Goal: Task Accomplishment & Management: Manage account settings

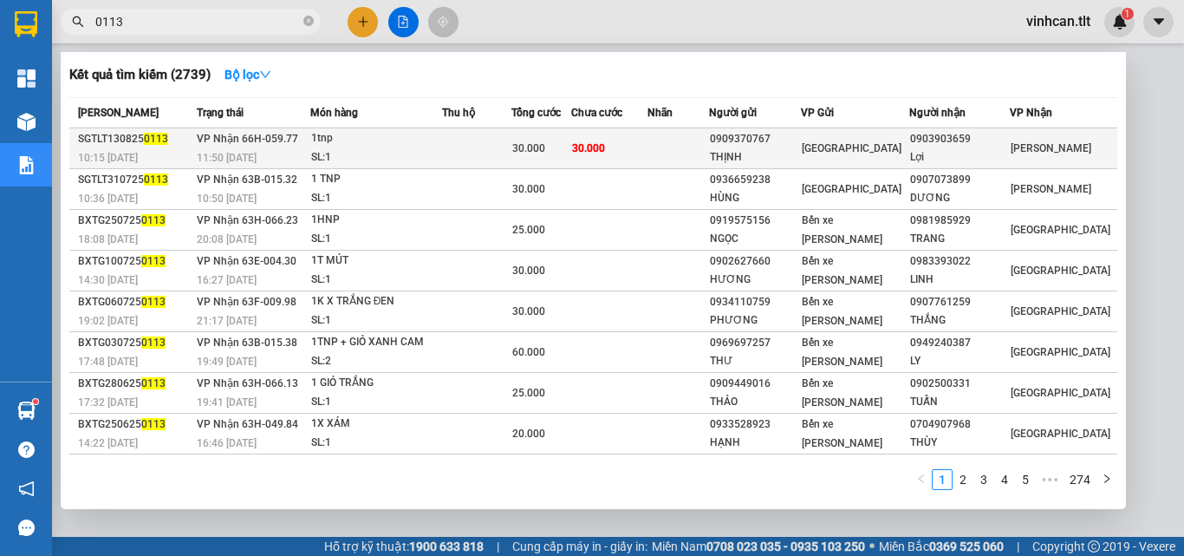
type input "0113"
click at [778, 139] on div "0909370767" at bounding box center [755, 139] width 90 height 18
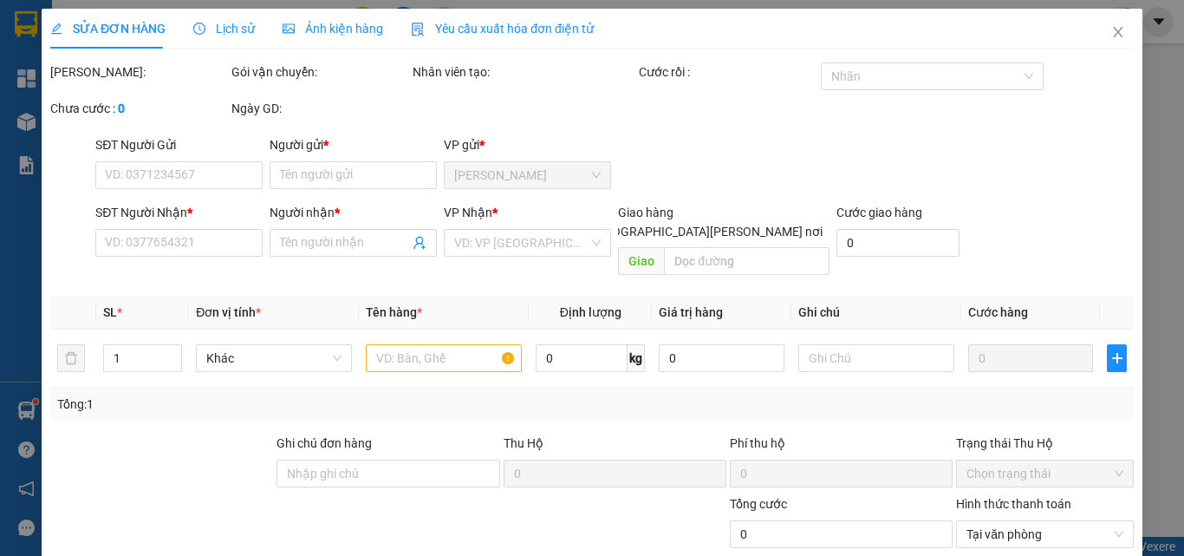
type input "0909370767"
type input "THỊNH"
type input "0903903659"
type input "Lợi"
type input "30.000"
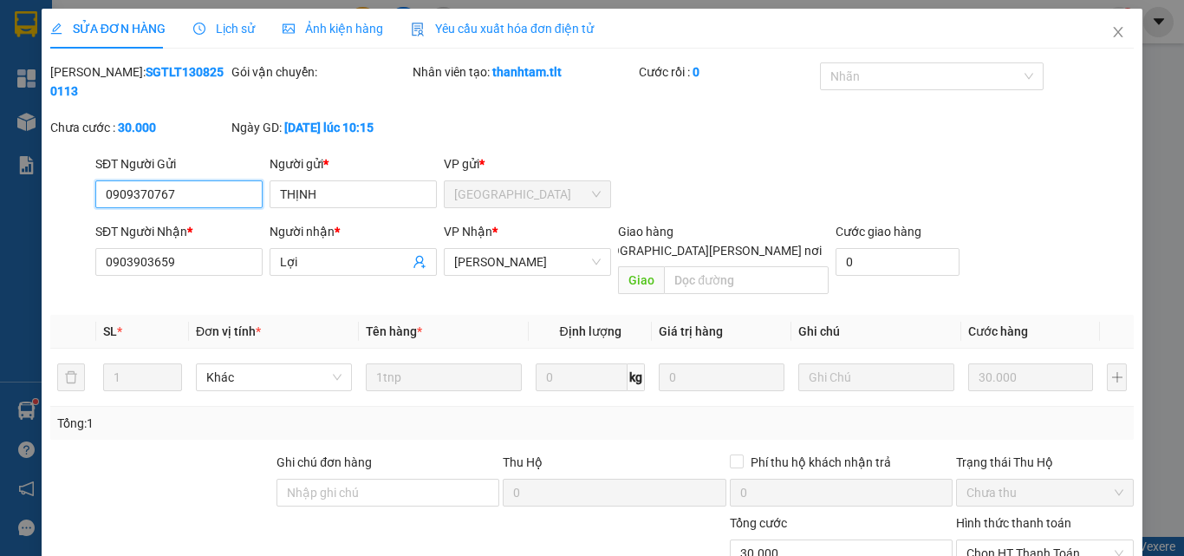
scroll to position [88, 0]
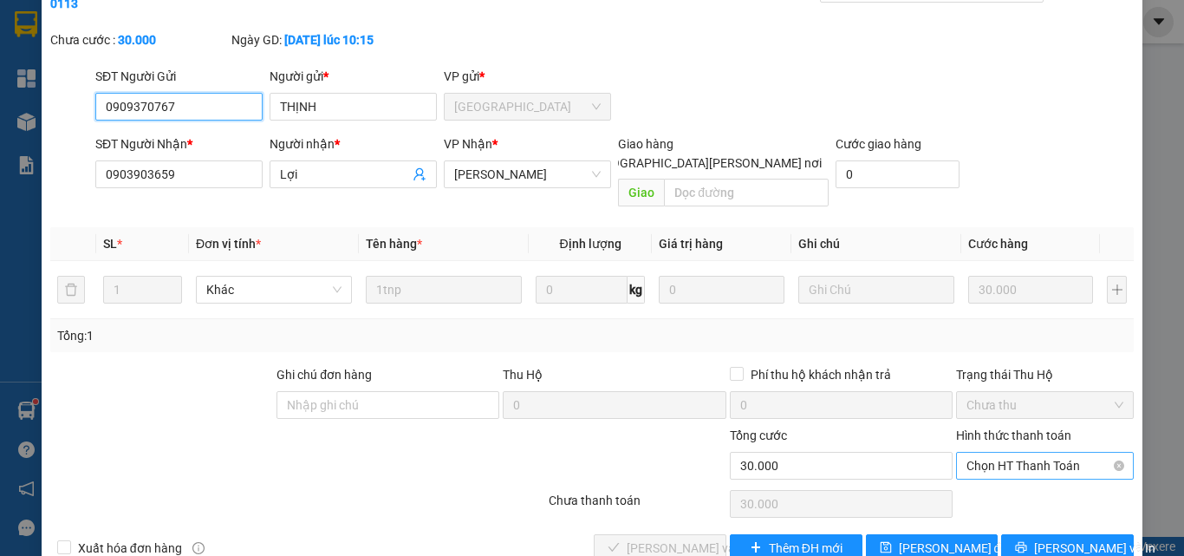
click at [967, 453] on span "Chọn HT Thanh Toán" at bounding box center [1045, 466] width 157 height 26
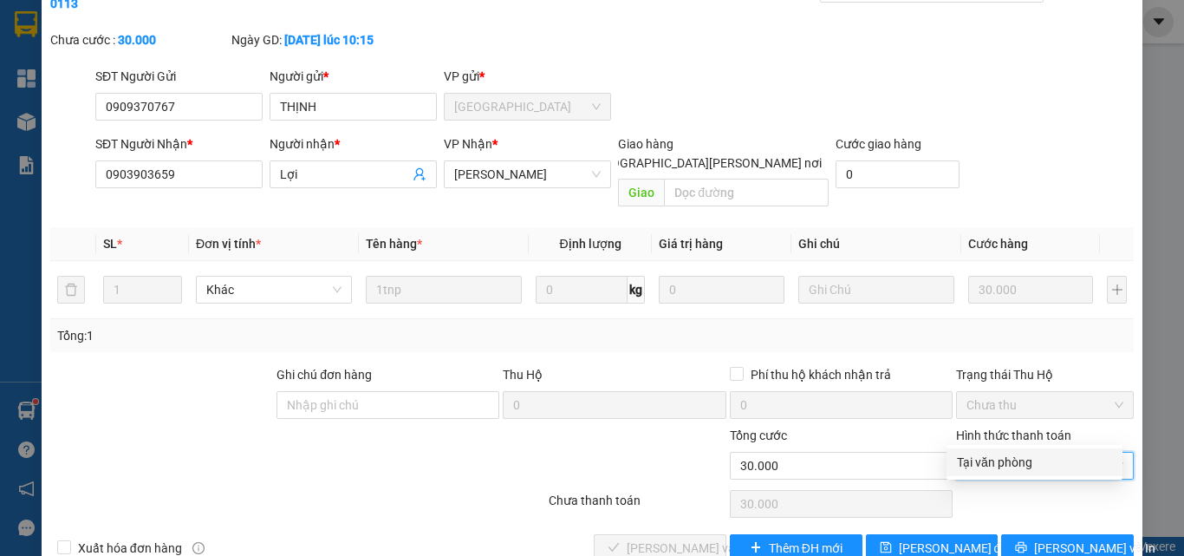
click at [974, 469] on div "Tại văn phòng" at bounding box center [1034, 462] width 155 height 19
type input "0"
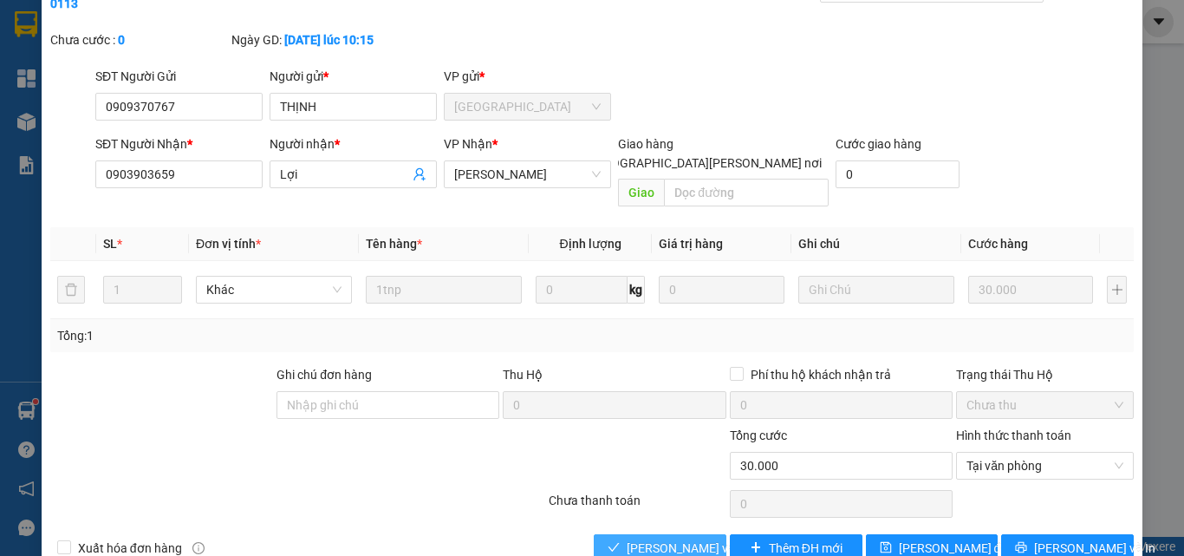
click at [656, 538] on span "[PERSON_NAME] và [PERSON_NAME] hàng" at bounding box center [744, 547] width 234 height 19
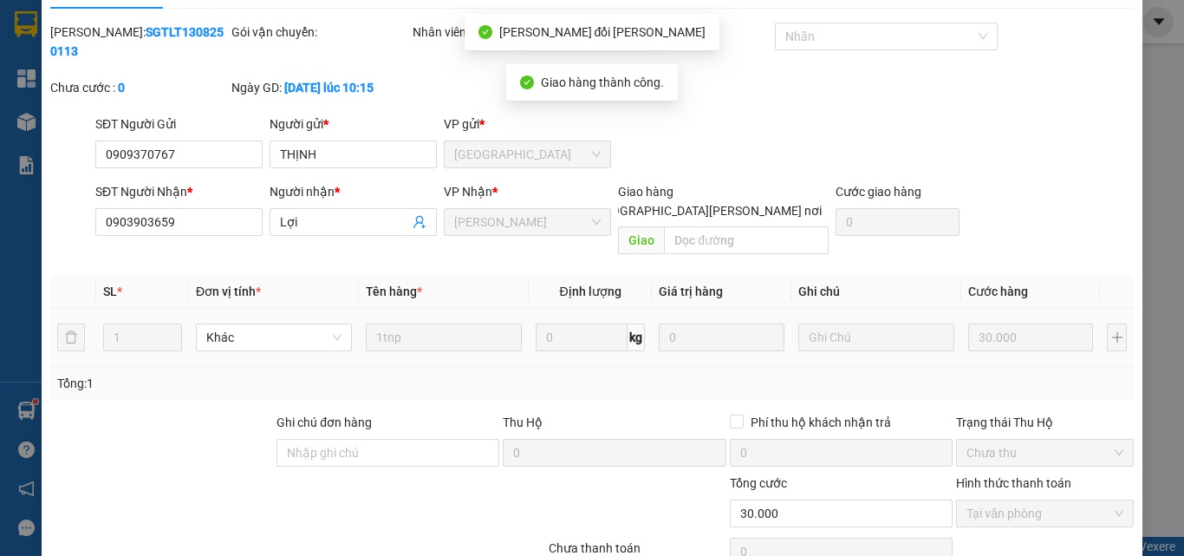
scroll to position [0, 0]
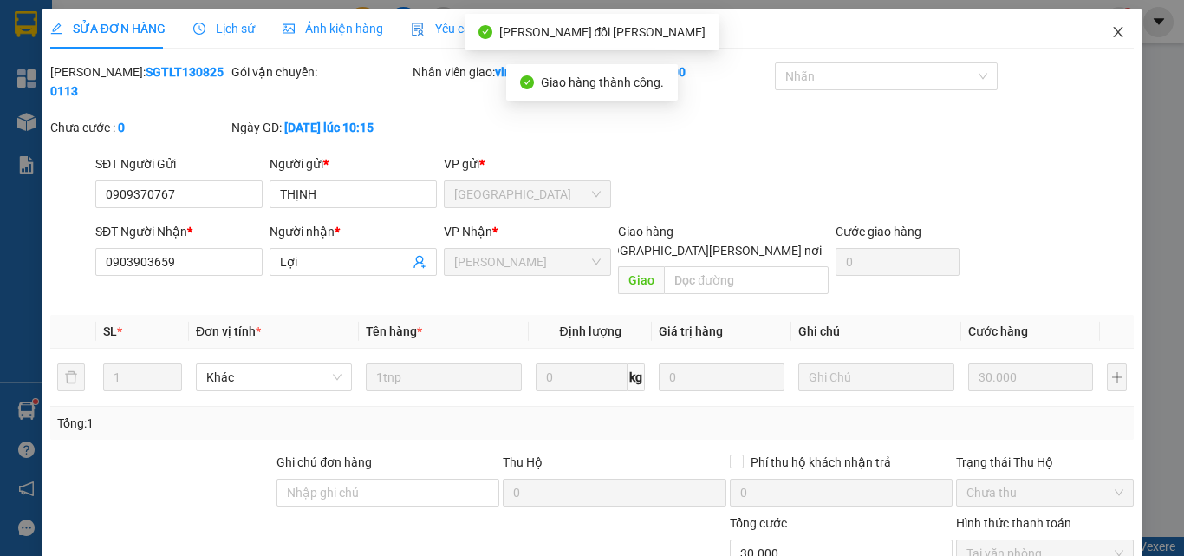
click at [1114, 33] on icon "close" at bounding box center [1119, 32] width 10 height 10
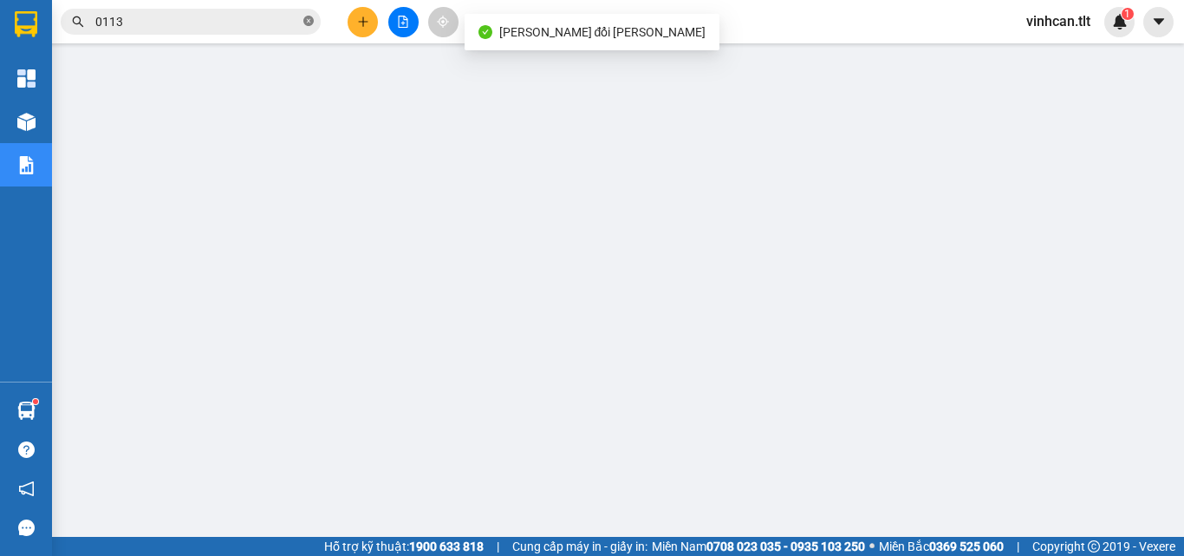
click at [312, 23] on icon "close-circle" at bounding box center [308, 21] width 10 height 10
click at [215, 28] on input "text" at bounding box center [197, 21] width 205 height 19
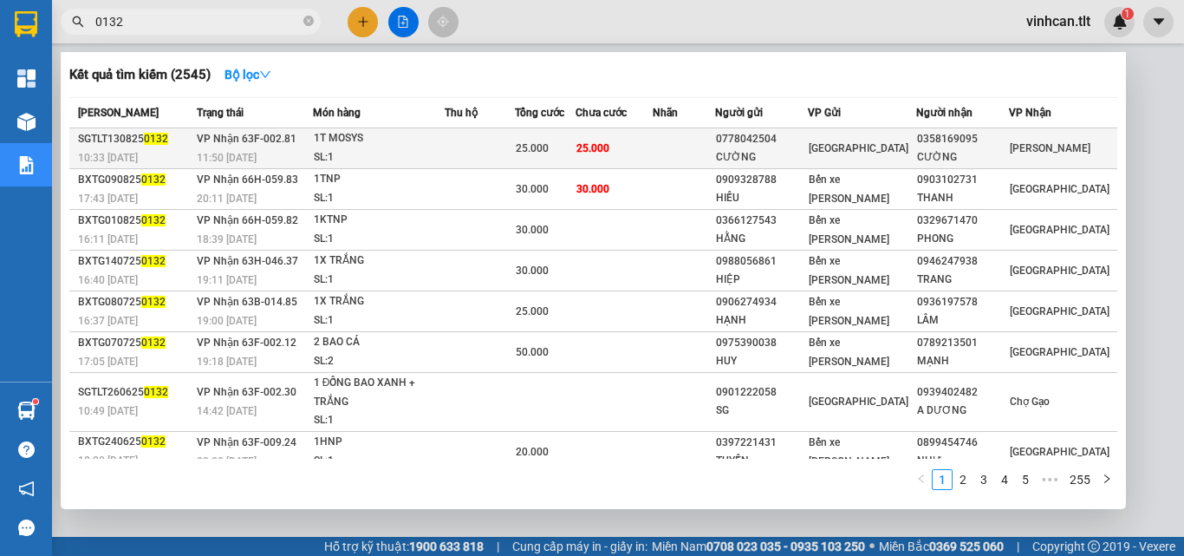
type input "0132"
click at [765, 138] on div "0778042504" at bounding box center [761, 139] width 91 height 18
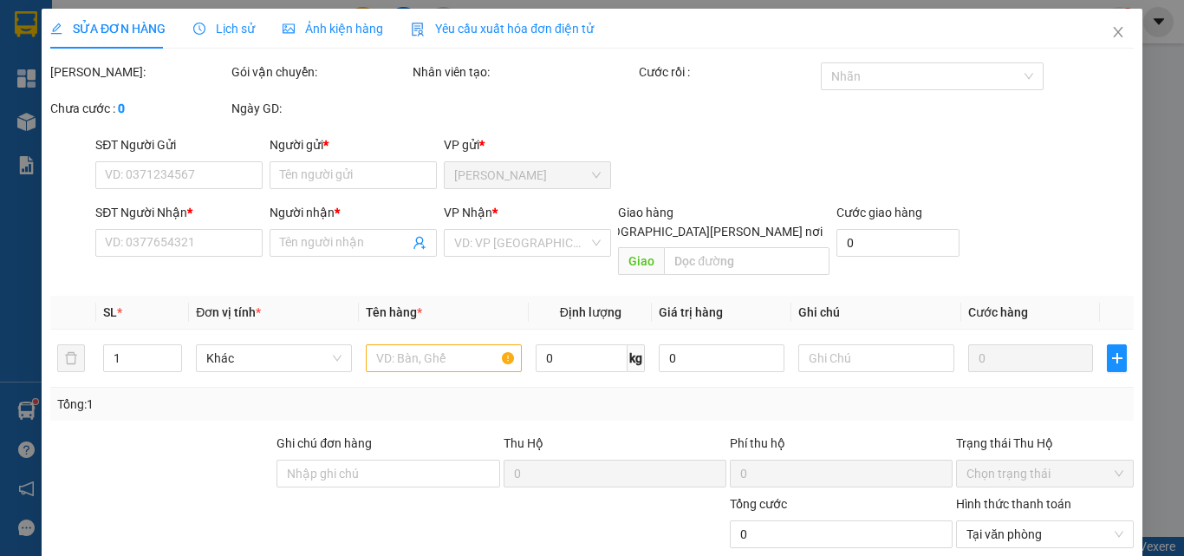
type input "0778042504"
type input "CƯỜNG"
type input "0358169095"
type input "CƯỜNG"
type input "25.000"
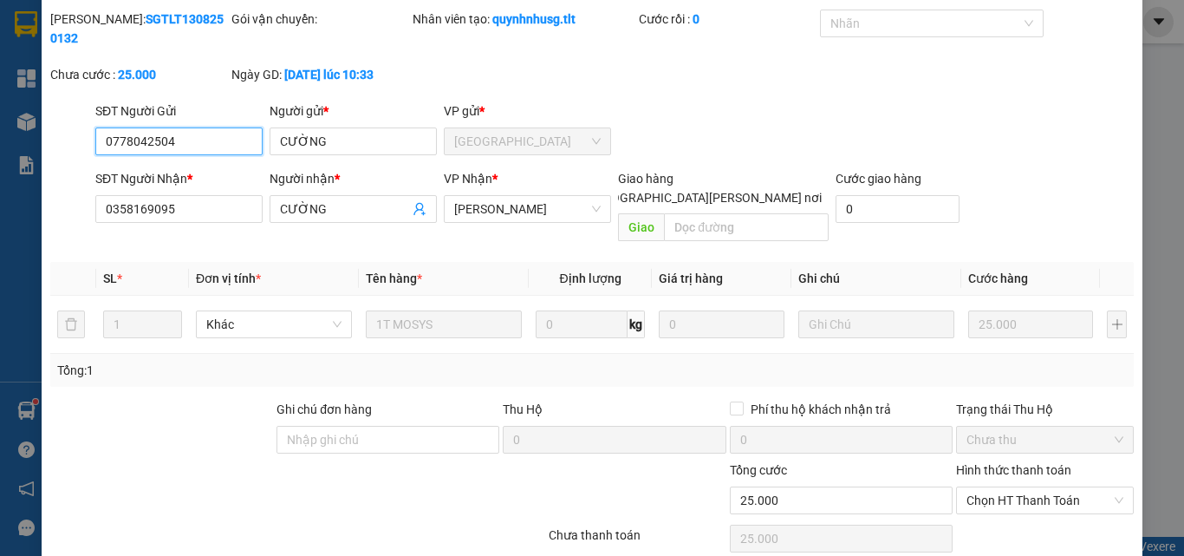
scroll to position [89, 0]
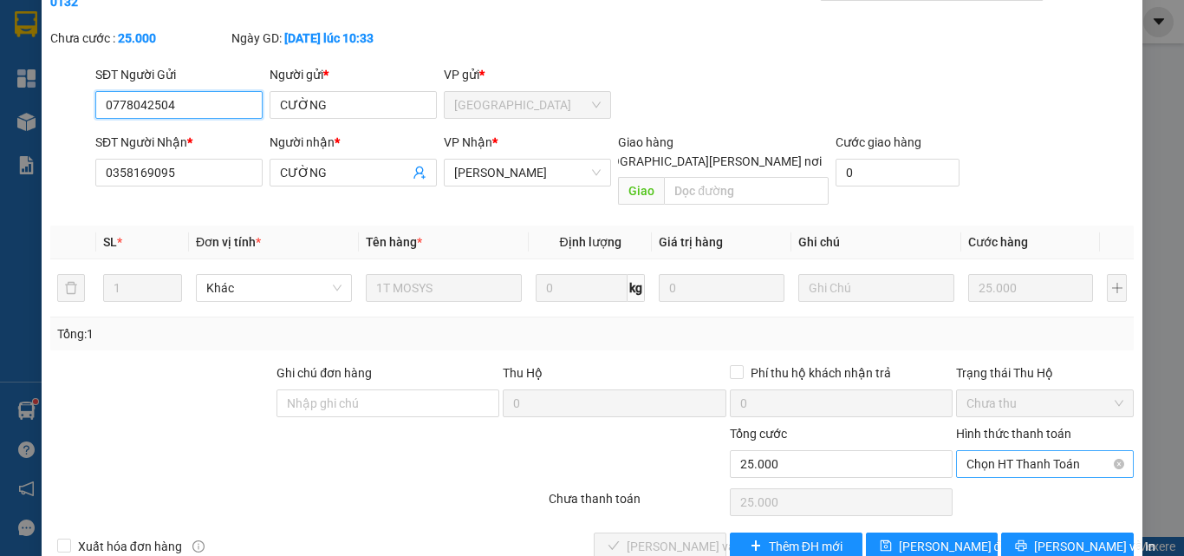
click at [1011, 451] on span "Chọn HT Thanh Toán" at bounding box center [1045, 464] width 157 height 26
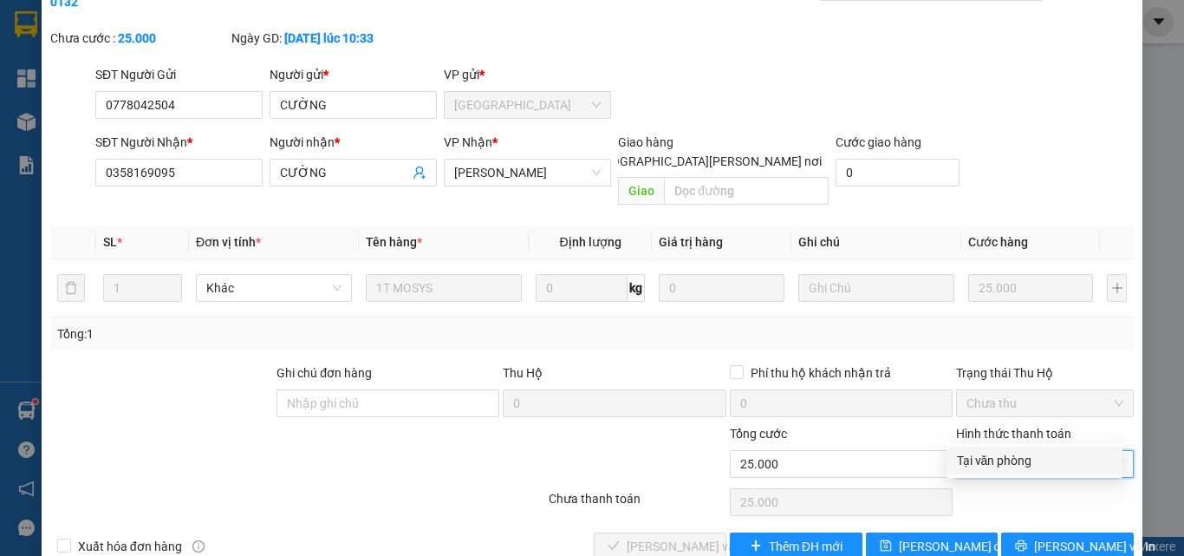
drag, startPoint x: 1000, startPoint y: 458, endPoint x: 963, endPoint y: 468, distance: 38.7
click at [990, 464] on div "Tại văn phòng" at bounding box center [1034, 460] width 155 height 19
type input "0"
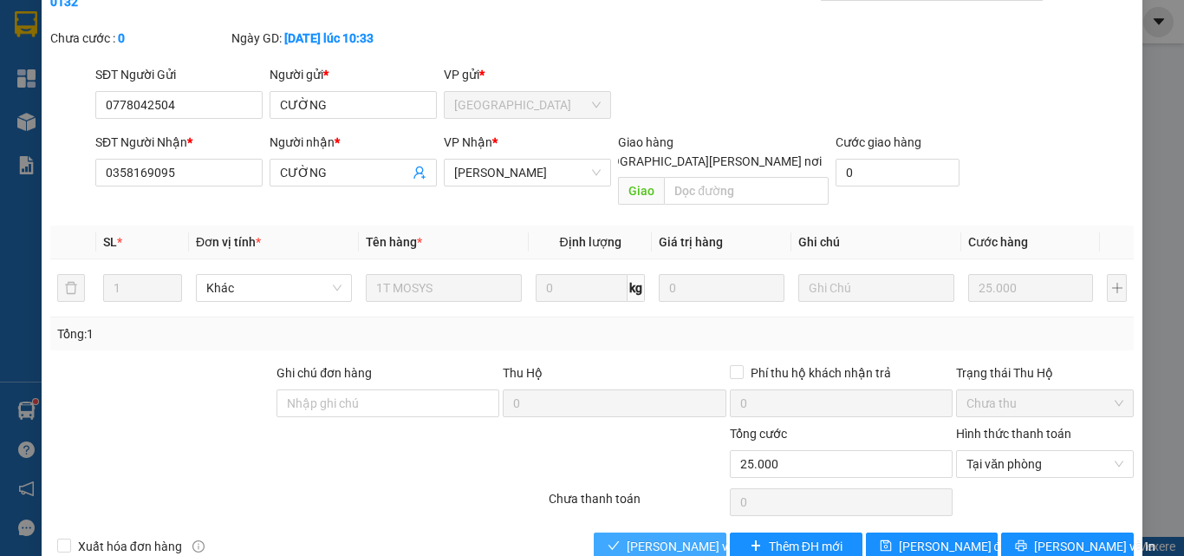
click at [690, 537] on span "[PERSON_NAME] và [PERSON_NAME] hàng" at bounding box center [744, 546] width 234 height 19
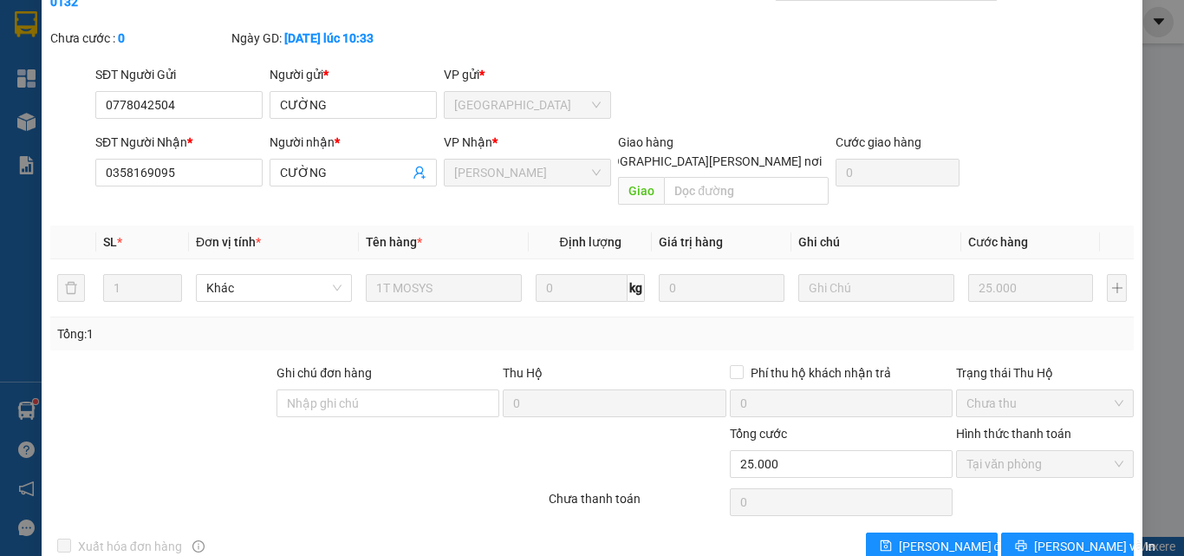
scroll to position [0, 0]
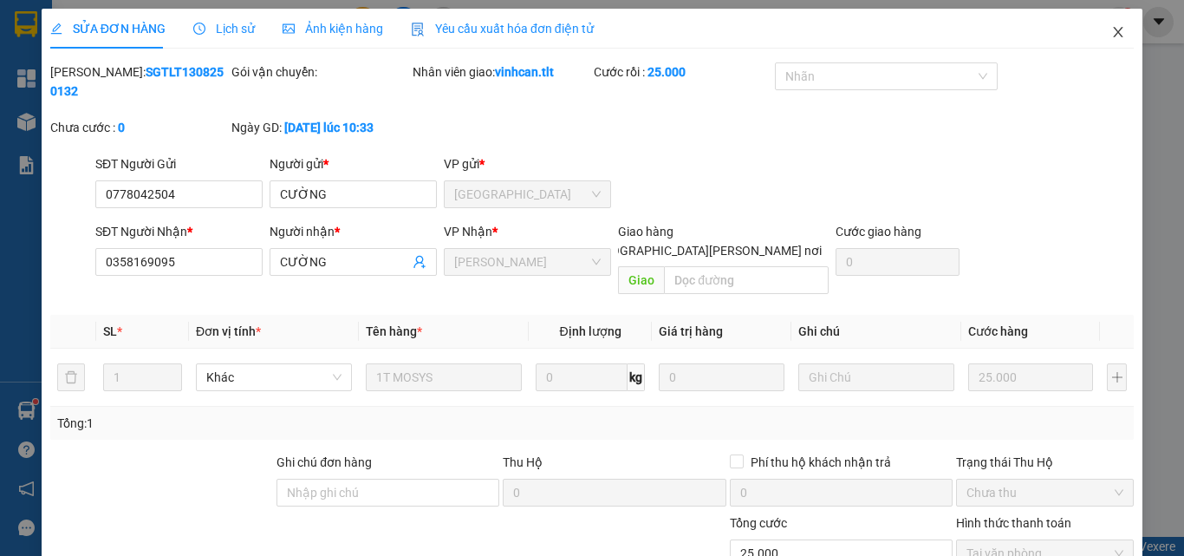
drag, startPoint x: 1106, startPoint y: 33, endPoint x: 1062, endPoint y: 37, distance: 44.4
click at [1114, 34] on icon "close" at bounding box center [1119, 32] width 10 height 10
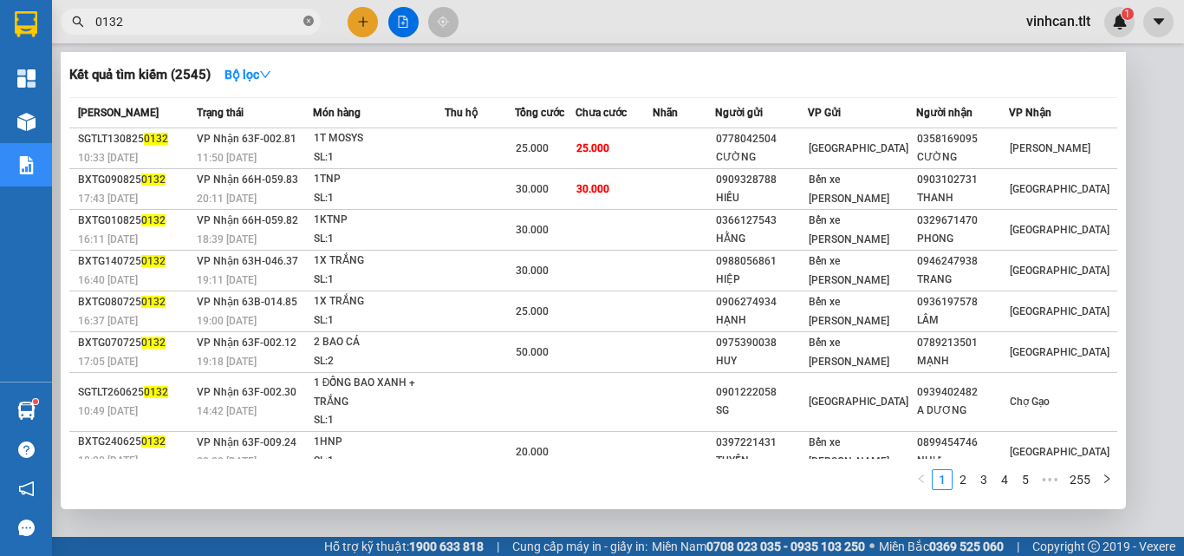
click at [309, 19] on icon "close-circle" at bounding box center [308, 21] width 10 height 10
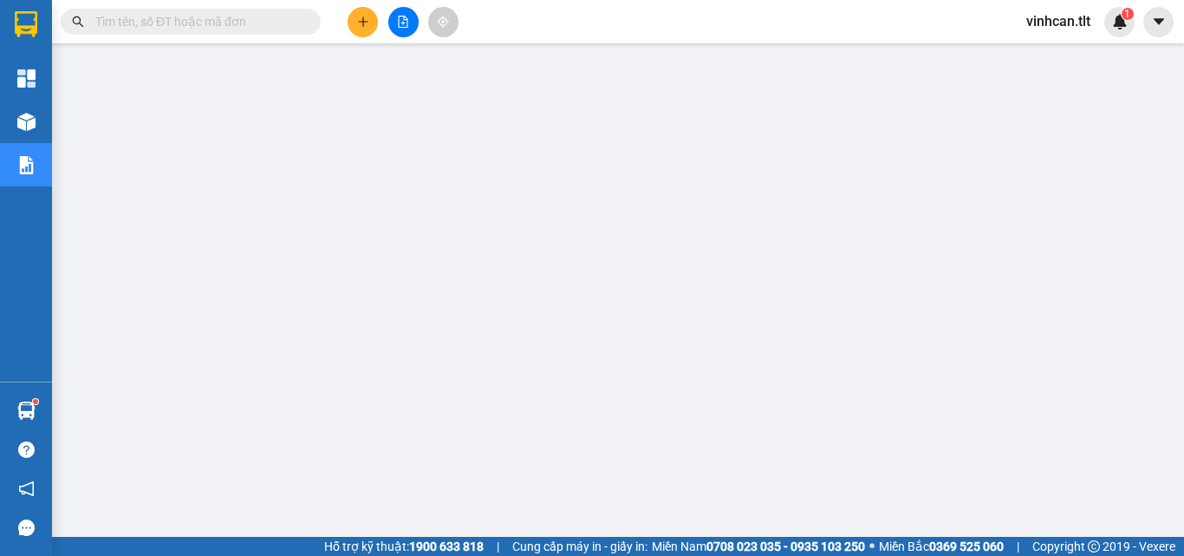
click at [276, 23] on input "text" at bounding box center [197, 21] width 205 height 19
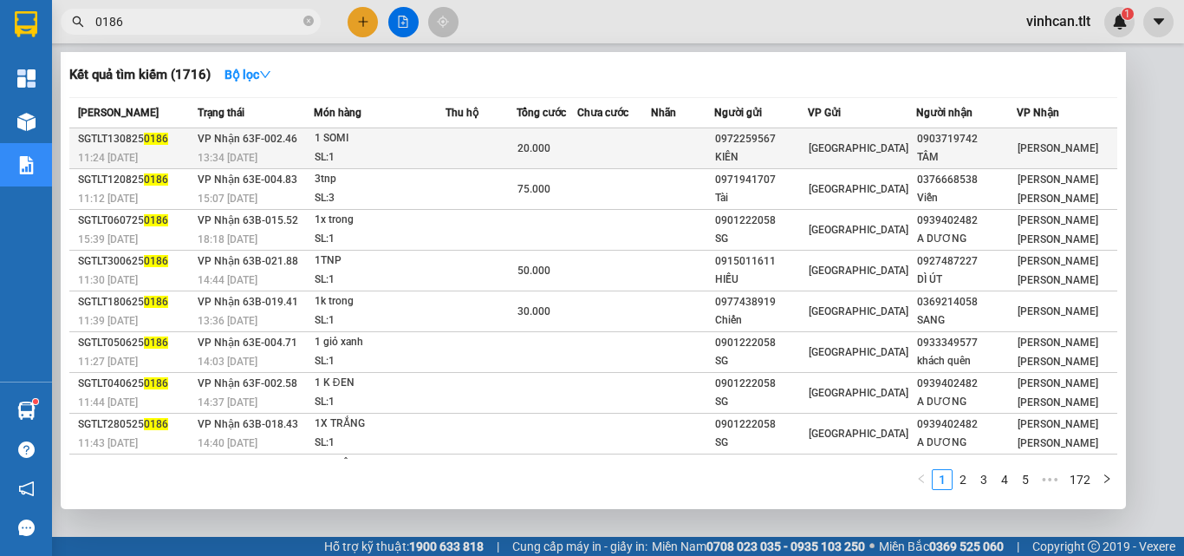
type input "0186"
click at [783, 143] on div "0972259567" at bounding box center [760, 139] width 91 height 18
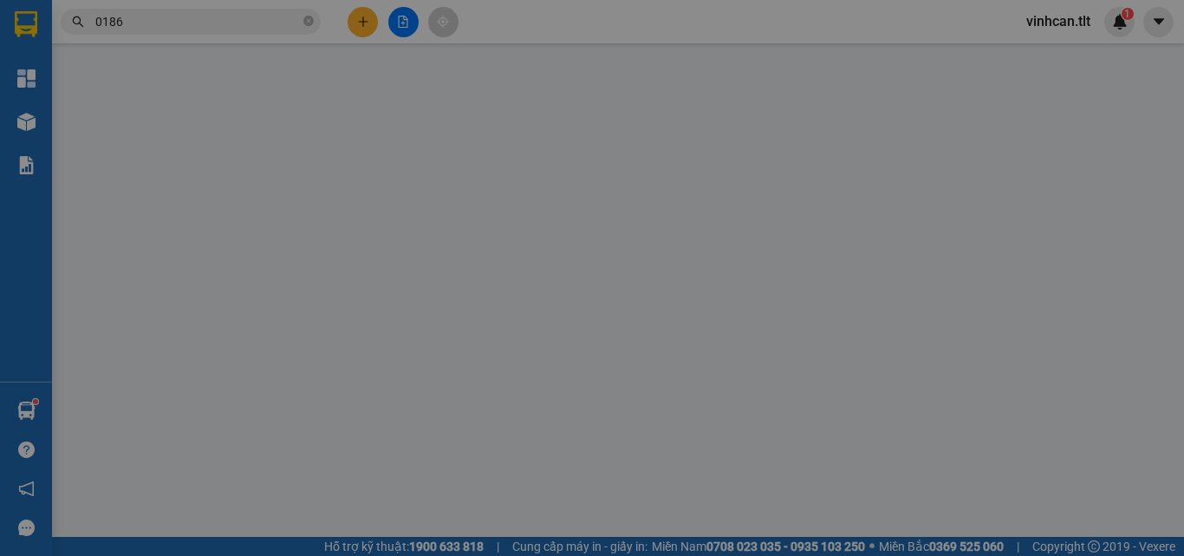
type input "0972259567"
type input "KIÊN"
type input "0903719742"
type input "TÂM"
type input "20.000"
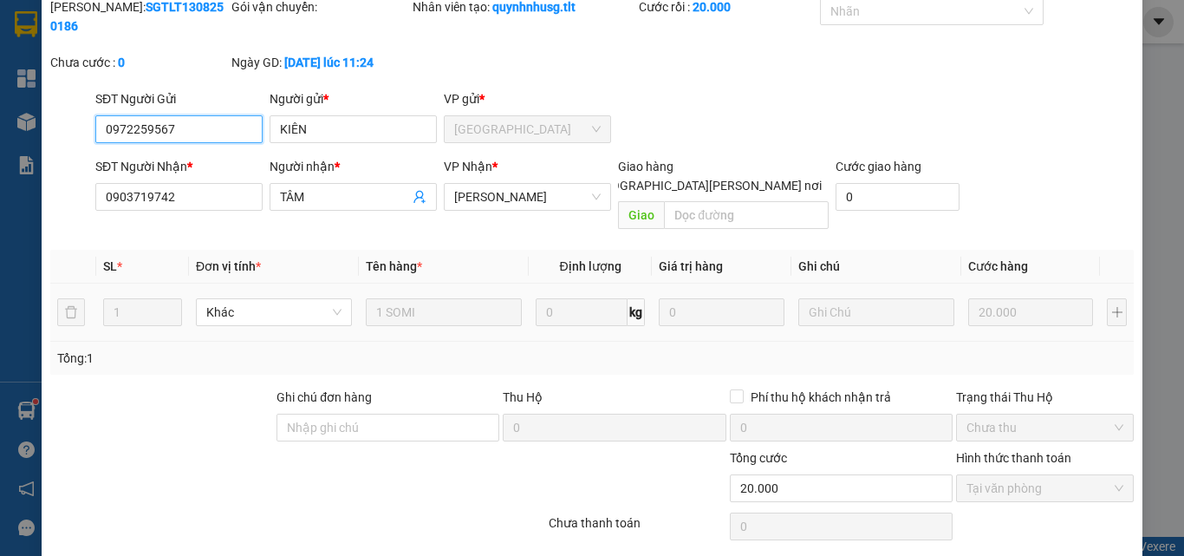
scroll to position [89, 0]
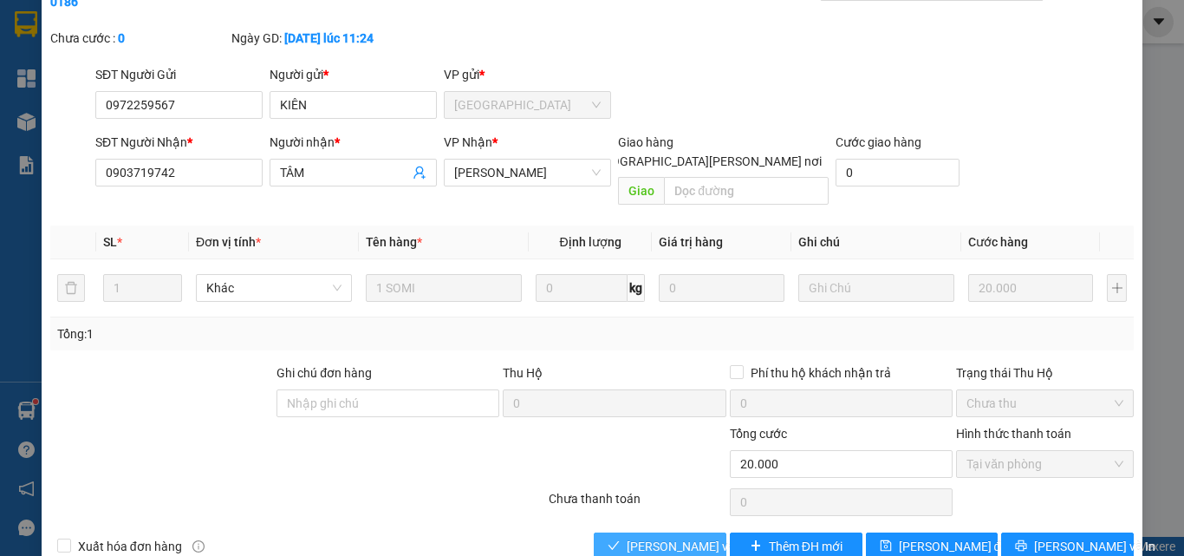
drag, startPoint x: 681, startPoint y: 505, endPoint x: 664, endPoint y: 521, distance: 23.3
click at [681, 537] on span "[PERSON_NAME] và [PERSON_NAME] hàng" at bounding box center [744, 546] width 234 height 19
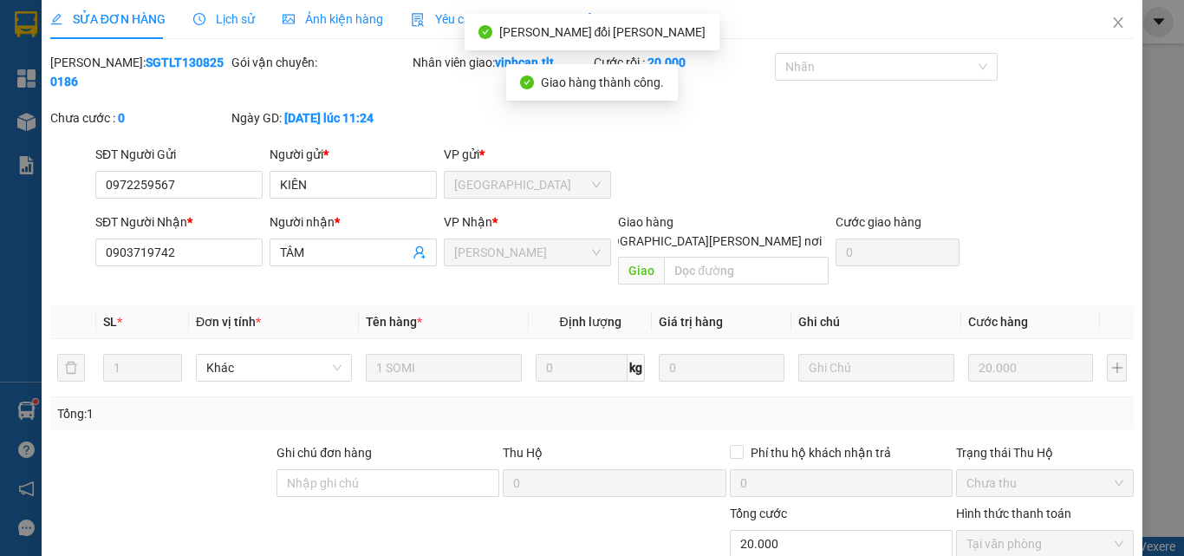
scroll to position [0, 0]
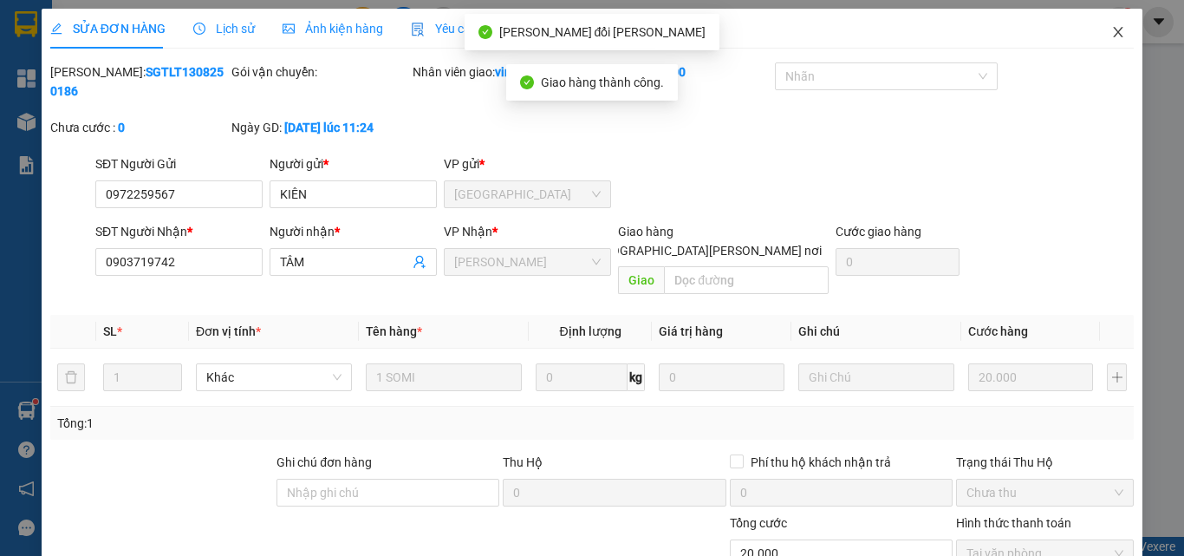
click at [1100, 25] on span "Close" at bounding box center [1118, 33] width 49 height 49
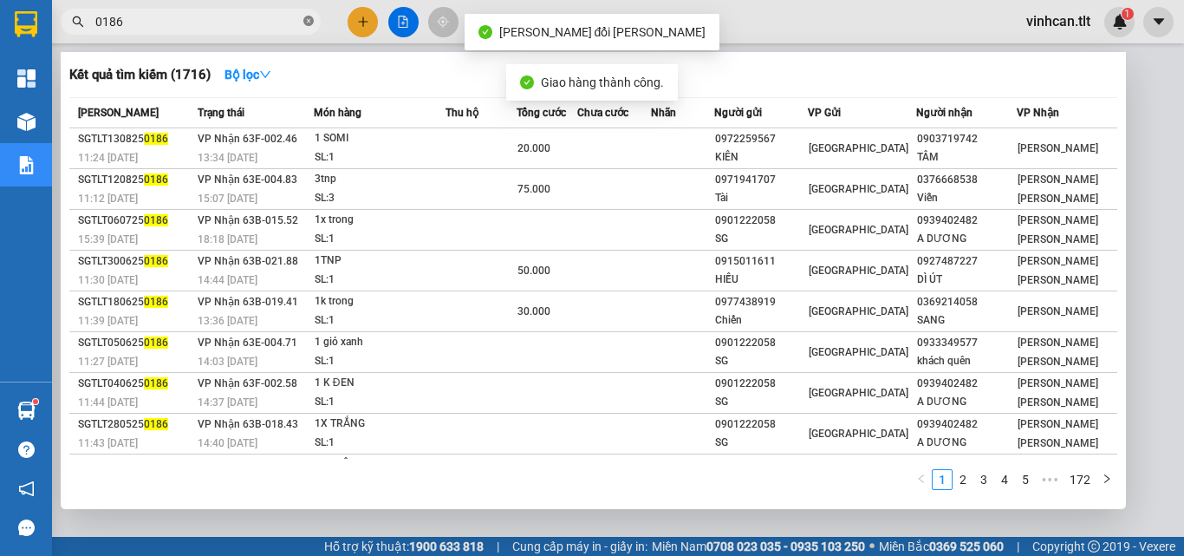
click at [308, 22] on icon "close-circle" at bounding box center [308, 21] width 10 height 10
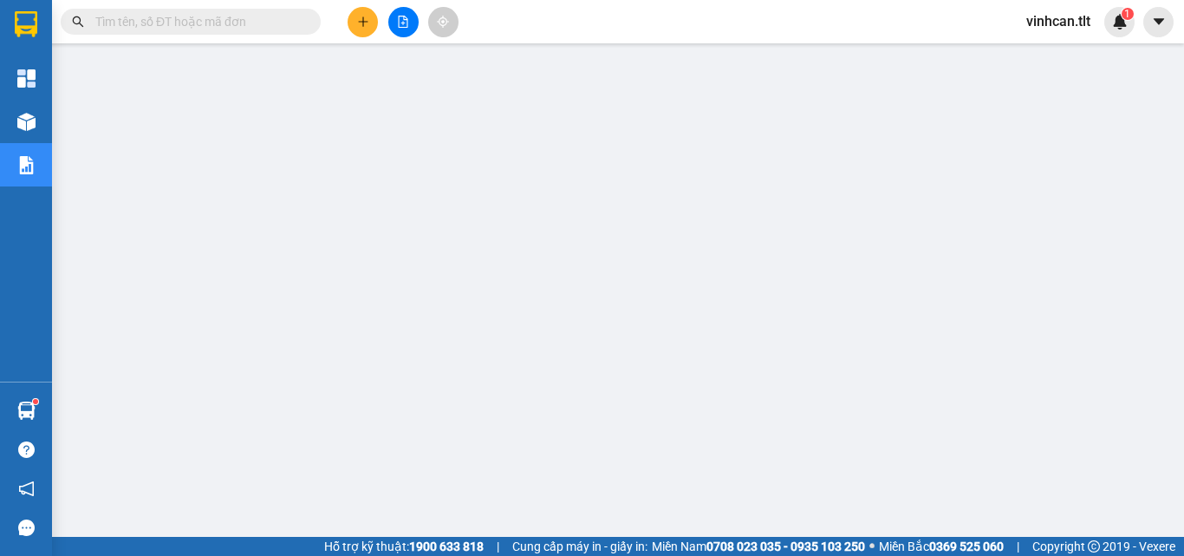
click at [274, 24] on input "text" at bounding box center [197, 21] width 205 height 19
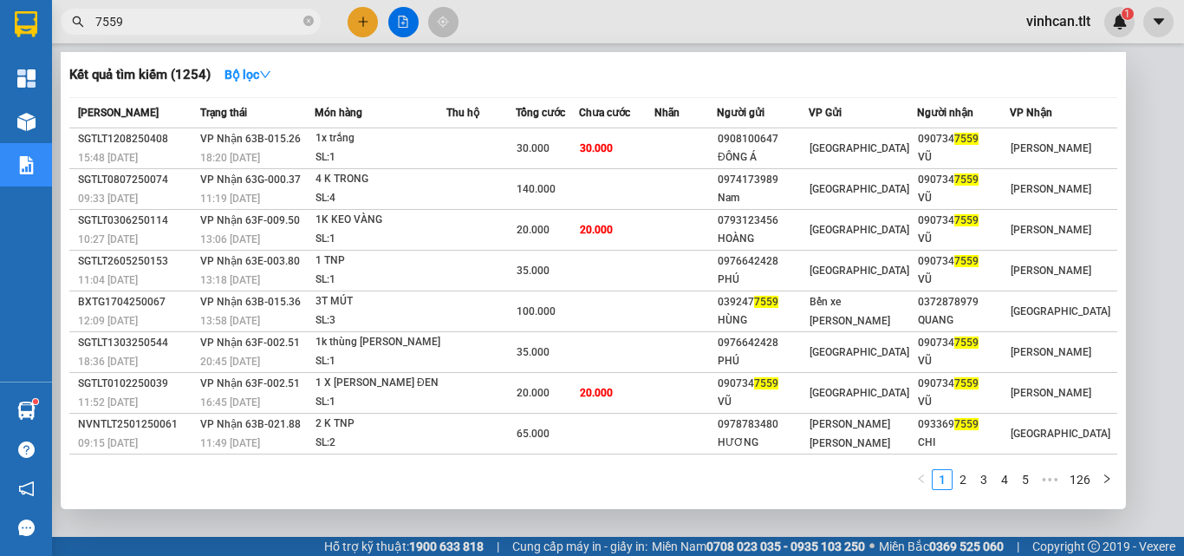
type input "7559"
click at [304, 22] on icon "close-circle" at bounding box center [308, 21] width 10 height 10
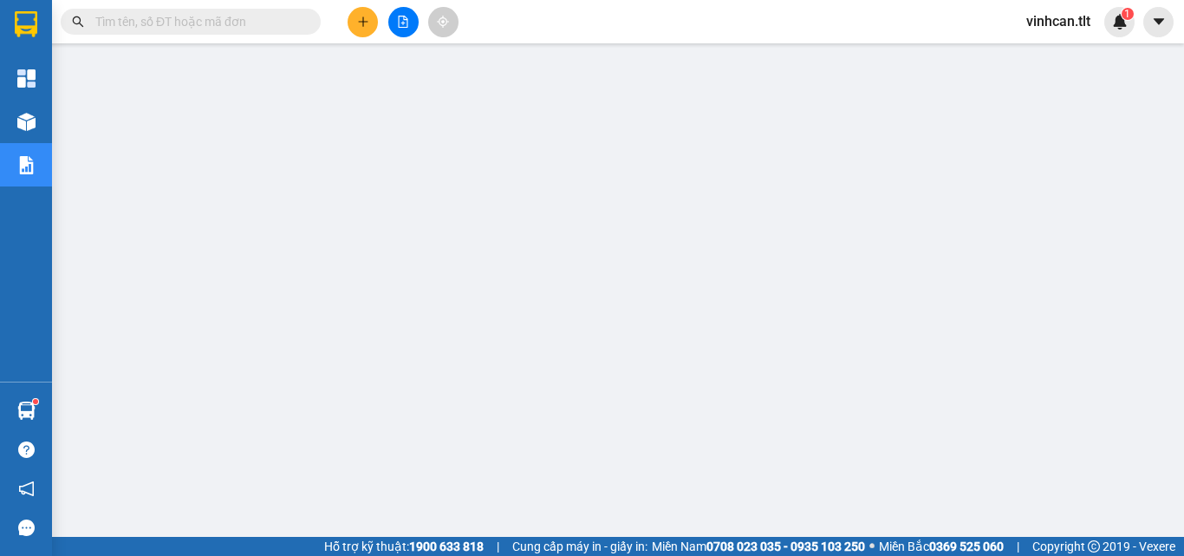
click at [282, 26] on input "text" at bounding box center [197, 21] width 205 height 19
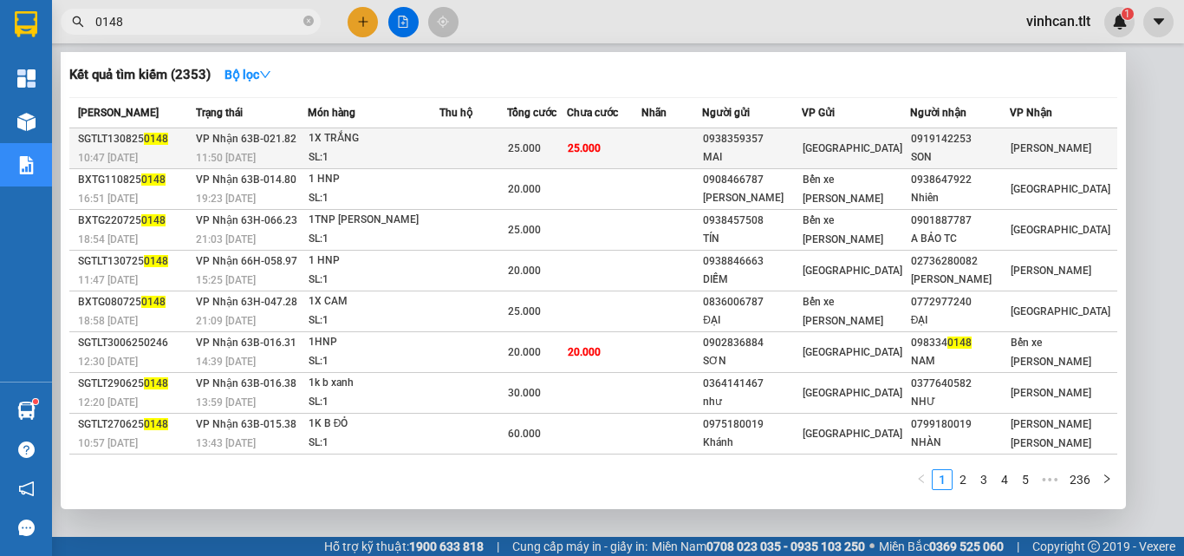
type input "0148"
click at [778, 137] on div "0938359357" at bounding box center [752, 139] width 98 height 18
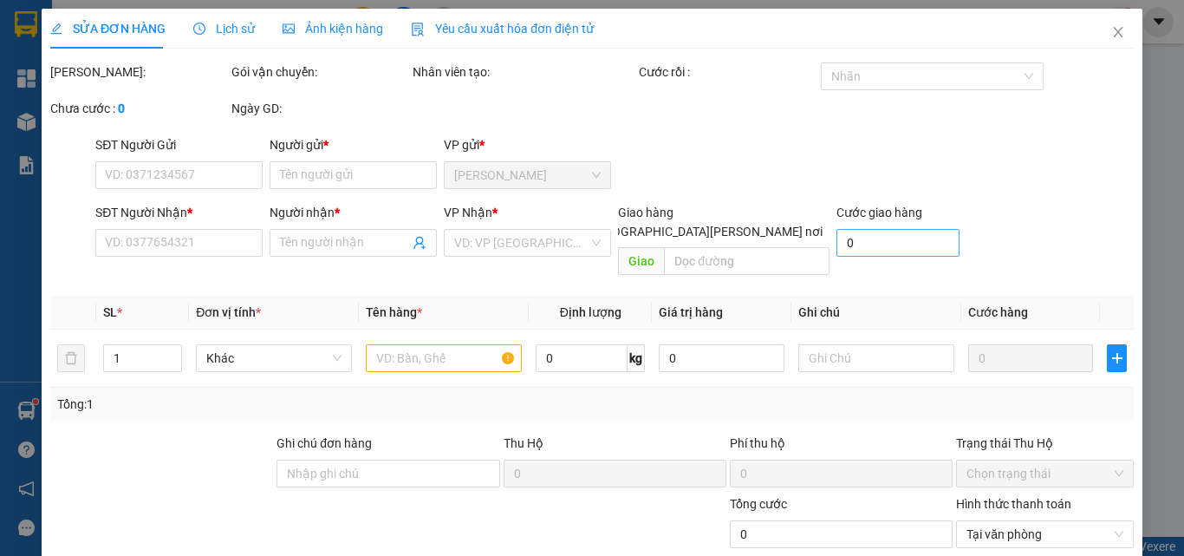
type input "0938359357"
type input "MAI"
type input "0919142253"
type input "SON"
type input "25.000"
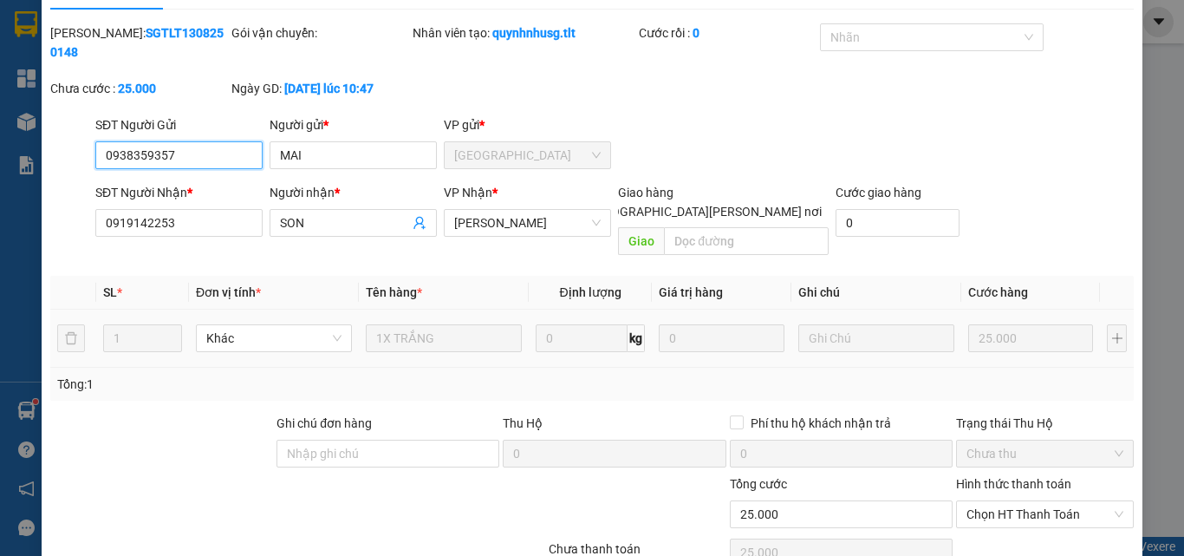
scroll to position [83, 0]
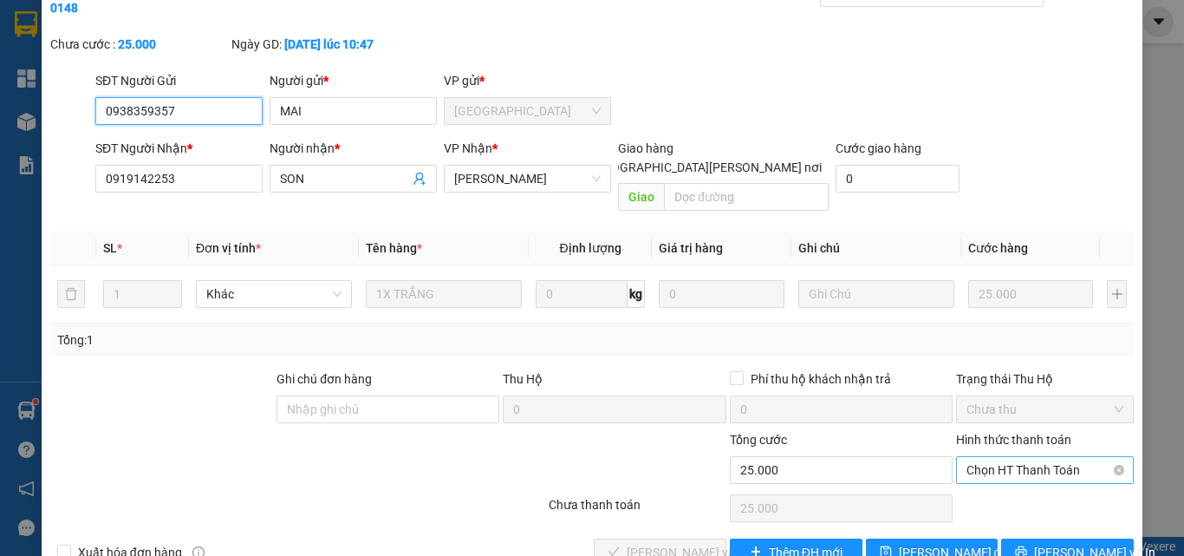
drag, startPoint x: 985, startPoint y: 426, endPoint x: 987, endPoint y: 437, distance: 11.6
click at [986, 457] on span "Chọn HT Thanh Toán" at bounding box center [1045, 470] width 157 height 26
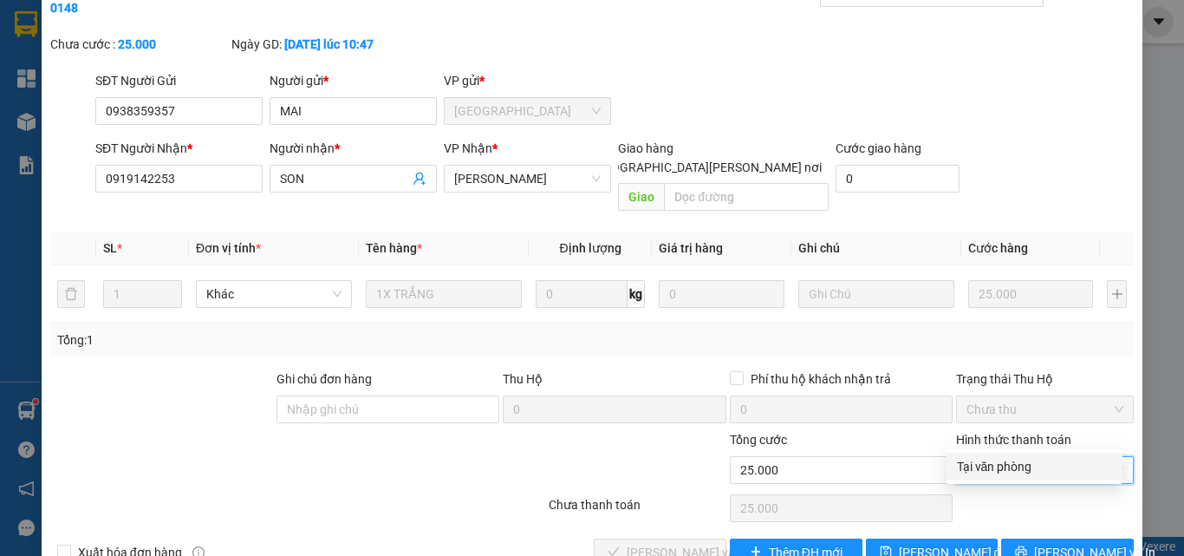
drag, startPoint x: 992, startPoint y: 461, endPoint x: 973, endPoint y: 468, distance: 20.3
click at [992, 462] on div "Tại văn phòng" at bounding box center [1034, 466] width 155 height 19
type input "0"
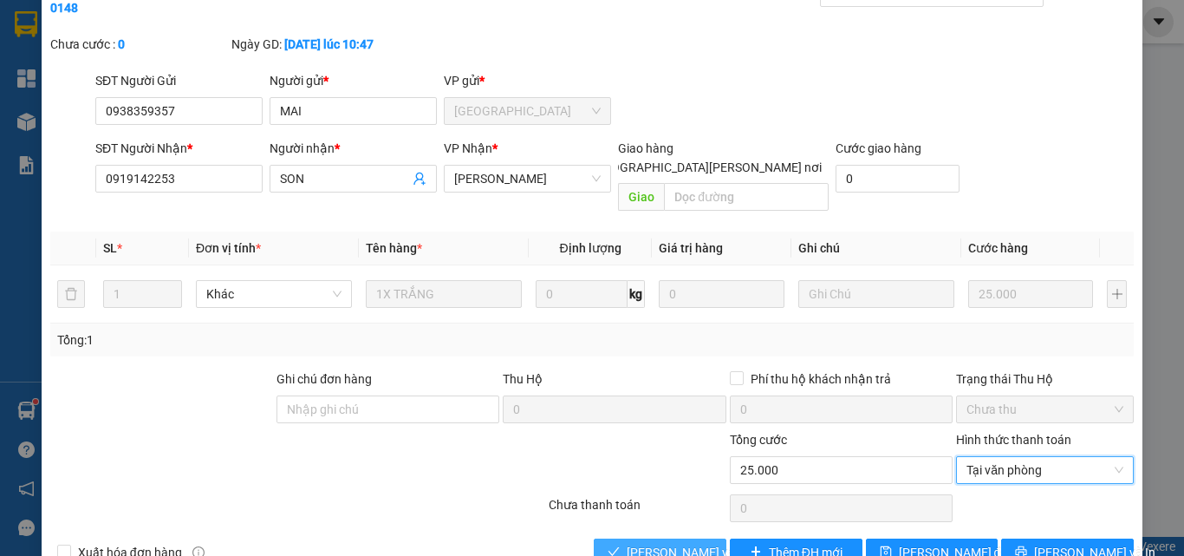
click at [680, 543] on span "[PERSON_NAME] và [PERSON_NAME] hàng" at bounding box center [744, 552] width 234 height 19
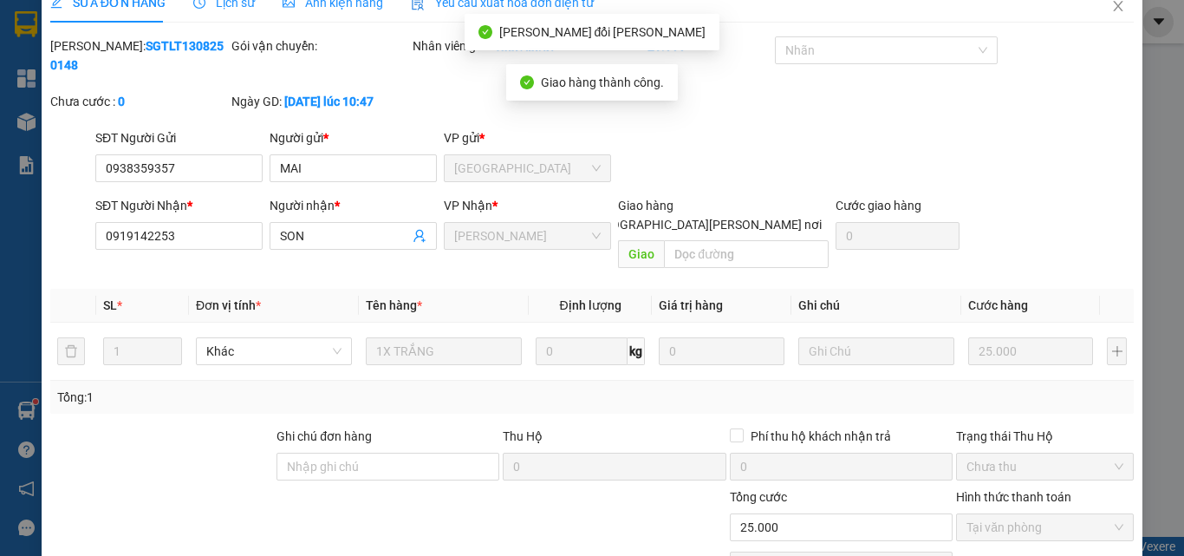
scroll to position [0, 0]
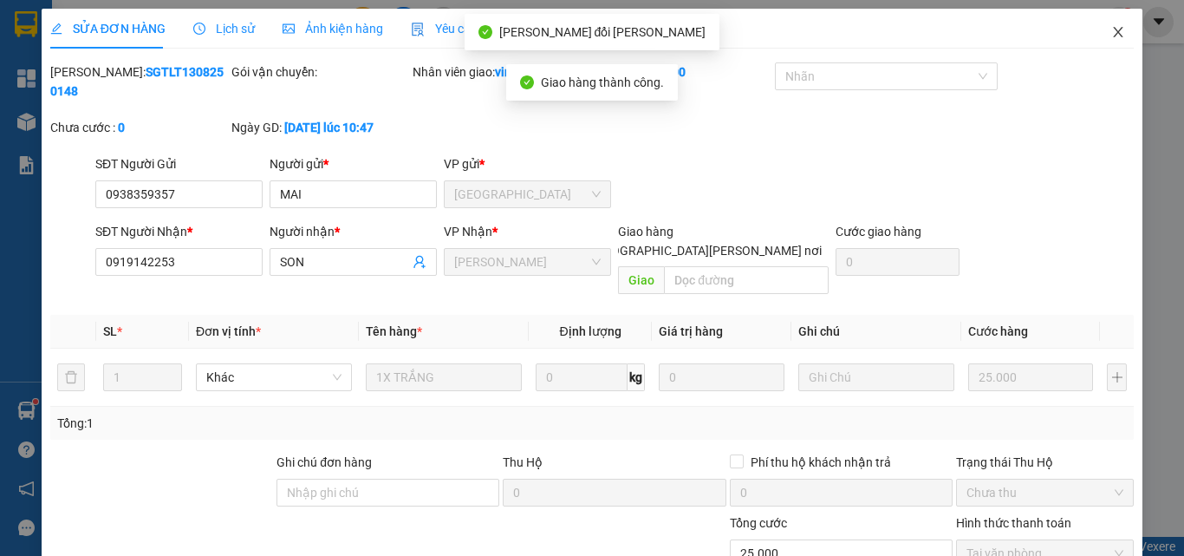
click at [1111, 30] on icon "close" at bounding box center [1118, 32] width 14 height 14
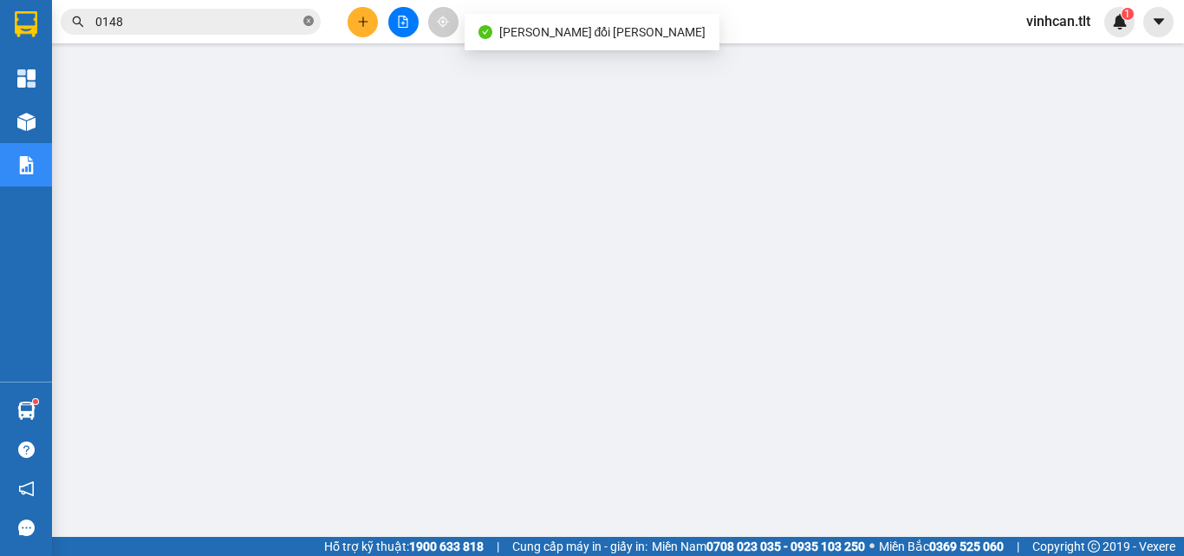
click at [310, 21] on icon "close-circle" at bounding box center [308, 21] width 10 height 10
click at [248, 25] on input "text" at bounding box center [197, 21] width 205 height 19
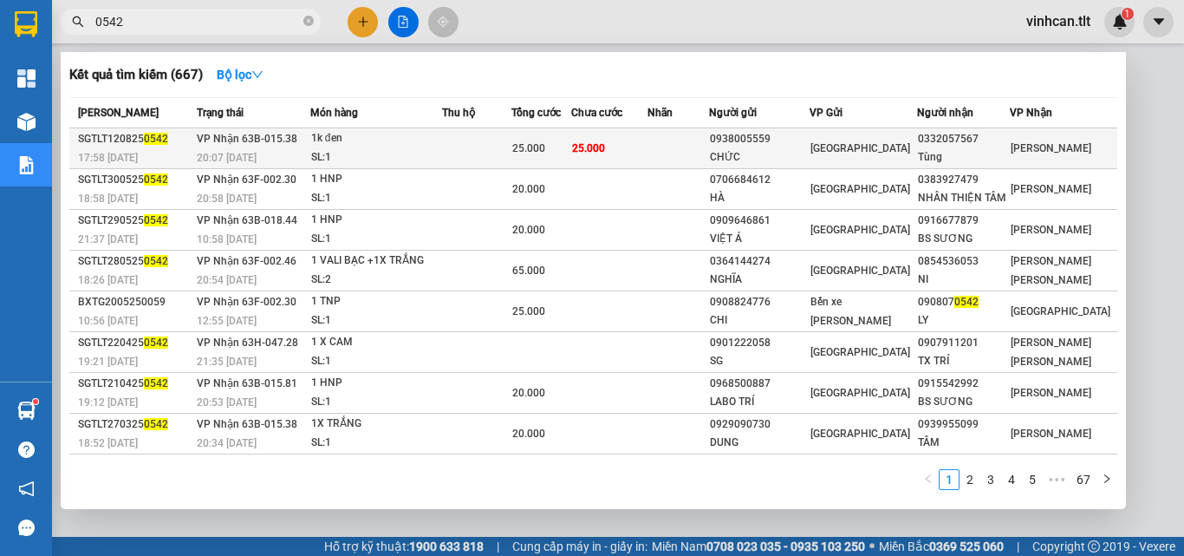
type input "0542"
click at [785, 140] on div "0938005559" at bounding box center [759, 139] width 99 height 18
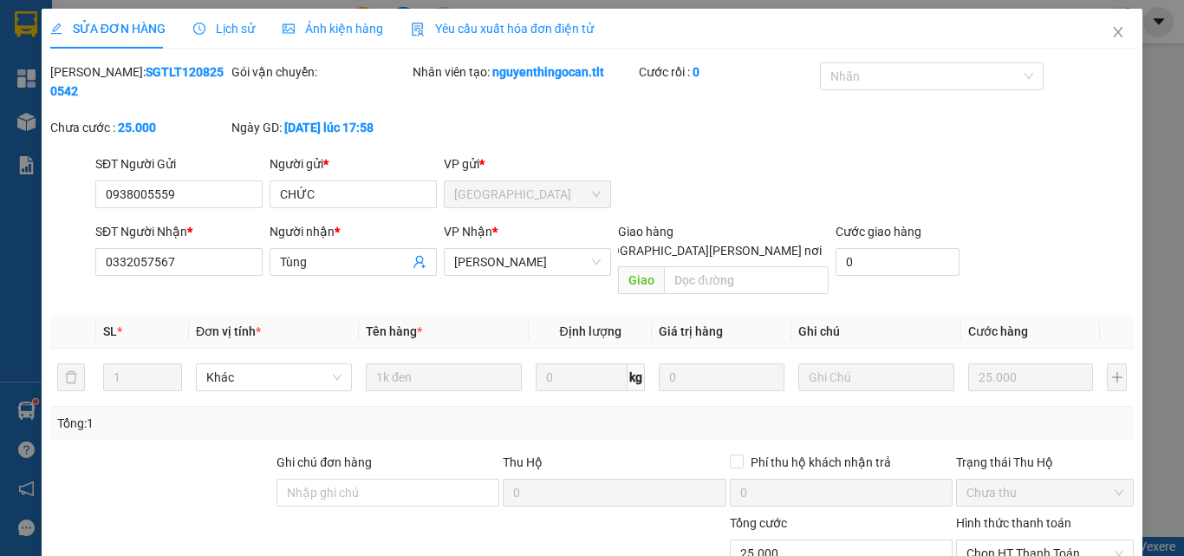
type input "0938005559"
type input "CHỨC"
type input "0332057567"
type input "Tùng"
type input "25.000"
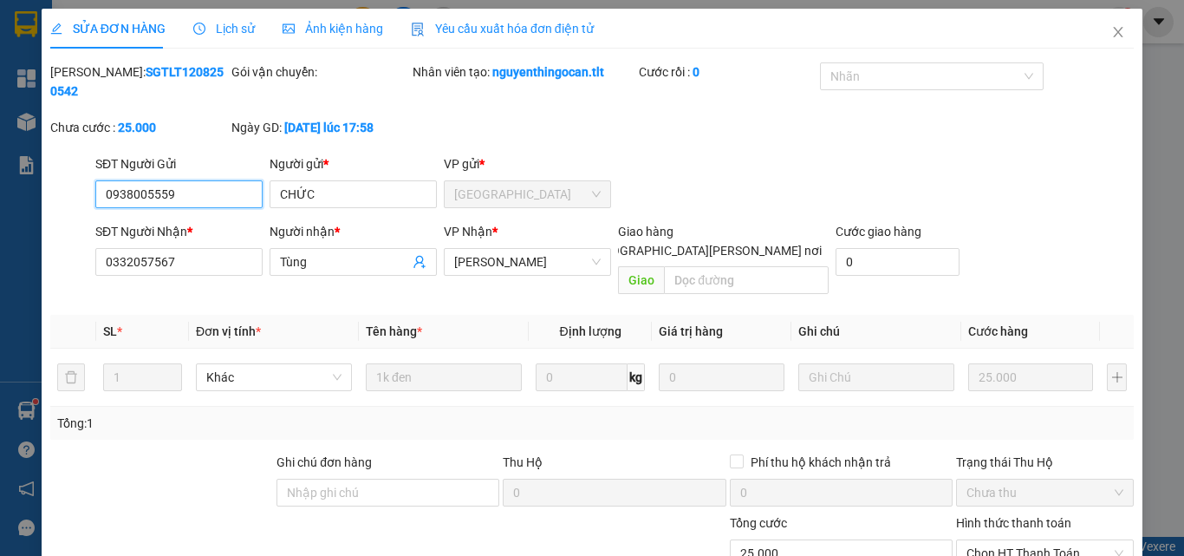
scroll to position [89, 0]
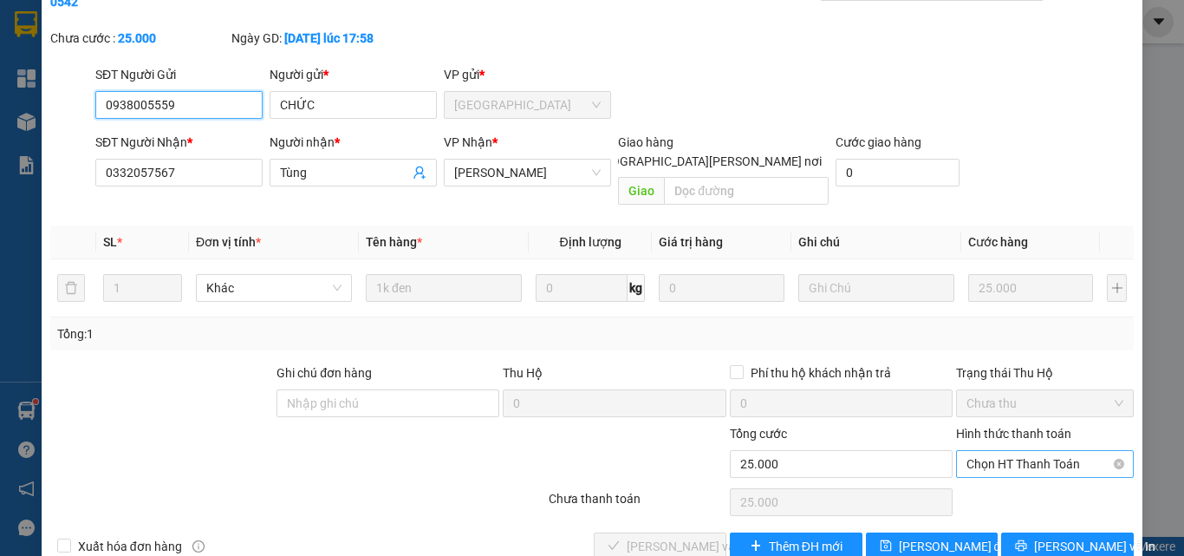
click at [1021, 450] on div "Chọn HT Thanh Toán" at bounding box center [1045, 464] width 178 height 28
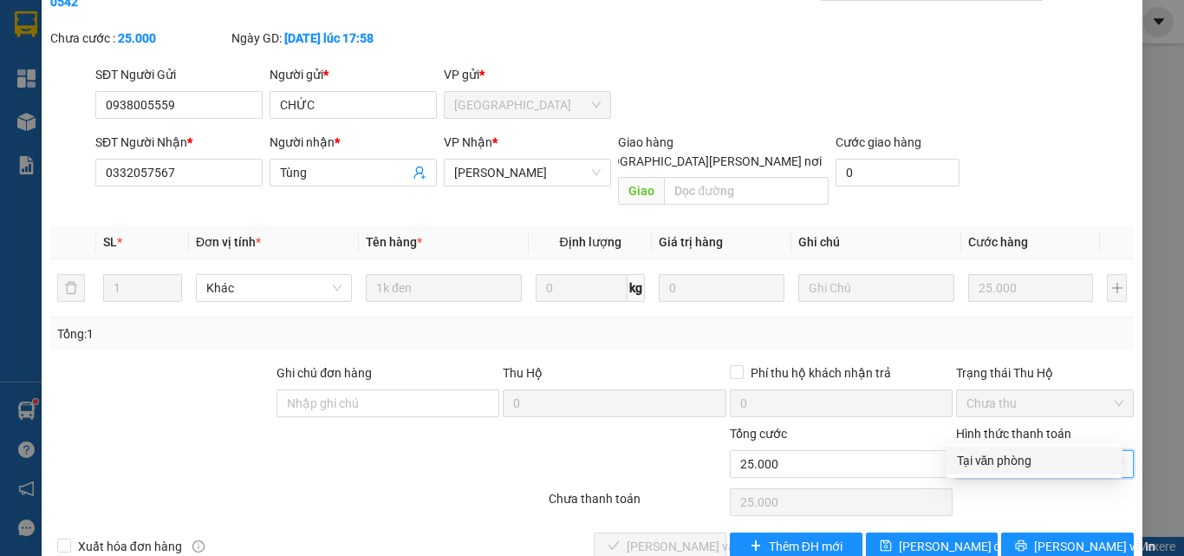
drag, startPoint x: 1016, startPoint y: 453, endPoint x: 991, endPoint y: 460, distance: 26.3
click at [1015, 453] on div "Tại văn phòng" at bounding box center [1034, 460] width 155 height 19
type input "0"
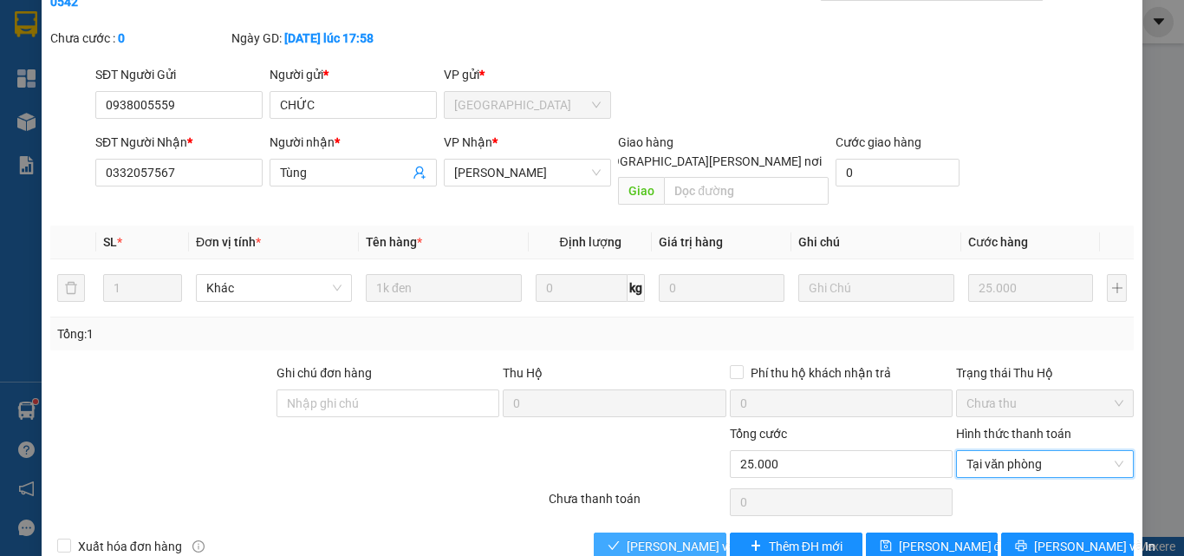
click at [682, 537] on span "[PERSON_NAME] và [PERSON_NAME] hàng" at bounding box center [744, 546] width 234 height 19
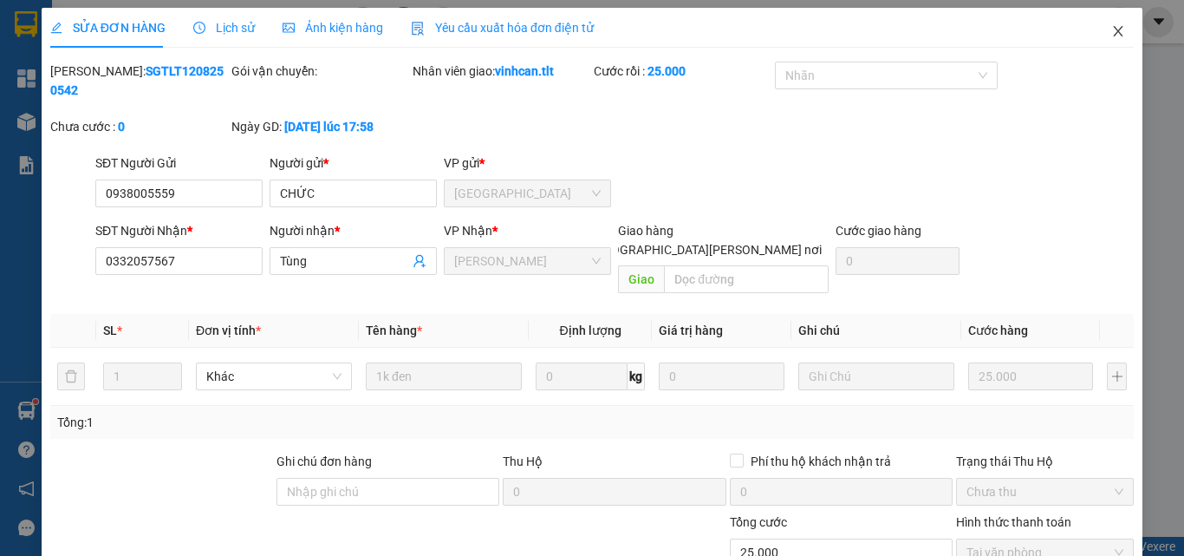
scroll to position [0, 0]
click at [1111, 29] on icon "close" at bounding box center [1118, 32] width 14 height 14
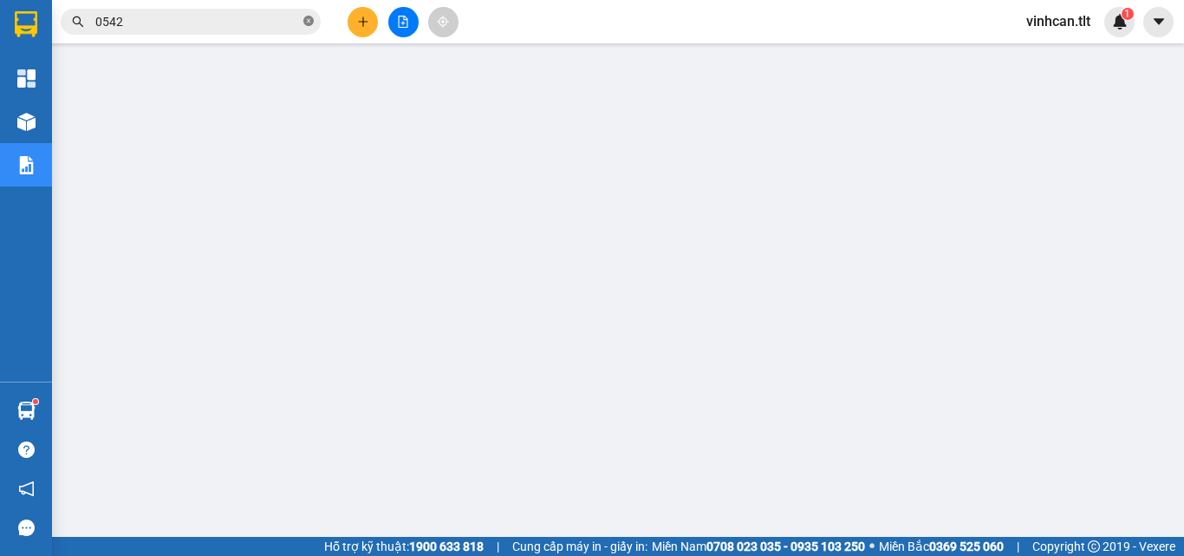
click at [307, 24] on icon "close-circle" at bounding box center [308, 21] width 10 height 10
click at [290, 18] on input "text" at bounding box center [197, 21] width 205 height 19
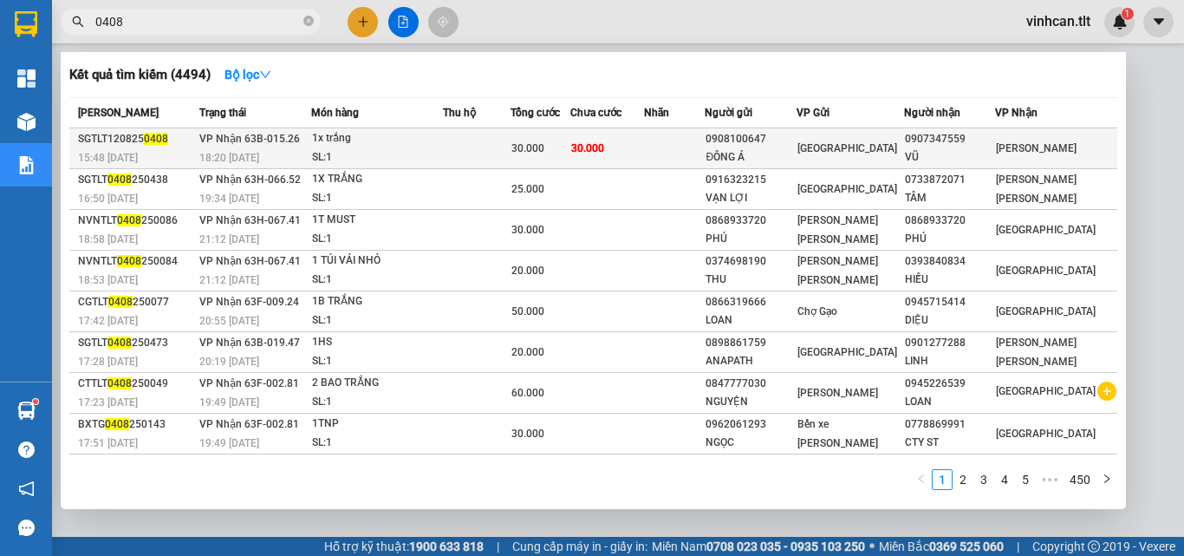
type input "0408"
click at [750, 146] on div "0908100647" at bounding box center [750, 139] width 89 height 18
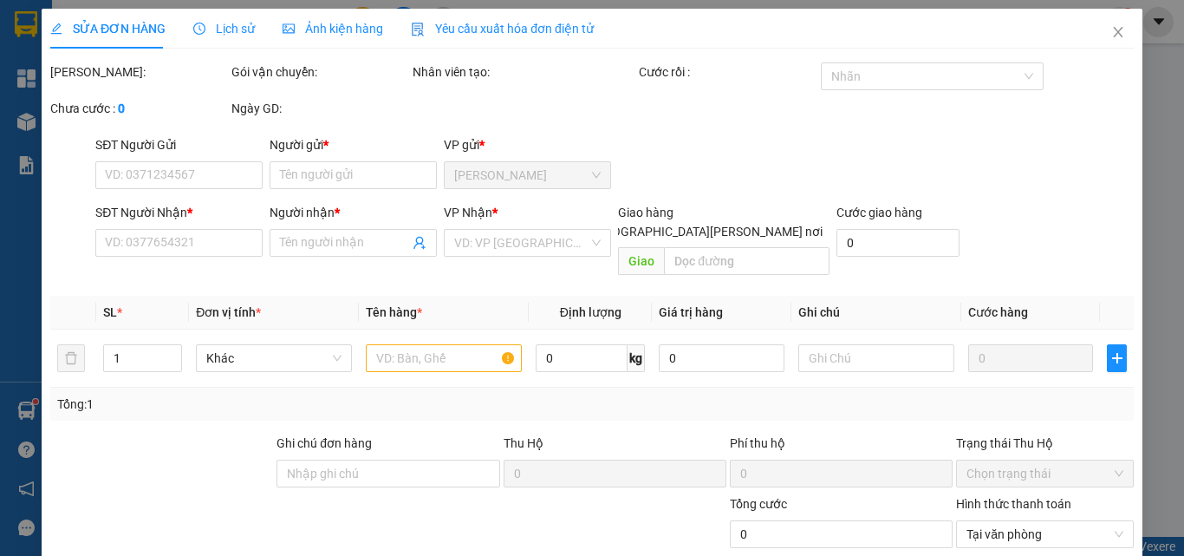
type input "0908100647"
type input "ĐÔNG Á"
type input "0907347559"
type input "VŨ"
type input "30.000"
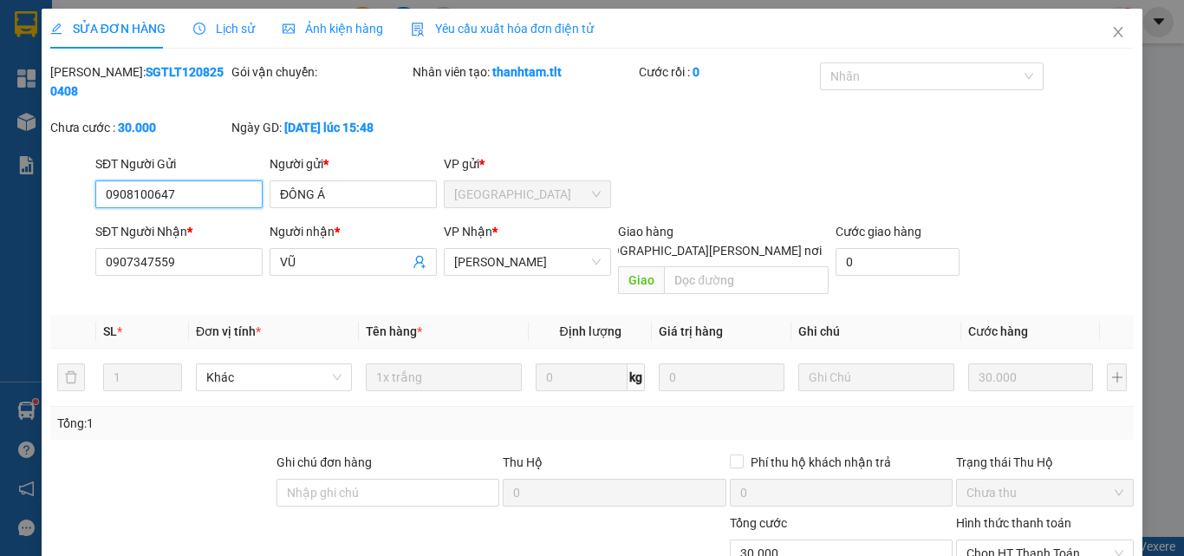
scroll to position [88, 0]
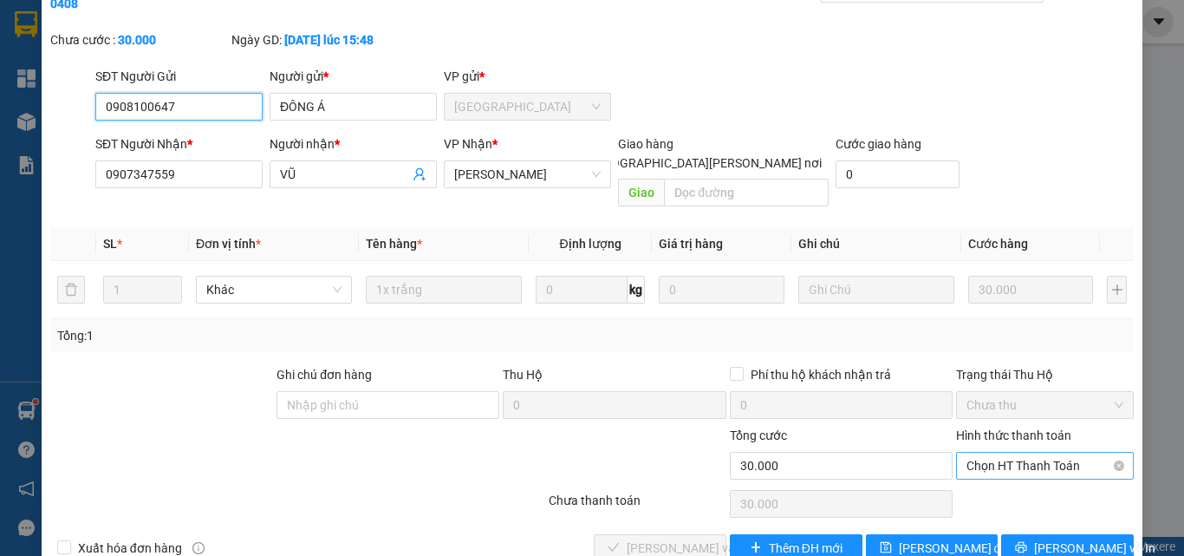
click at [1018, 453] on span "Chọn HT Thanh Toán" at bounding box center [1045, 466] width 157 height 26
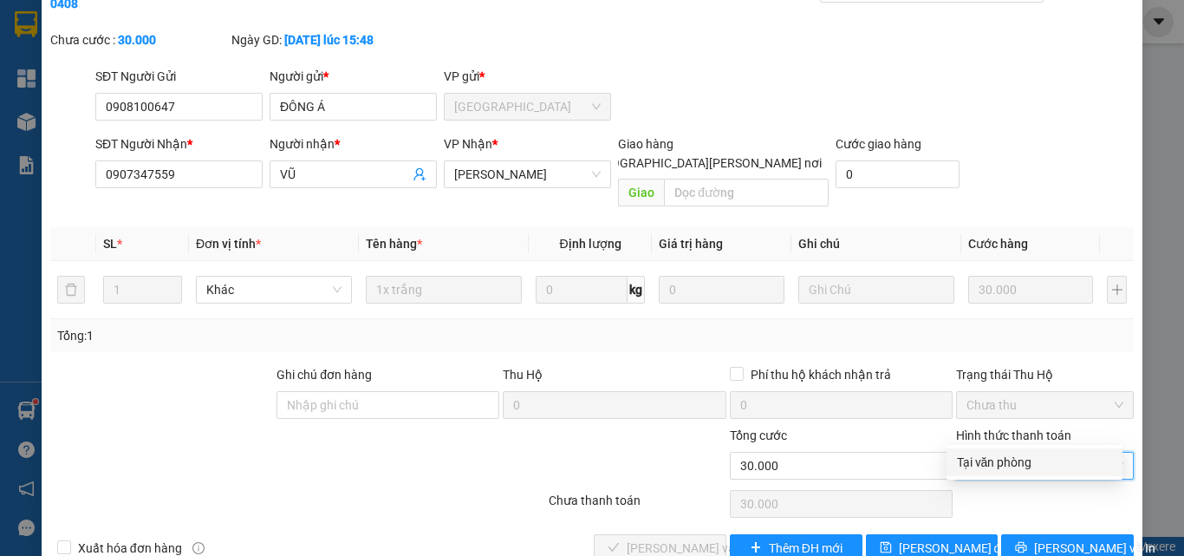
click at [1018, 459] on div "Tại văn phòng" at bounding box center [1034, 462] width 155 height 19
type input "0"
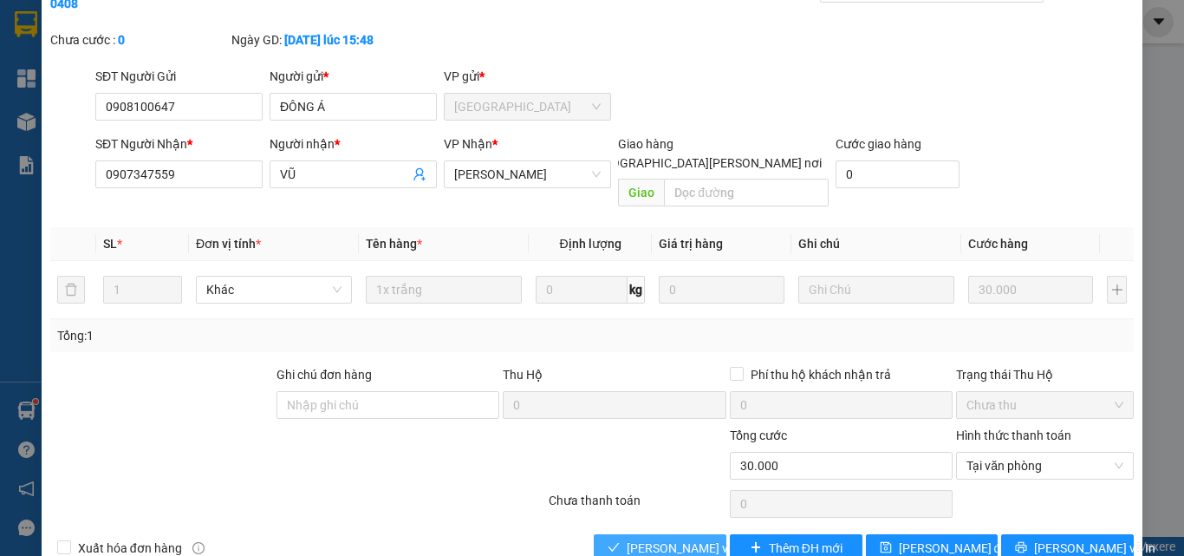
click at [674, 538] on span "[PERSON_NAME] và [PERSON_NAME] hàng" at bounding box center [744, 547] width 234 height 19
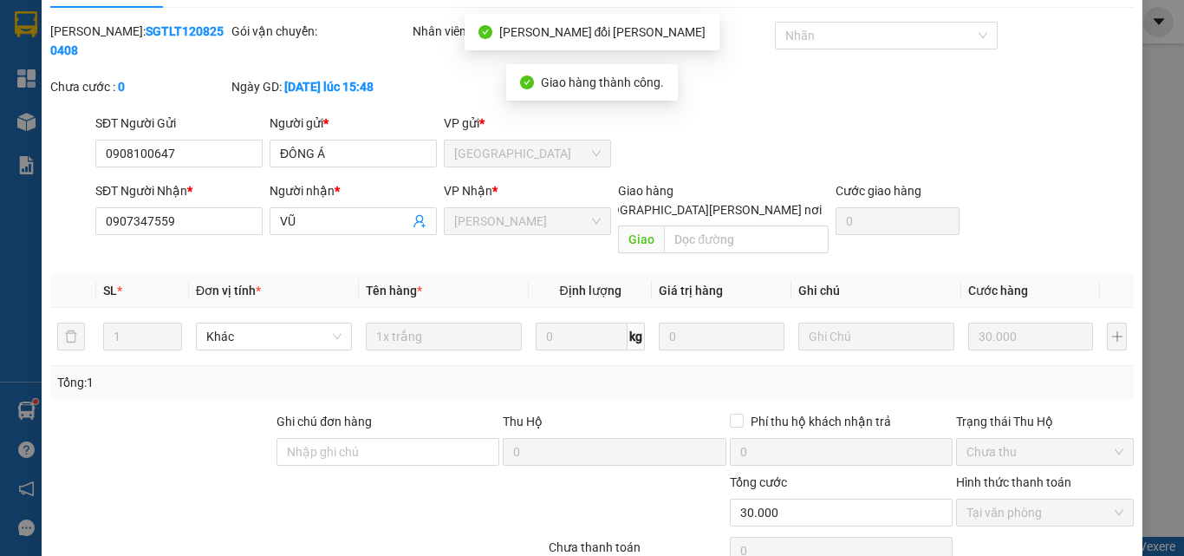
scroll to position [0, 0]
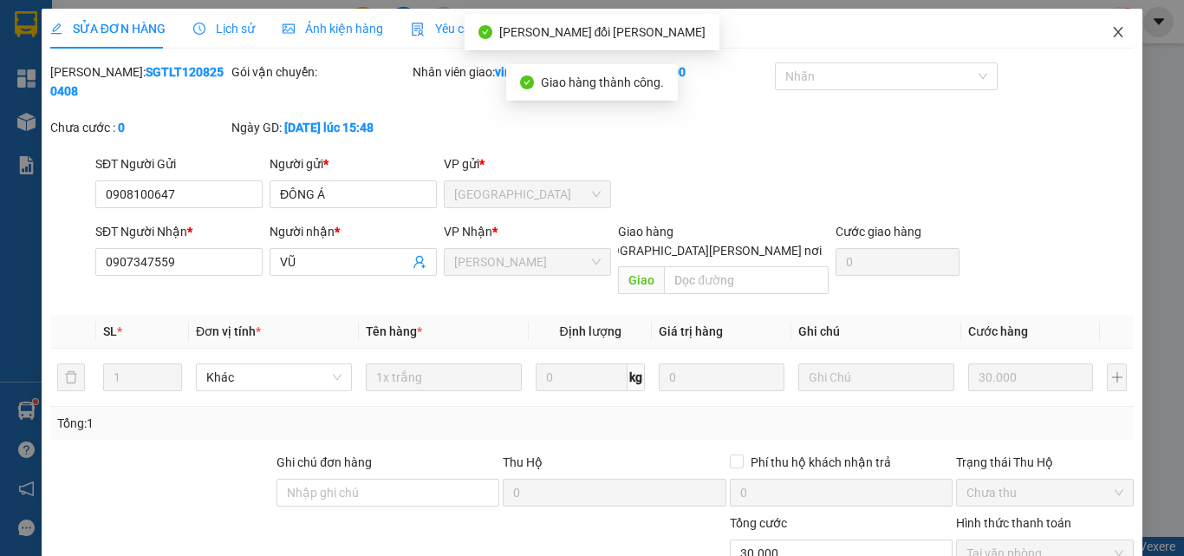
click at [1111, 29] on icon "close" at bounding box center [1118, 32] width 14 height 14
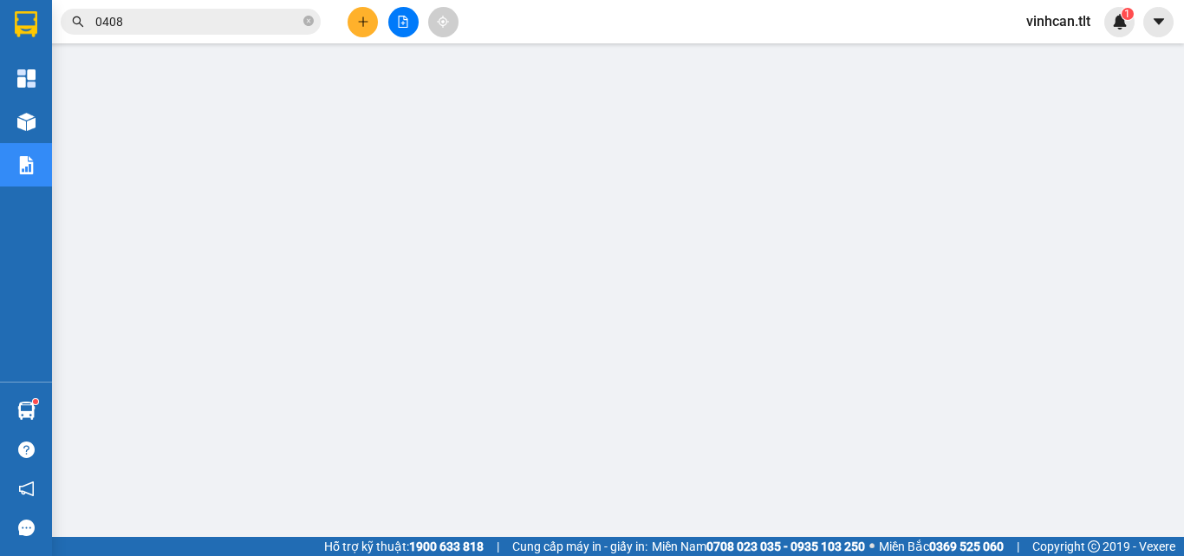
click at [303, 23] on span "0408" at bounding box center [191, 22] width 260 height 26
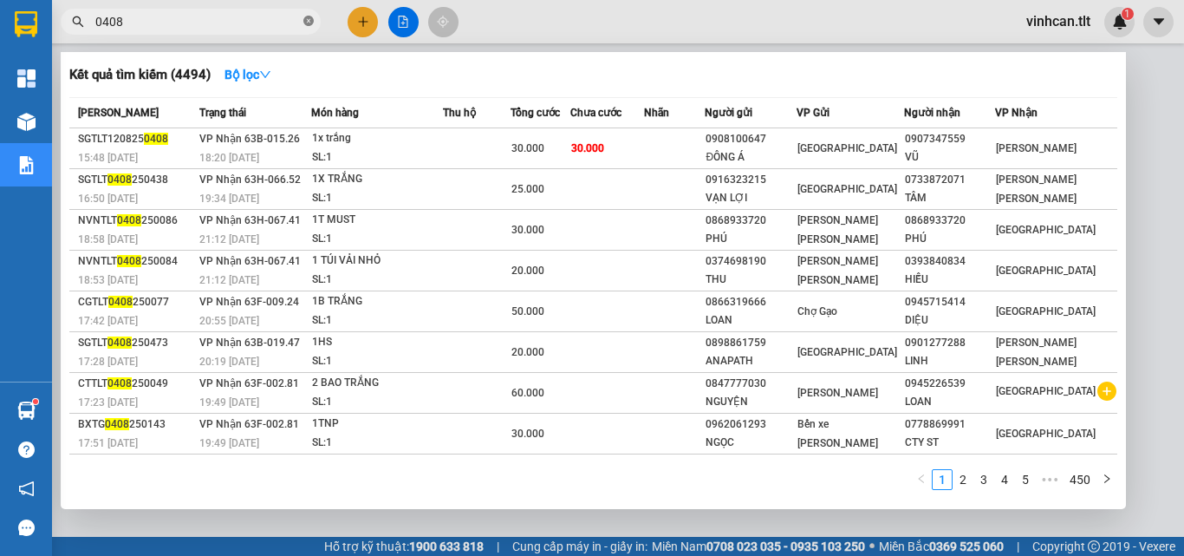
click at [307, 23] on icon "close-circle" at bounding box center [308, 21] width 10 height 10
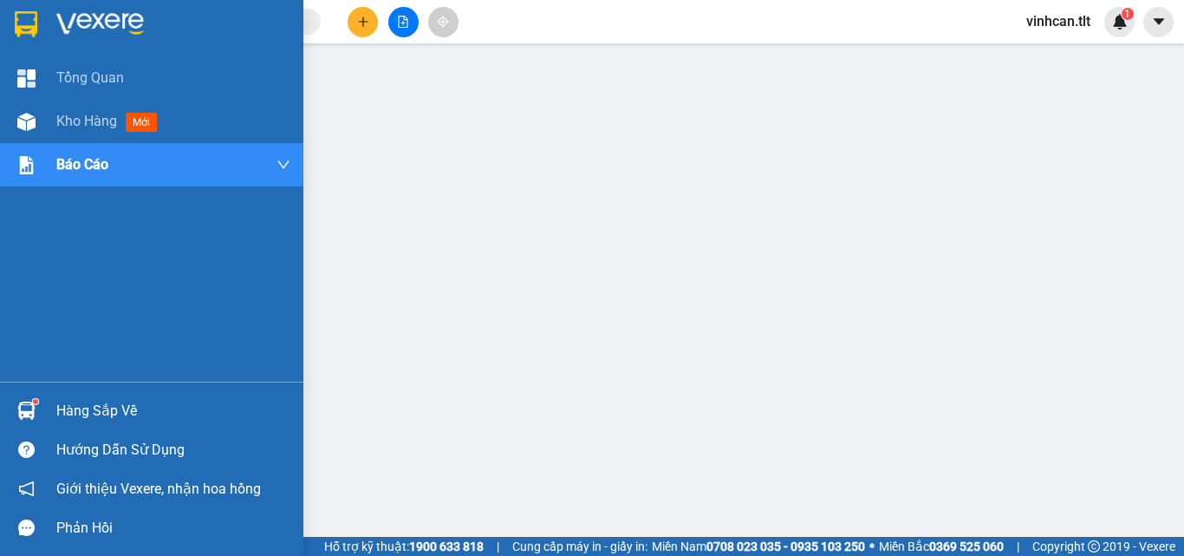
click at [111, 418] on div "Hàng sắp về" at bounding box center [173, 411] width 234 height 26
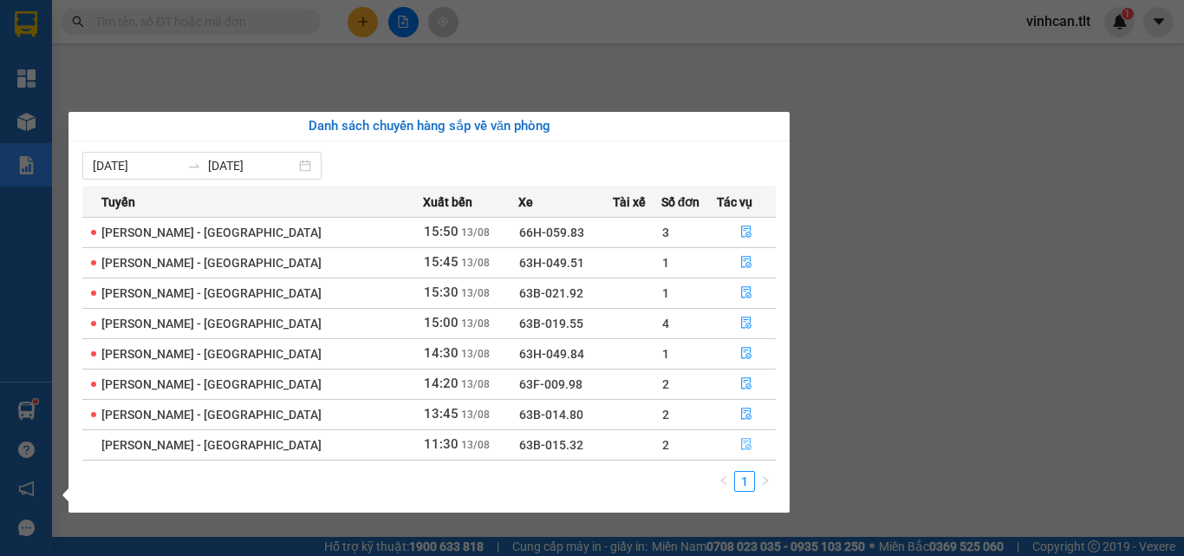
click at [740, 442] on icon "file-done" at bounding box center [746, 444] width 12 height 12
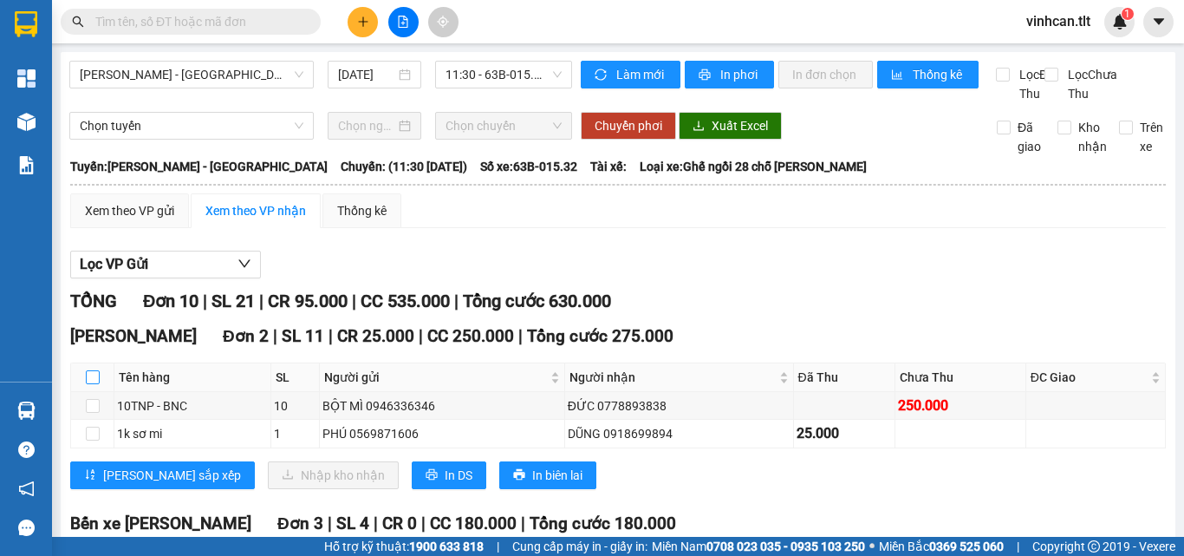
drag, startPoint x: 88, startPoint y: 395, endPoint x: 109, endPoint y: 404, distance: 23.3
click at [89, 384] on input "checkbox" at bounding box center [93, 377] width 14 height 14
checkbox input "true"
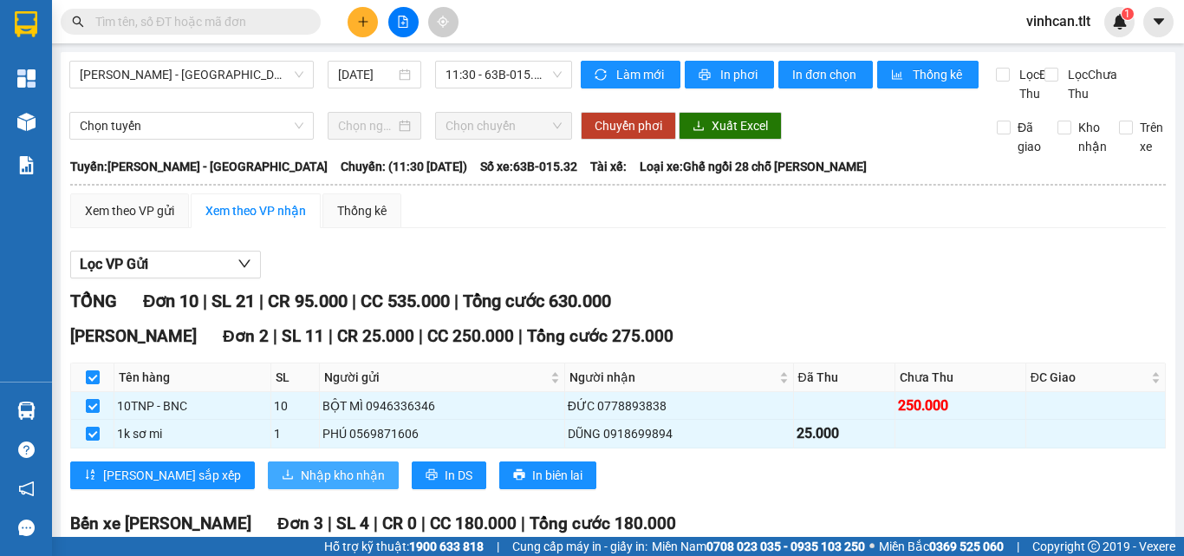
click at [288, 487] on button "Nhập kho nhận" at bounding box center [333, 475] width 131 height 28
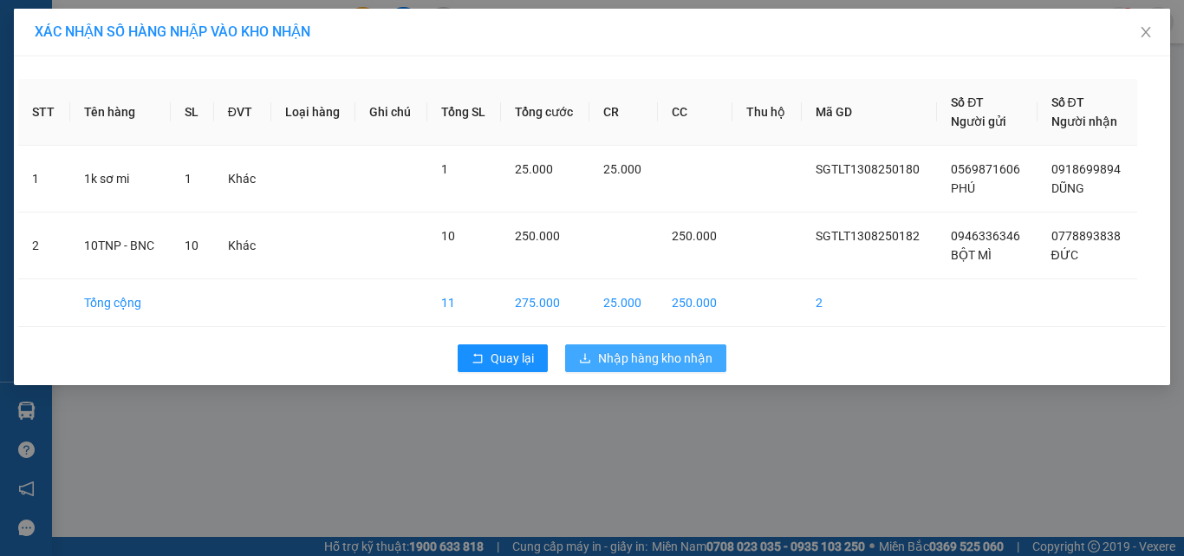
click at [658, 361] on span "Nhập hàng kho nhận" at bounding box center [655, 357] width 114 height 19
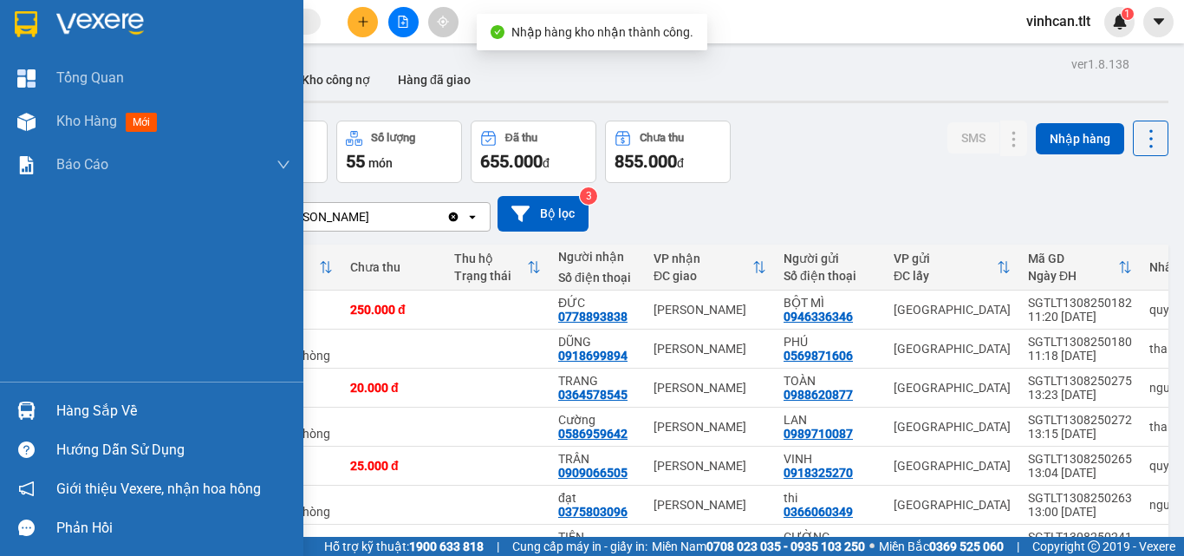
click at [79, 411] on div "Hàng sắp về" at bounding box center [173, 411] width 234 height 26
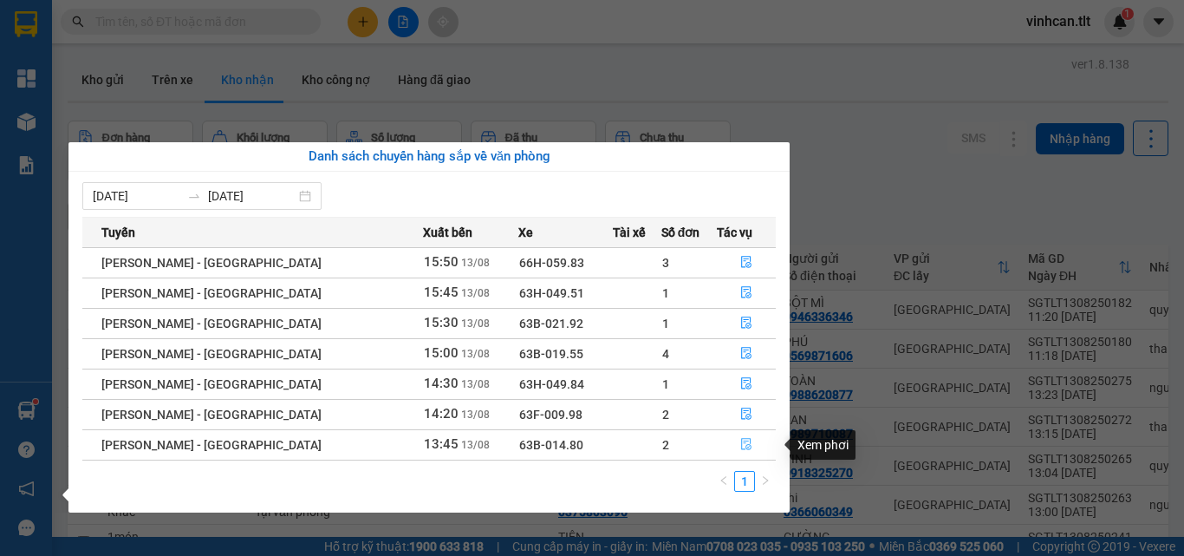
click at [741, 439] on icon "file-done" at bounding box center [746, 445] width 10 height 12
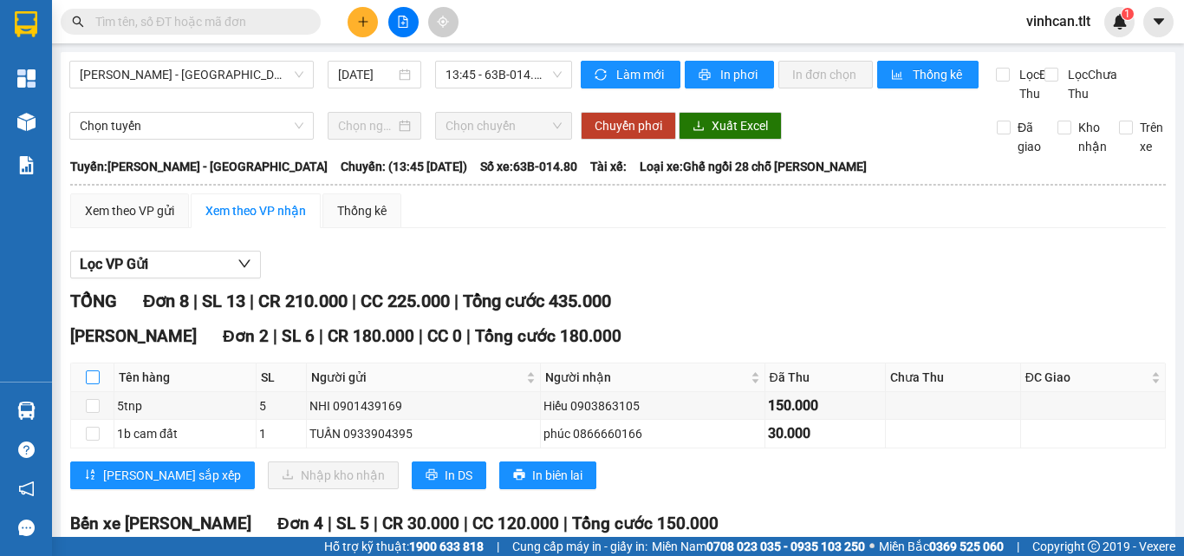
click at [88, 384] on input "checkbox" at bounding box center [93, 377] width 14 height 14
checkbox input "true"
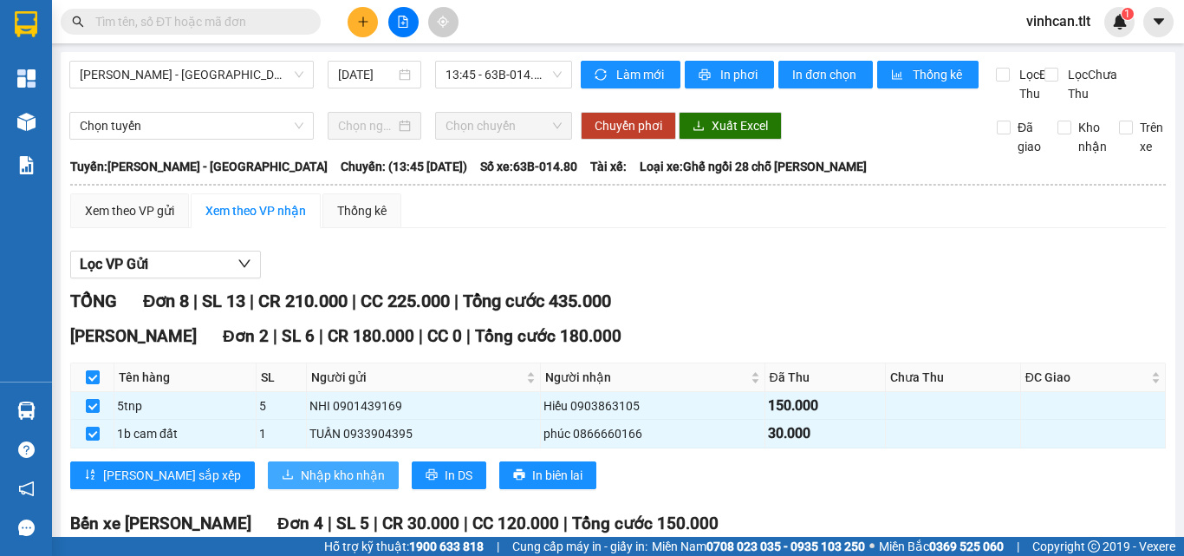
click at [301, 485] on span "Nhập kho nhận" at bounding box center [343, 475] width 84 height 19
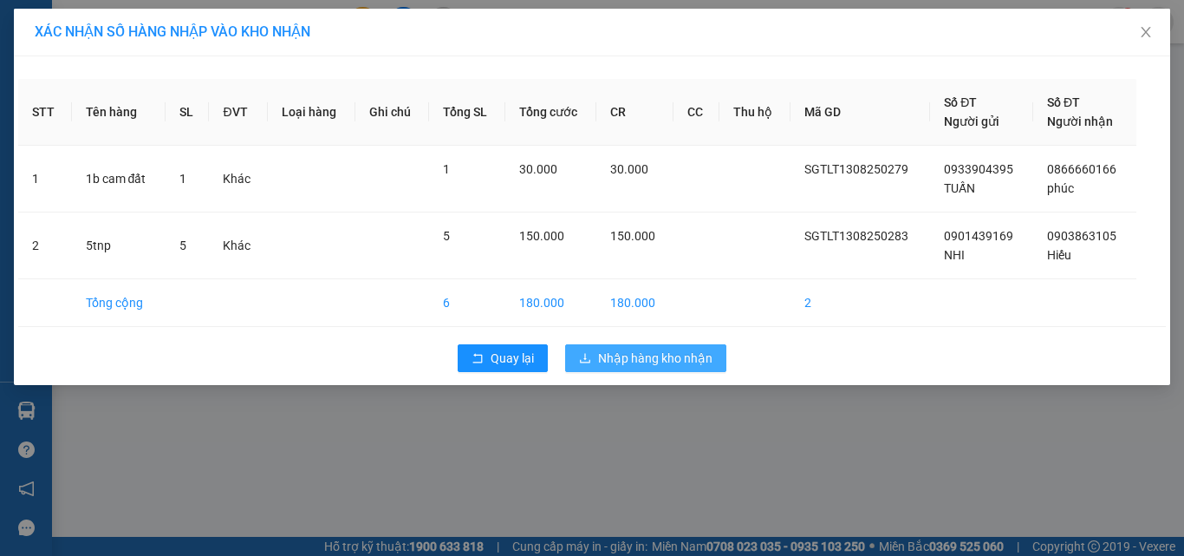
click at [661, 359] on span "Nhập hàng kho nhận" at bounding box center [655, 357] width 114 height 19
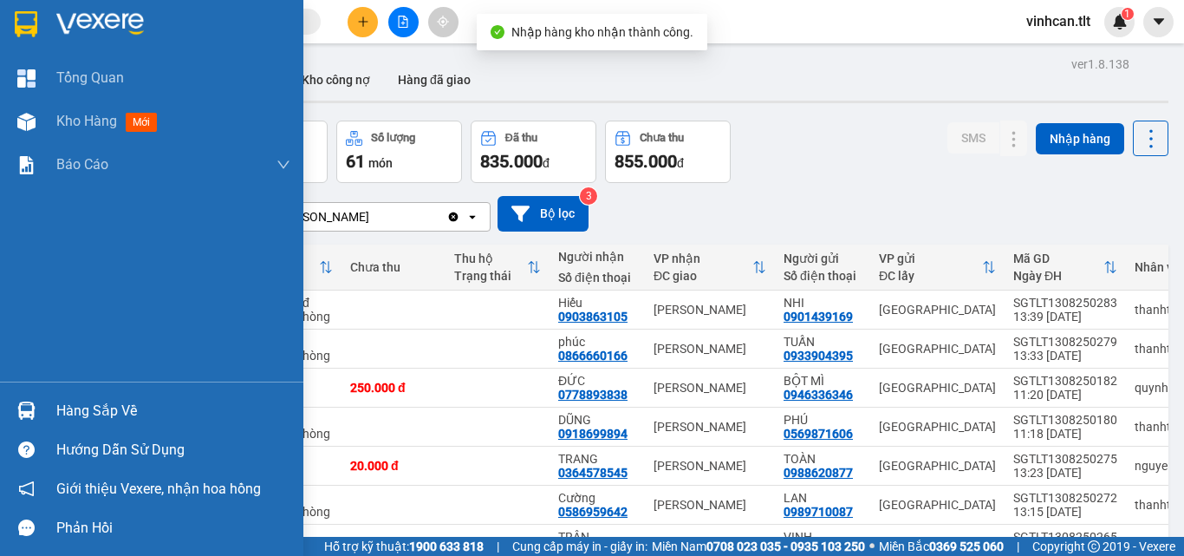
click at [70, 407] on div "Hàng sắp về" at bounding box center [173, 411] width 234 height 26
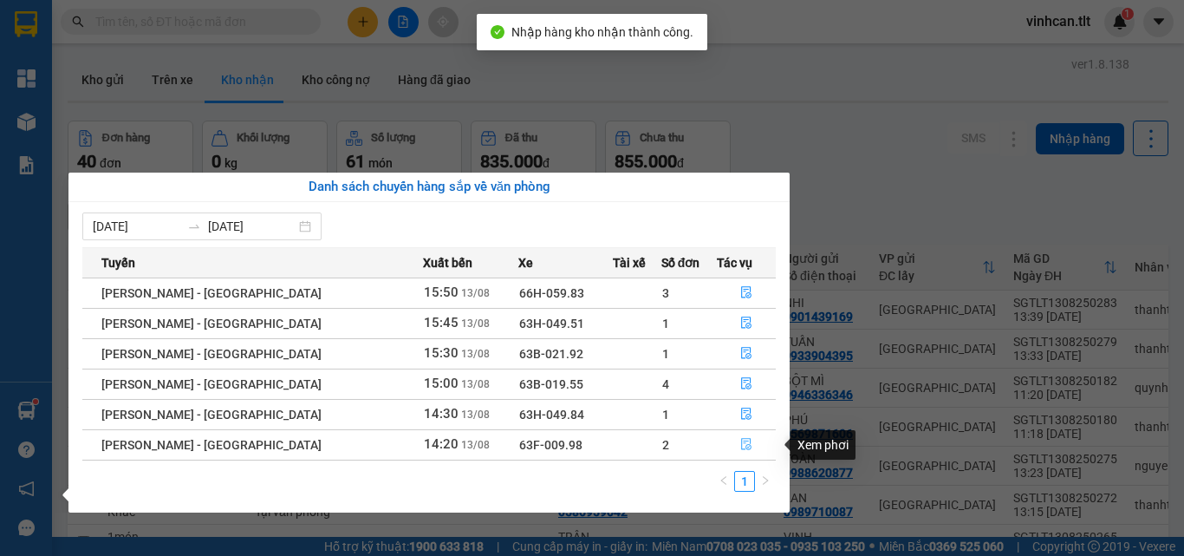
click at [742, 440] on icon "file-done" at bounding box center [746, 444] width 12 height 12
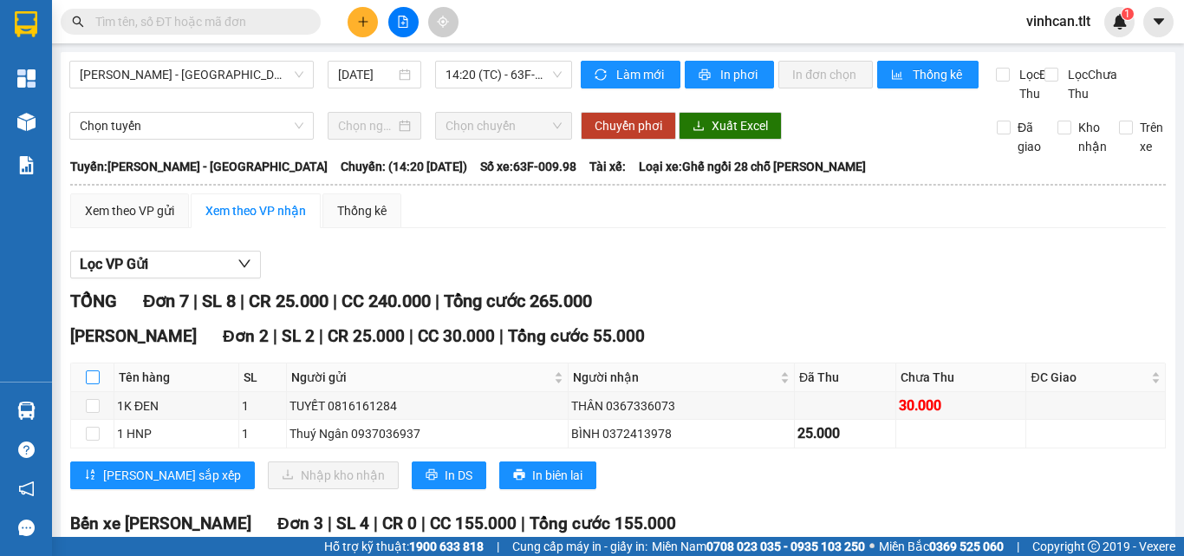
click at [92, 384] on input "checkbox" at bounding box center [93, 377] width 14 height 14
checkbox input "true"
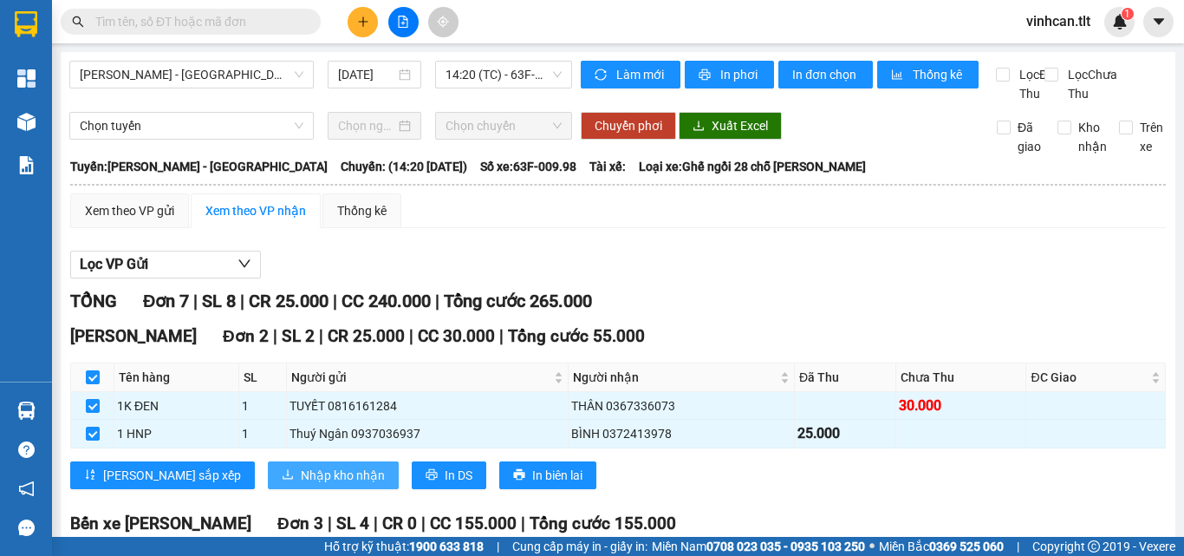
click at [290, 482] on button "Nhập kho nhận" at bounding box center [333, 475] width 131 height 28
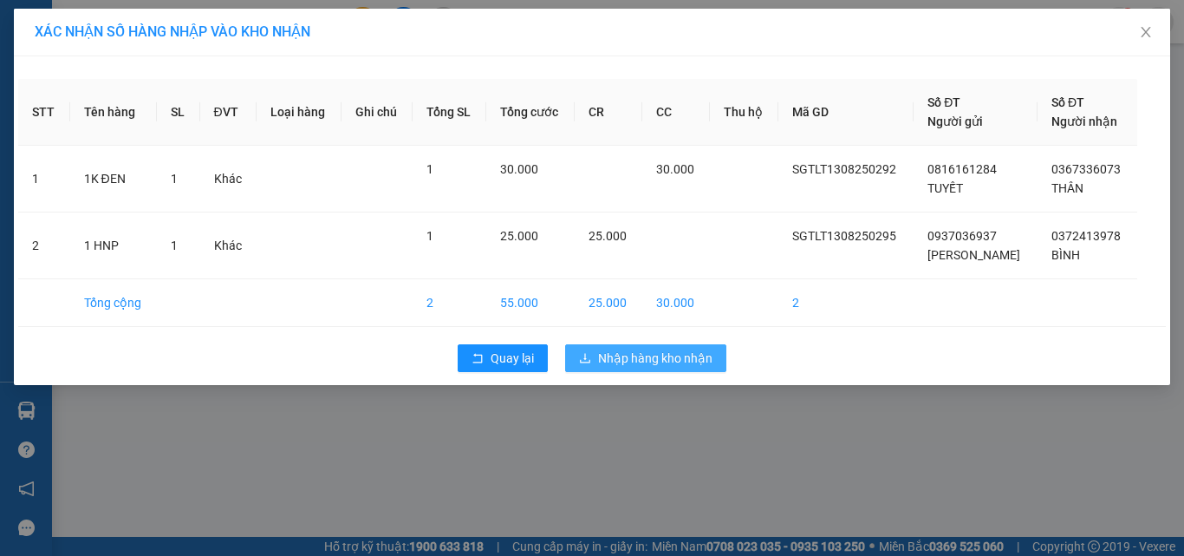
click at [657, 356] on span "Nhập hàng kho nhận" at bounding box center [655, 357] width 114 height 19
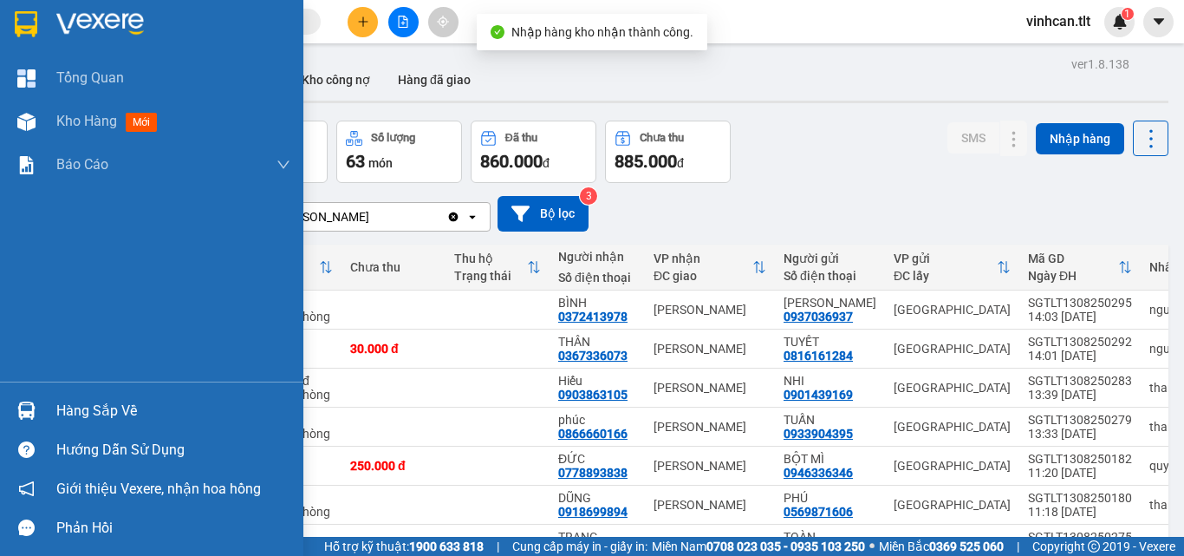
drag, startPoint x: 72, startPoint y: 402, endPoint x: 85, endPoint y: 406, distance: 13.5
click at [79, 405] on div "Hàng sắp về" at bounding box center [173, 411] width 234 height 26
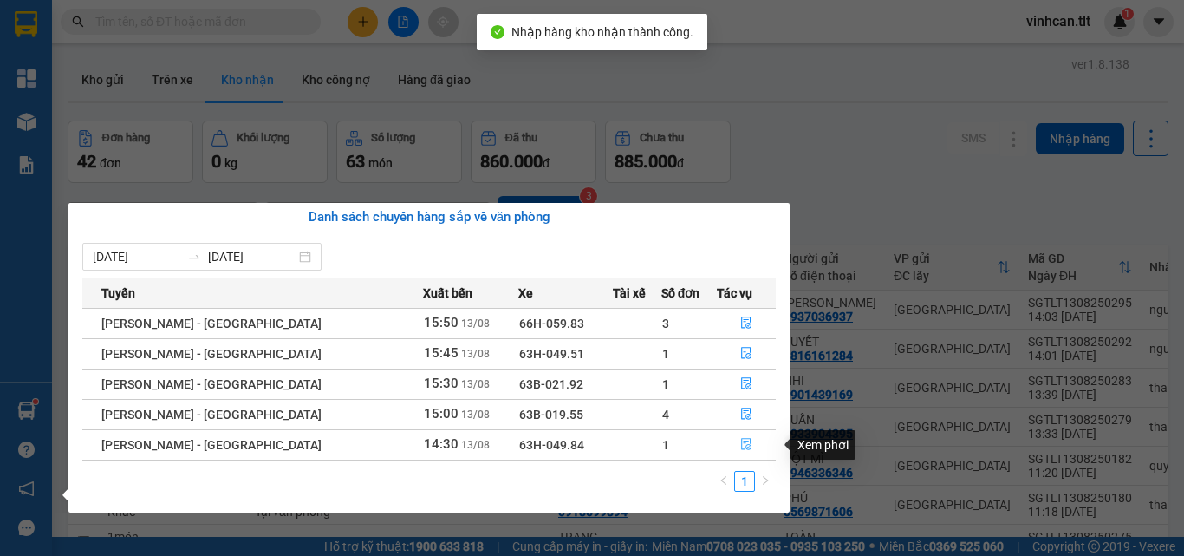
click at [740, 440] on icon "file-done" at bounding box center [746, 444] width 12 height 12
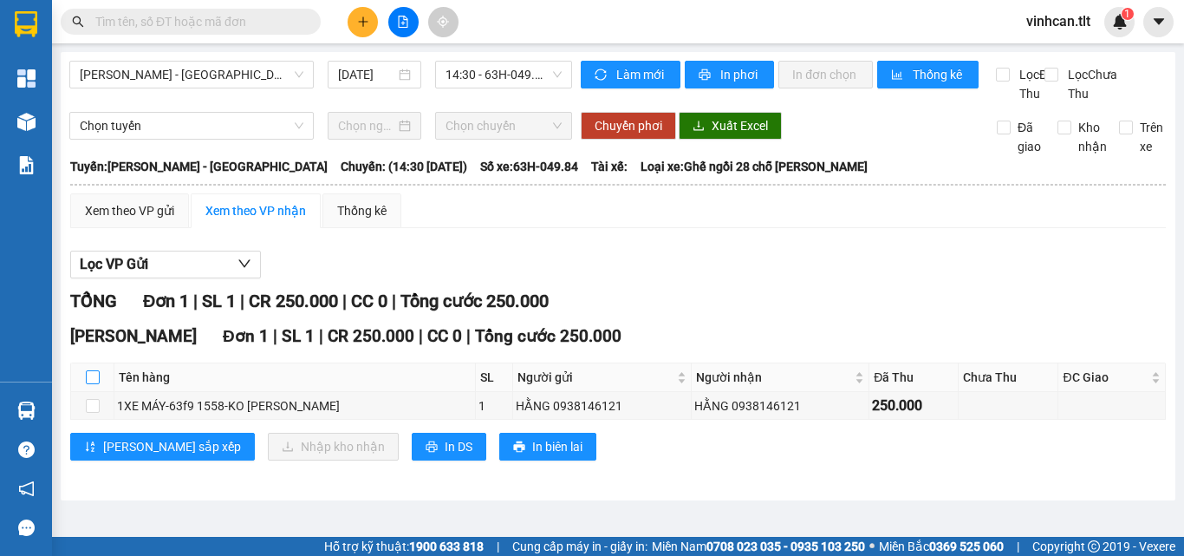
click at [91, 384] on input "checkbox" at bounding box center [93, 377] width 14 height 14
checkbox input "true"
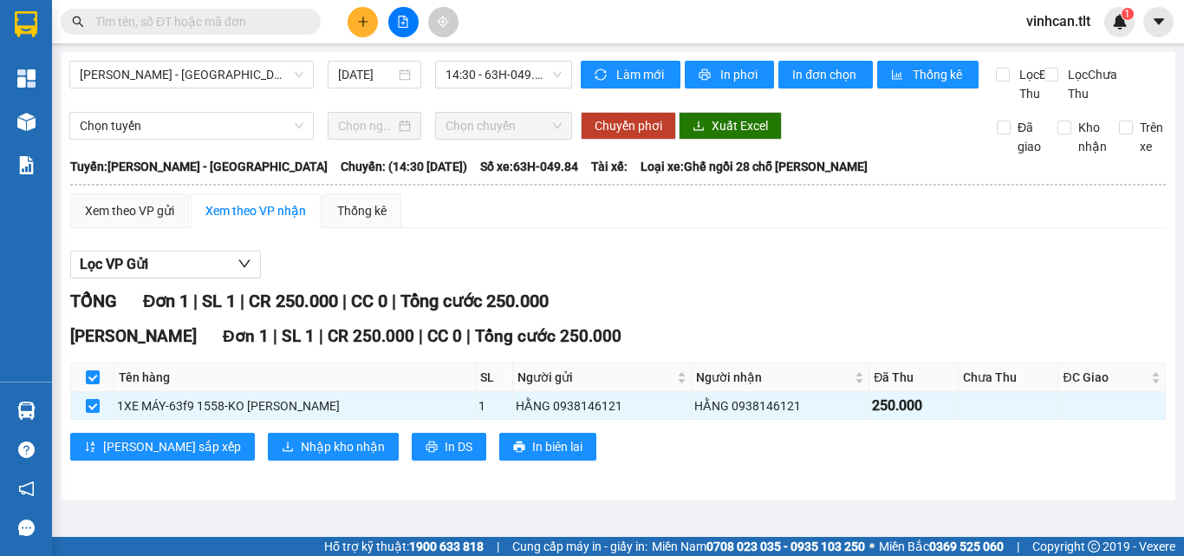
click at [290, 449] on div "Cao Tốc Đơn 1 | SL 1 | CR 250.000 | CC 0 | Tổng cước 250.000 Tên hàng SL Người …" at bounding box center [618, 398] width 1096 height 150
click at [301, 456] on span "Nhập kho nhận" at bounding box center [343, 446] width 84 height 19
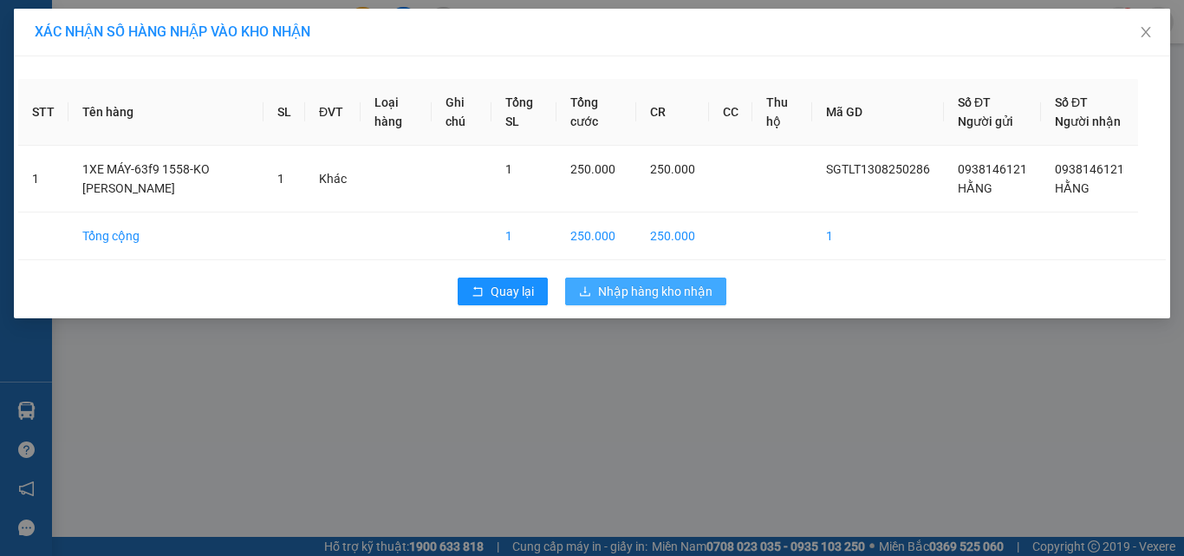
click at [649, 305] on button "Nhập hàng kho nhận" at bounding box center [645, 291] width 161 height 28
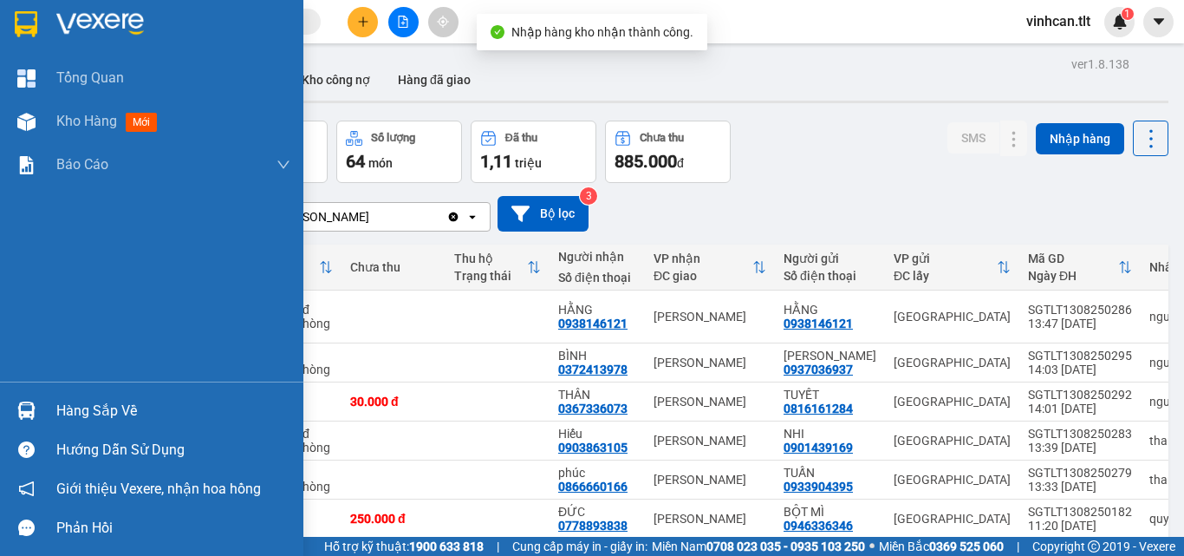
click at [69, 408] on div "Hàng sắp về" at bounding box center [173, 411] width 234 height 26
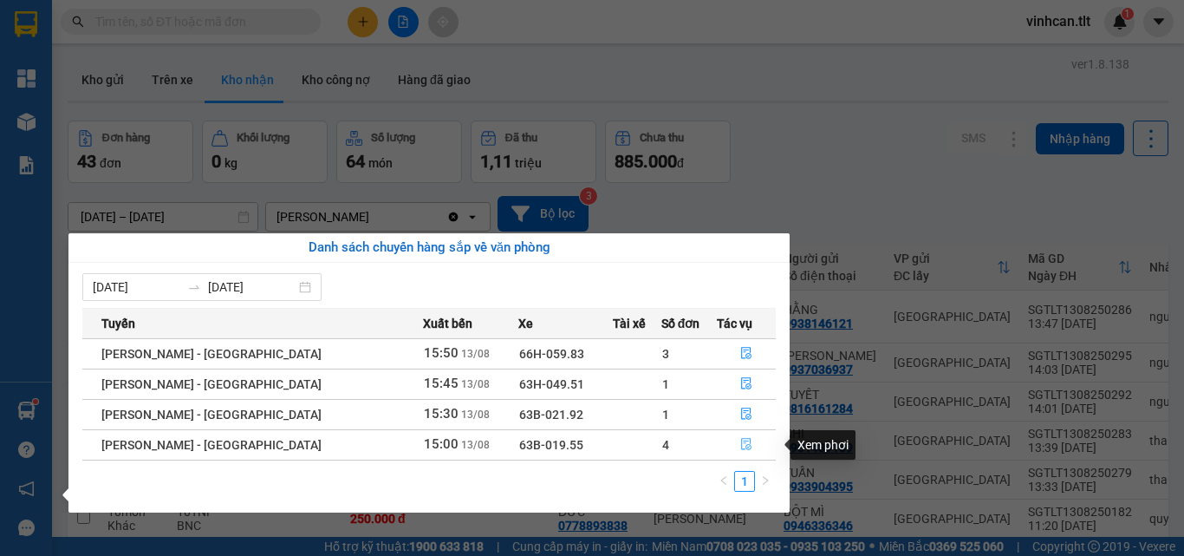
click at [737, 436] on button "button" at bounding box center [746, 445] width 57 height 28
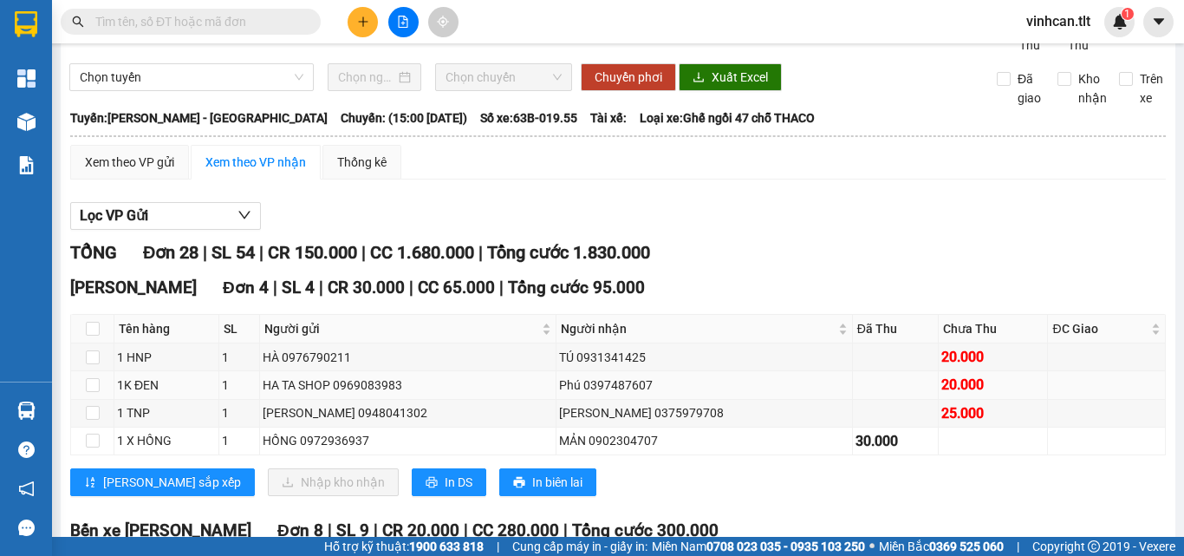
scroll to position [87, 0]
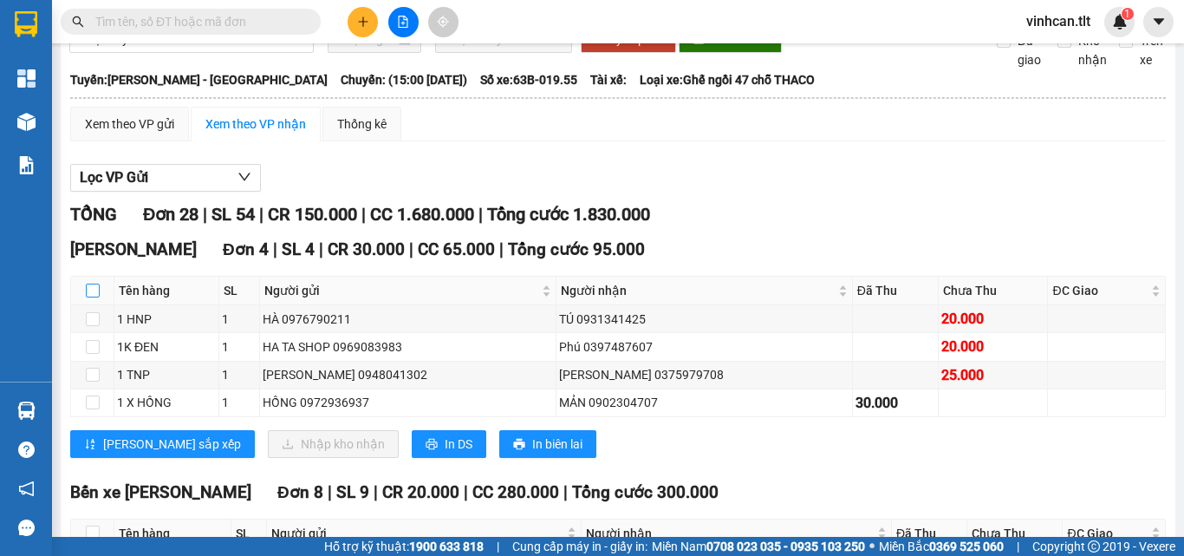
drag, startPoint x: 91, startPoint y: 307, endPoint x: 109, endPoint y: 315, distance: 19.8
click at [93, 297] on input "checkbox" at bounding box center [93, 290] width 14 height 14
checkbox input "true"
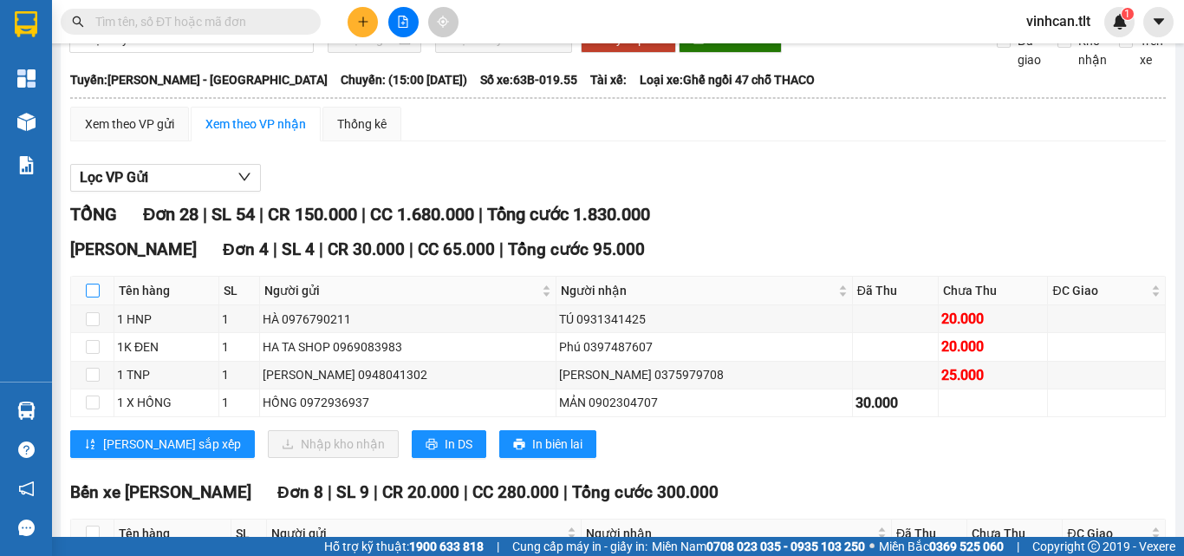
checkbox input "true"
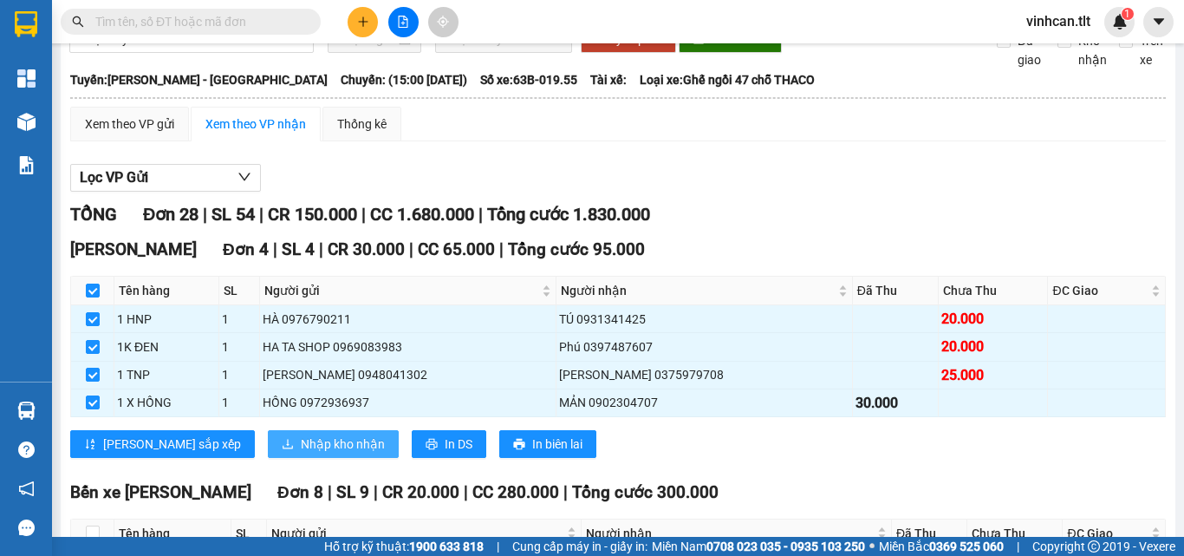
drag, startPoint x: 273, startPoint y: 453, endPoint x: 283, endPoint y: 455, distance: 9.7
click at [301, 453] on span "Nhập kho nhận" at bounding box center [343, 443] width 84 height 19
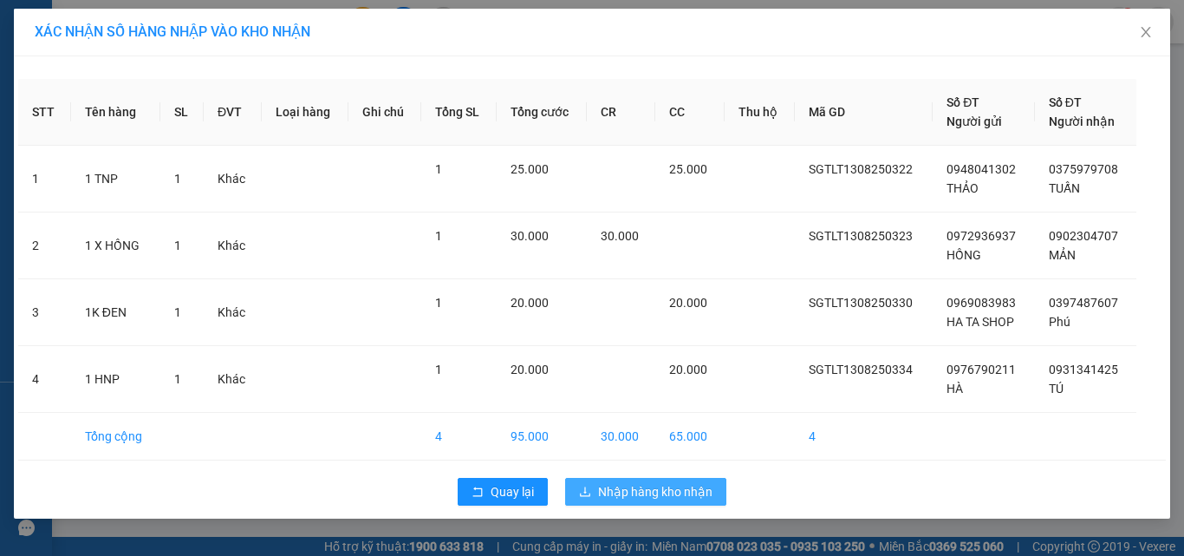
click at [647, 484] on button "Nhập hàng kho nhận" at bounding box center [645, 492] width 161 height 28
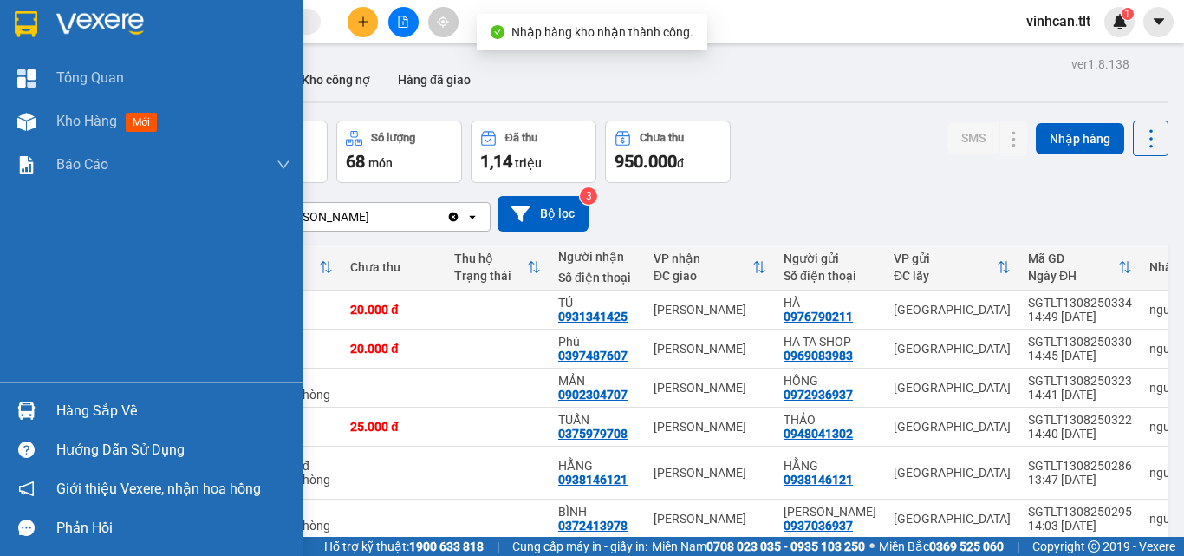
drag, startPoint x: 106, startPoint y: 406, endPoint x: 119, endPoint y: 406, distance: 13.0
click at [112, 406] on div "Hàng sắp về" at bounding box center [173, 411] width 234 height 26
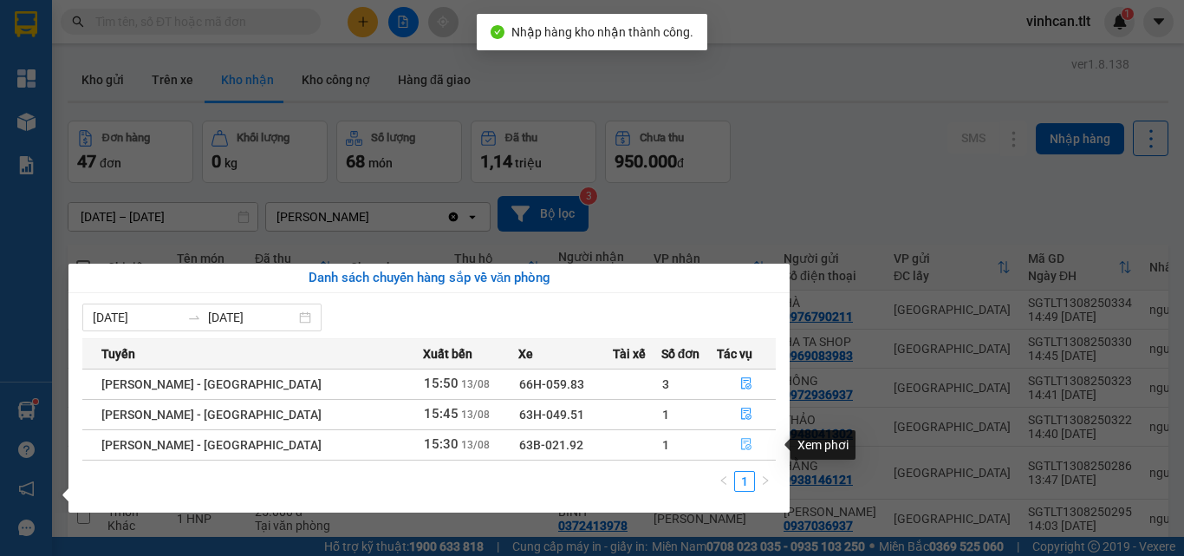
click at [740, 440] on icon "file-done" at bounding box center [746, 444] width 12 height 12
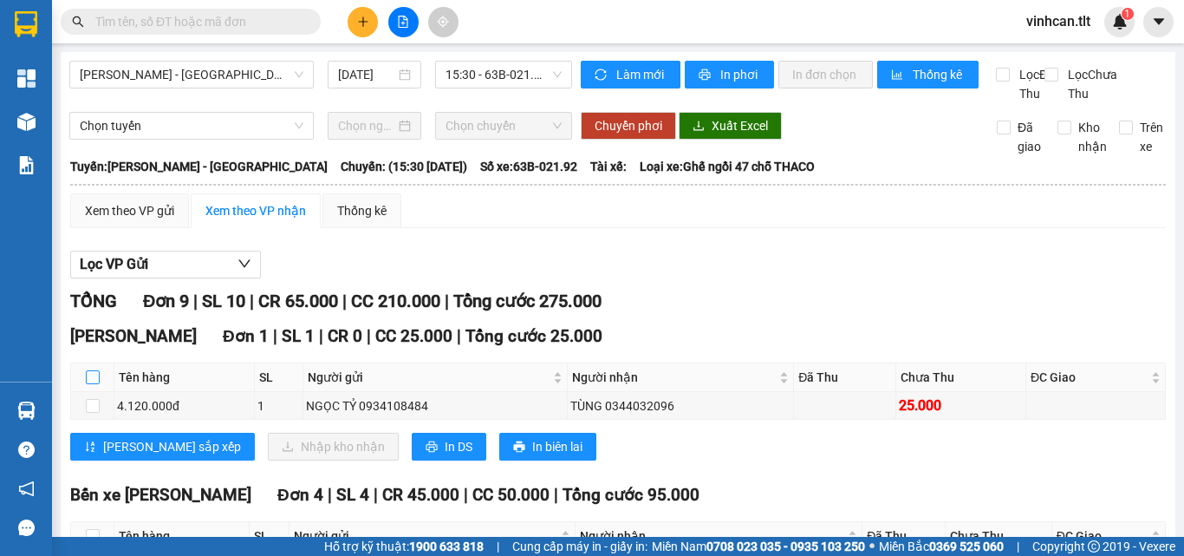
click at [93, 384] on input "checkbox" at bounding box center [93, 377] width 14 height 14
checkbox input "true"
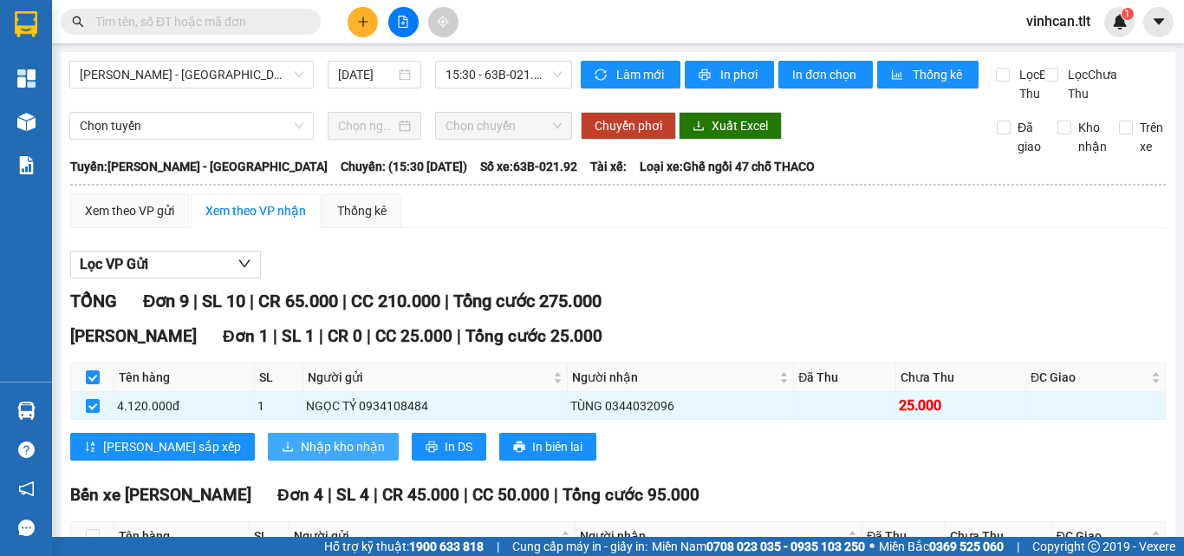
click at [312, 455] on button "Nhập kho nhận" at bounding box center [333, 447] width 131 height 28
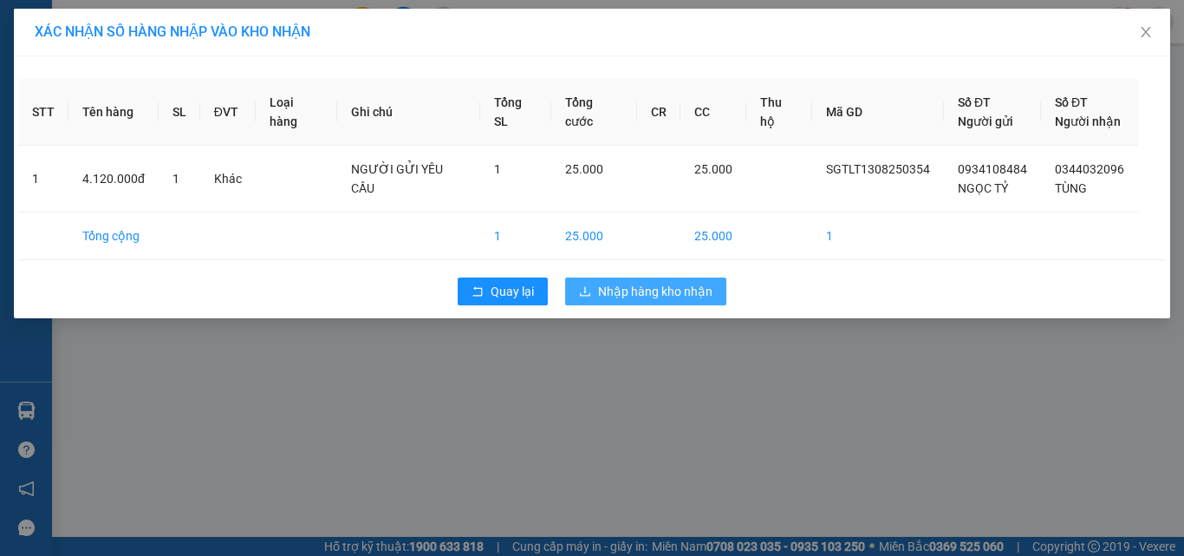
click at [687, 290] on span "Nhập hàng kho nhận" at bounding box center [655, 291] width 114 height 19
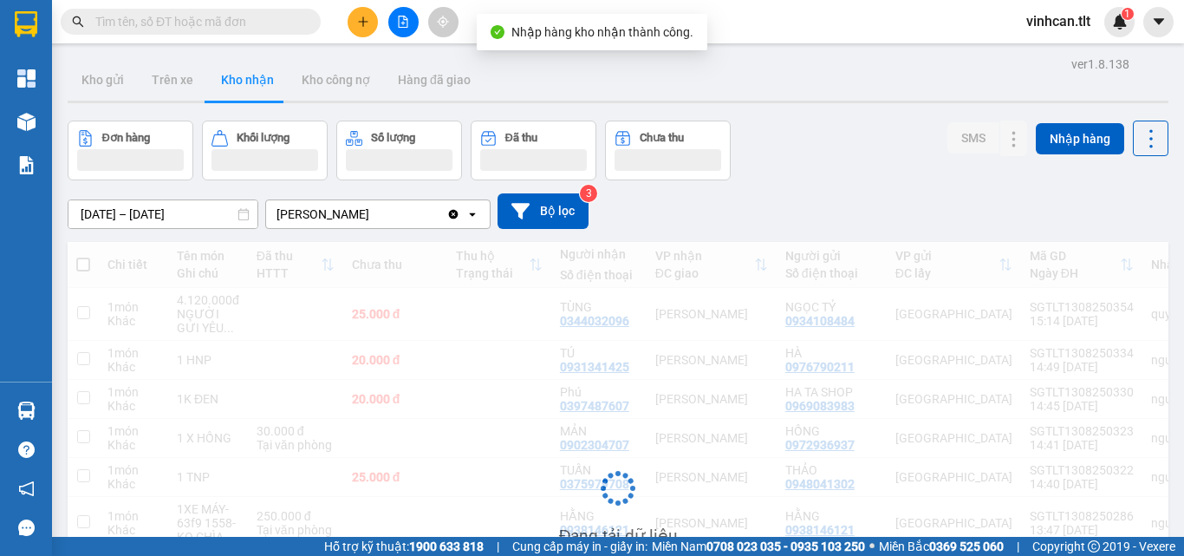
click at [234, 20] on input "text" at bounding box center [197, 21] width 205 height 19
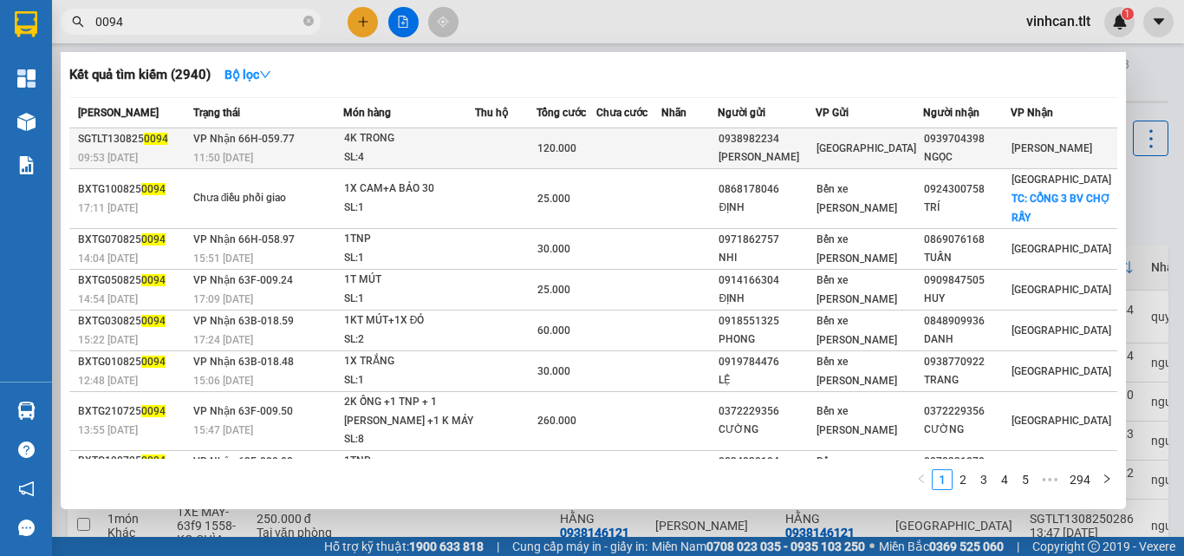
type input "0094"
click at [808, 137] on div "0938982234" at bounding box center [767, 139] width 96 height 18
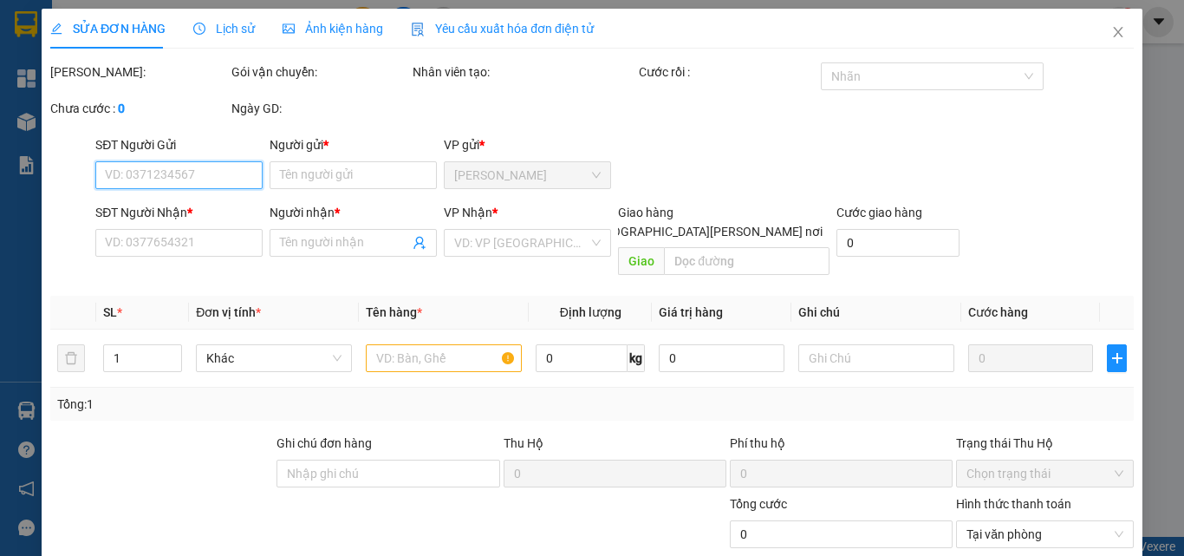
type input "0938982234"
type input "[PERSON_NAME]"
type input "0939704398"
type input "NGỌC"
type input "120.000"
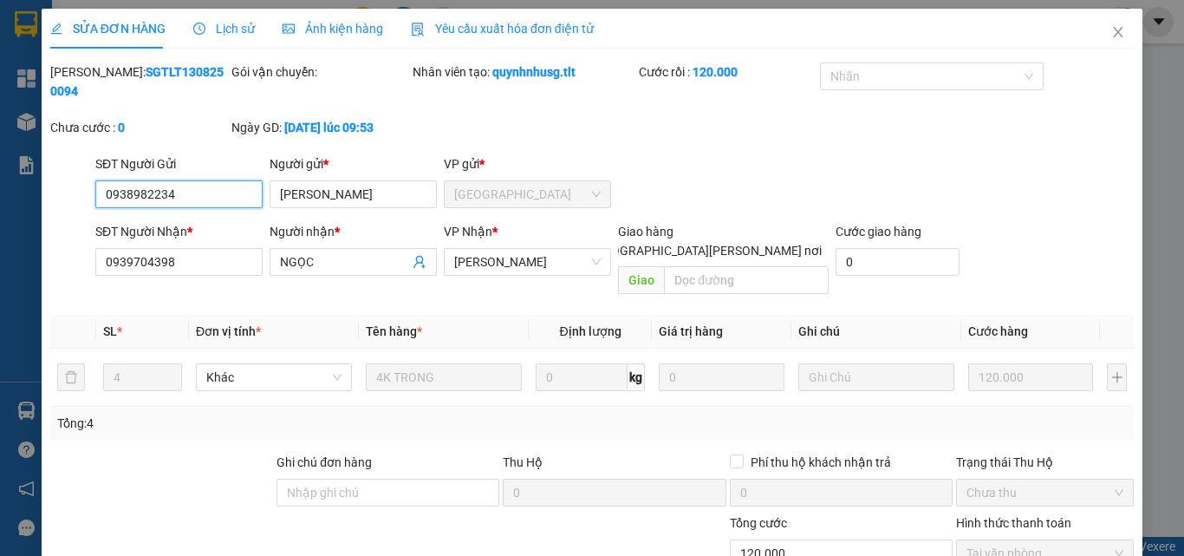
scroll to position [89, 0]
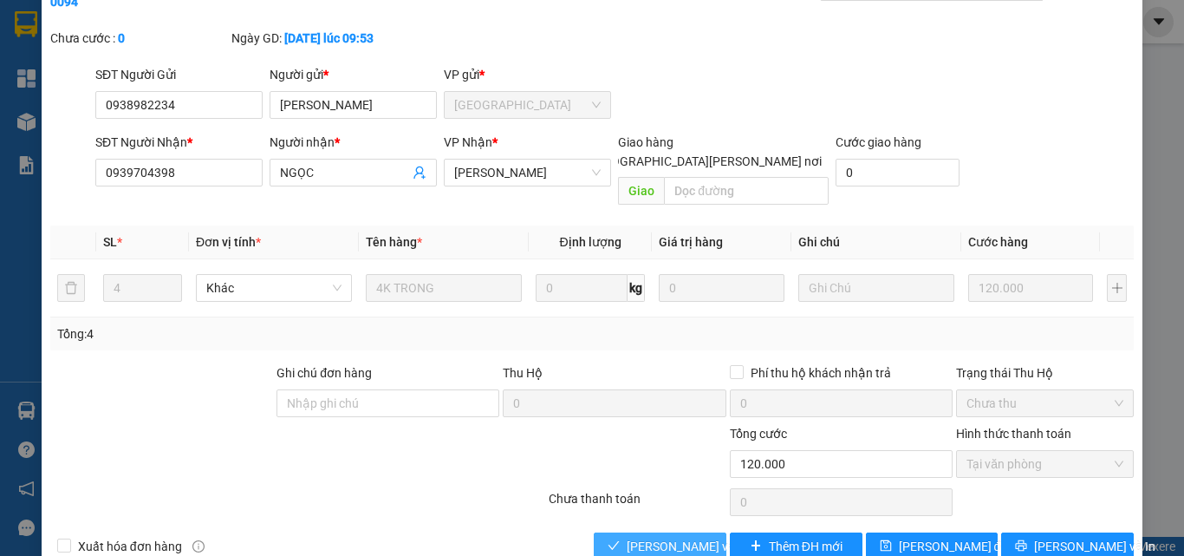
click at [682, 537] on span "[PERSON_NAME] và [PERSON_NAME] hàng" at bounding box center [744, 546] width 234 height 19
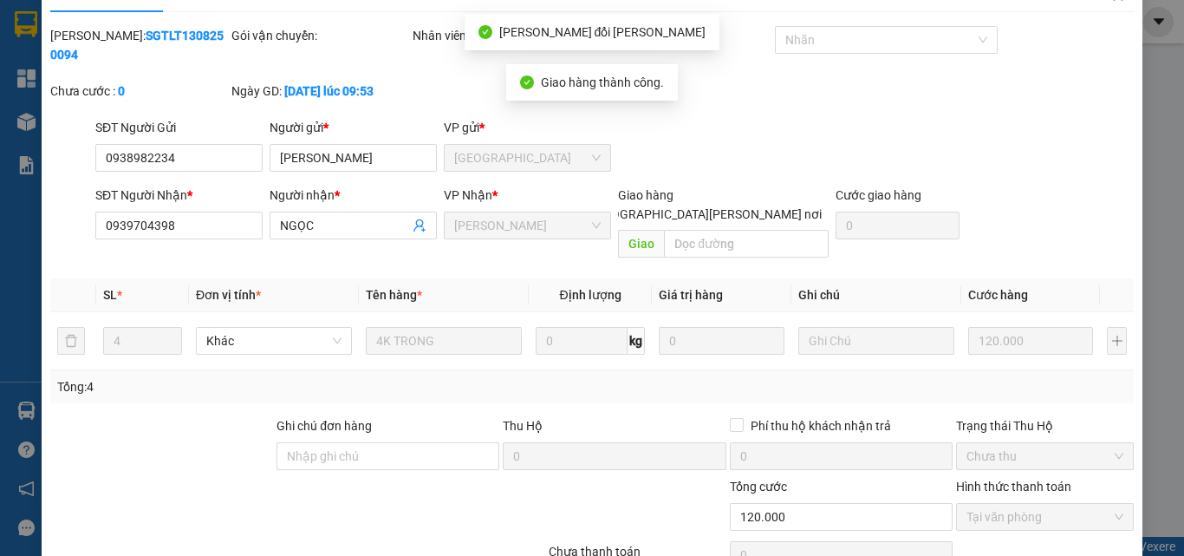
scroll to position [0, 0]
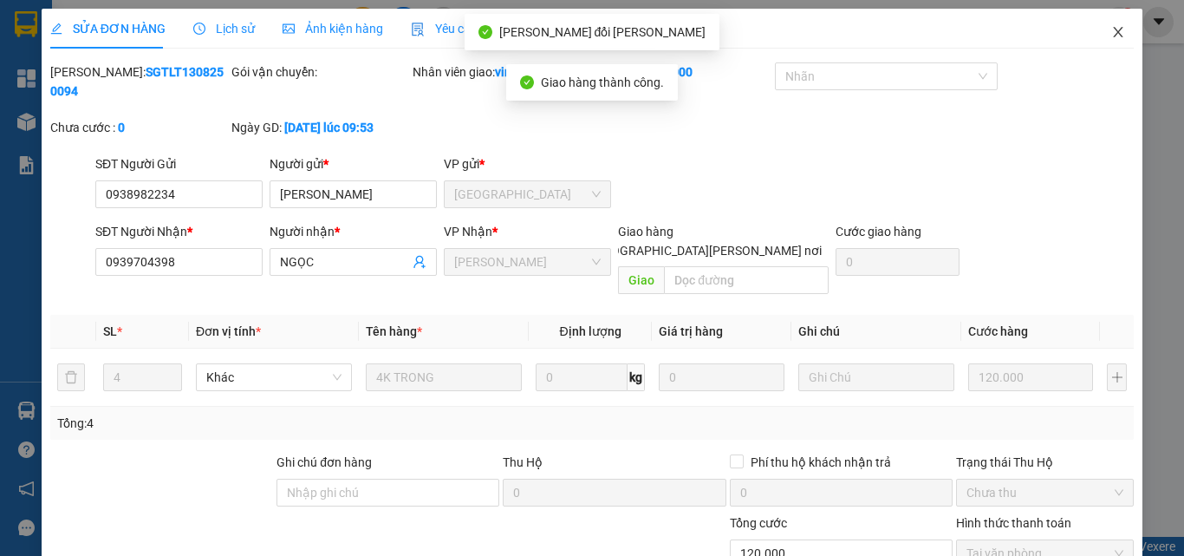
click at [1111, 29] on icon "close" at bounding box center [1118, 32] width 14 height 14
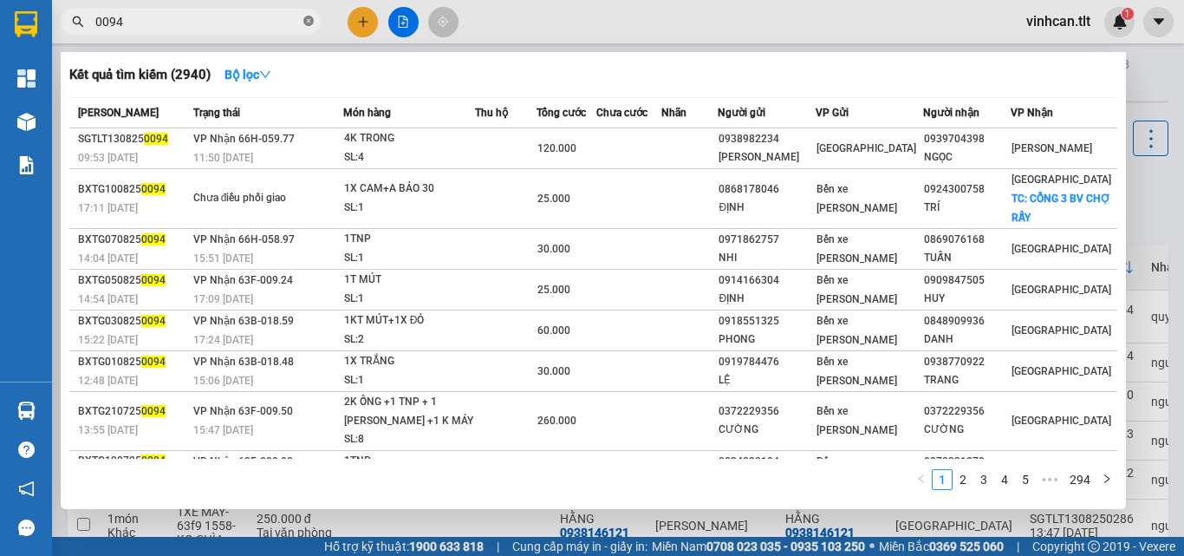
click at [306, 19] on icon "close-circle" at bounding box center [308, 21] width 10 height 10
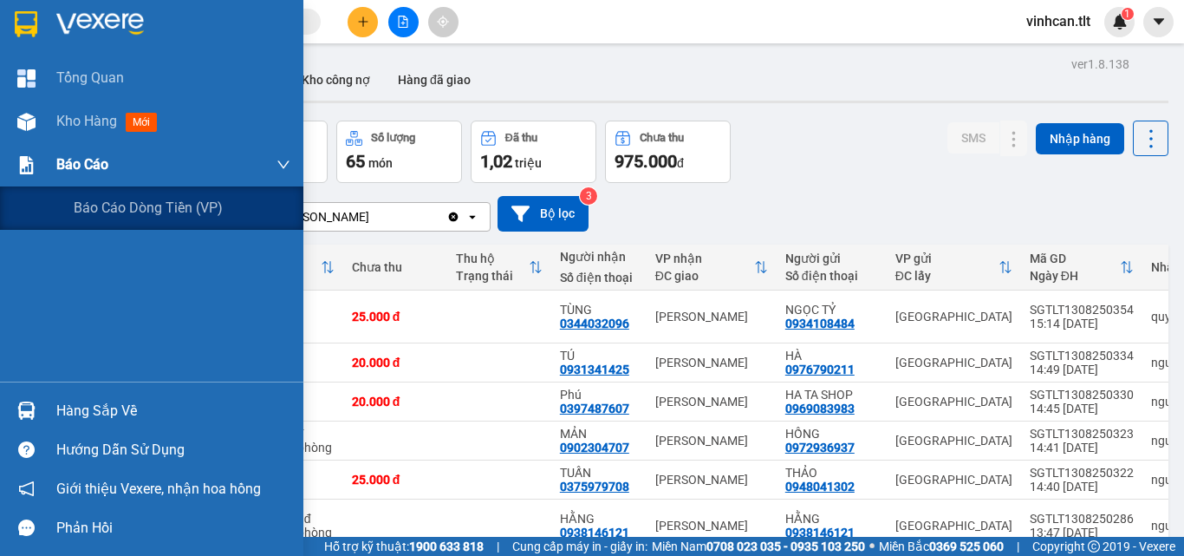
click at [62, 159] on span "Báo cáo" at bounding box center [82, 164] width 52 height 22
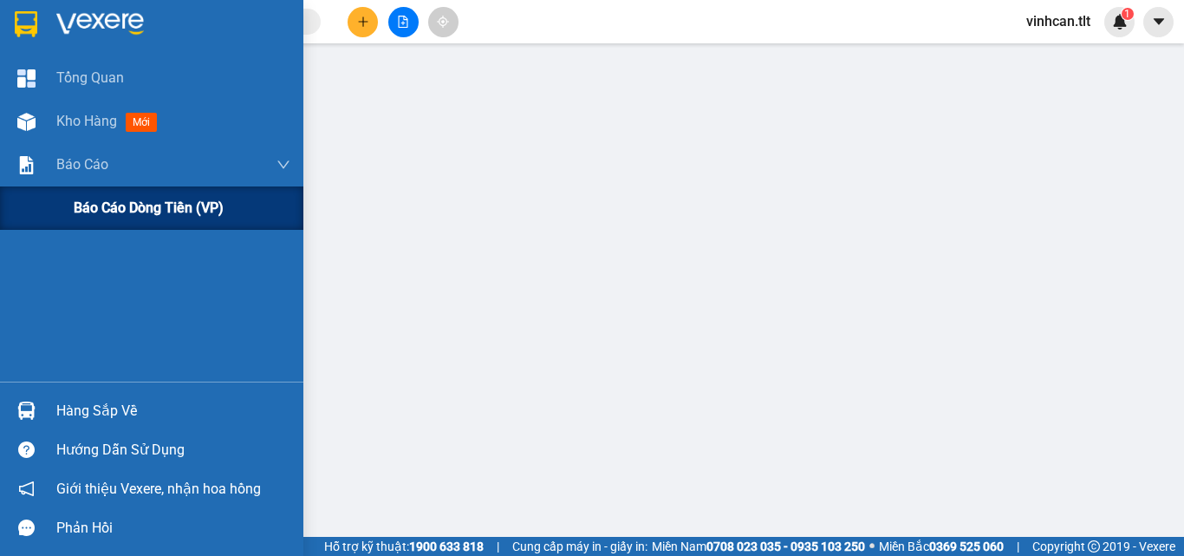
drag, startPoint x: 129, startPoint y: 207, endPoint x: 177, endPoint y: 213, distance: 48.1
click at [138, 210] on span "Báo cáo dòng tiền (VP)" at bounding box center [149, 208] width 150 height 22
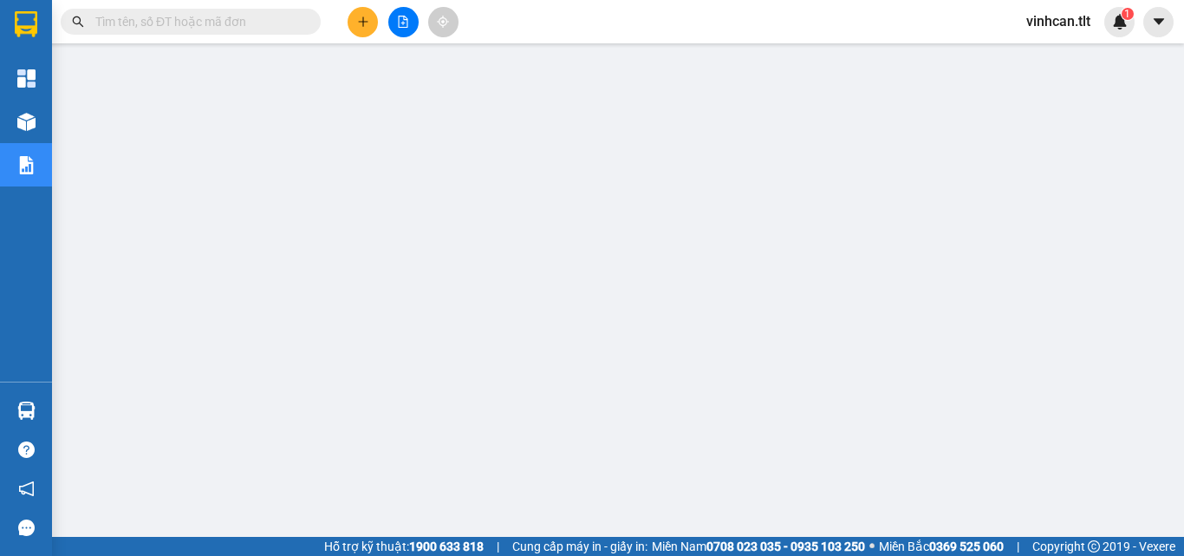
click at [238, 21] on input "text" at bounding box center [197, 21] width 205 height 19
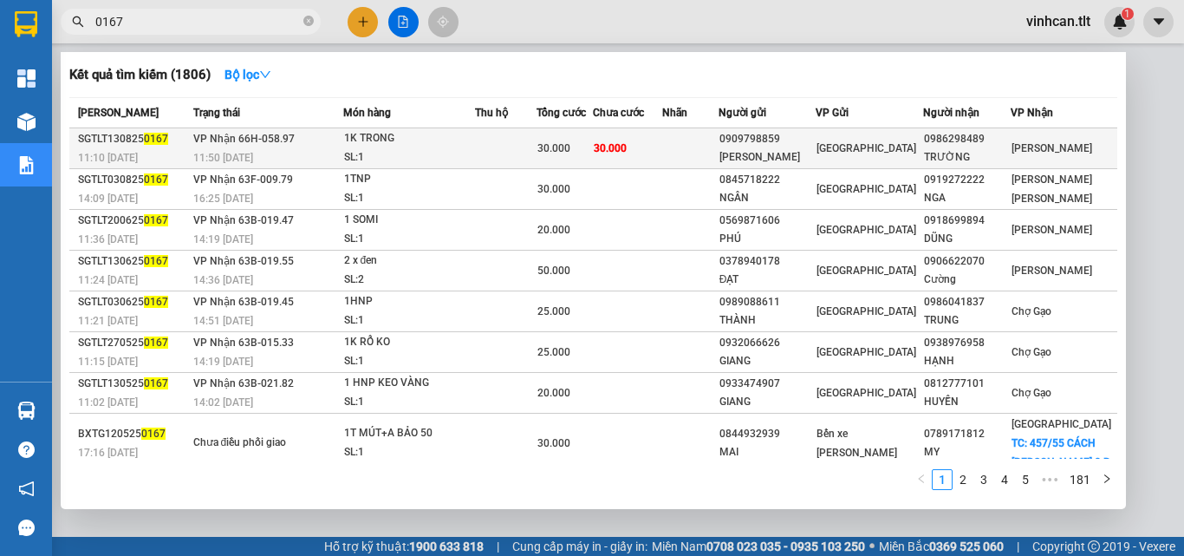
type input "0167"
click at [785, 147] on div "0909798859" at bounding box center [768, 139] width 96 height 18
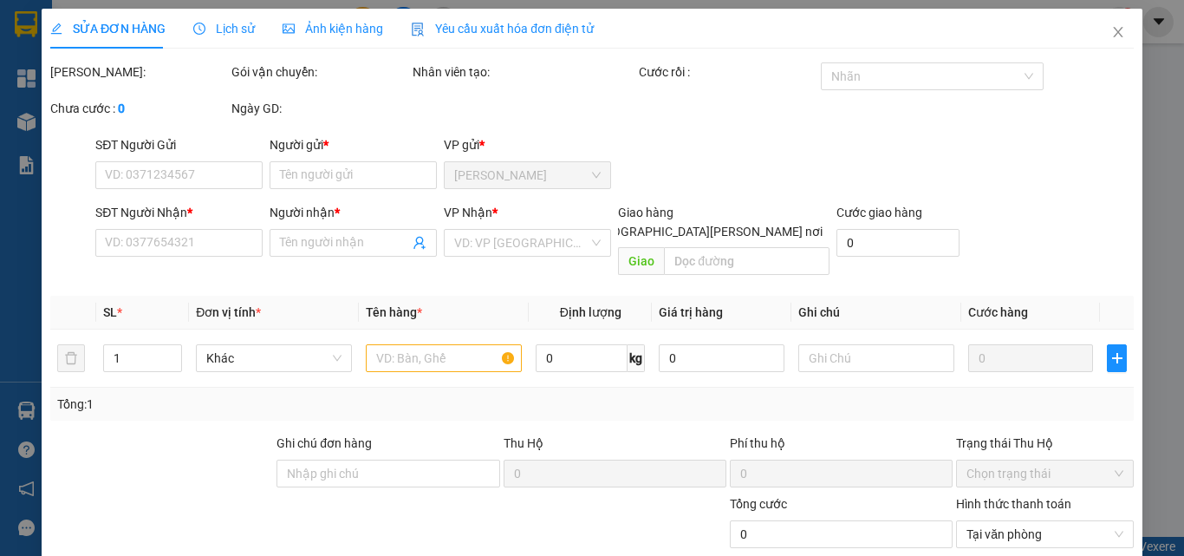
type input "0909798859"
type input "THANH CHÂU"
type input "0986298489"
type input "TRƯỜNG"
type input "30.000"
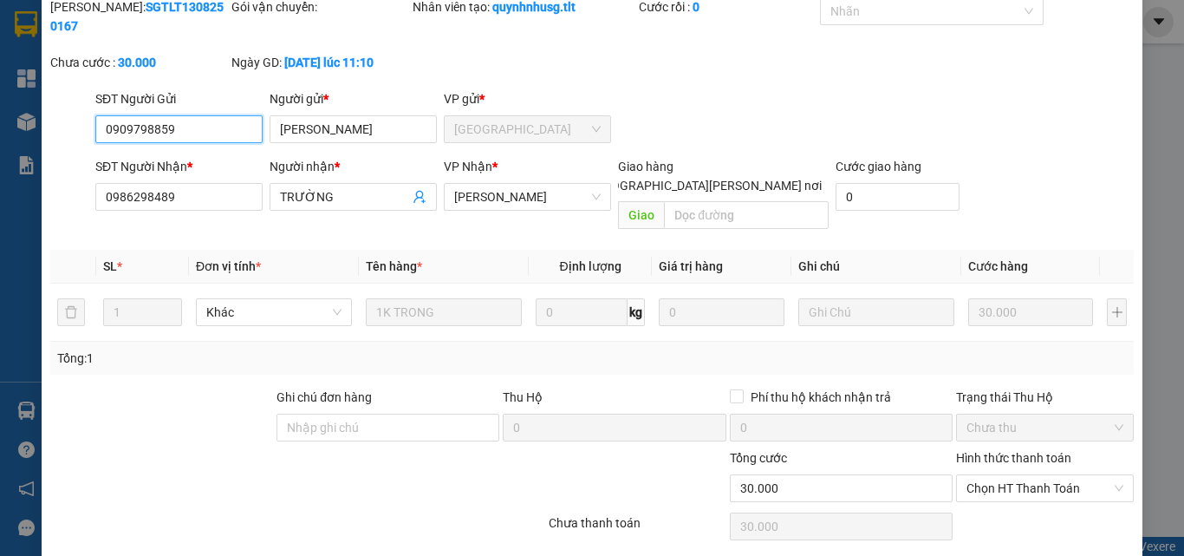
scroll to position [89, 0]
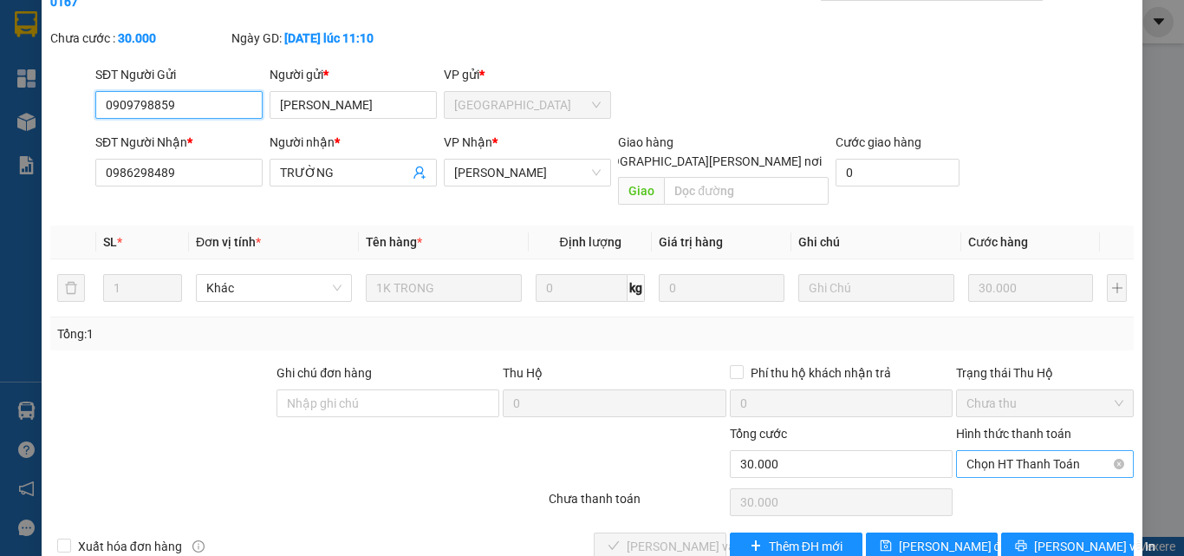
click at [1000, 451] on span "Chọn HT Thanh Toán" at bounding box center [1045, 464] width 157 height 26
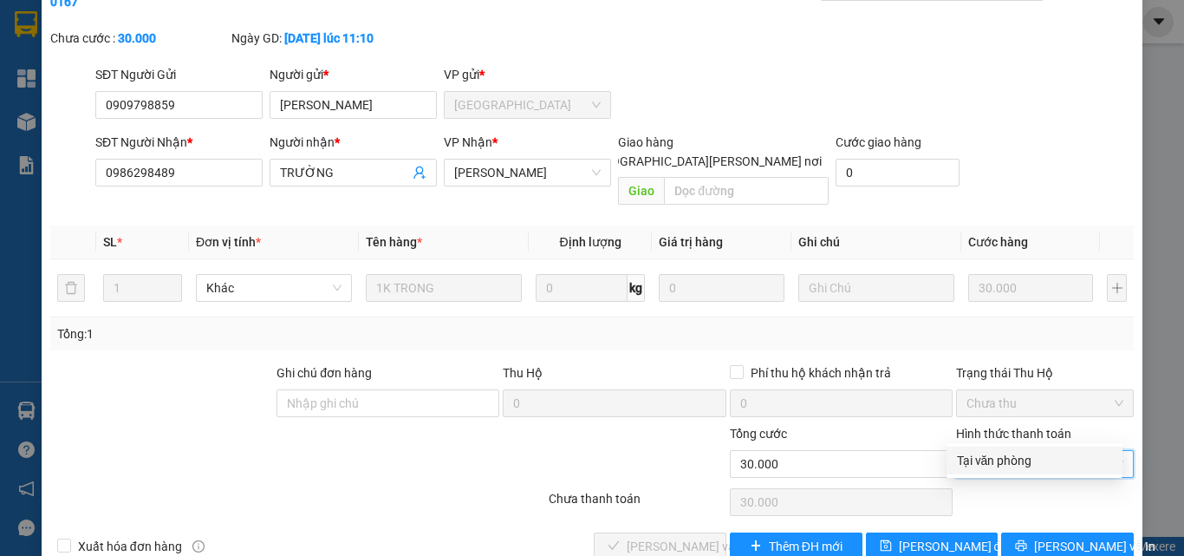
drag, startPoint x: 1013, startPoint y: 456, endPoint x: 826, endPoint y: 456, distance: 187.3
click at [1013, 458] on div "Tại văn phòng" at bounding box center [1034, 460] width 155 height 19
type input "0"
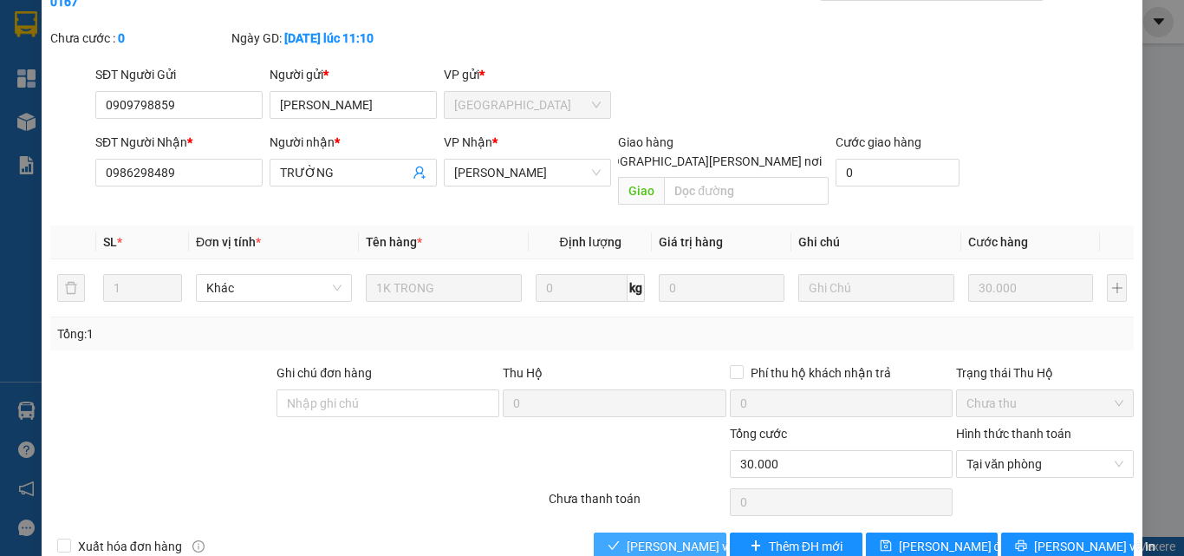
click at [685, 537] on span "[PERSON_NAME] và [PERSON_NAME] hàng" at bounding box center [744, 546] width 234 height 19
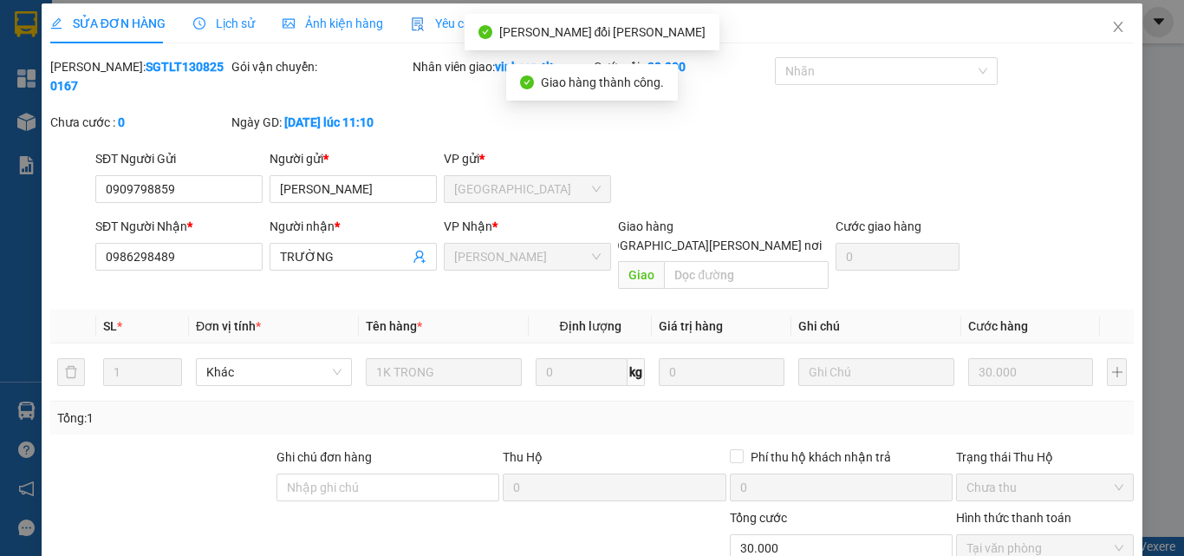
scroll to position [0, 0]
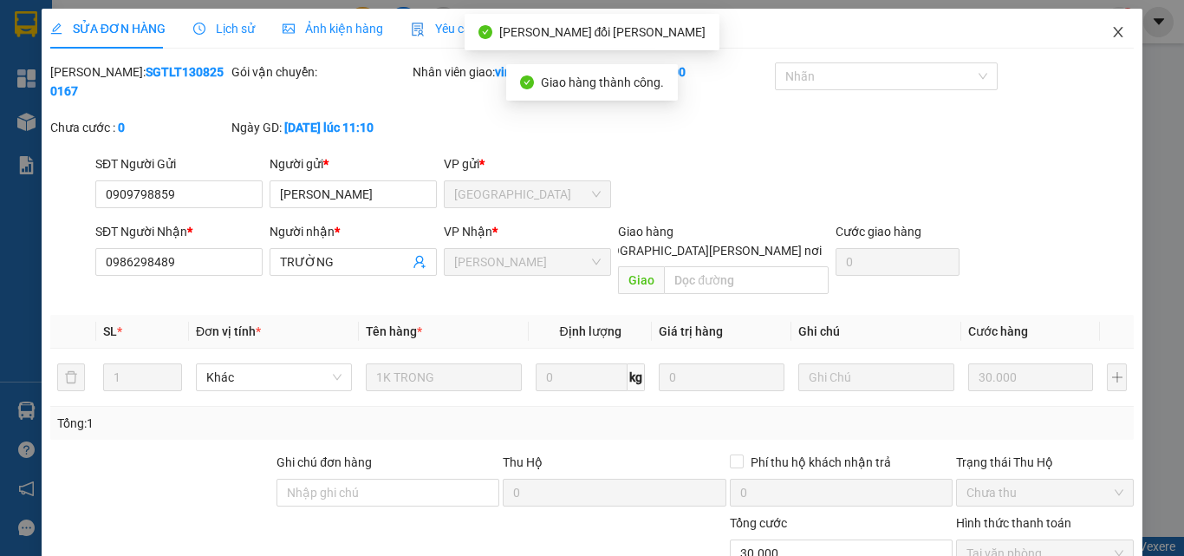
click at [1111, 30] on icon "close" at bounding box center [1118, 32] width 14 height 14
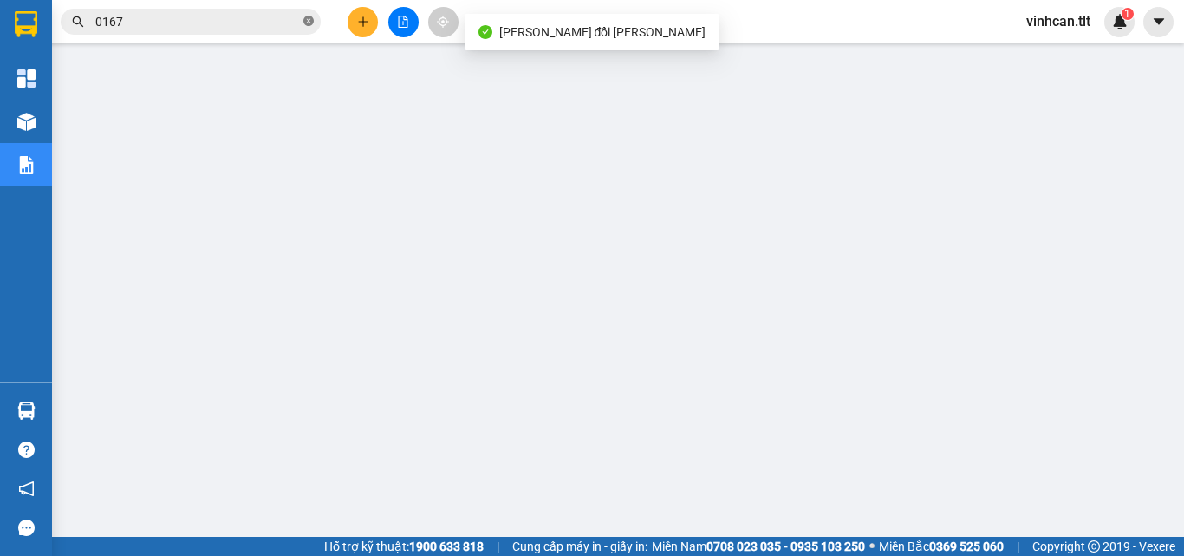
click at [309, 20] on icon "close-circle" at bounding box center [308, 21] width 10 height 10
click at [187, 25] on input "text" at bounding box center [197, 21] width 205 height 19
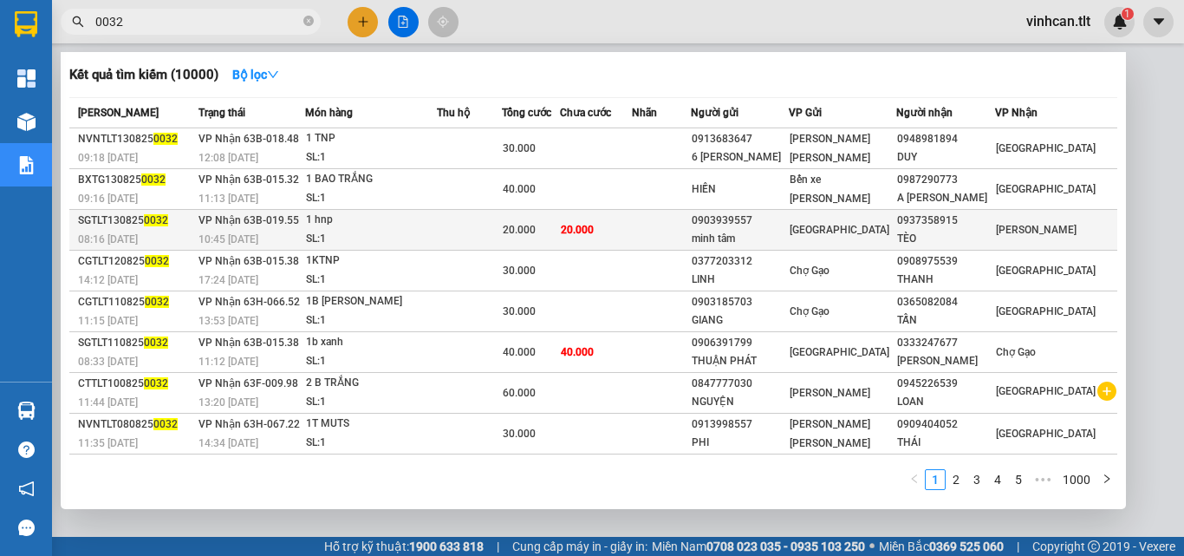
type input "0032"
click at [763, 216] on div "0903939557" at bounding box center [740, 221] width 97 height 18
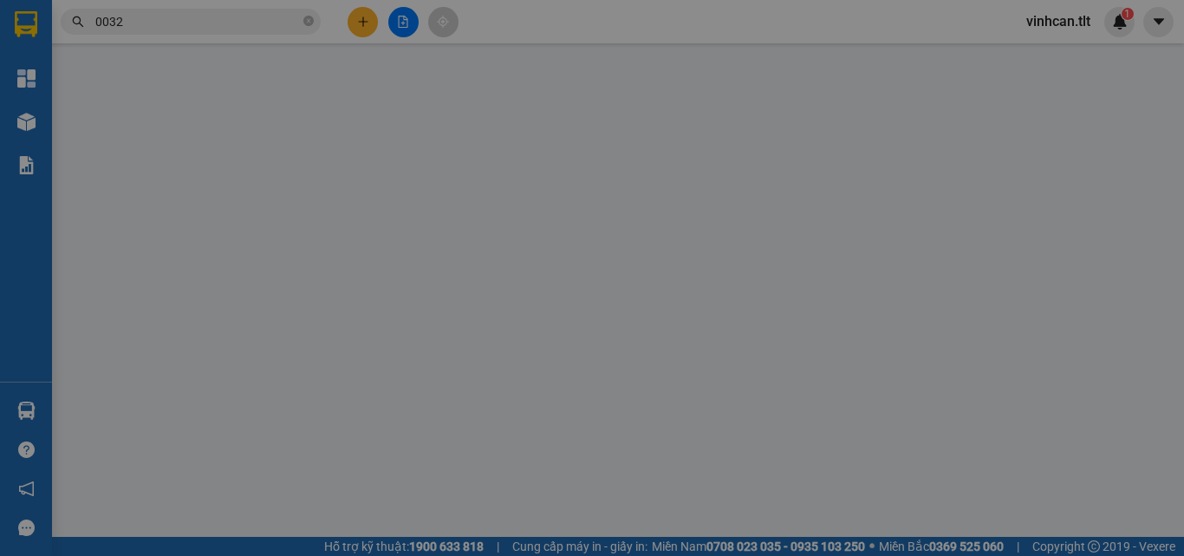
type input "0903939557"
type input "minh tâm"
type input "0937358915"
type input "TÈO"
type input "20.000"
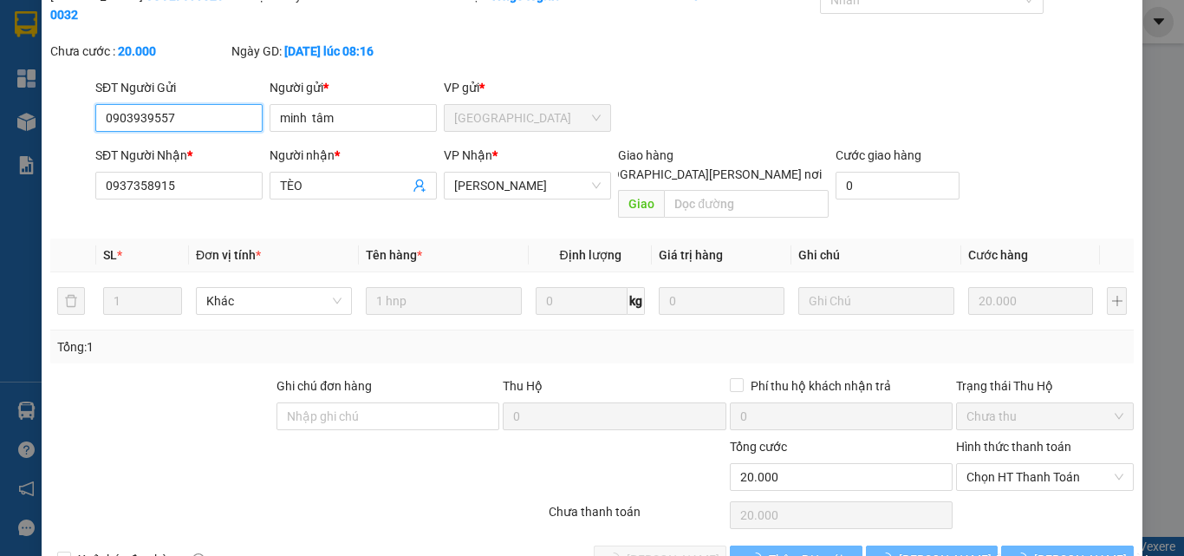
scroll to position [89, 0]
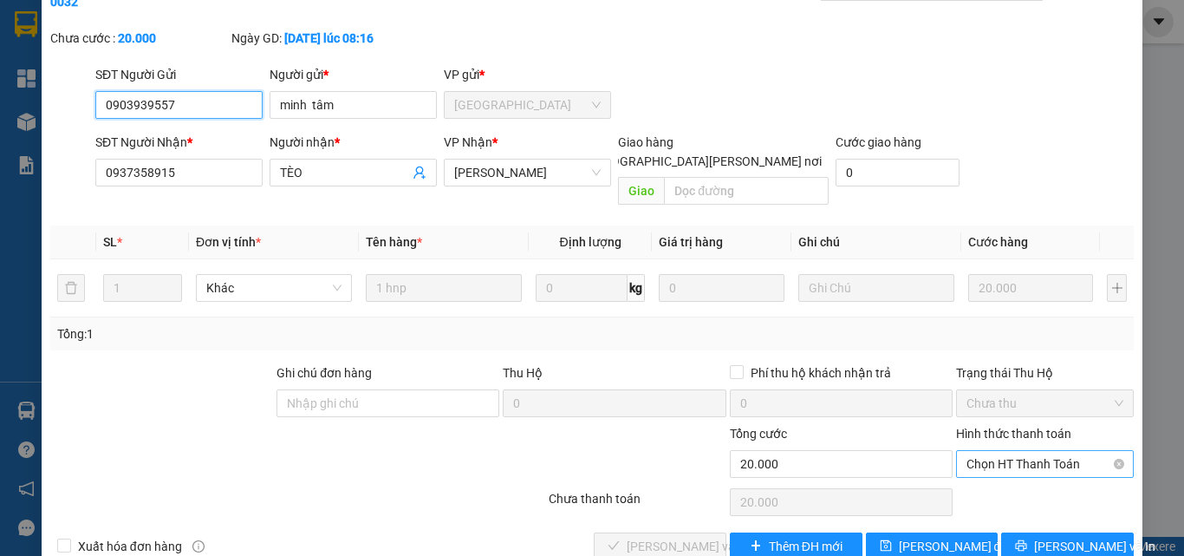
click at [971, 451] on span "Chọn HT Thanh Toán" at bounding box center [1045, 464] width 157 height 26
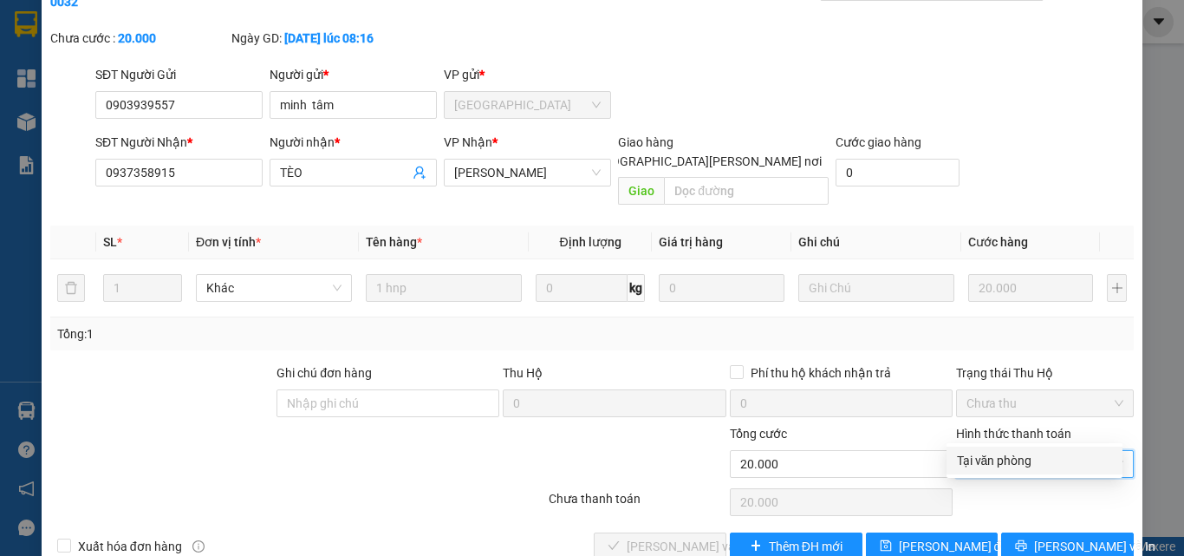
click at [984, 461] on div "Tại văn phòng" at bounding box center [1034, 460] width 155 height 19
type input "0"
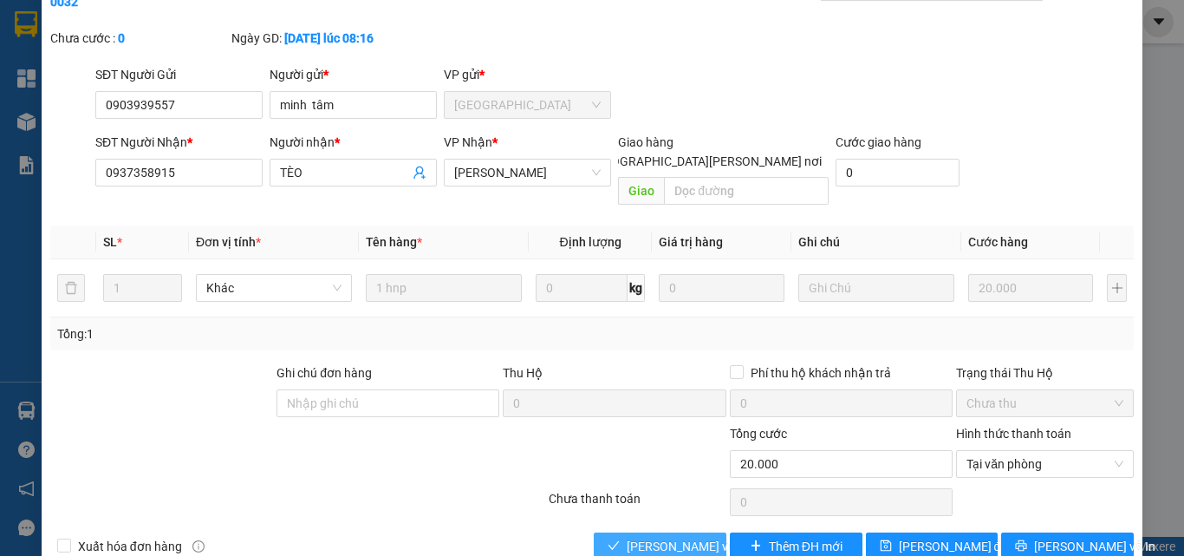
click at [667, 537] on span "[PERSON_NAME] và [PERSON_NAME] hàng" at bounding box center [744, 546] width 234 height 19
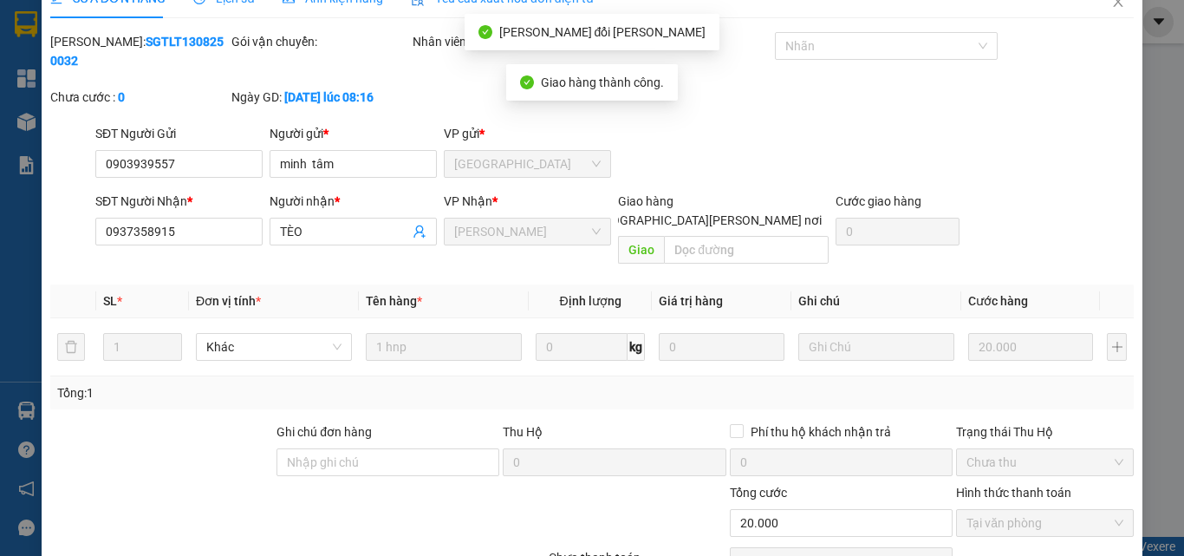
scroll to position [0, 0]
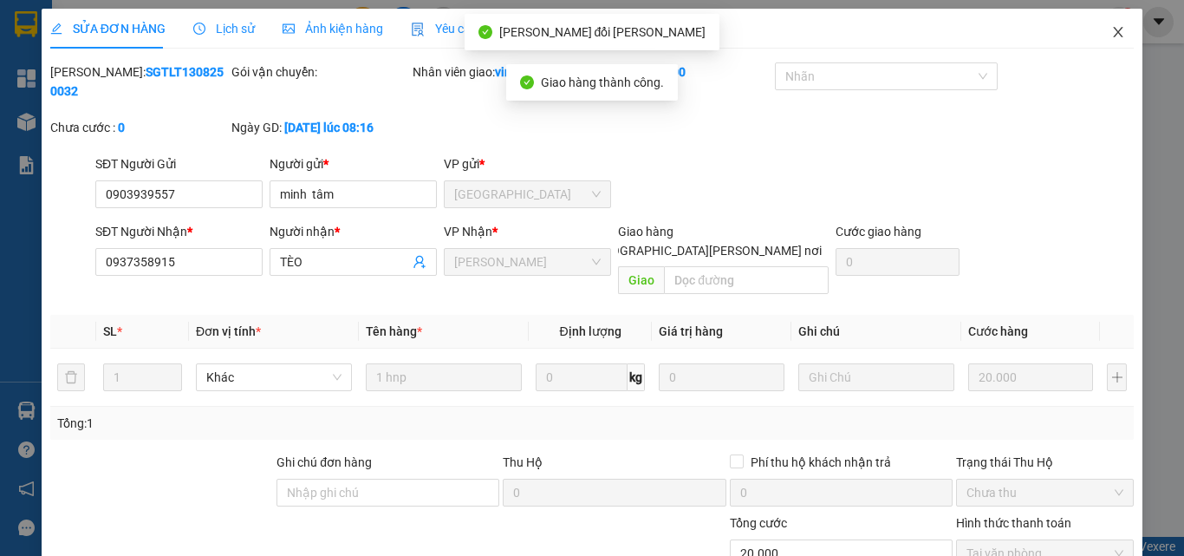
click at [1114, 32] on icon "close" at bounding box center [1119, 32] width 10 height 10
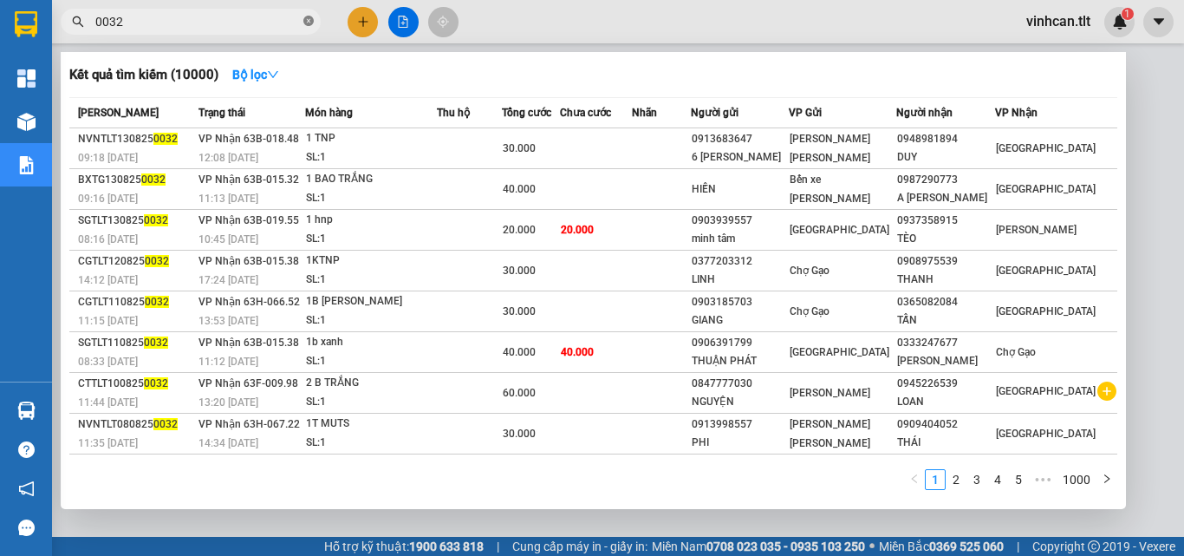
drag, startPoint x: 308, startPoint y: 24, endPoint x: 295, endPoint y: 23, distance: 13.1
click at [308, 23] on icon "close-circle" at bounding box center [308, 21] width 10 height 10
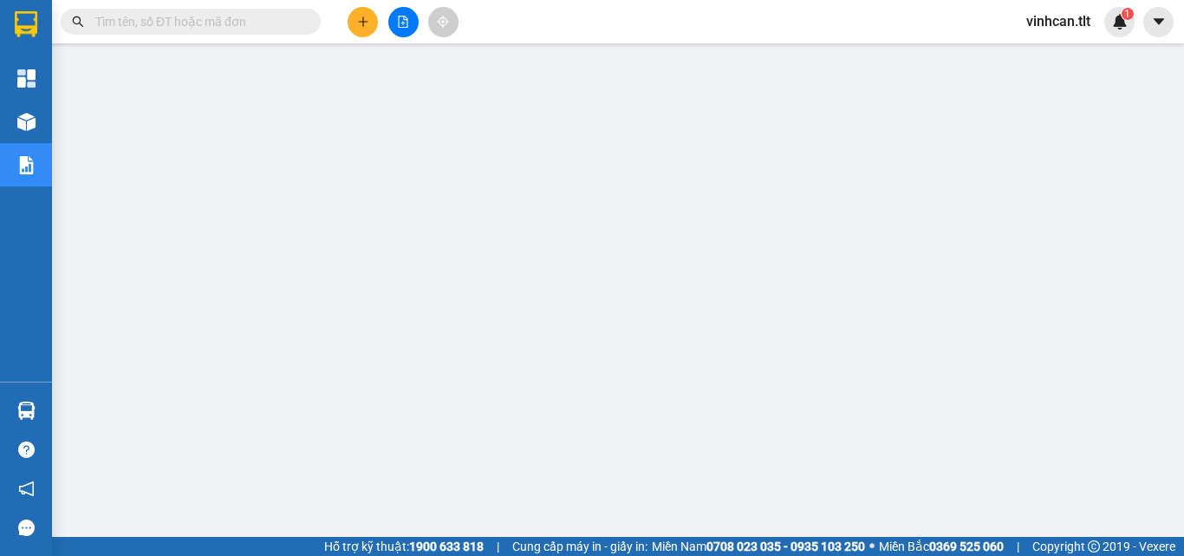
click at [270, 17] on input "text" at bounding box center [197, 21] width 205 height 19
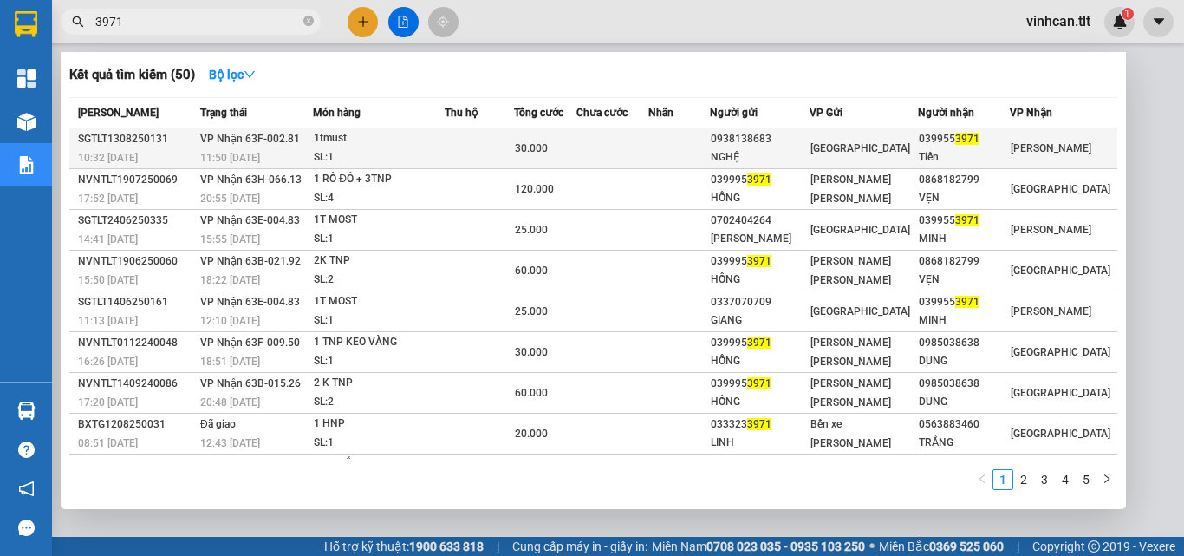
type input "3971"
click at [783, 148] on div "NGHỆ" at bounding box center [760, 157] width 99 height 18
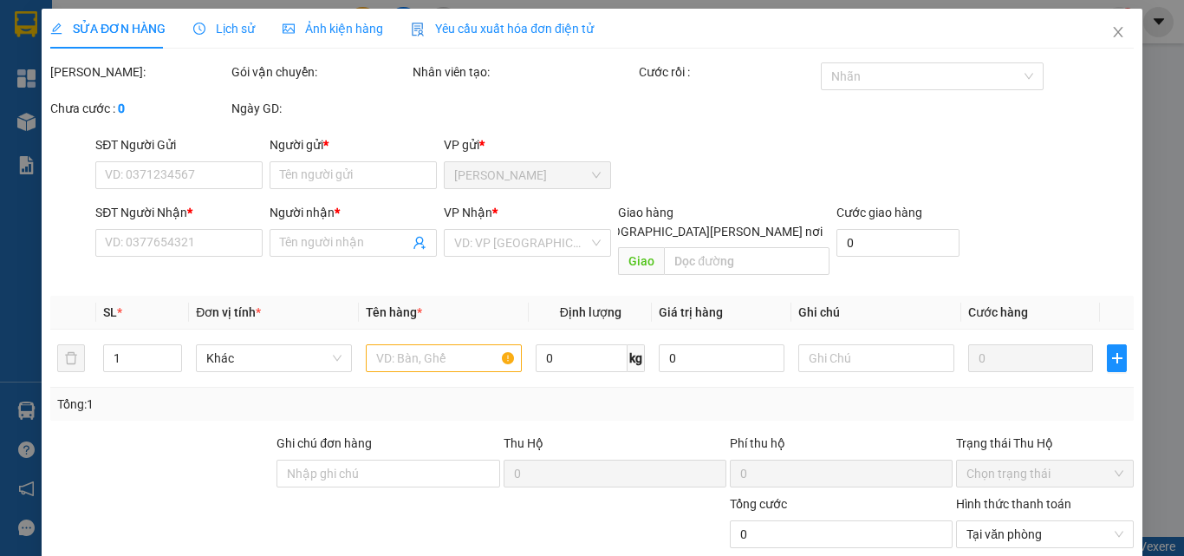
type input "0938138683"
type input "NGHỆ"
type input "0399553971"
type input "Tiến"
type input "30.000"
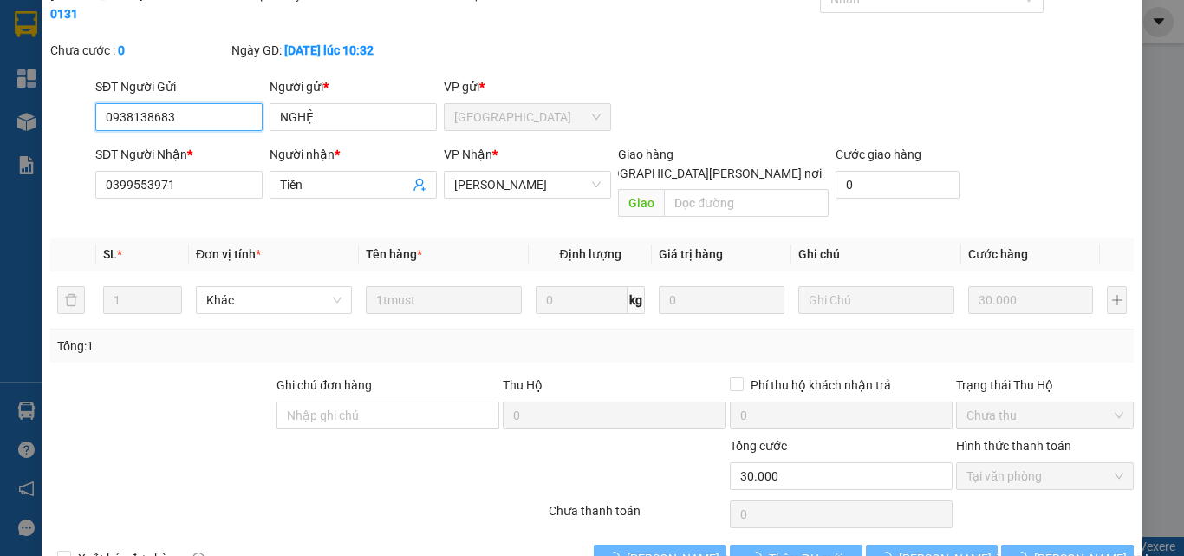
scroll to position [88, 0]
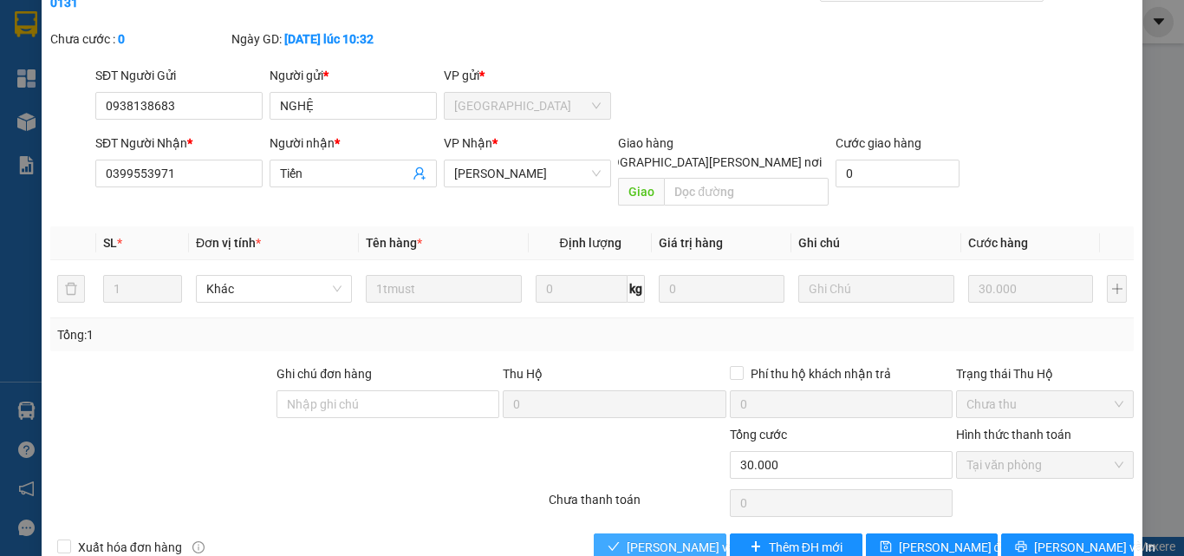
click at [661, 537] on span "[PERSON_NAME] và [PERSON_NAME] hàng" at bounding box center [744, 546] width 234 height 19
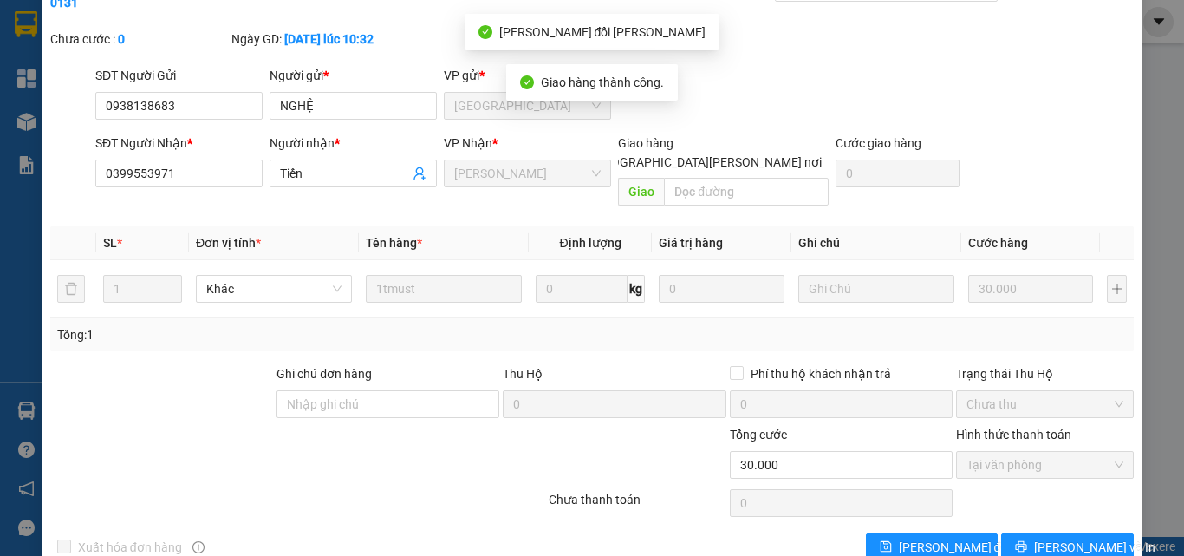
scroll to position [0, 0]
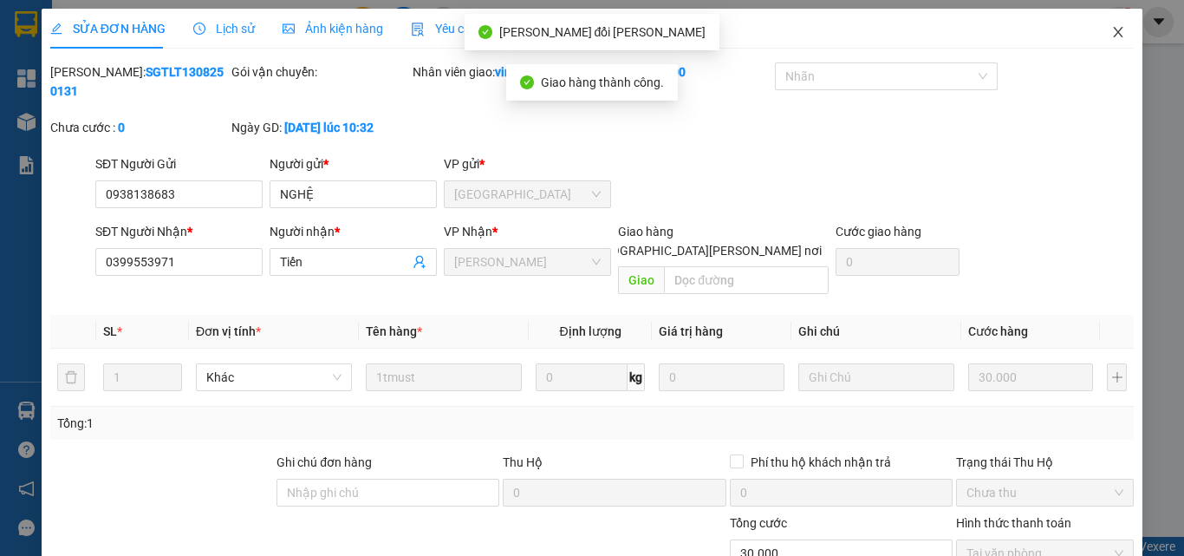
click at [1111, 38] on icon "close" at bounding box center [1118, 32] width 14 height 14
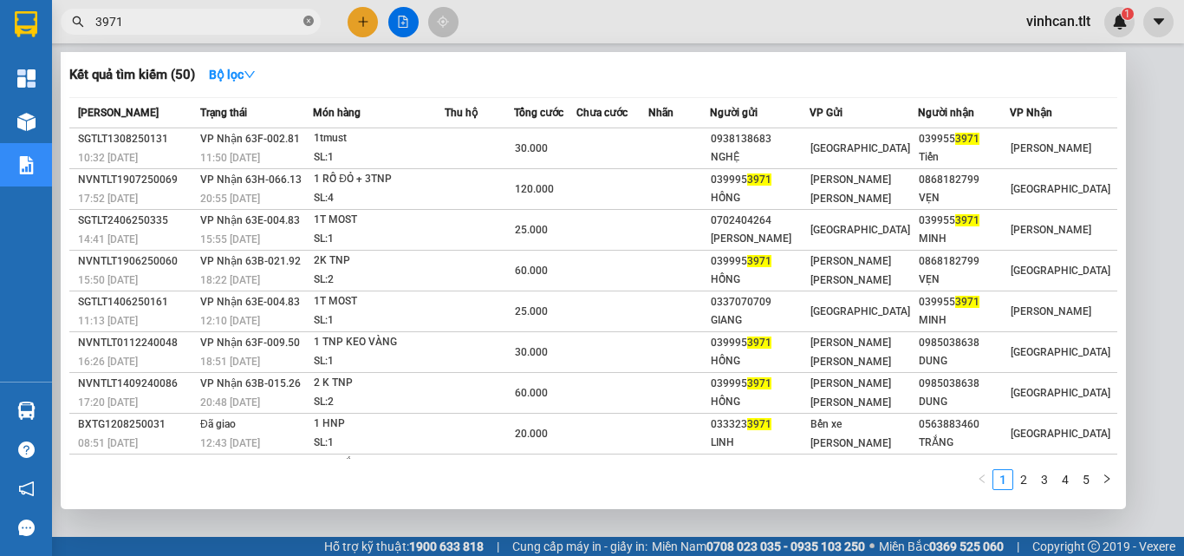
drag, startPoint x: 309, startPoint y: 20, endPoint x: 276, endPoint y: 21, distance: 33.0
click at [306, 20] on icon "close-circle" at bounding box center [308, 21] width 10 height 10
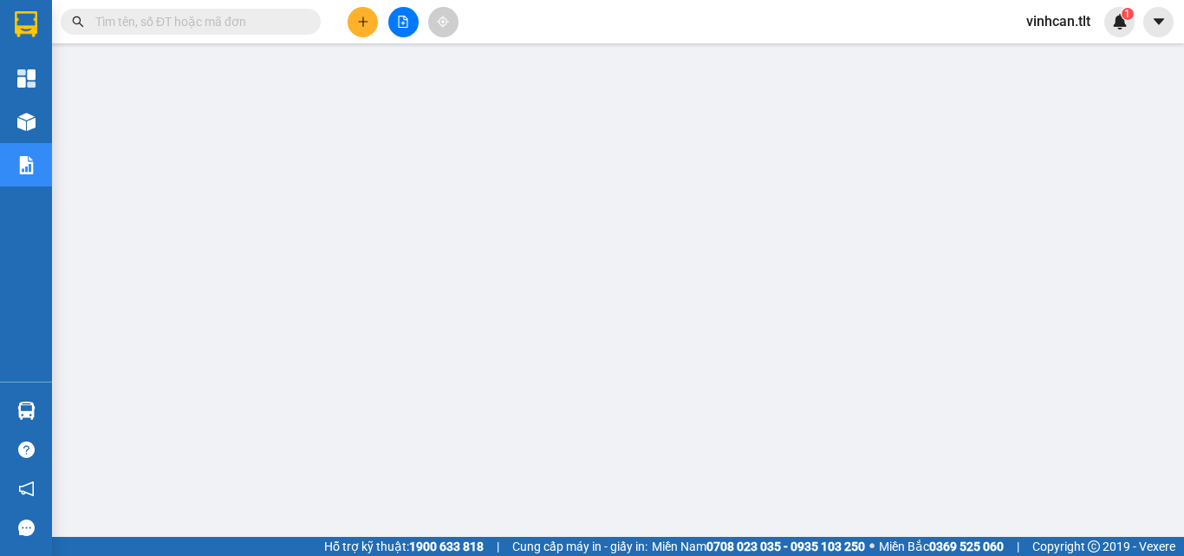
click at [264, 22] on input "text" at bounding box center [197, 21] width 205 height 19
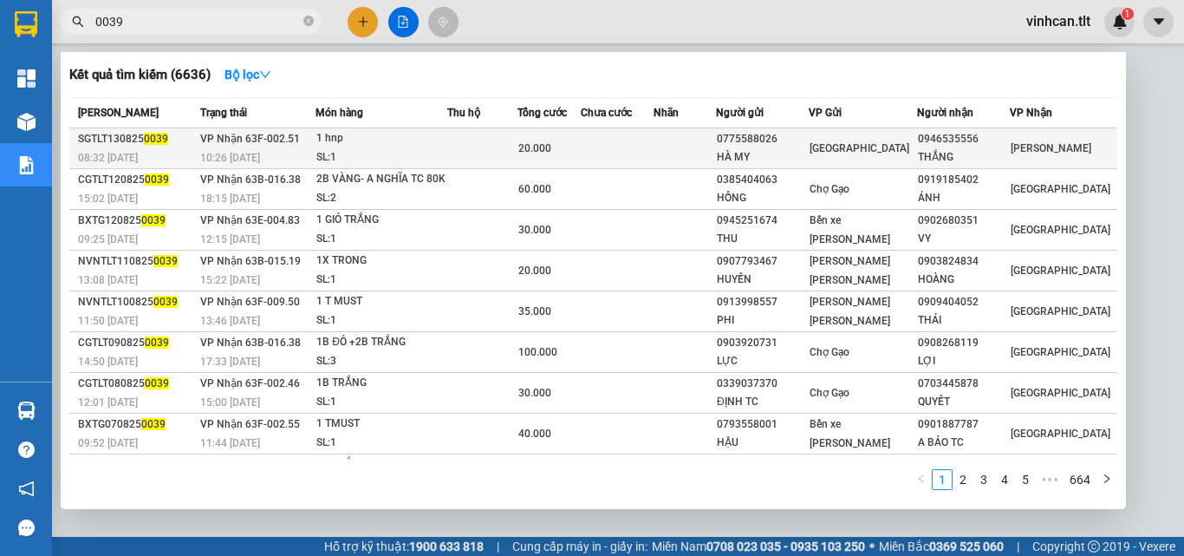
type input "0039"
click at [772, 142] on div "0775588026" at bounding box center [762, 139] width 91 height 18
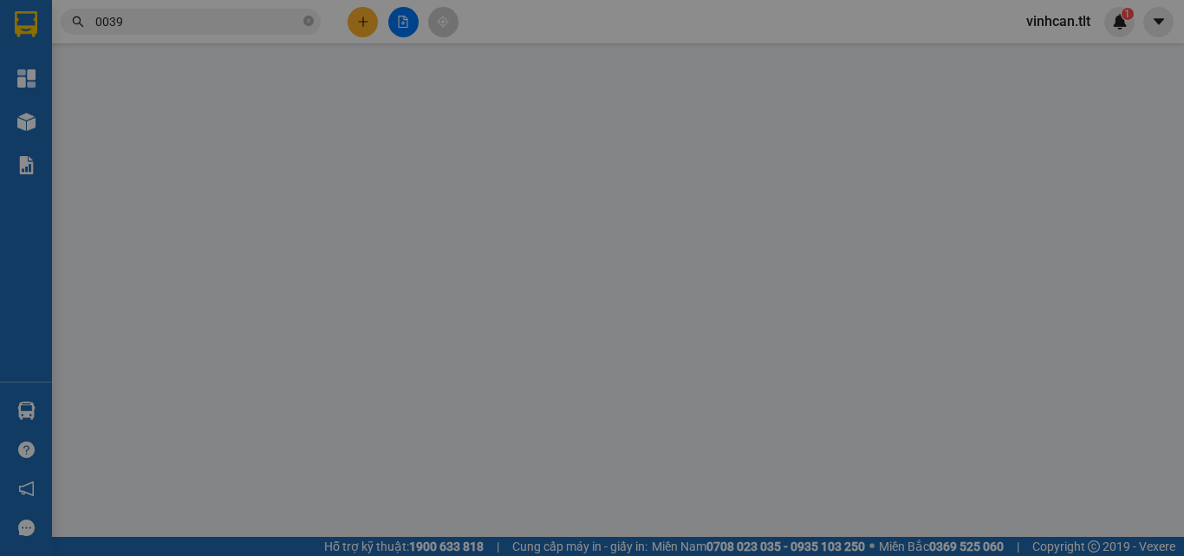
type input "0775588026"
type input "HÀ MY"
type input "0946535556"
type input "THẮNG"
type input "20.000"
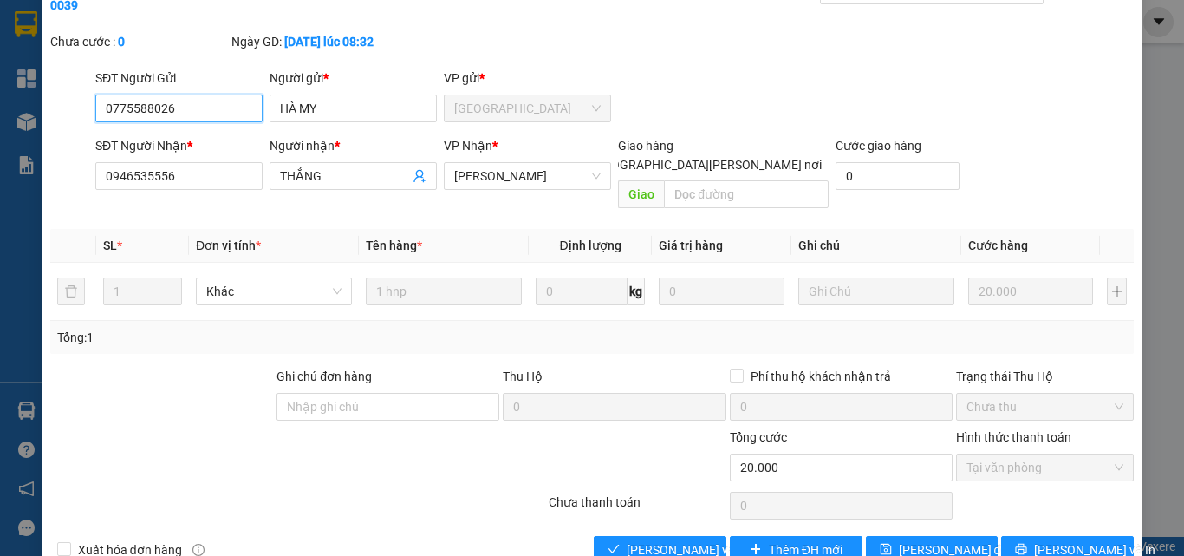
scroll to position [89, 0]
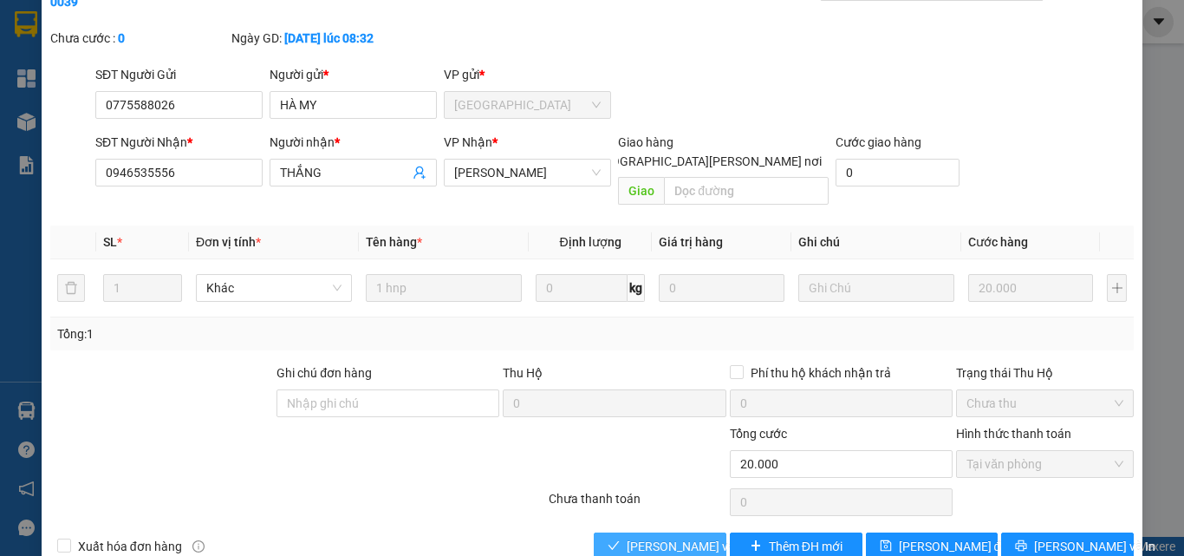
click at [668, 537] on span "[PERSON_NAME] và [PERSON_NAME] hàng" at bounding box center [744, 546] width 234 height 19
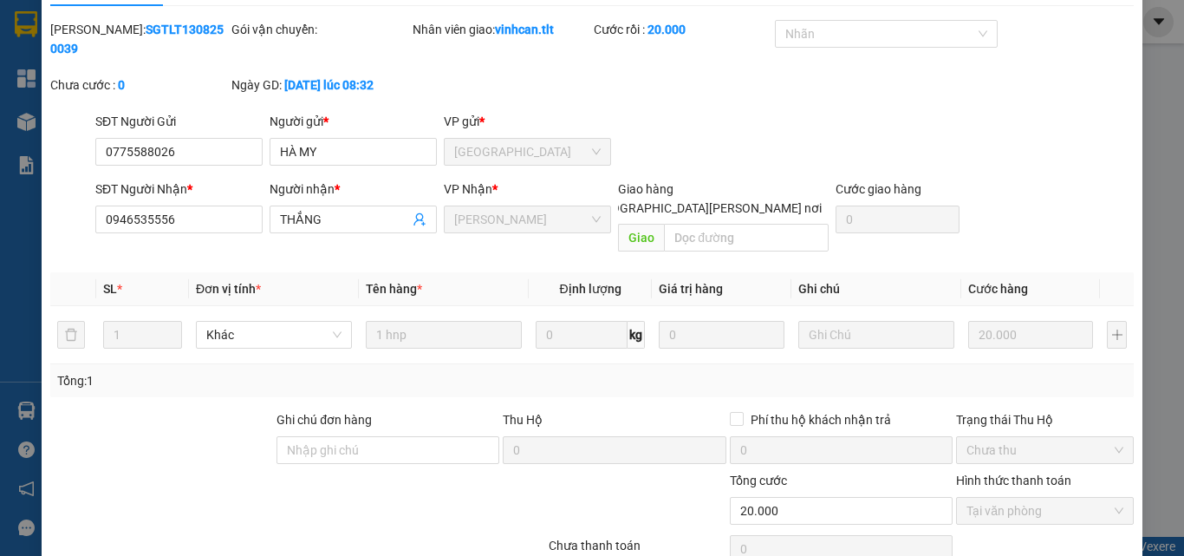
scroll to position [0, 0]
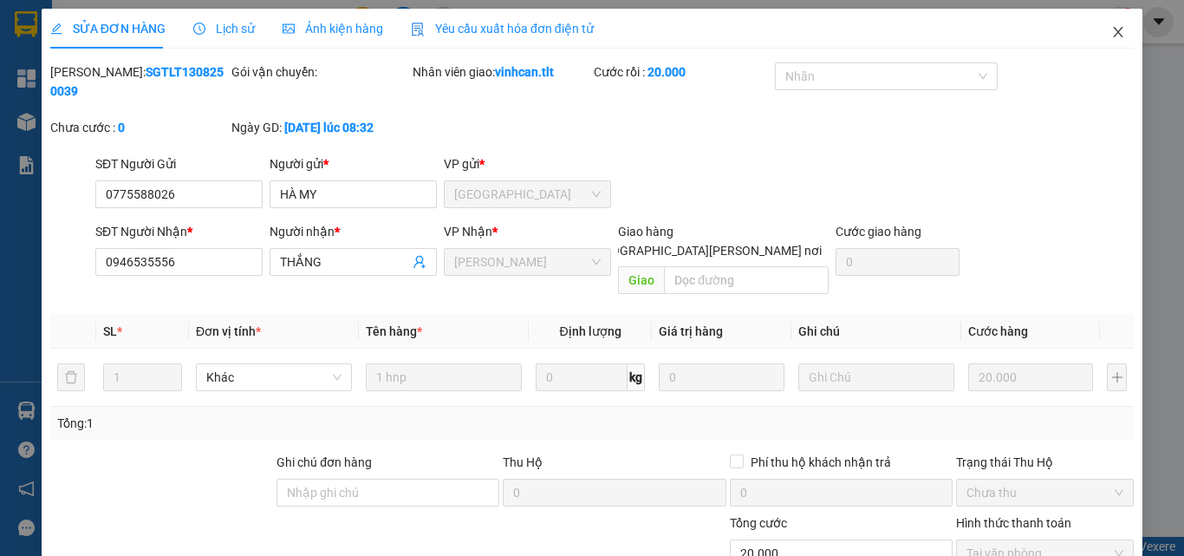
click at [1111, 33] on icon "close" at bounding box center [1118, 32] width 14 height 14
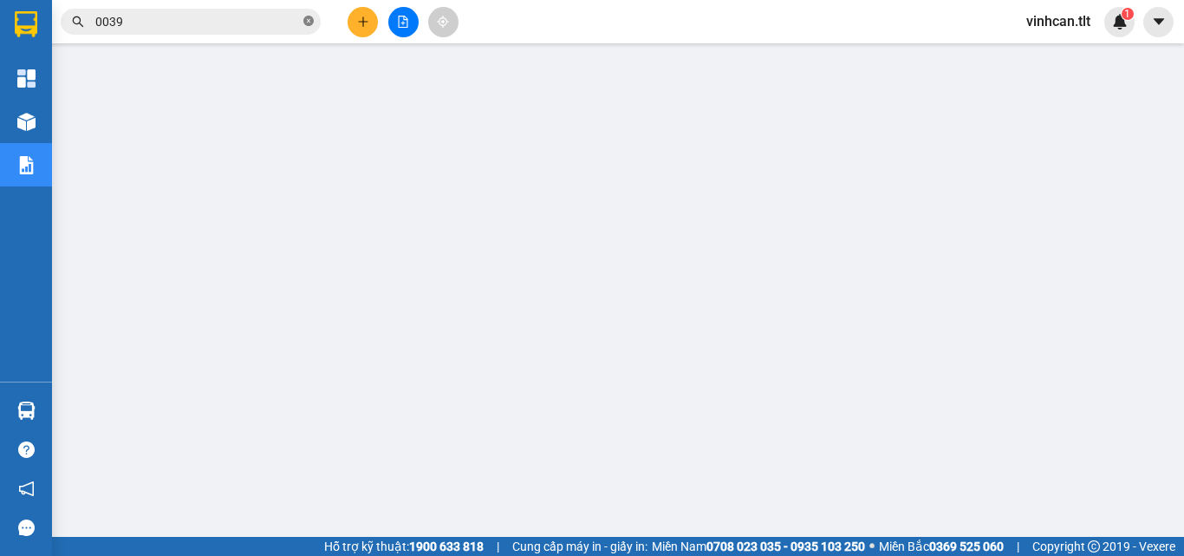
click at [312, 21] on icon "close-circle" at bounding box center [308, 21] width 10 height 10
click at [292, 18] on input "text" at bounding box center [197, 21] width 205 height 19
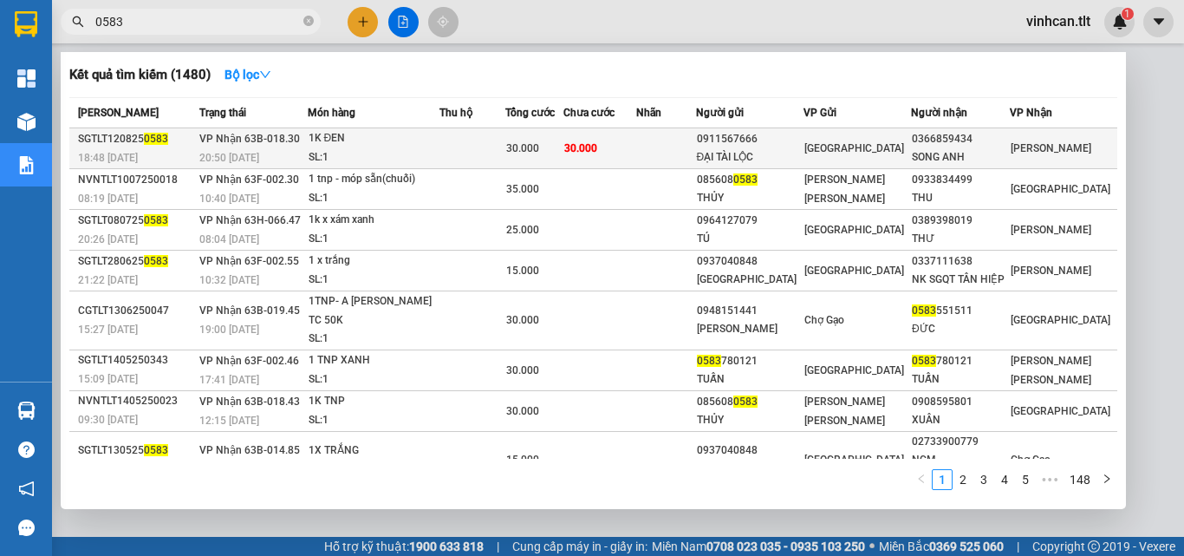
type input "0583"
click at [759, 139] on div "0911567666" at bounding box center [750, 139] width 106 height 18
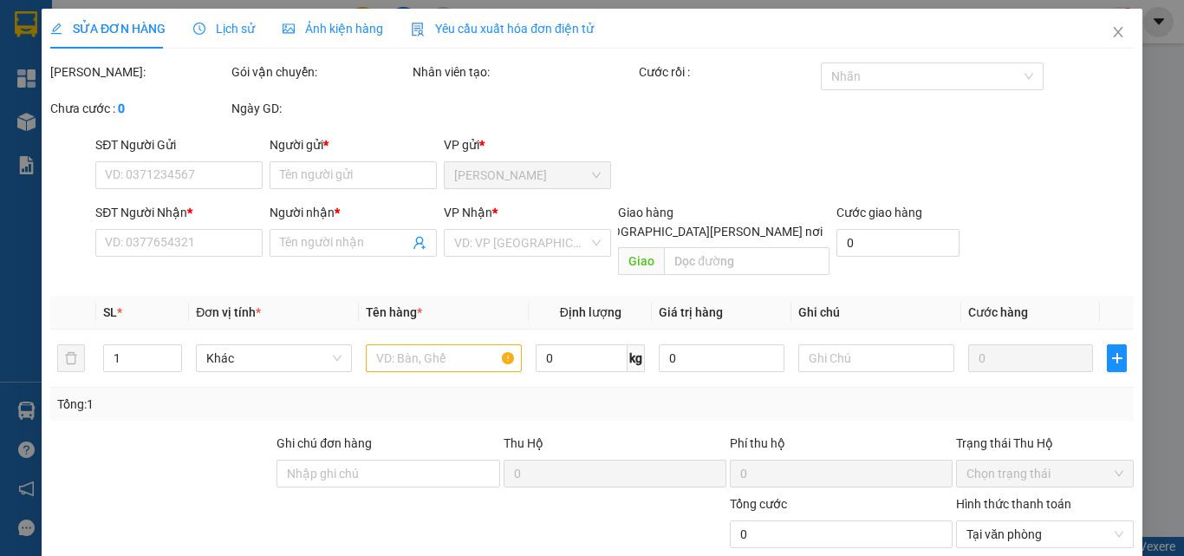
type input "0911567666"
type input "ĐẠI TÀI LỘC"
type input "0366859434"
type input "SONG ANH"
type input "30.000"
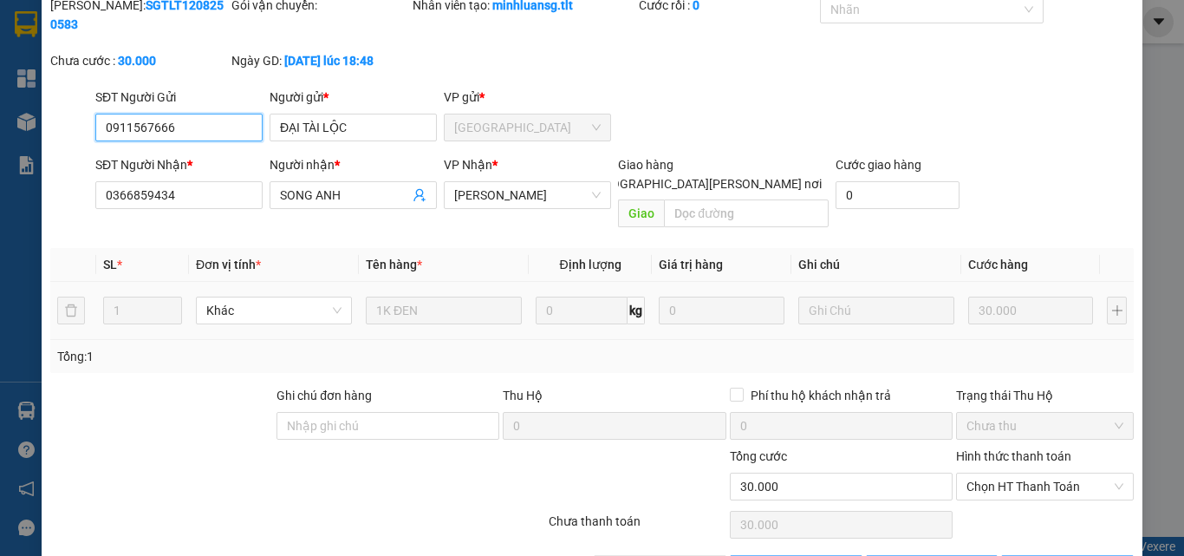
scroll to position [89, 0]
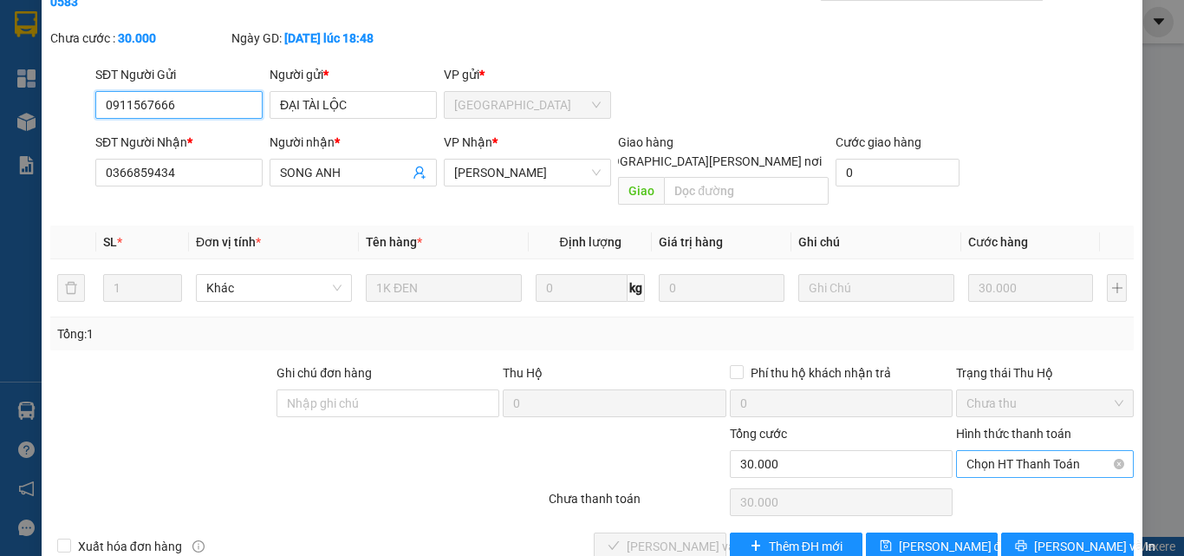
click at [971, 451] on span "Chọn HT Thanh Toán" at bounding box center [1045, 464] width 157 height 26
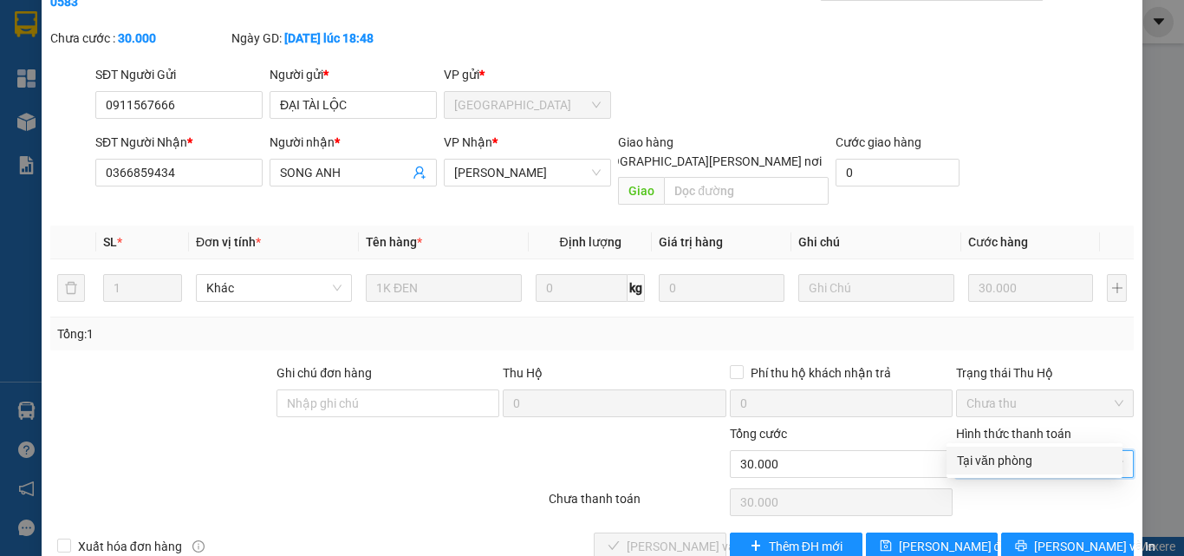
drag, startPoint x: 983, startPoint y: 465, endPoint x: 967, endPoint y: 469, distance: 17.0
click at [981, 466] on div "Tại văn phòng" at bounding box center [1034, 460] width 155 height 19
type input "0"
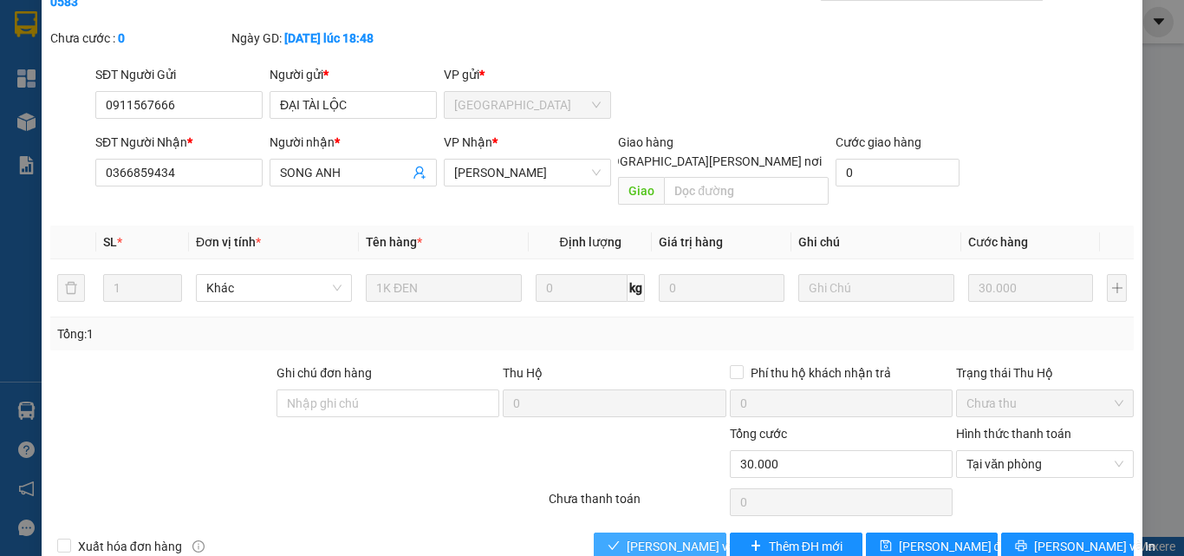
click at [689, 537] on span "[PERSON_NAME] và [PERSON_NAME] hàng" at bounding box center [744, 546] width 234 height 19
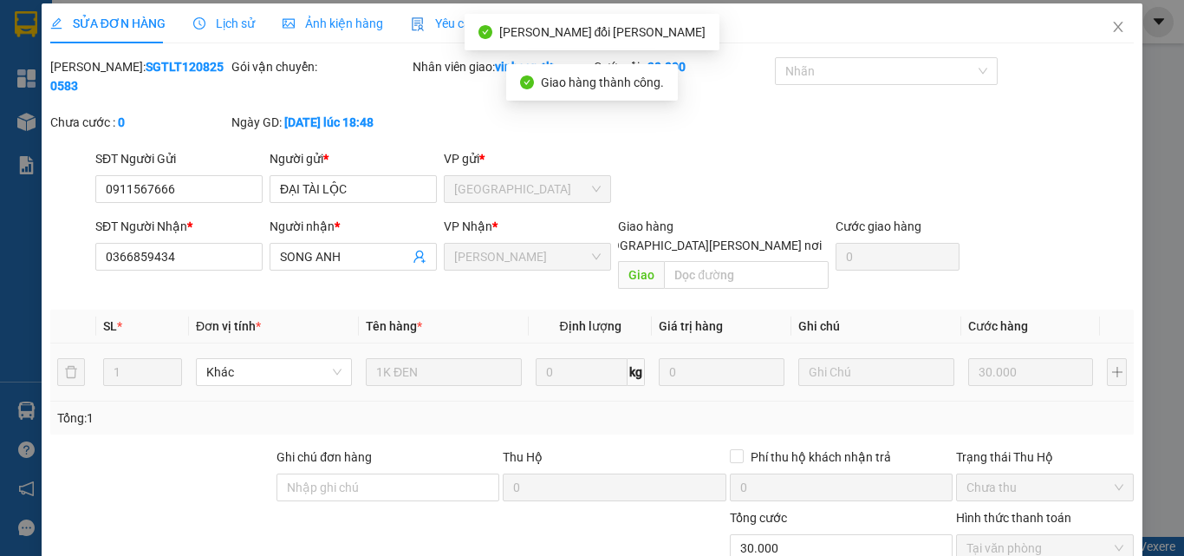
scroll to position [0, 0]
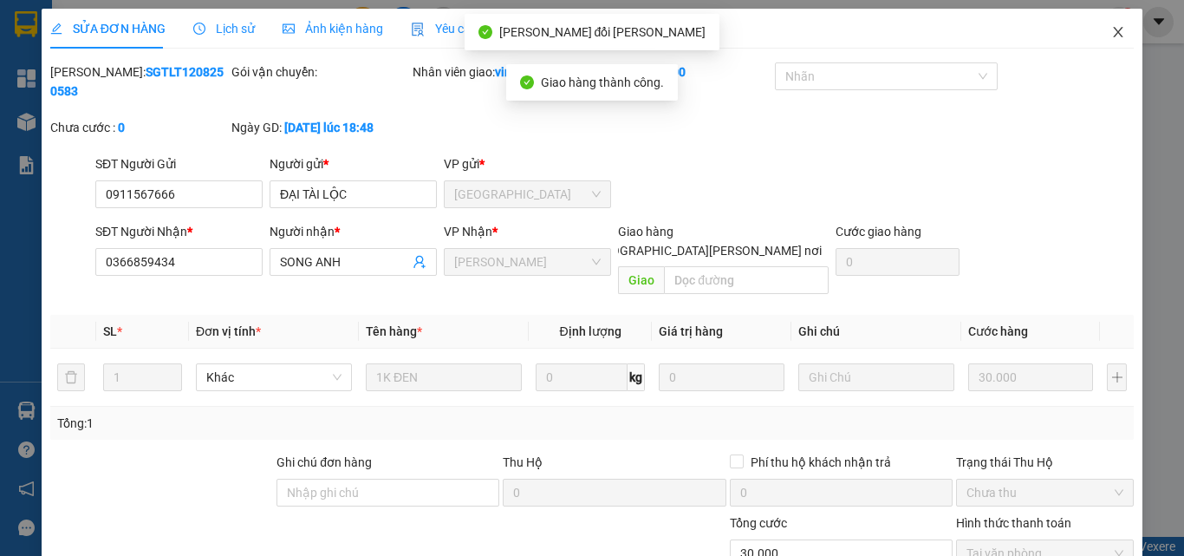
click at [1111, 35] on icon "close" at bounding box center [1118, 32] width 14 height 14
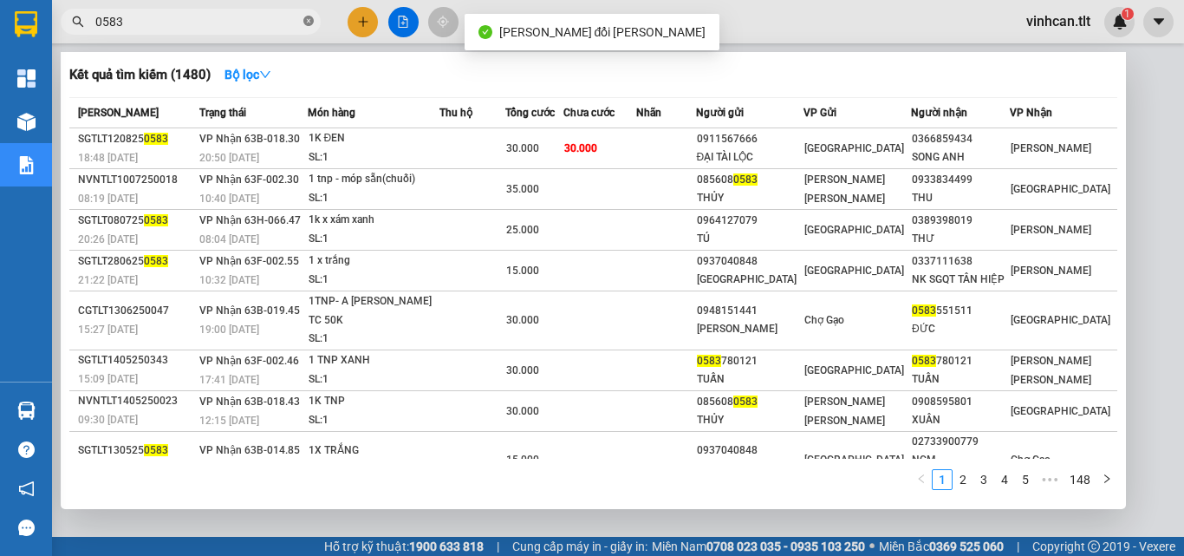
click at [306, 22] on icon "close-circle" at bounding box center [308, 21] width 10 height 10
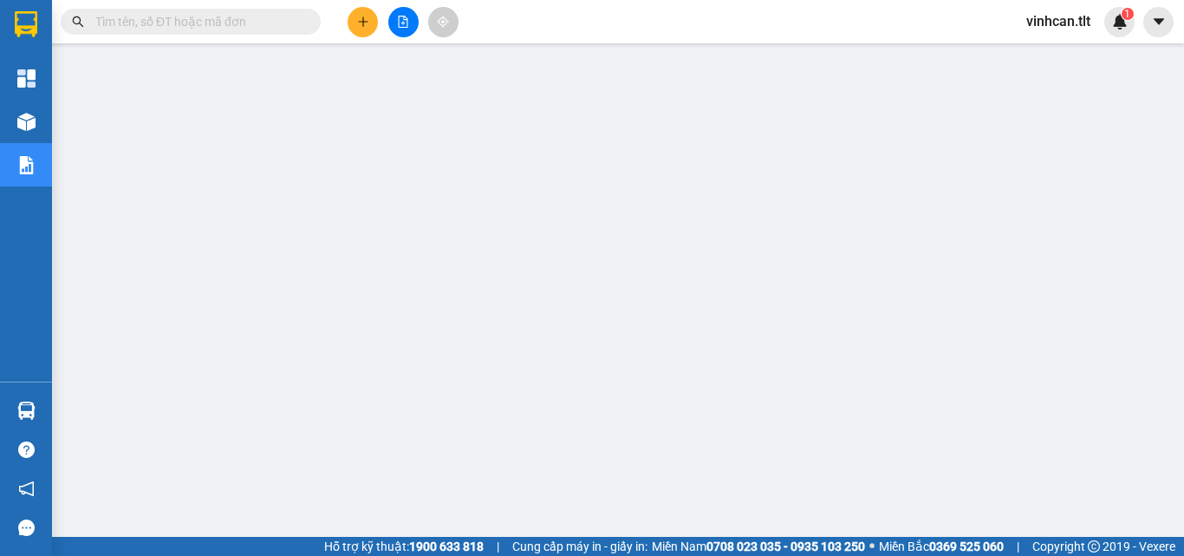
click at [262, 27] on input "text" at bounding box center [197, 21] width 205 height 19
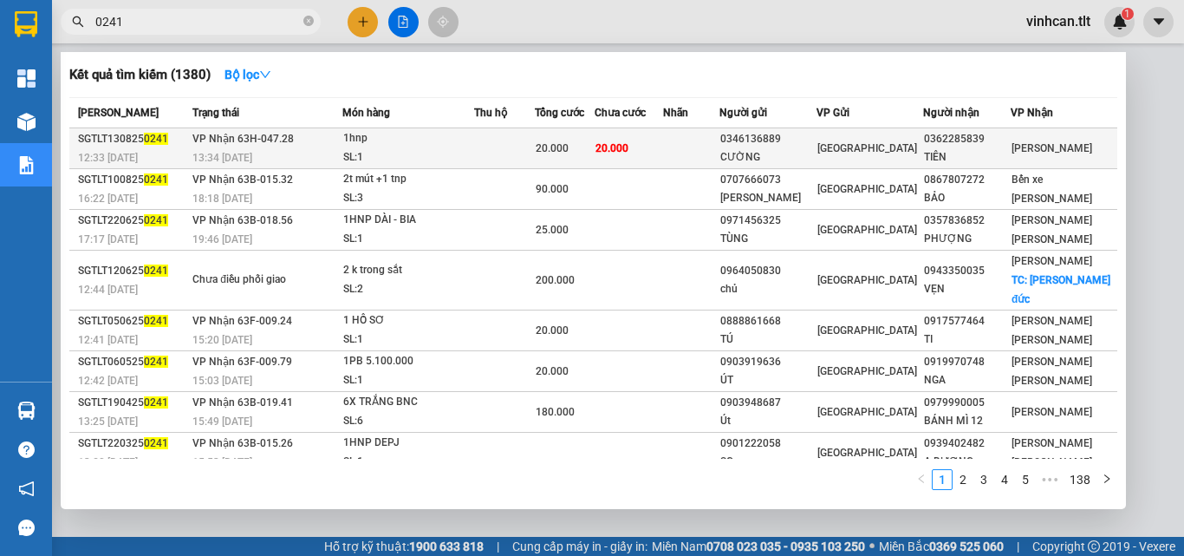
type input "0241"
click at [779, 142] on div "0346136889" at bounding box center [767, 139] width 95 height 18
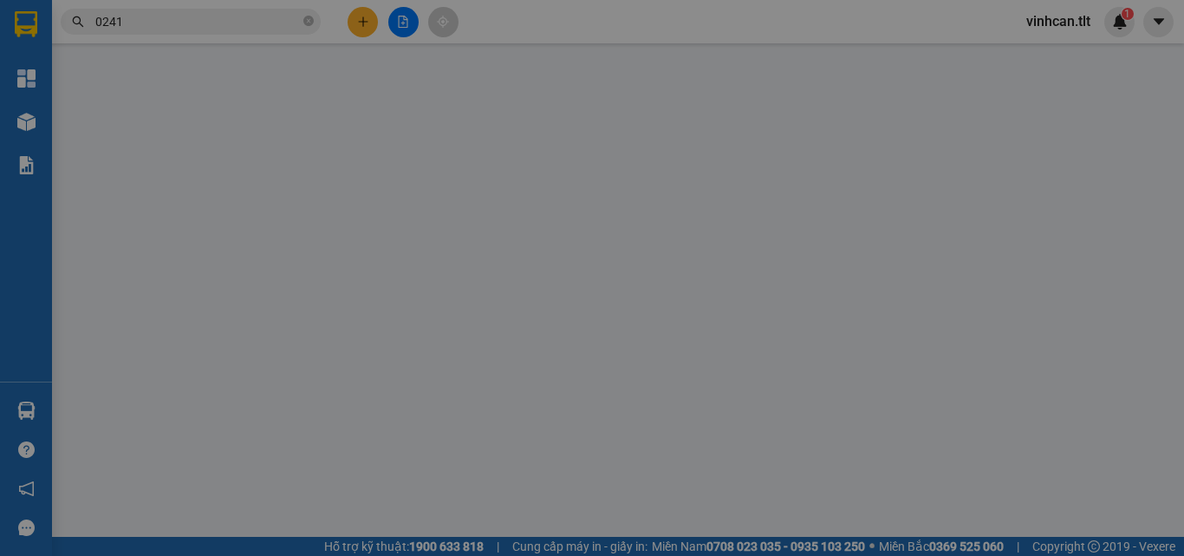
type input "0346136889"
type input "CƯỜNG"
type input "0362285839"
type input "TIÊN"
type input "20.000"
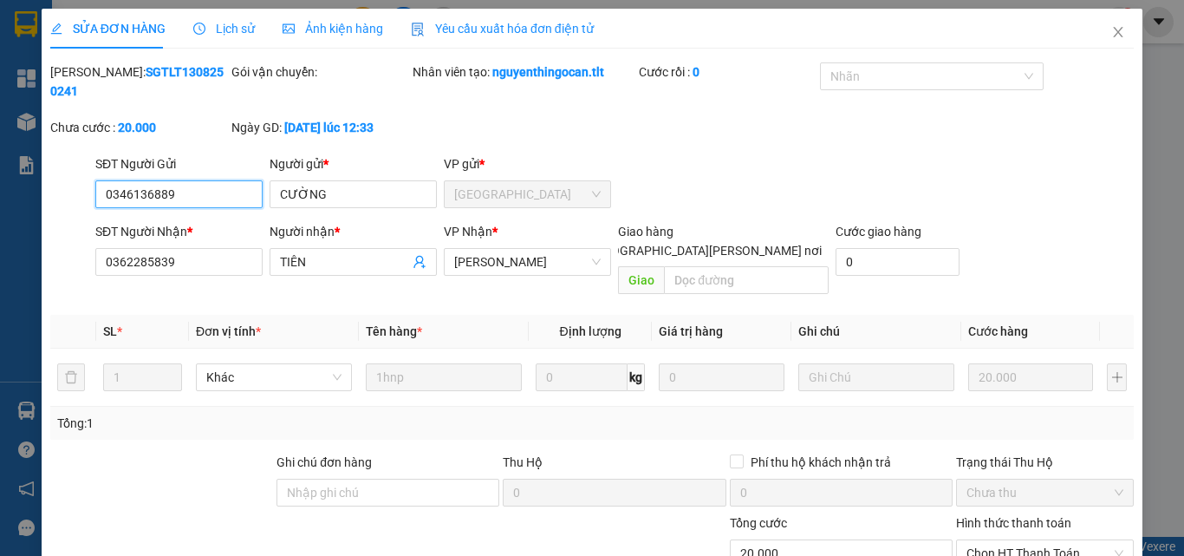
scroll to position [89, 0]
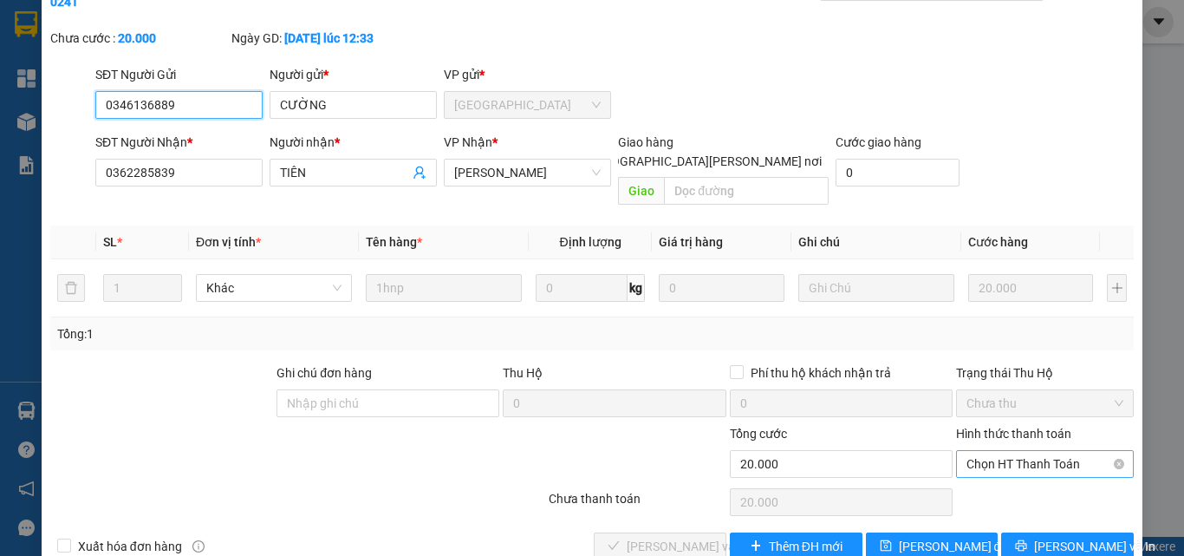
click at [991, 451] on span "Chọn HT Thanh Toán" at bounding box center [1045, 464] width 157 height 26
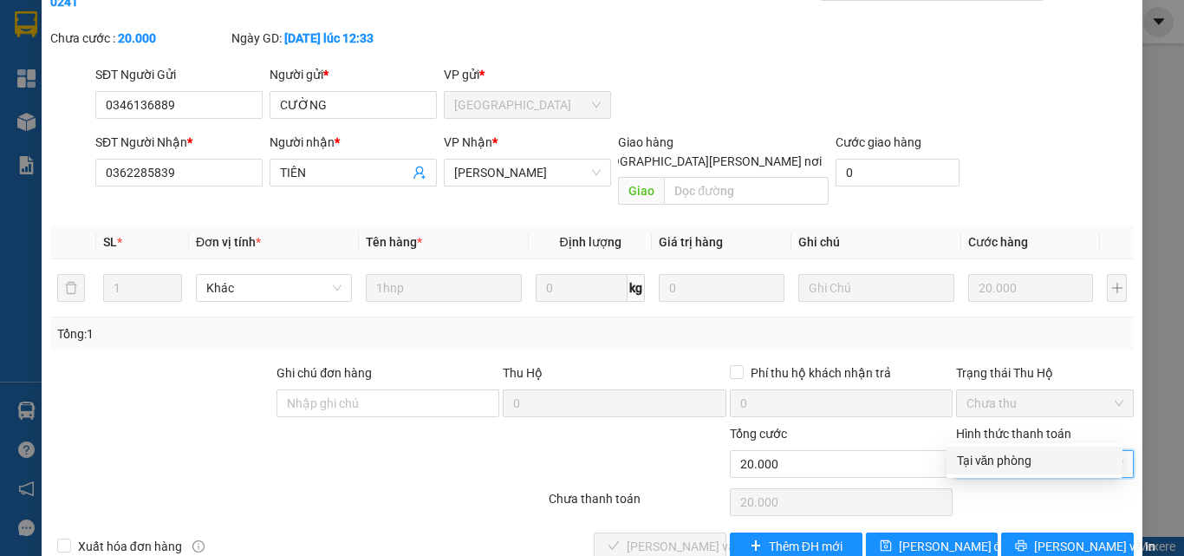
click at [996, 464] on div "Tại văn phòng" at bounding box center [1034, 460] width 155 height 19
type input "0"
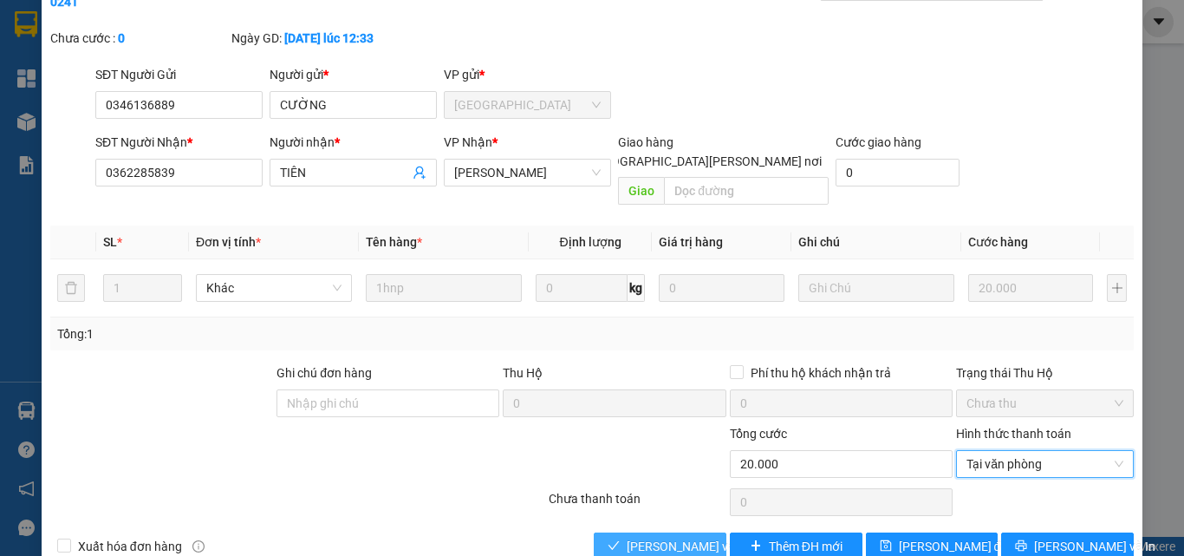
click at [684, 537] on span "[PERSON_NAME] và [PERSON_NAME] hàng" at bounding box center [744, 546] width 234 height 19
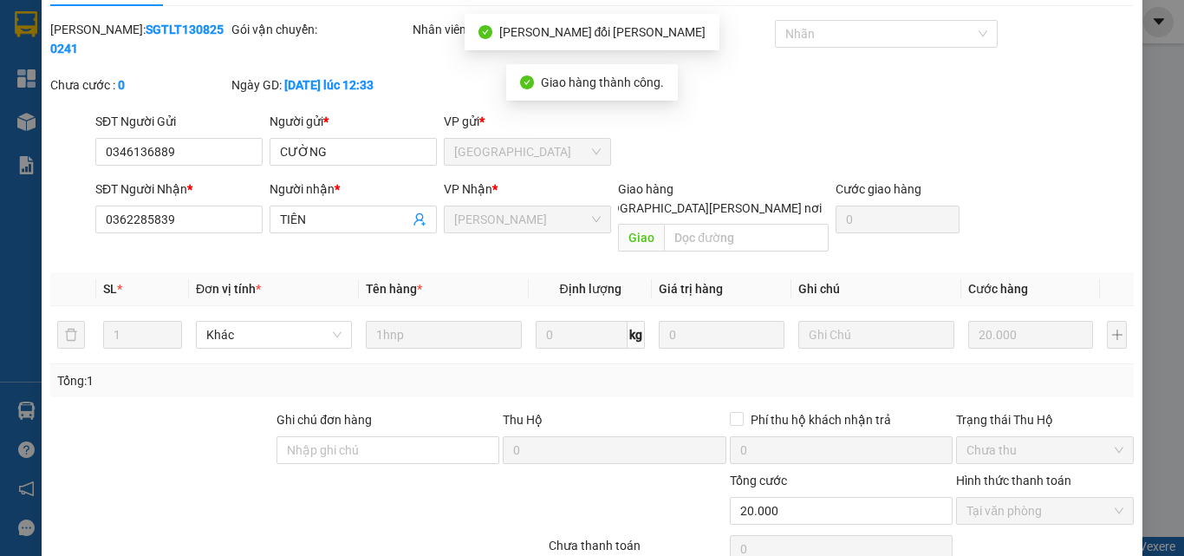
scroll to position [0, 0]
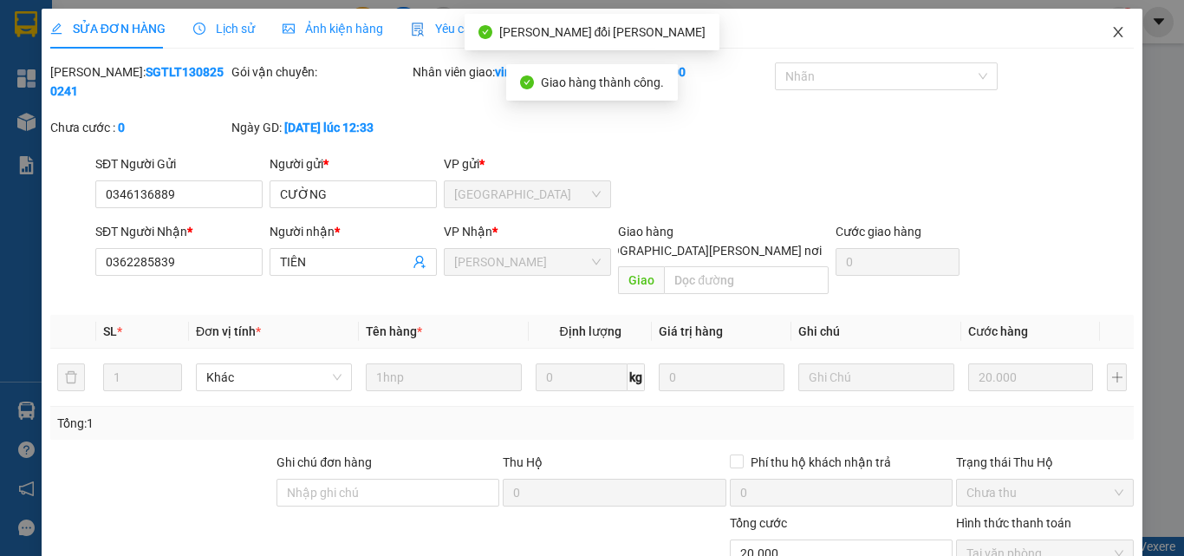
click at [1114, 36] on icon "close" at bounding box center [1119, 32] width 10 height 10
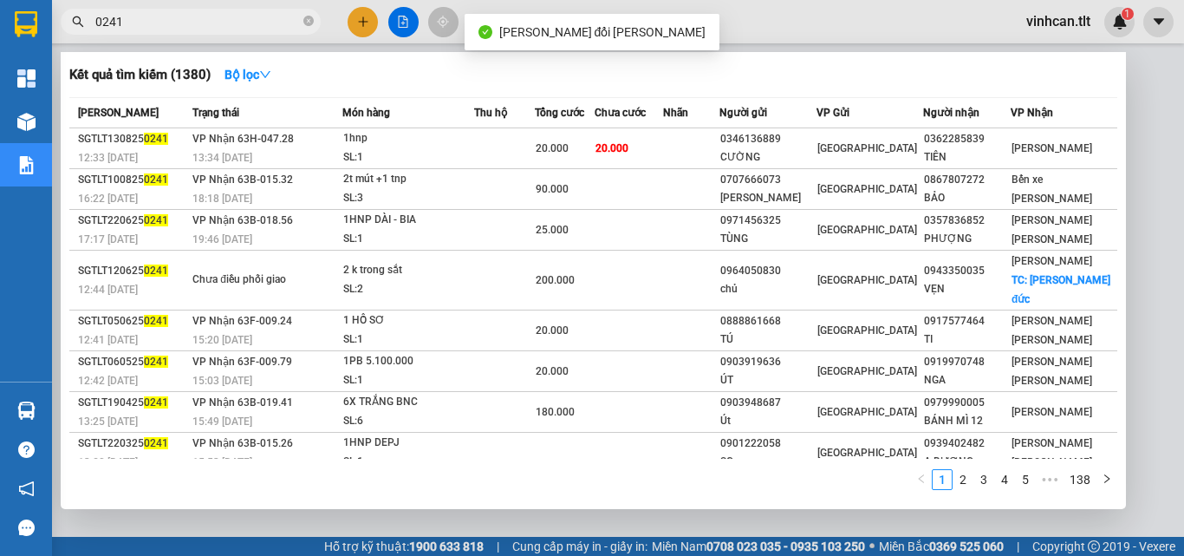
click at [303, 22] on span "0241" at bounding box center [191, 22] width 260 height 26
click at [307, 21] on icon "close-circle" at bounding box center [308, 21] width 10 height 10
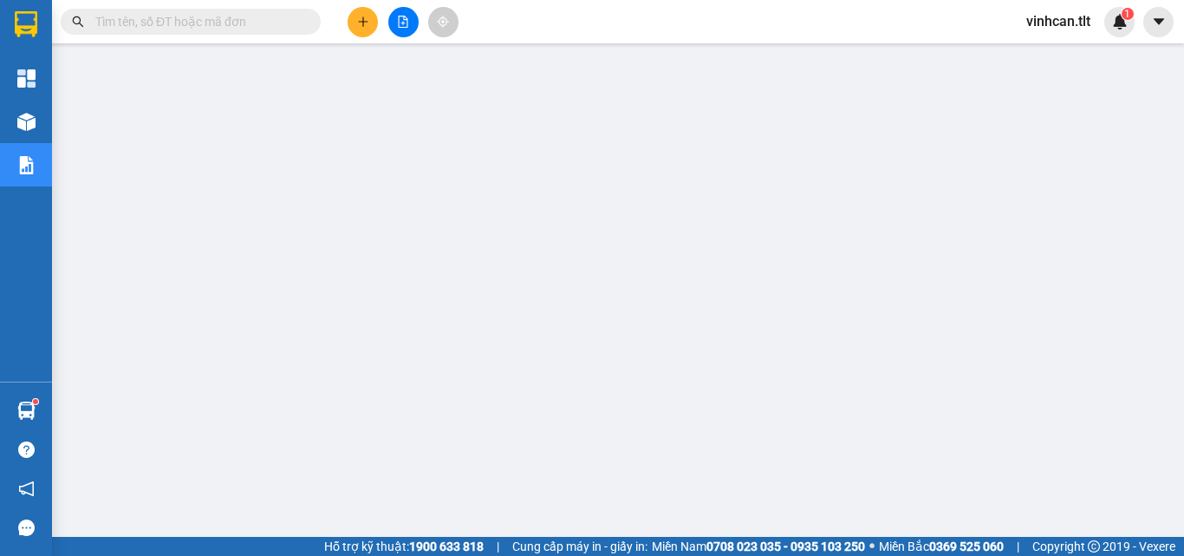
click at [264, 19] on input "text" at bounding box center [197, 21] width 205 height 19
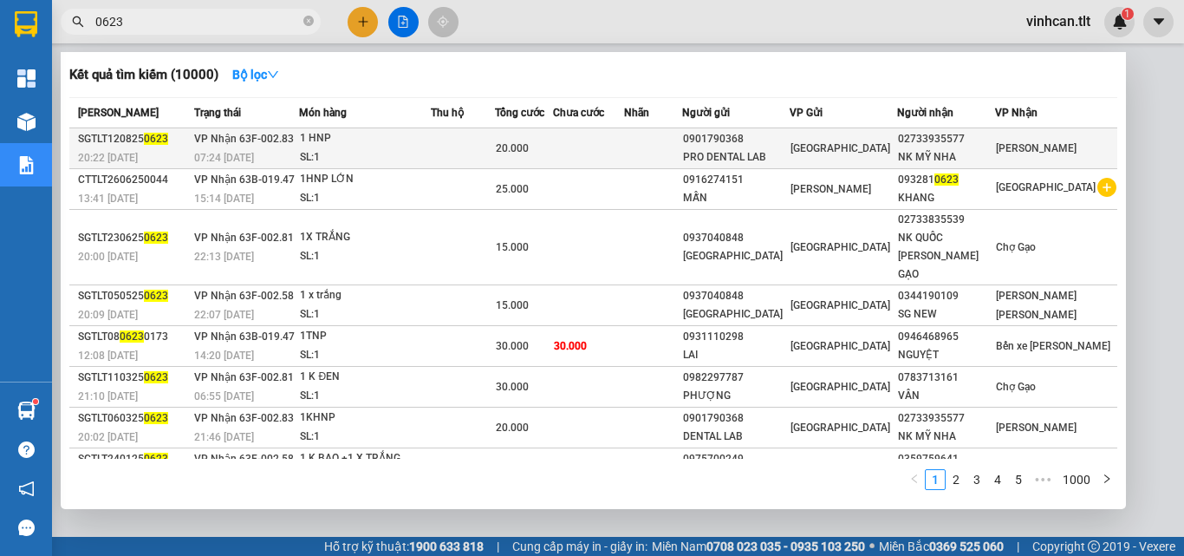
type input "0623"
click at [771, 138] on div "0901790368" at bounding box center [736, 139] width 106 height 18
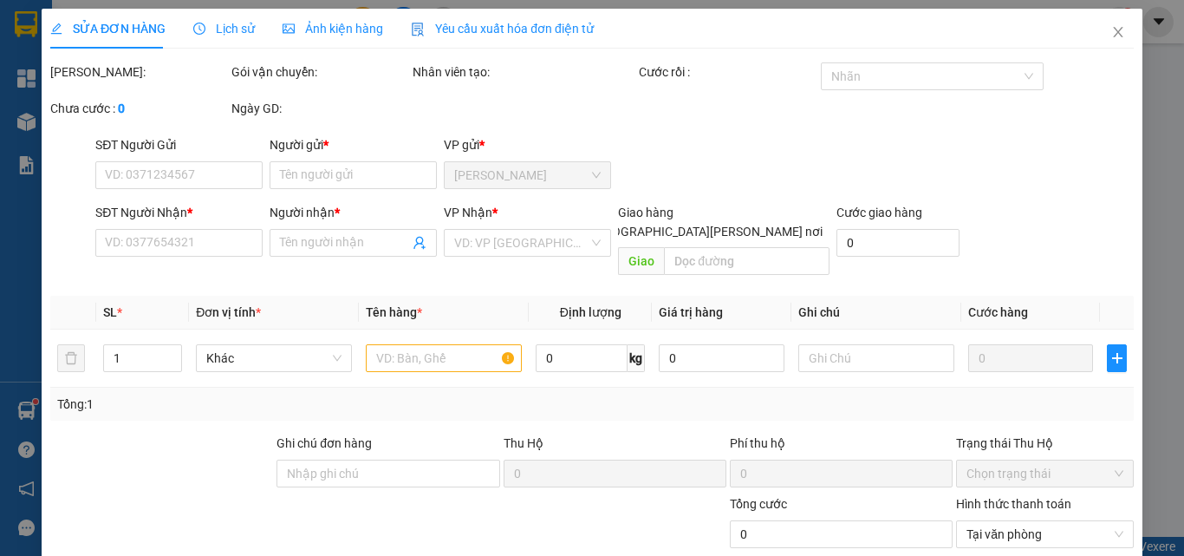
type input "0901790368"
type input "PRO DENTAL LAB"
type input "02733935577"
type input "NK MỸ NHA"
type input "20.000"
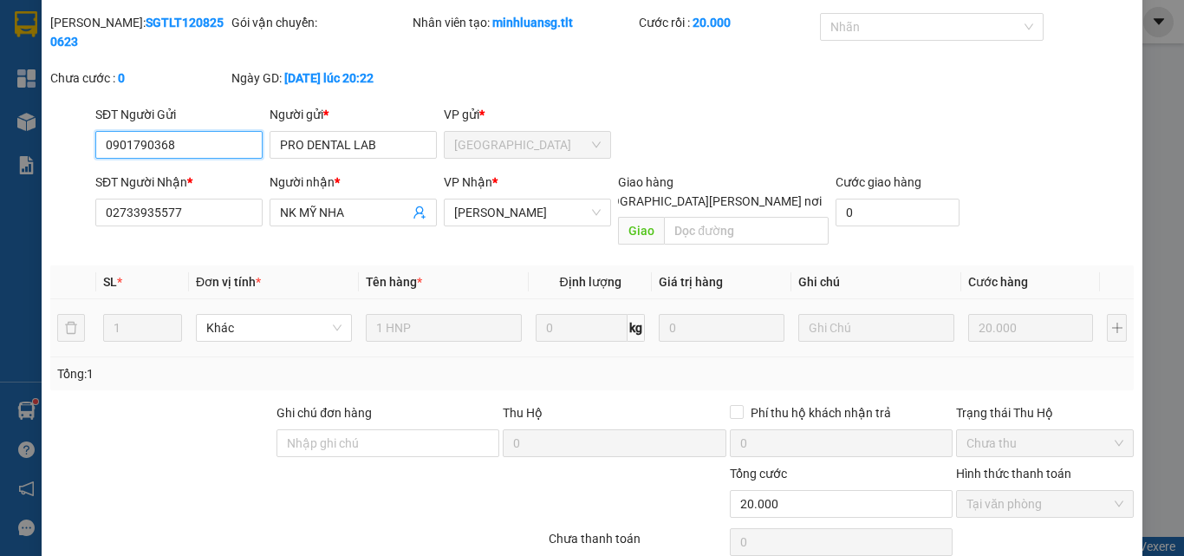
scroll to position [89, 0]
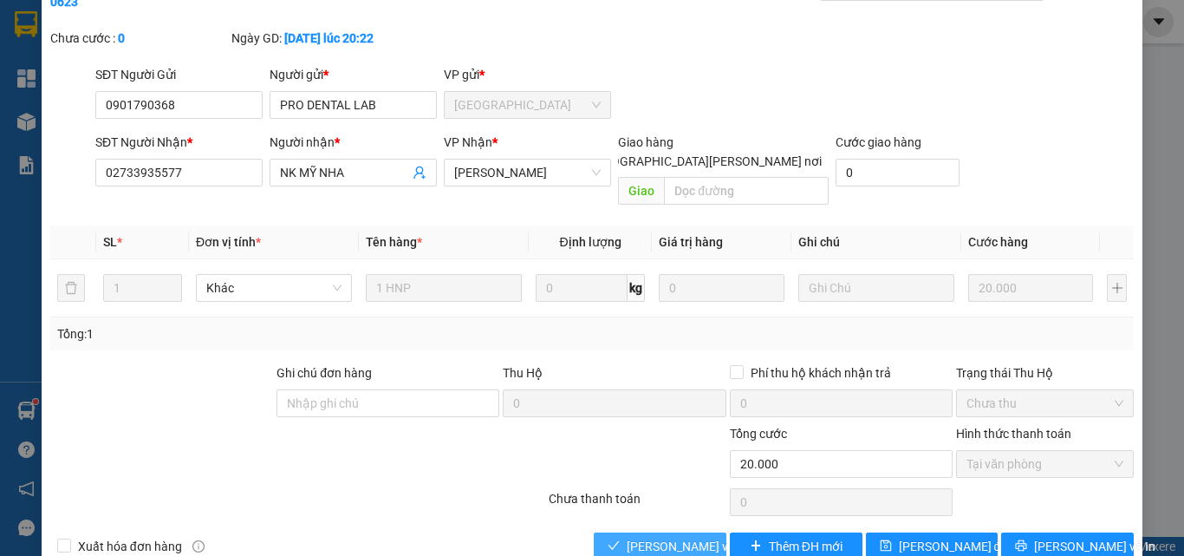
click at [668, 537] on span "[PERSON_NAME] và [PERSON_NAME] hàng" at bounding box center [744, 546] width 234 height 19
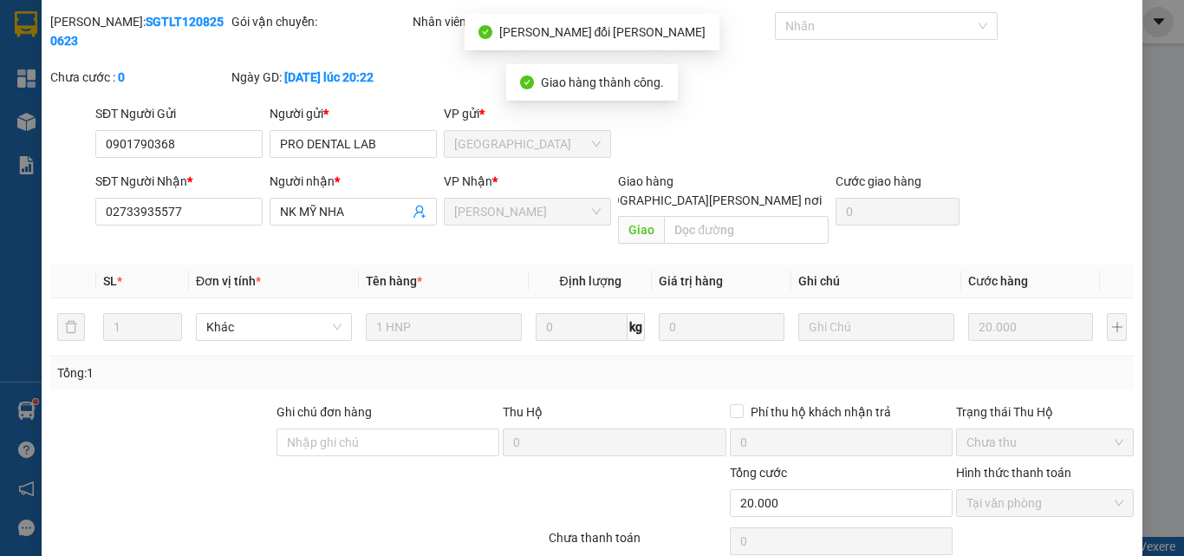
scroll to position [0, 0]
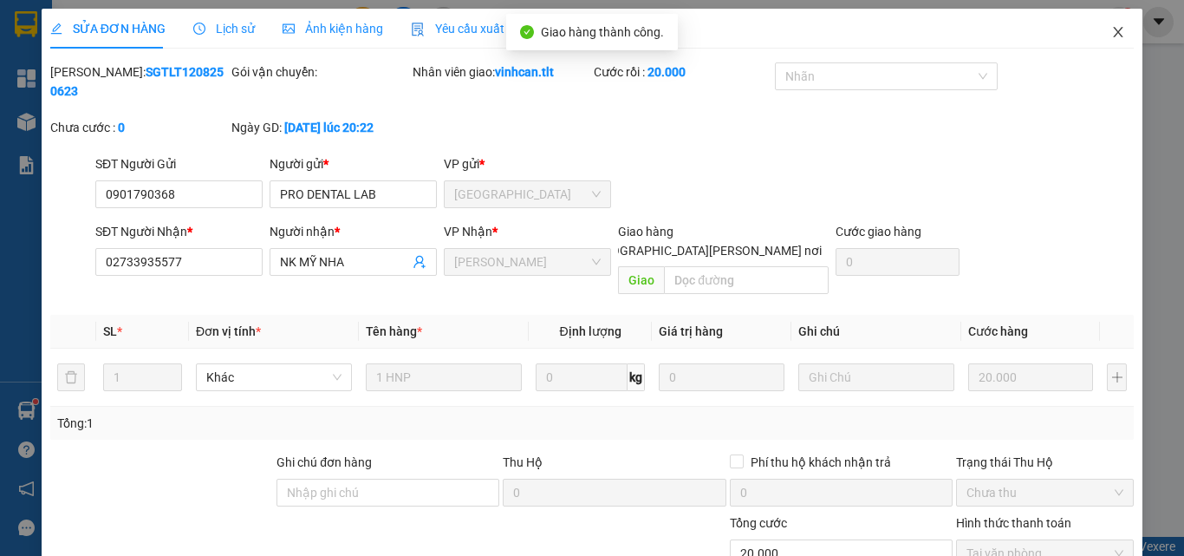
click at [1111, 33] on icon "close" at bounding box center [1118, 32] width 14 height 14
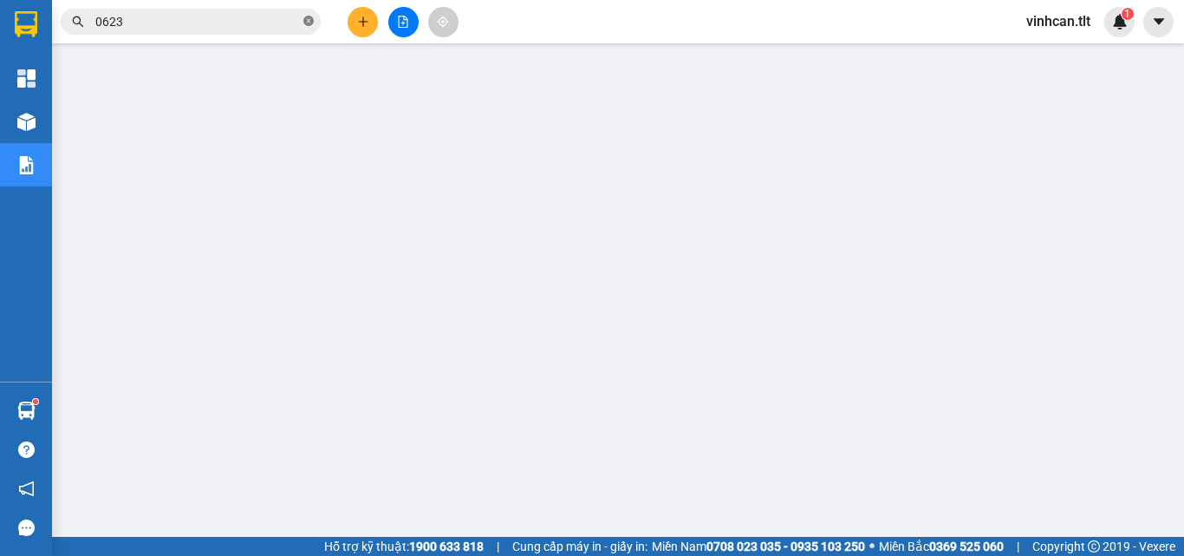
click at [307, 20] on icon "close-circle" at bounding box center [308, 21] width 10 height 10
click at [265, 13] on input "text" at bounding box center [197, 21] width 205 height 19
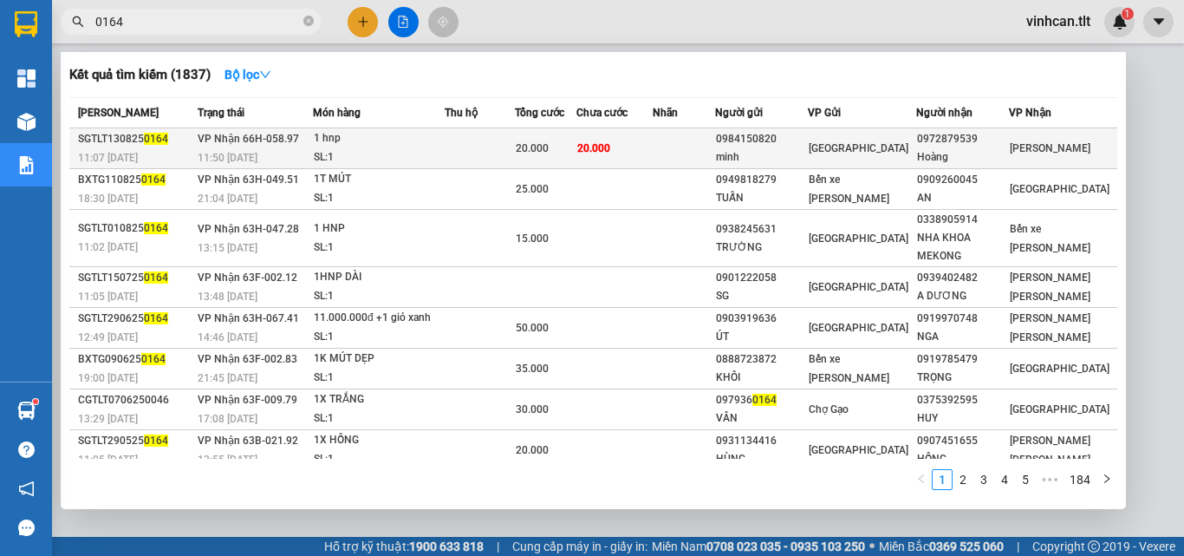
type input "0164"
click at [780, 137] on div "0984150820" at bounding box center [761, 139] width 91 height 18
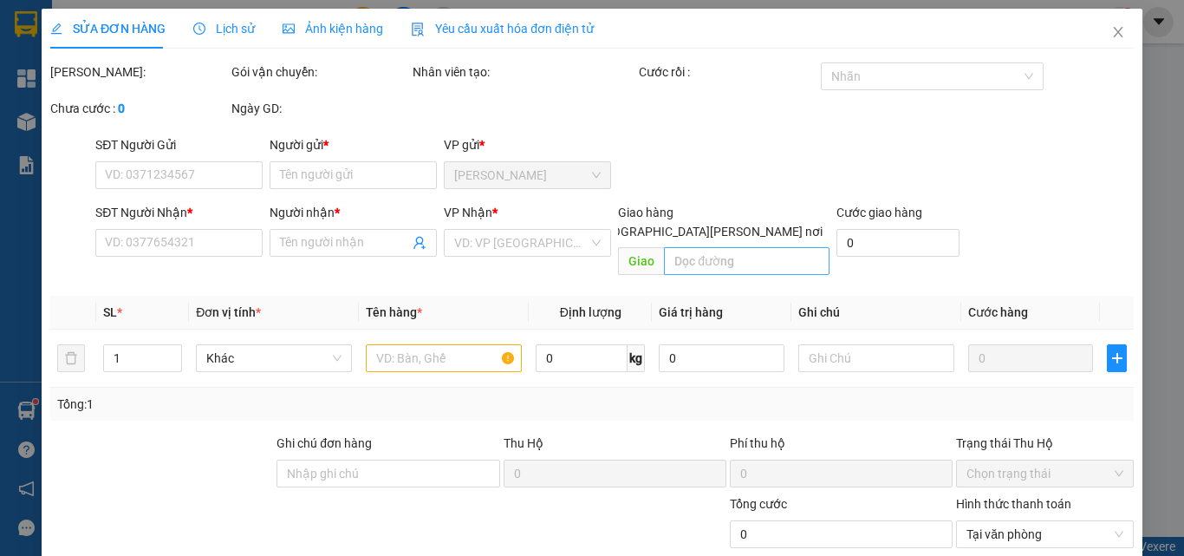
type input "0984150820"
type input "minh"
type input "0972879539"
type input "Hoàng"
type input "20.000"
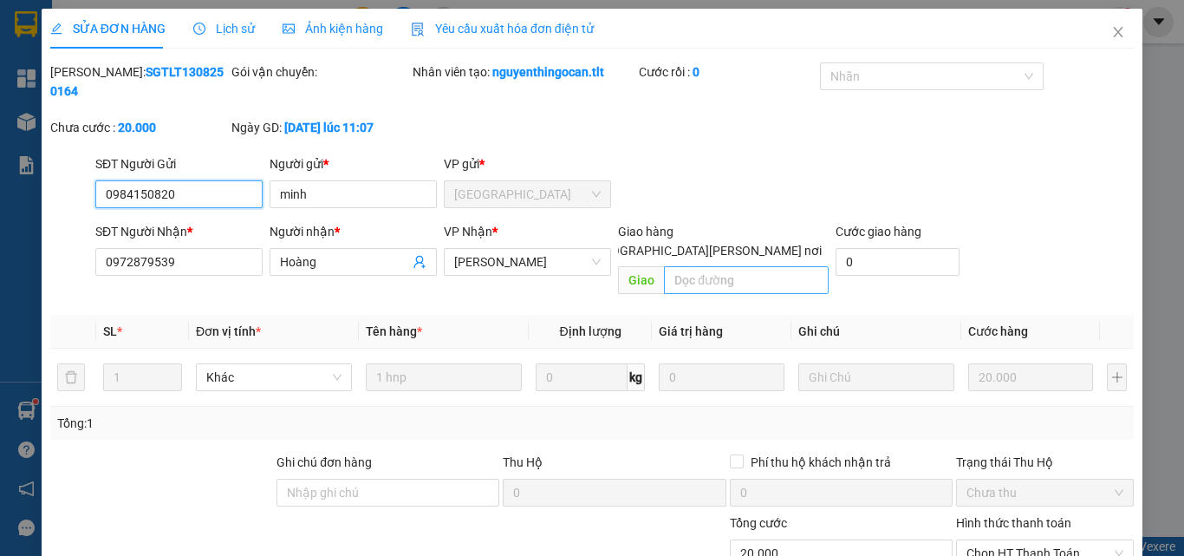
scroll to position [81, 0]
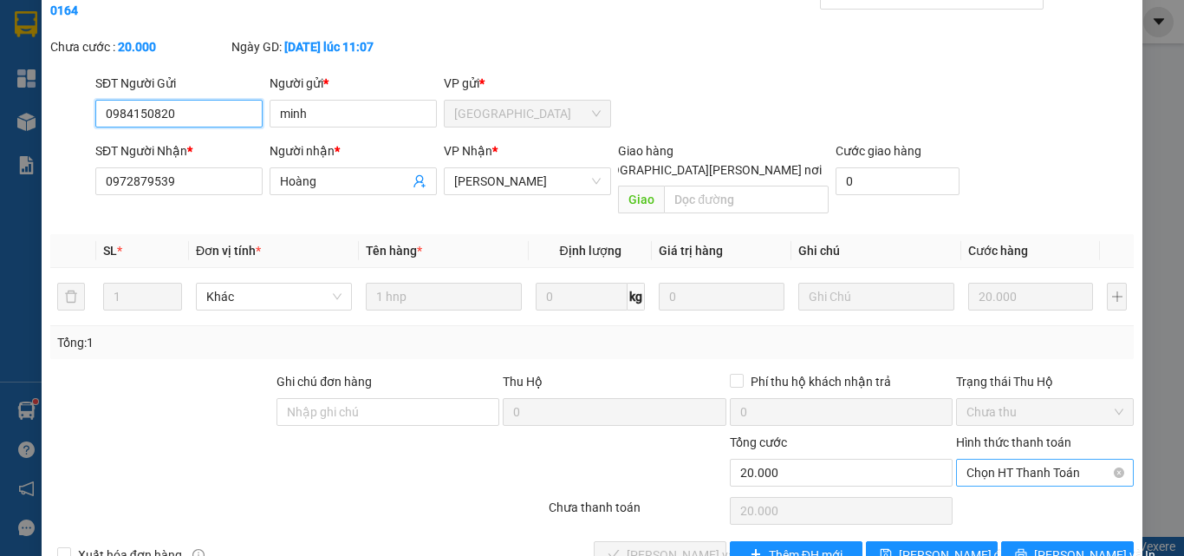
click at [1001, 459] on span "Chọn HT Thanh Toán" at bounding box center [1045, 472] width 157 height 26
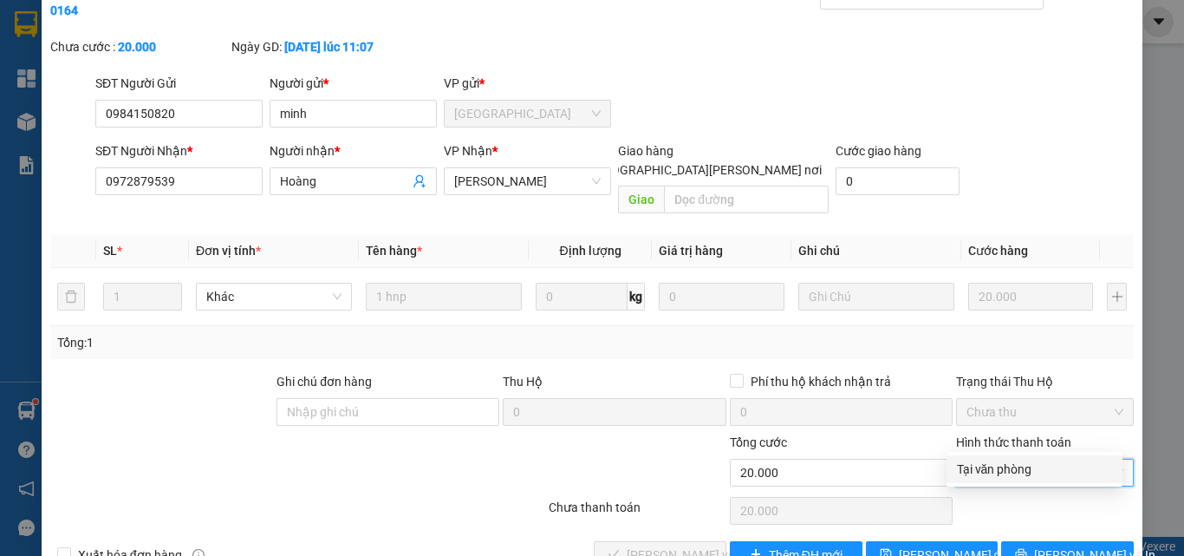
drag, startPoint x: 1006, startPoint y: 466, endPoint x: 866, endPoint y: 476, distance: 140.8
click at [995, 473] on div "Tại văn phòng" at bounding box center [1034, 468] width 155 height 19
type input "0"
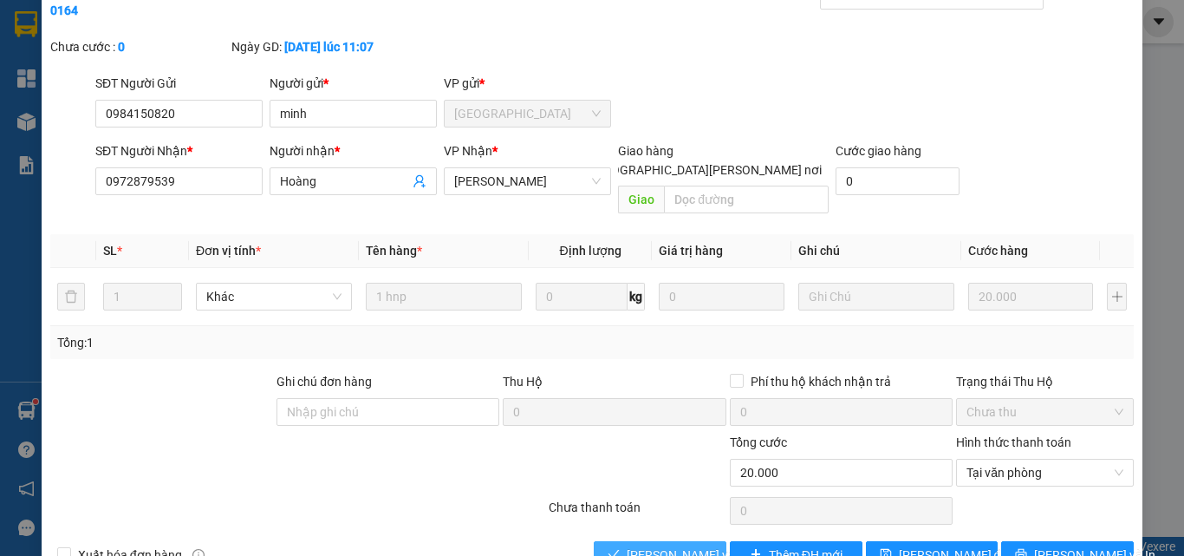
drag, startPoint x: 667, startPoint y: 511, endPoint x: 676, endPoint y: 517, distance: 10.9
click at [670, 545] on span "[PERSON_NAME] và [PERSON_NAME] hàng" at bounding box center [744, 554] width 234 height 19
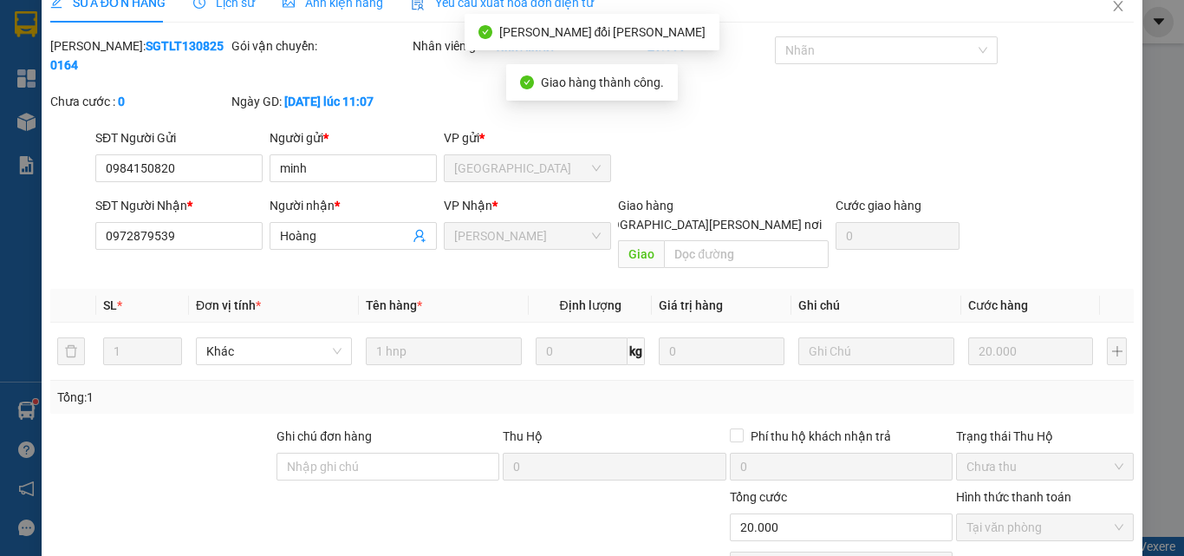
scroll to position [0, 0]
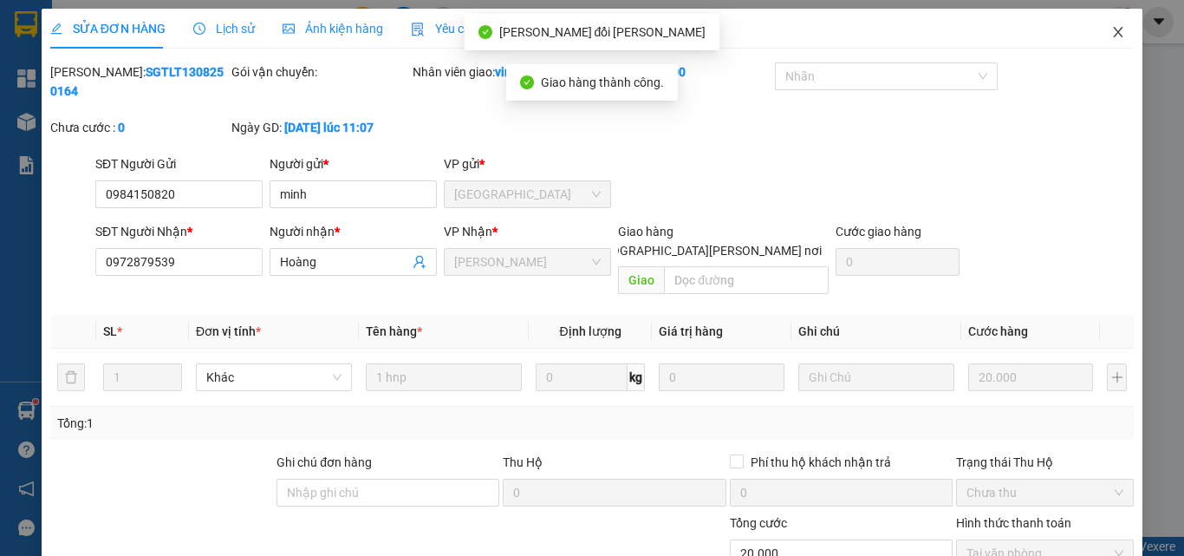
click at [1111, 28] on icon "close" at bounding box center [1118, 32] width 14 height 14
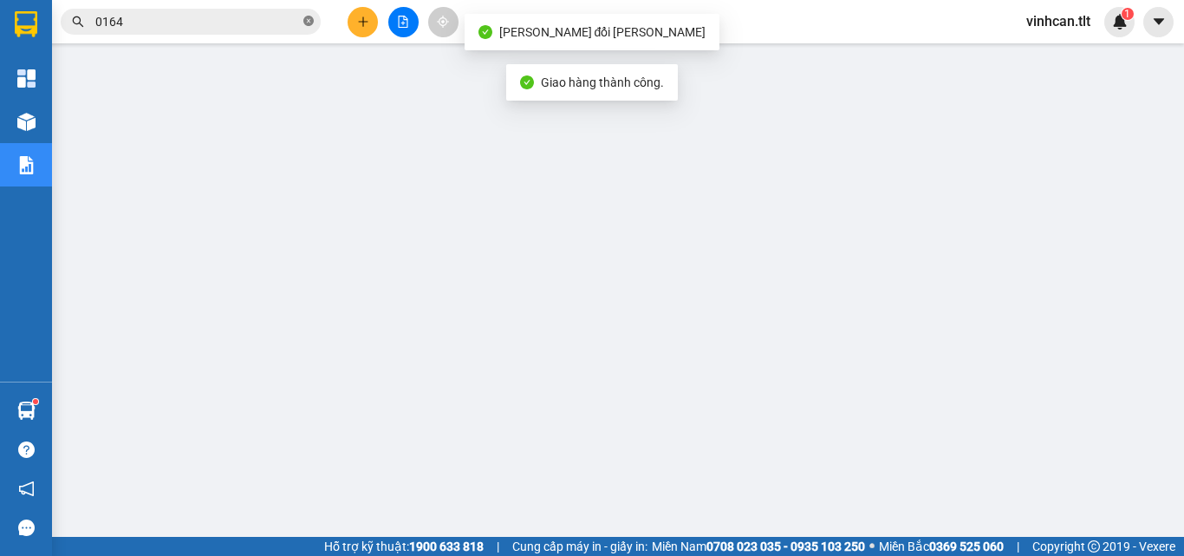
click at [306, 20] on icon "close-circle" at bounding box center [308, 21] width 10 height 10
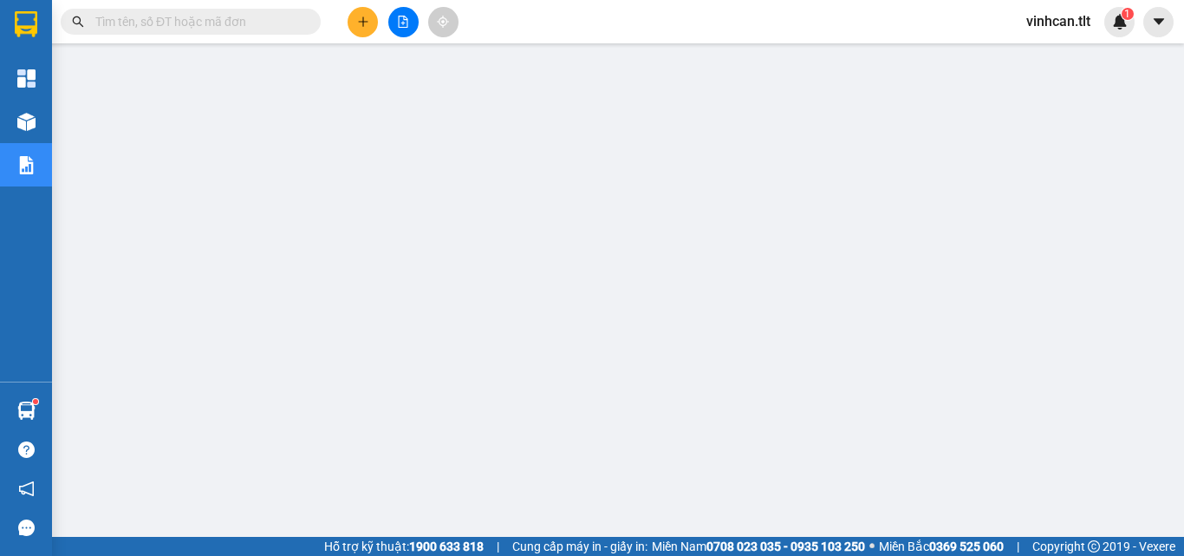
click at [249, 21] on input "text" at bounding box center [197, 21] width 205 height 19
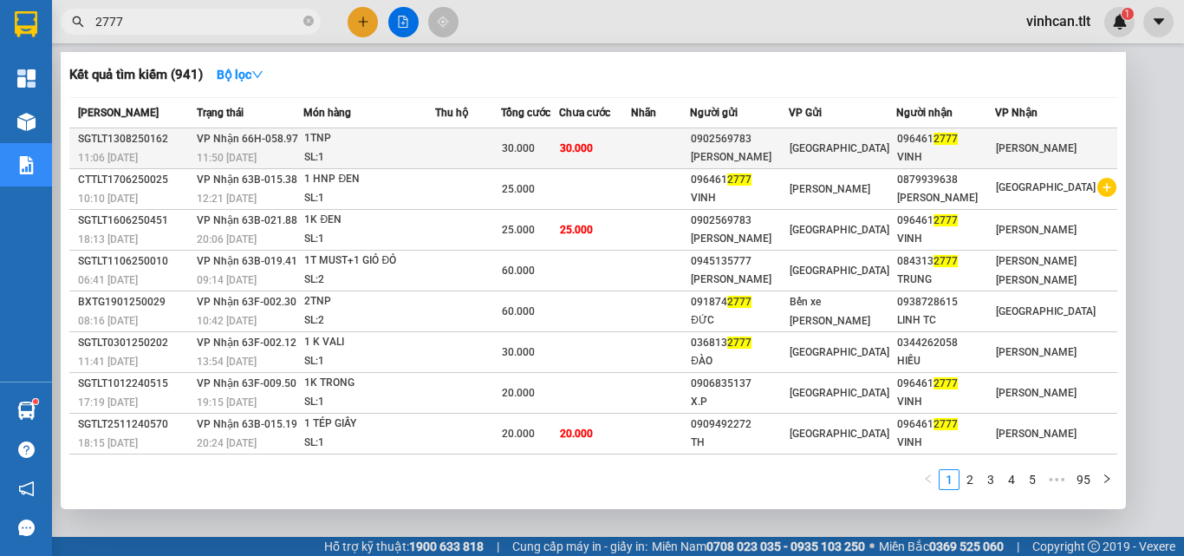
type input "2777"
click at [764, 140] on div "0902569783" at bounding box center [739, 139] width 97 height 18
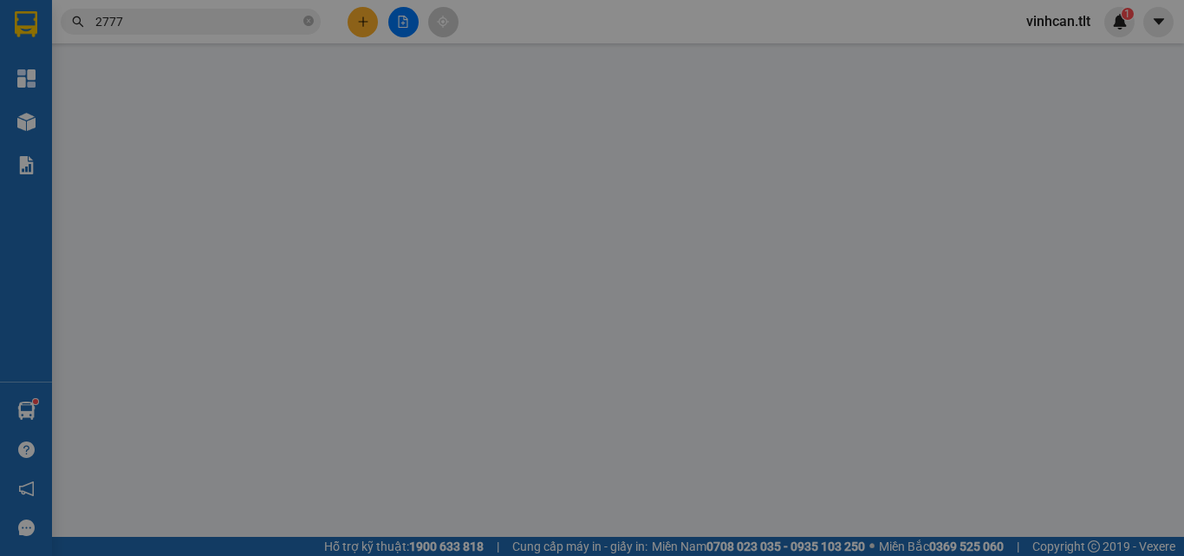
type input "0902569783"
type input "LÊ HUY"
type input "0964612777"
type input "VINH"
type input "30.000"
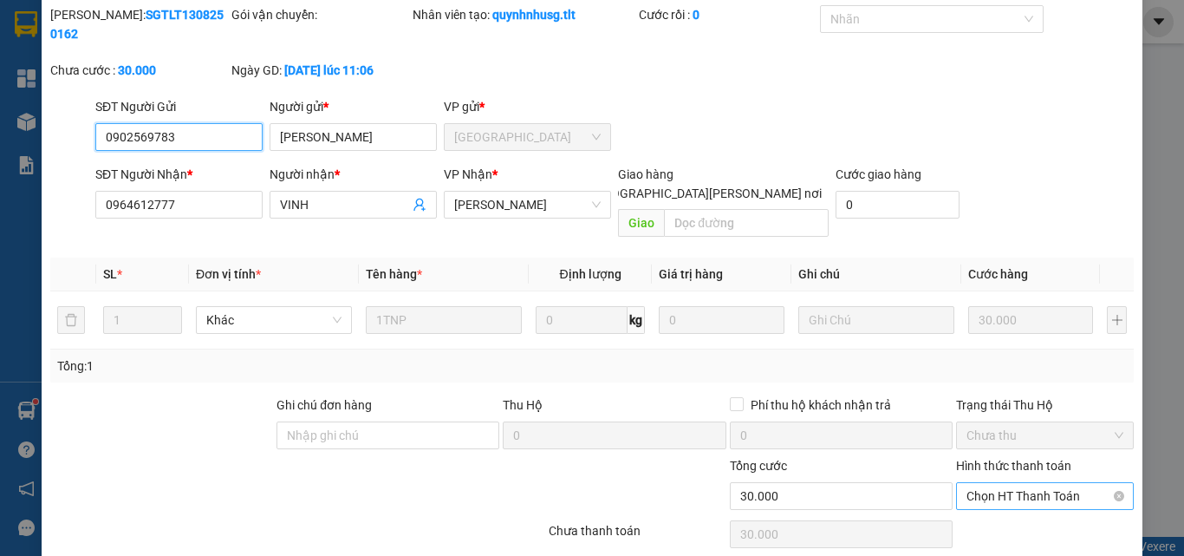
scroll to position [89, 0]
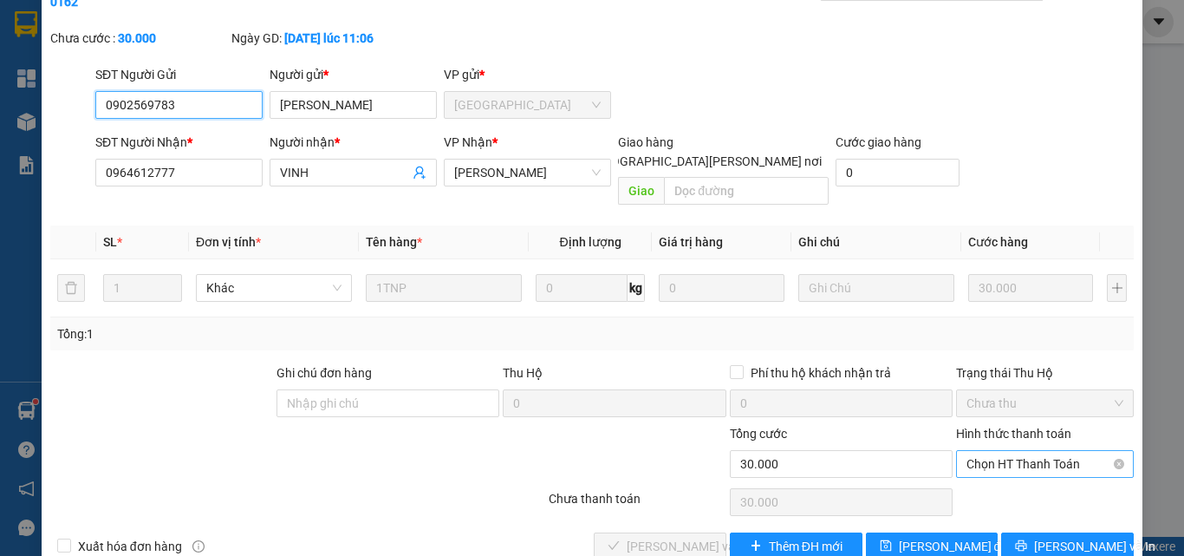
click at [1026, 451] on span "Chọn HT Thanh Toán" at bounding box center [1045, 464] width 157 height 26
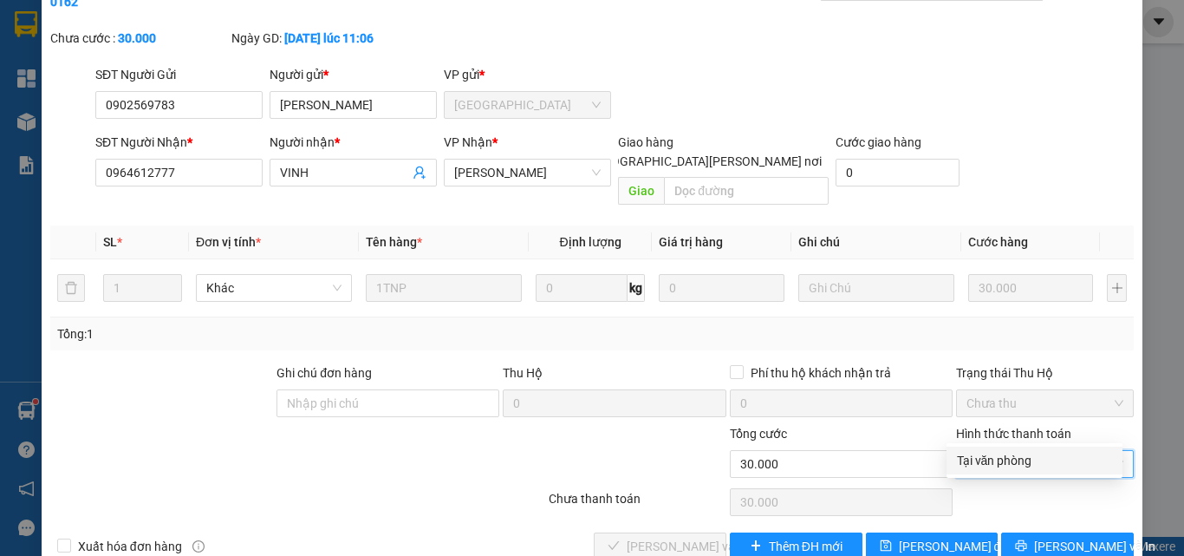
click at [1006, 452] on div "Tại văn phòng" at bounding box center [1035, 460] width 176 height 28
type input "0"
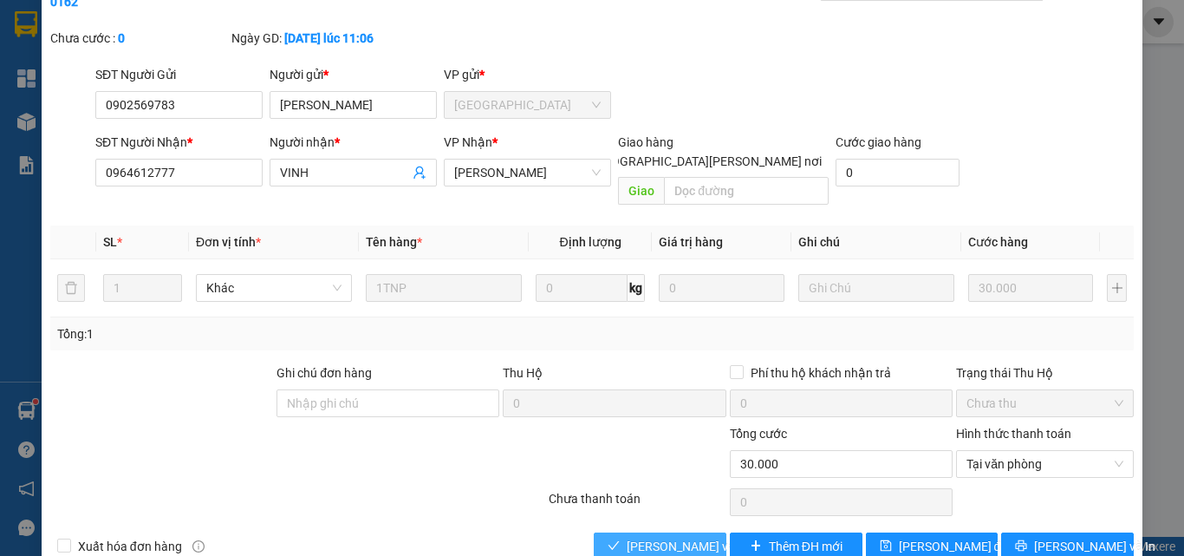
click at [696, 537] on span "[PERSON_NAME] và [PERSON_NAME] hàng" at bounding box center [744, 546] width 234 height 19
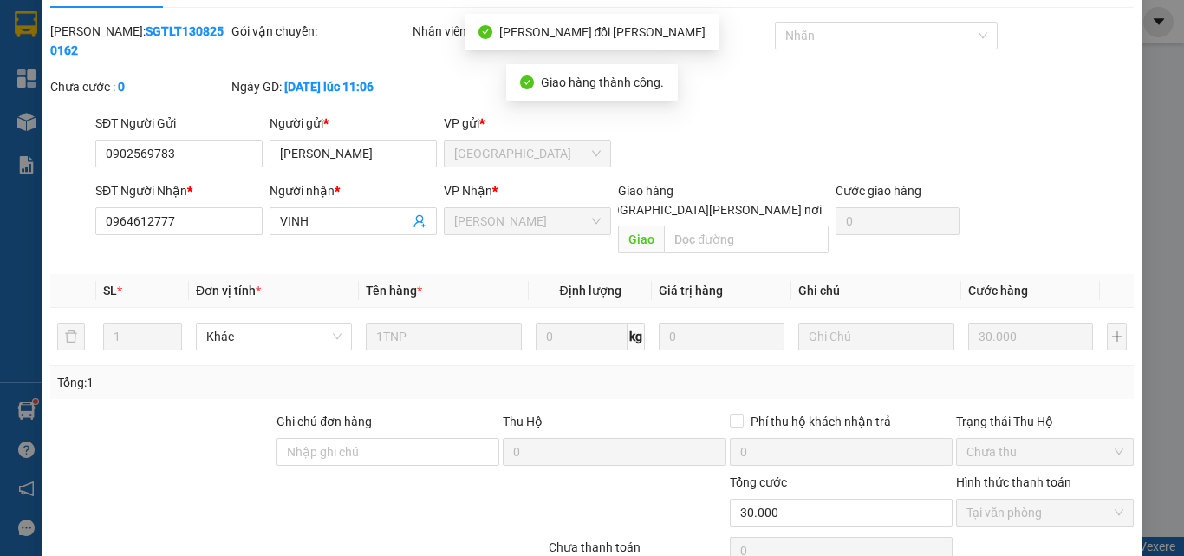
scroll to position [0, 0]
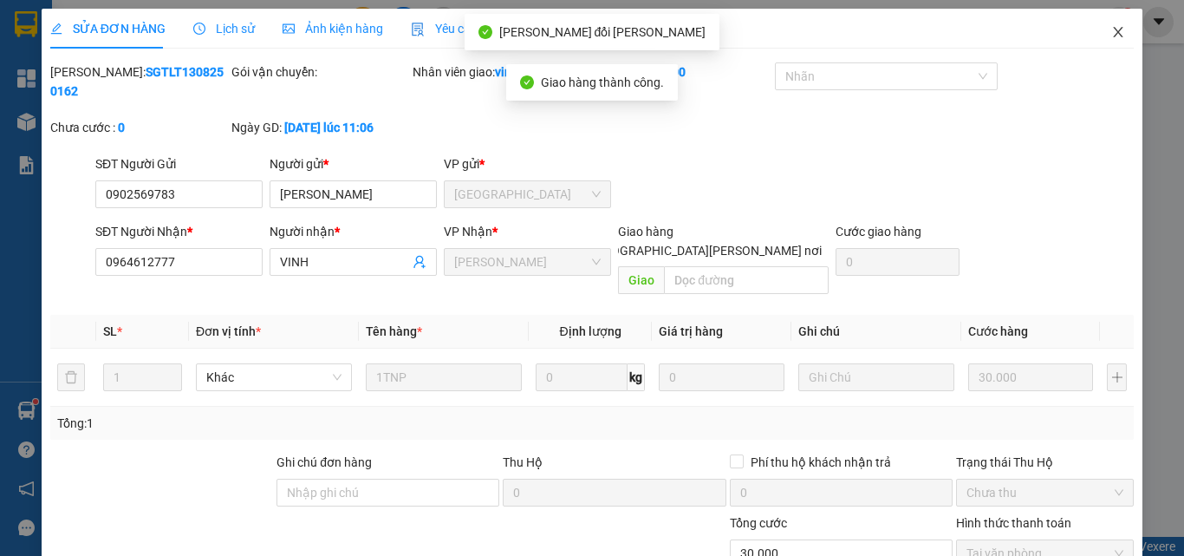
click at [1114, 32] on icon "close" at bounding box center [1119, 32] width 10 height 10
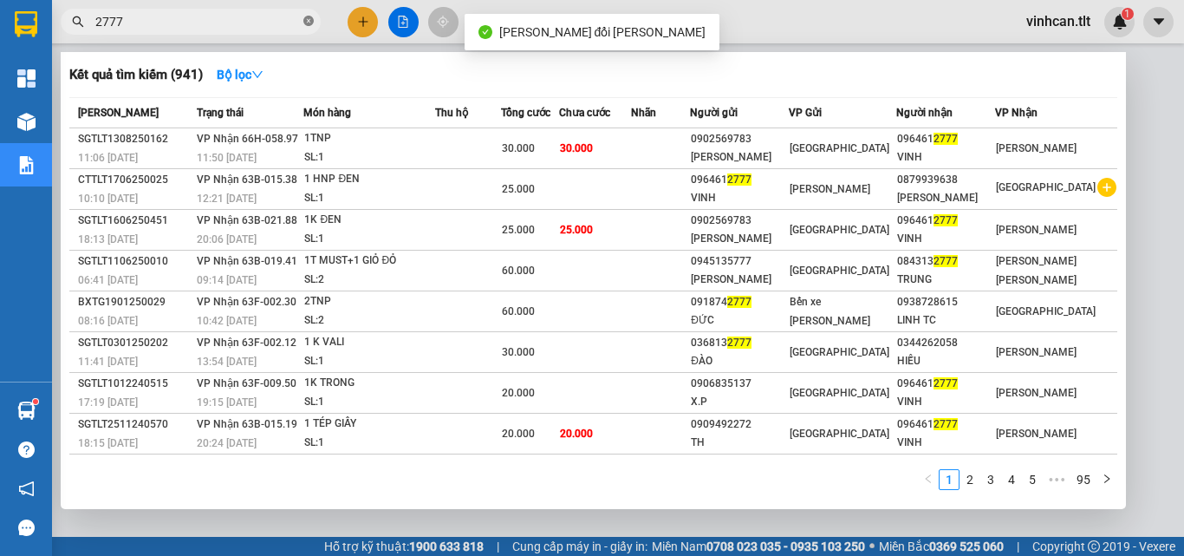
click at [312, 17] on icon "close-circle" at bounding box center [308, 21] width 10 height 10
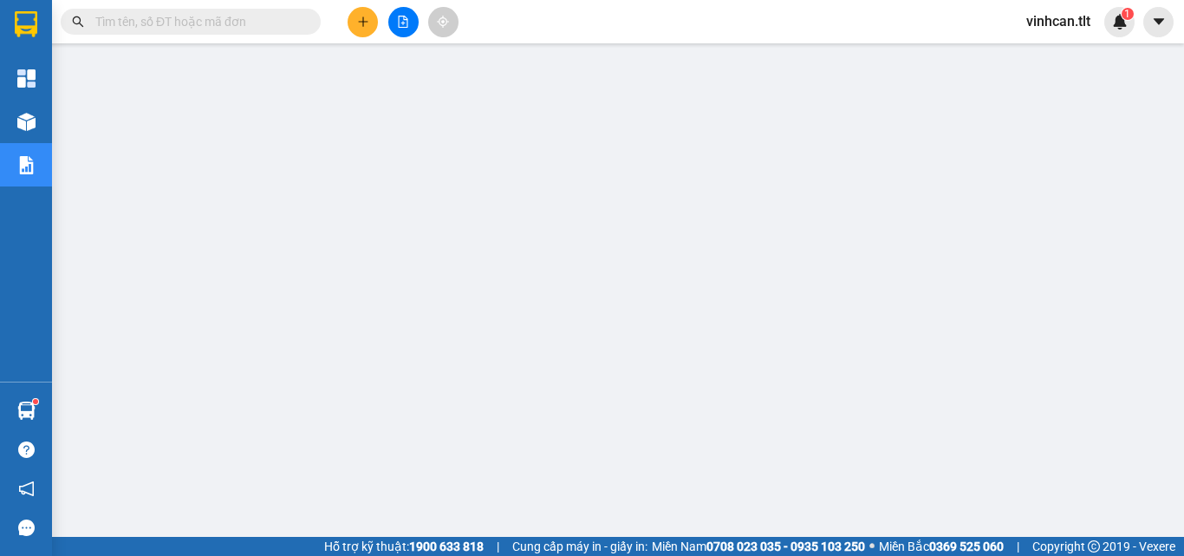
click at [225, 28] on input "text" at bounding box center [197, 21] width 205 height 19
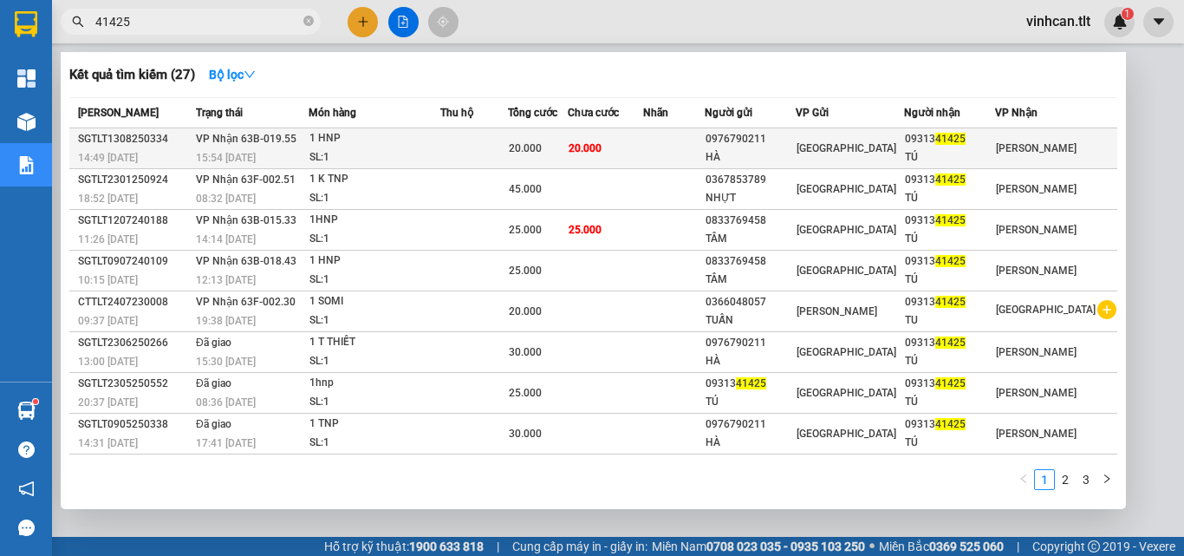
type input "41425"
click at [784, 142] on div "0976790211" at bounding box center [751, 139] width 90 height 18
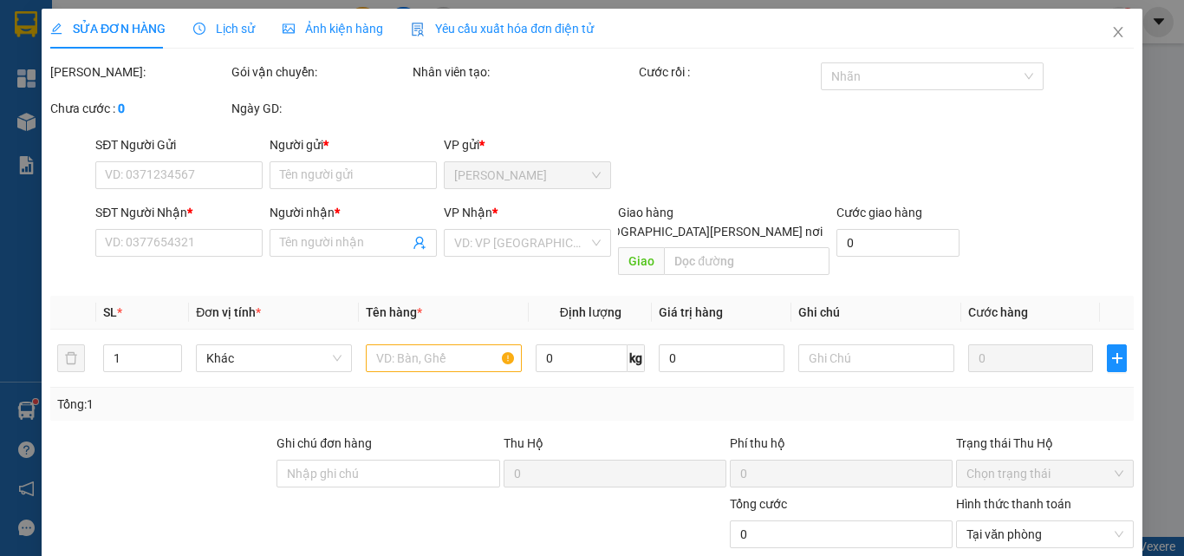
type input "0976790211"
type input "HÀ"
type input "0931341425"
type input "TÚ"
type input "20.000"
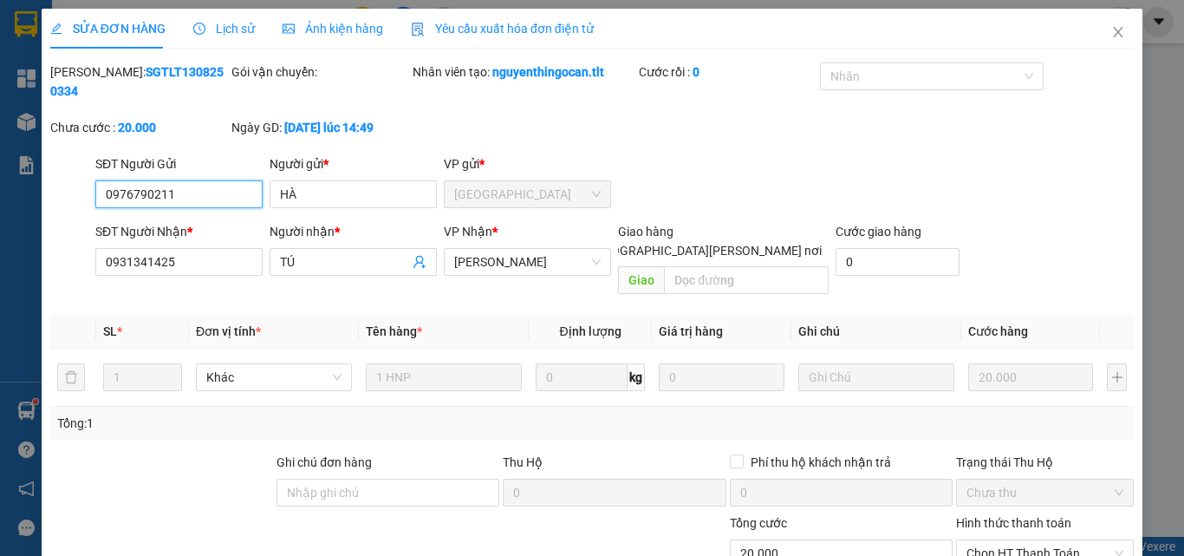
scroll to position [83, 0]
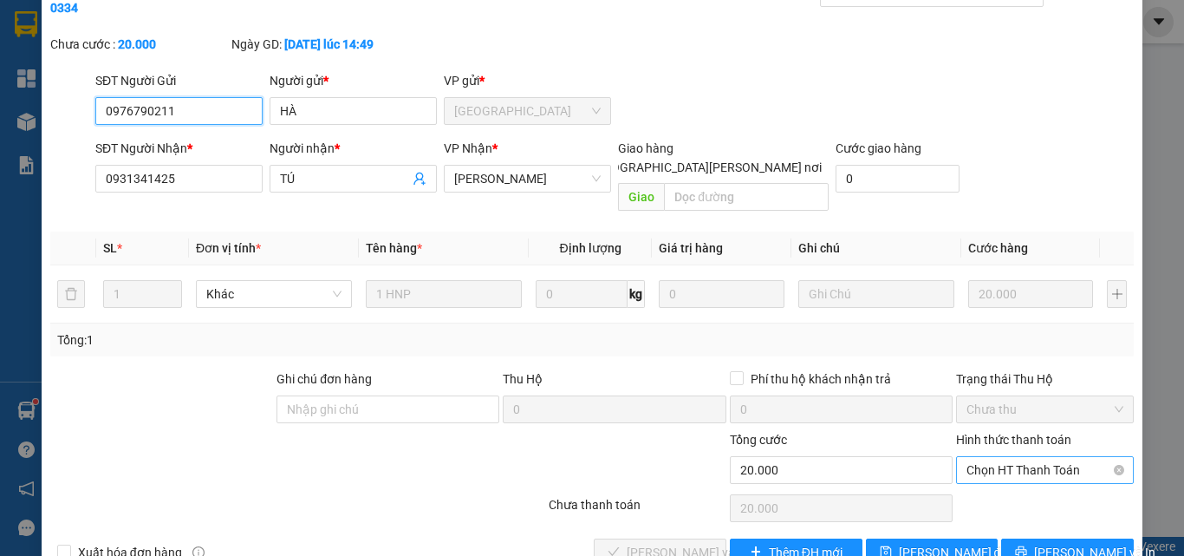
click at [989, 457] on span "Chọn HT Thanh Toán" at bounding box center [1045, 470] width 157 height 26
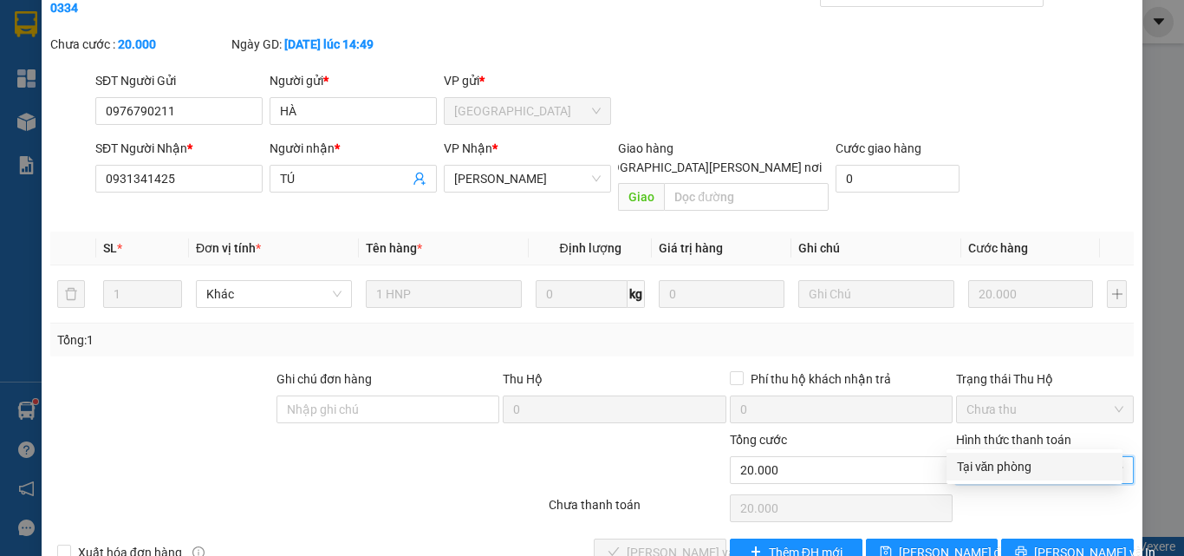
click at [987, 464] on div "Tại văn phòng" at bounding box center [1034, 466] width 155 height 19
type input "0"
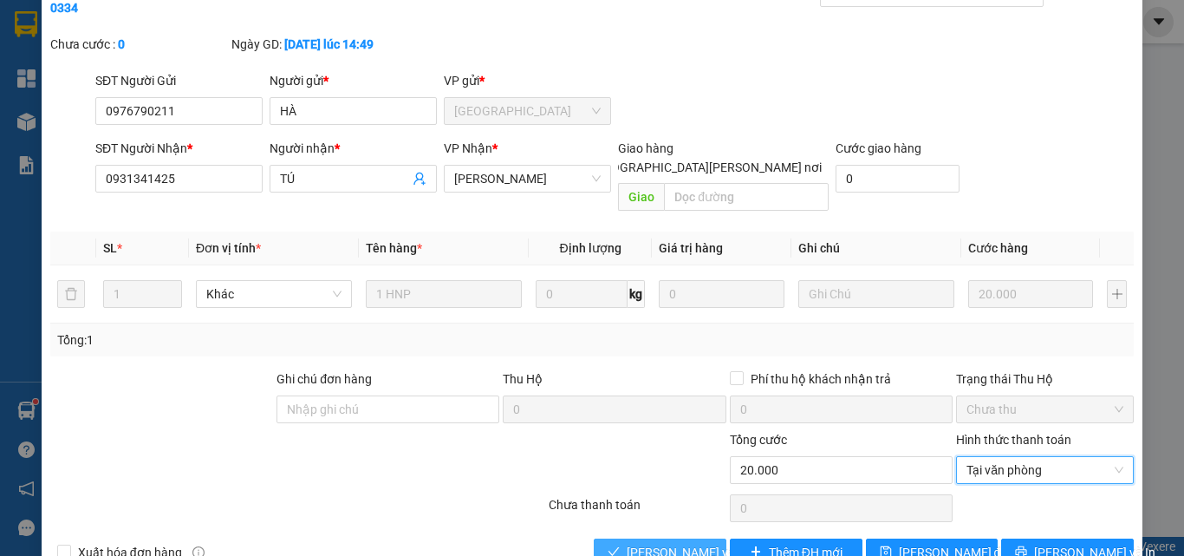
click at [678, 543] on span "[PERSON_NAME] và [PERSON_NAME] hàng" at bounding box center [744, 552] width 234 height 19
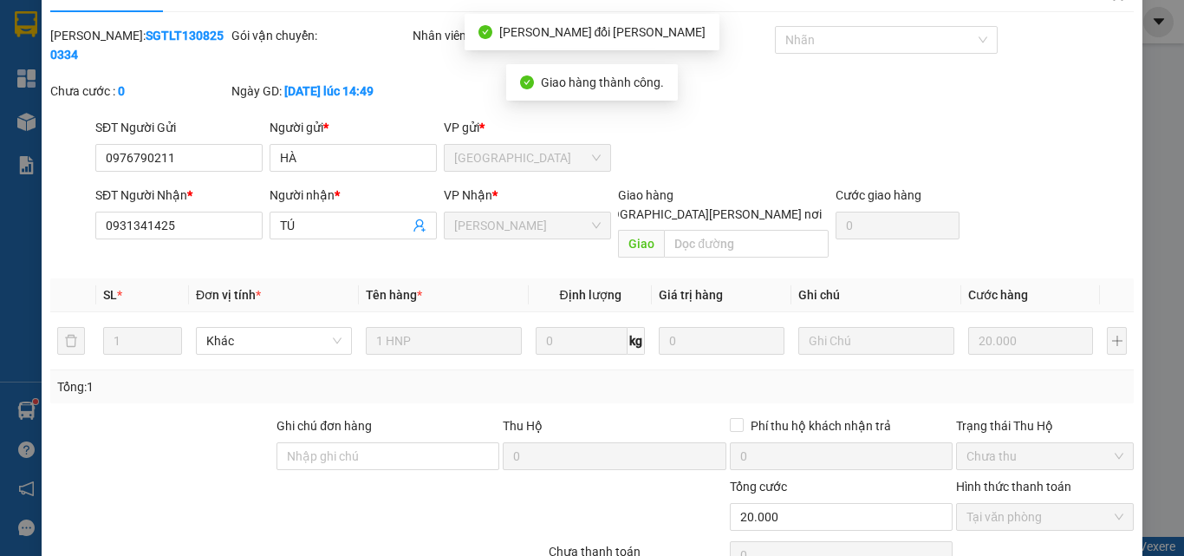
scroll to position [0, 0]
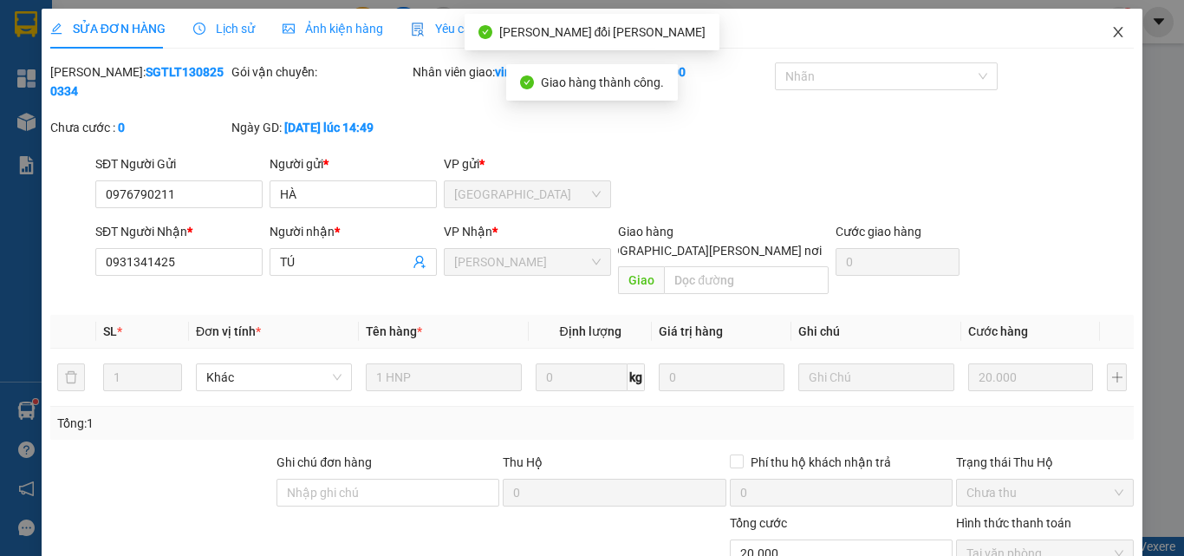
click at [1103, 25] on span "Close" at bounding box center [1118, 33] width 49 height 49
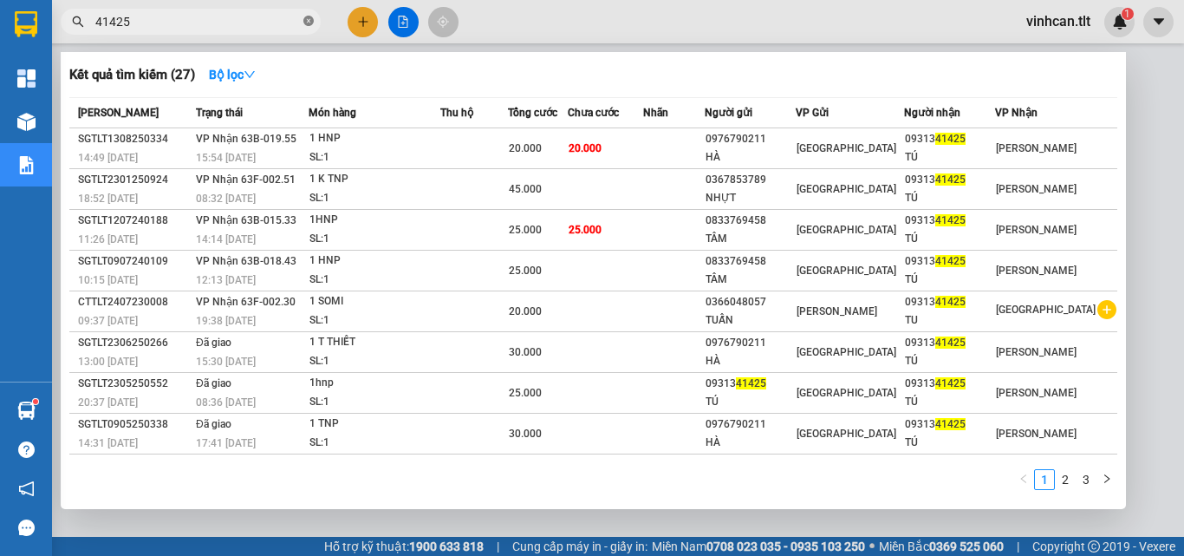
click at [310, 23] on icon "close-circle" at bounding box center [308, 21] width 10 height 10
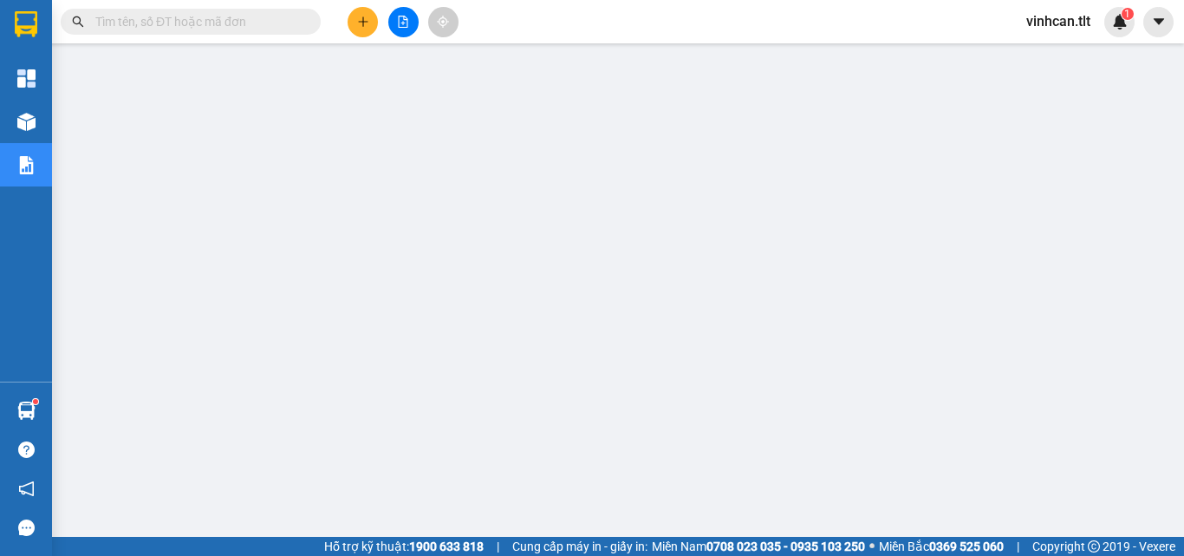
click at [245, 22] on input "text" at bounding box center [197, 21] width 205 height 19
click at [235, 23] on input "text" at bounding box center [197, 21] width 205 height 19
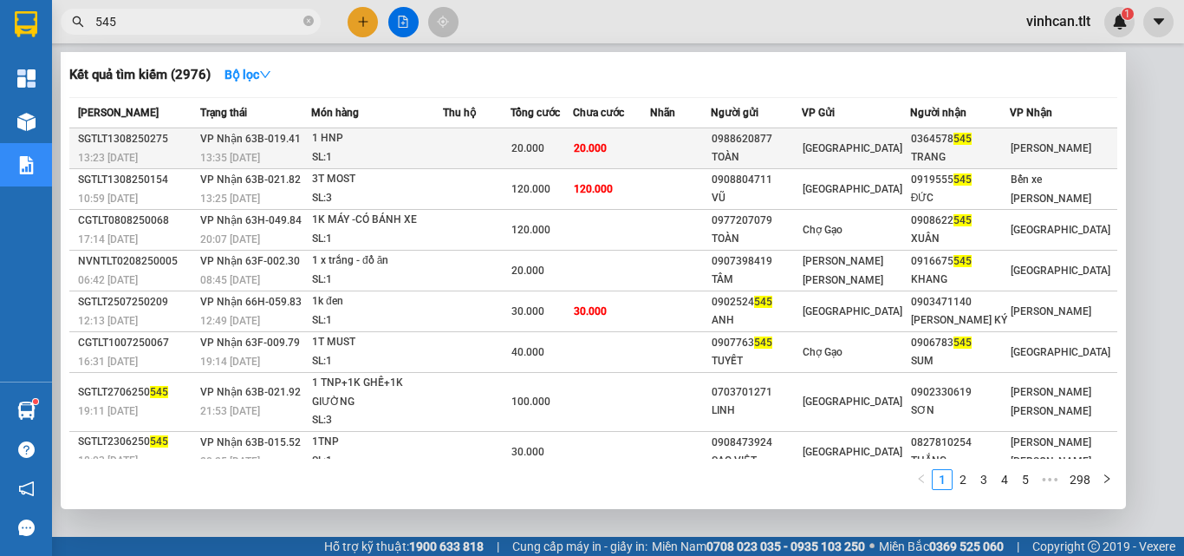
type input "545"
click at [770, 140] on div "0988620877" at bounding box center [756, 139] width 89 height 18
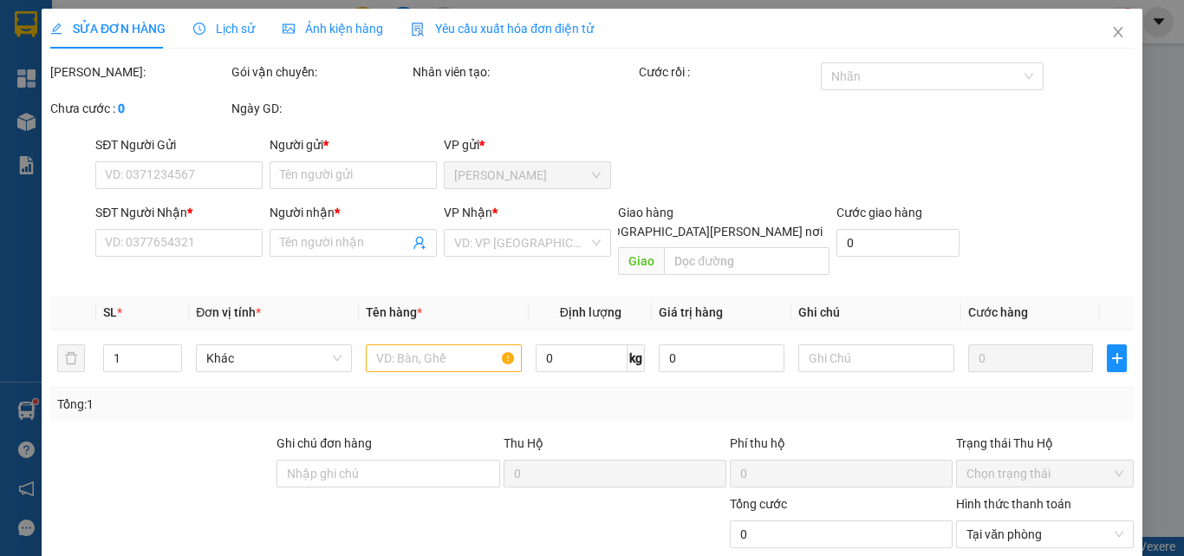
type input "0988620877"
type input "TOÀN"
type input "0364578545"
type input "TRANG"
type input "20.000"
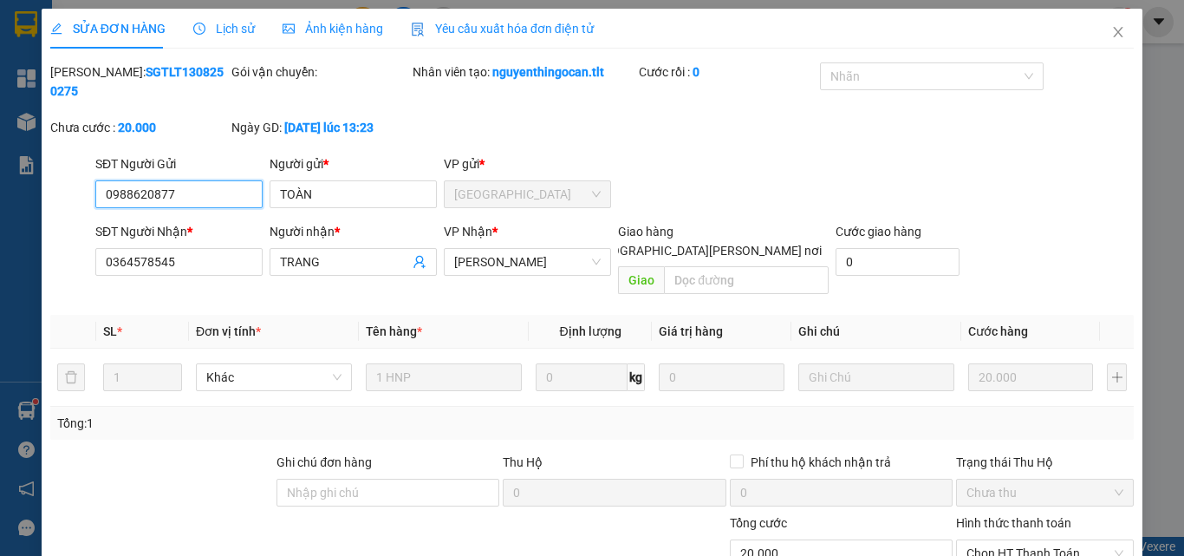
scroll to position [81, 0]
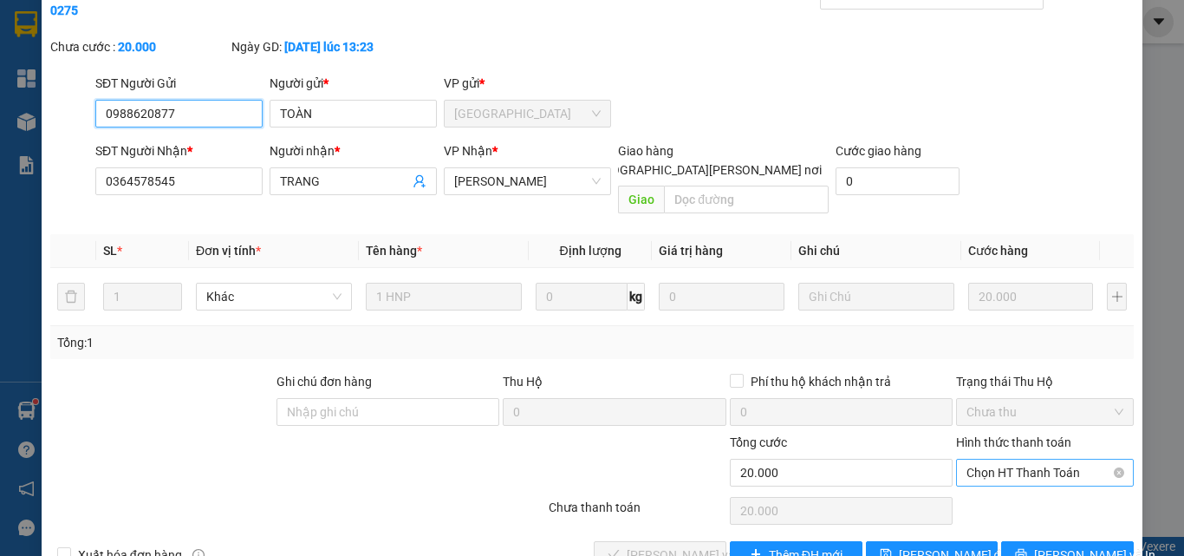
click at [974, 459] on span "Chọn HT Thanh Toán" at bounding box center [1045, 472] width 157 height 26
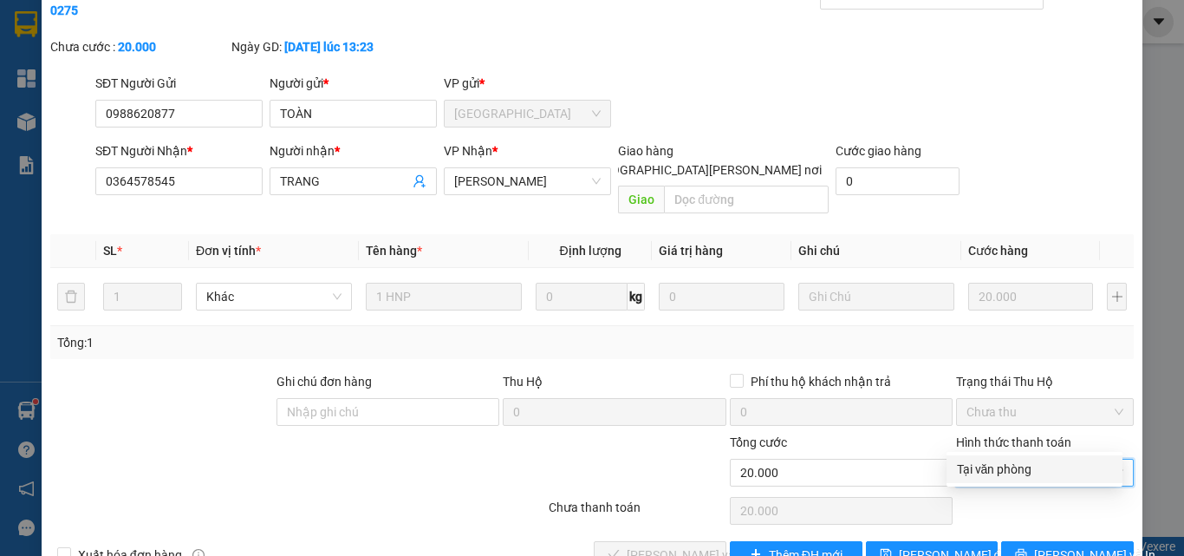
drag, startPoint x: 982, startPoint y: 466, endPoint x: 915, endPoint y: 491, distance: 71.0
click at [981, 469] on div "Tại văn phòng" at bounding box center [1034, 468] width 155 height 19
type input "0"
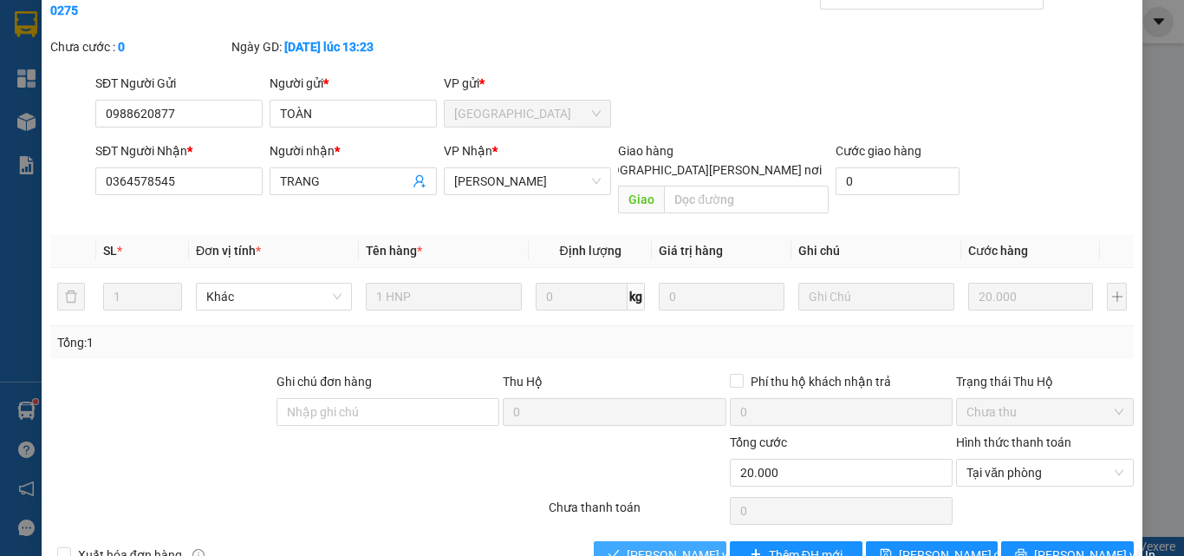
click at [674, 545] on span "[PERSON_NAME] và [PERSON_NAME] hàng" at bounding box center [744, 554] width 234 height 19
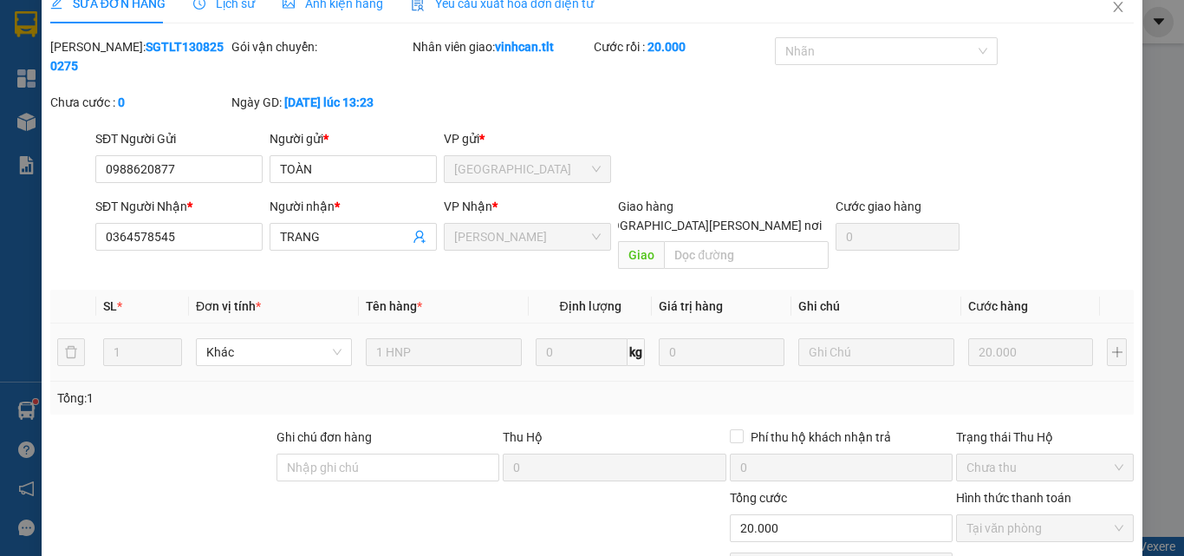
scroll to position [0, 0]
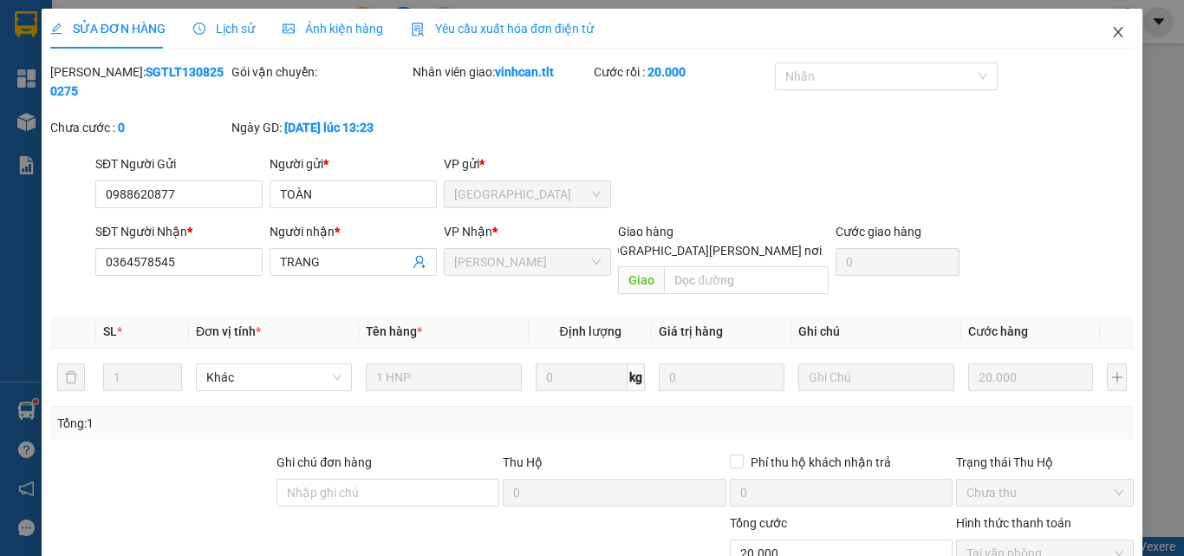
drag, startPoint x: 1105, startPoint y: 32, endPoint x: 1071, endPoint y: 35, distance: 33.9
click at [1111, 32] on icon "close" at bounding box center [1118, 32] width 14 height 14
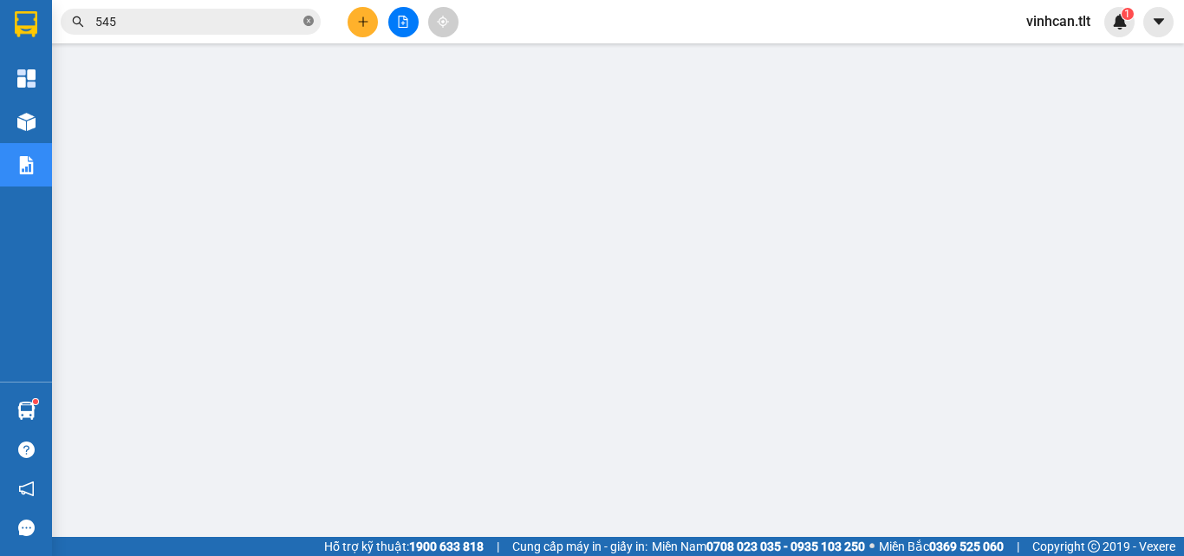
click at [310, 20] on icon "close-circle" at bounding box center [308, 21] width 10 height 10
click at [266, 14] on input "text" at bounding box center [197, 21] width 205 height 19
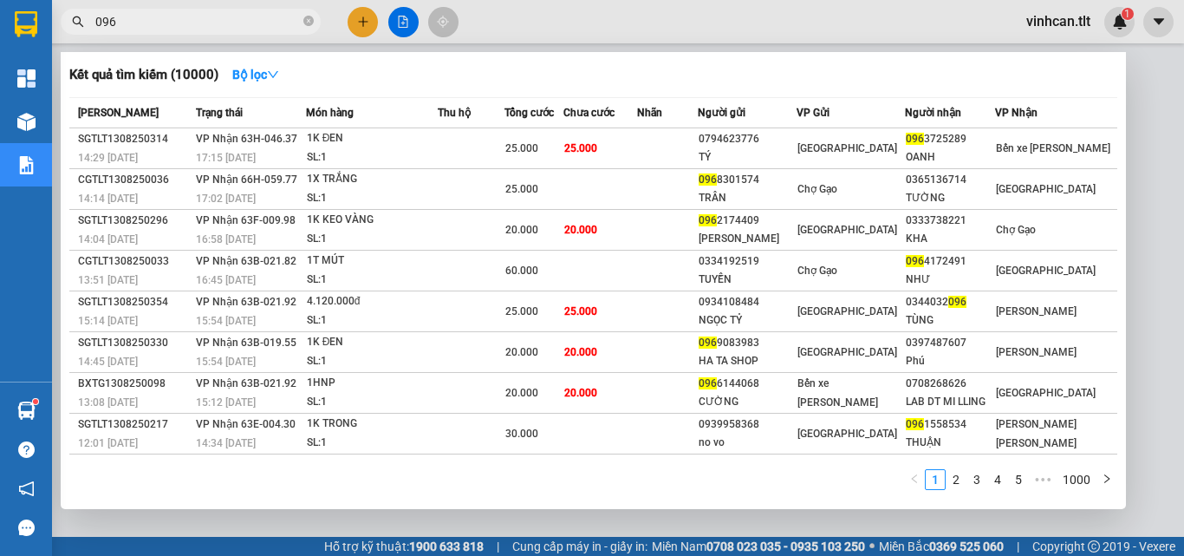
type input "096"
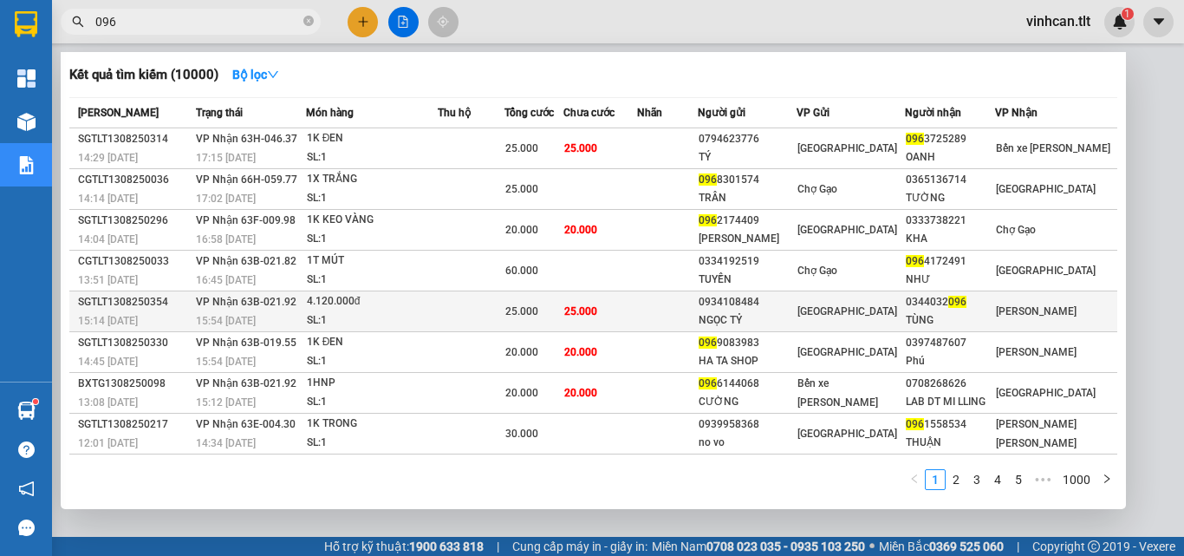
click at [752, 302] on div "0934108484" at bounding box center [748, 302] width 98 height 18
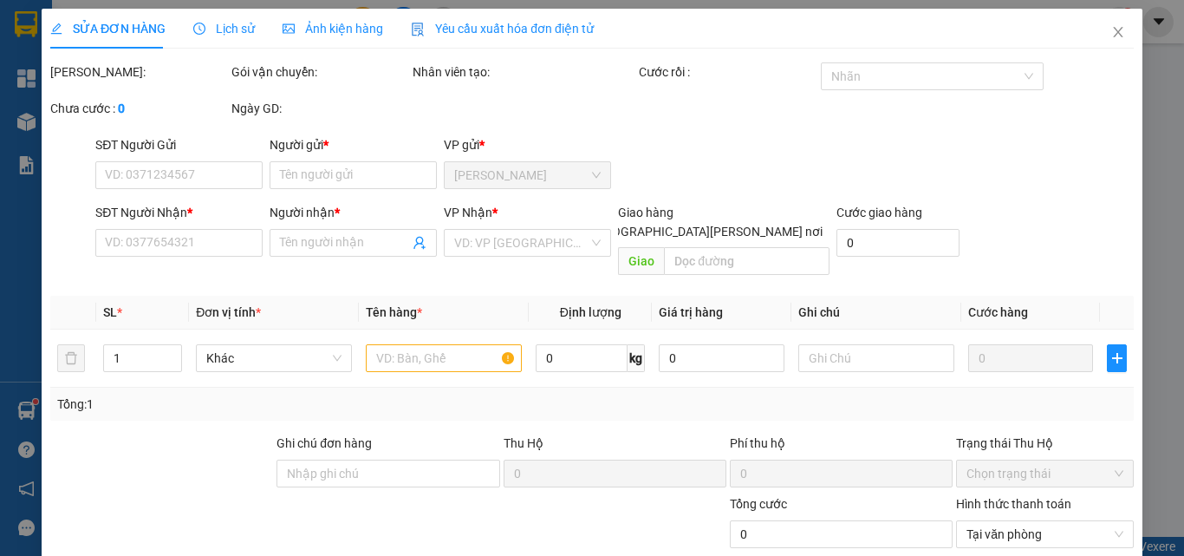
type input "0934108484"
type input "NGỌC TỶ"
type input "0344032096"
type input "TÙNG"
type input "CHUYỂN HOÀN"
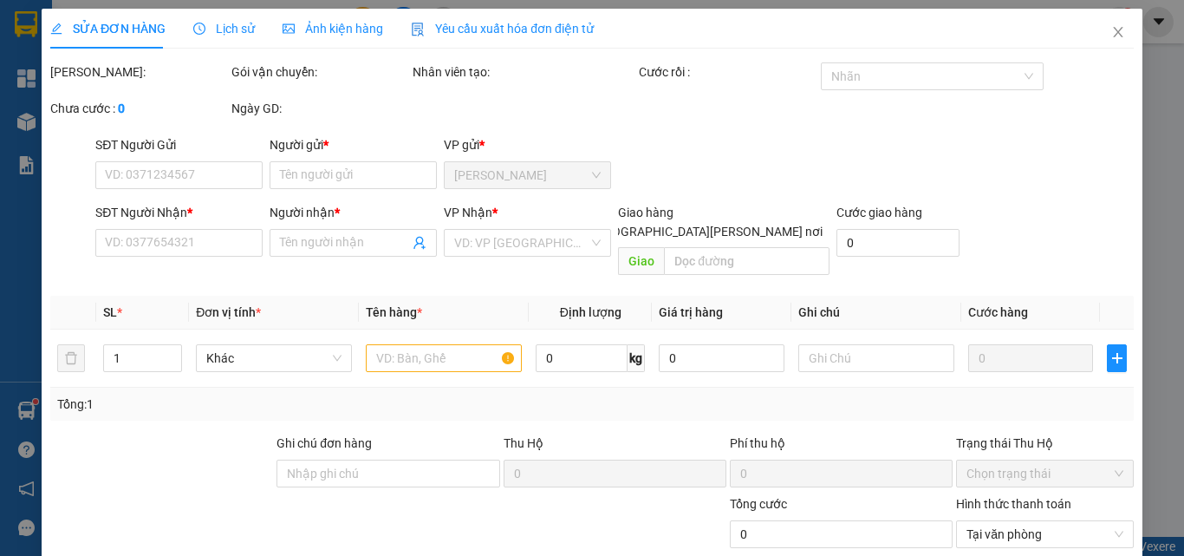
type input "25.000"
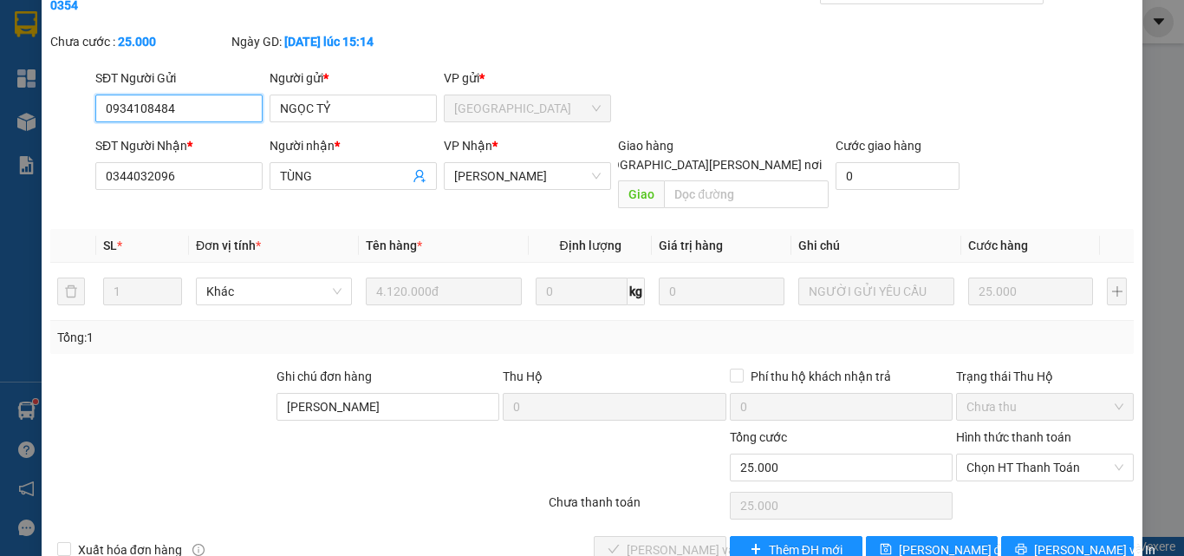
scroll to position [89, 0]
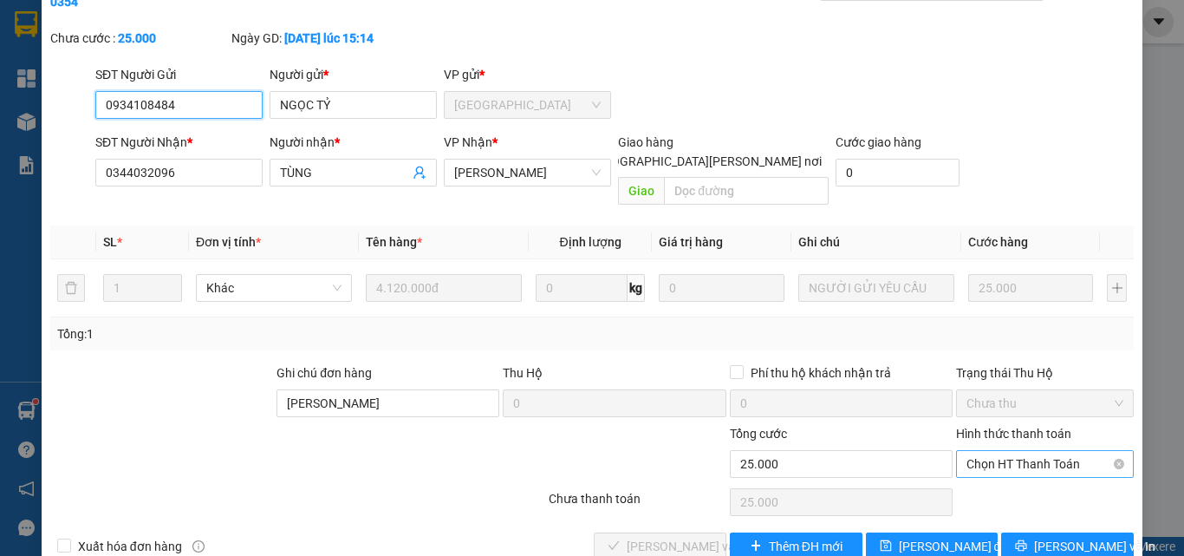
click at [984, 451] on span "Chọn HT Thanh Toán" at bounding box center [1045, 464] width 157 height 26
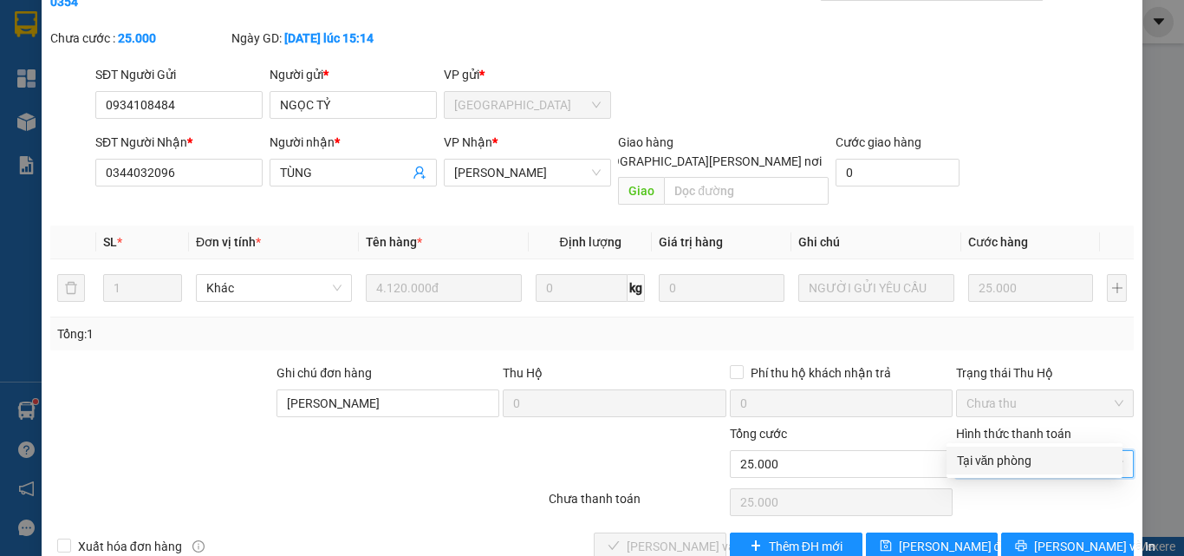
click at [986, 458] on div "Tại văn phòng" at bounding box center [1034, 460] width 155 height 19
type input "0"
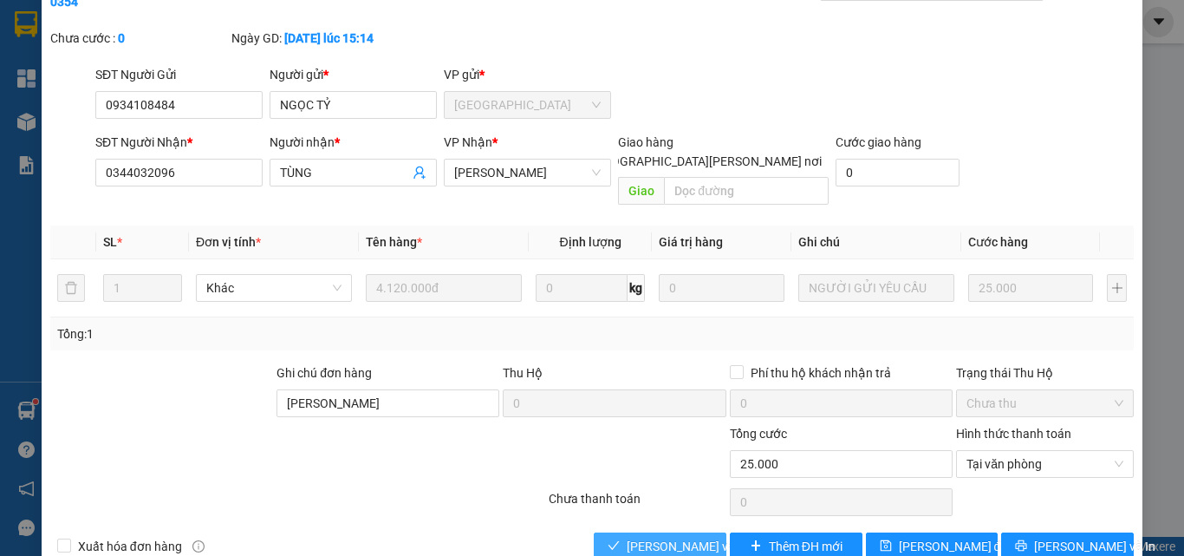
click at [674, 537] on span "[PERSON_NAME] và [PERSON_NAME] hàng" at bounding box center [744, 546] width 234 height 19
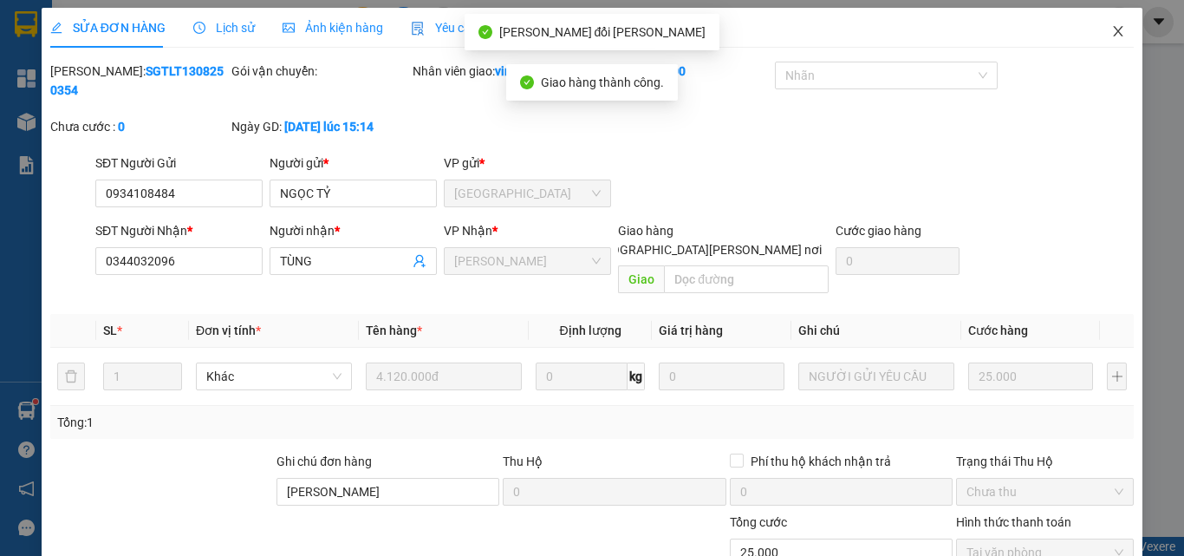
scroll to position [0, 0]
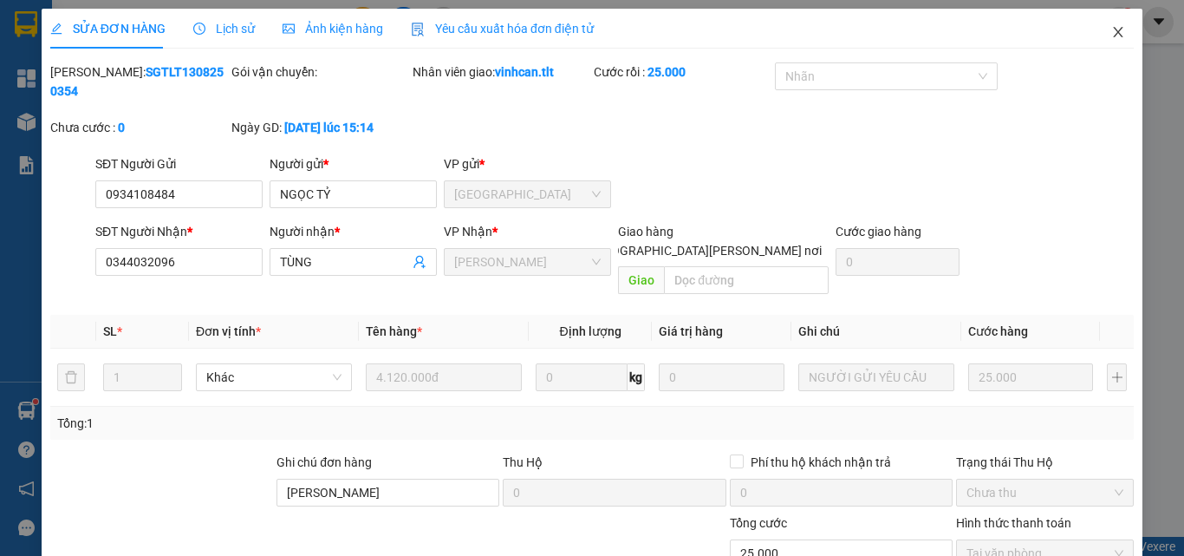
click at [1111, 36] on icon "close" at bounding box center [1118, 32] width 14 height 14
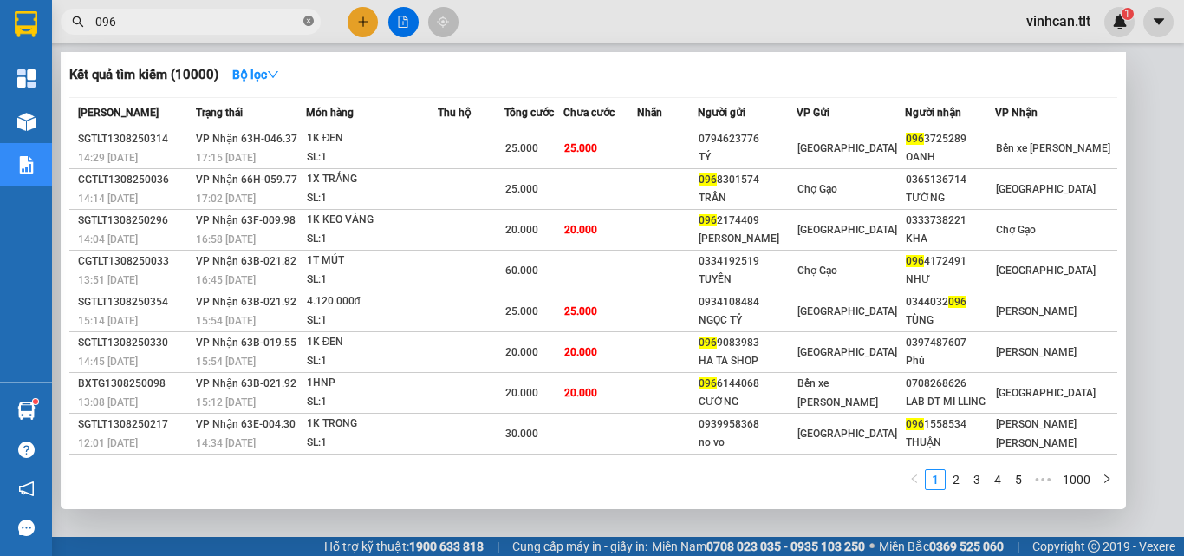
click at [308, 18] on icon "close-circle" at bounding box center [308, 21] width 10 height 10
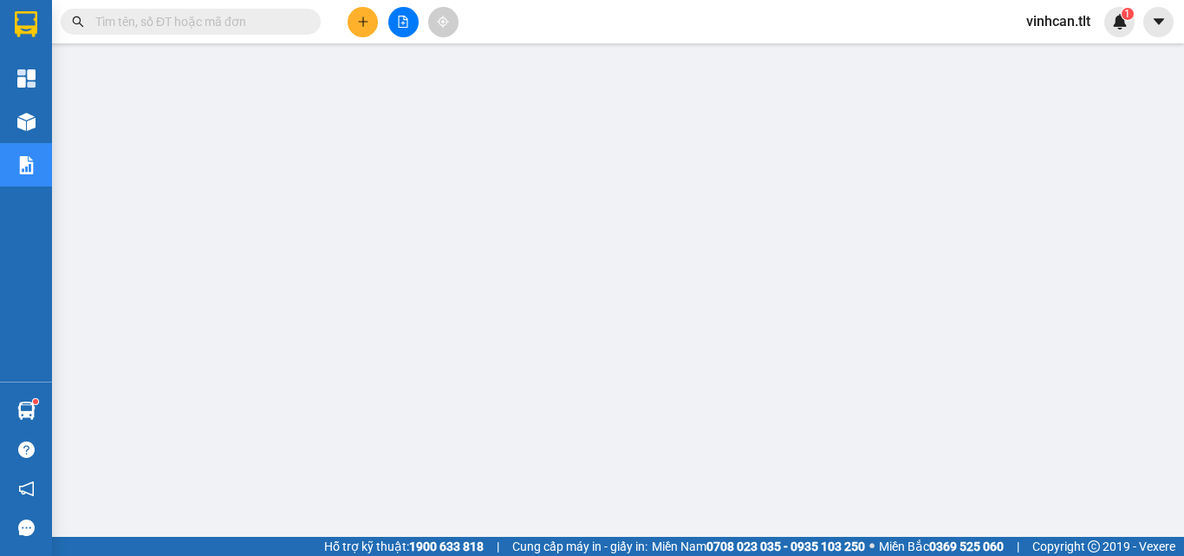
click at [246, 26] on input "text" at bounding box center [197, 21] width 205 height 19
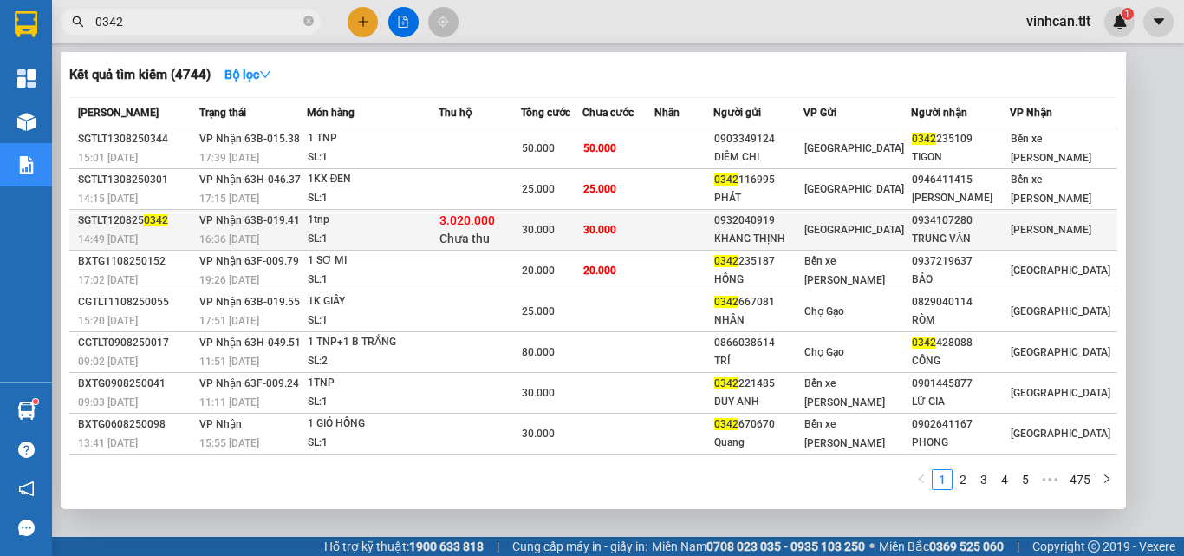
type input "0342"
click at [772, 219] on div "0932040919" at bounding box center [758, 221] width 88 height 18
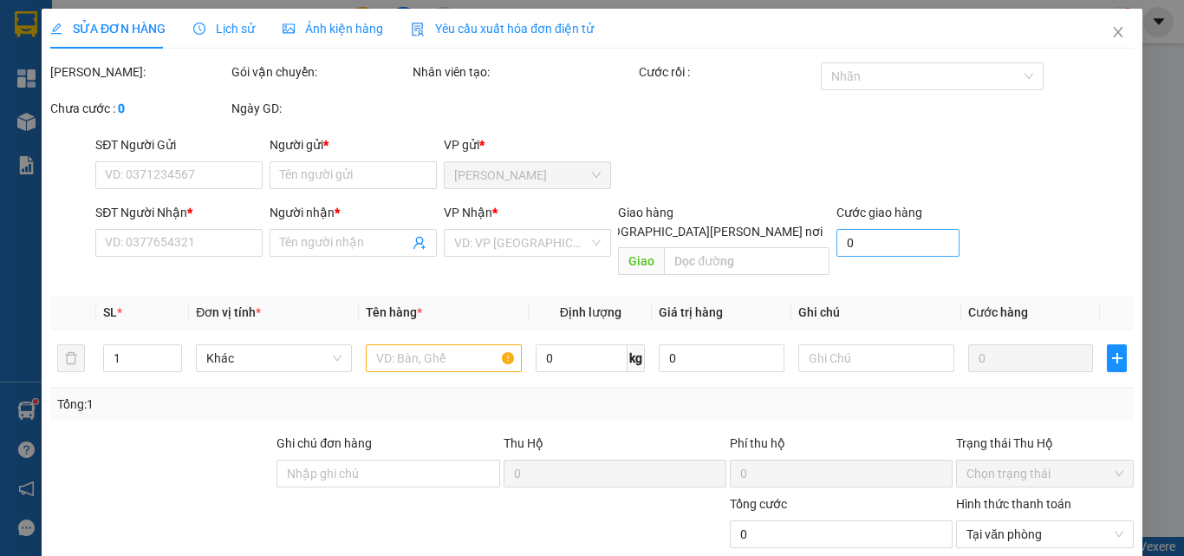
type input "0932040919"
type input "KHANG THỊNH"
type input "0934107280"
type input "TRUNG VĂN"
type input "30.000"
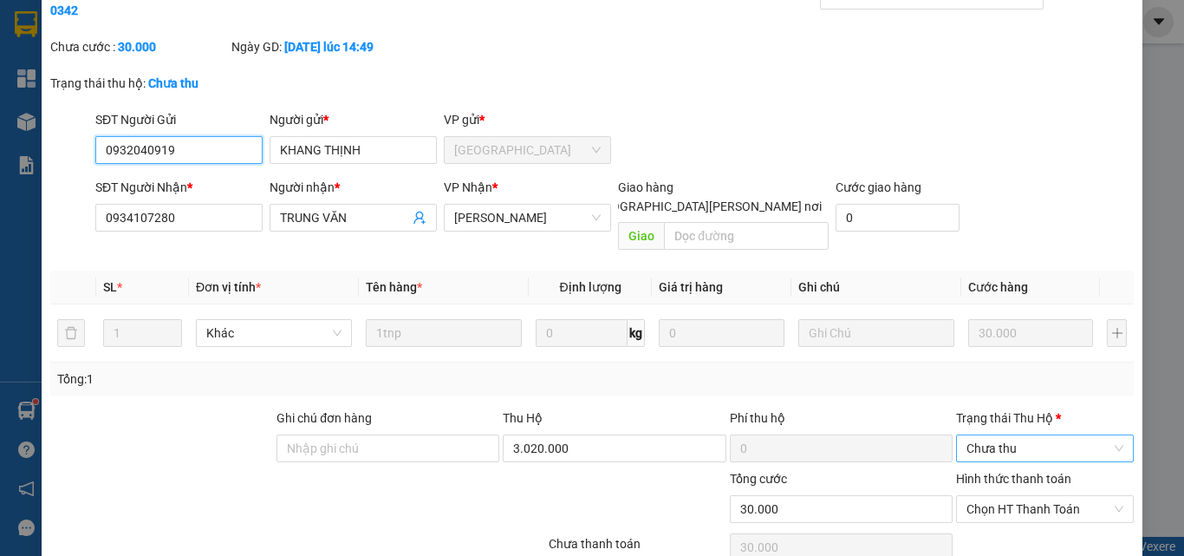
scroll to position [126, 0]
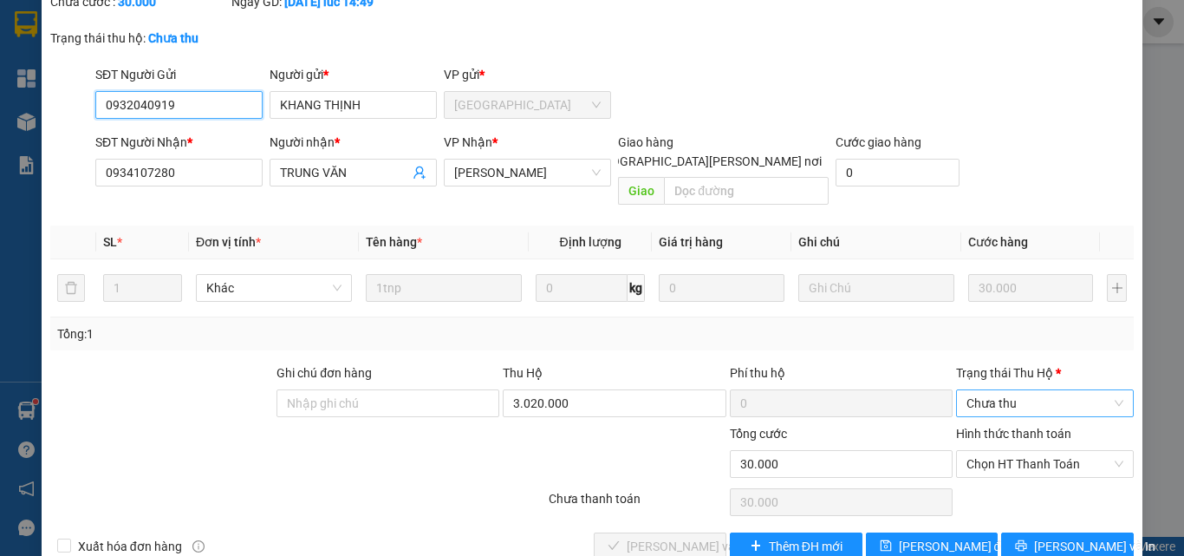
click at [994, 390] on span "Chưa thu" at bounding box center [1045, 403] width 157 height 26
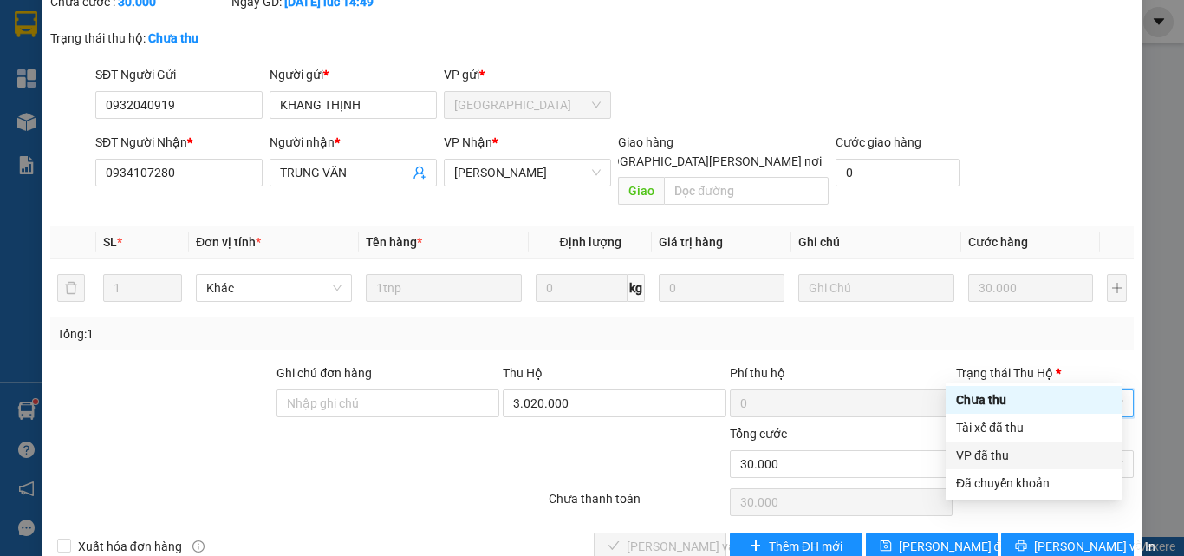
click at [999, 449] on div "VP đã thu" at bounding box center [1033, 455] width 155 height 19
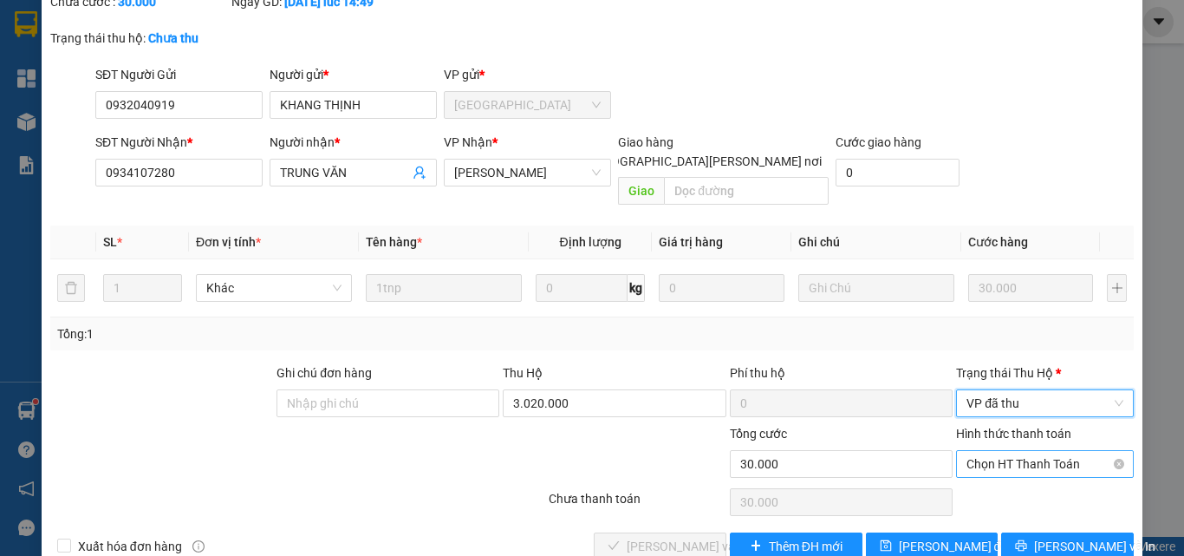
click at [1006, 451] on span "Chọn HT Thanh Toán" at bounding box center [1045, 464] width 157 height 26
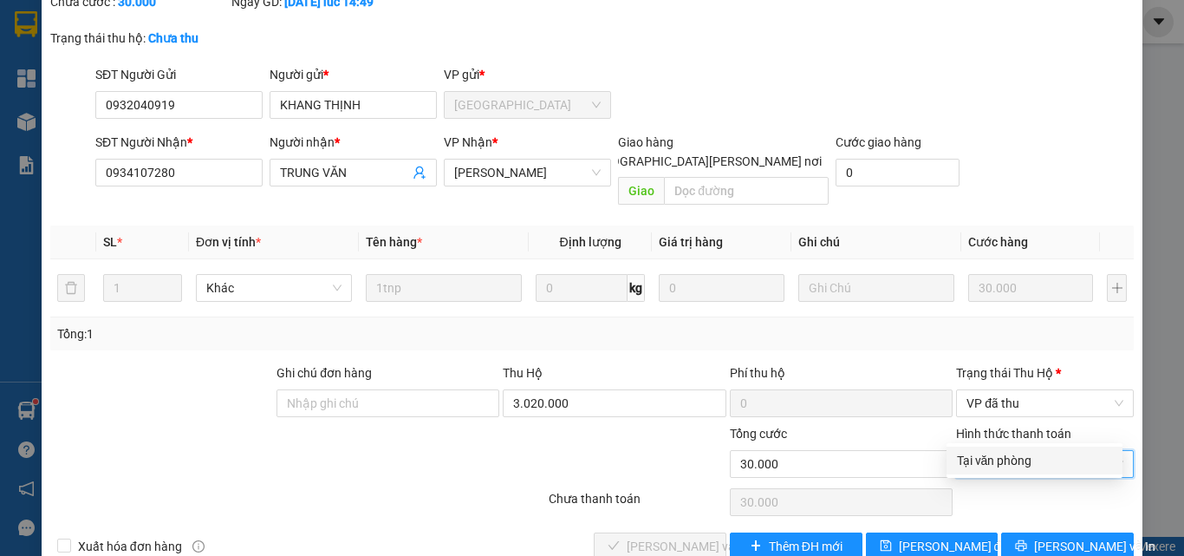
click at [1004, 453] on div "Tại văn phòng" at bounding box center [1034, 460] width 155 height 19
type input "0"
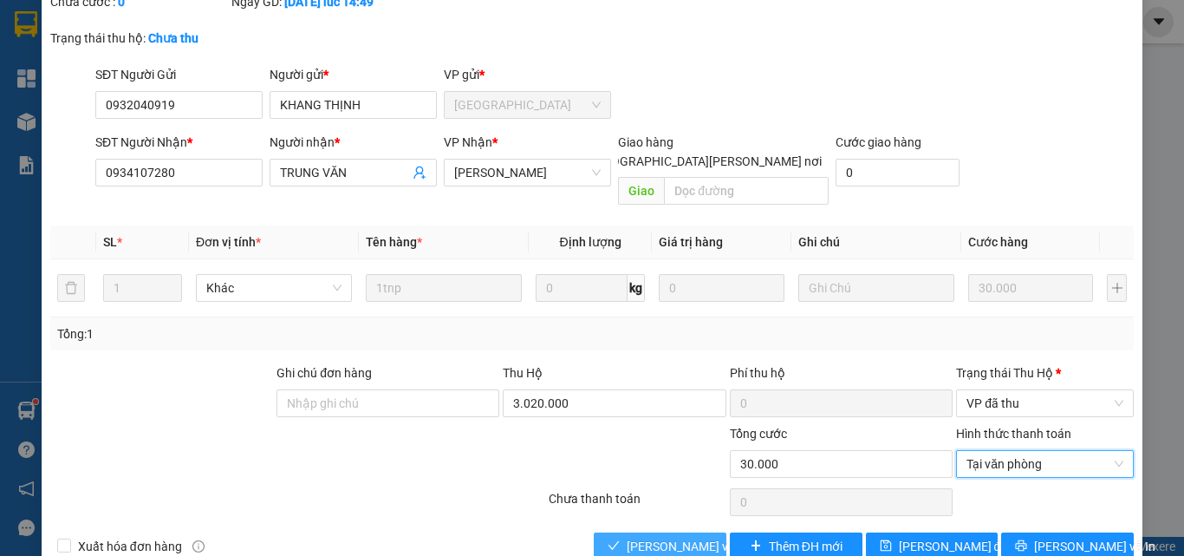
click at [674, 532] on button "[PERSON_NAME] và [PERSON_NAME] hàng" at bounding box center [660, 546] width 133 height 28
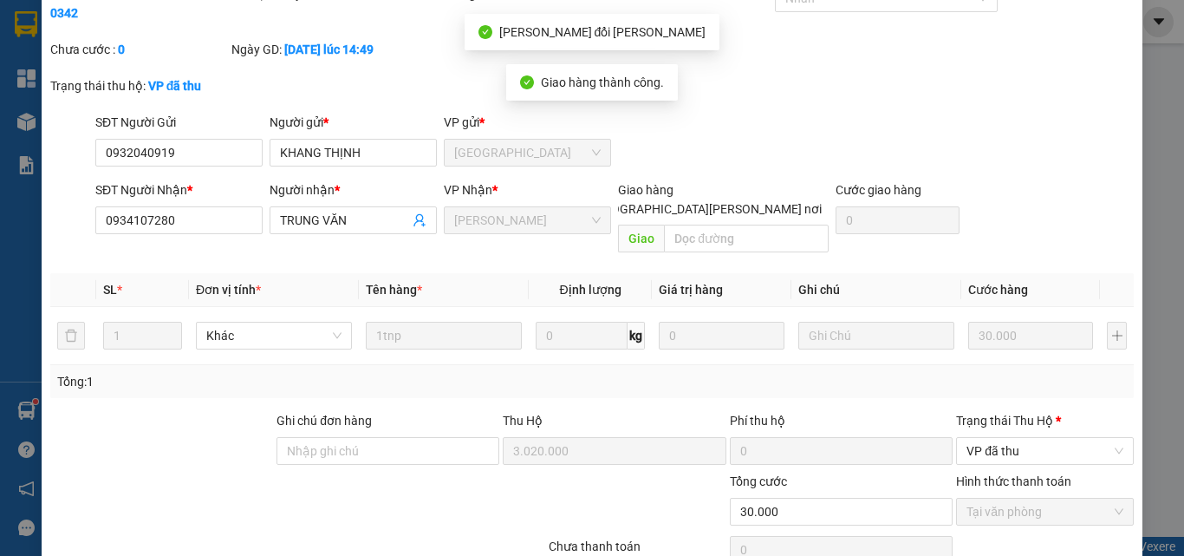
scroll to position [0, 0]
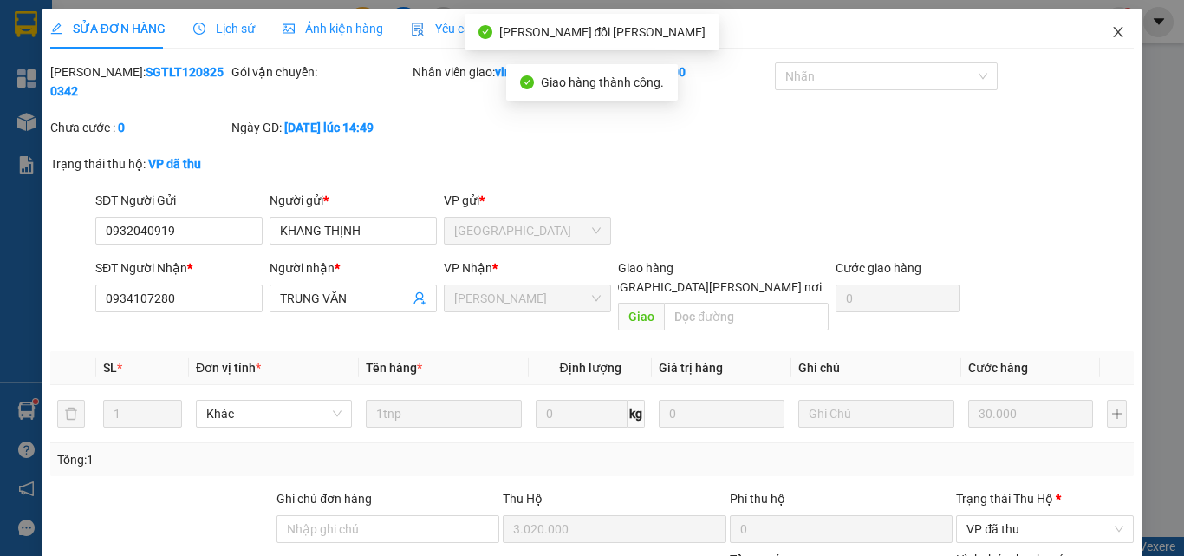
click at [1114, 32] on icon "close" at bounding box center [1119, 32] width 10 height 10
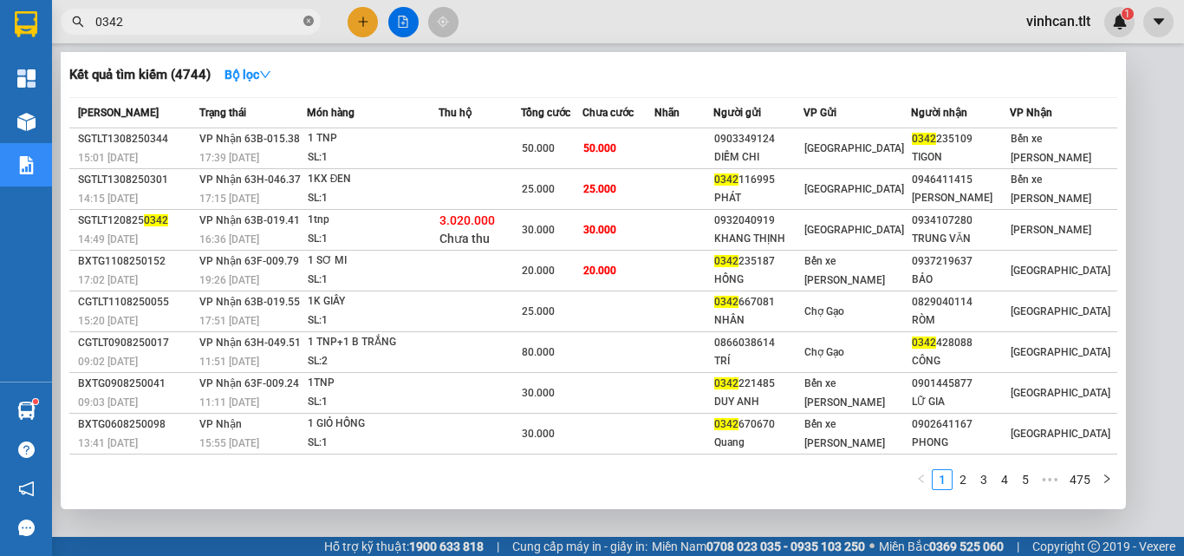
click at [309, 16] on span at bounding box center [308, 22] width 10 height 16
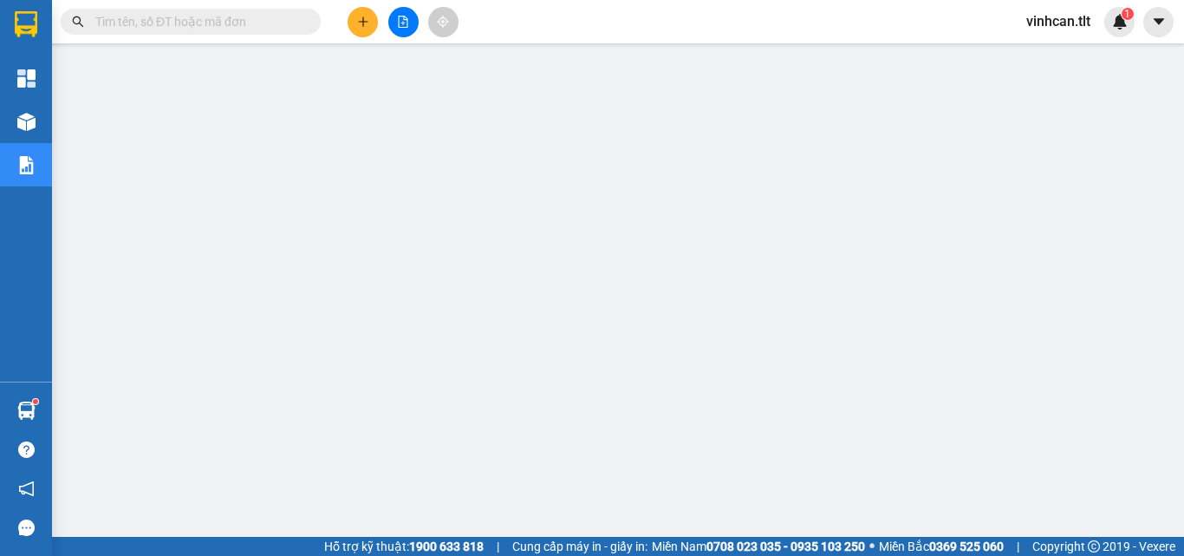
click at [267, 16] on input "text" at bounding box center [197, 21] width 205 height 19
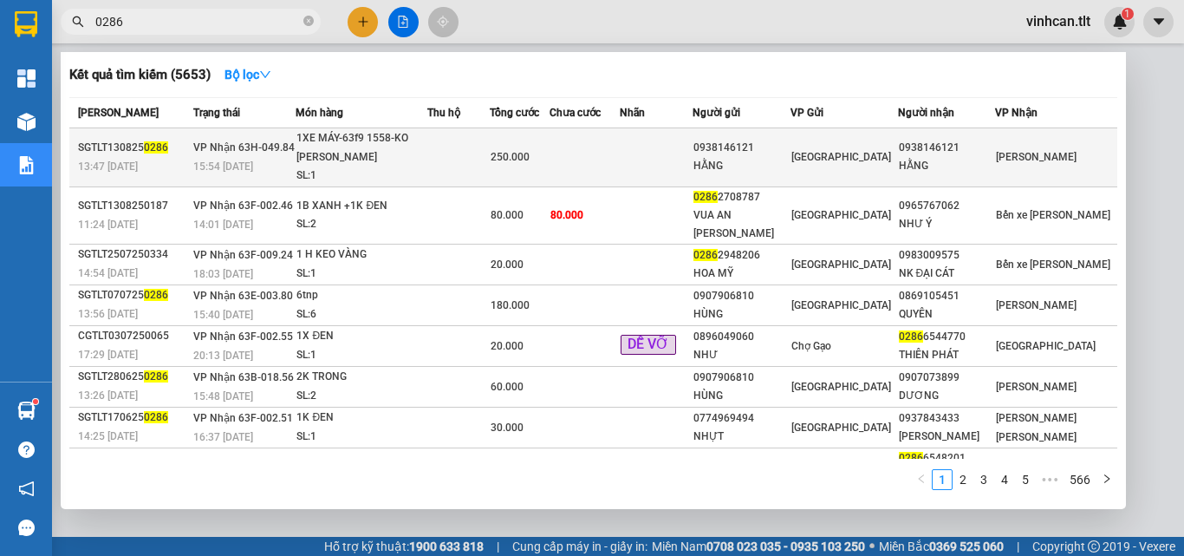
type input "0286"
click at [778, 149] on div "0938146121" at bounding box center [742, 148] width 96 height 18
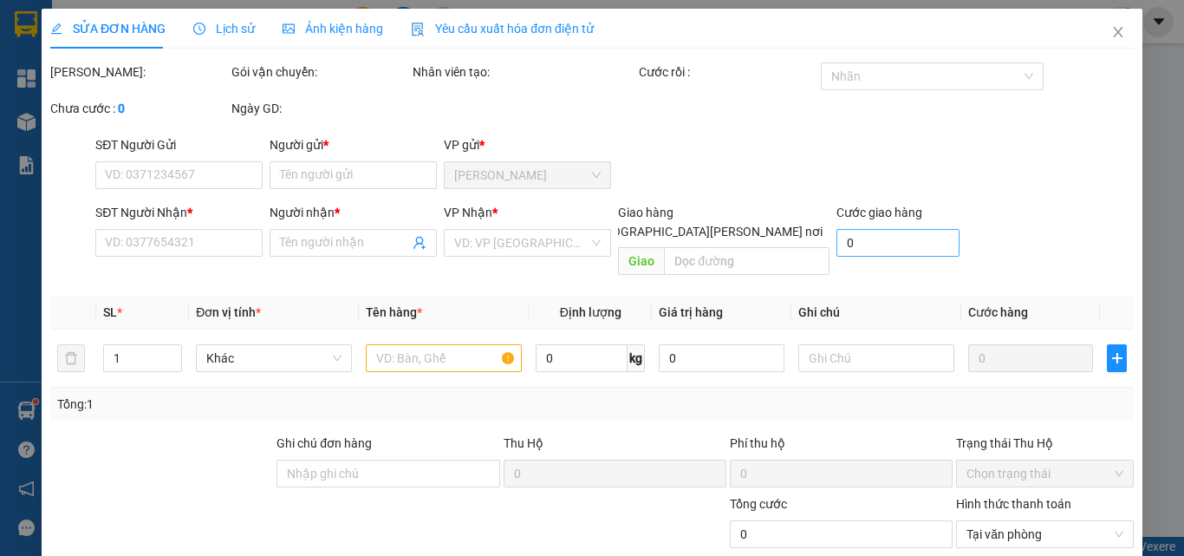
type input "0938146121"
type input "HẰNG"
type input "0938146121"
type input "HẰNG"
type input "250.000"
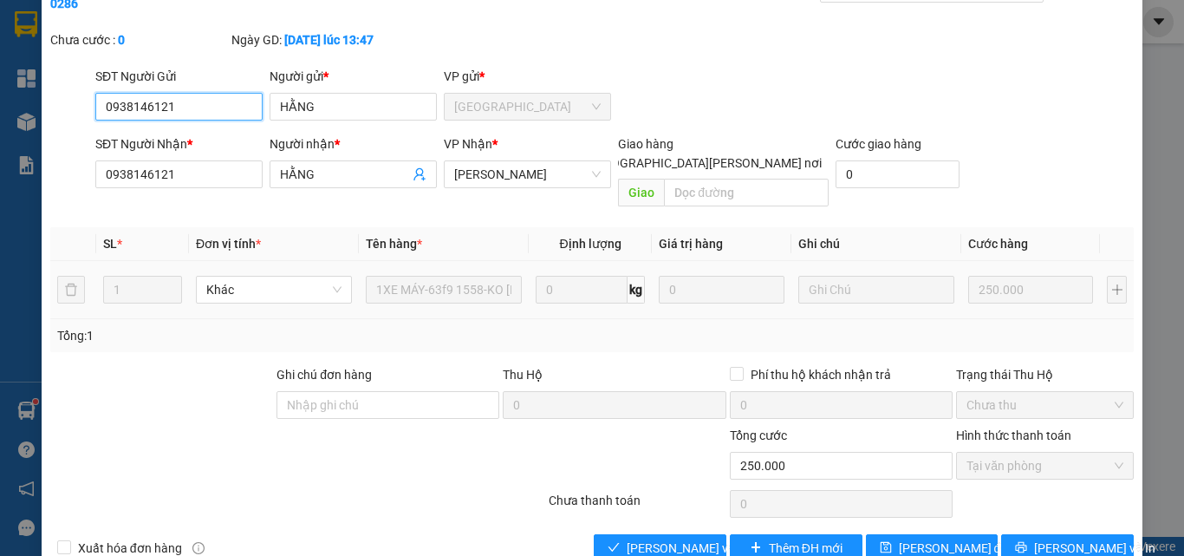
scroll to position [89, 0]
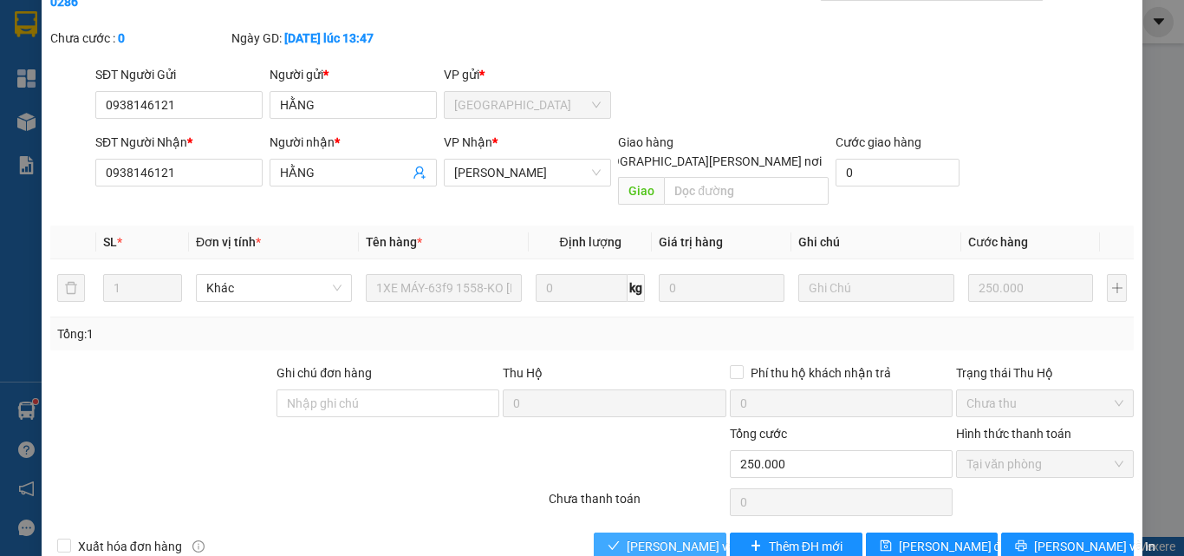
click at [701, 537] on span "[PERSON_NAME] và [PERSON_NAME] hàng" at bounding box center [744, 546] width 234 height 19
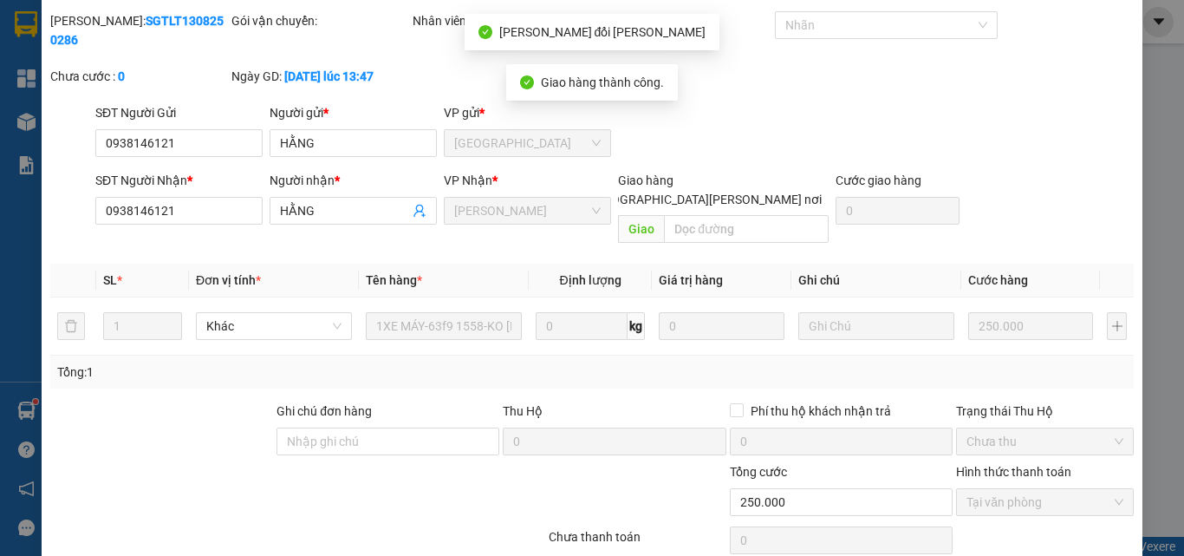
scroll to position [0, 0]
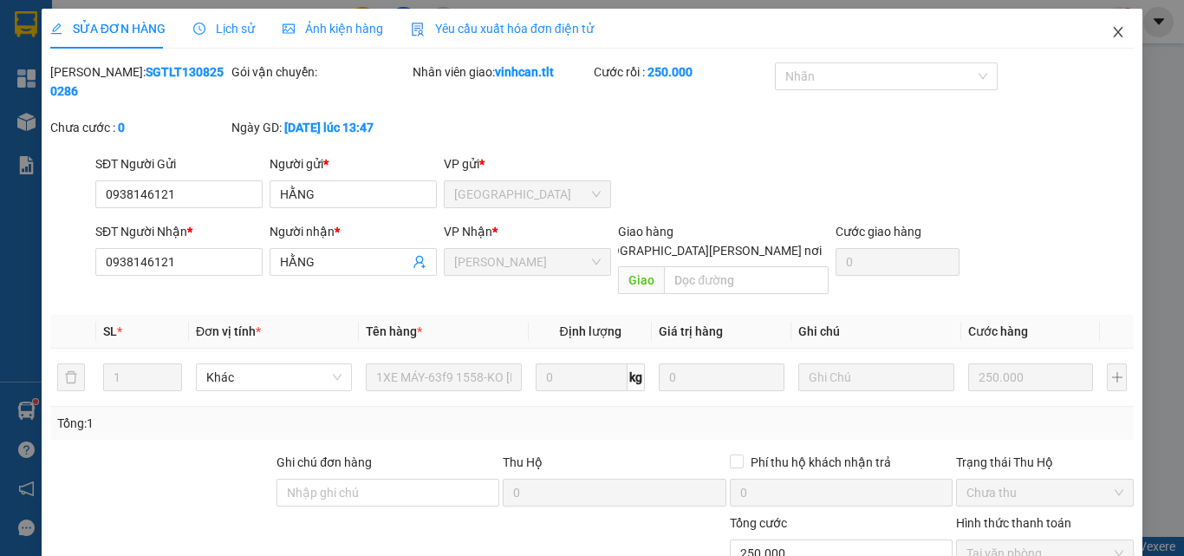
click at [1110, 25] on span "Close" at bounding box center [1118, 33] width 49 height 49
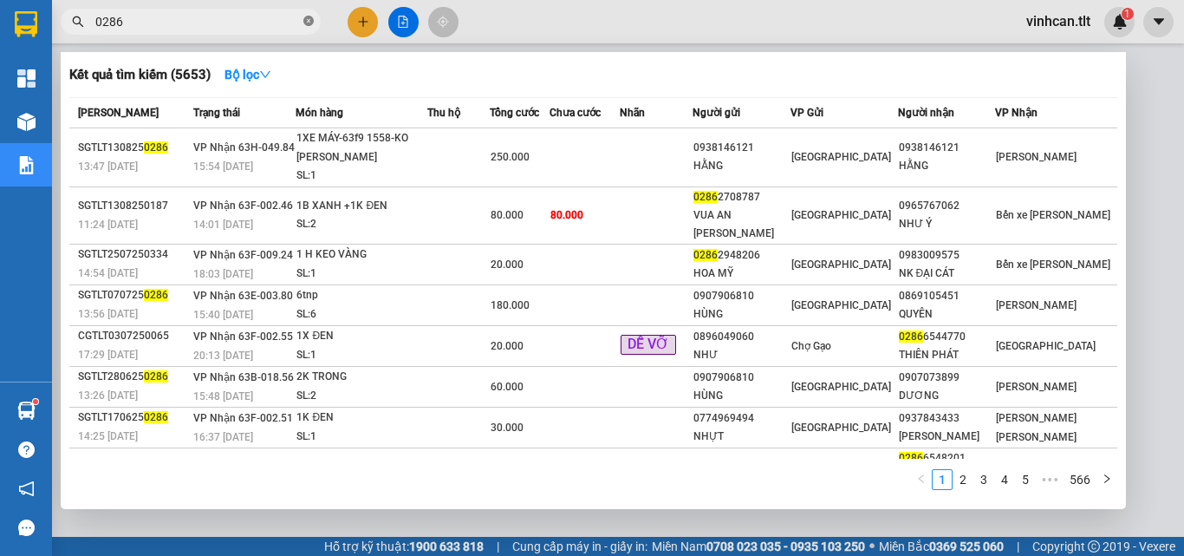
click at [309, 19] on icon "close-circle" at bounding box center [308, 21] width 10 height 10
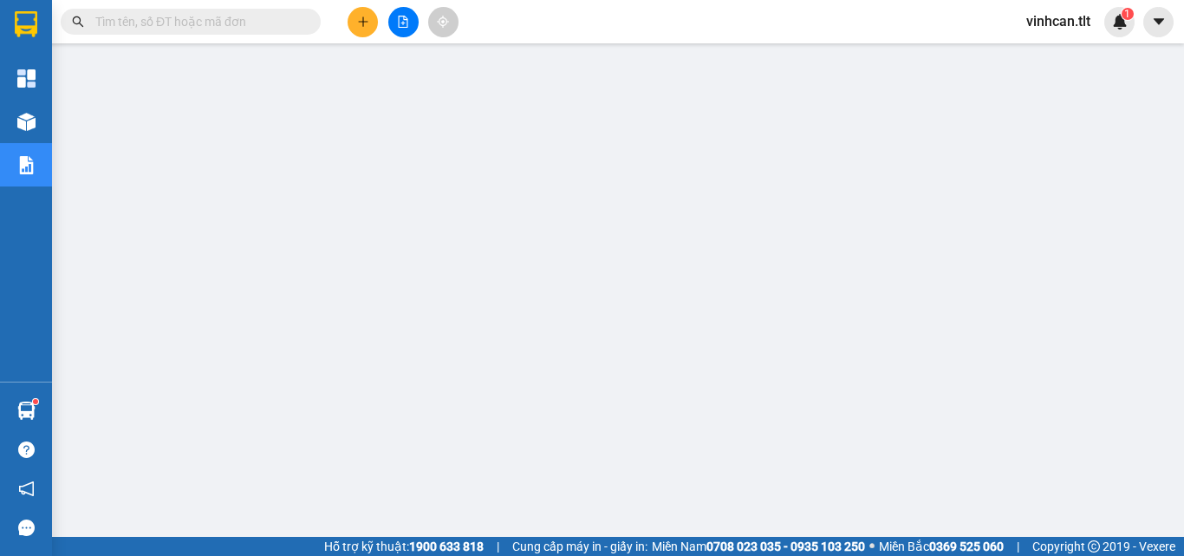
click at [225, 19] on input "text" at bounding box center [197, 21] width 205 height 19
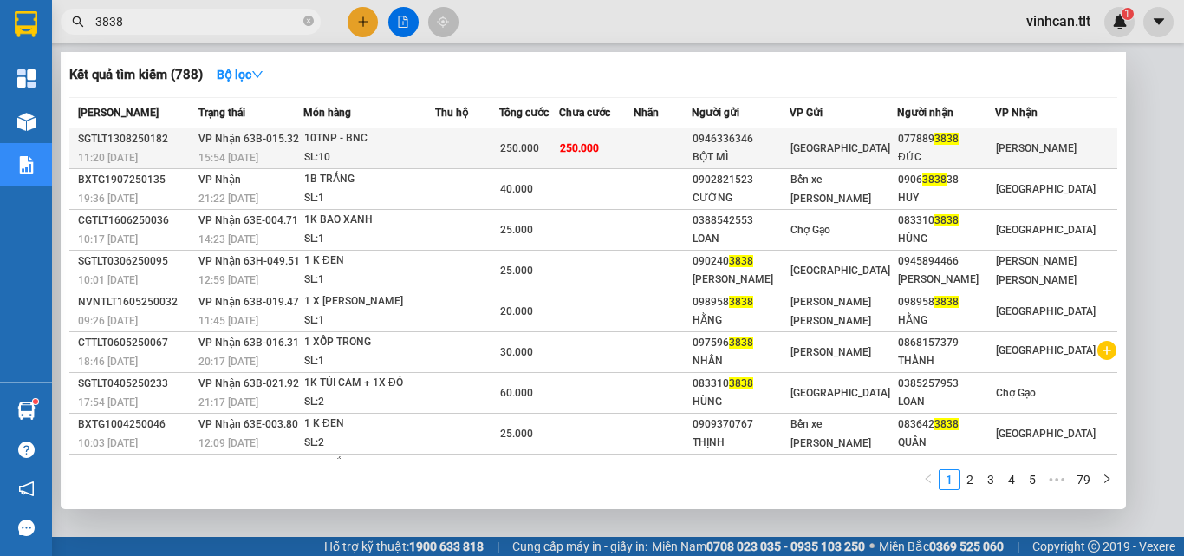
type input "3838"
click at [776, 136] on div "0946336346" at bounding box center [741, 139] width 96 height 18
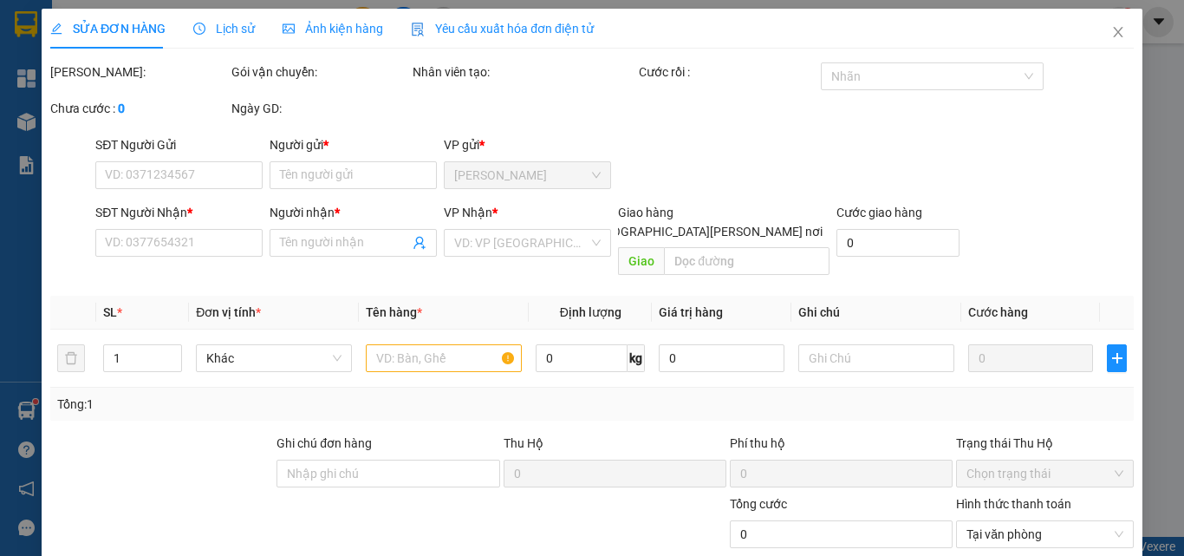
type input "0946336346"
type input "BỘT MÌ"
type input "0778893838"
type input "ĐỨC"
type input "250.000"
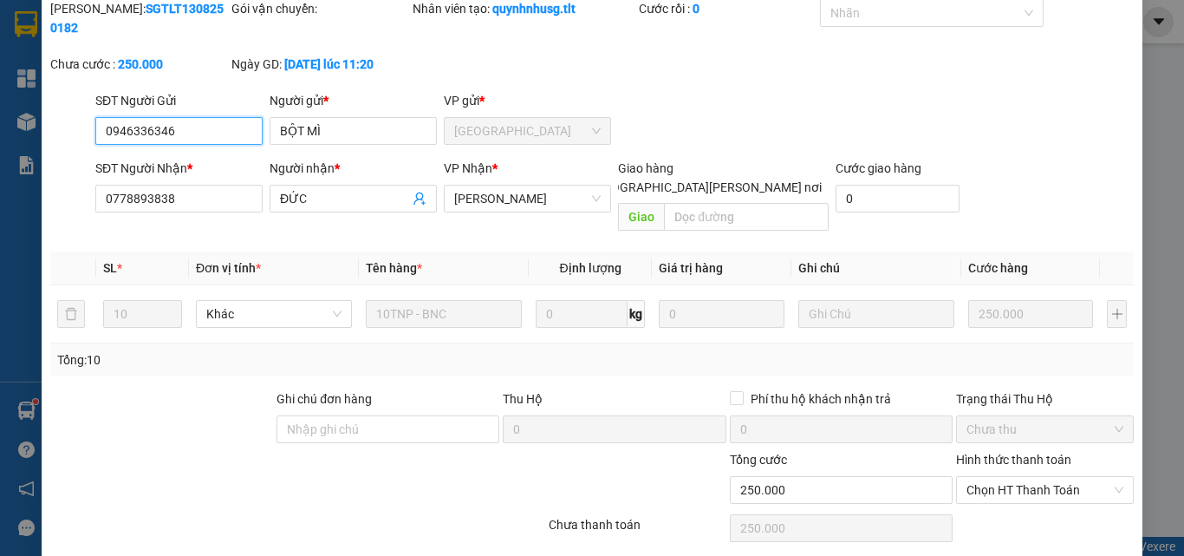
scroll to position [81, 0]
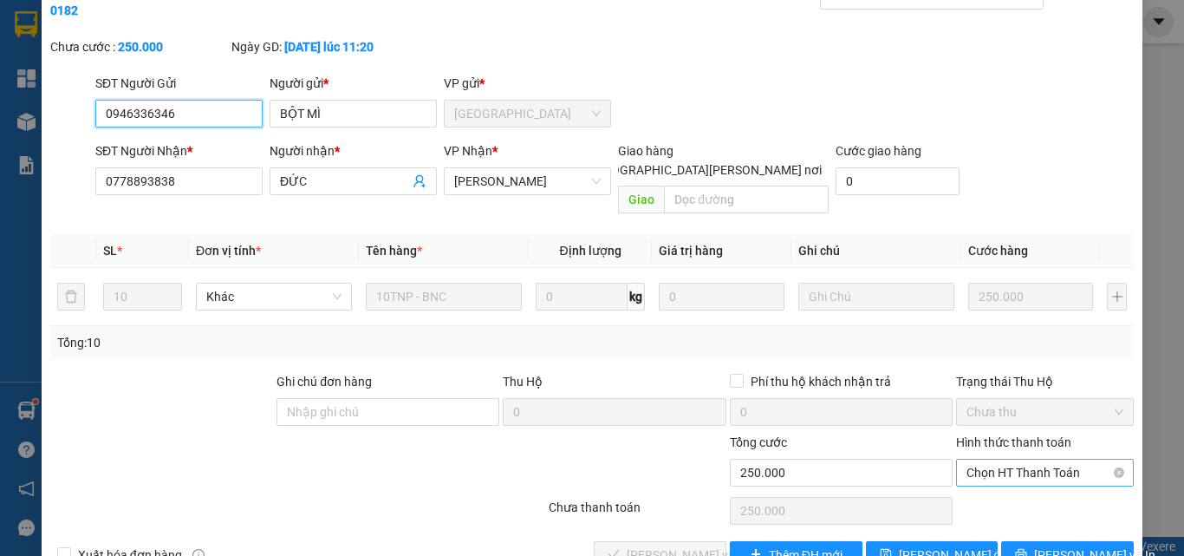
click at [1026, 459] on span "Chọn HT Thanh Toán" at bounding box center [1045, 472] width 157 height 26
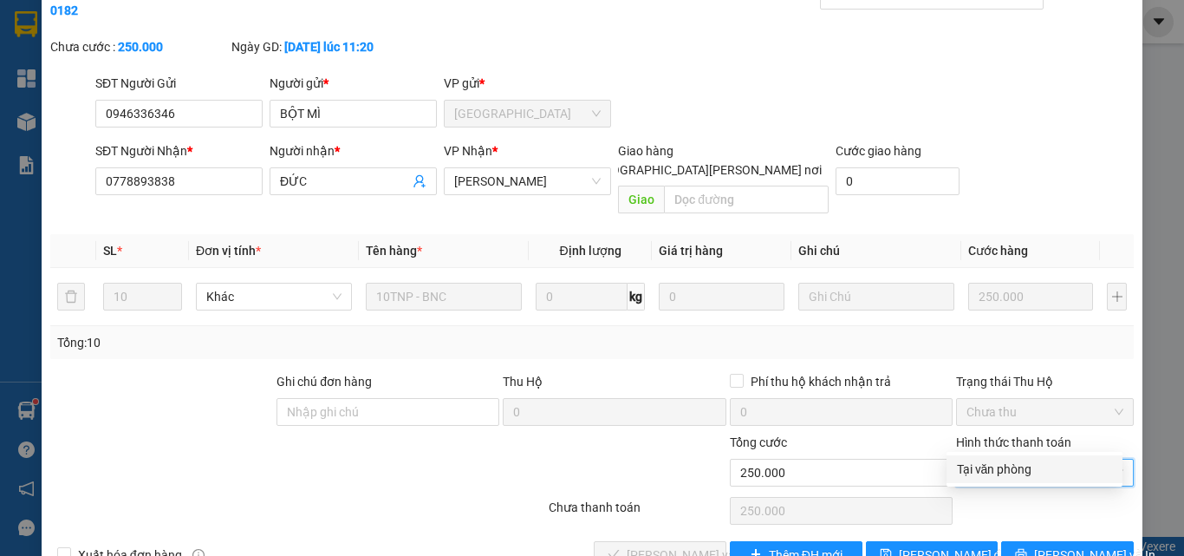
click at [1015, 464] on div "Tại văn phòng" at bounding box center [1034, 468] width 155 height 19
type input "0"
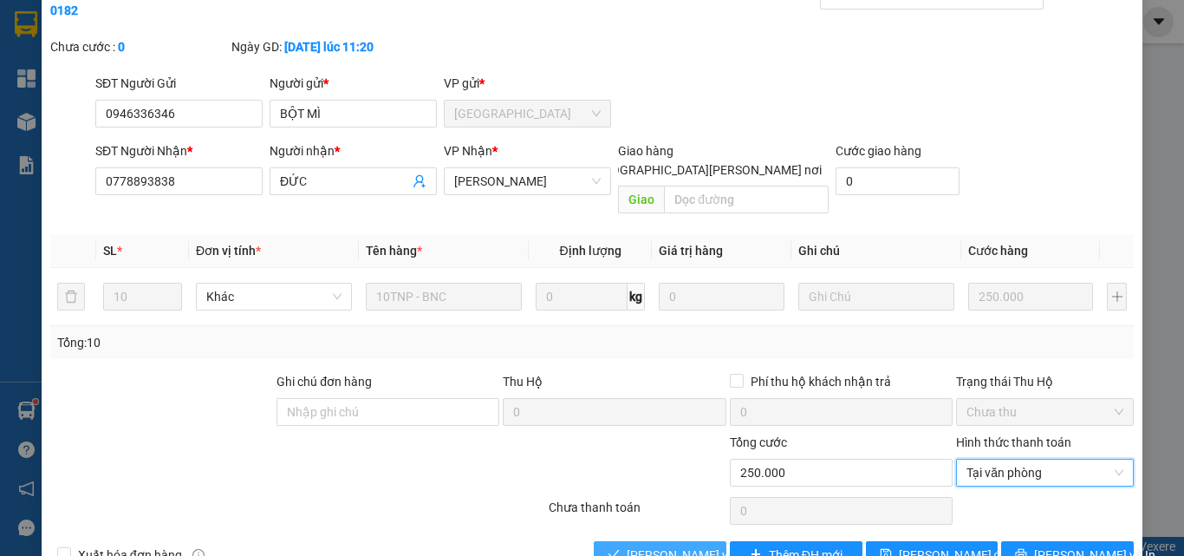
click at [692, 545] on span "[PERSON_NAME] và [PERSON_NAME] hàng" at bounding box center [744, 554] width 234 height 19
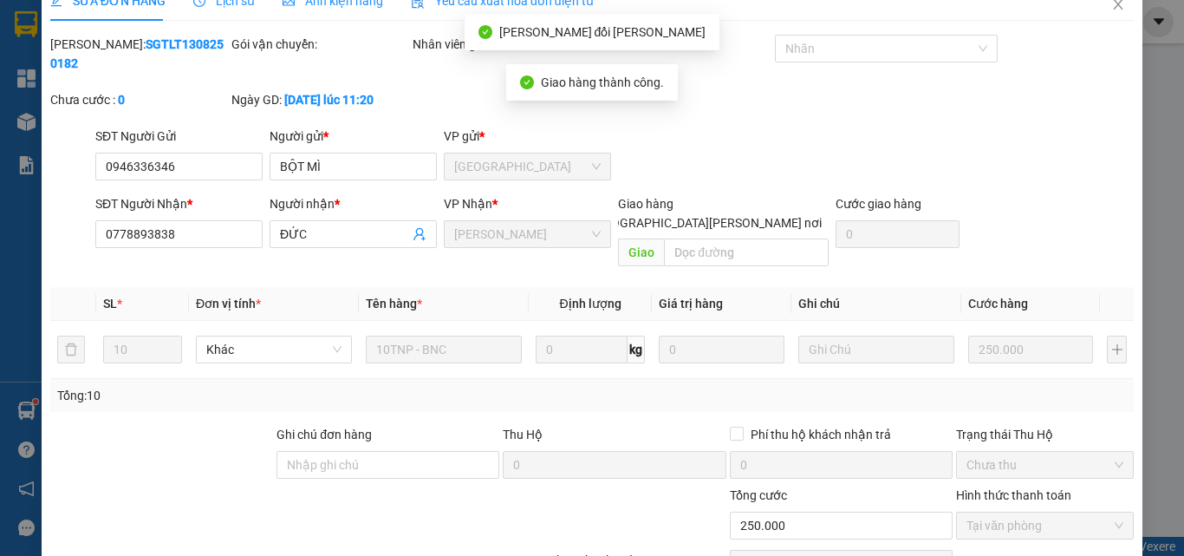
scroll to position [0, 0]
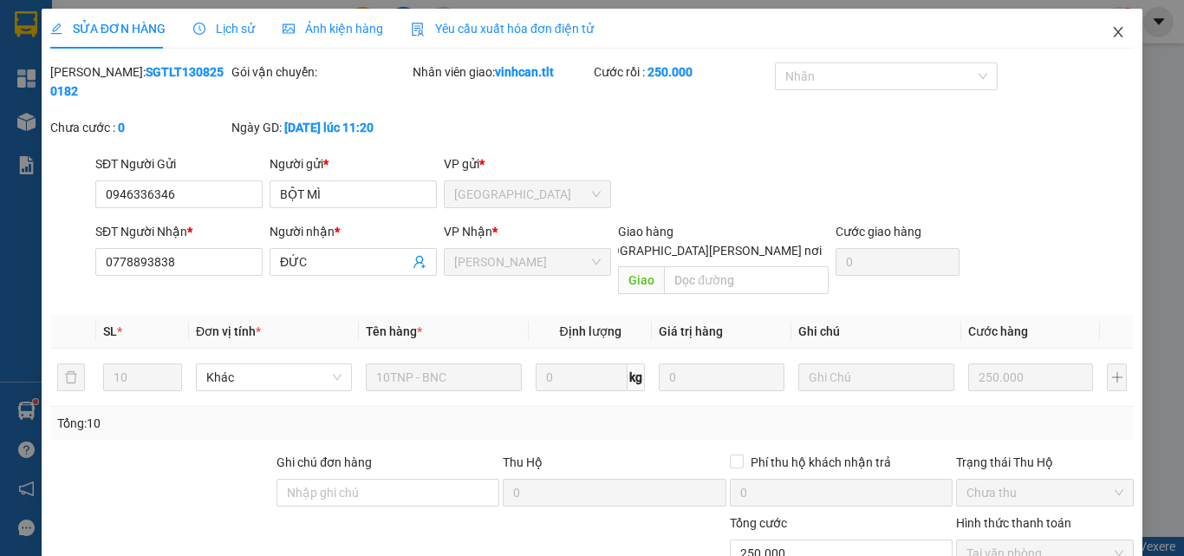
click at [1114, 29] on icon "close" at bounding box center [1119, 32] width 10 height 10
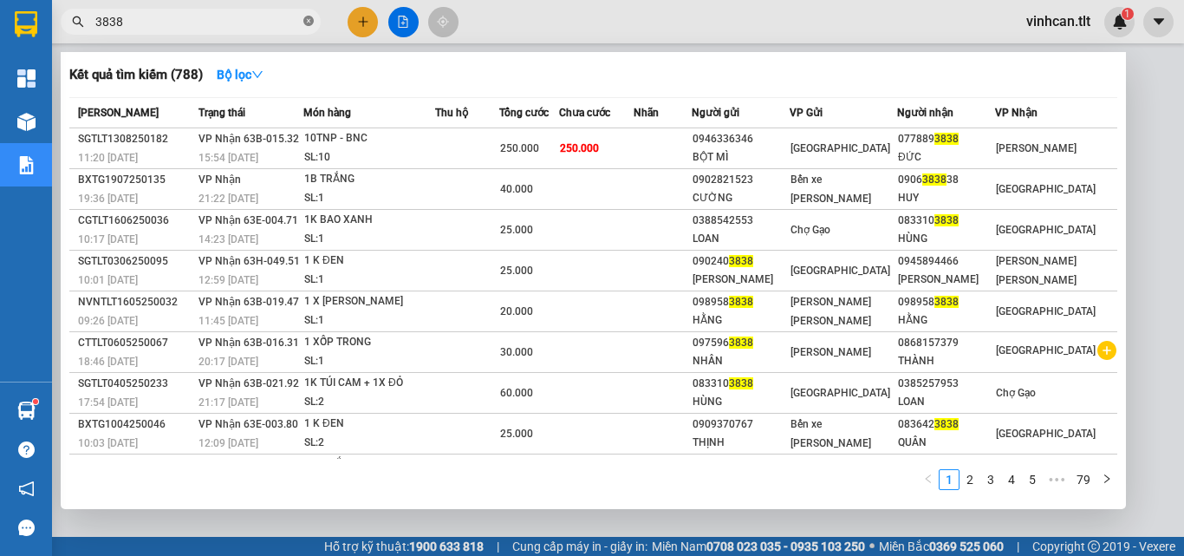
click at [308, 26] on icon "close-circle" at bounding box center [308, 21] width 10 height 10
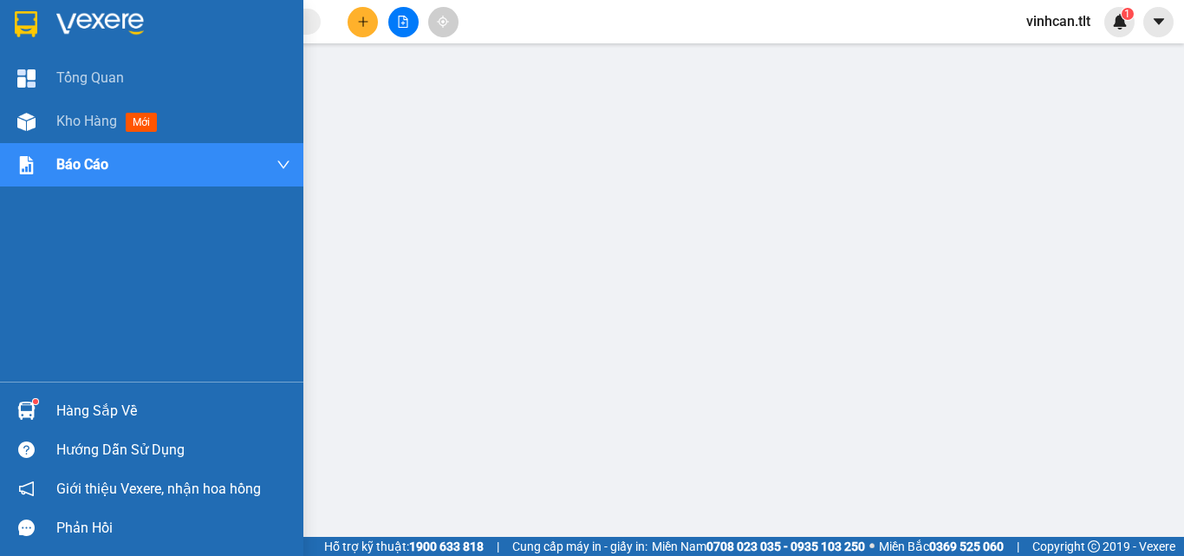
click at [38, 409] on div at bounding box center [26, 410] width 30 height 30
click at [11, 117] on div at bounding box center [26, 122] width 30 height 30
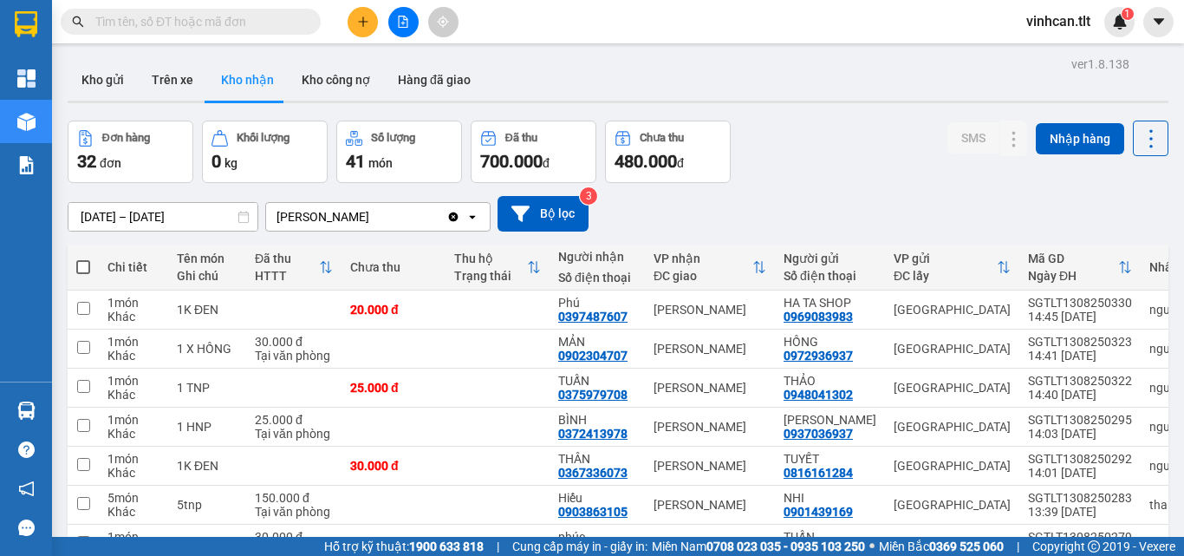
click at [396, 25] on button at bounding box center [403, 22] width 30 height 30
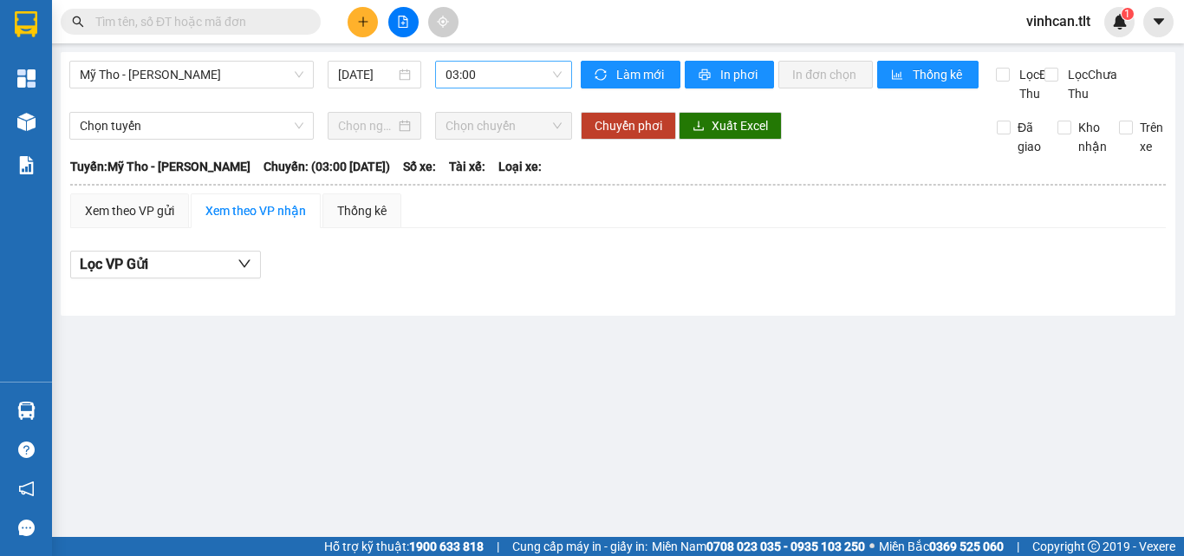
click at [485, 70] on span "03:00" at bounding box center [504, 75] width 116 height 26
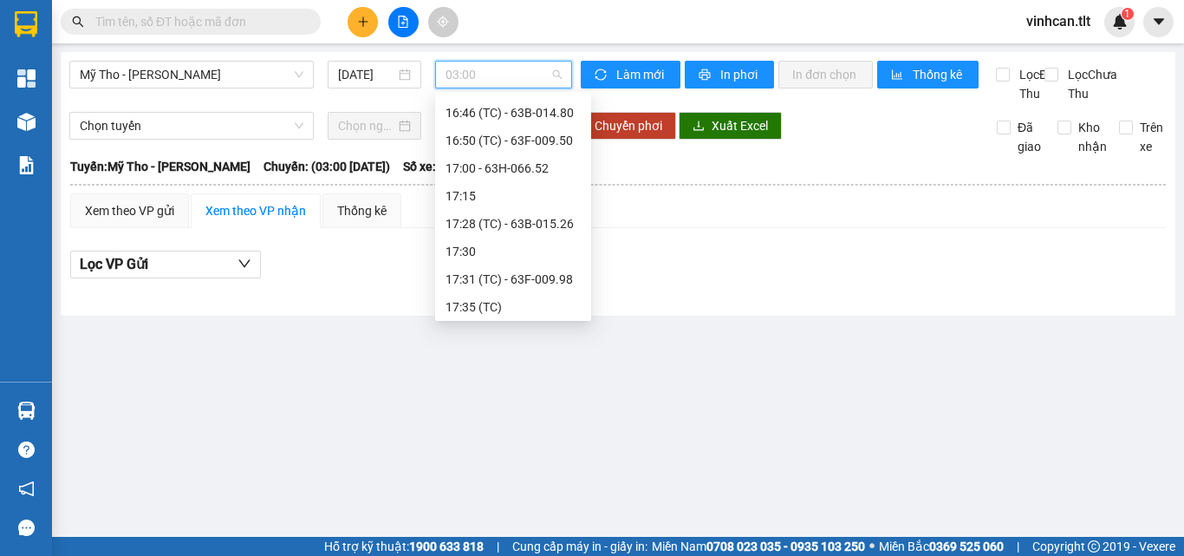
scroll to position [2167, 0]
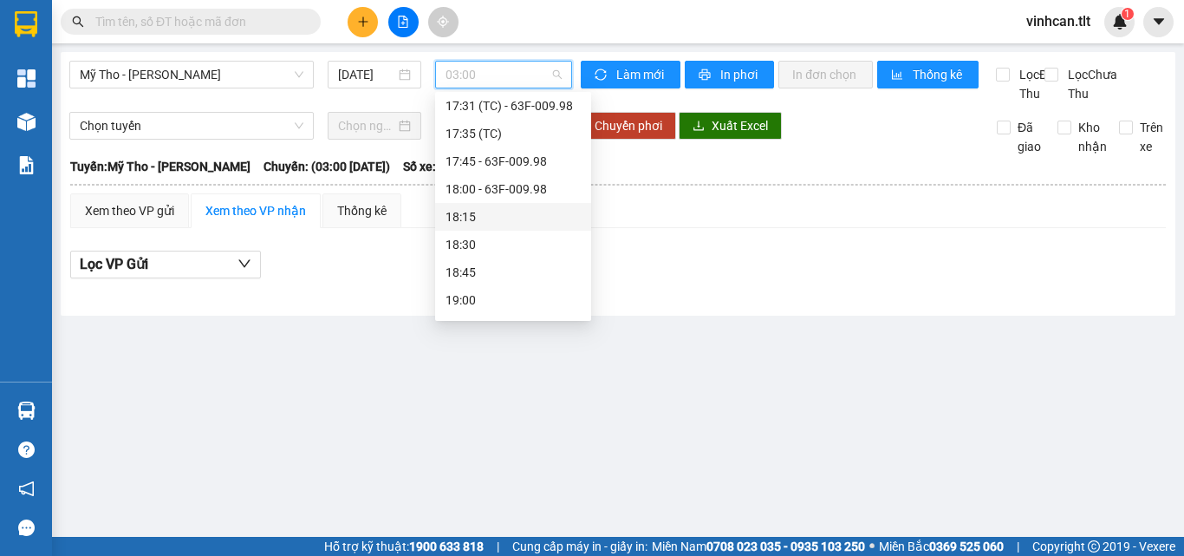
click at [505, 216] on div "18:15" at bounding box center [513, 216] width 135 height 19
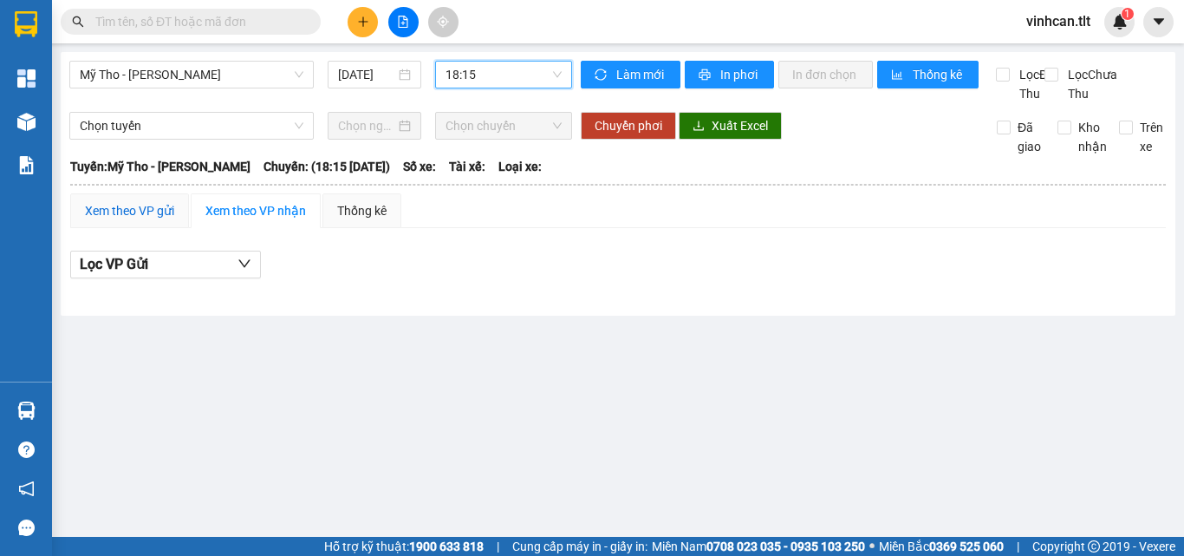
click at [106, 220] on div "Xem theo VP gửi" at bounding box center [129, 210] width 89 height 19
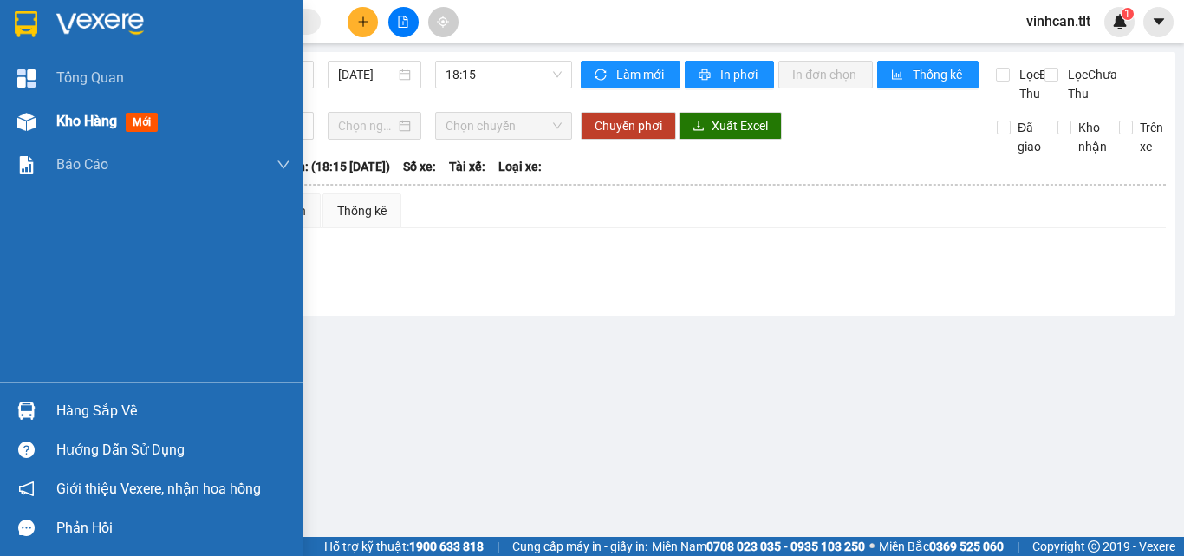
click at [25, 125] on img at bounding box center [26, 122] width 18 height 18
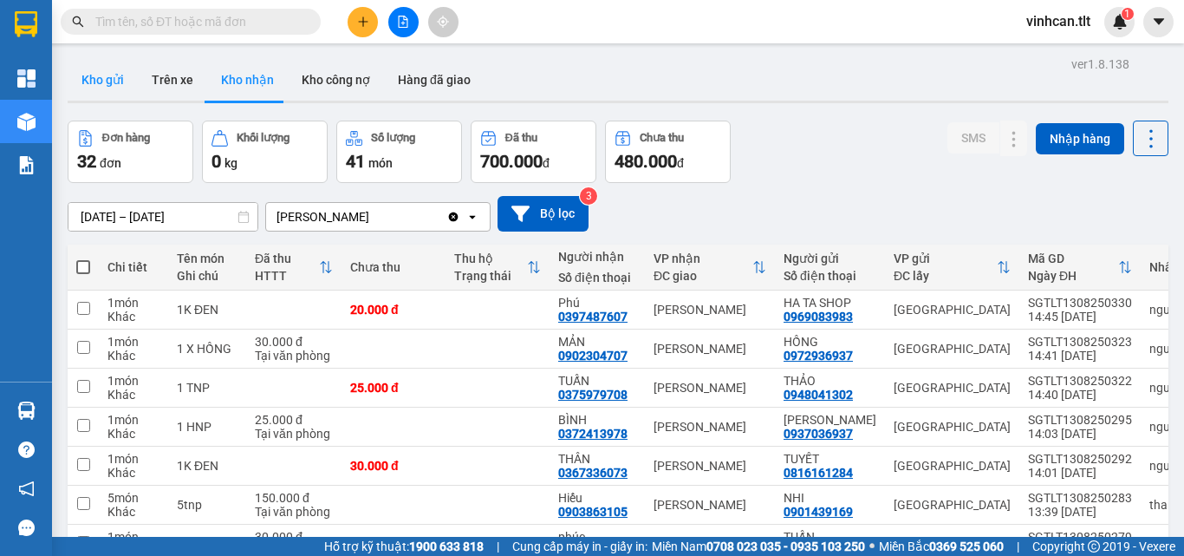
click at [114, 89] on button "Kho gửi" at bounding box center [103, 80] width 70 height 42
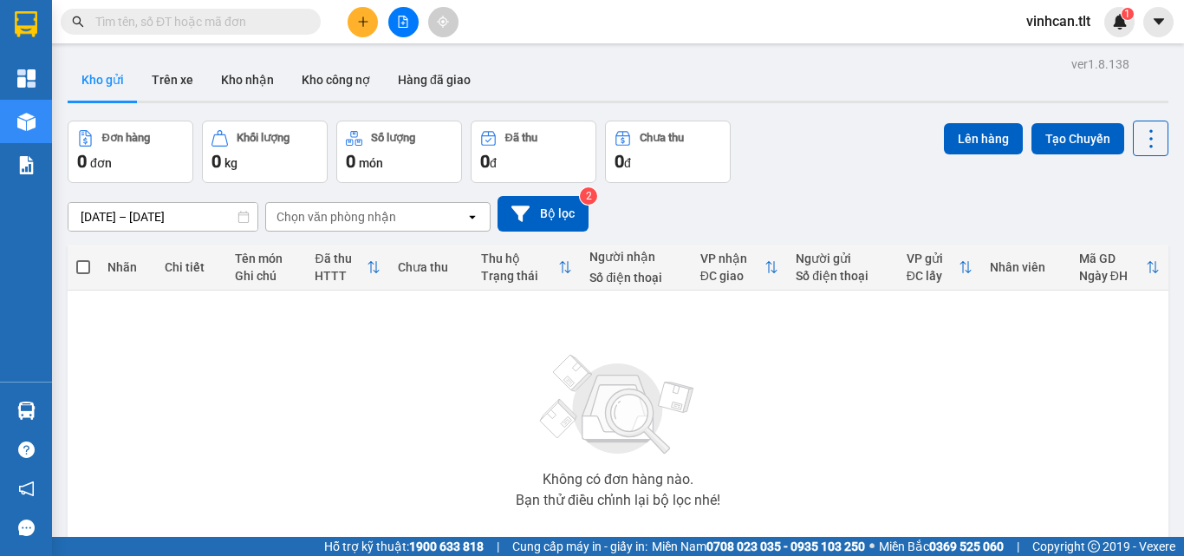
click at [411, 32] on button at bounding box center [403, 22] width 30 height 30
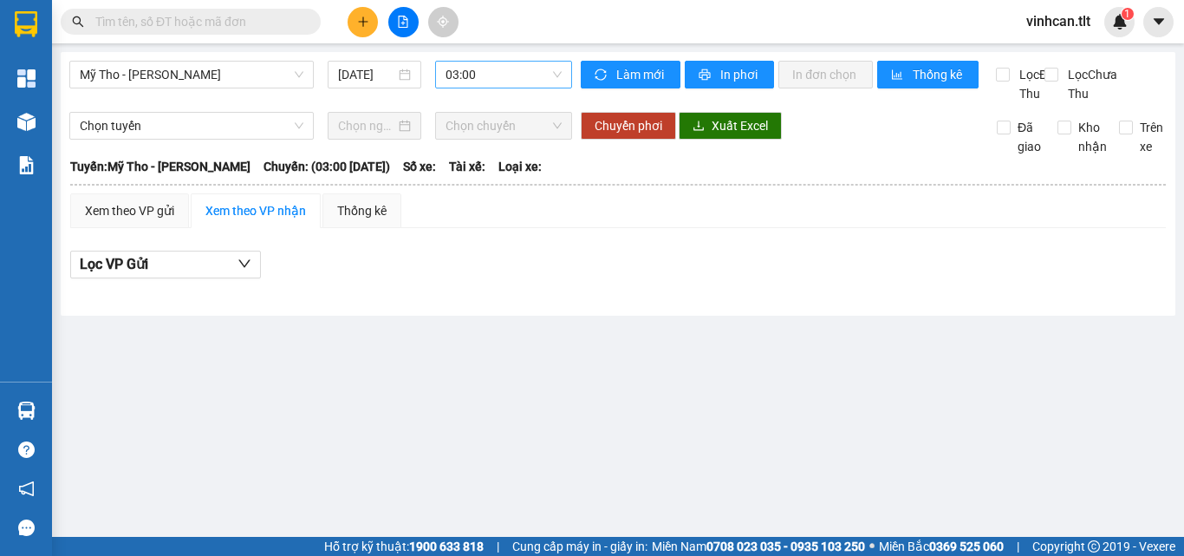
click at [482, 71] on span "03:00" at bounding box center [504, 75] width 116 height 26
type input "1815"
click at [481, 99] on div "18:15" at bounding box center [513, 109] width 156 height 28
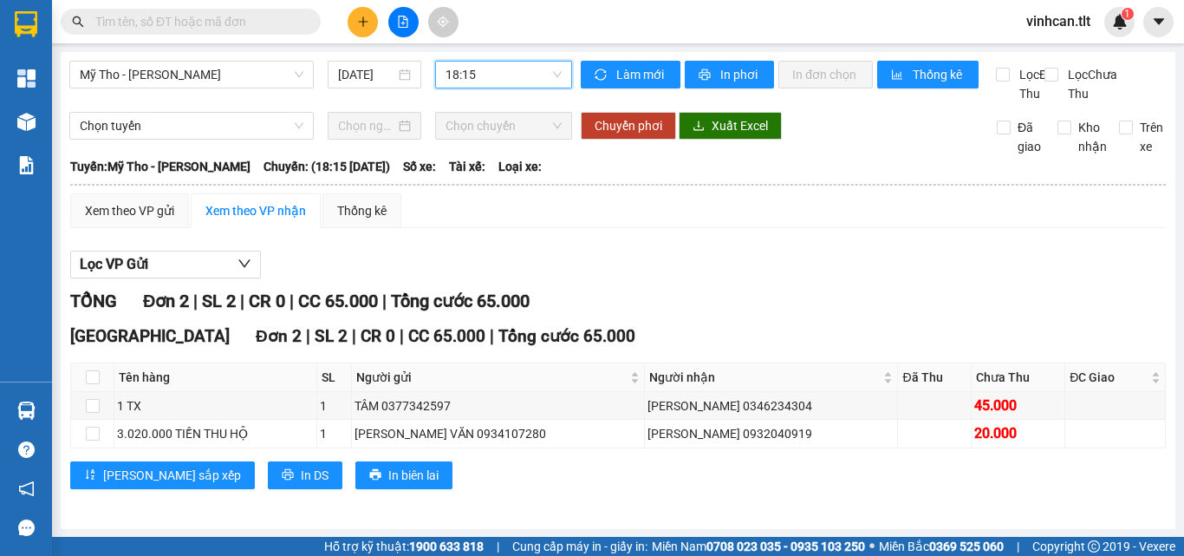
click at [454, 76] on span "18:15" at bounding box center [504, 75] width 116 height 26
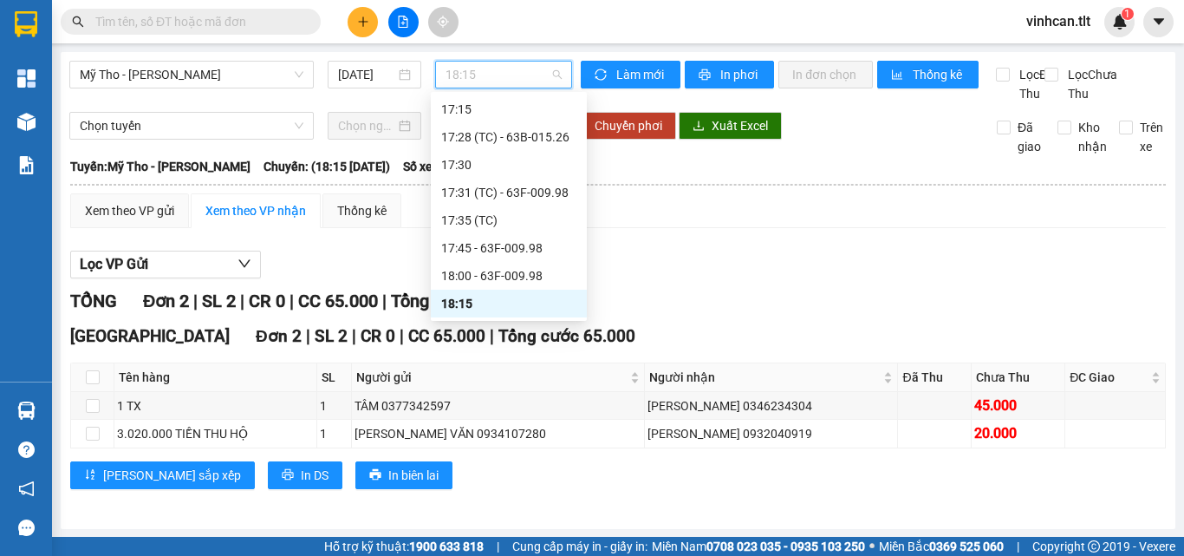
click at [475, 298] on div "18:15" at bounding box center [508, 303] width 135 height 19
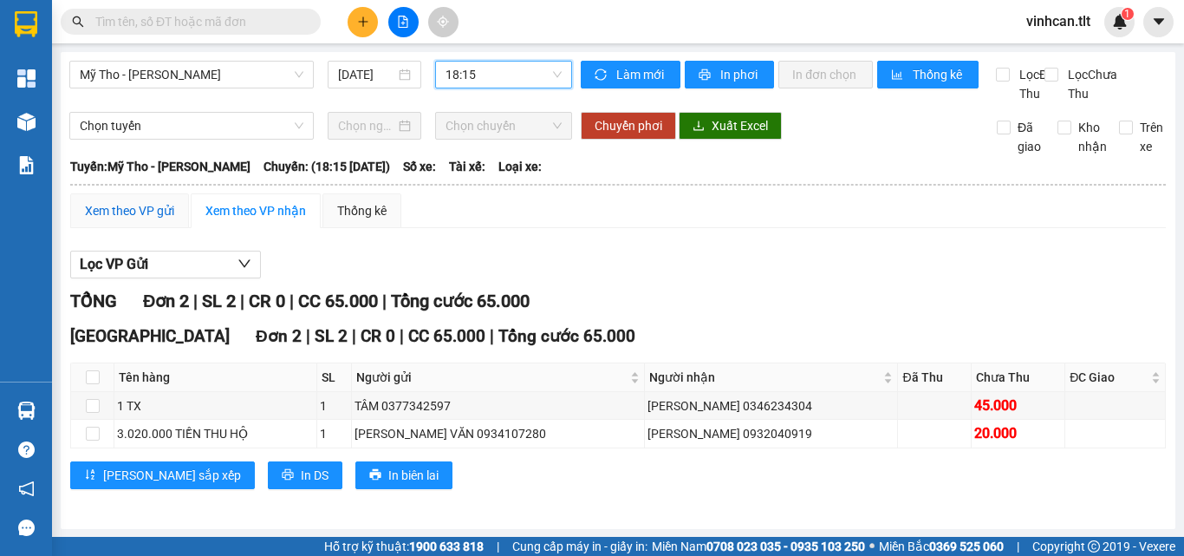
click at [134, 220] on div "Xem theo VP gửi" at bounding box center [129, 210] width 89 height 19
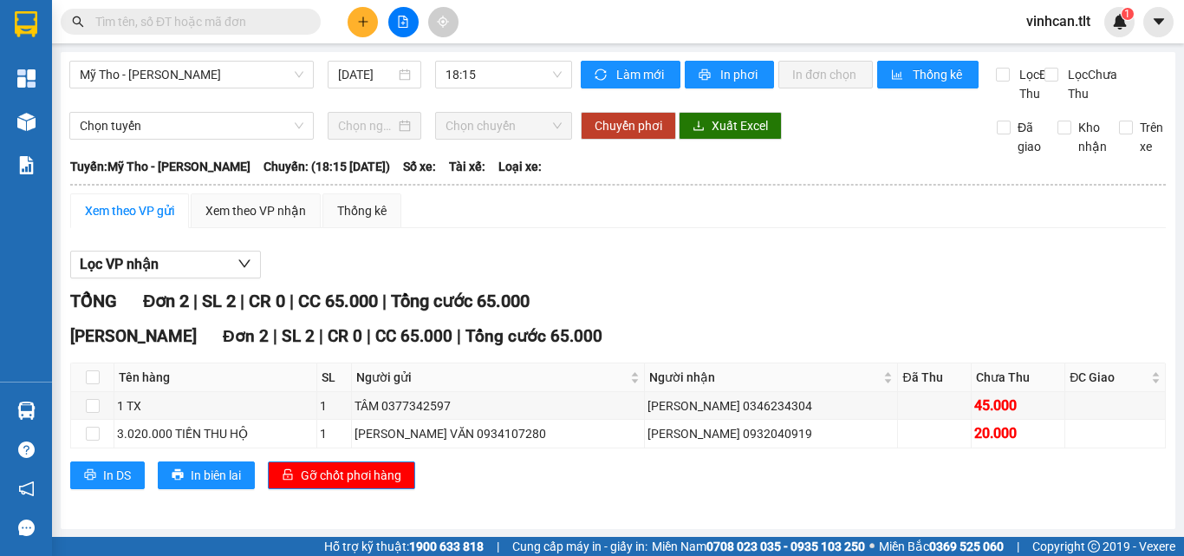
click at [475, 59] on div "Mỹ Tho - Hồ Chí Minh 13/08/2025 18:15 Làm mới In phơi In đơn chọn Thống kê Lọc …" at bounding box center [618, 290] width 1115 height 477
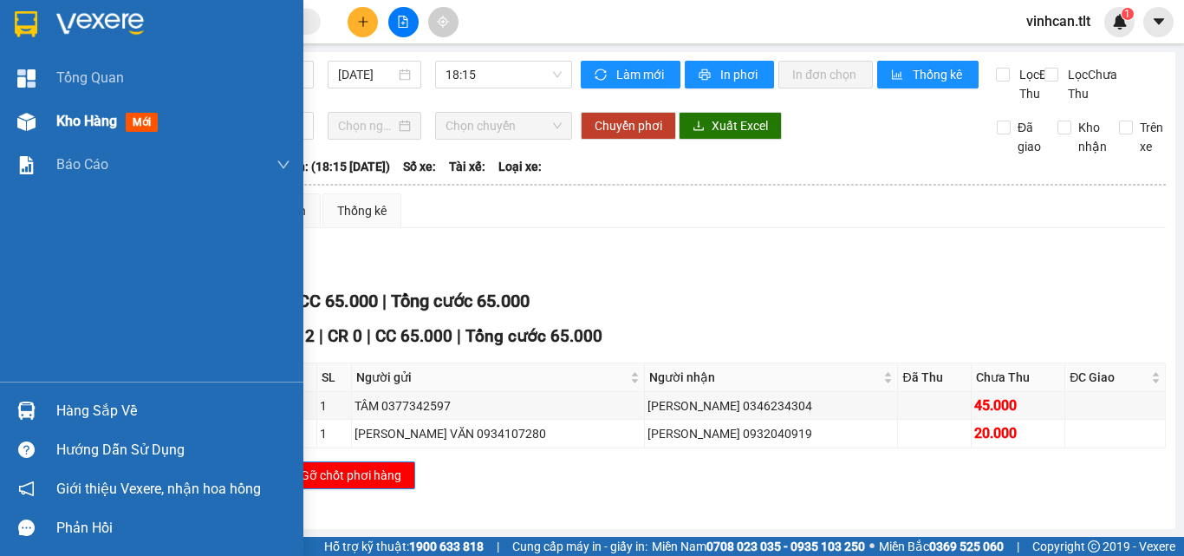
drag, startPoint x: 23, startPoint y: 122, endPoint x: 31, endPoint y: 123, distance: 8.7
click at [22, 123] on img at bounding box center [26, 122] width 18 height 18
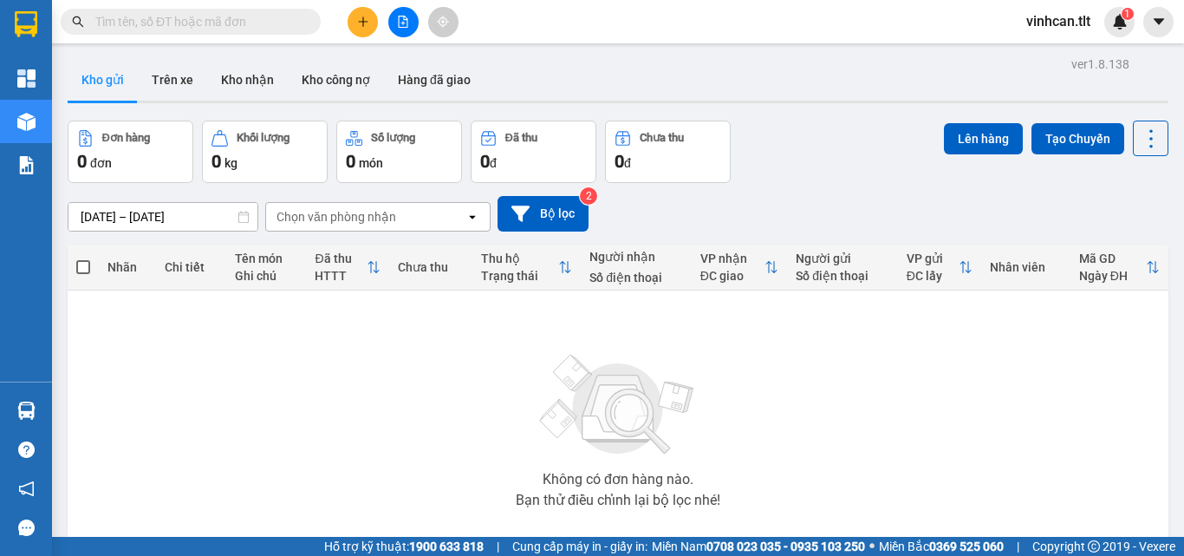
click at [400, 15] on button at bounding box center [403, 22] width 30 height 30
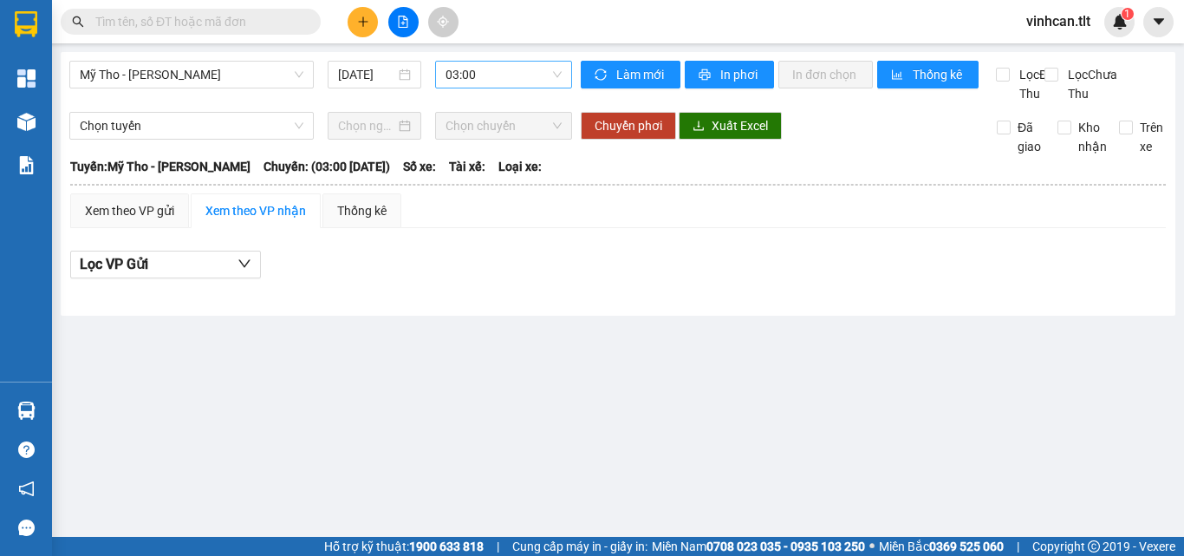
click at [533, 78] on span "03:00" at bounding box center [504, 75] width 116 height 26
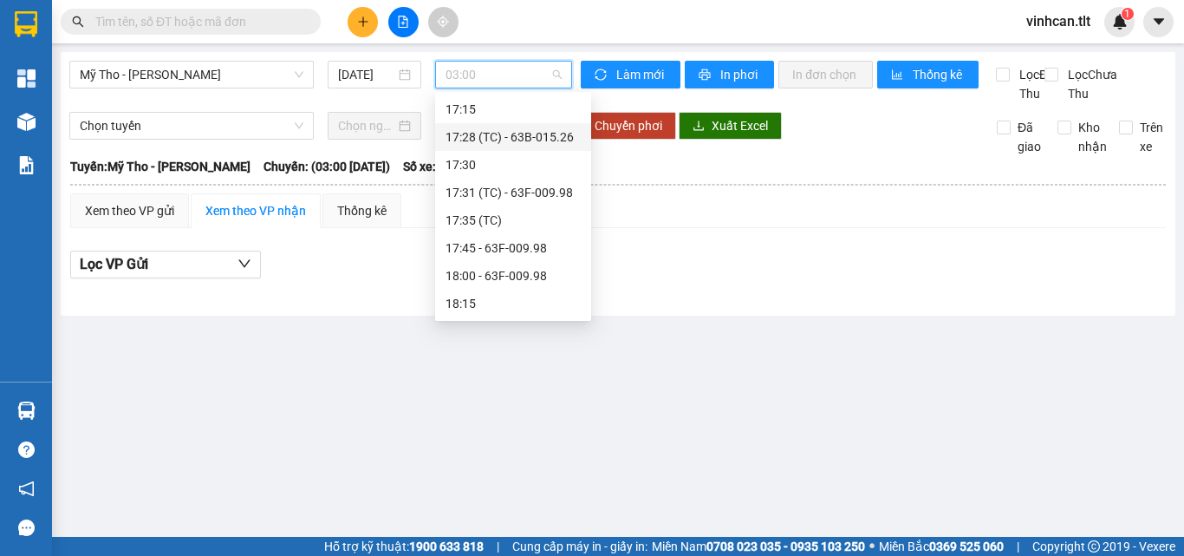
scroll to position [2254, 0]
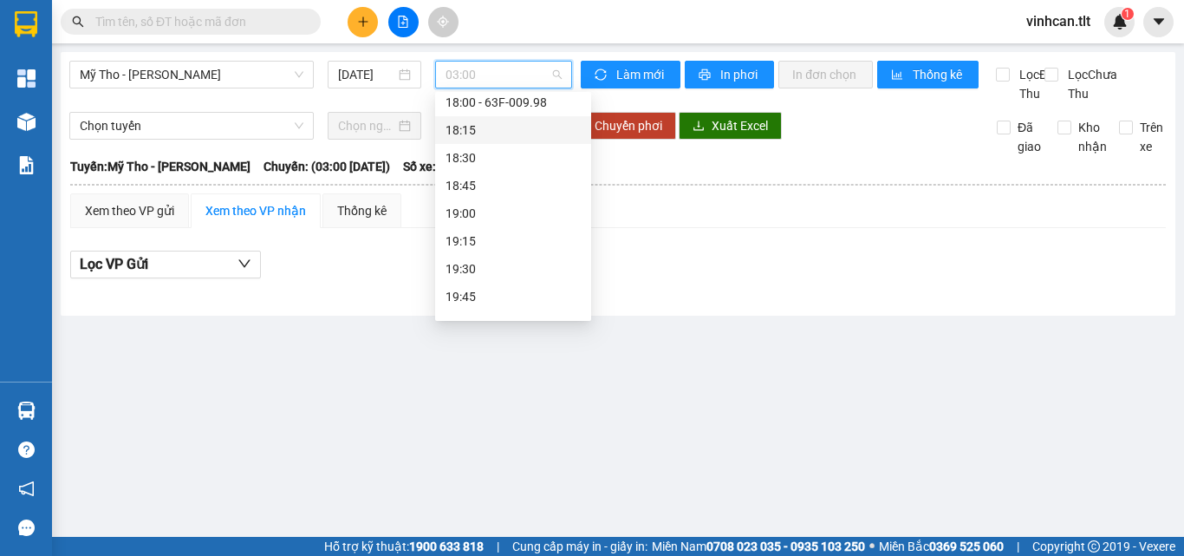
click at [484, 132] on div "18:15" at bounding box center [513, 129] width 135 height 19
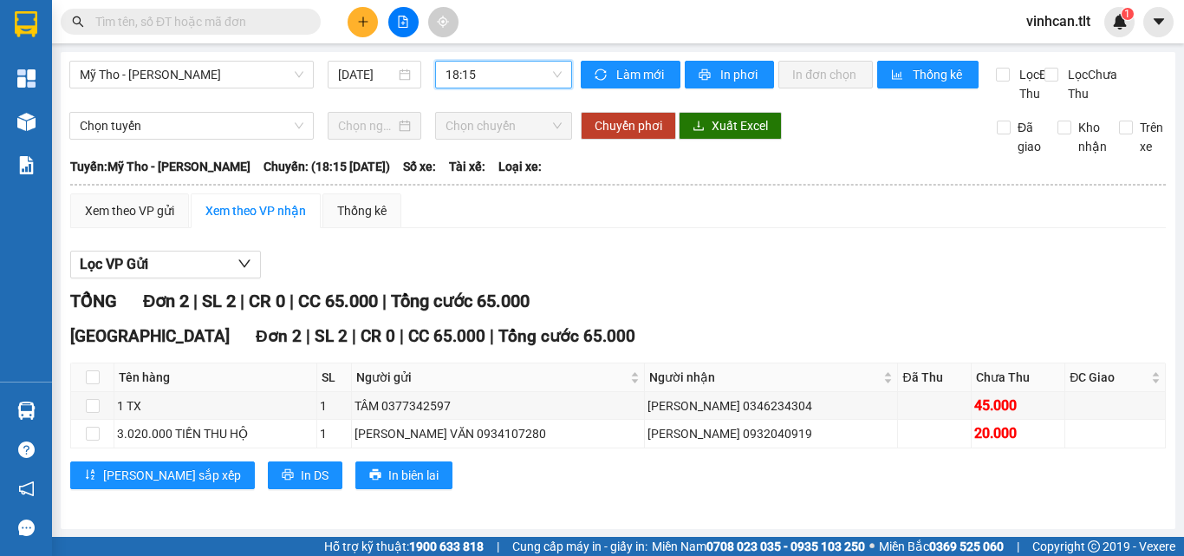
click at [498, 81] on span "18:15" at bounding box center [504, 75] width 116 height 26
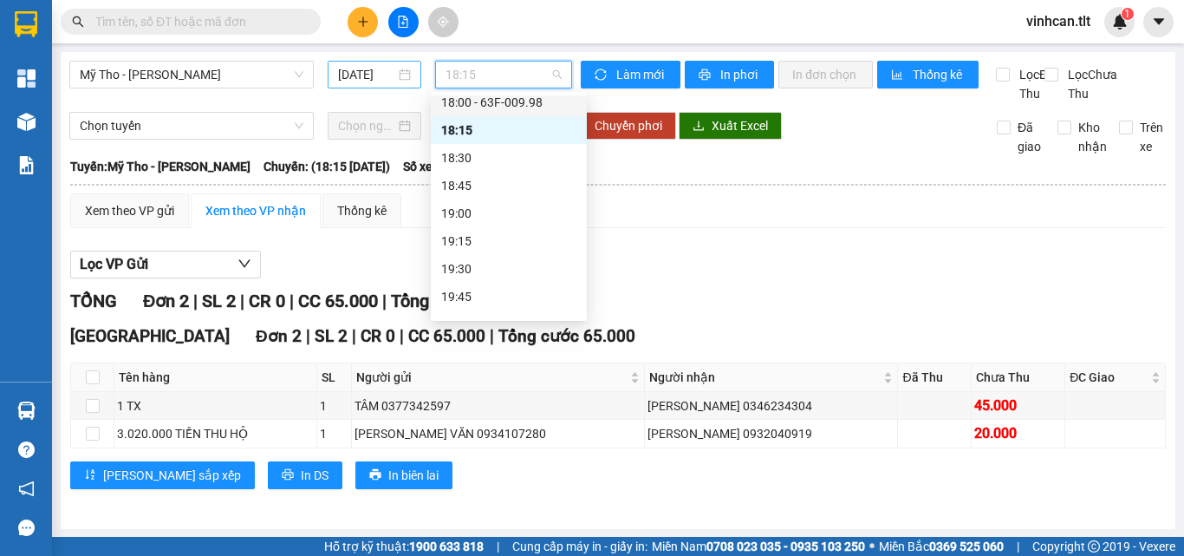
scroll to position [1994, 0]
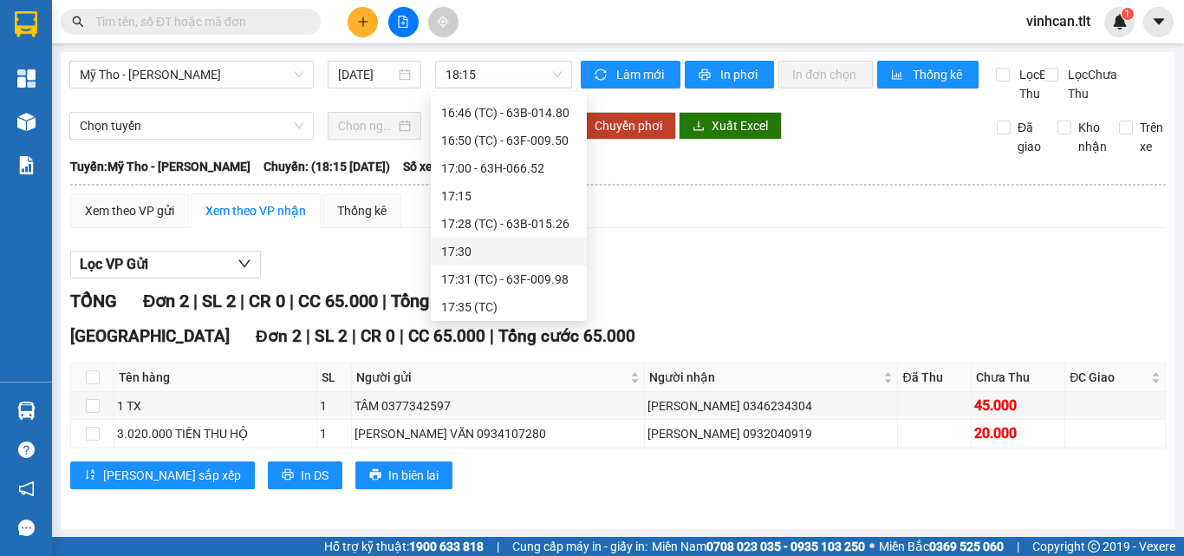
click at [365, 28] on button at bounding box center [363, 22] width 30 height 30
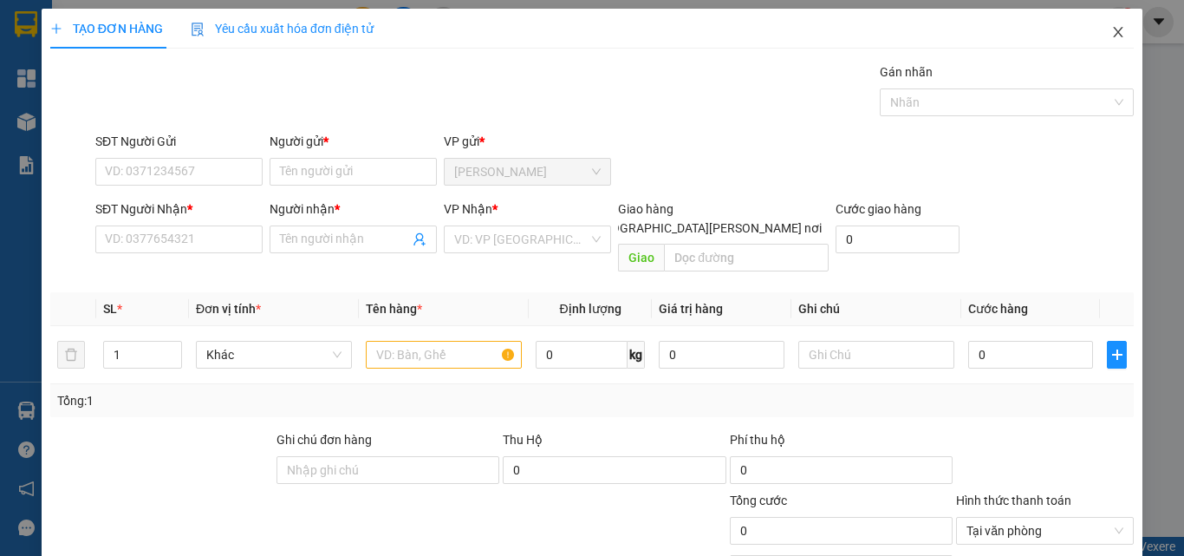
click at [1111, 32] on icon "close" at bounding box center [1118, 32] width 14 height 14
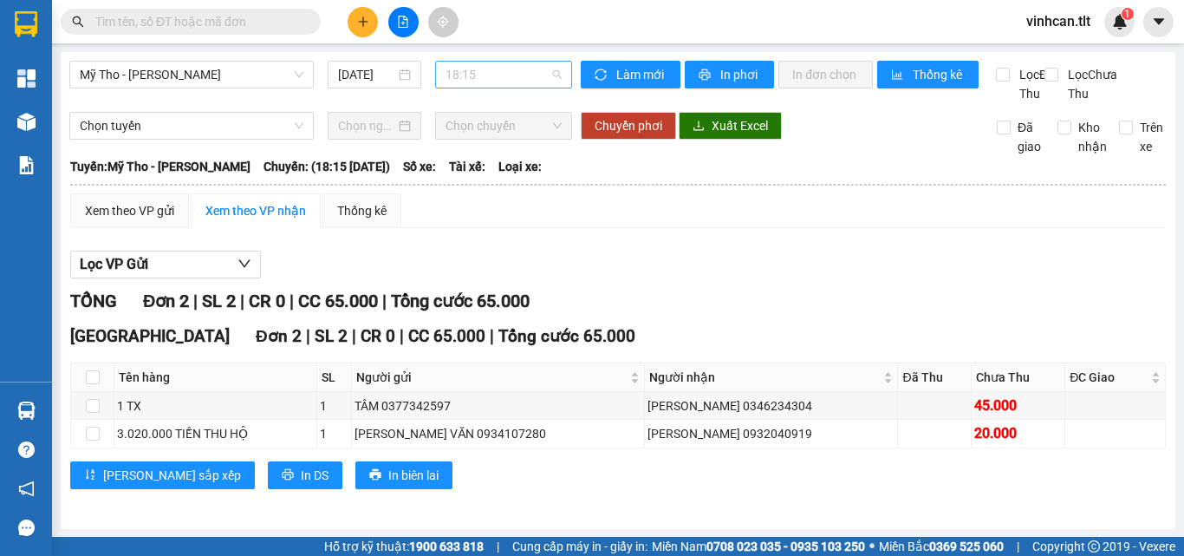
click at [544, 67] on span "18:15" at bounding box center [504, 75] width 116 height 26
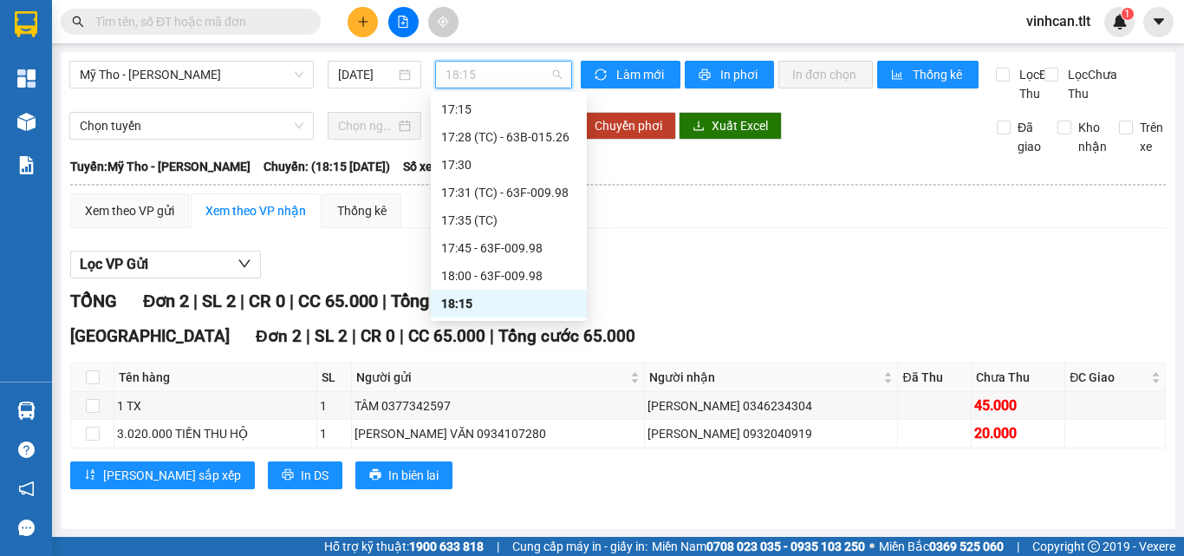
click at [511, 301] on div "18:15" at bounding box center [508, 303] width 135 height 19
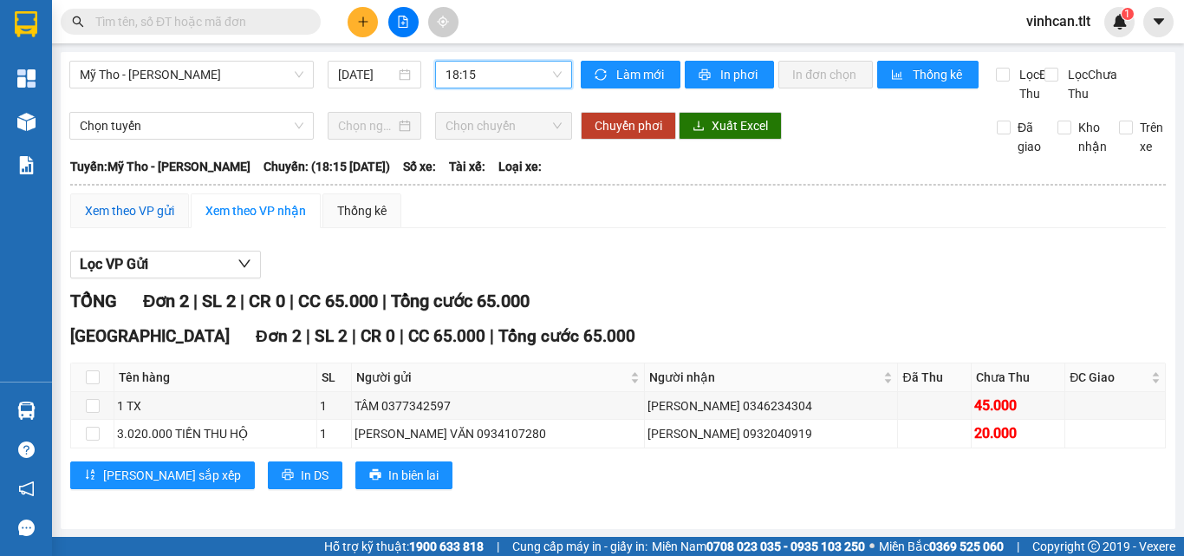
click at [147, 220] on div "Xem theo VP gửi" at bounding box center [129, 210] width 89 height 19
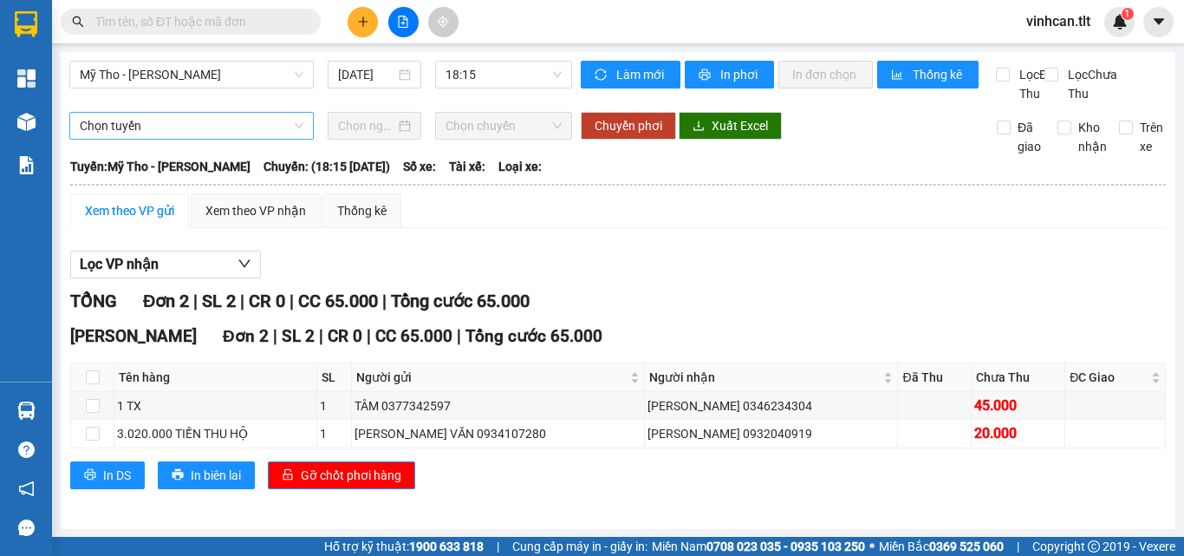
click at [278, 139] on span "Chọn tuyến" at bounding box center [192, 126] width 224 height 26
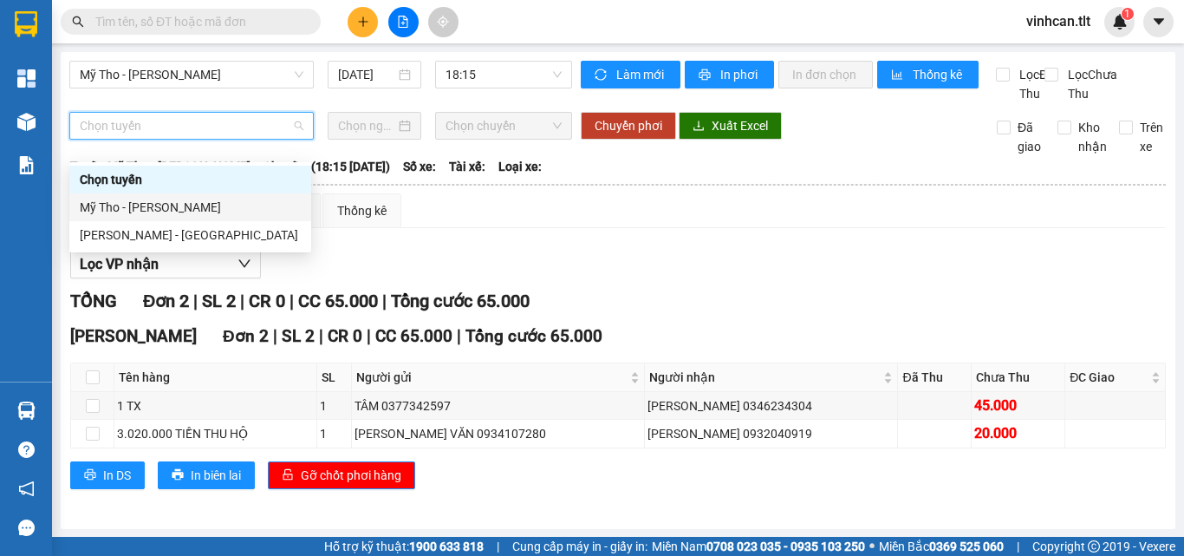
click at [187, 207] on div "Mỹ Tho - [PERSON_NAME]" at bounding box center [190, 207] width 221 height 19
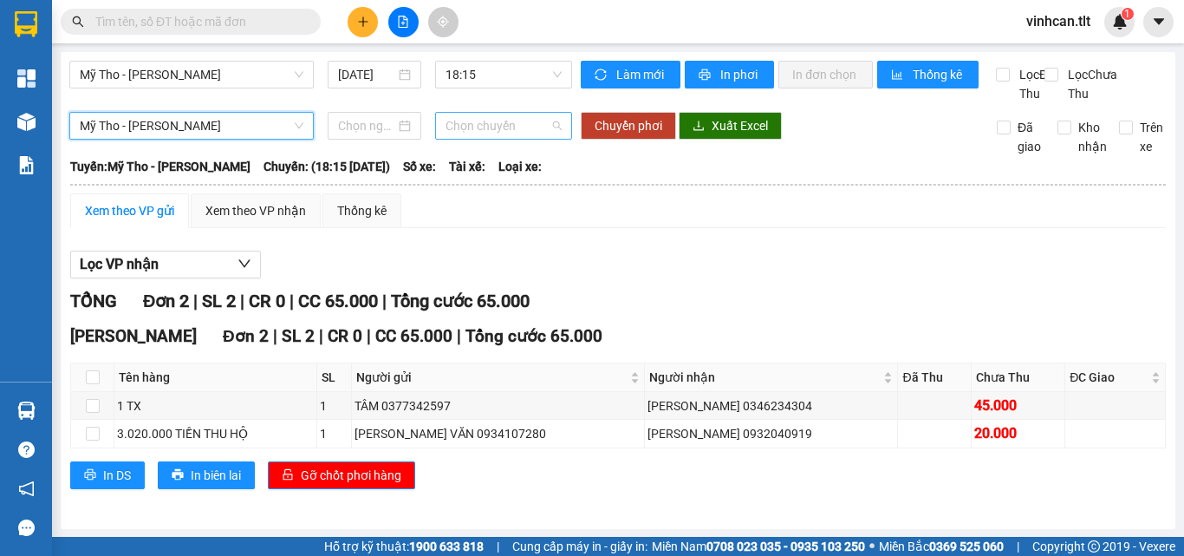
click at [514, 139] on span "Chọn chuyến" at bounding box center [504, 126] width 116 height 26
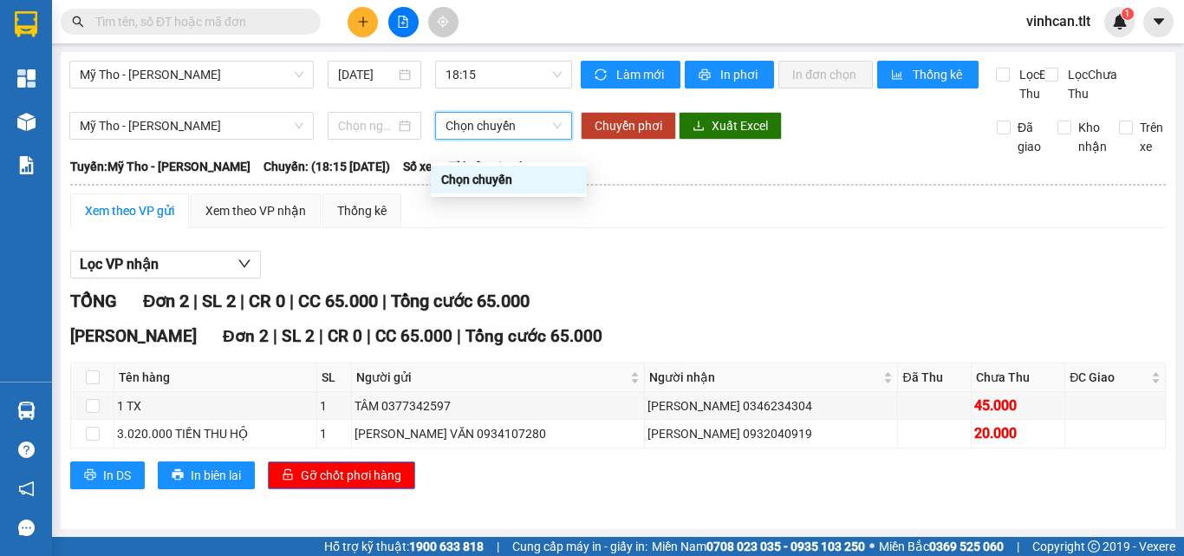
click at [514, 139] on span "Chọn chuyến" at bounding box center [504, 126] width 116 height 26
click at [713, 298] on div "Lọc VP nhận TỔNG Đơn 2 | SL 2 | CR 0 | CC 65.000 | Tổng cước 65.000 Cao Tốc Đơn…" at bounding box center [618, 376] width 1096 height 269
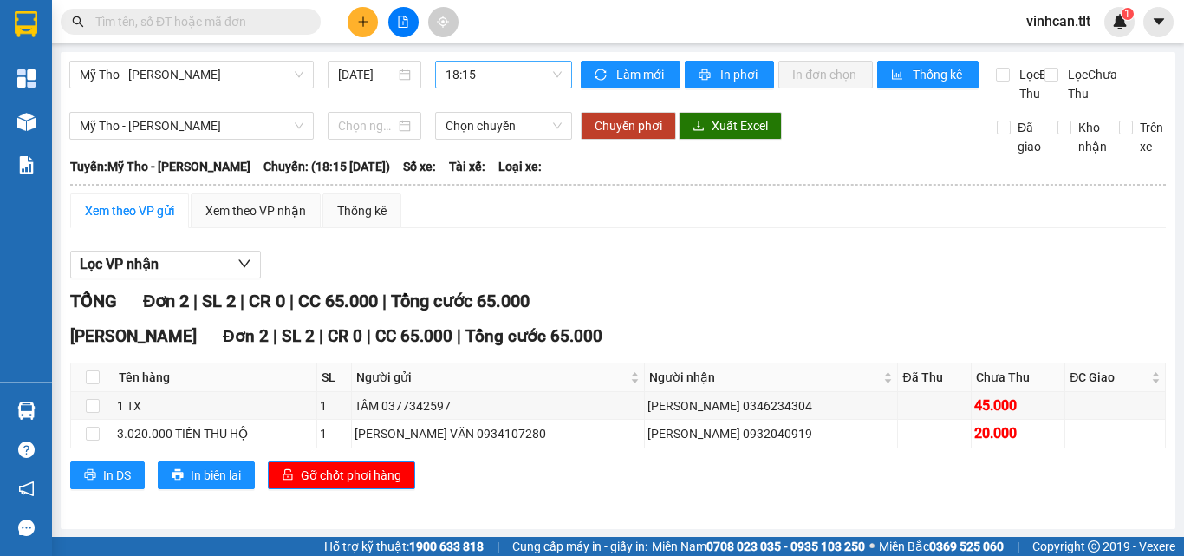
click at [492, 81] on span "18:15" at bounding box center [504, 75] width 116 height 26
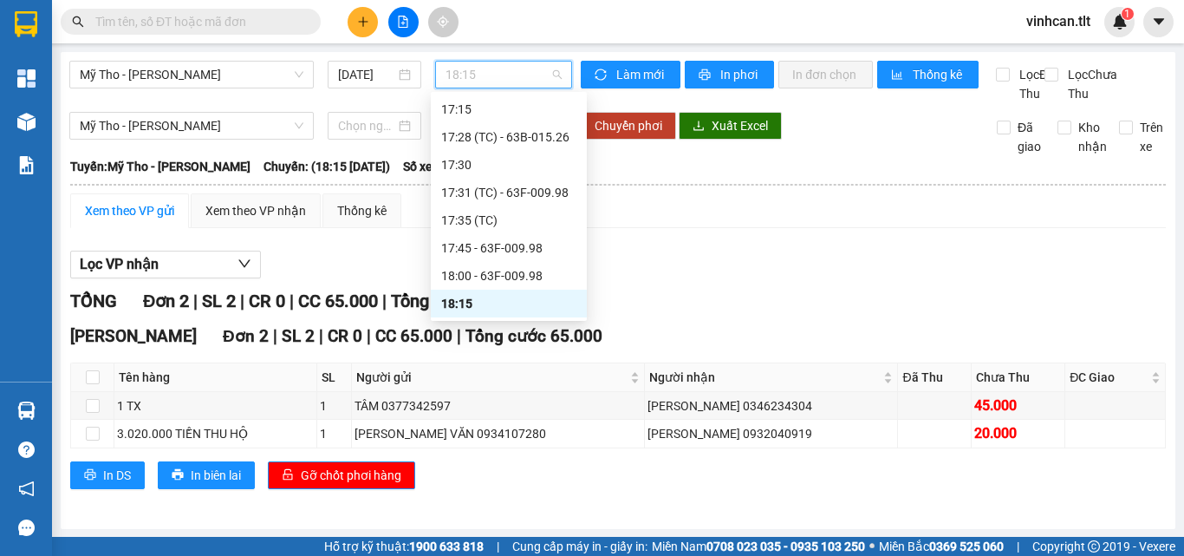
click at [519, 297] on div "18:15" at bounding box center [508, 303] width 135 height 19
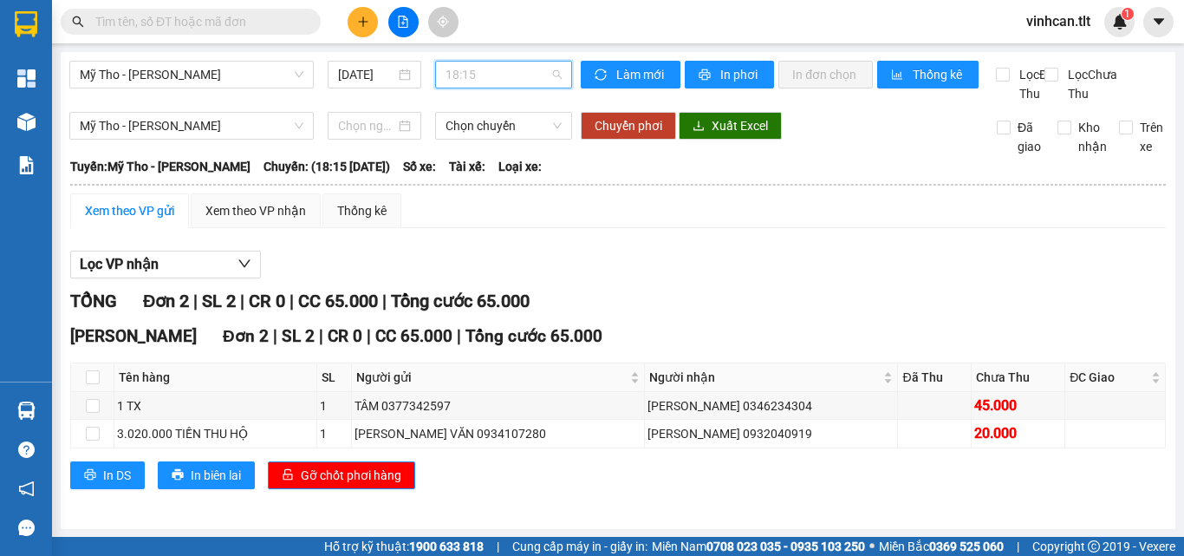
click at [495, 76] on span "18:15" at bounding box center [504, 75] width 116 height 26
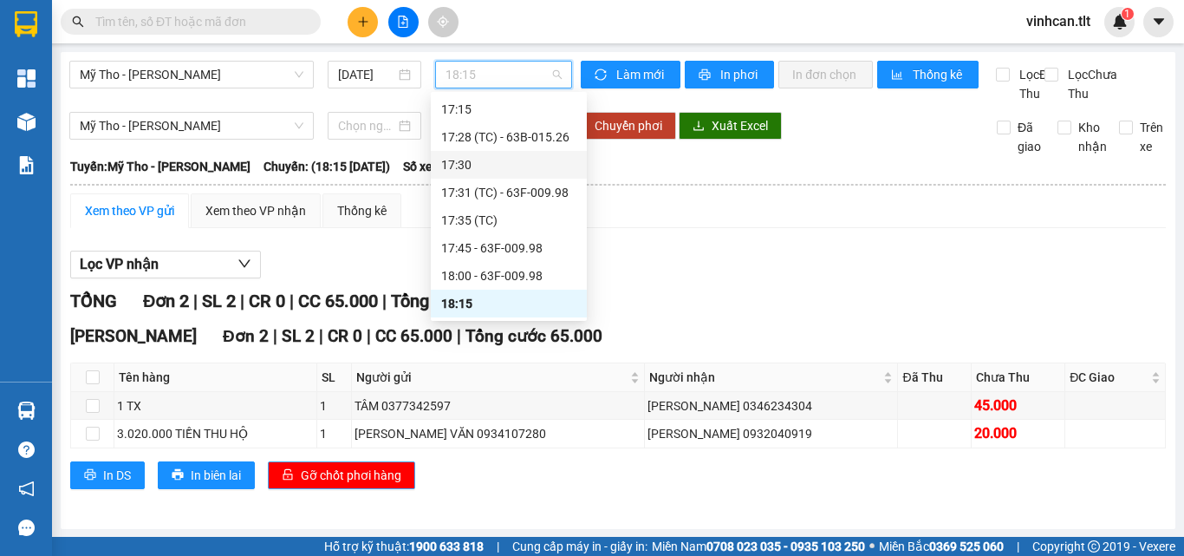
click at [365, 485] on span "Gỡ chốt phơi hàng" at bounding box center [351, 475] width 101 height 19
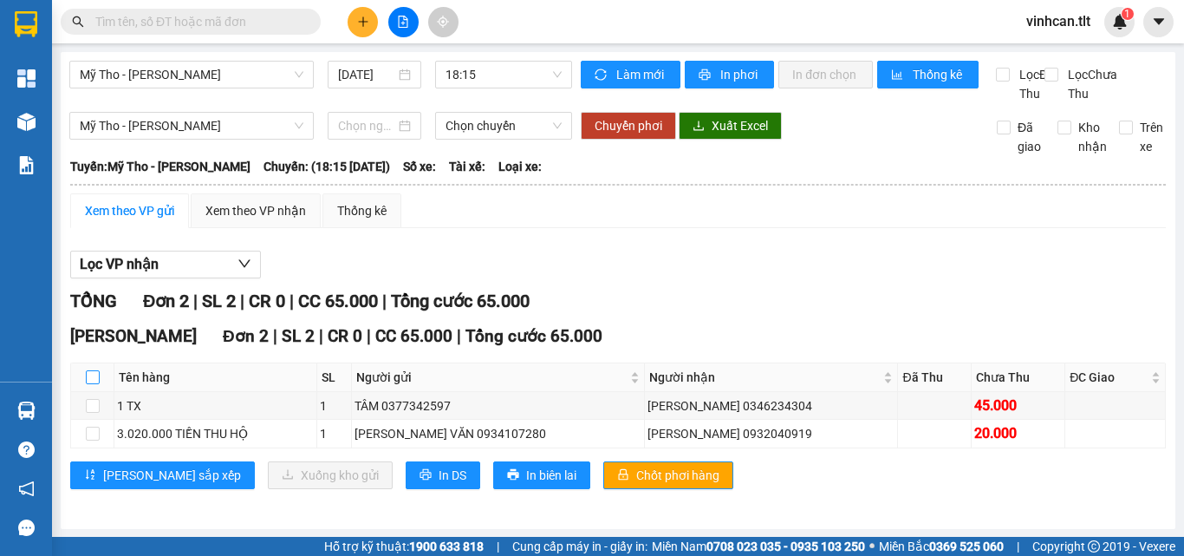
click at [94, 384] on input "checkbox" at bounding box center [93, 377] width 14 height 14
checkbox input "true"
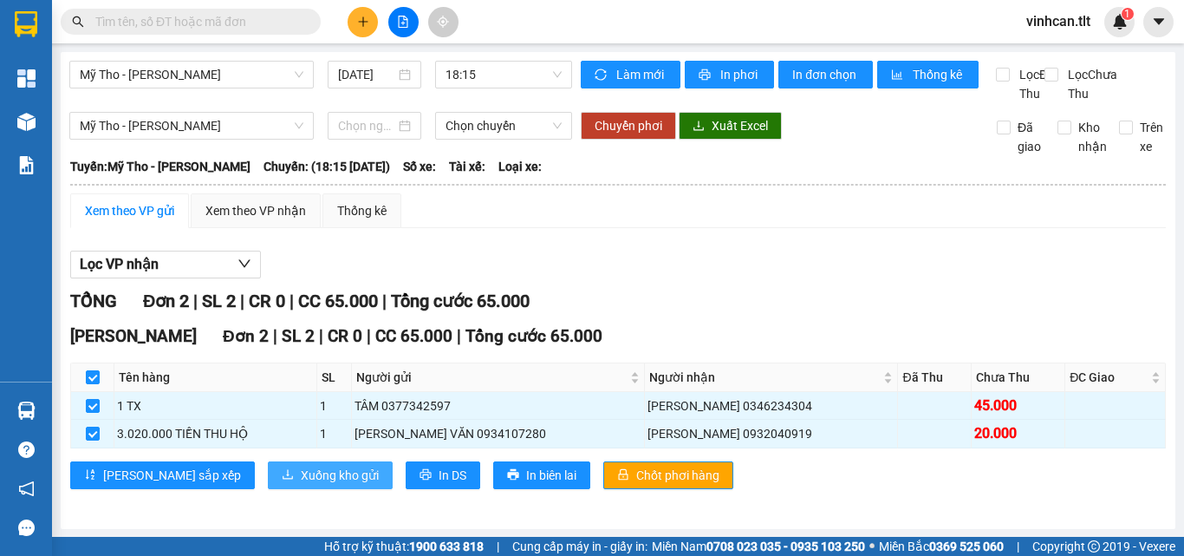
click at [268, 489] on button "Xuống kho gửi" at bounding box center [330, 475] width 125 height 28
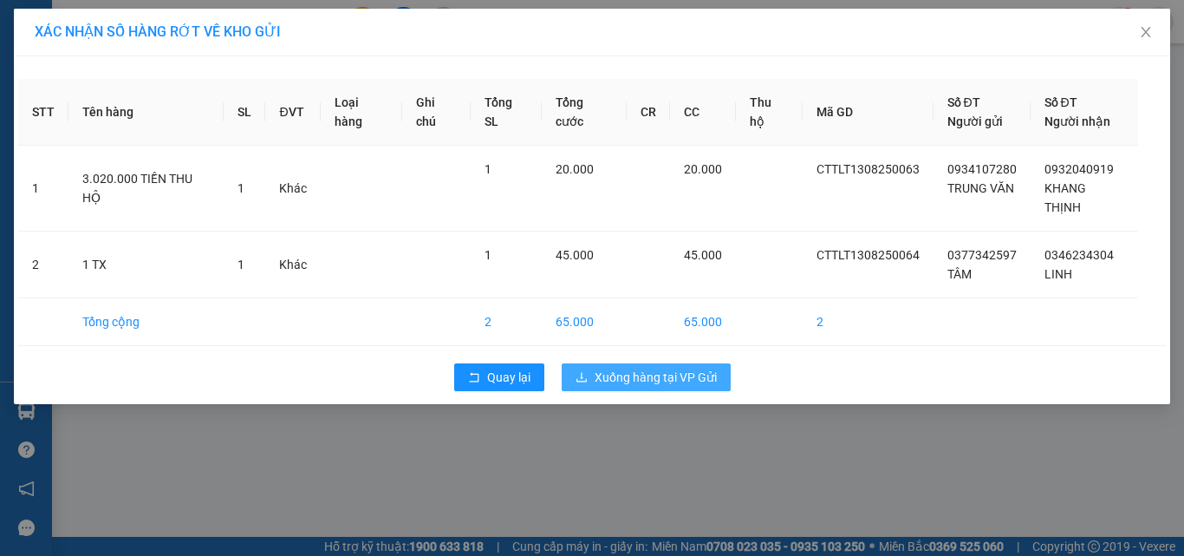
click at [628, 368] on span "Xuống hàng tại VP Gửi" at bounding box center [656, 377] width 122 height 19
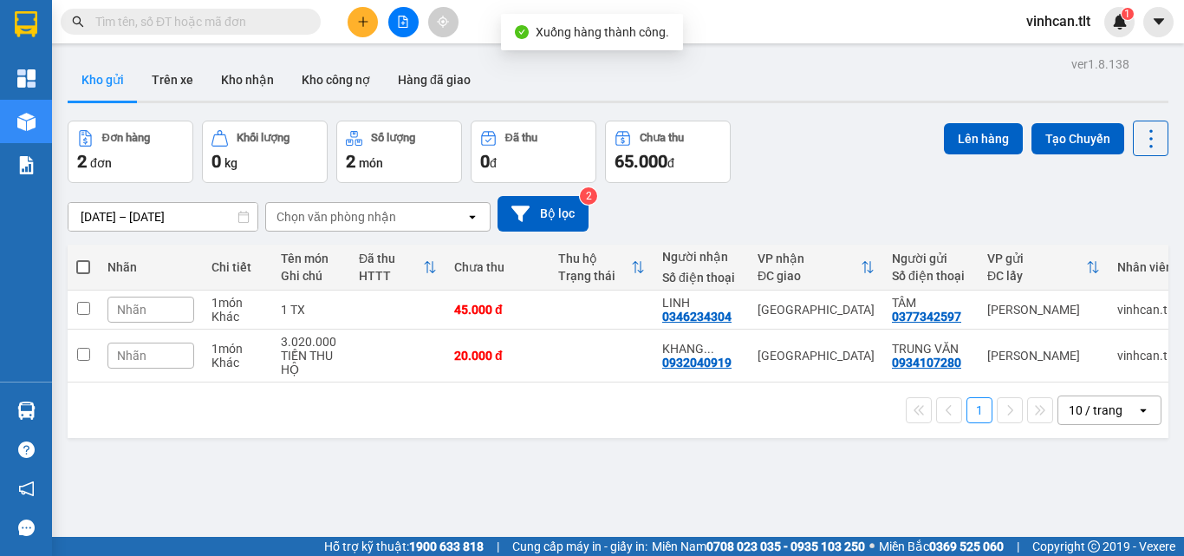
drag, startPoint x: 85, startPoint y: 266, endPoint x: 101, endPoint y: 258, distance: 17.4
click at [85, 265] on span at bounding box center [83, 267] width 14 height 14
click at [83, 258] on input "checkbox" at bounding box center [83, 258] width 0 height 0
checkbox input "true"
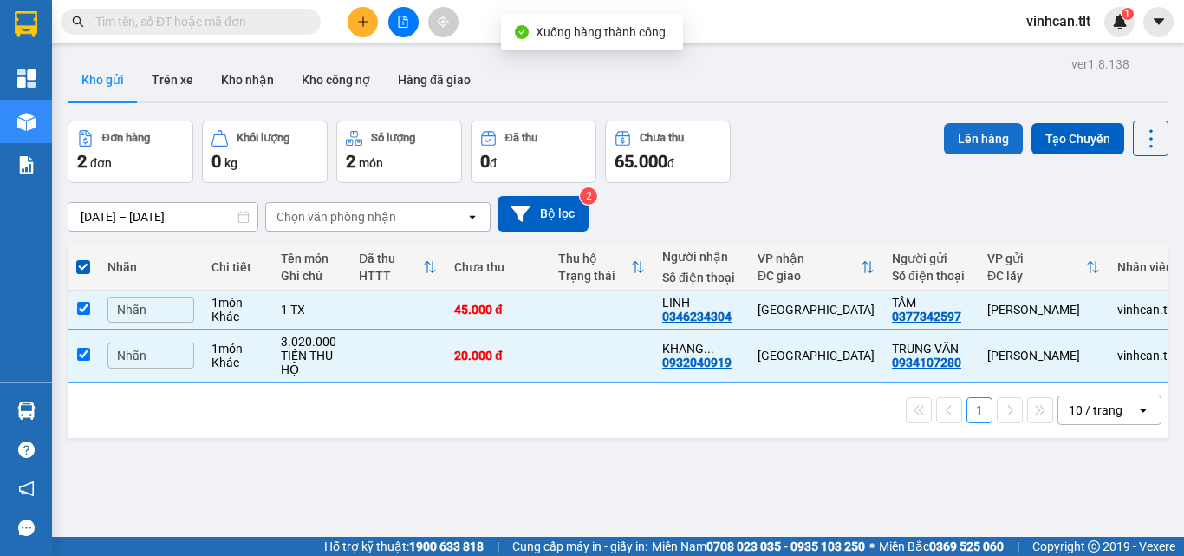
click at [946, 127] on button "Lên hàng" at bounding box center [983, 138] width 79 height 31
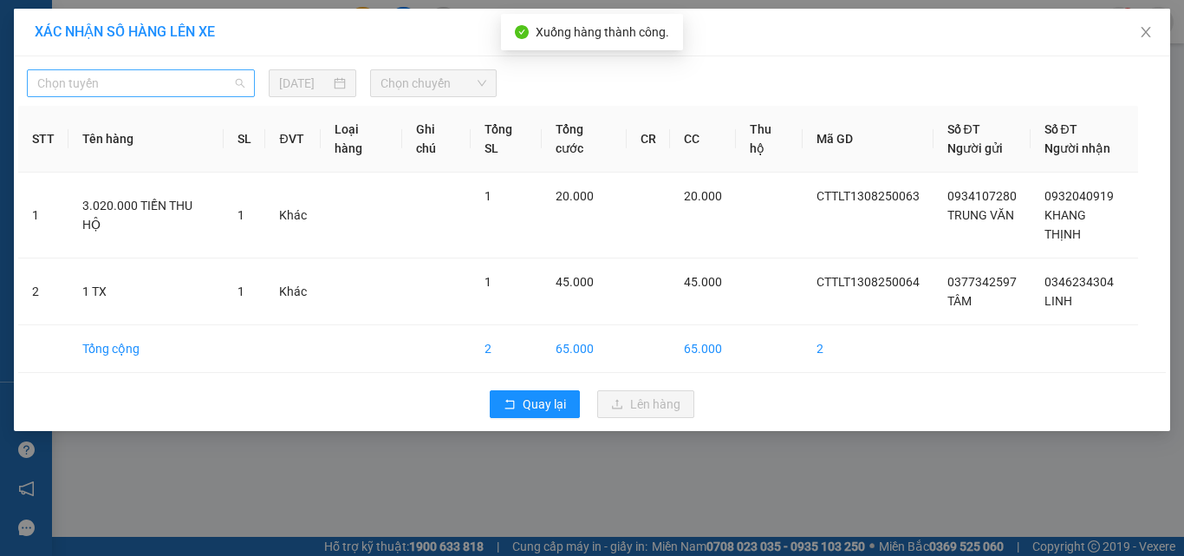
click at [198, 87] on span "Chọn tuyến" at bounding box center [140, 83] width 207 height 26
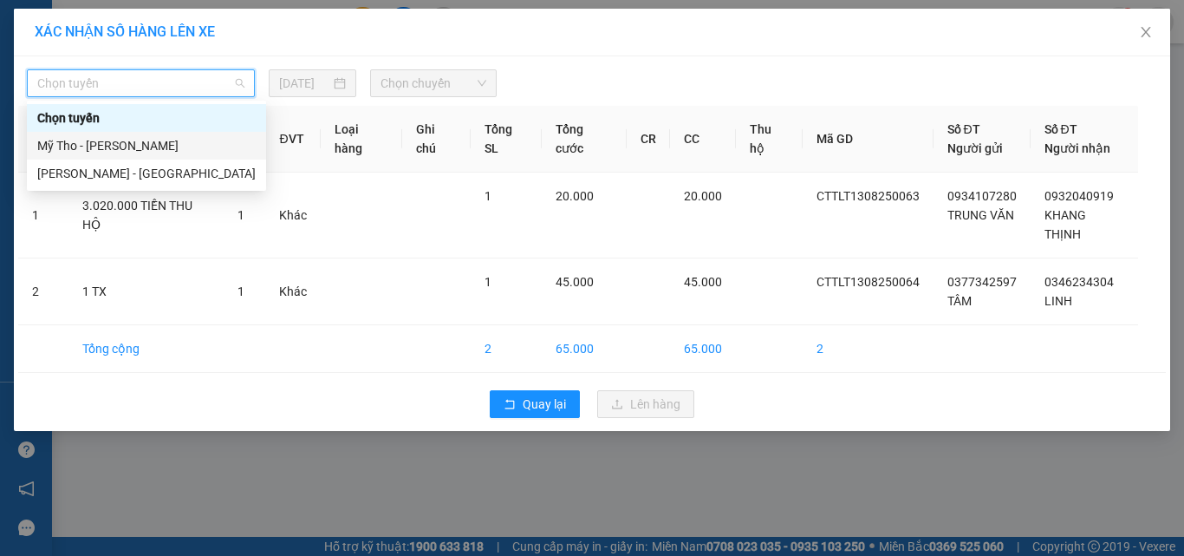
click at [131, 144] on div "Mỹ Tho - [PERSON_NAME]" at bounding box center [146, 145] width 218 height 19
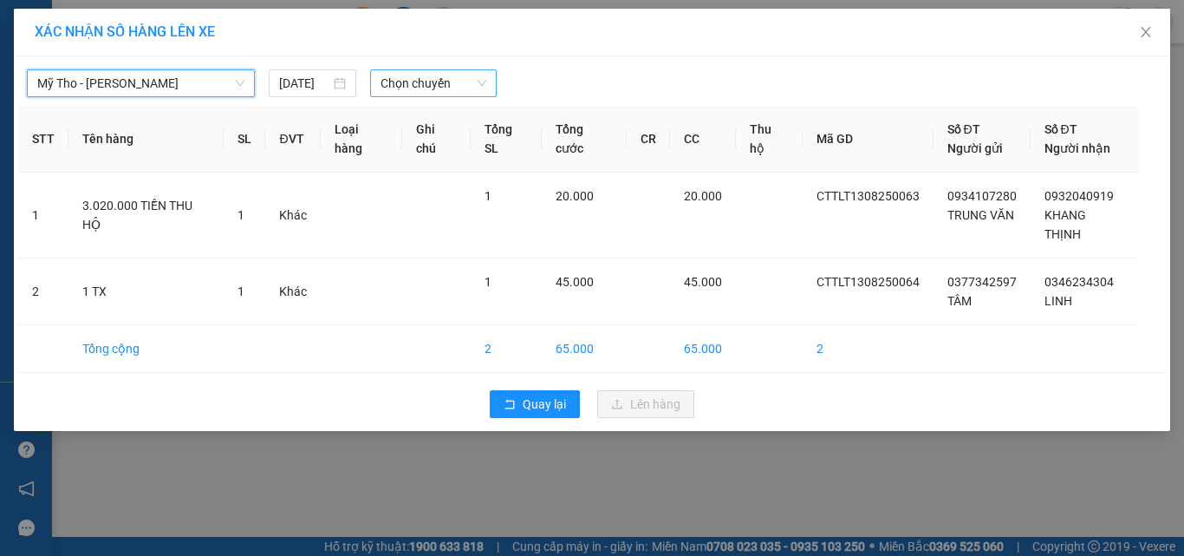
click at [459, 75] on span "Chọn chuyến" at bounding box center [434, 83] width 107 height 26
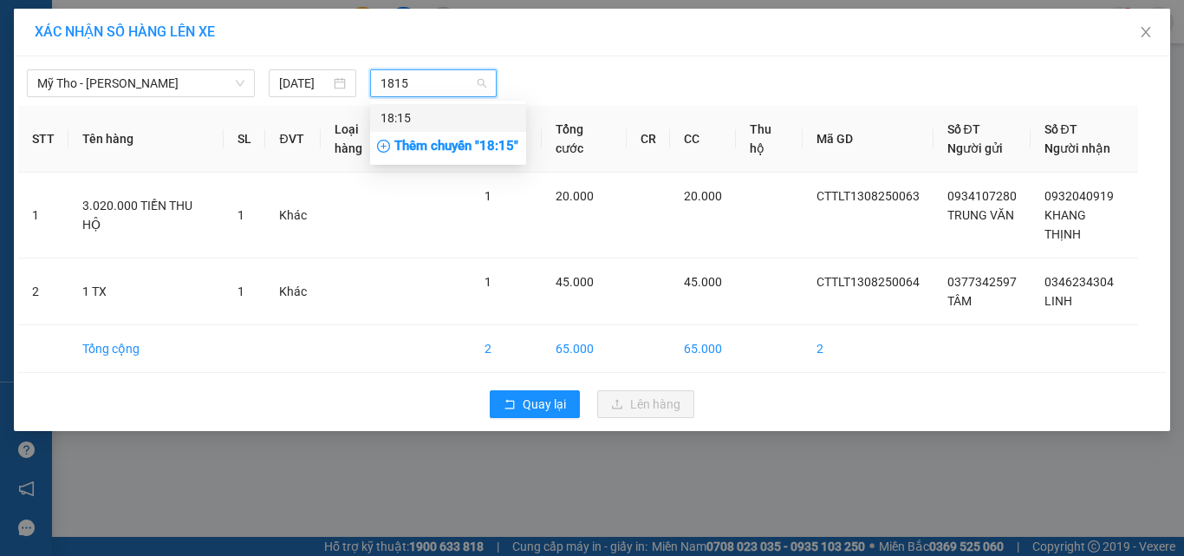
type input "1815"
click at [437, 140] on div "Thêm chuyến " 18:15 "" at bounding box center [448, 146] width 156 height 29
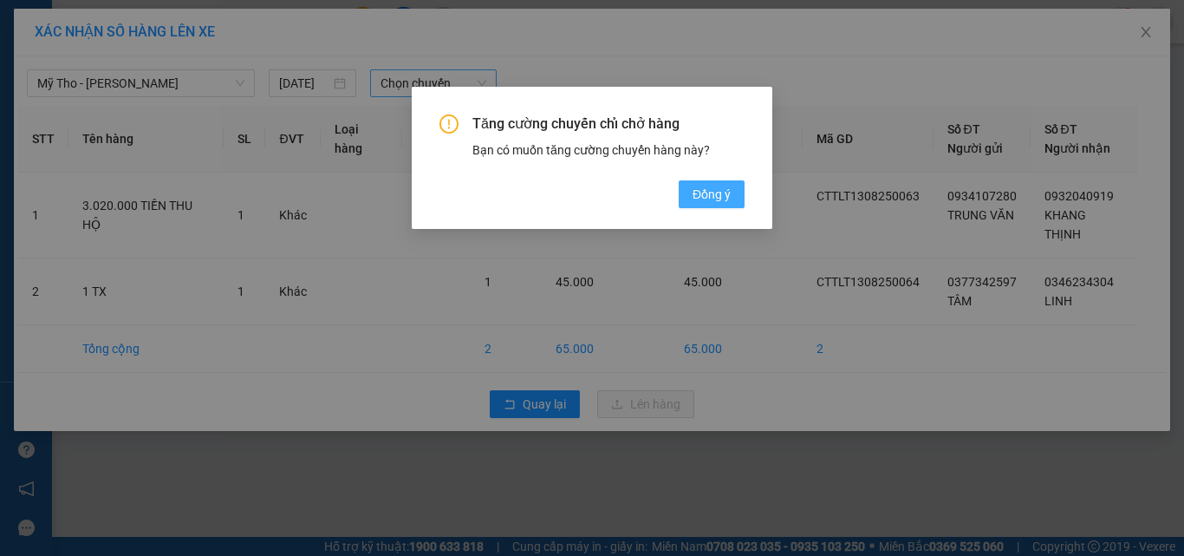
click at [704, 187] on span "Đồng ý" at bounding box center [712, 194] width 38 height 19
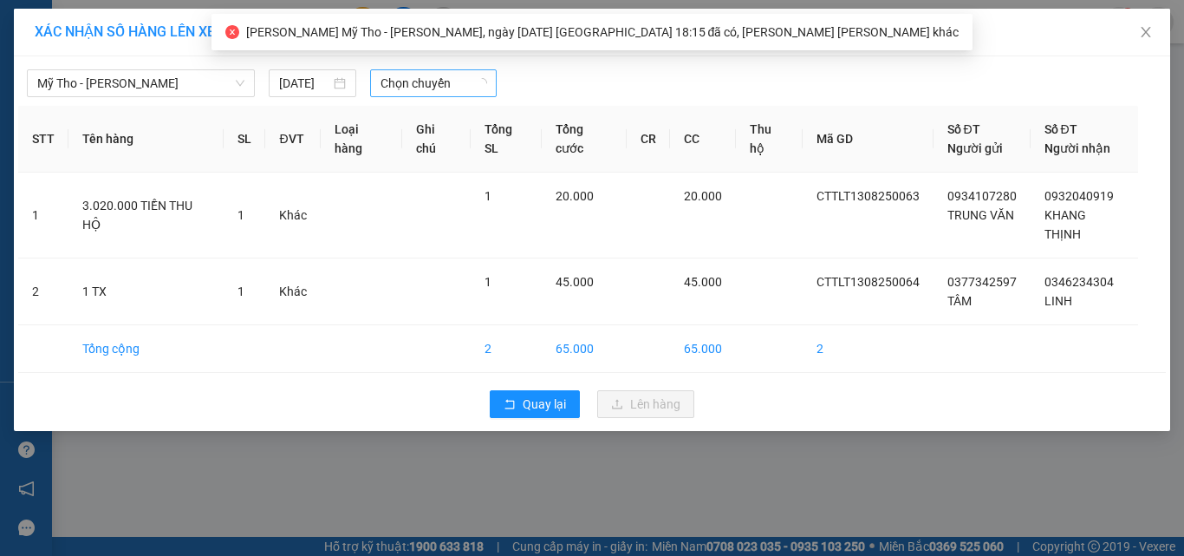
click at [445, 88] on span "Chọn chuyến" at bounding box center [434, 83] width 107 height 26
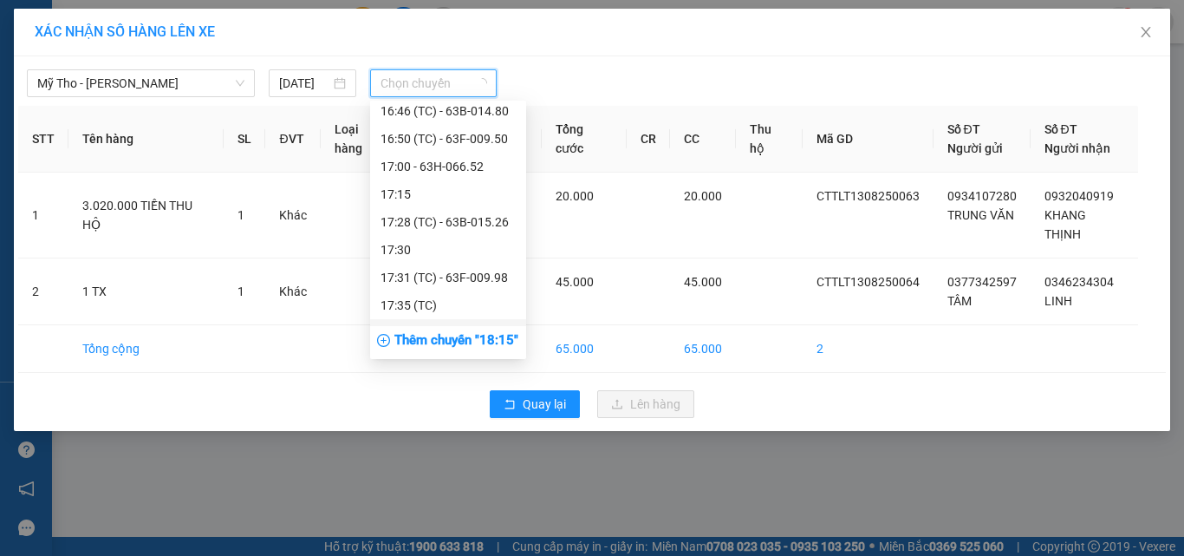
scroll to position [2167, 0]
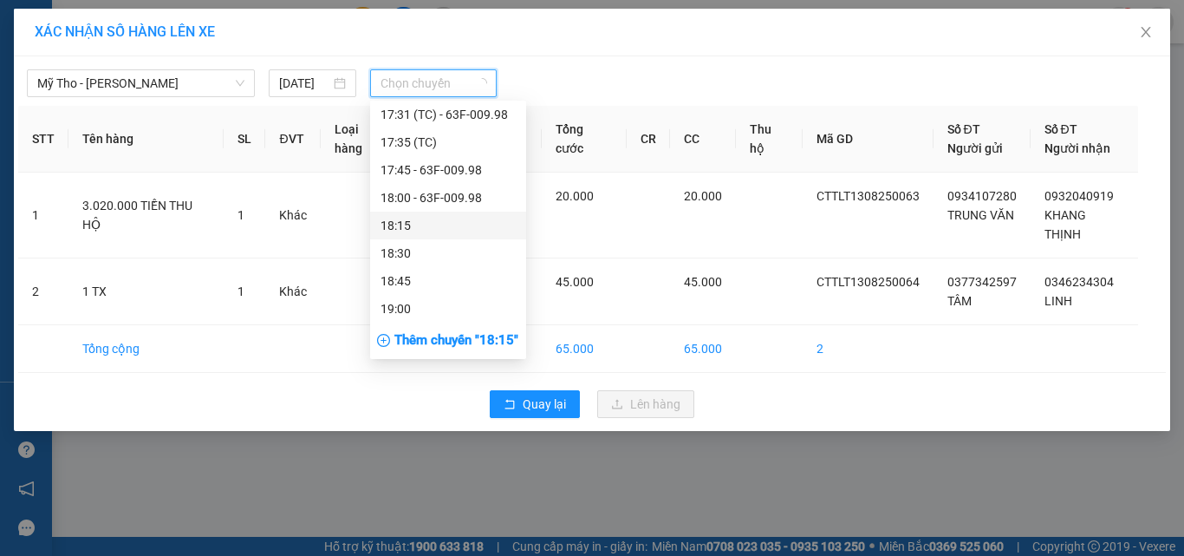
click at [423, 212] on div "18:15" at bounding box center [448, 226] width 156 height 28
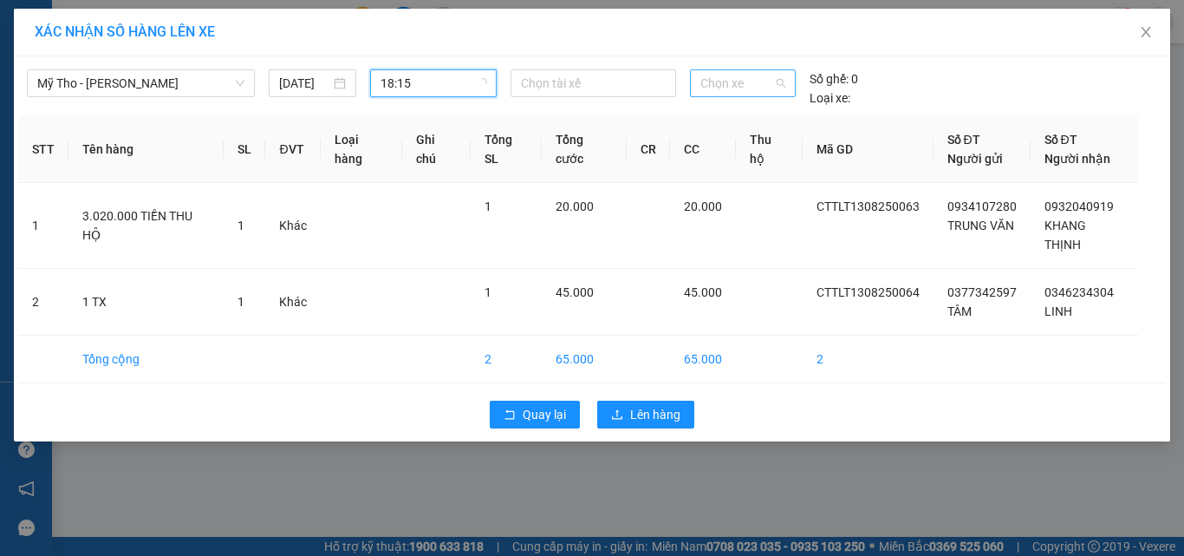
click at [731, 88] on span "Chọn xe" at bounding box center [742, 83] width 85 height 26
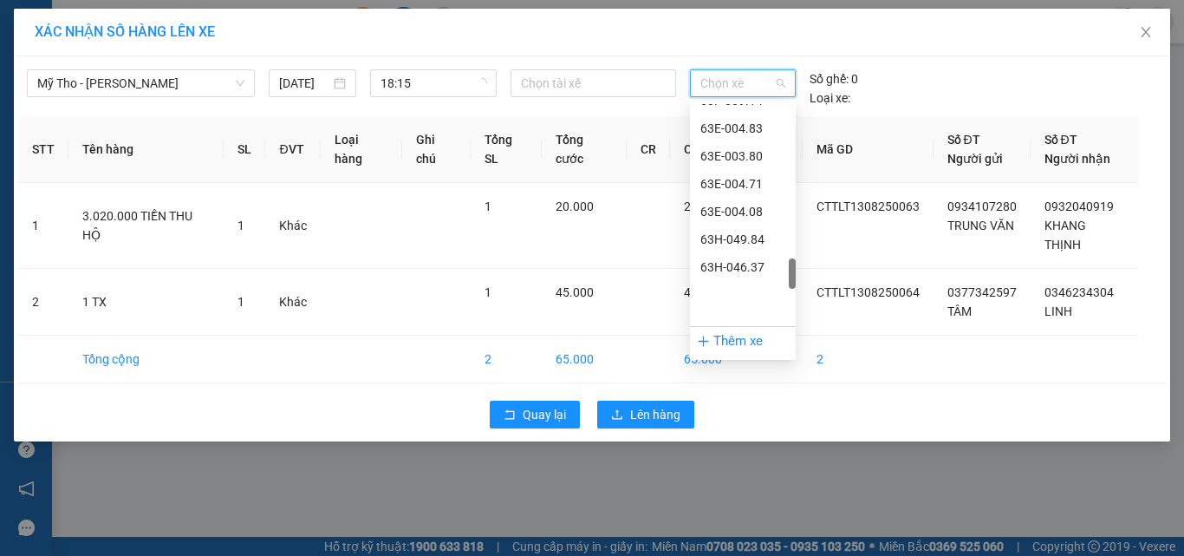
scroll to position [1429, 0]
click at [738, 338] on div "Thêm xe" at bounding box center [743, 341] width 106 height 30
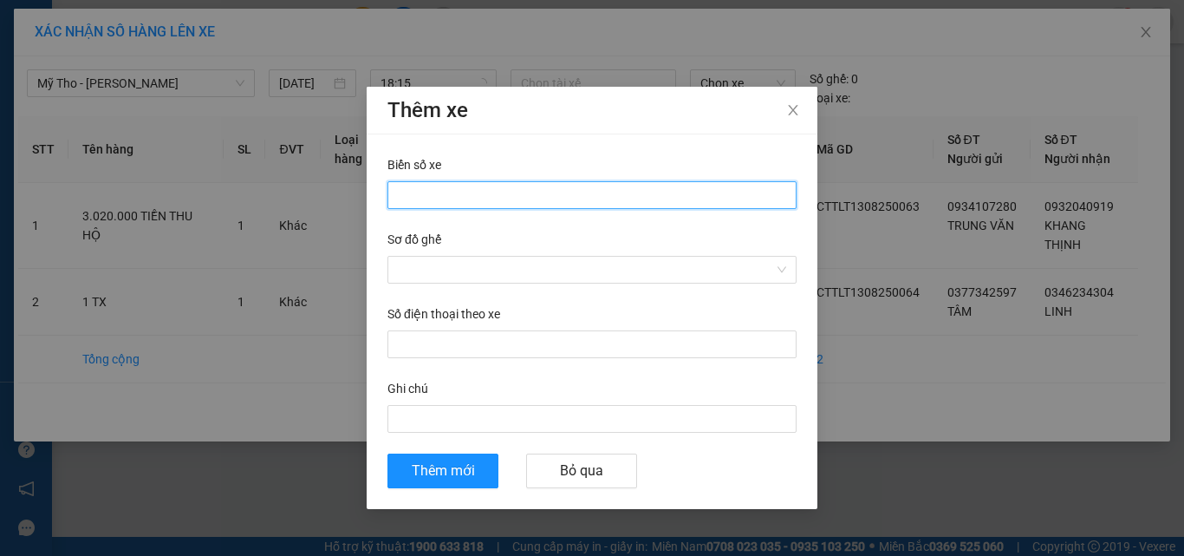
click at [505, 199] on input "Biển số xe" at bounding box center [592, 195] width 409 height 28
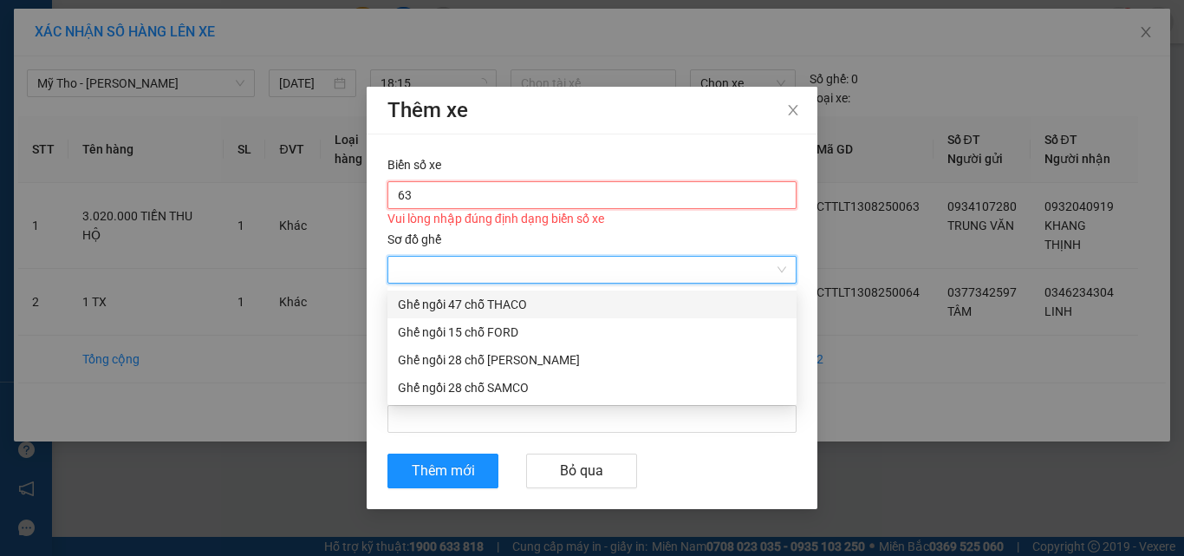
click at [503, 192] on input "63" at bounding box center [592, 195] width 409 height 28
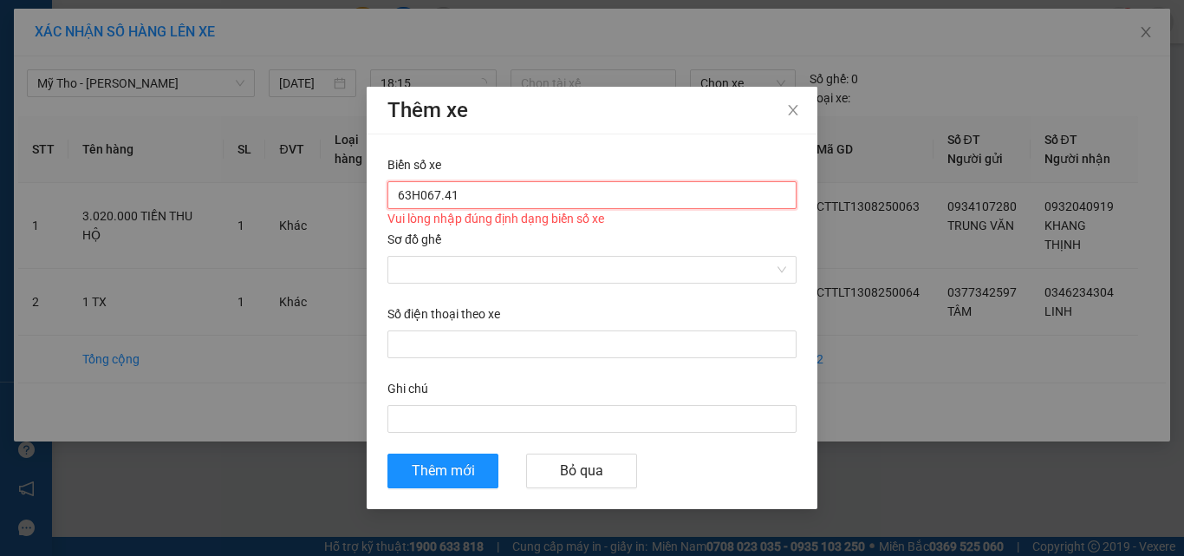
click at [421, 198] on input "63H067.41" at bounding box center [592, 195] width 409 height 28
click at [411, 203] on input "63H 067.41" at bounding box center [592, 195] width 409 height 28
click at [426, 198] on input "63 H 067.41" at bounding box center [592, 195] width 409 height 28
click at [412, 200] on input "63 H 067.41" at bounding box center [592, 195] width 409 height 28
click at [414, 198] on input "63 H 067.41" at bounding box center [592, 195] width 409 height 28
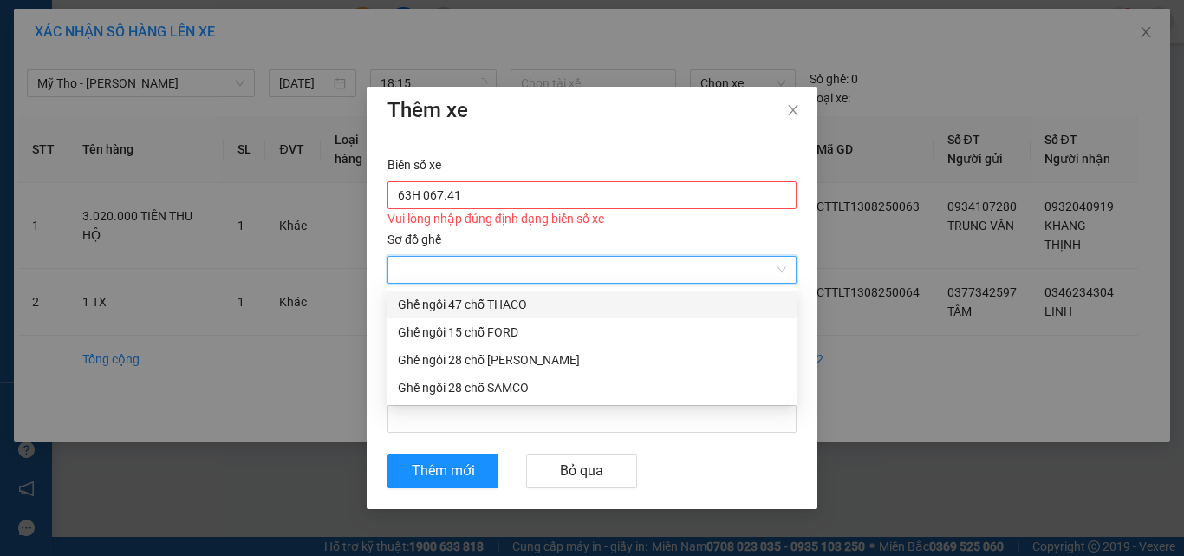
click at [518, 272] on input "Sơ đồ ghế" at bounding box center [586, 270] width 376 height 26
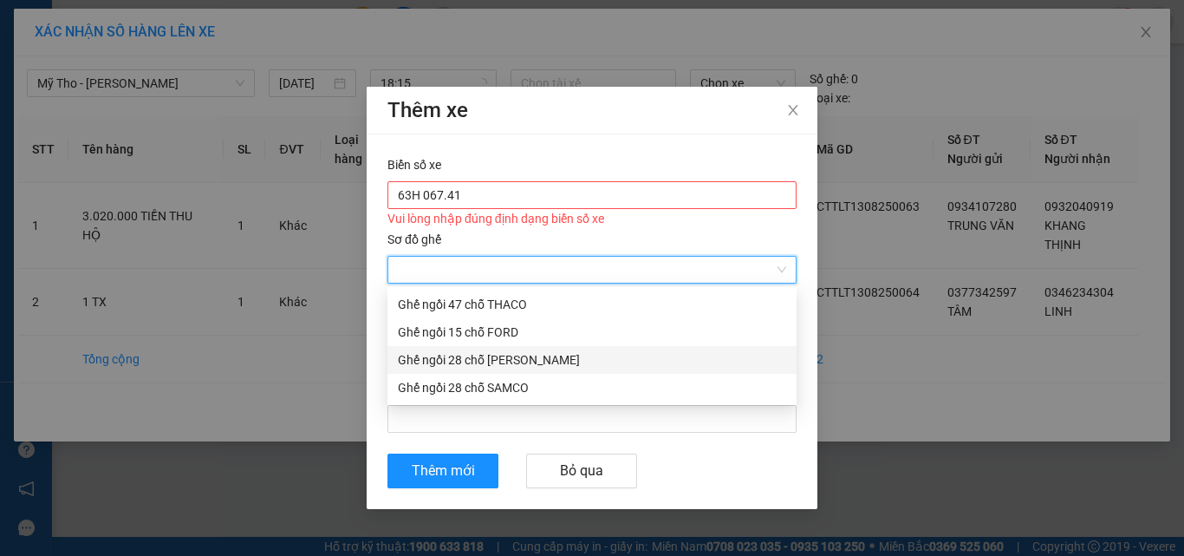
click at [488, 360] on div "Ghế ngồi 28 chỗ [PERSON_NAME]" at bounding box center [592, 359] width 388 height 19
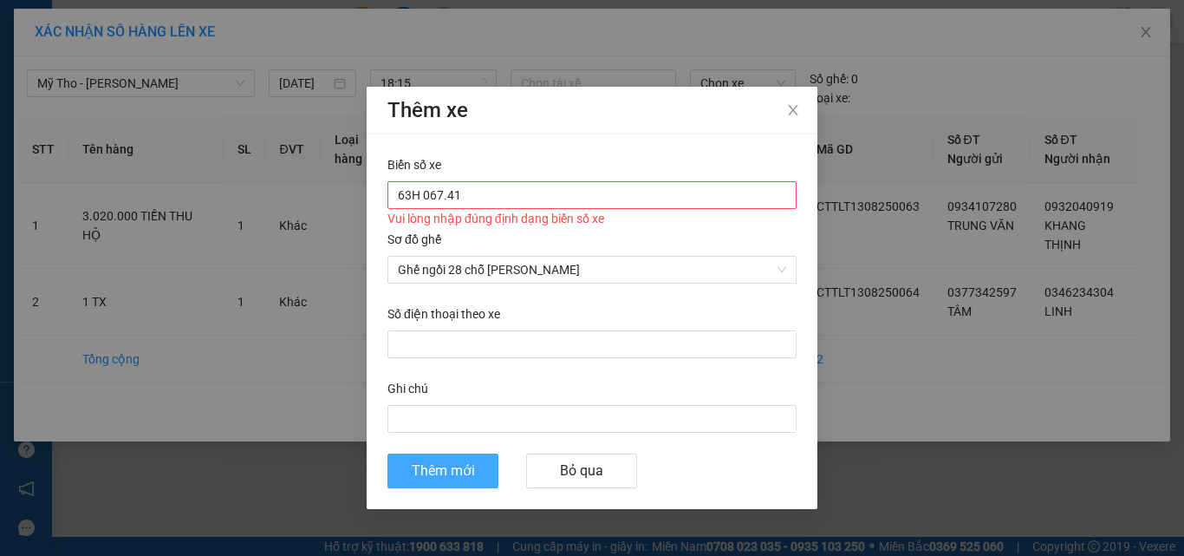
click at [461, 465] on span "Thêm mới" at bounding box center [443, 470] width 63 height 22
click at [475, 472] on button "Thêm mới" at bounding box center [443, 470] width 111 height 35
click at [576, 201] on input "63H 067.41" at bounding box center [592, 195] width 409 height 28
click at [426, 199] on input "63H 067.41" at bounding box center [592, 195] width 409 height 28
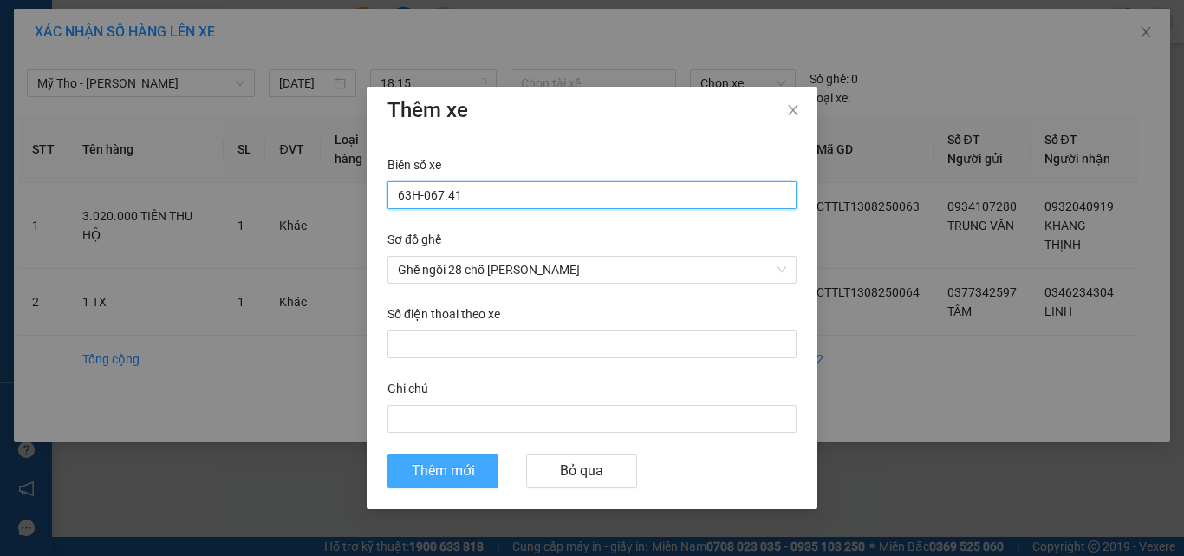
type input "63H-067.41"
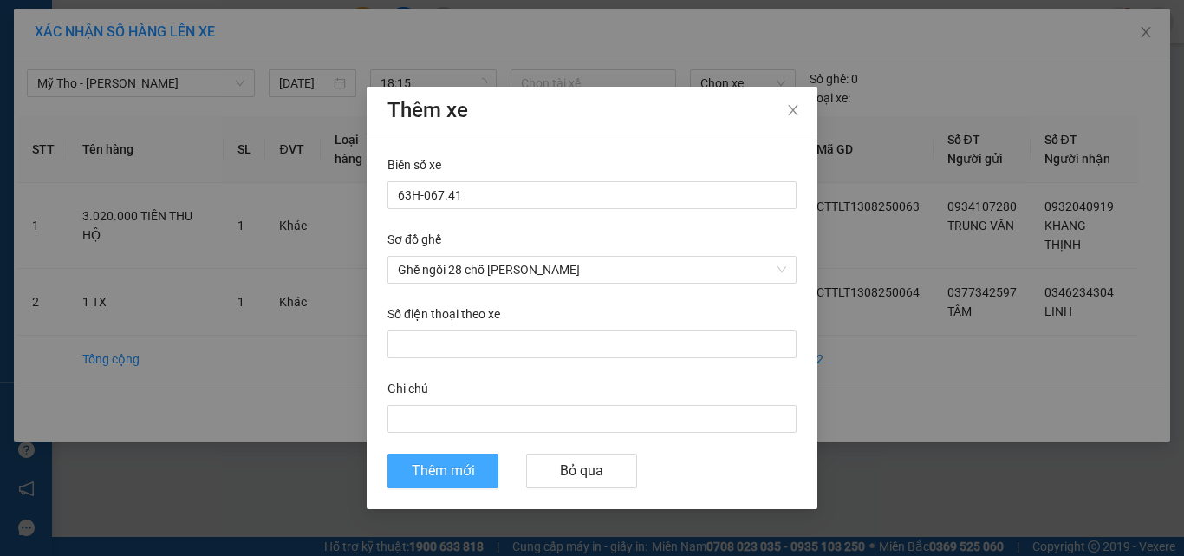
click at [443, 476] on span "Thêm mới" at bounding box center [443, 470] width 63 height 22
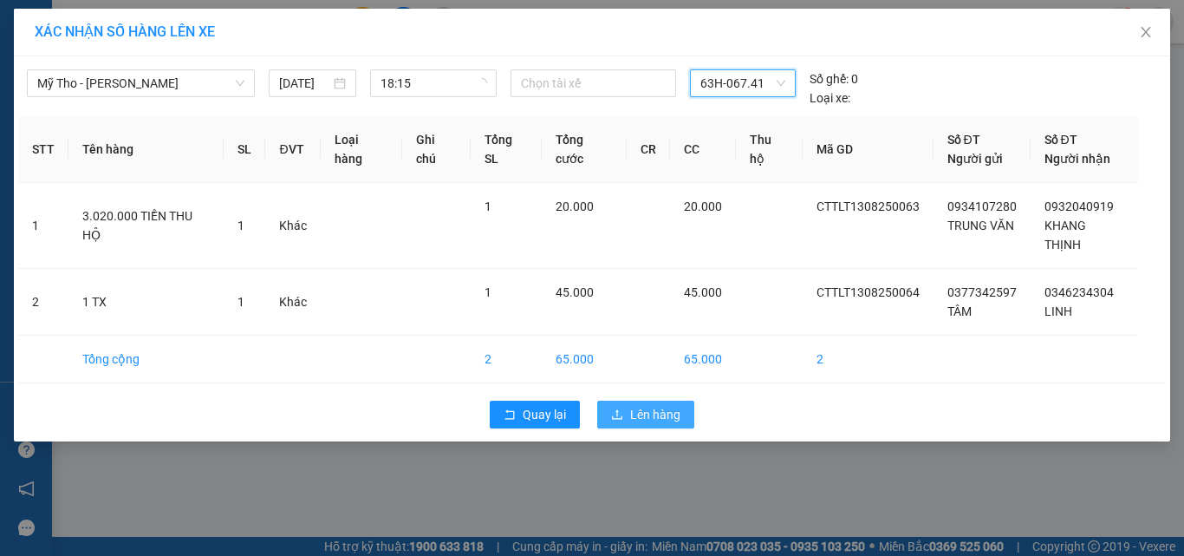
click at [665, 405] on span "Lên hàng" at bounding box center [655, 414] width 50 height 19
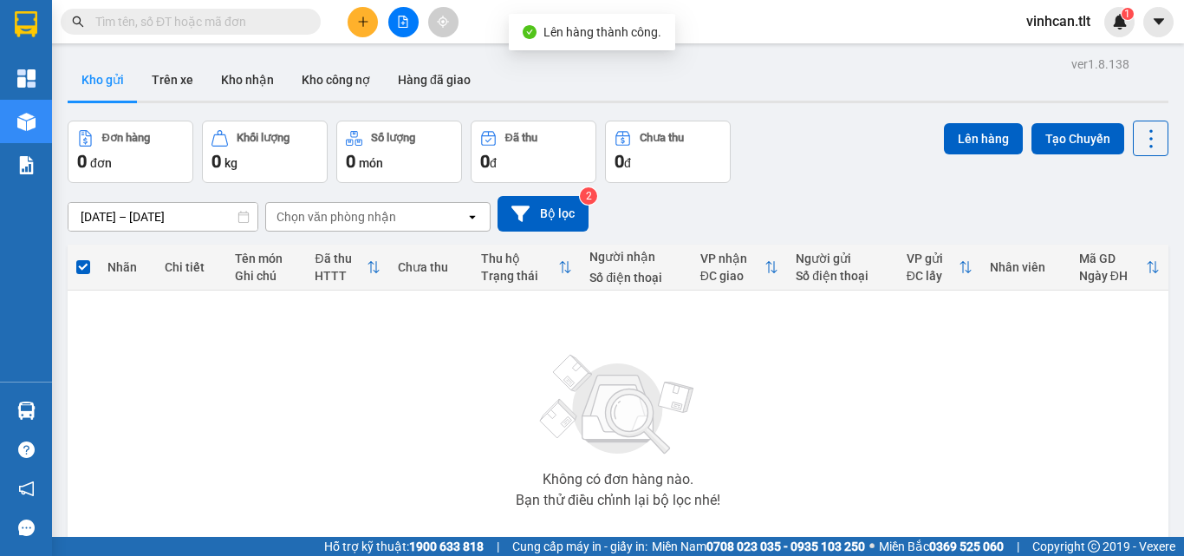
click at [403, 25] on button at bounding box center [403, 22] width 30 height 30
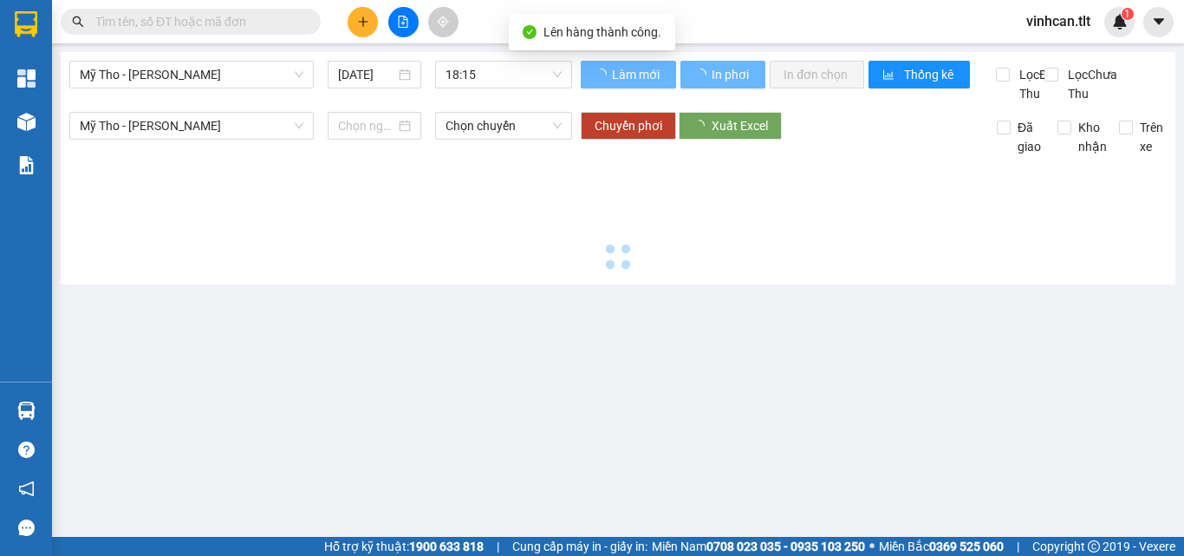
click at [537, 90] on div "Mỹ Tho - Hồ Chí Minh 13/08/2025 18:15" at bounding box center [320, 82] width 503 height 42
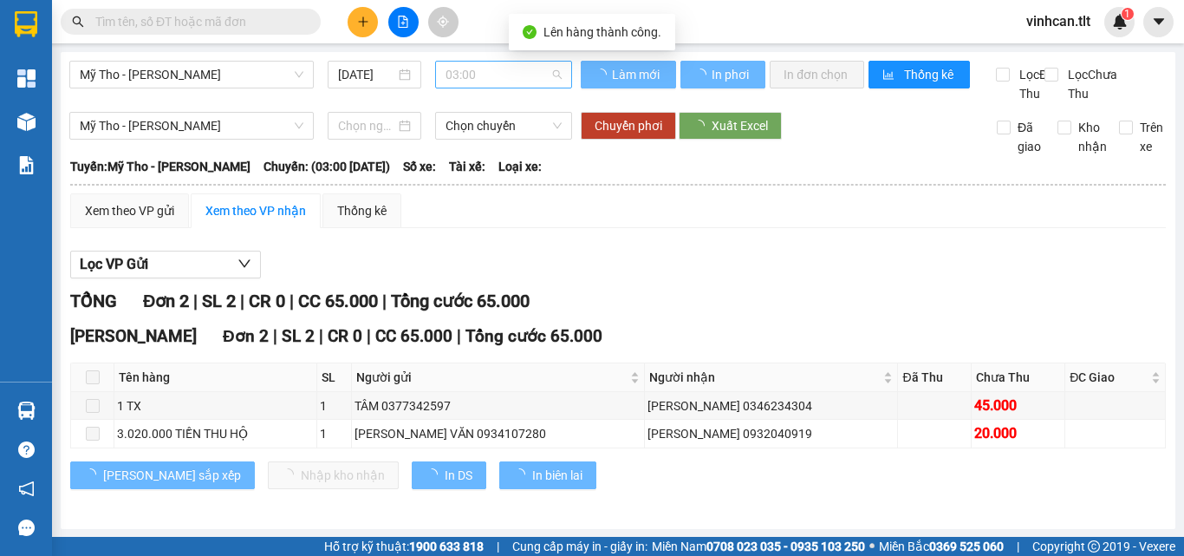
click at [533, 78] on span "03:00" at bounding box center [504, 75] width 116 height 26
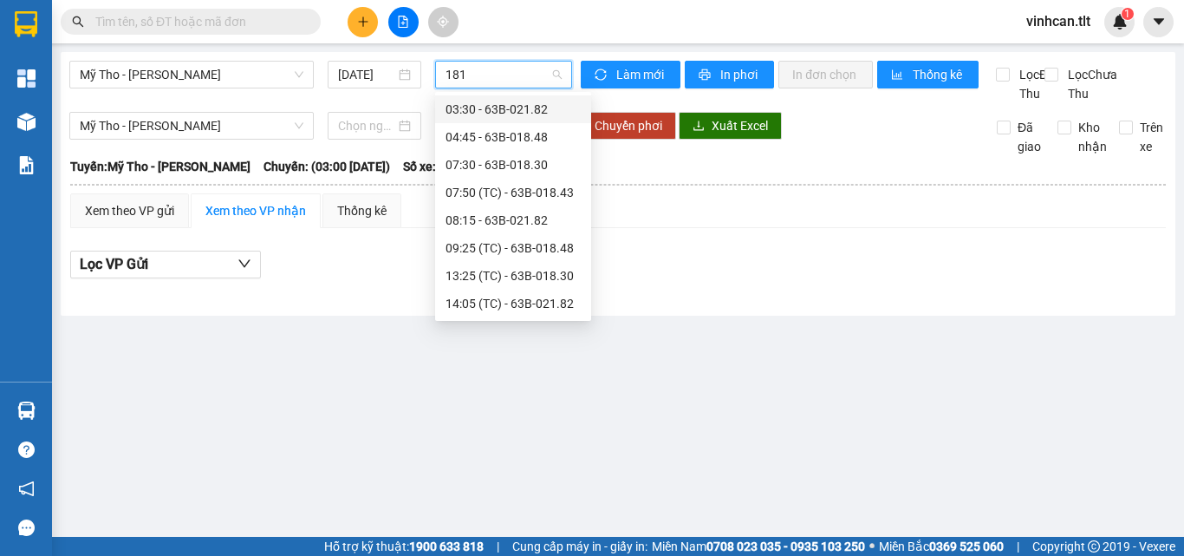
type input "1815"
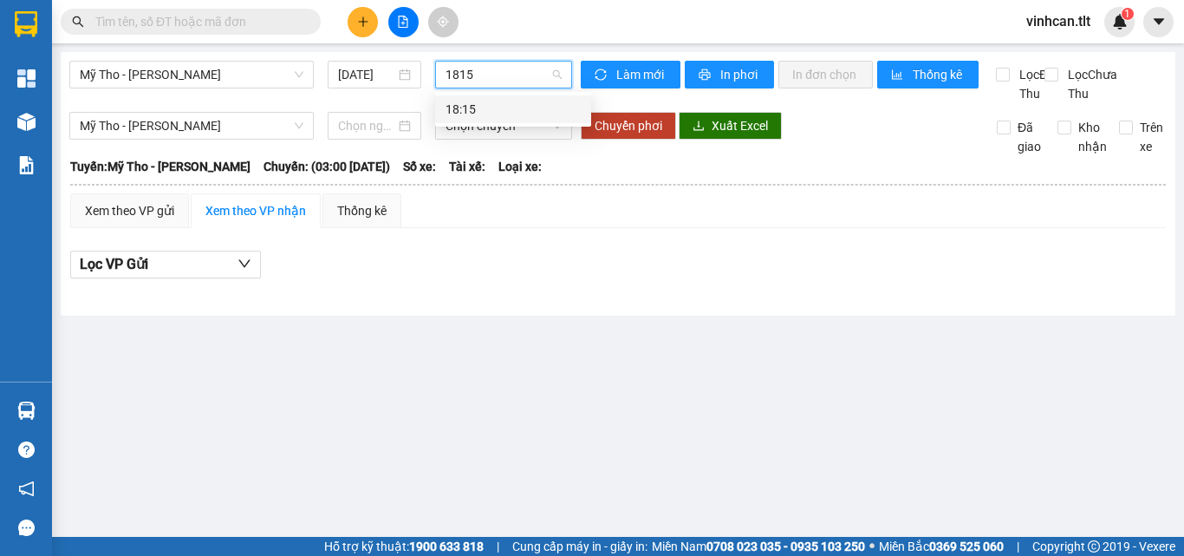
click at [501, 104] on div "18:15" at bounding box center [513, 109] width 135 height 19
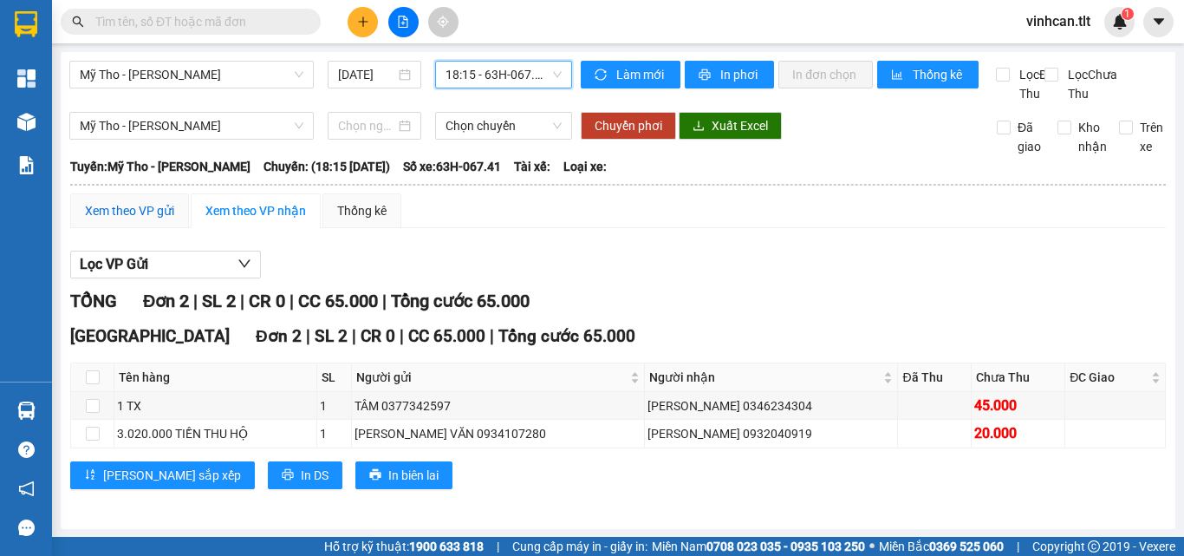
click at [118, 220] on div "Xem theo VP gửi" at bounding box center [129, 210] width 89 height 19
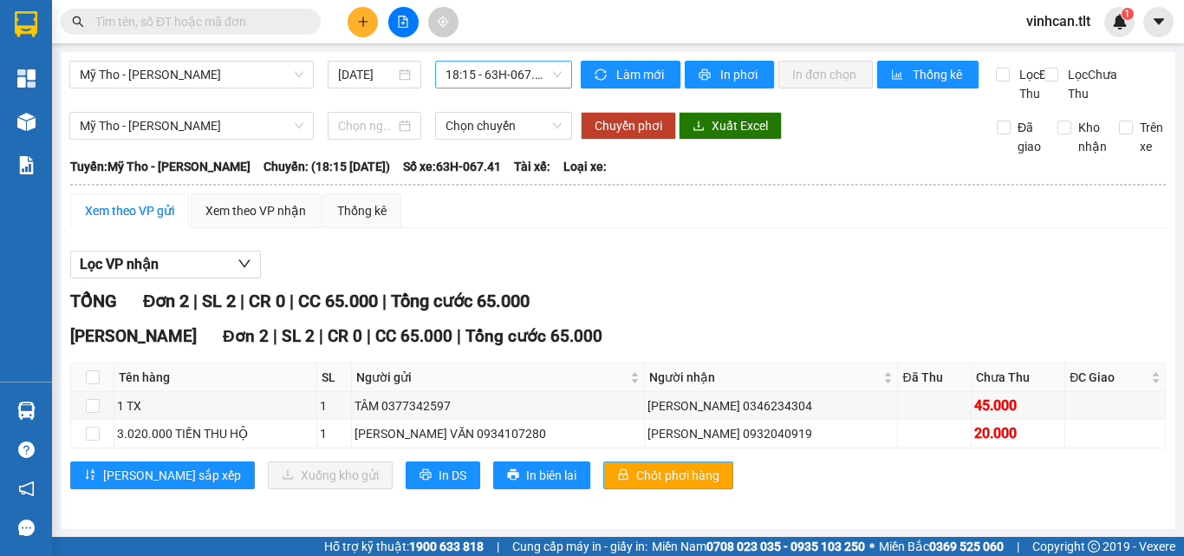
click at [636, 485] on span "Chốt phơi hàng" at bounding box center [677, 475] width 83 height 19
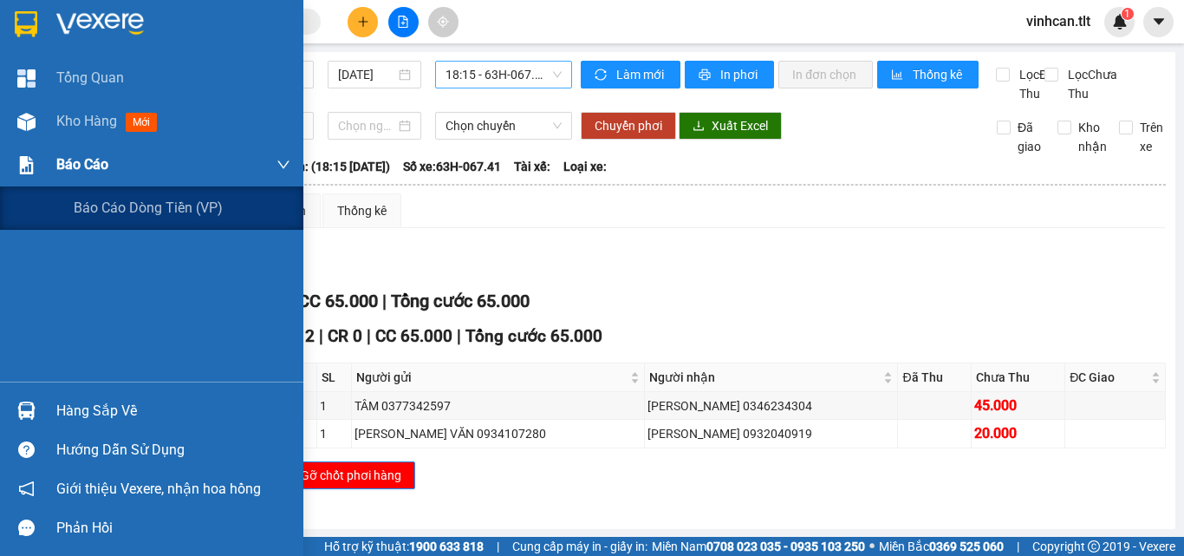
click at [26, 161] on img at bounding box center [26, 165] width 18 height 18
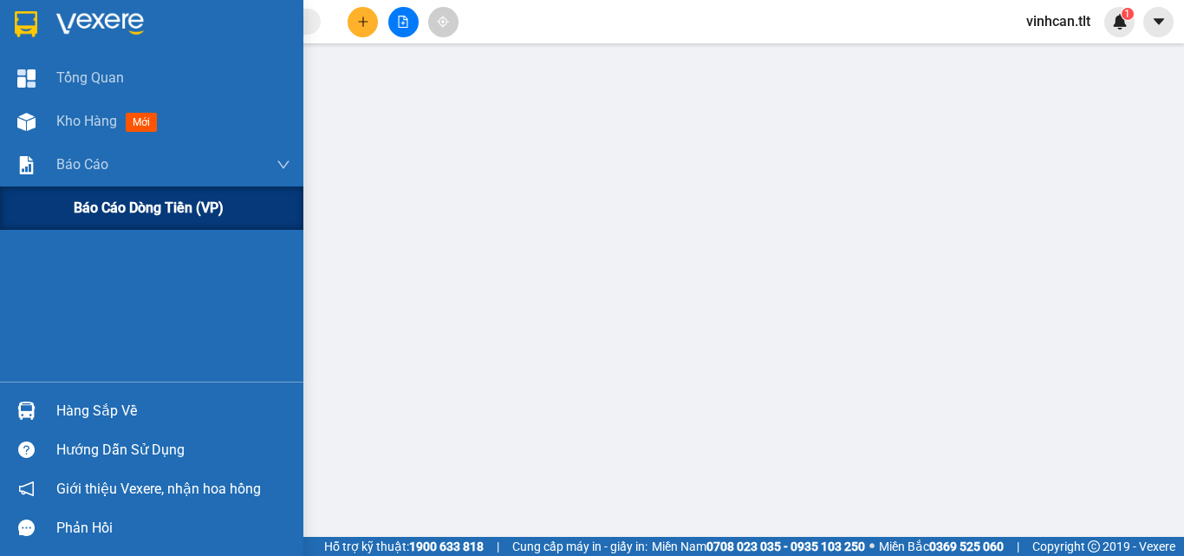
click at [107, 192] on div "Báo cáo dòng tiền (VP)" at bounding box center [182, 207] width 217 height 43
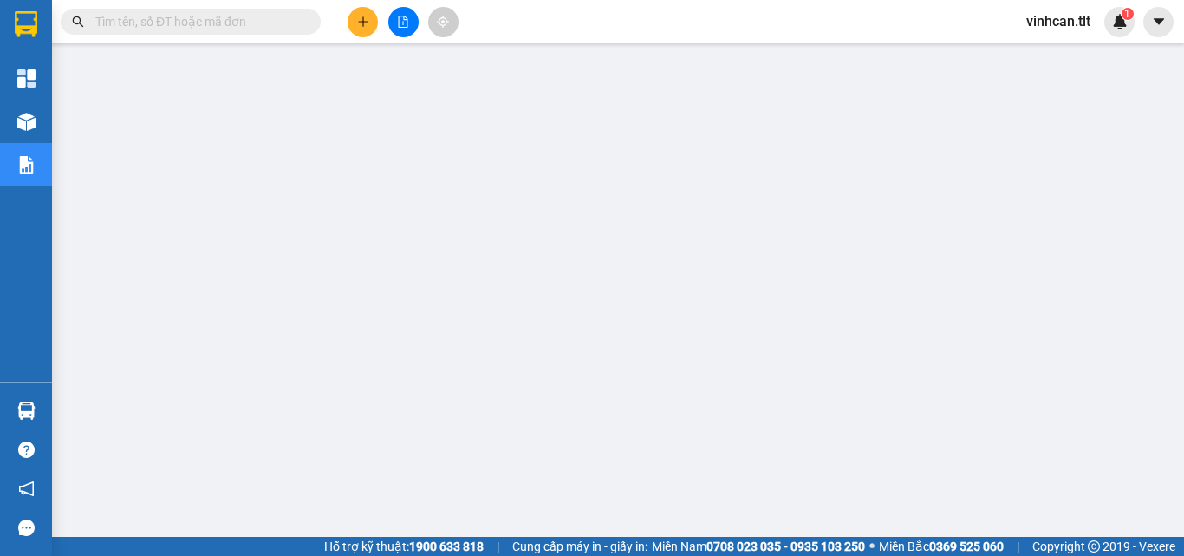
click at [231, 21] on input "text" at bounding box center [197, 21] width 205 height 19
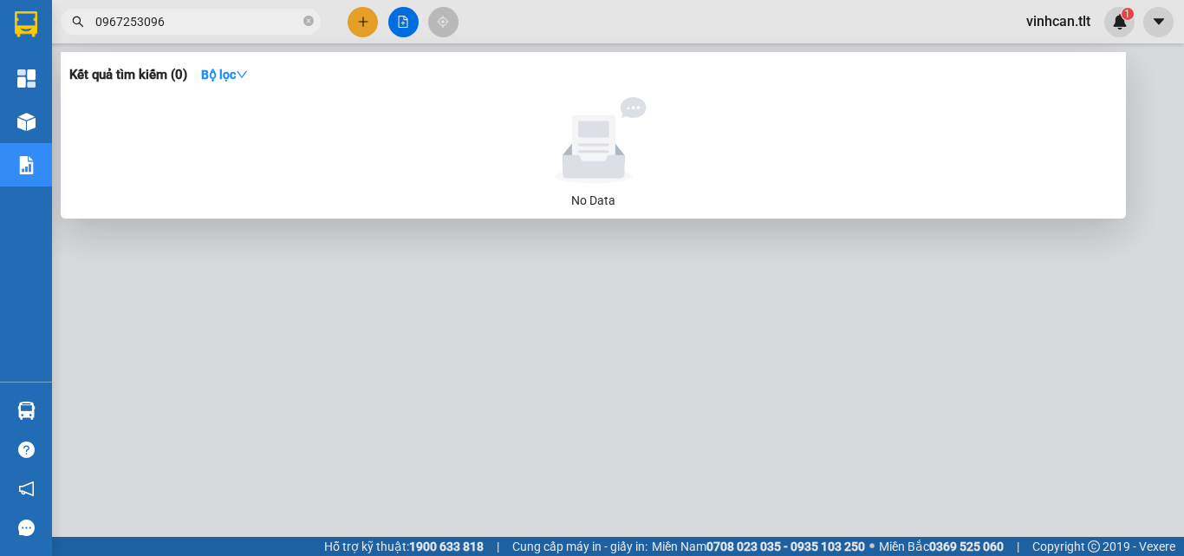
click at [177, 16] on input "0967253096" at bounding box center [197, 21] width 205 height 19
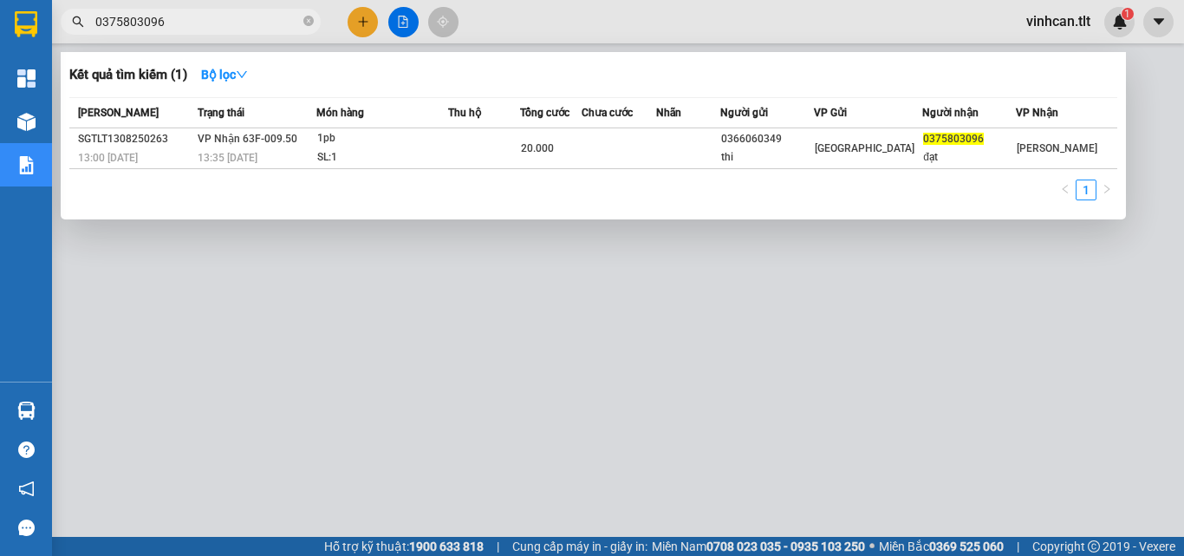
click at [158, 25] on input "0375803096" at bounding box center [197, 21] width 205 height 19
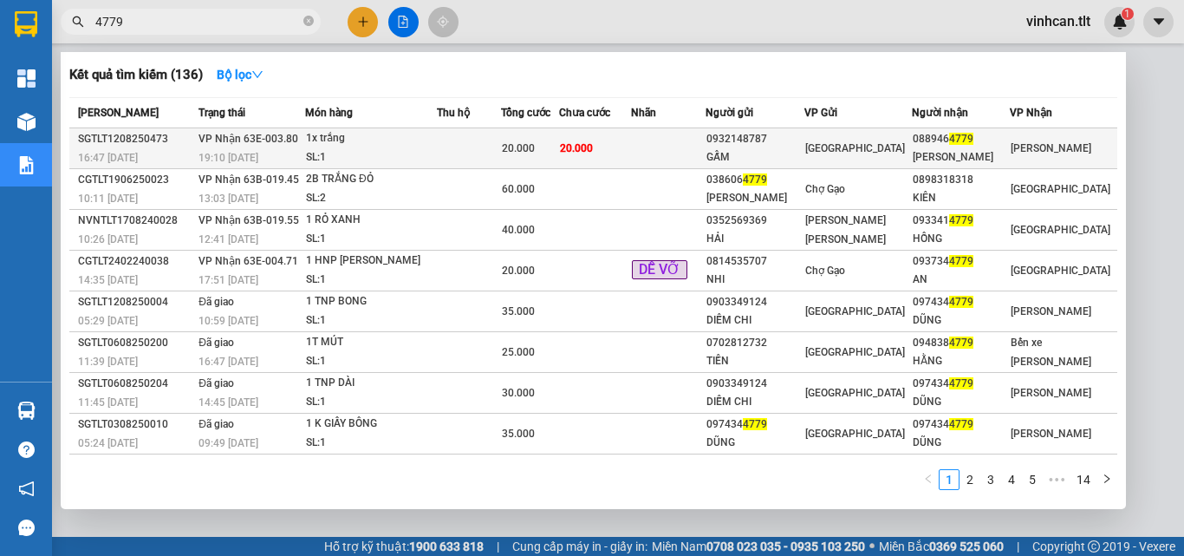
type input "4779"
click at [558, 141] on div "20.000" at bounding box center [530, 148] width 56 height 19
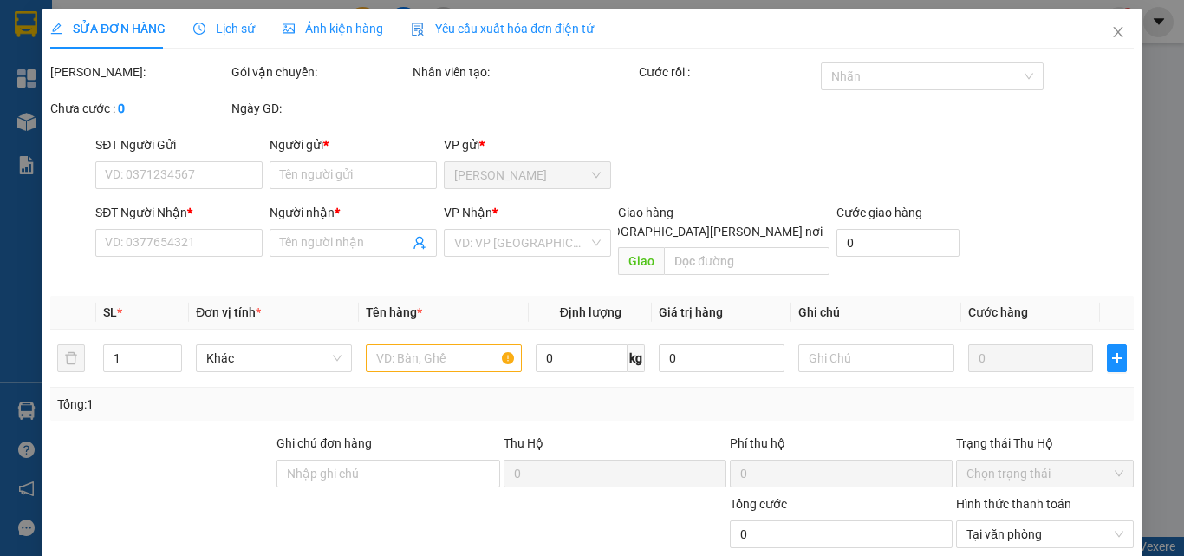
type input "0932148787"
type input "GẤM"
type input "0889464779"
type input "Vân"
type input "20.000"
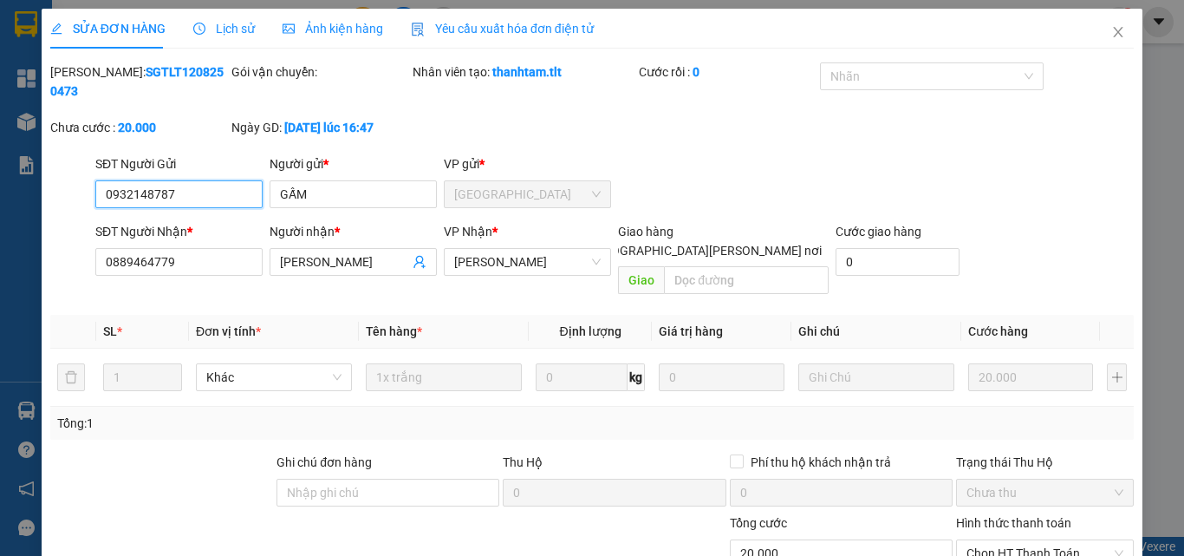
scroll to position [88, 0]
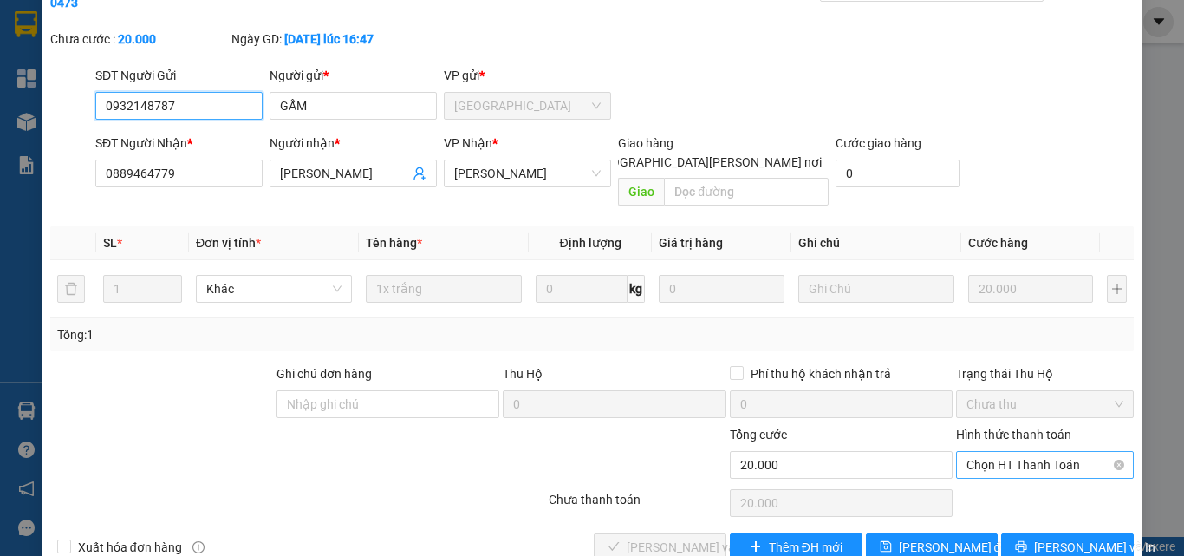
click at [997, 452] on span "Chọn HT Thanh Toán" at bounding box center [1045, 465] width 157 height 26
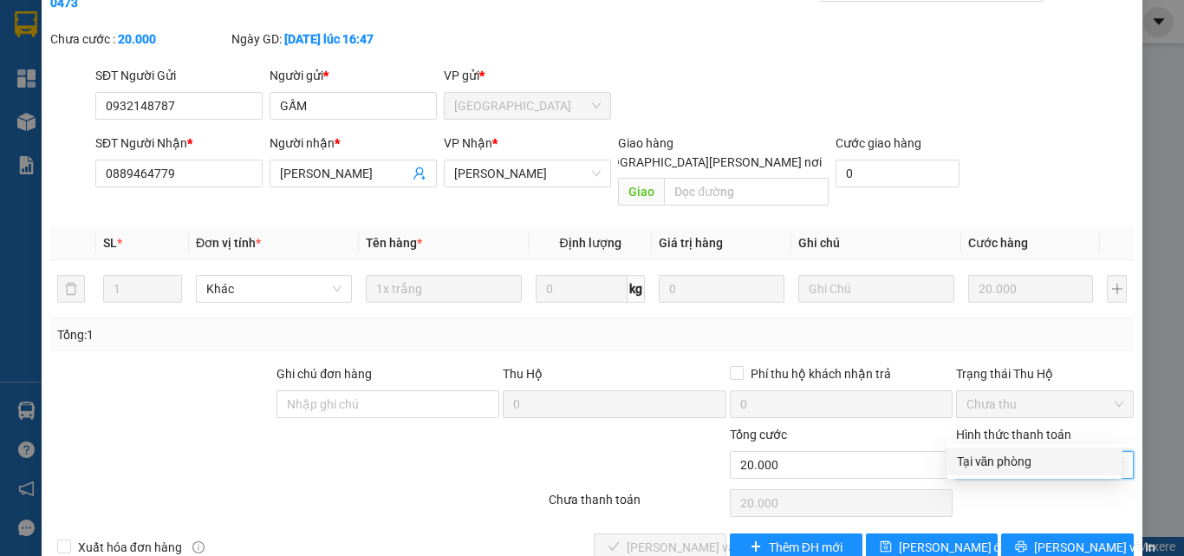
click at [989, 456] on div "Tại văn phòng" at bounding box center [1034, 461] width 155 height 19
type input "0"
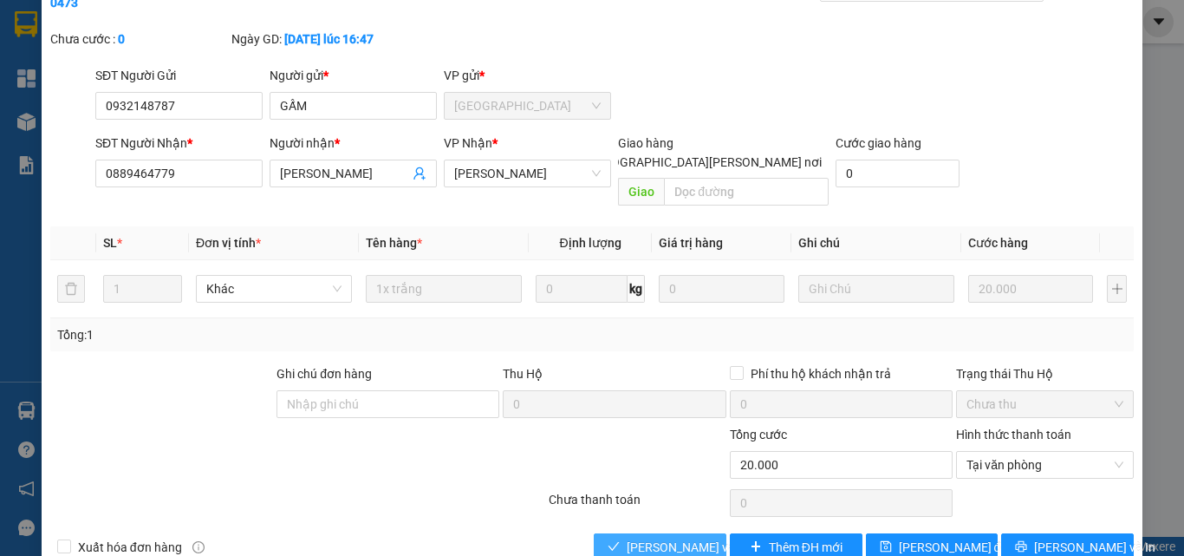
click at [697, 537] on span "[PERSON_NAME] và [PERSON_NAME] hàng" at bounding box center [744, 546] width 234 height 19
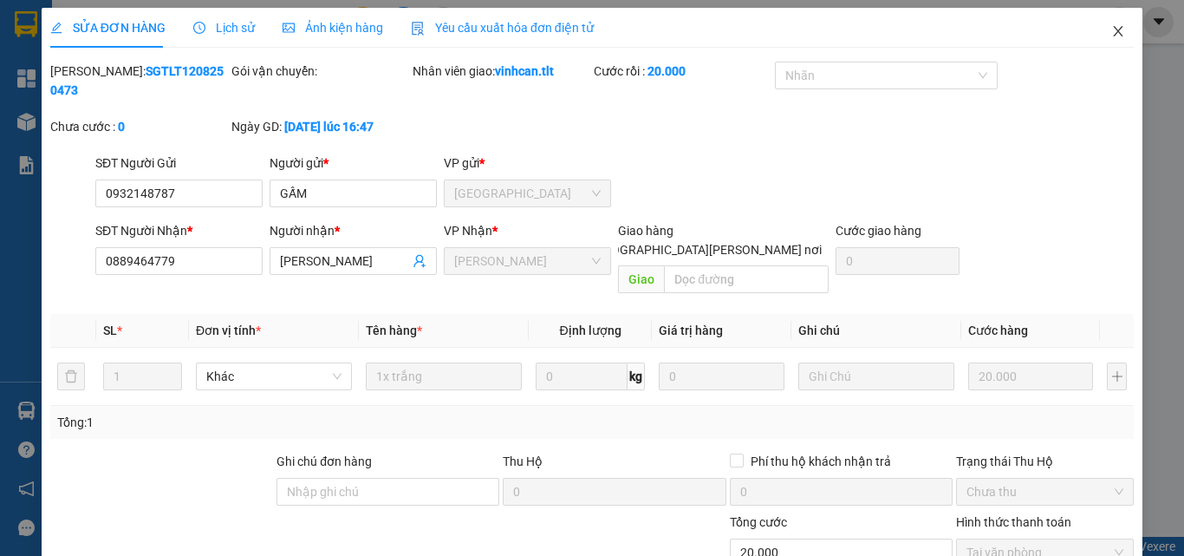
scroll to position [0, 0]
click at [1111, 24] on span "Close" at bounding box center [1118, 33] width 49 height 49
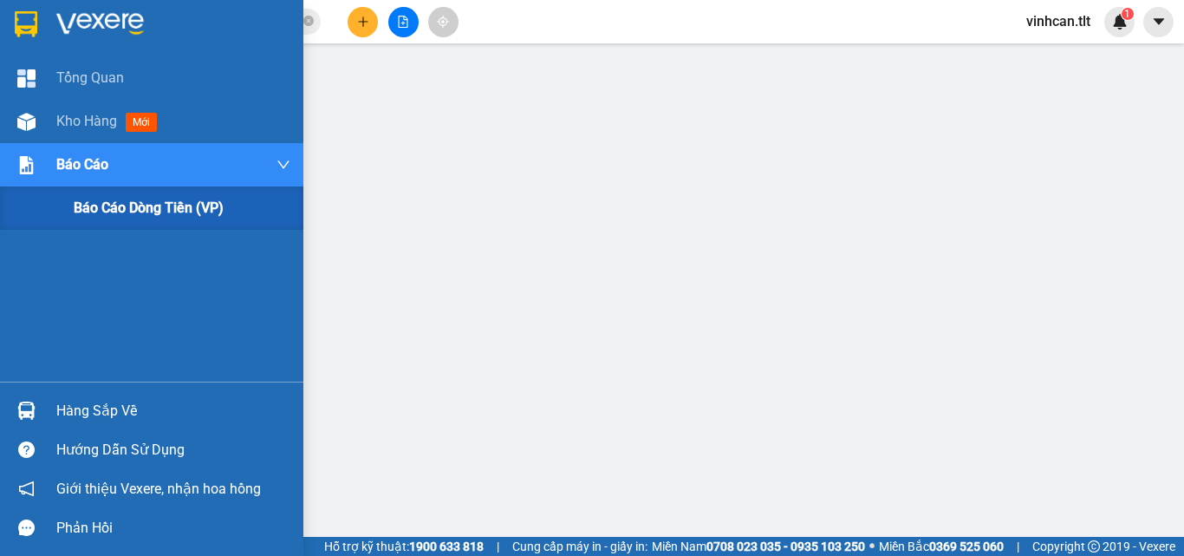
click at [187, 208] on span "Báo cáo dòng tiền (VP)" at bounding box center [149, 208] width 150 height 22
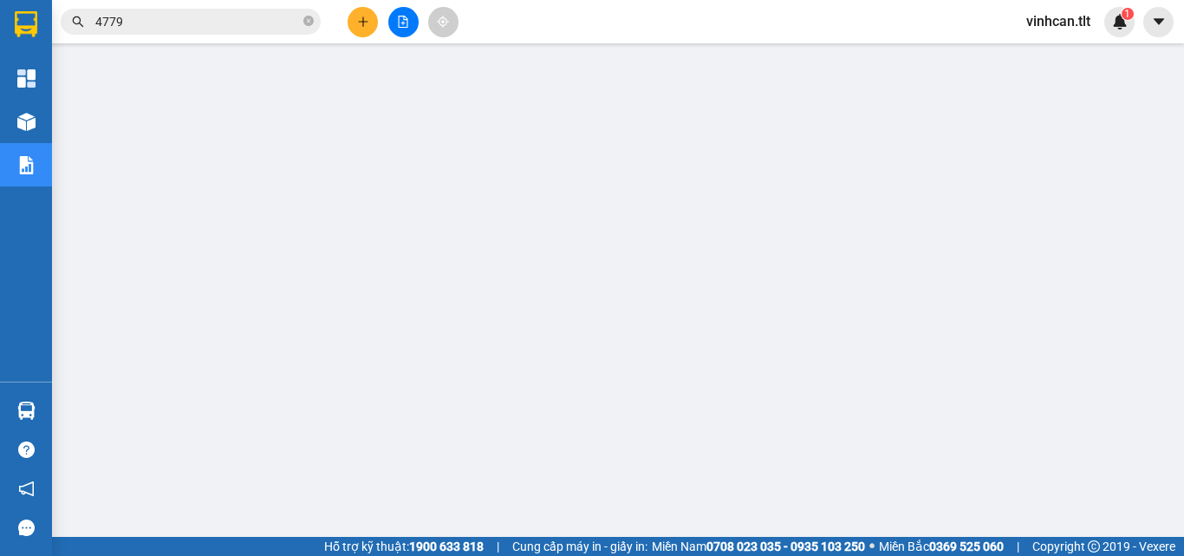
click at [134, 31] on span "4779" at bounding box center [191, 22] width 260 height 26
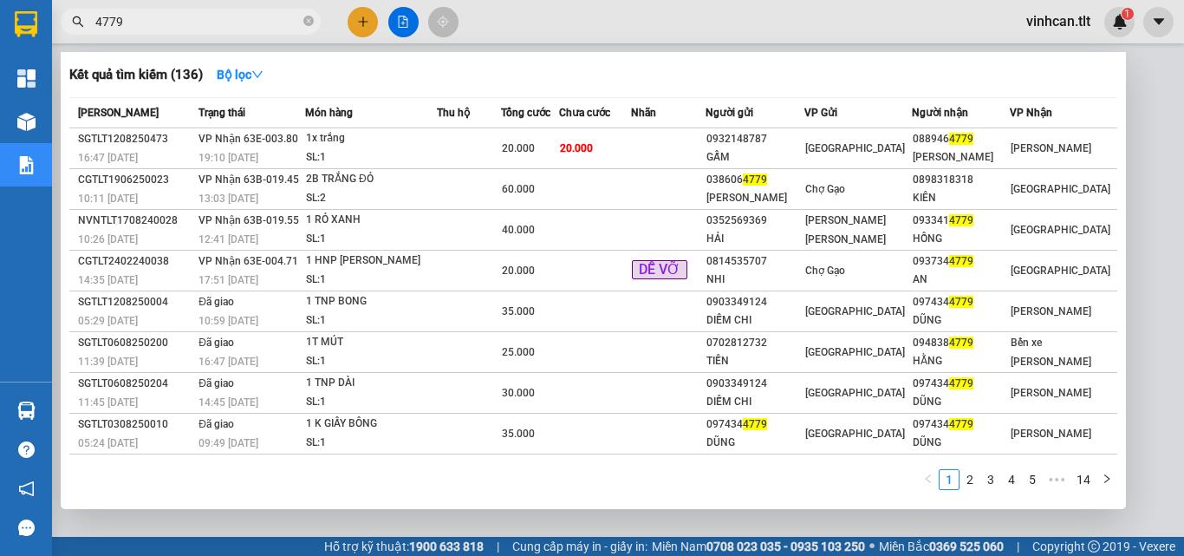
click at [134, 31] on span "4779" at bounding box center [191, 22] width 260 height 26
click at [134, 30] on span "4779" at bounding box center [191, 22] width 260 height 26
click at [137, 21] on input "4779" at bounding box center [197, 21] width 205 height 19
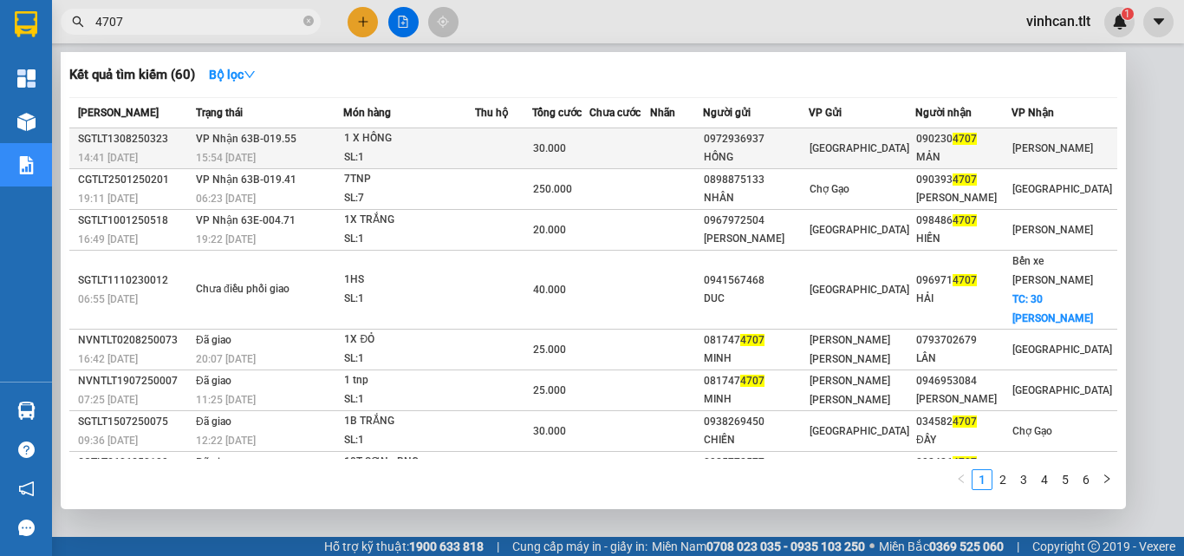
type input "4707"
click at [474, 146] on div "1 X HỒNG" at bounding box center [409, 138] width 130 height 19
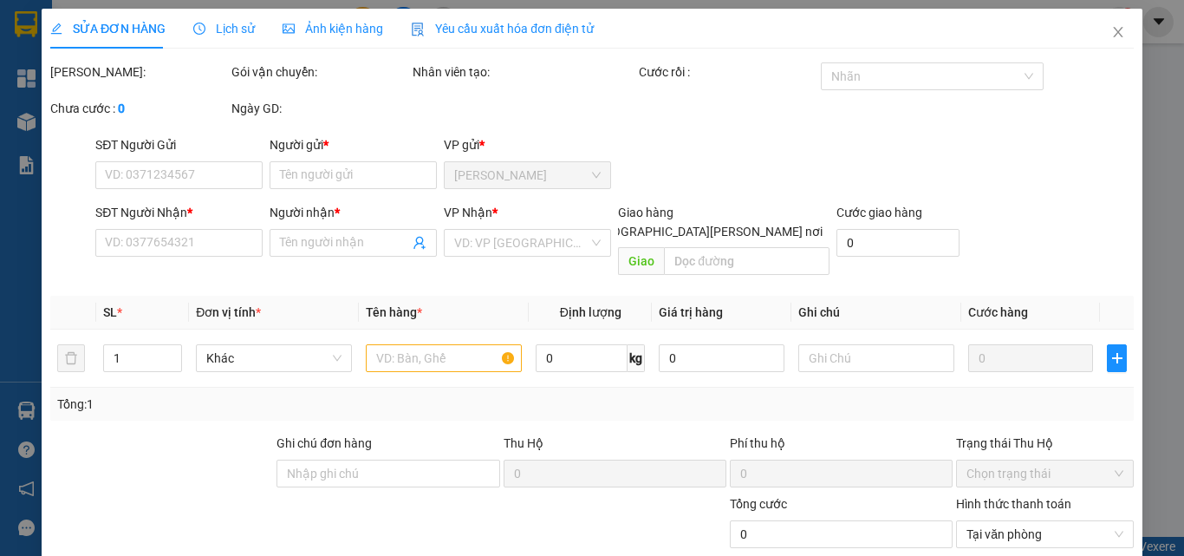
type input "0972936937"
type input "HỒNG"
type input "0902304707"
type input "MẢN"
type input "30.000"
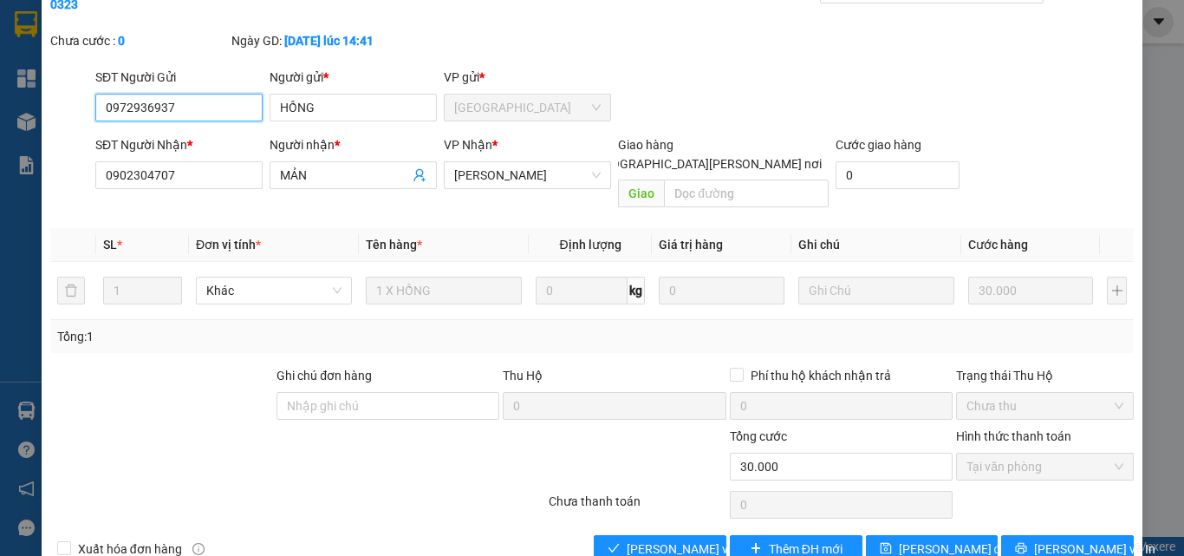
scroll to position [89, 0]
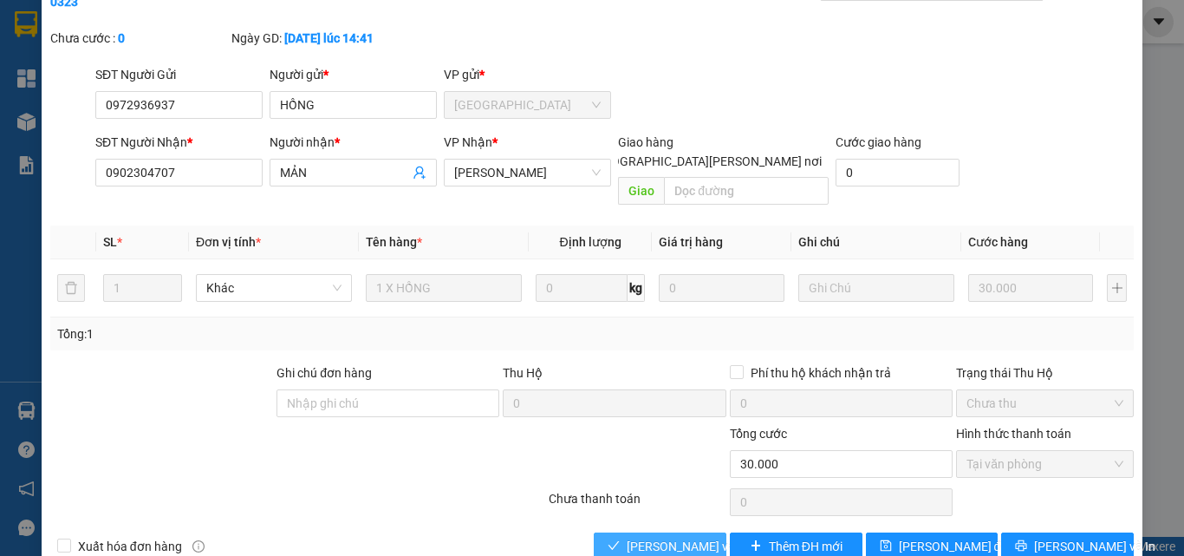
click at [668, 537] on span "[PERSON_NAME] và [PERSON_NAME] hàng" at bounding box center [744, 546] width 234 height 19
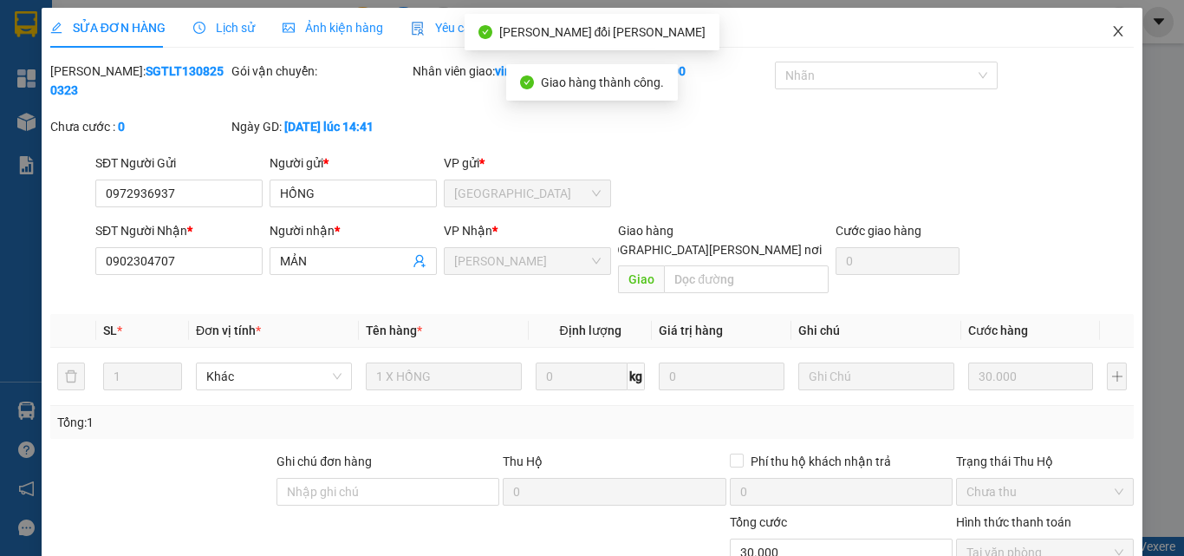
scroll to position [0, 0]
click at [1111, 39] on icon "close" at bounding box center [1118, 32] width 14 height 14
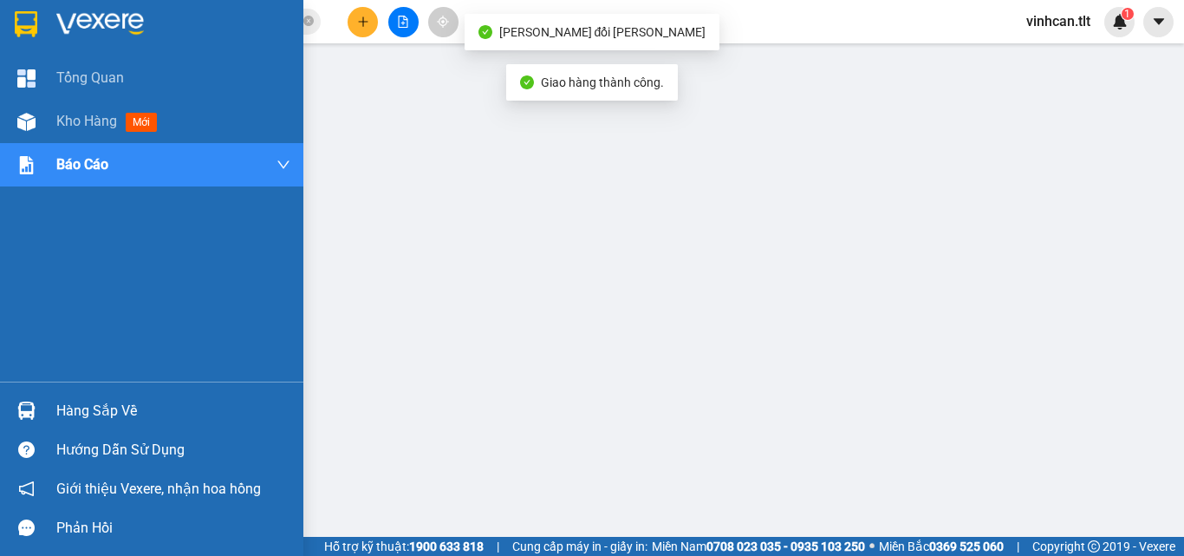
click at [3, 407] on div "Hàng sắp về" at bounding box center [151, 410] width 303 height 39
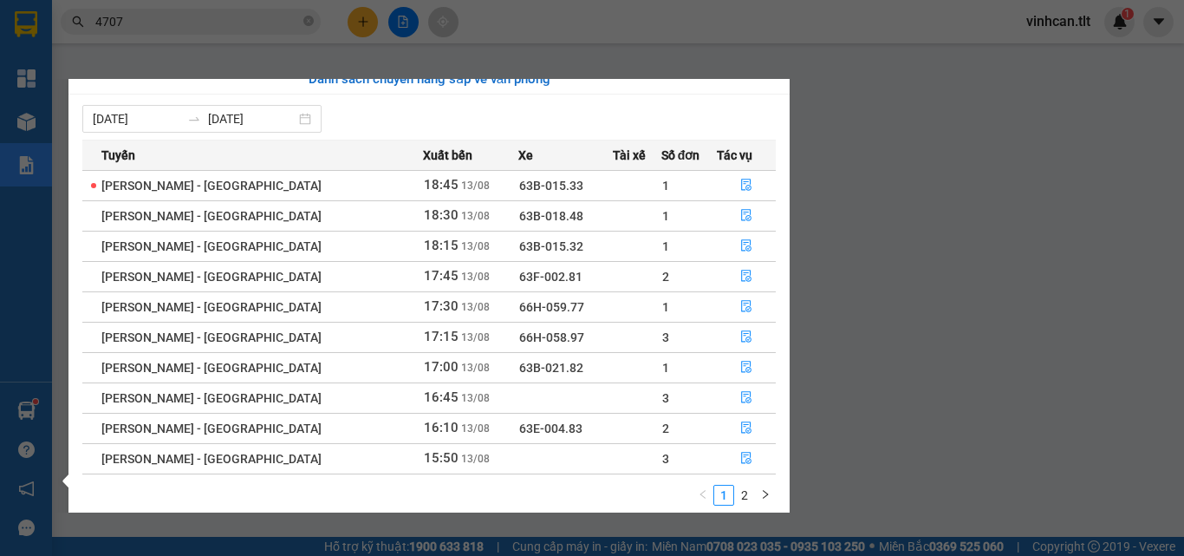
scroll to position [28, 0]
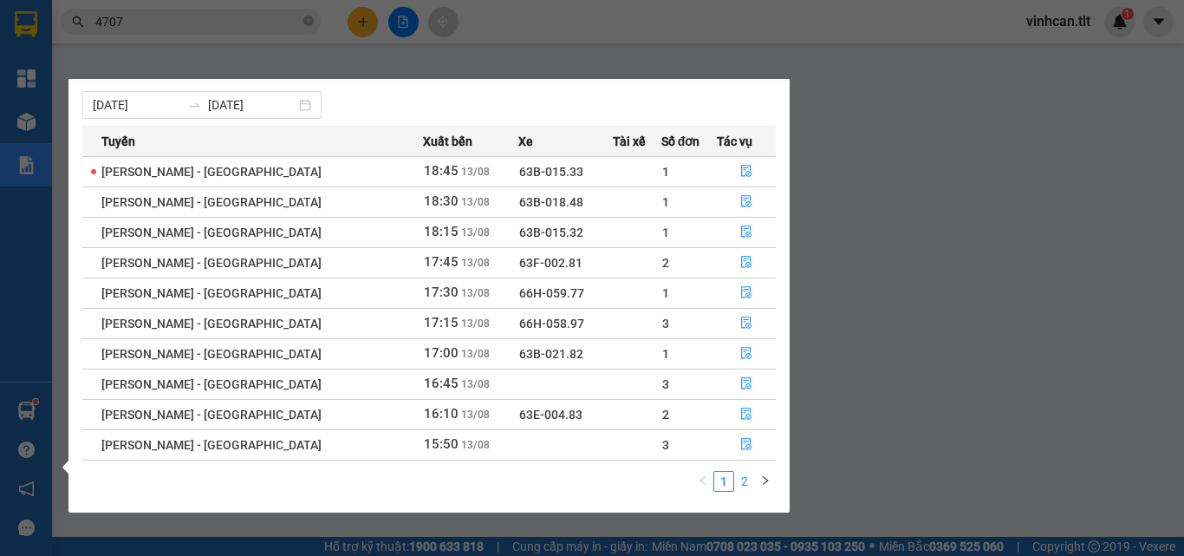
click at [740, 483] on link "2" at bounding box center [744, 481] width 19 height 19
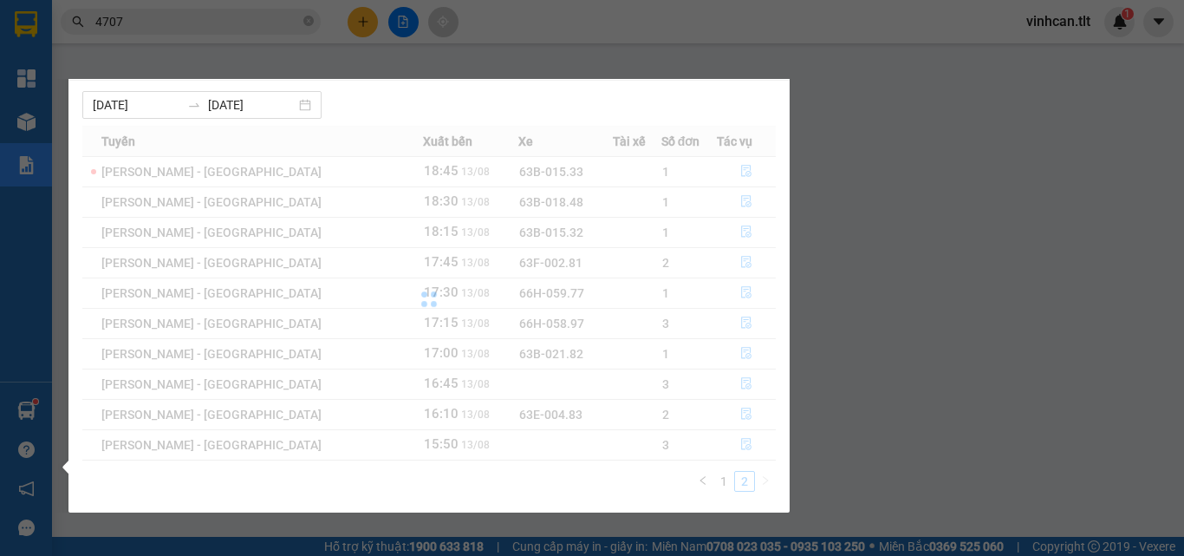
scroll to position [0, 0]
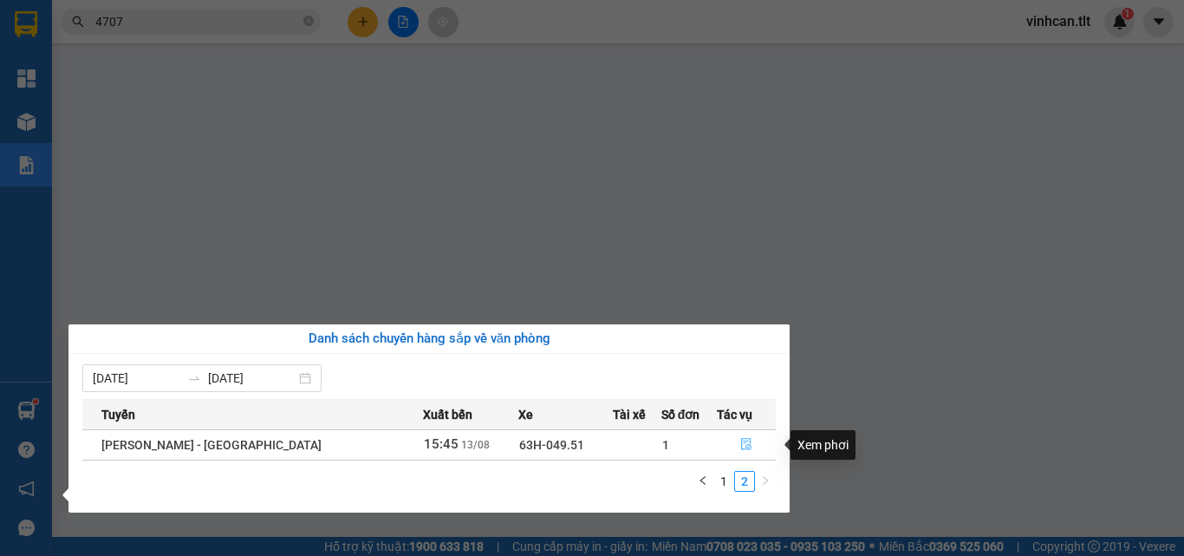
click at [741, 448] on icon "file-done" at bounding box center [746, 445] width 10 height 12
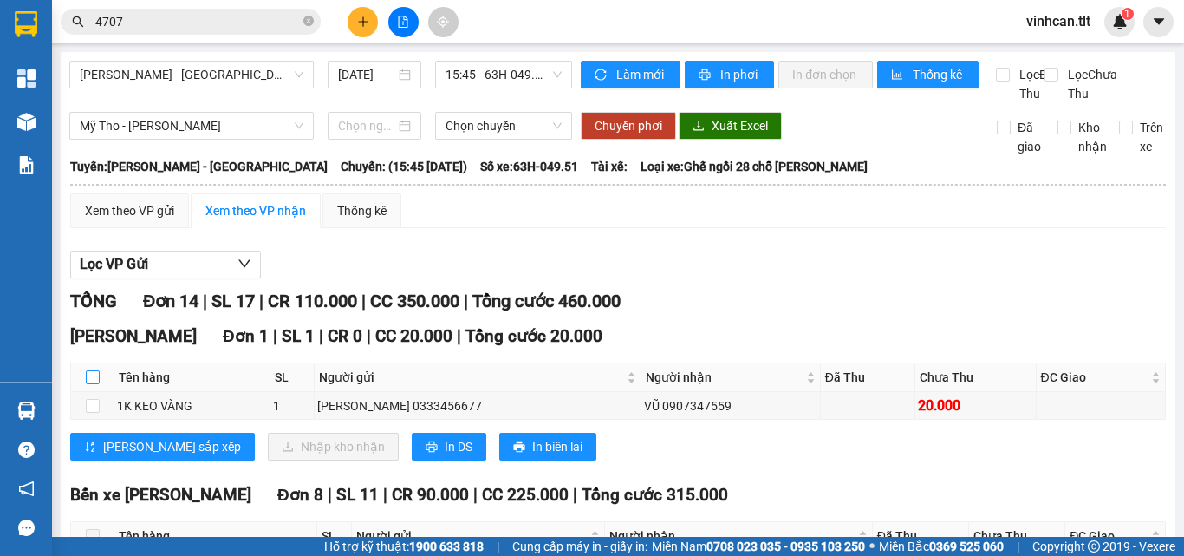
click at [87, 384] on input "checkbox" at bounding box center [93, 377] width 14 height 14
checkbox input "true"
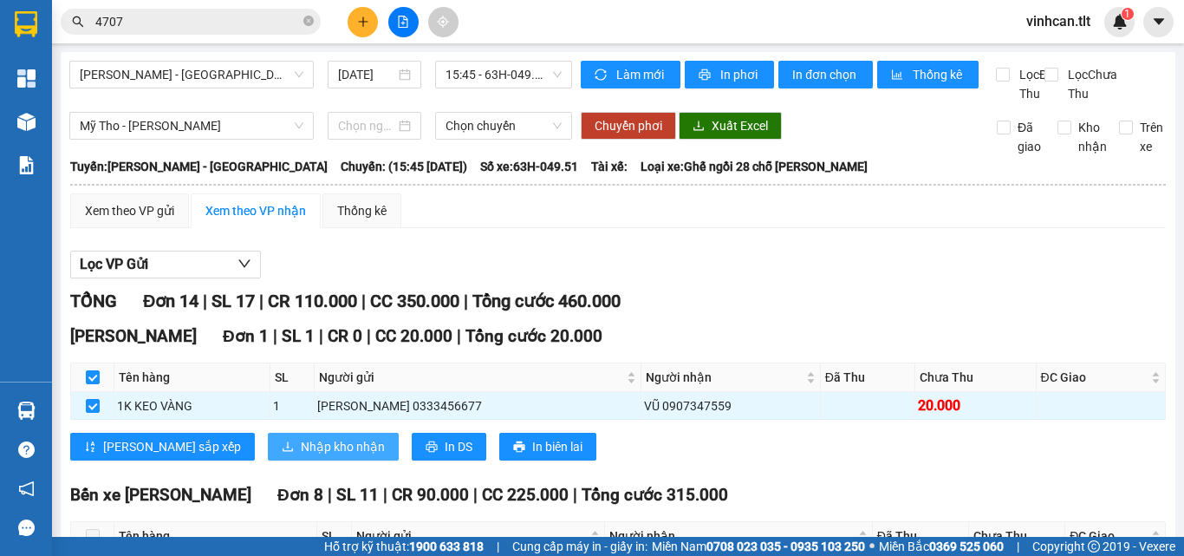
click at [301, 456] on span "Nhập kho nhận" at bounding box center [343, 446] width 84 height 19
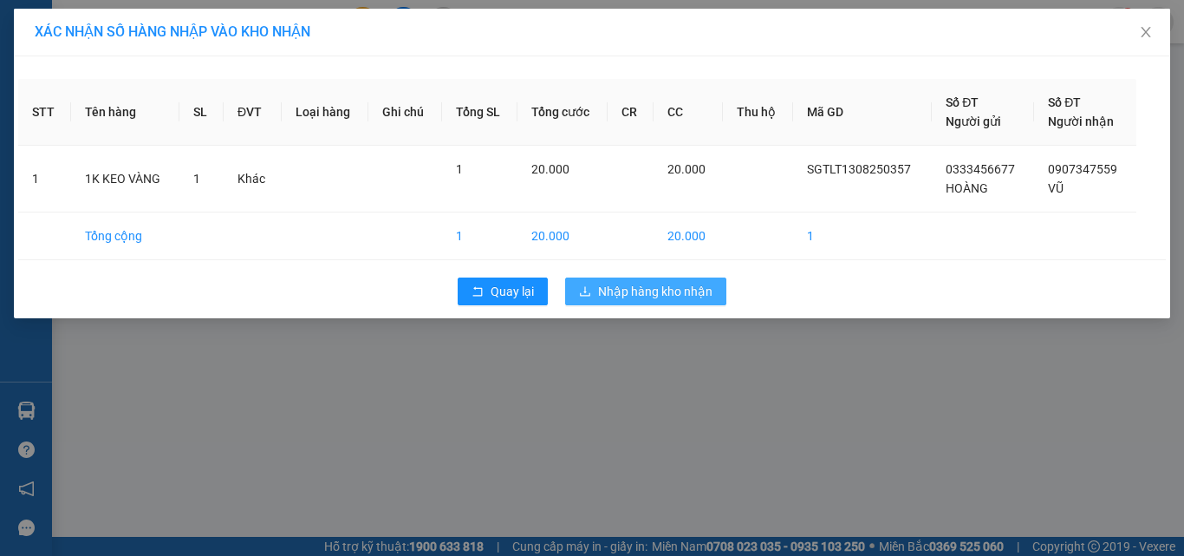
click at [680, 286] on span "Nhập hàng kho nhận" at bounding box center [655, 291] width 114 height 19
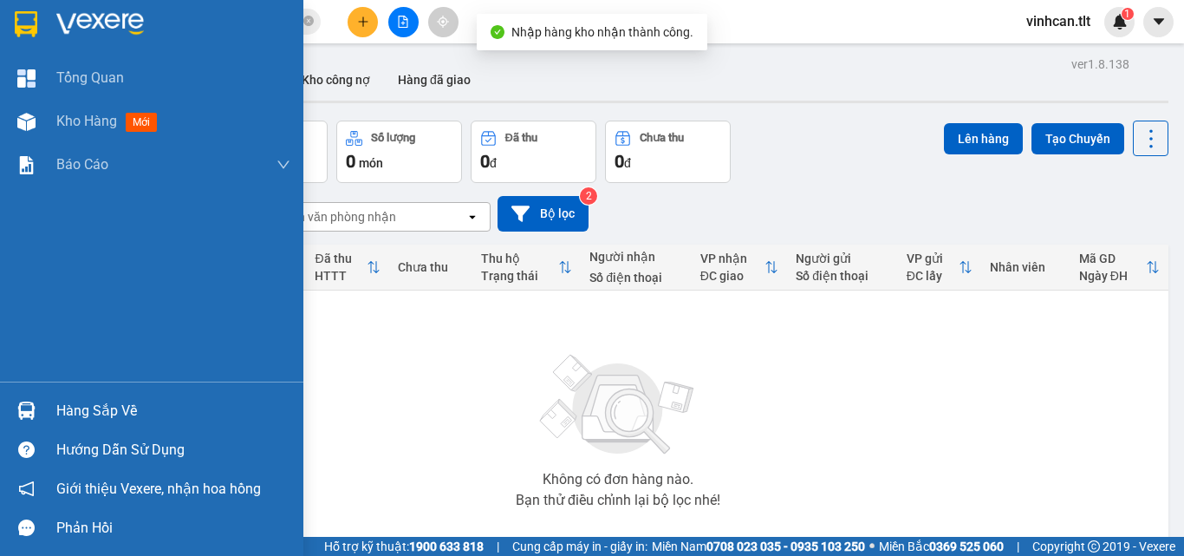
click at [19, 406] on img at bounding box center [26, 410] width 18 height 18
click at [26, 26] on div "Tổng Quan Kho hàng mới Báo cáo Báo cáo dòng tiền (VP) Hàng sắp về Hướng dẫn sử …" at bounding box center [151, 278] width 303 height 556
click at [26, 26] on img at bounding box center [26, 24] width 23 height 26
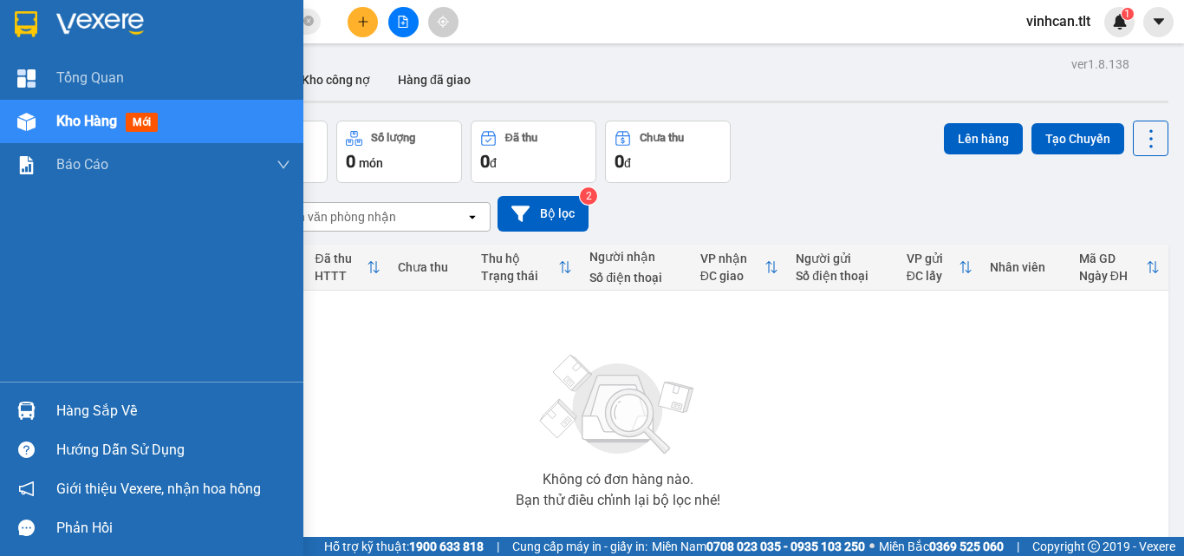
click at [29, 407] on img at bounding box center [26, 410] width 18 height 18
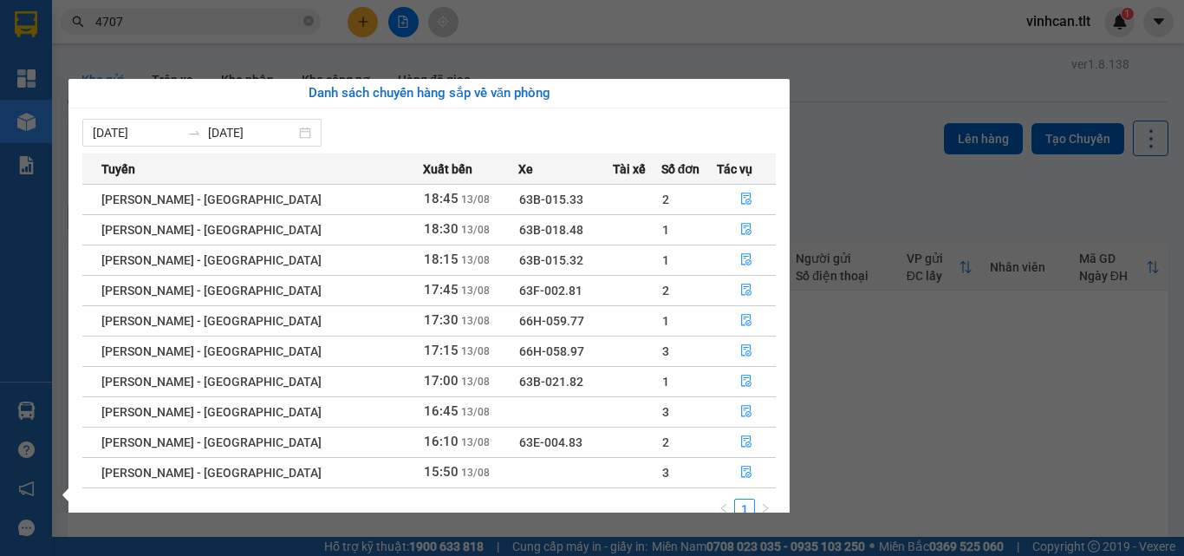
scroll to position [28, 0]
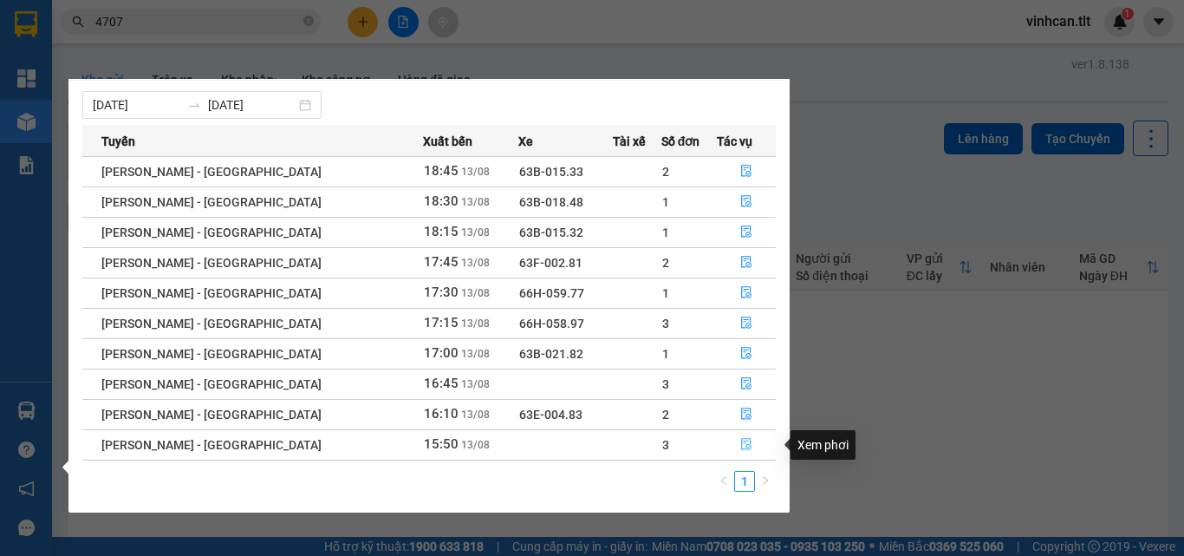
click at [741, 441] on icon "file-done" at bounding box center [746, 445] width 10 height 12
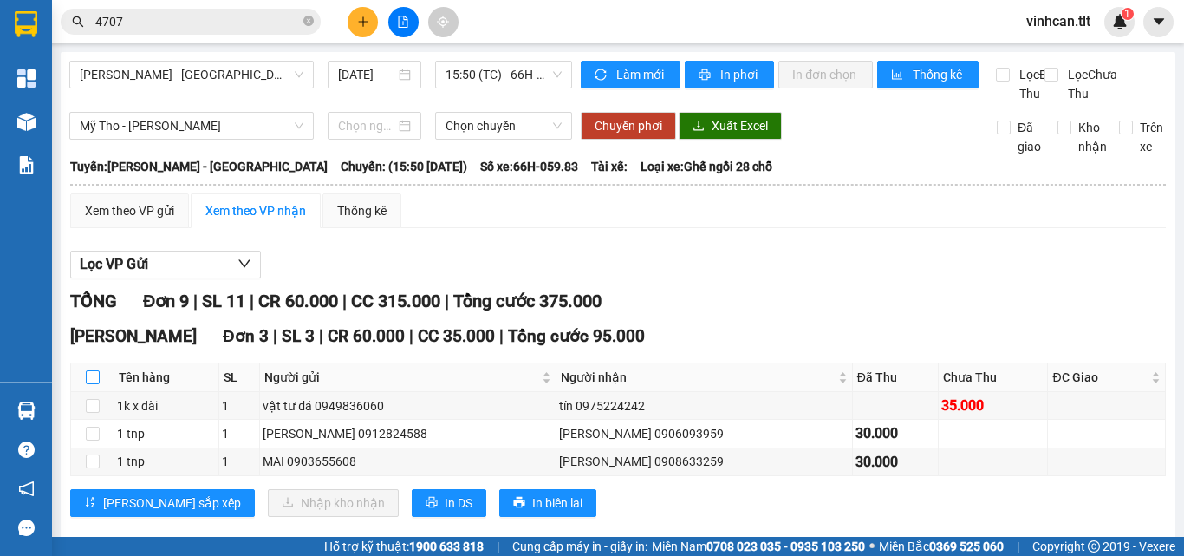
click at [99, 384] on input "checkbox" at bounding box center [93, 377] width 14 height 14
checkbox input "true"
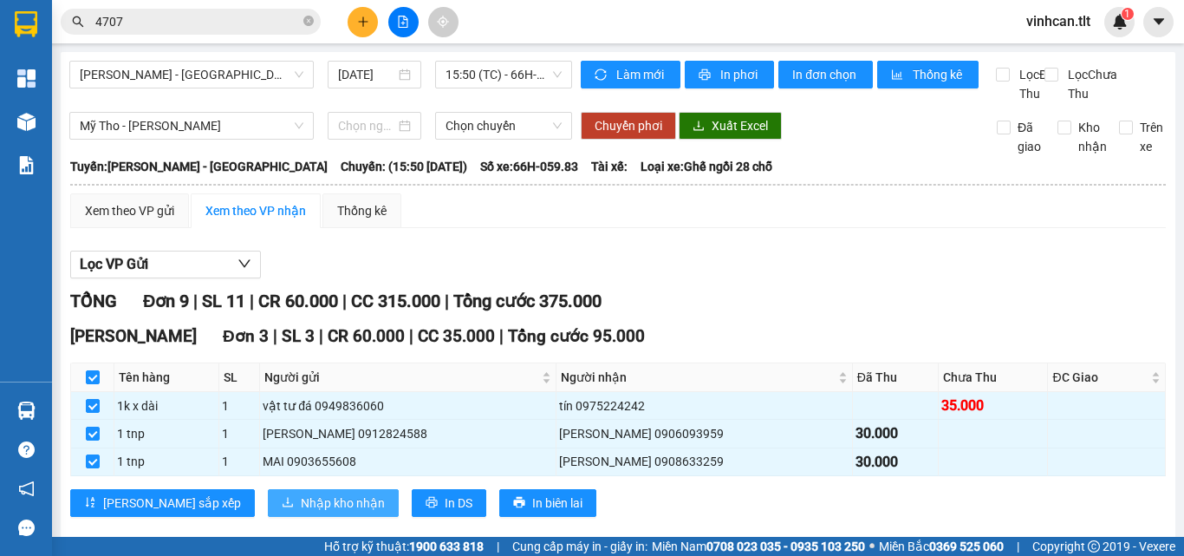
click at [268, 517] on button "Nhập kho nhận" at bounding box center [333, 503] width 131 height 28
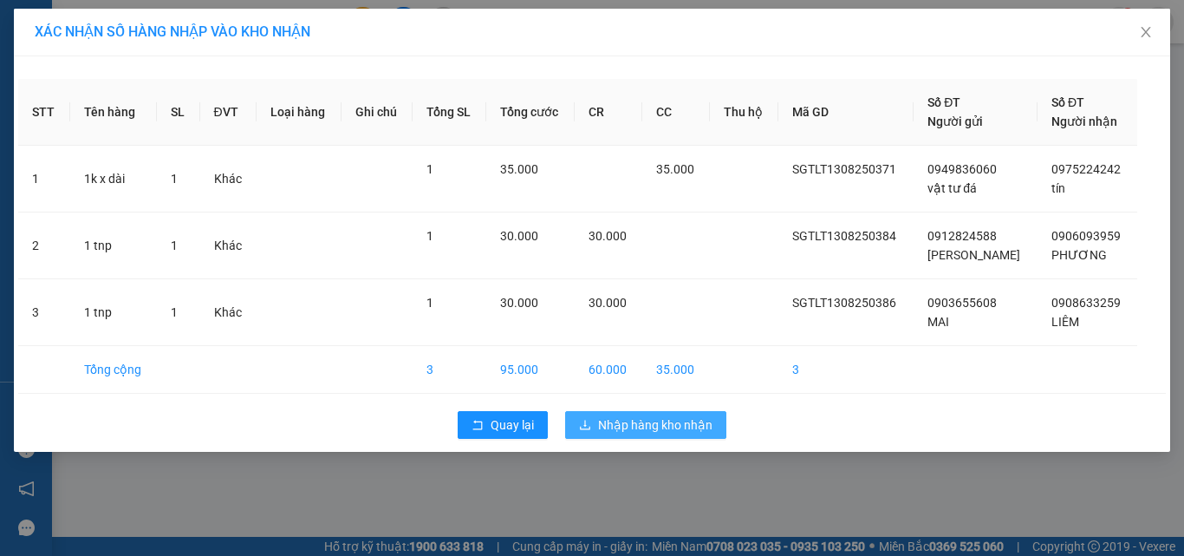
click at [639, 426] on span "Nhập hàng kho nhận" at bounding box center [655, 424] width 114 height 19
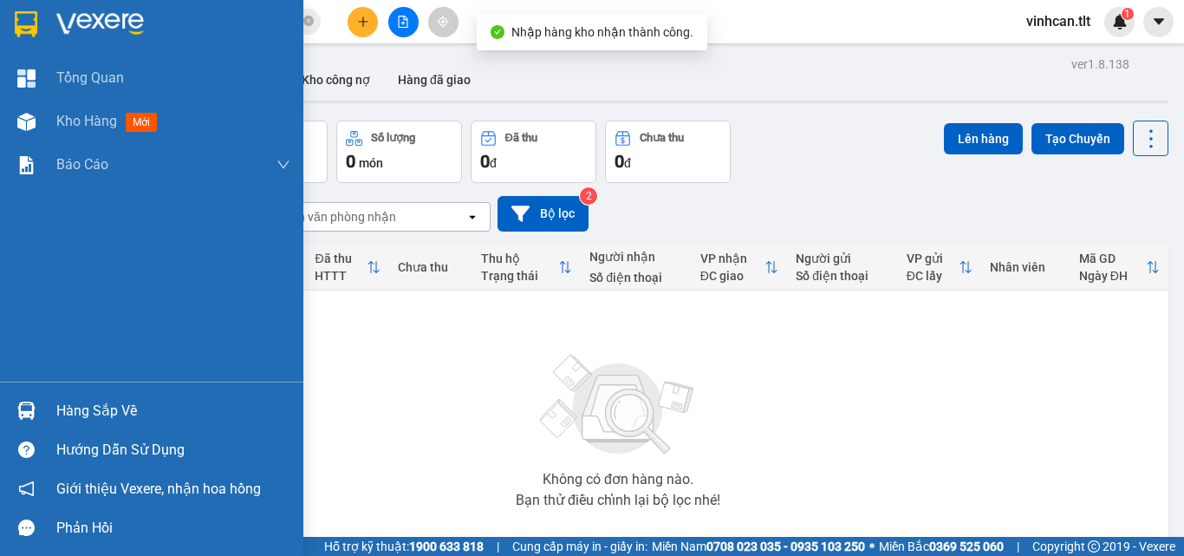
click at [33, 415] on img at bounding box center [26, 410] width 18 height 18
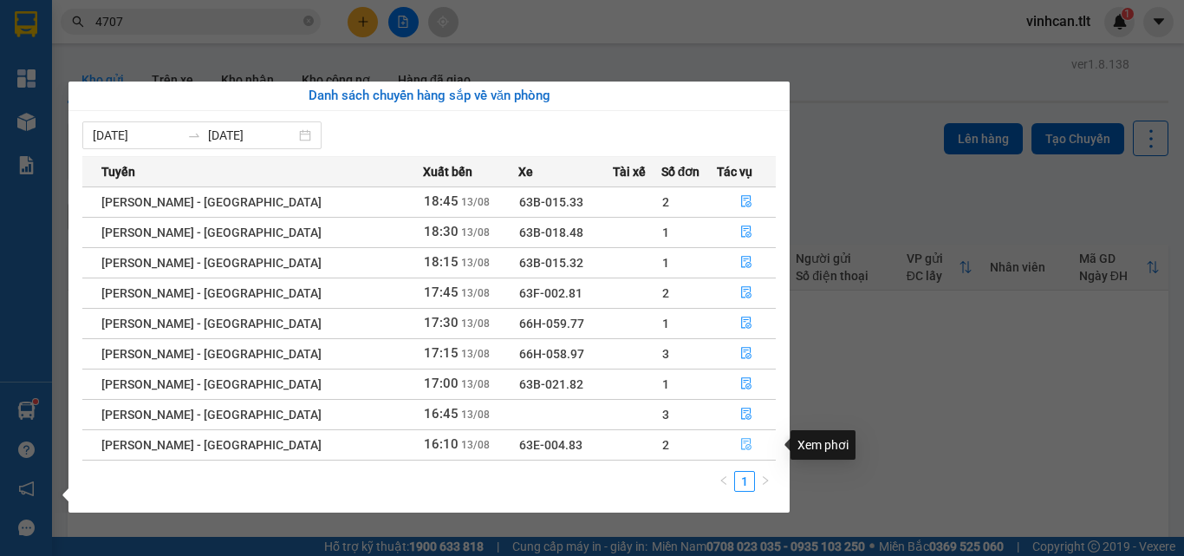
click at [740, 444] on icon "file-done" at bounding box center [746, 444] width 12 height 12
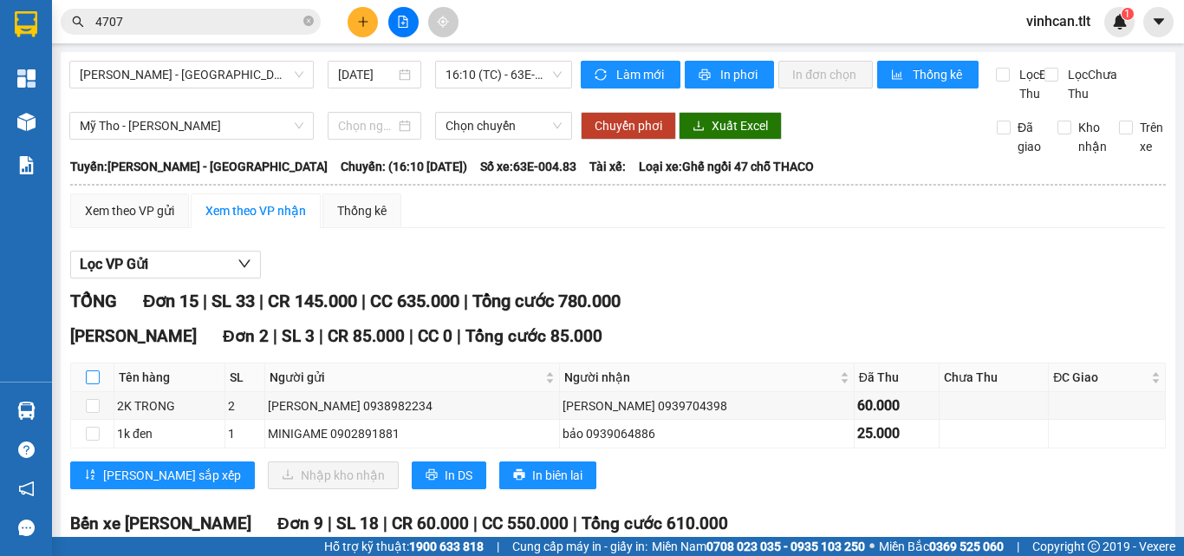
click at [97, 384] on input "checkbox" at bounding box center [93, 377] width 14 height 14
checkbox input "true"
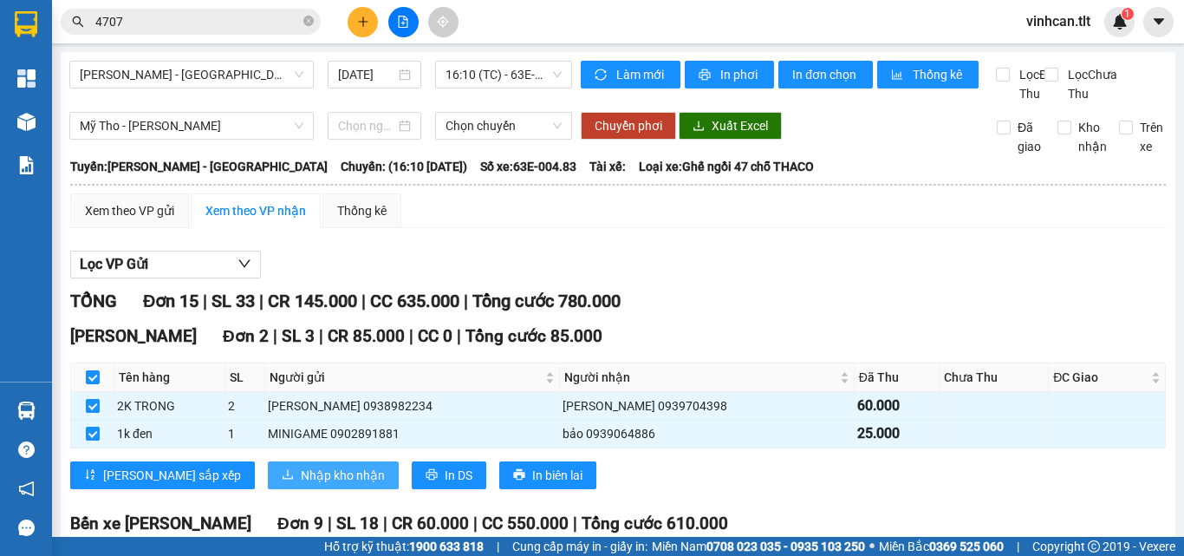
click at [301, 485] on span "Nhập kho nhận" at bounding box center [343, 475] width 84 height 19
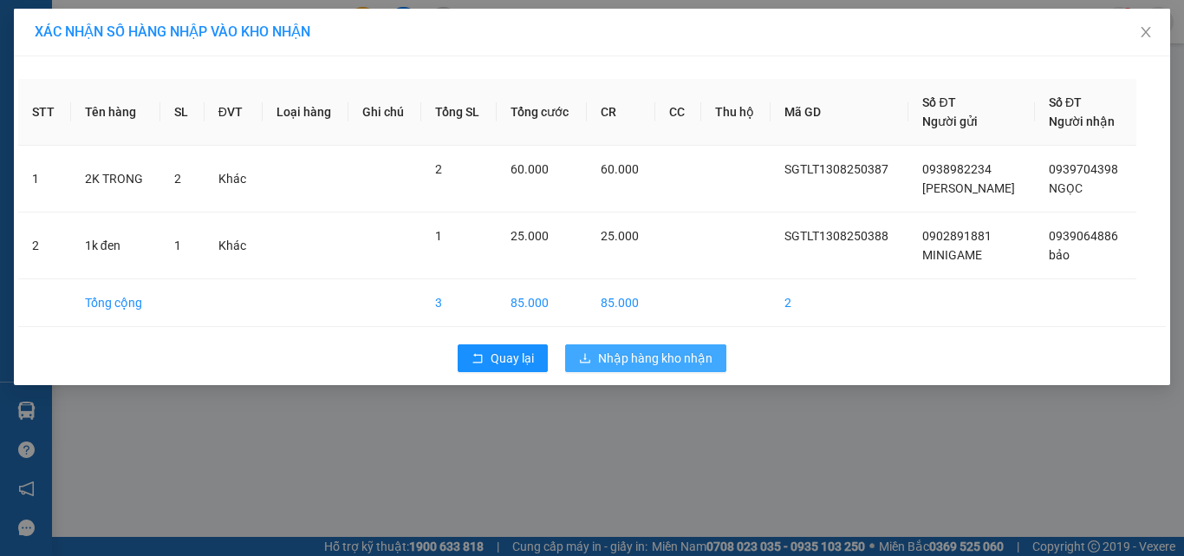
click at [687, 359] on span "Nhập hàng kho nhận" at bounding box center [655, 357] width 114 height 19
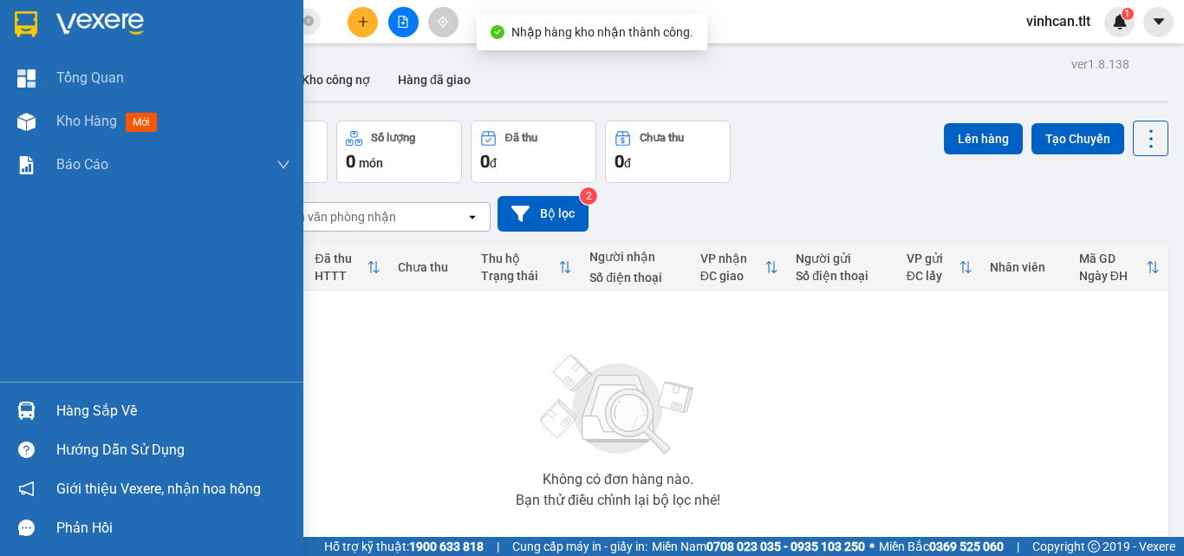
click at [40, 405] on div at bounding box center [26, 410] width 30 height 30
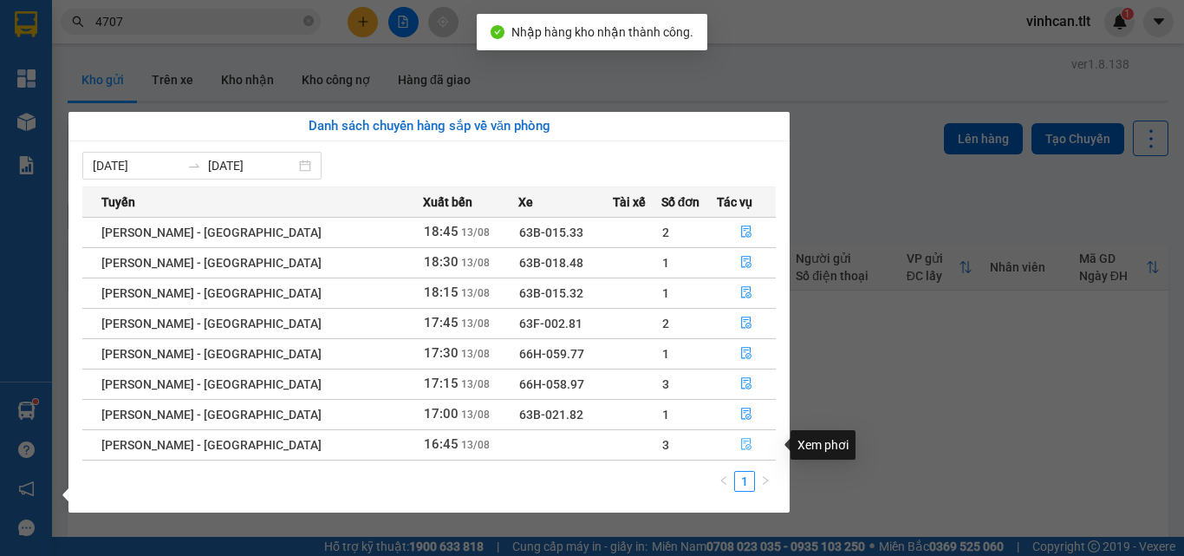
click at [720, 444] on button "button" at bounding box center [746, 445] width 57 height 28
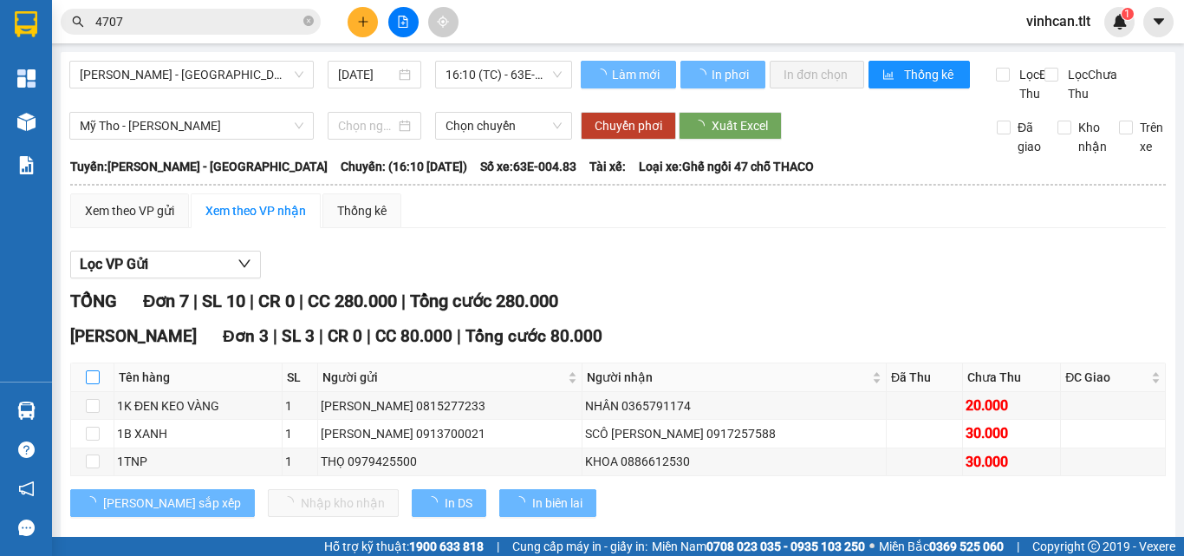
click at [88, 384] on input "checkbox" at bounding box center [93, 377] width 14 height 14
checkbox input "true"
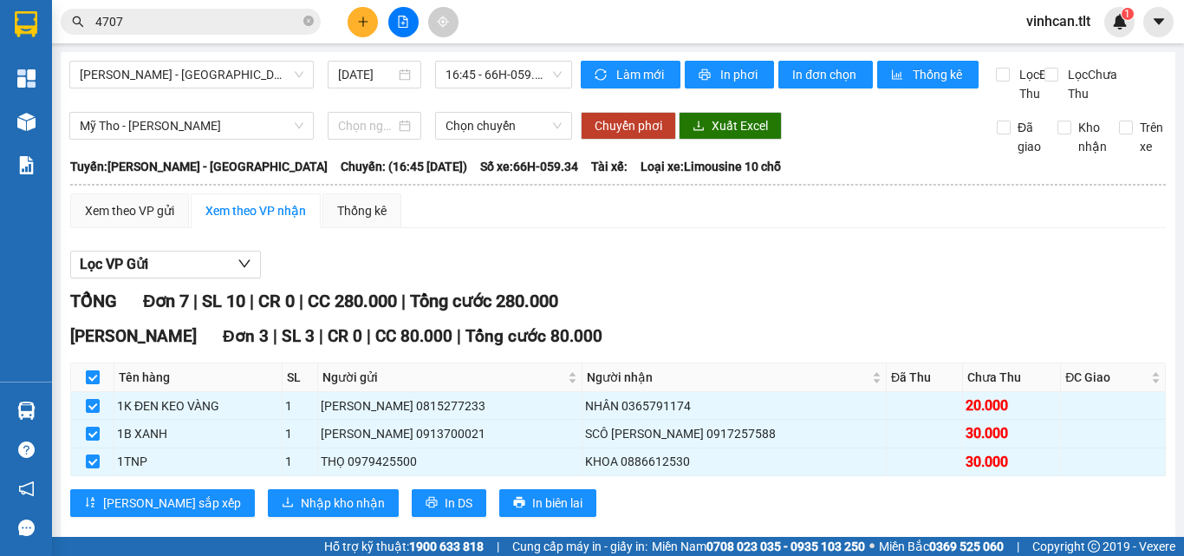
checkbox input "true"
click at [301, 512] on span "Nhập kho nhận" at bounding box center [343, 502] width 84 height 19
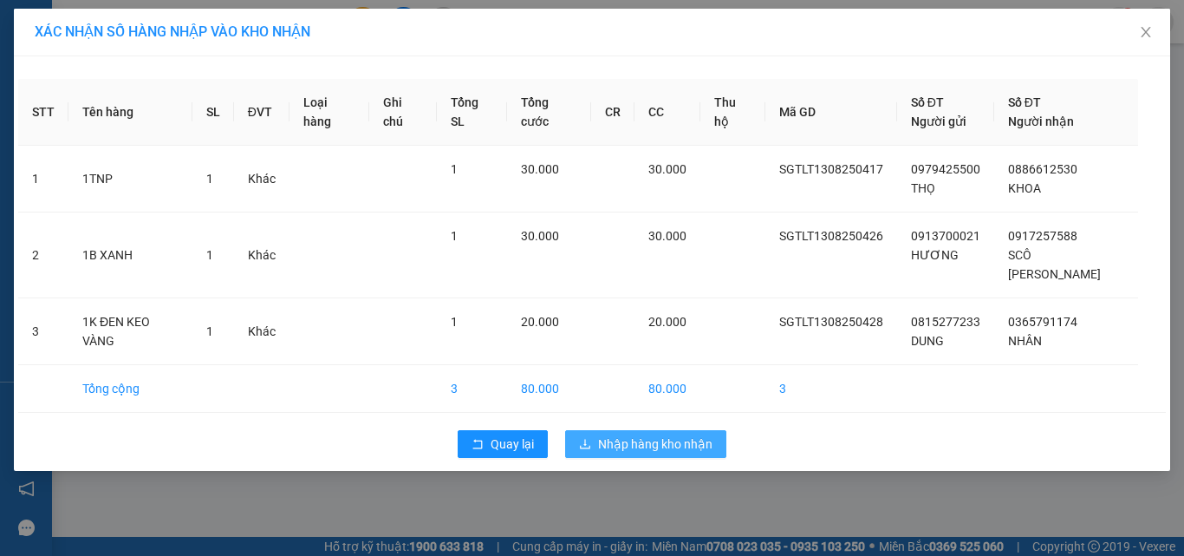
click at [620, 434] on span "Nhập hàng kho nhận" at bounding box center [655, 443] width 114 height 19
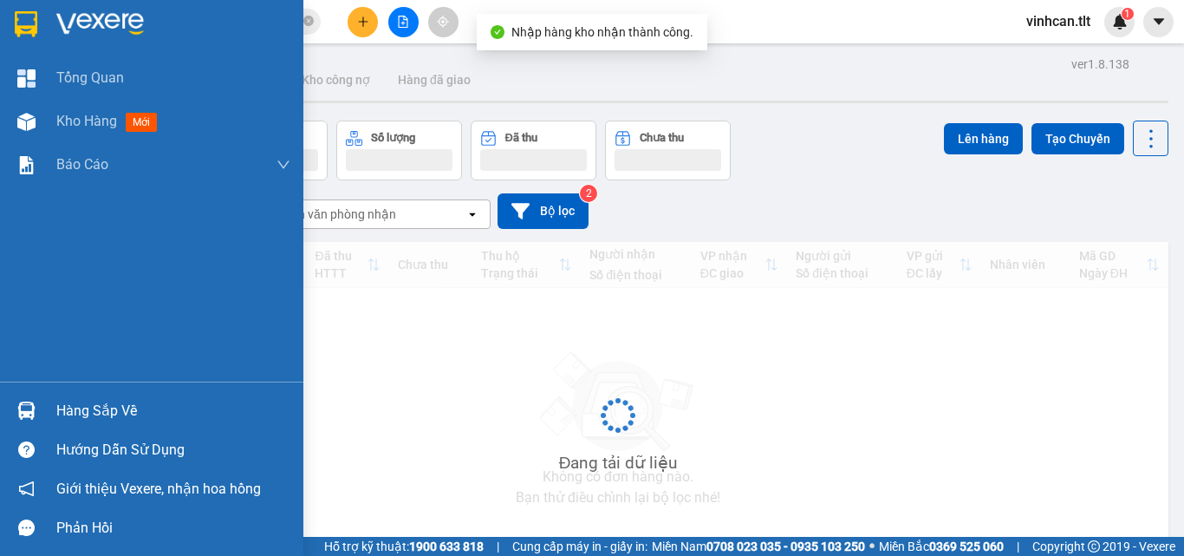
click at [36, 402] on div at bounding box center [26, 410] width 30 height 30
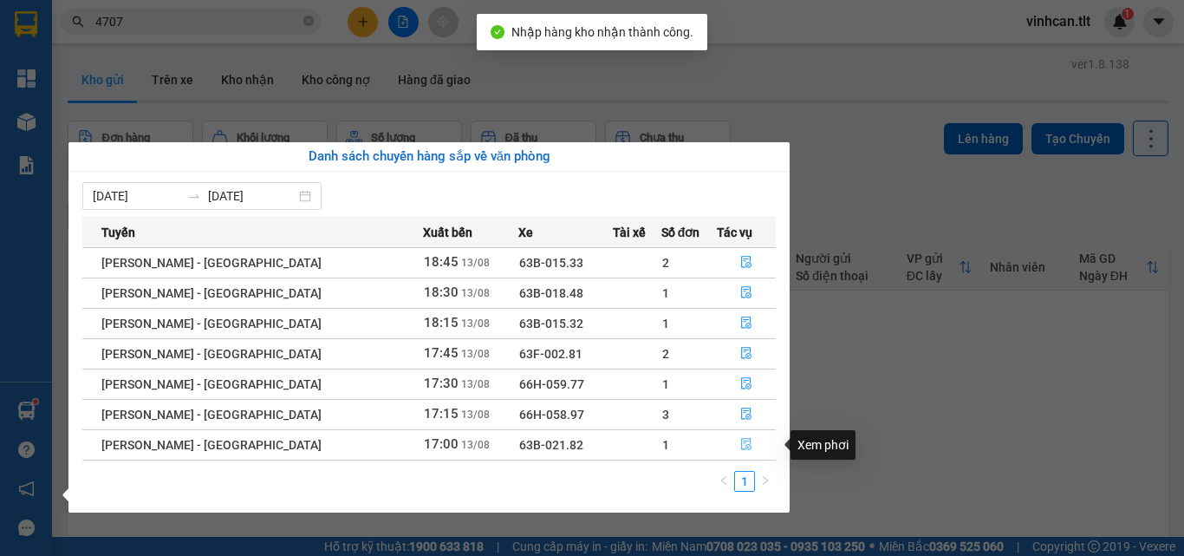
click at [742, 439] on icon "file-done" at bounding box center [746, 445] width 10 height 12
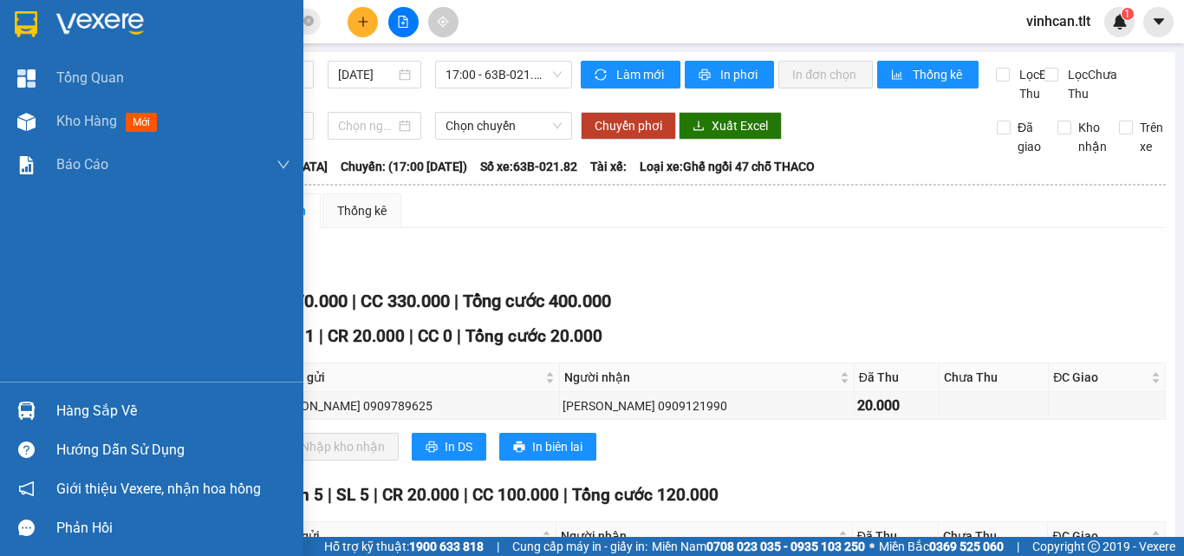
click at [41, 393] on div "Hàng sắp về" at bounding box center [151, 410] width 303 height 39
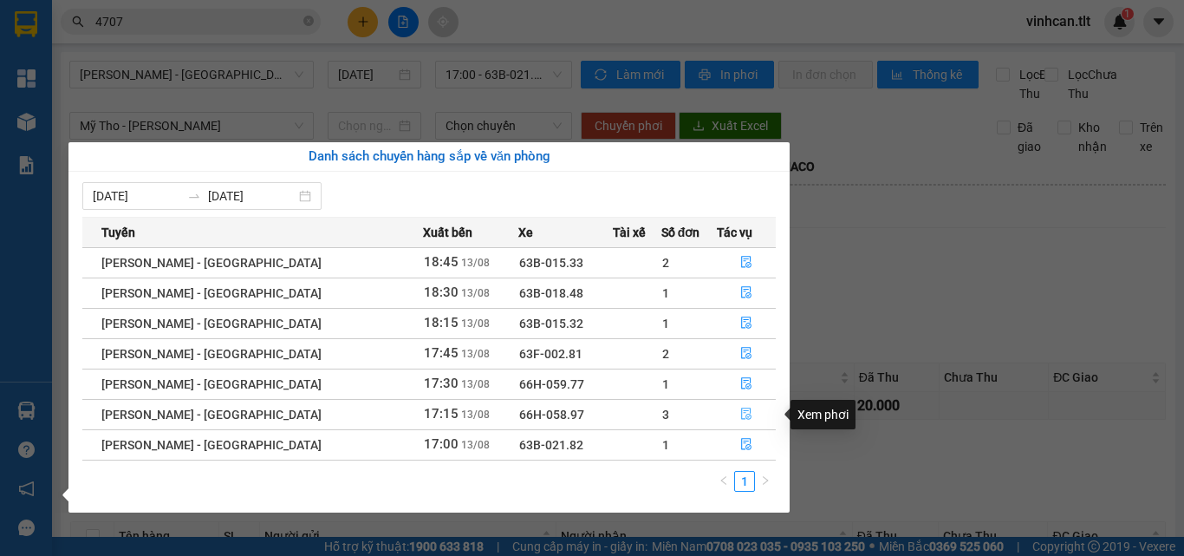
click at [718, 409] on button "button" at bounding box center [746, 415] width 57 height 28
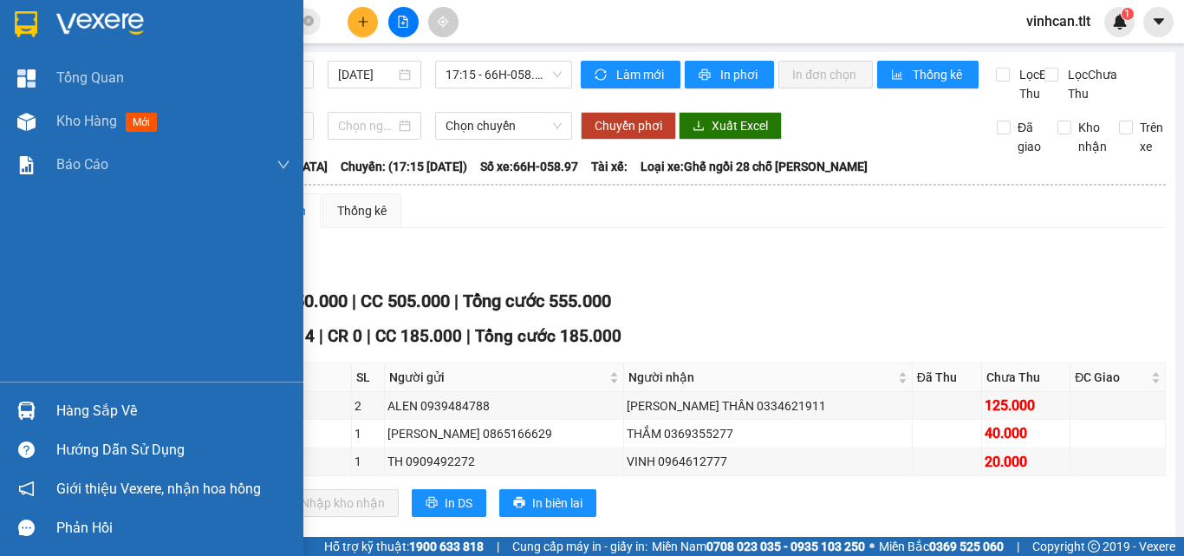
click at [42, 403] on div "Hàng sắp về" at bounding box center [151, 410] width 303 height 39
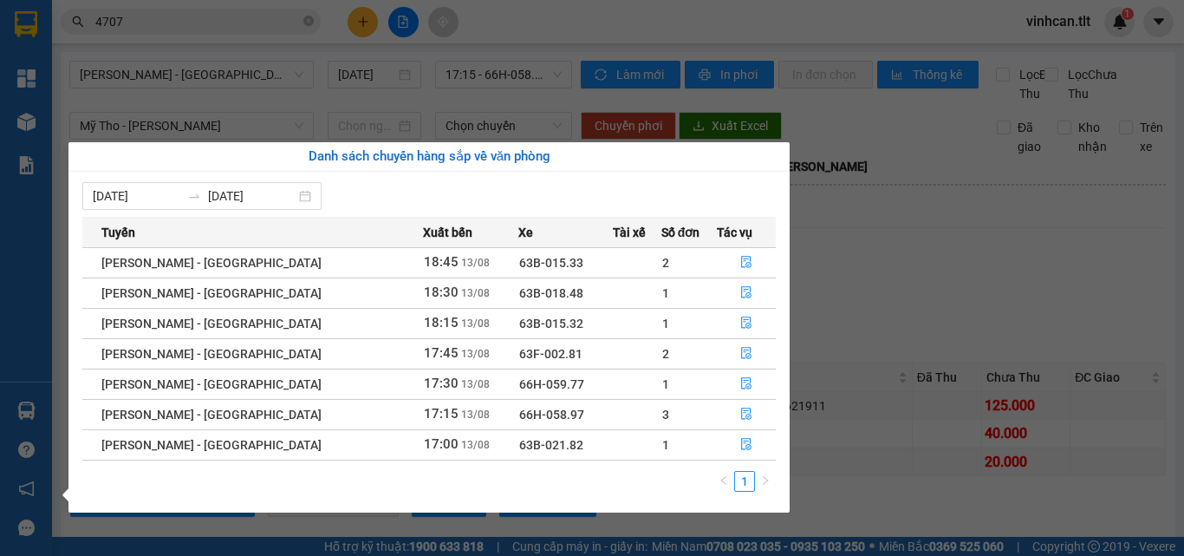
click at [280, 23] on section "Kết quả [PERSON_NAME] ( 60 ) Bộ lọc Mã ĐH Trạng thái Món hàng Thu hộ Tổng [PERS…" at bounding box center [592, 278] width 1184 height 556
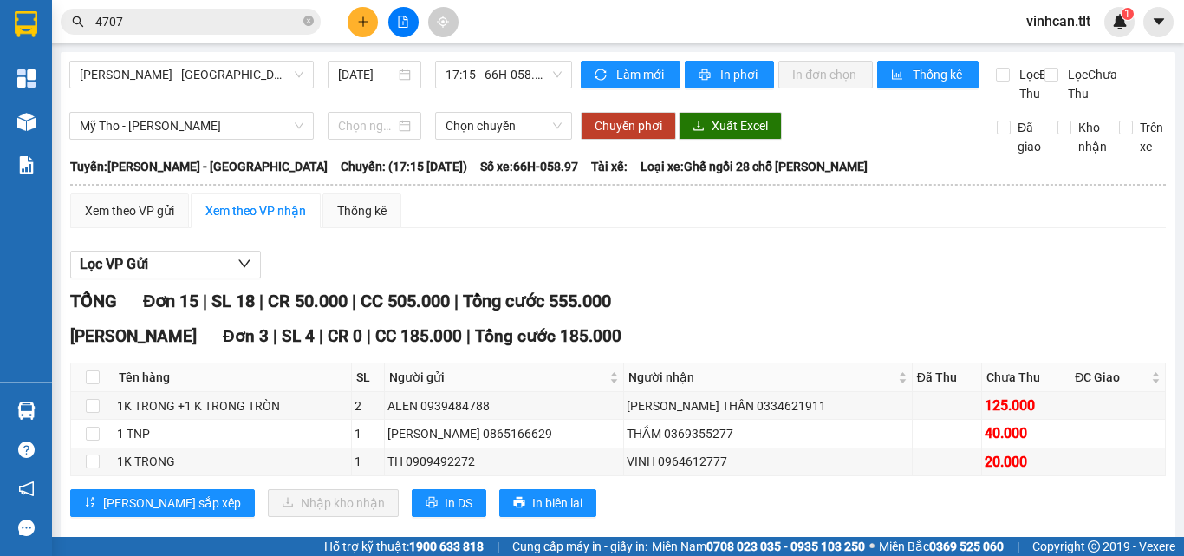
click at [280, 23] on input "4707" at bounding box center [197, 21] width 205 height 19
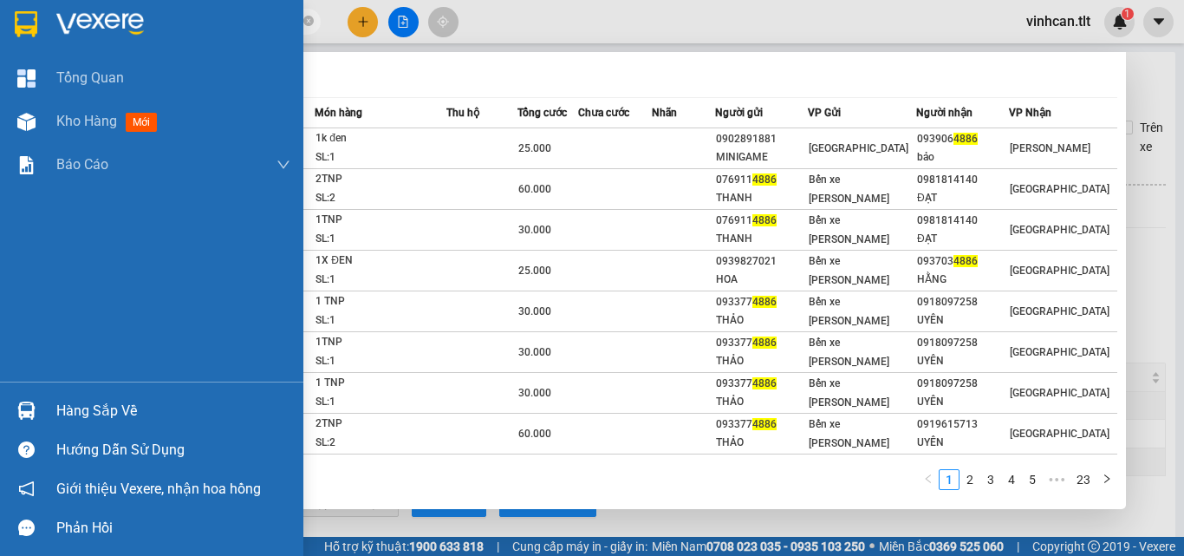
click at [29, 400] on div at bounding box center [26, 410] width 30 height 30
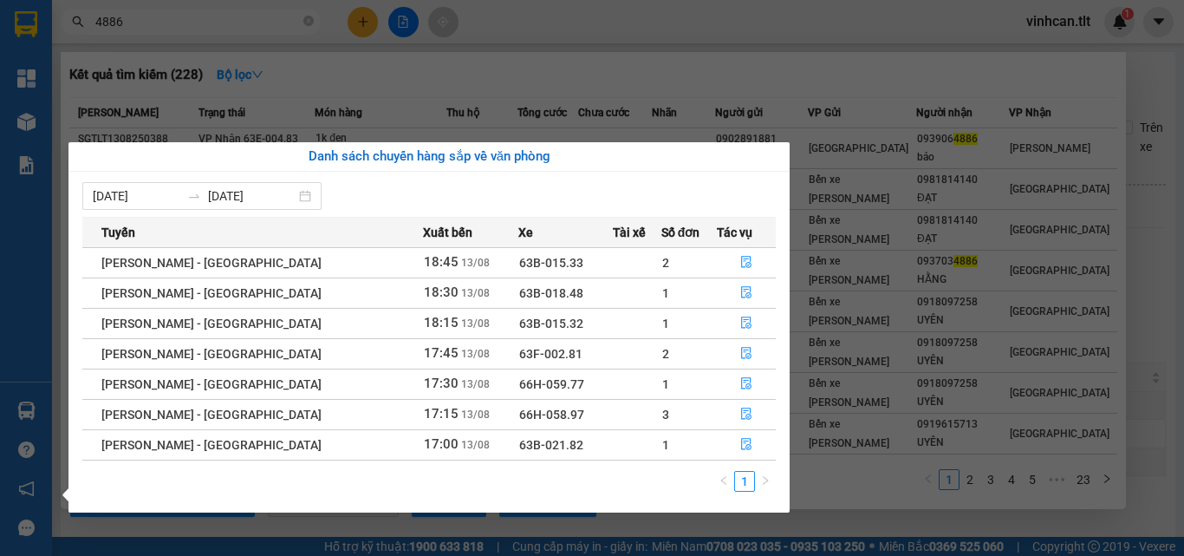
click at [171, 18] on section "Kết quả [PERSON_NAME] ( 228 ) Bộ lọc Mã ĐH Trạng thái Món hàng Thu hộ Tổng [PER…" at bounding box center [592, 278] width 1184 height 556
click at [171, 23] on input "4886" at bounding box center [197, 21] width 205 height 19
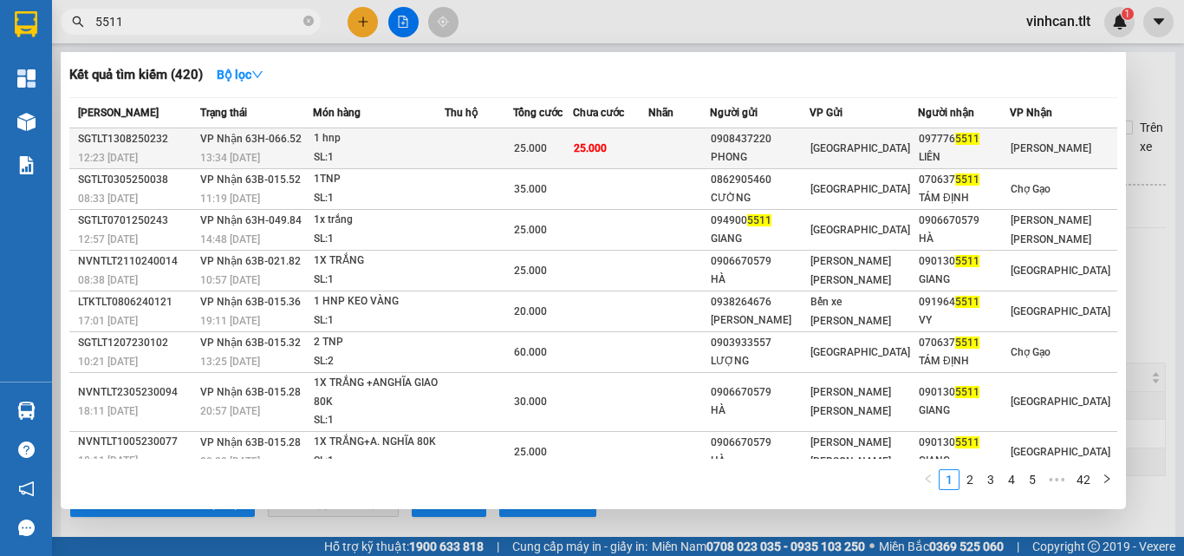
type input "5511"
click at [431, 139] on div "1 hnp" at bounding box center [379, 138] width 130 height 19
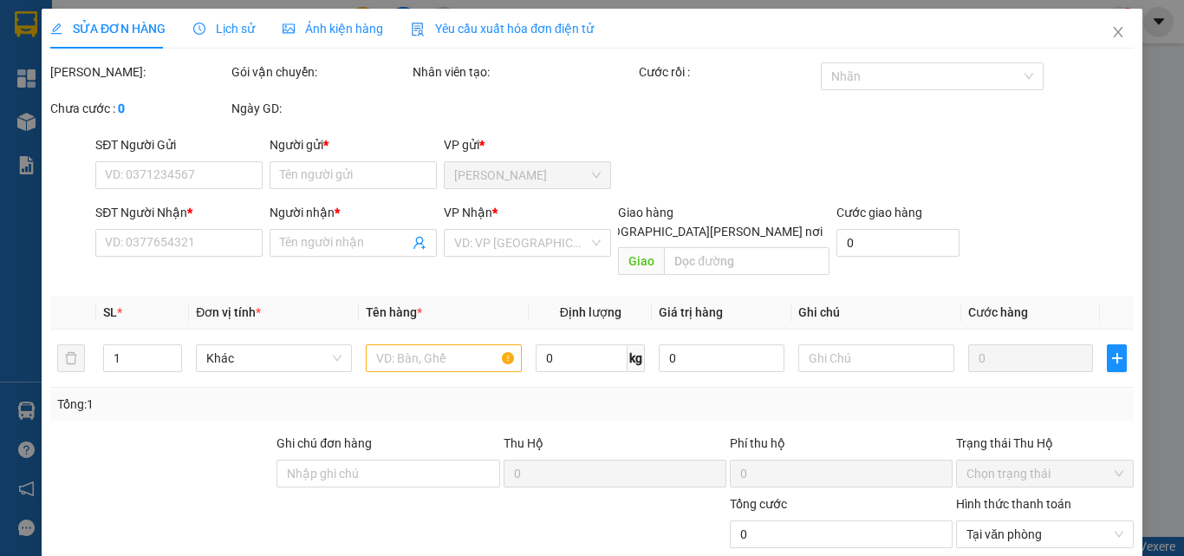
type input "0908437220"
type input "PHONG"
type input "0977765511"
type input "LIÊN"
type input "25.000"
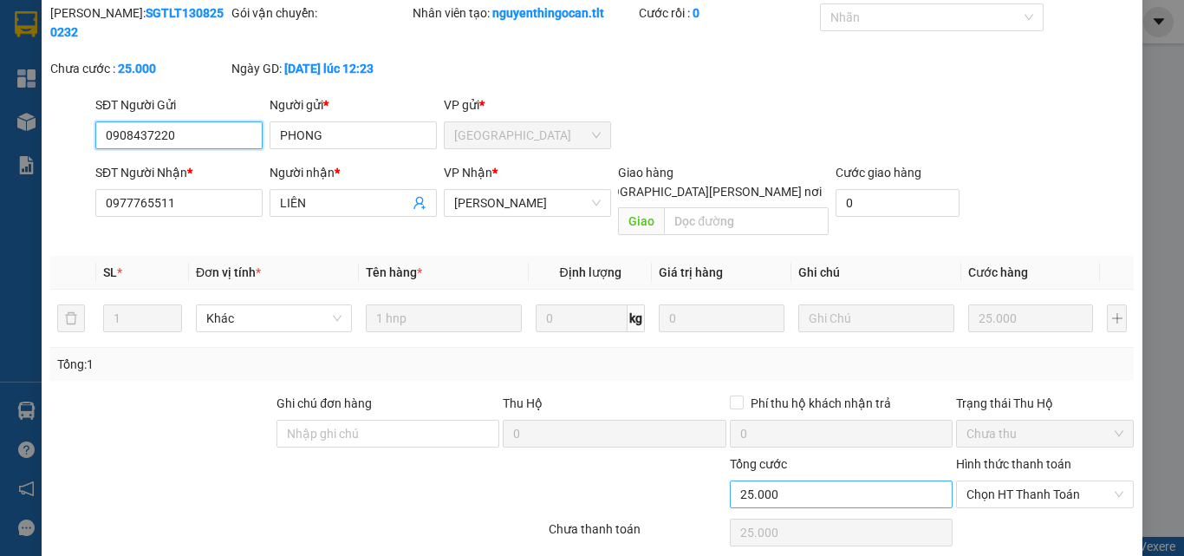
scroll to position [89, 0]
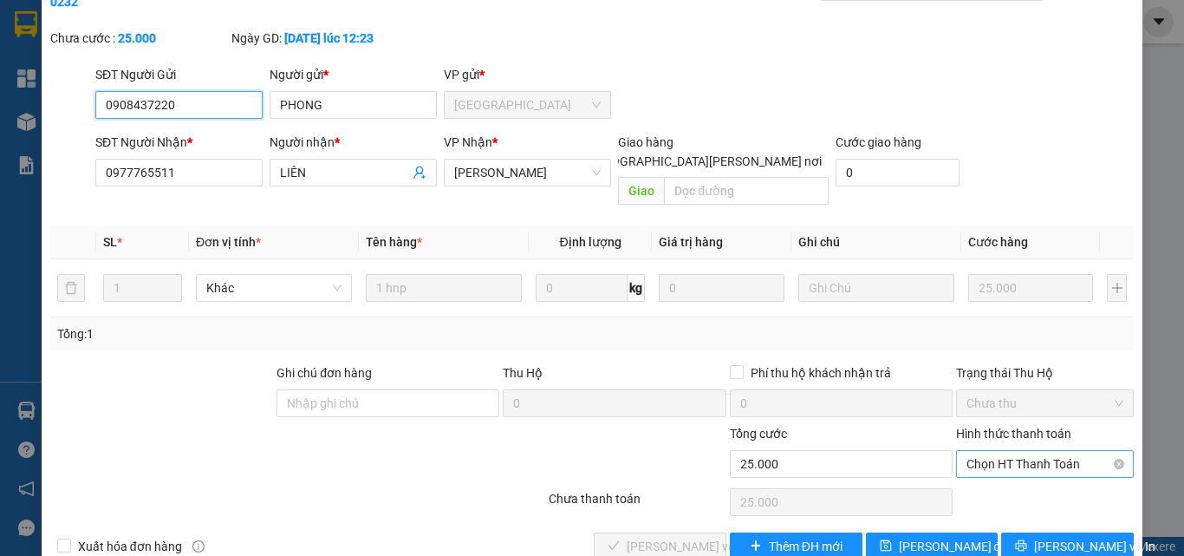
click at [989, 451] on span "Chọn HT Thanh Toán" at bounding box center [1045, 464] width 157 height 26
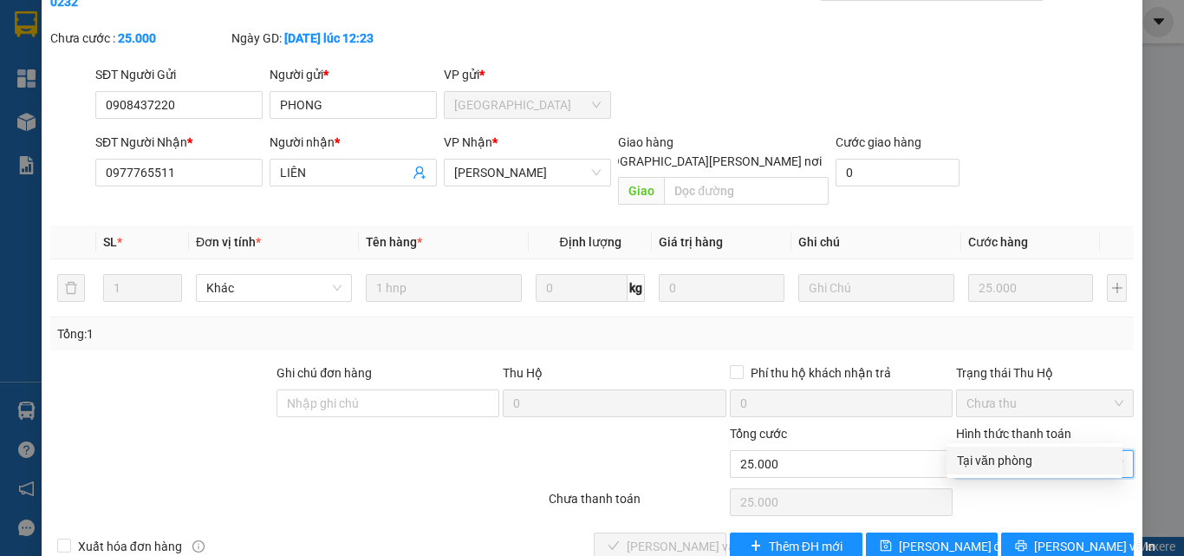
click at [986, 454] on div "Tại văn phòng" at bounding box center [1034, 460] width 155 height 19
type input "0"
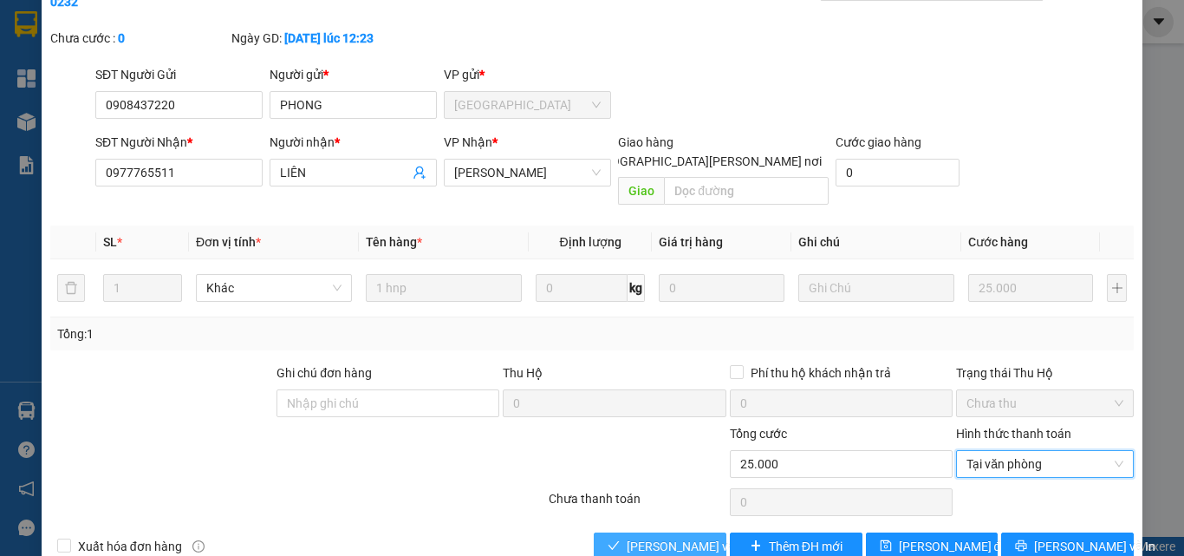
click at [614, 532] on button "[PERSON_NAME] và [PERSON_NAME] hàng" at bounding box center [660, 546] width 133 height 28
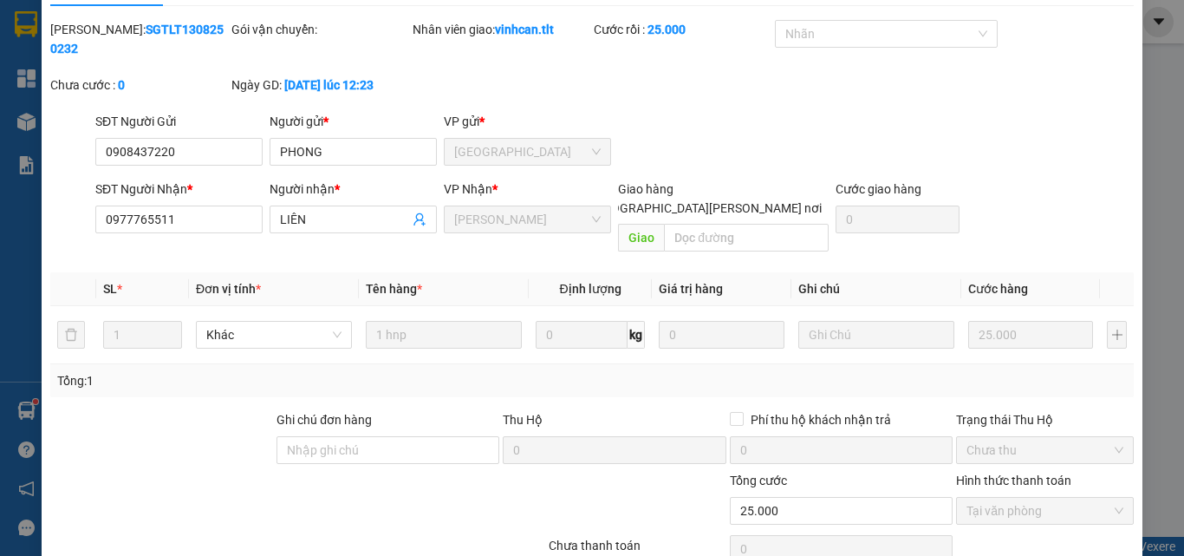
scroll to position [0, 0]
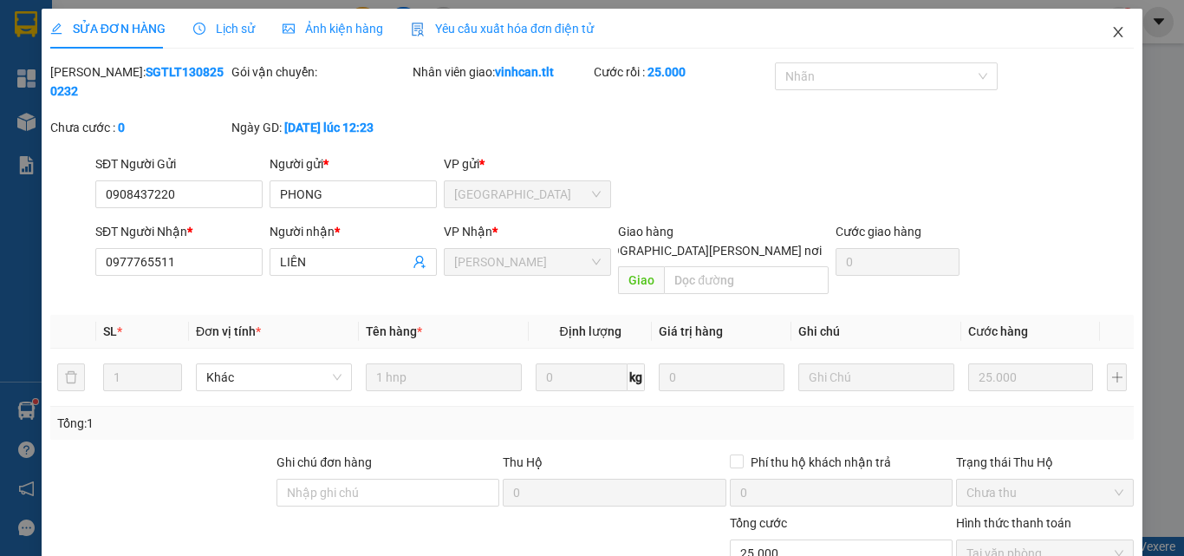
click at [1111, 31] on icon "close" at bounding box center [1118, 32] width 14 height 14
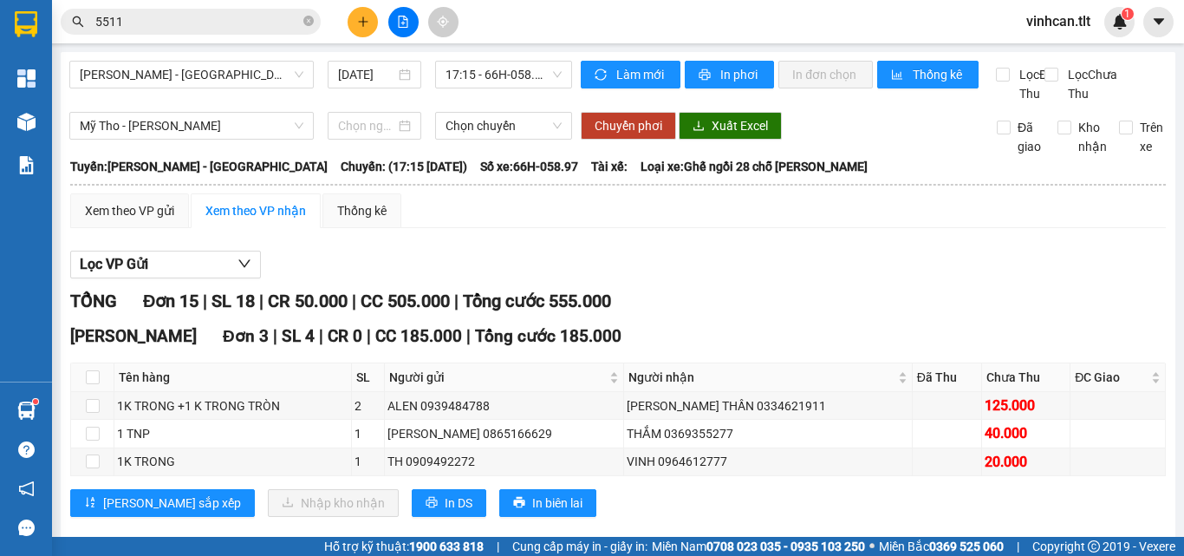
click at [153, 23] on input "5511" at bounding box center [197, 21] width 205 height 19
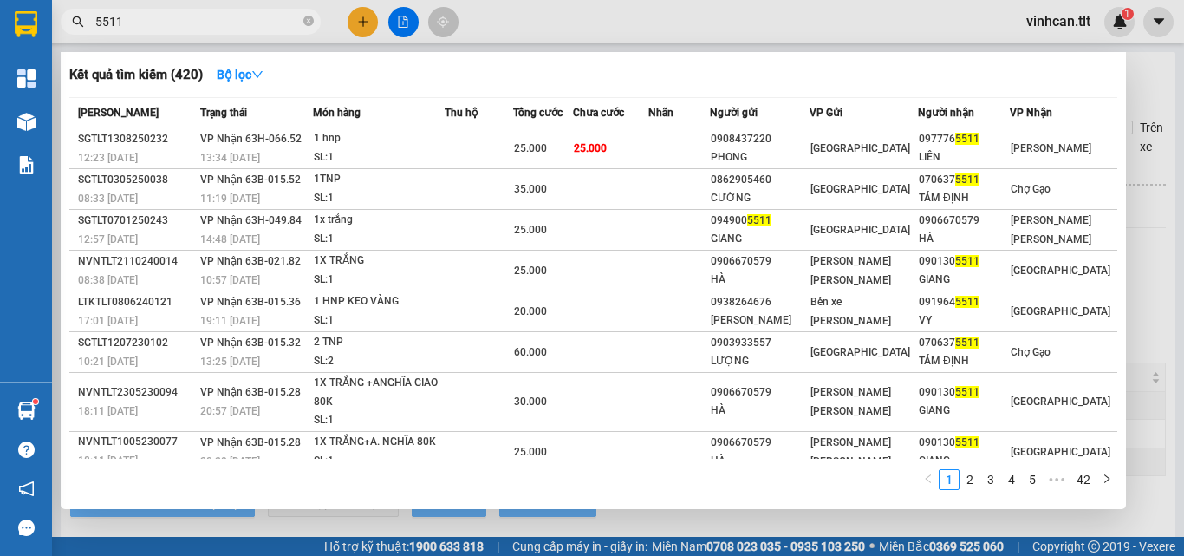
click at [153, 23] on input "5511" at bounding box center [197, 21] width 205 height 19
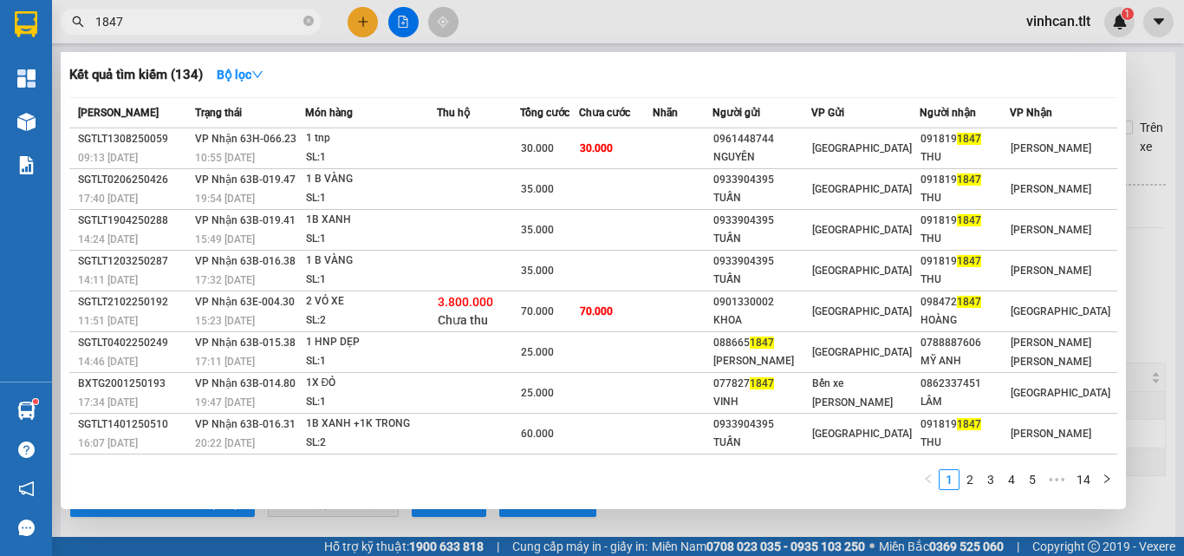
click at [208, 23] on input "1847" at bounding box center [197, 21] width 205 height 19
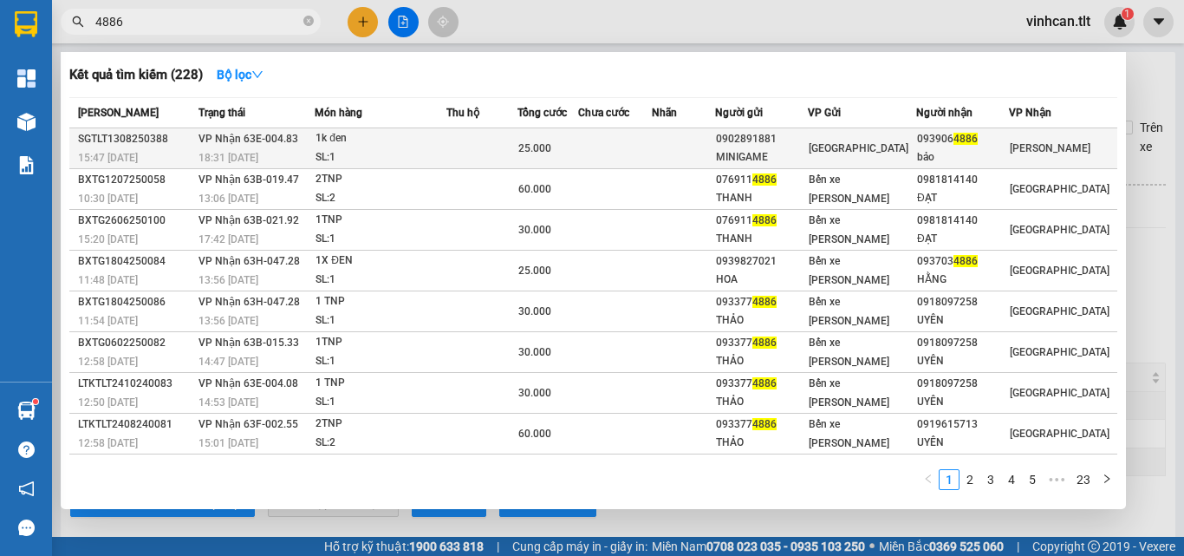
type input "4886"
click at [457, 147] on td at bounding box center [481, 148] width 71 height 41
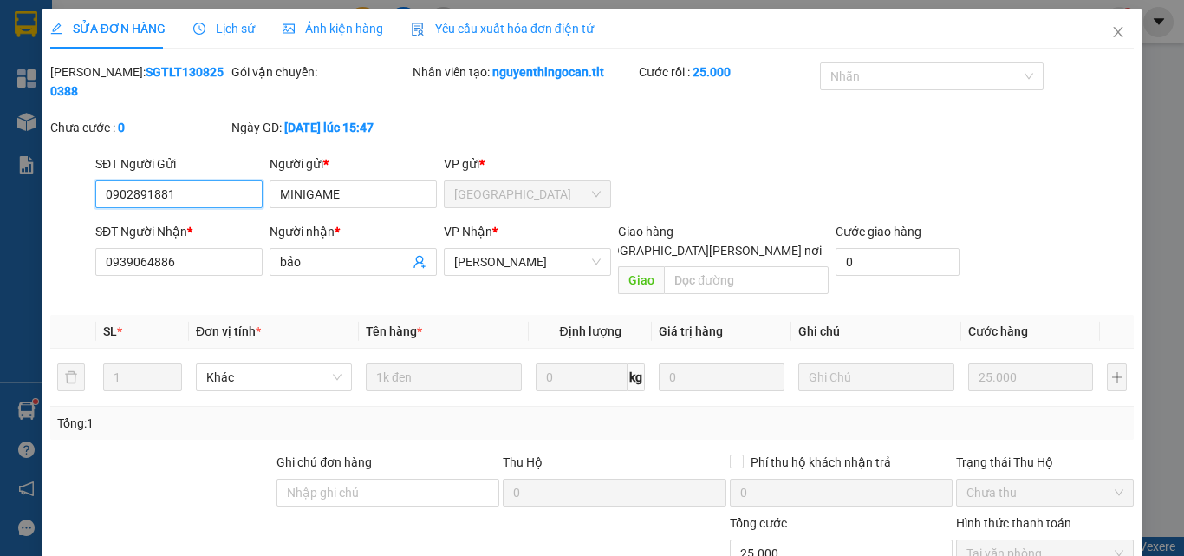
scroll to position [89, 0]
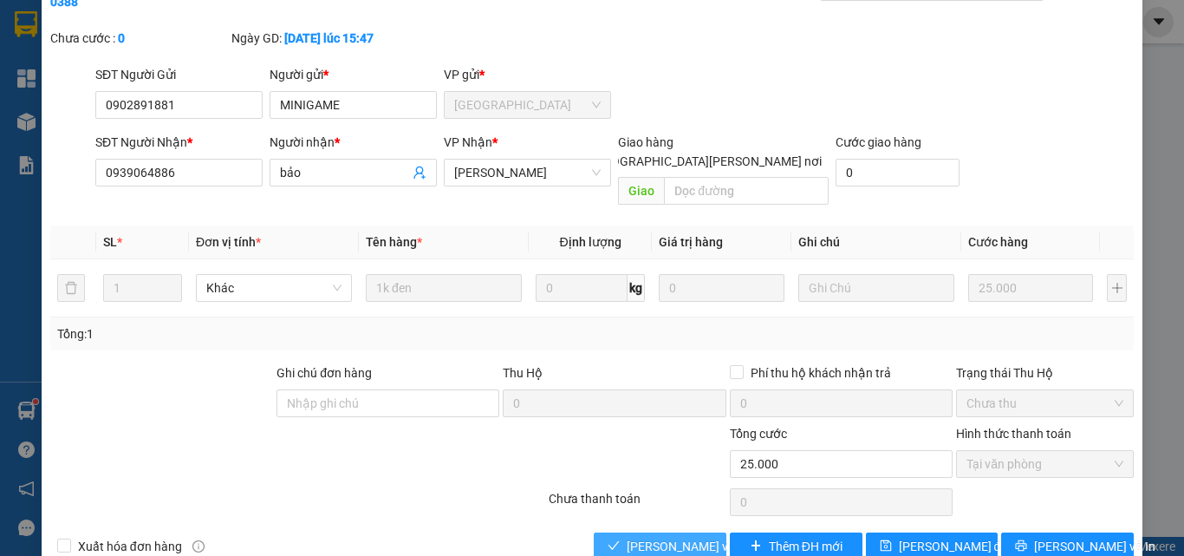
click at [642, 532] on button "[PERSON_NAME] và [PERSON_NAME] hàng" at bounding box center [660, 546] width 133 height 28
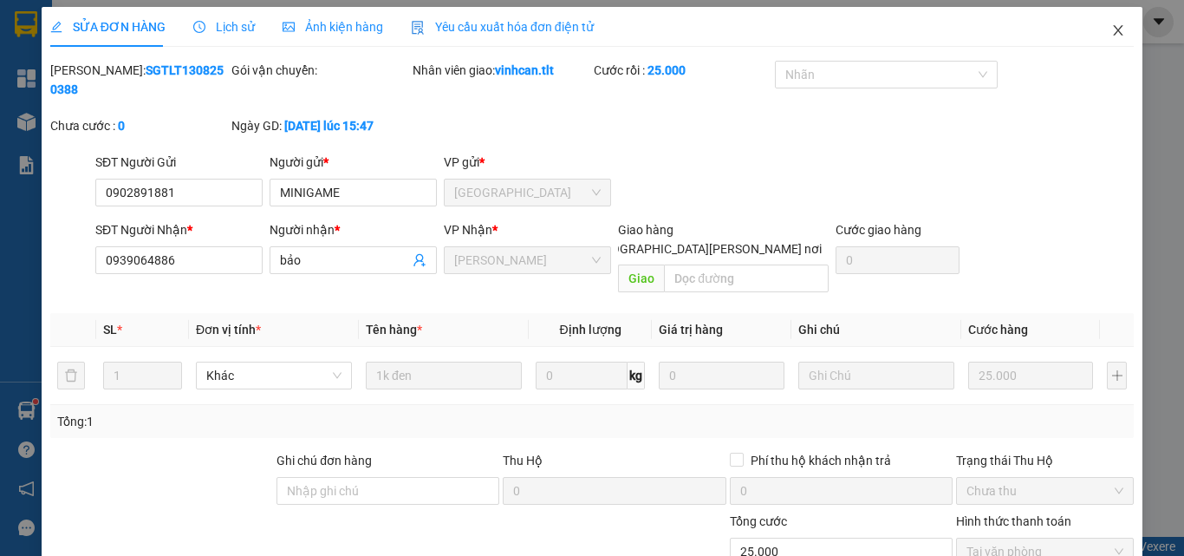
scroll to position [0, 0]
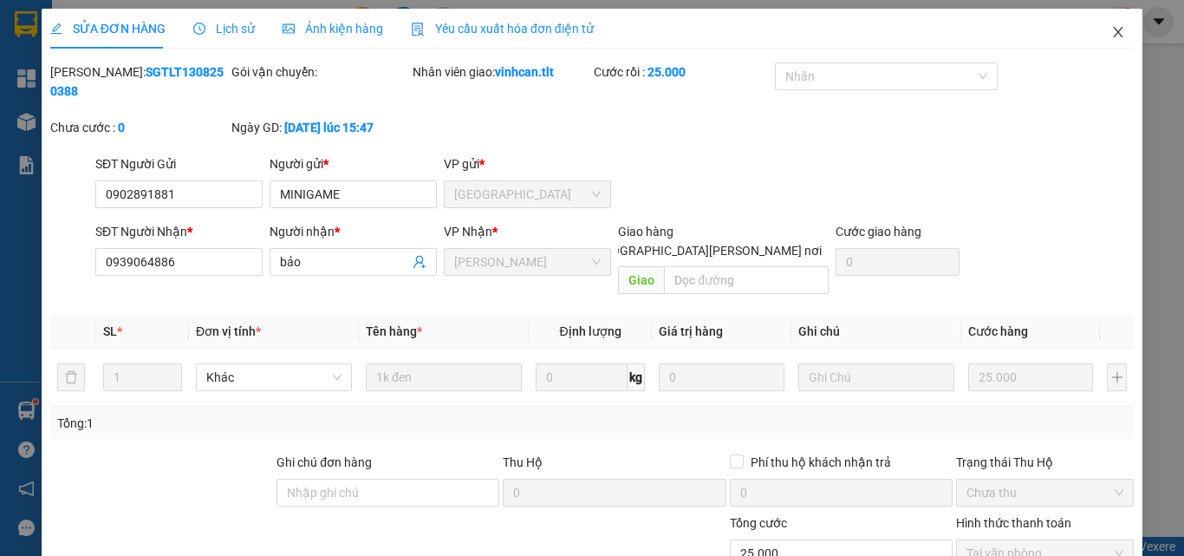
click at [1111, 26] on icon "close" at bounding box center [1118, 32] width 14 height 14
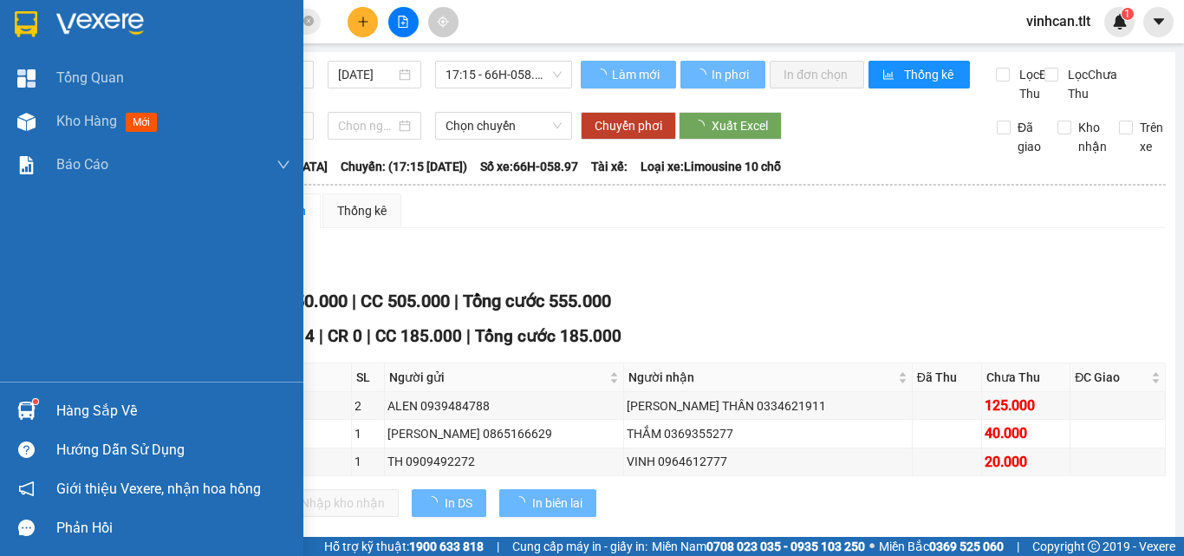
click at [36, 404] on div at bounding box center [26, 410] width 30 height 30
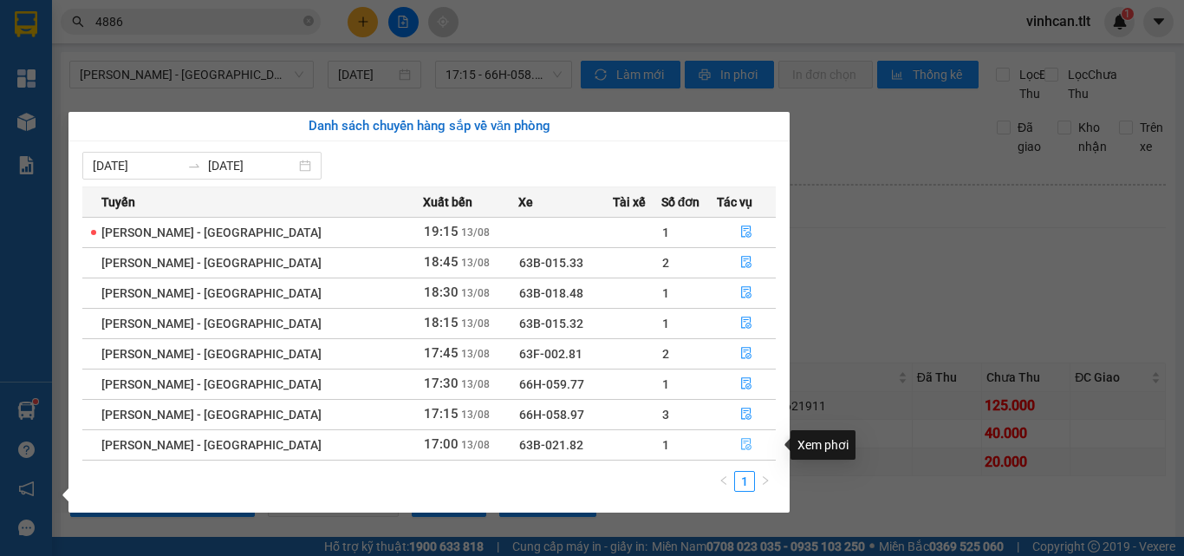
click at [730, 441] on button "button" at bounding box center [746, 445] width 57 height 28
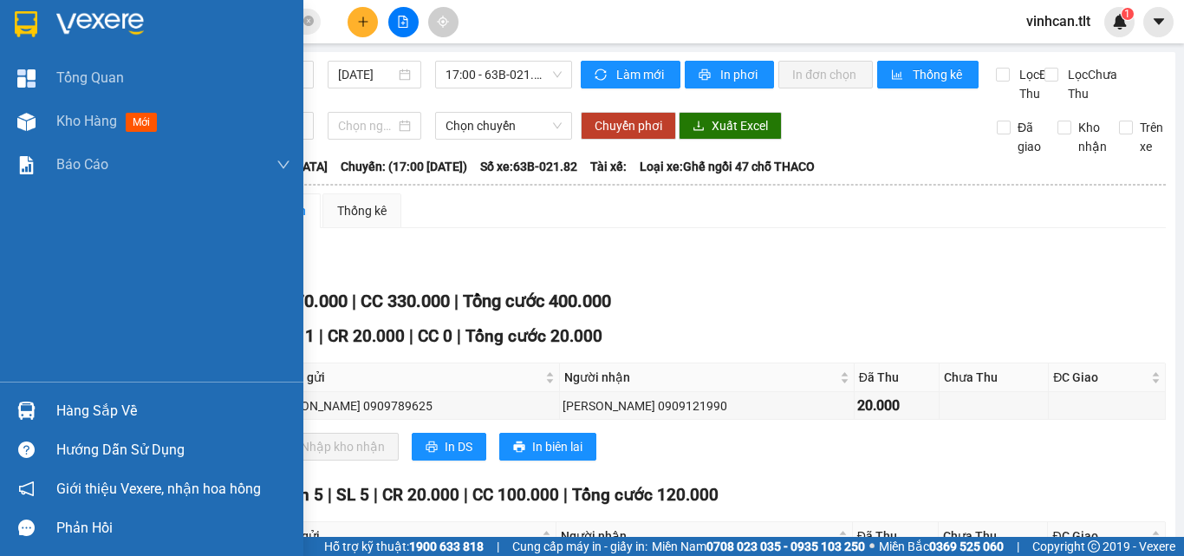
click at [36, 401] on div at bounding box center [26, 410] width 30 height 30
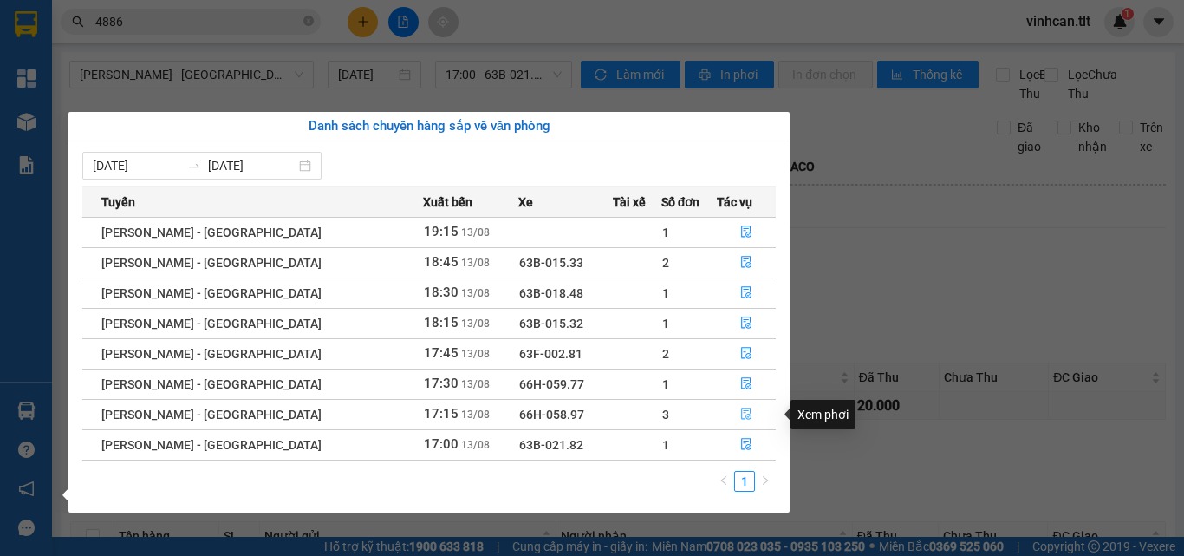
click at [742, 415] on icon "file-done" at bounding box center [746, 413] width 12 height 12
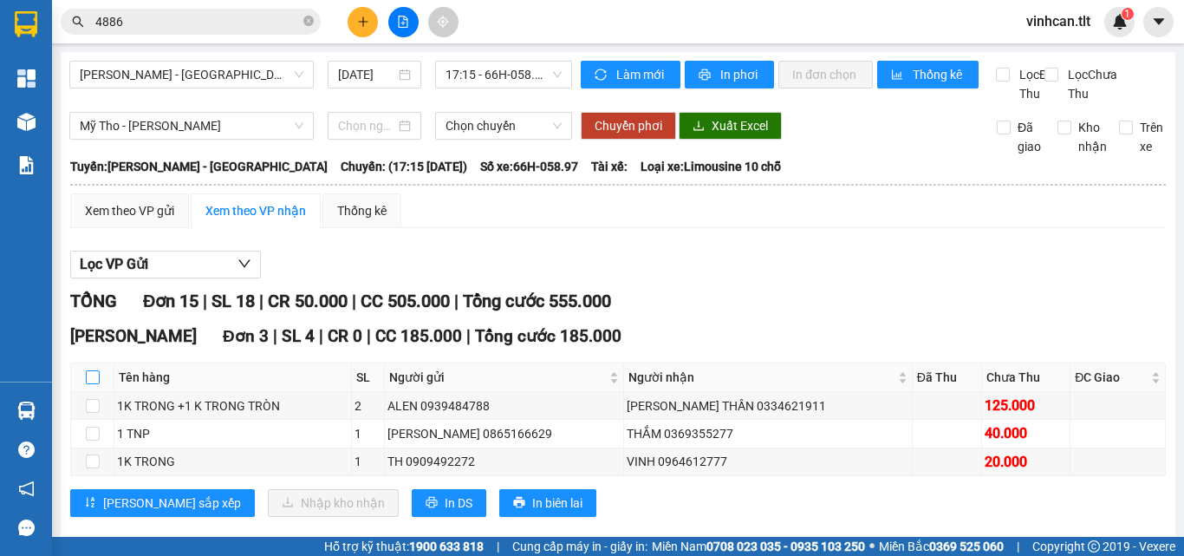
click at [94, 384] on input "checkbox" at bounding box center [93, 377] width 14 height 14
checkbox input "true"
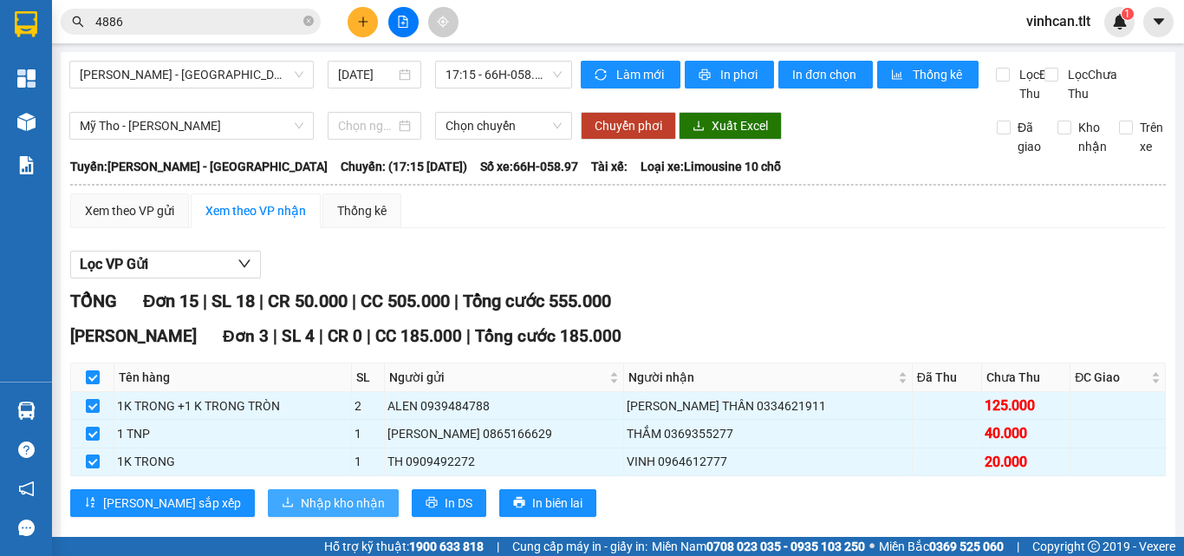
click at [301, 512] on span "Nhập kho nhận" at bounding box center [343, 502] width 84 height 19
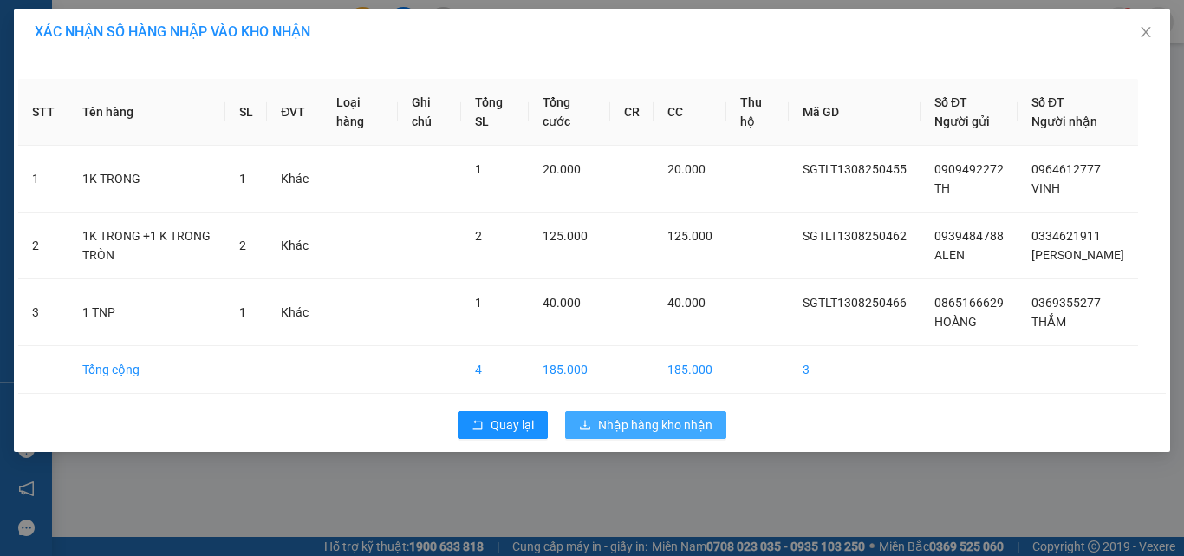
click at [657, 434] on span "Nhập hàng kho nhận" at bounding box center [655, 424] width 114 height 19
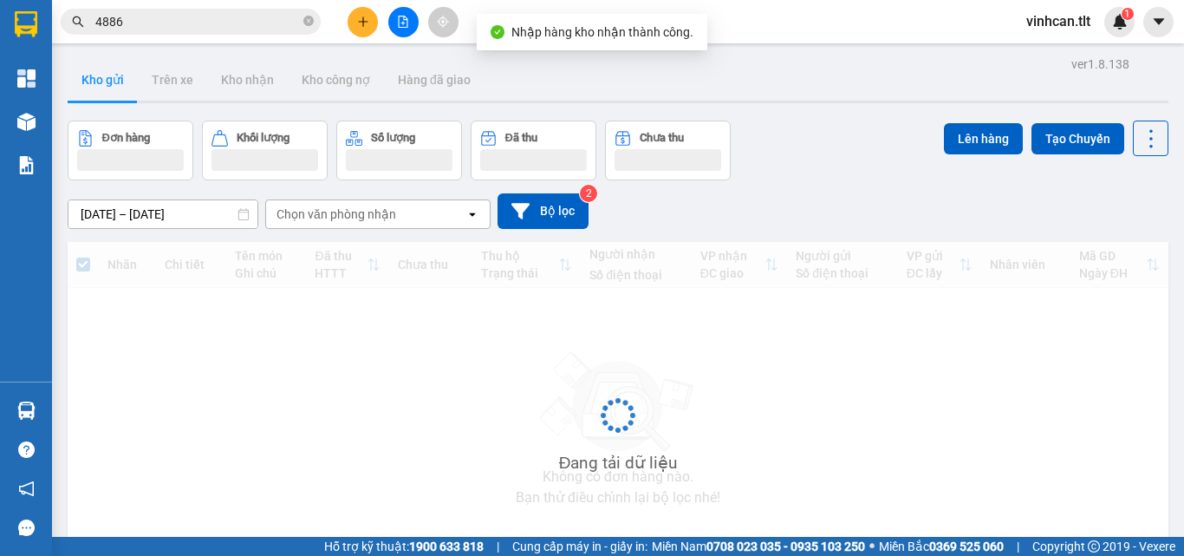
click at [203, 16] on input "4886" at bounding box center [197, 21] width 205 height 19
click at [203, 18] on input "4886" at bounding box center [197, 21] width 205 height 19
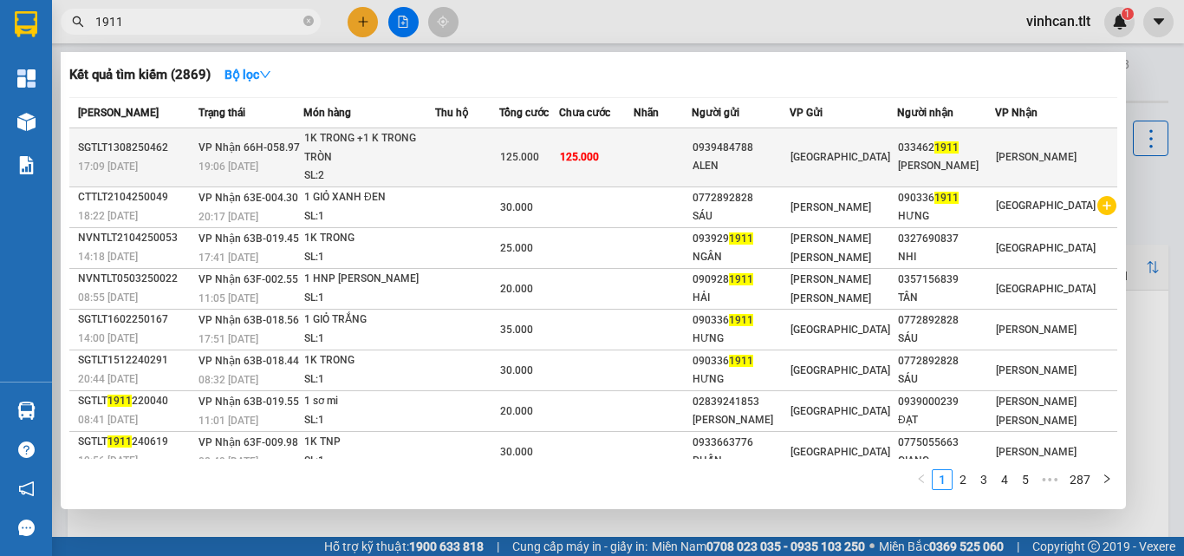
type input "1911"
click at [434, 151] on div "1K TRONG +1 K TRONG TRÒN" at bounding box center [369, 147] width 130 height 37
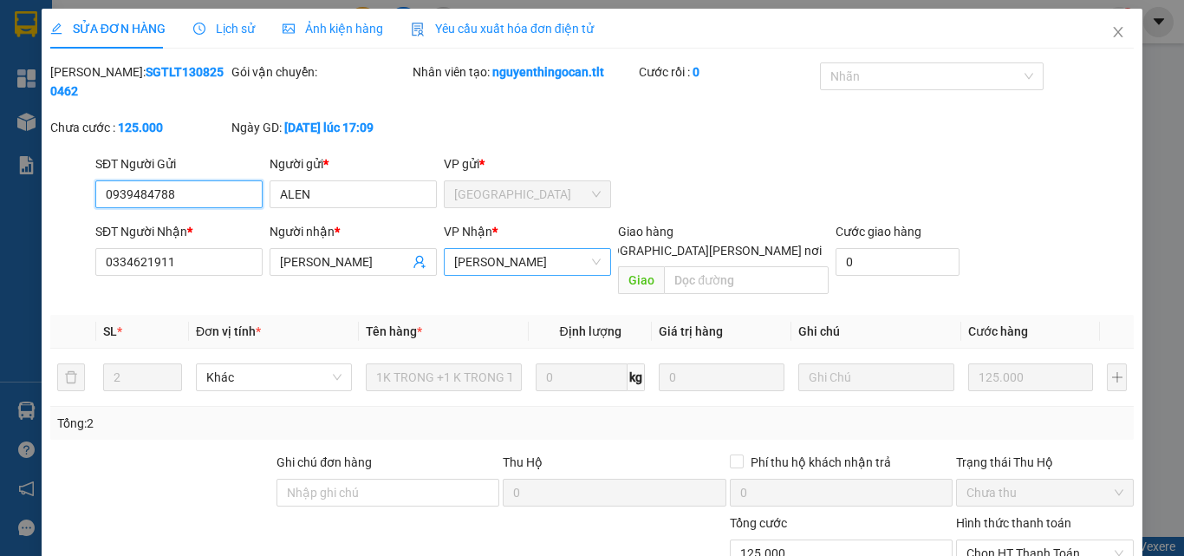
click at [492, 251] on span "[PERSON_NAME]" at bounding box center [527, 262] width 147 height 26
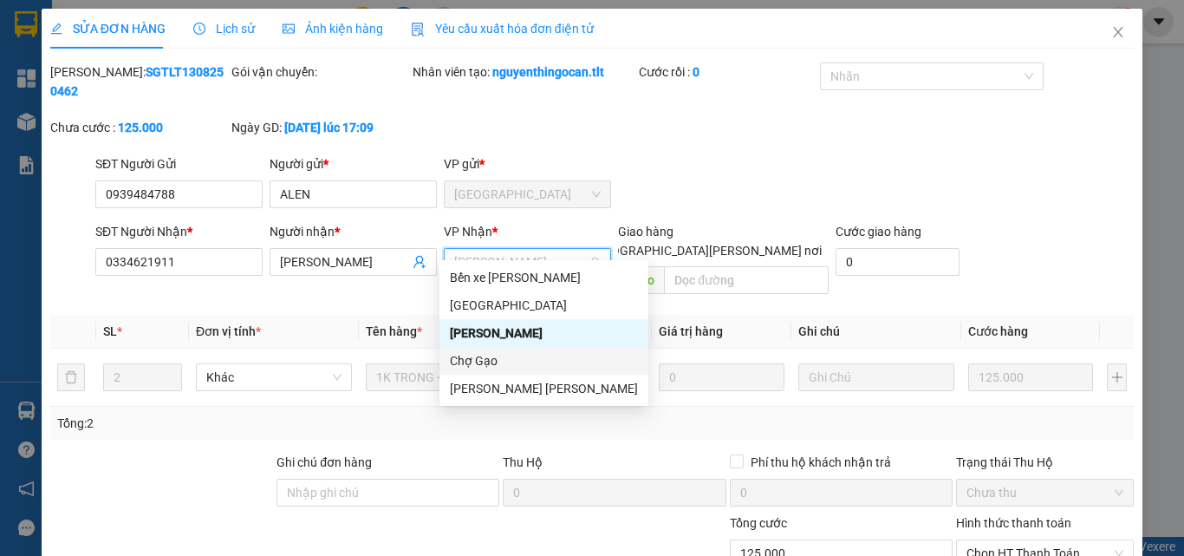
click at [481, 360] on div "Chợ Gạo" at bounding box center [544, 360] width 188 height 19
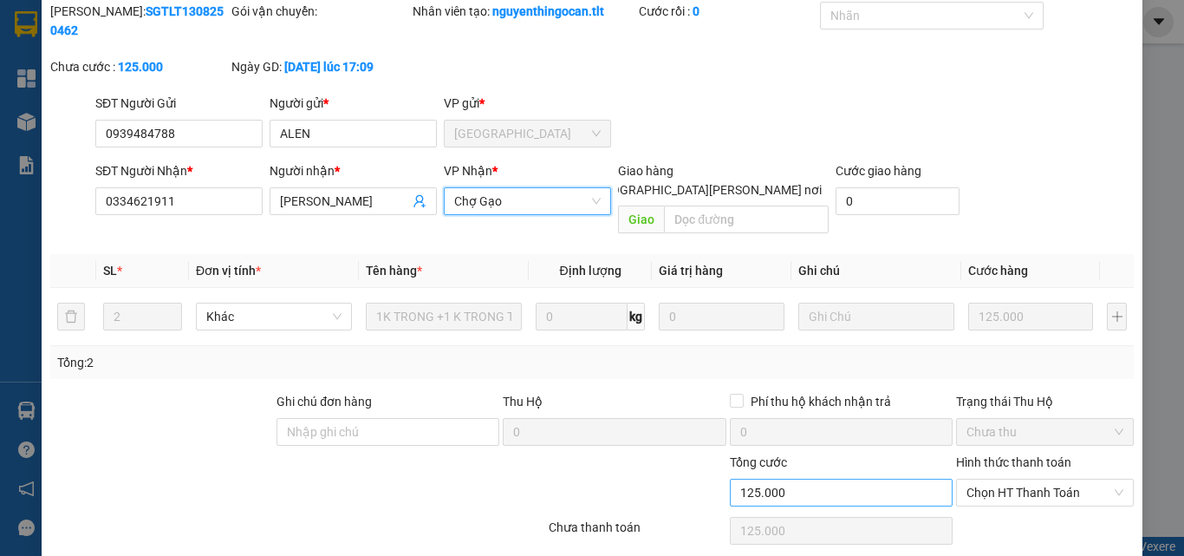
scroll to position [89, 0]
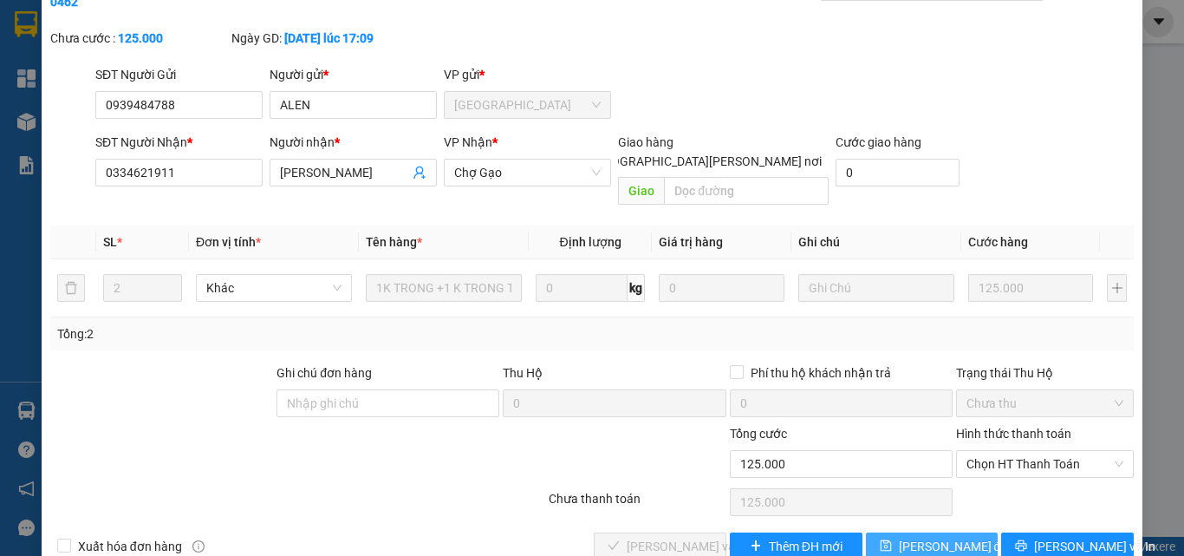
click at [909, 537] on span "[PERSON_NAME] đổi" at bounding box center [955, 546] width 112 height 19
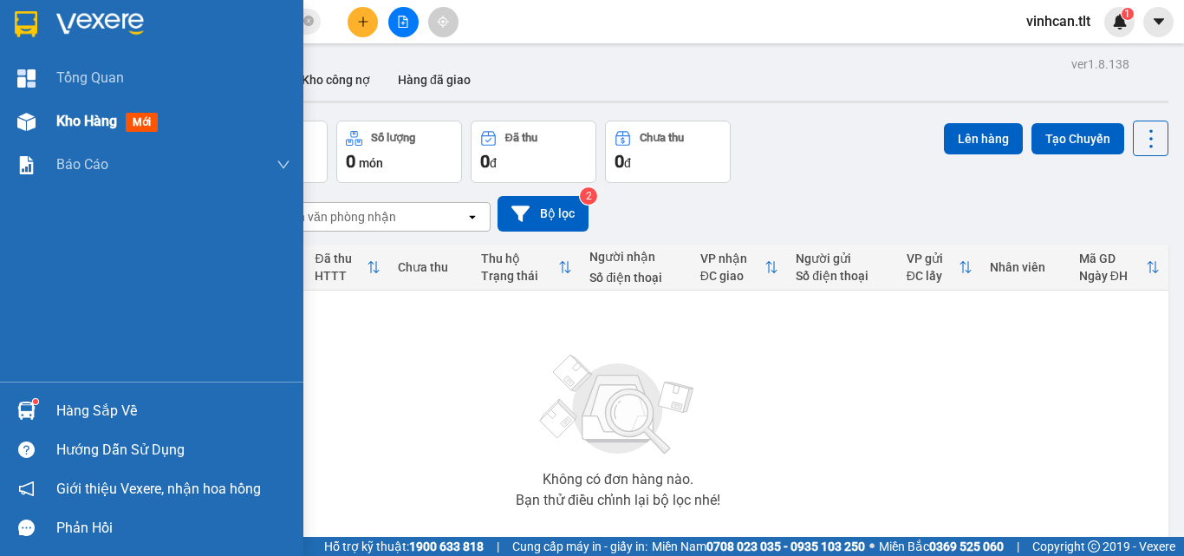
click at [47, 126] on div "Kho hàng mới" at bounding box center [151, 121] width 303 height 43
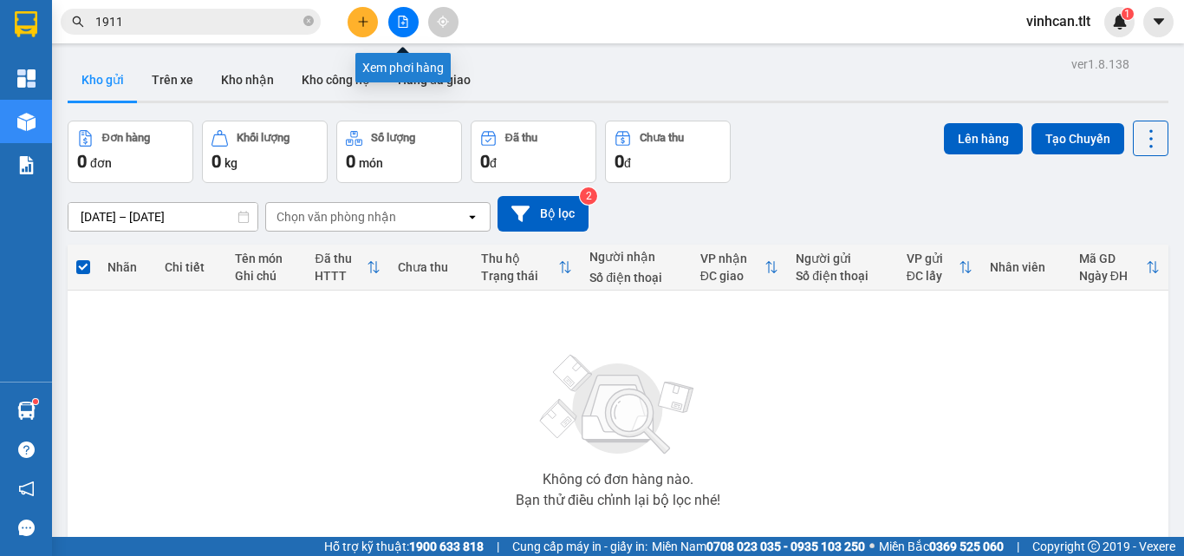
click at [404, 26] on icon "file-add" at bounding box center [403, 22] width 12 height 12
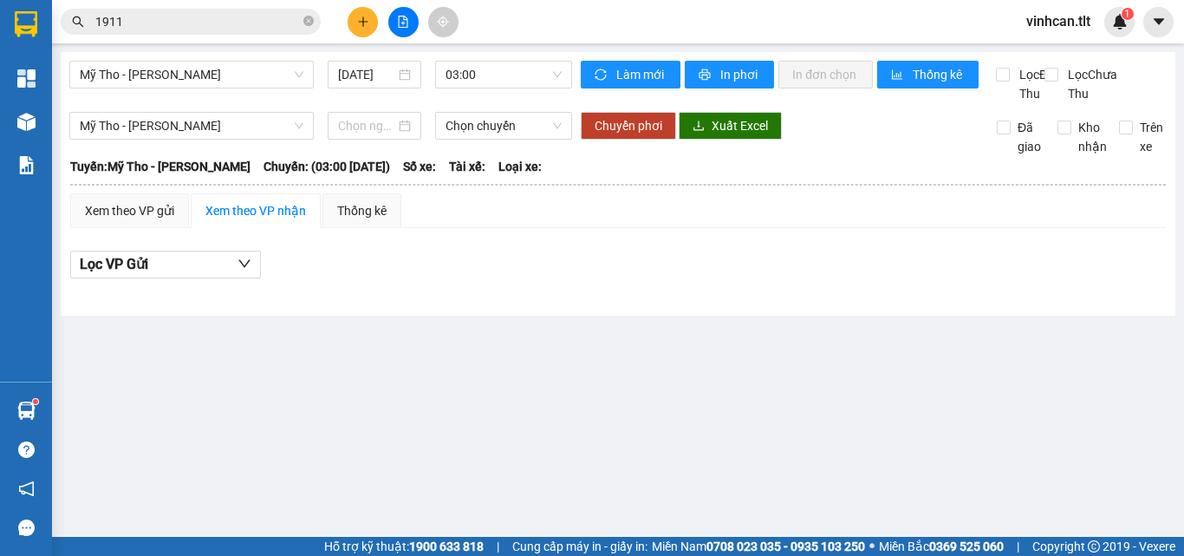
click at [218, 15] on input "1911" at bounding box center [197, 21] width 205 height 19
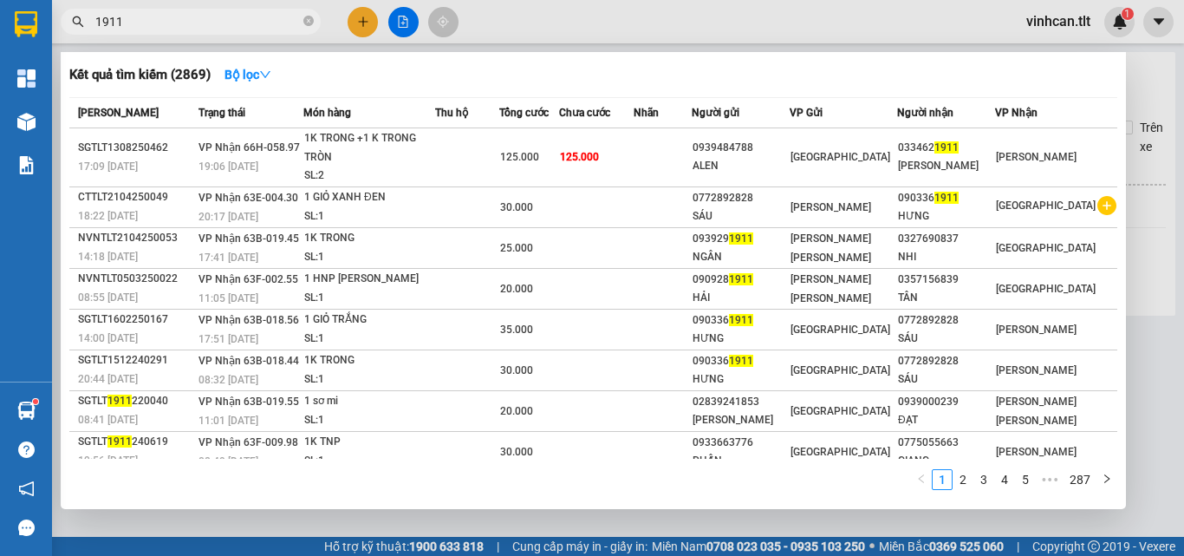
click at [218, 15] on input "1911" at bounding box center [197, 21] width 205 height 19
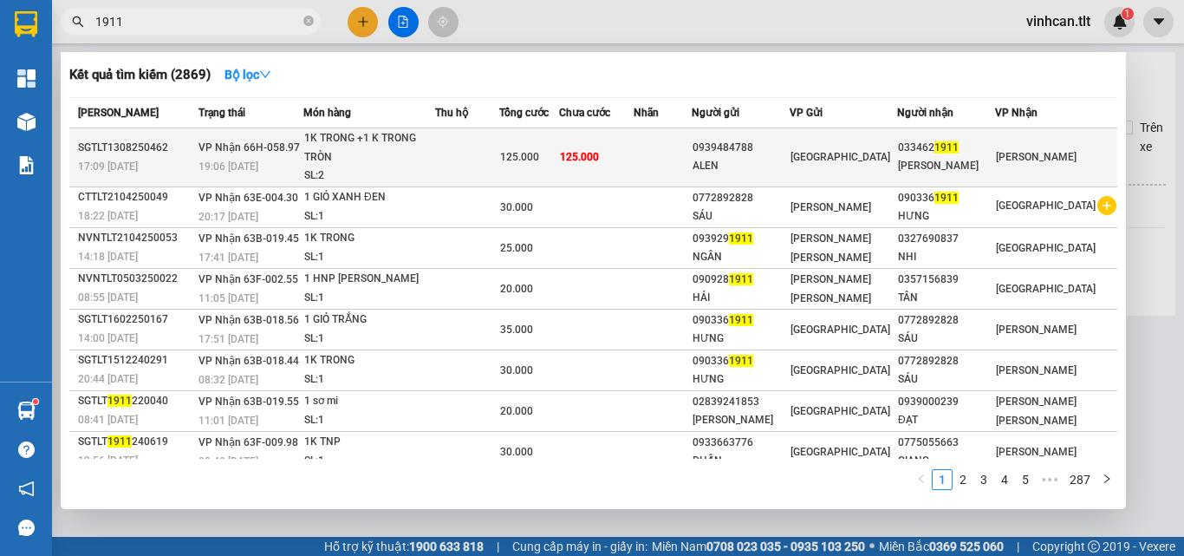
click at [414, 133] on div "1K TRONG +1 K TRONG TRÒN" at bounding box center [369, 147] width 130 height 37
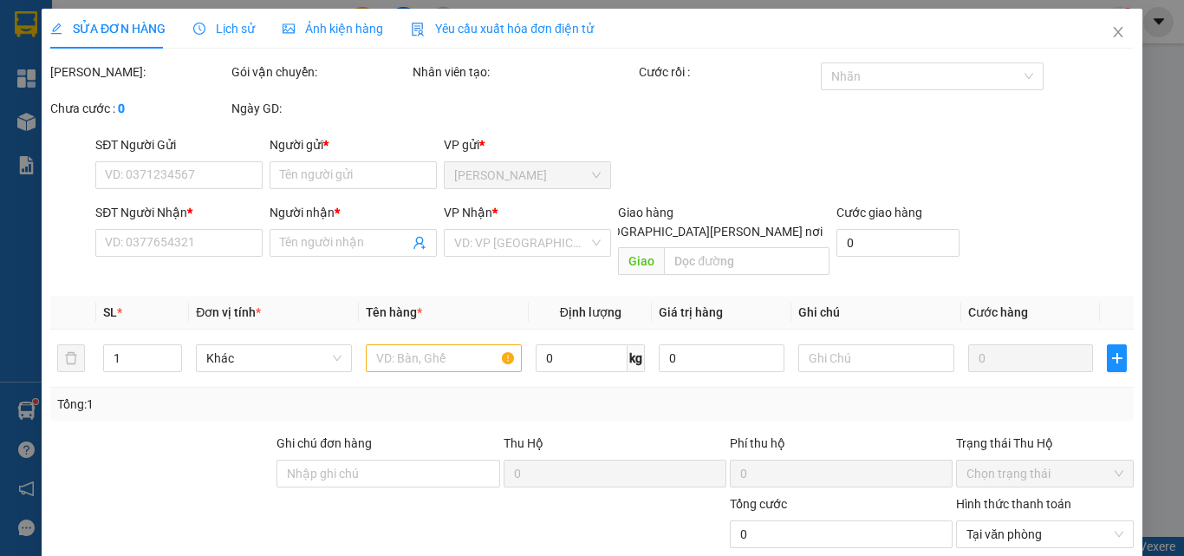
type input "0939484788"
type input "ALEN"
type input "0334621911"
type input "[PERSON_NAME]"
type input "125.000"
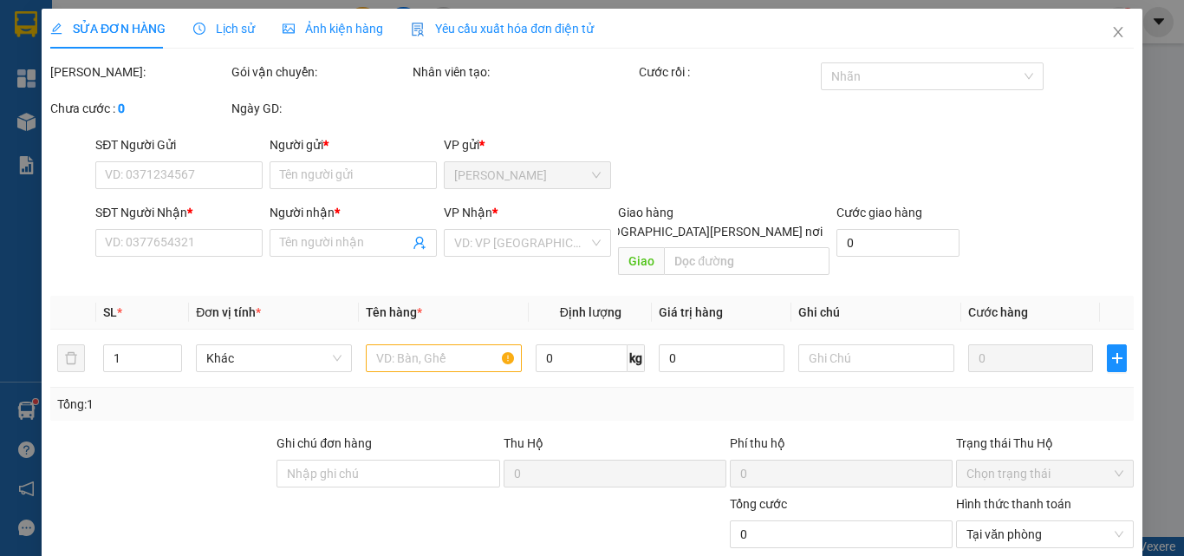
type input "125.000"
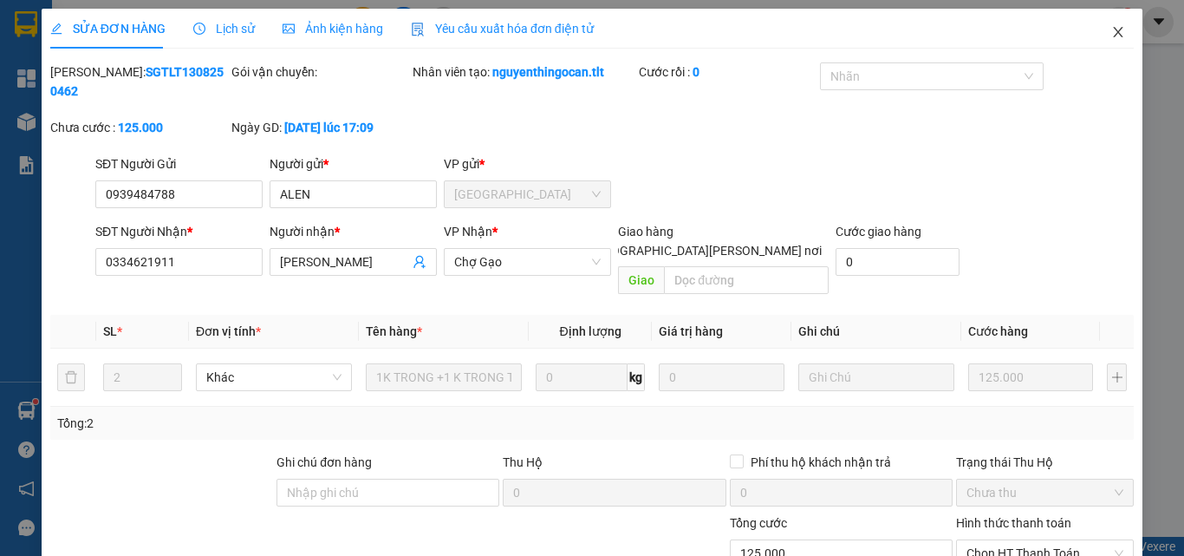
click at [1111, 26] on icon "close" at bounding box center [1118, 32] width 14 height 14
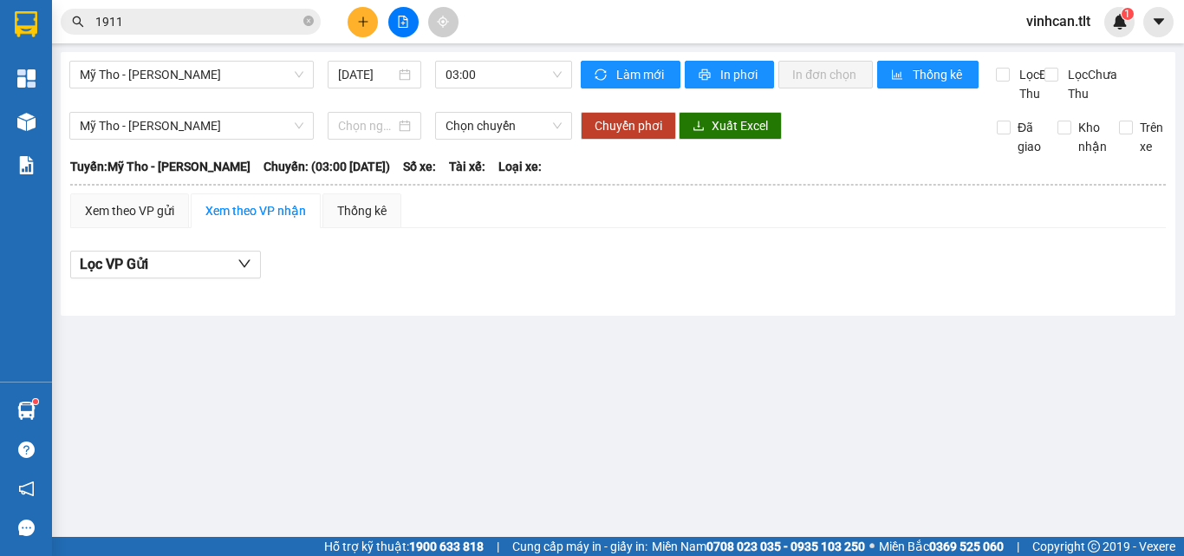
click at [209, 18] on input "1911" at bounding box center [197, 21] width 205 height 19
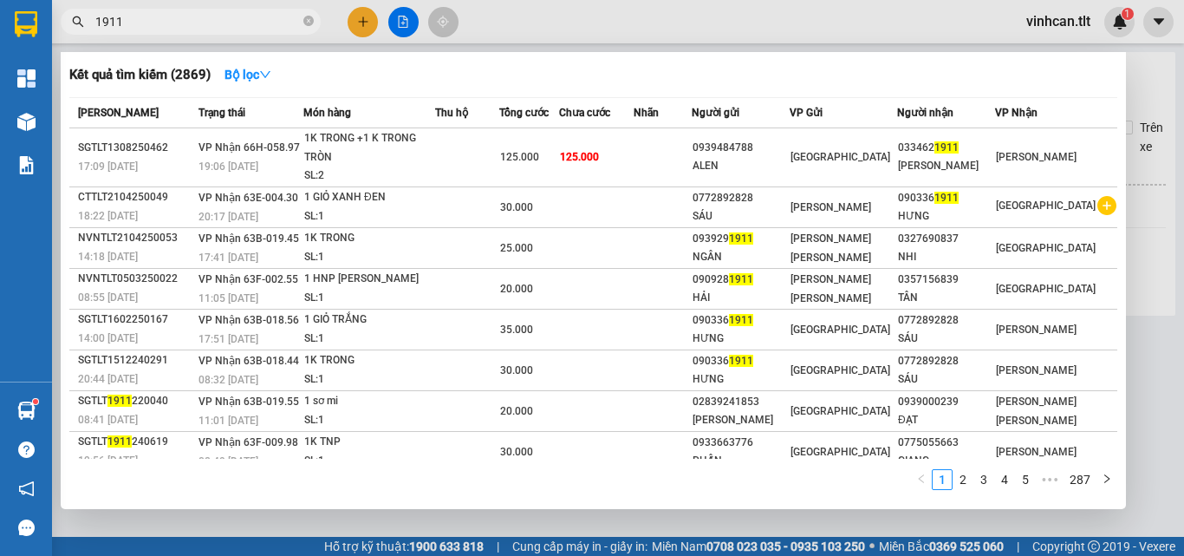
click at [209, 18] on input "1911" at bounding box center [197, 21] width 205 height 19
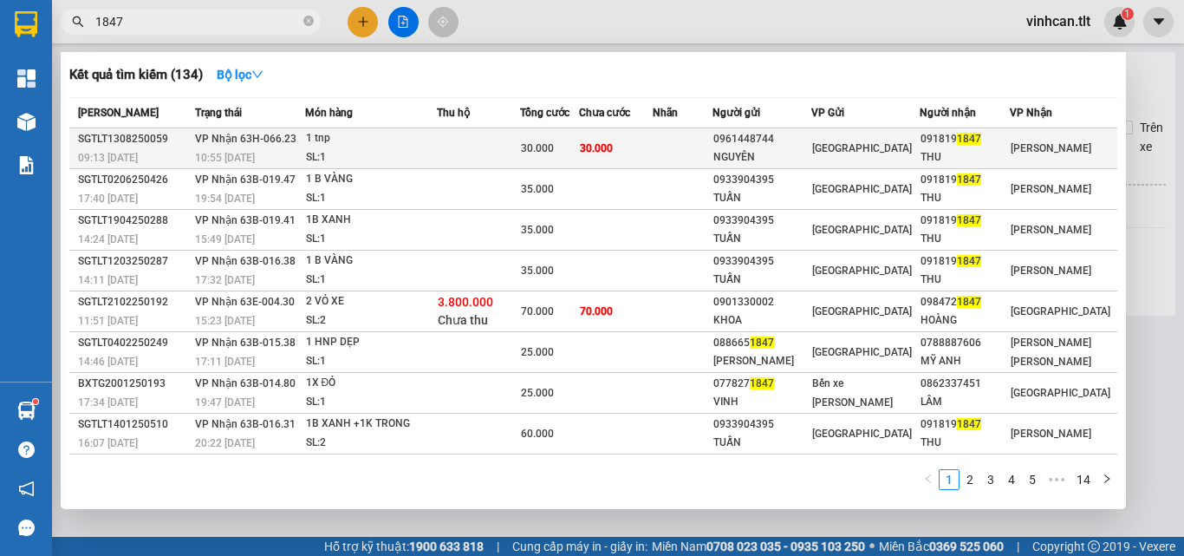
type input "1847"
click at [473, 135] on td at bounding box center [478, 148] width 83 height 41
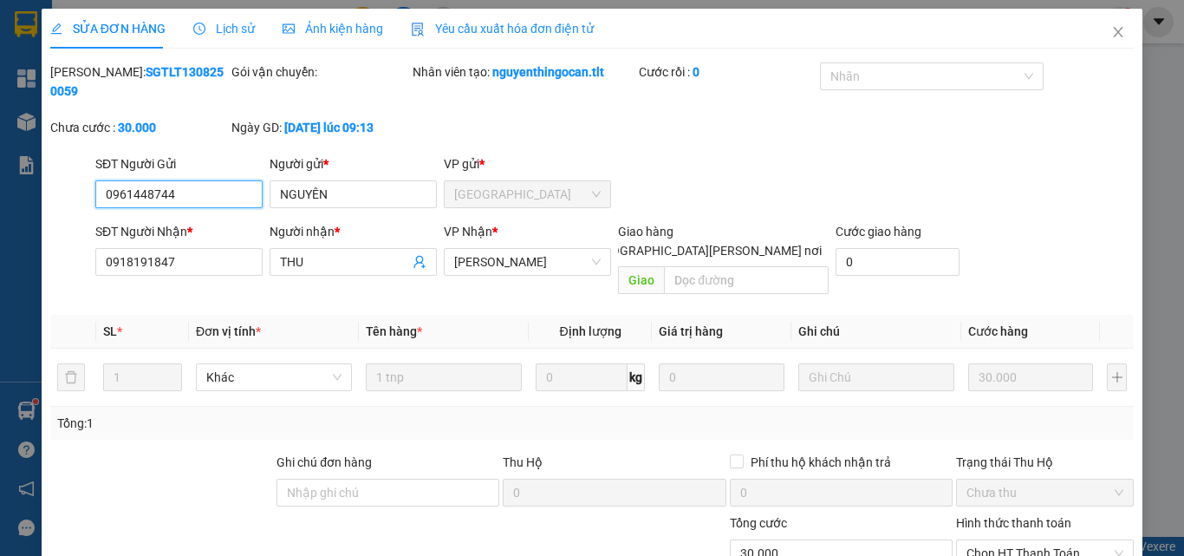
type input "0961448744"
type input "NGUYÊN"
type input "0918191847"
type input "THU"
type input "30.000"
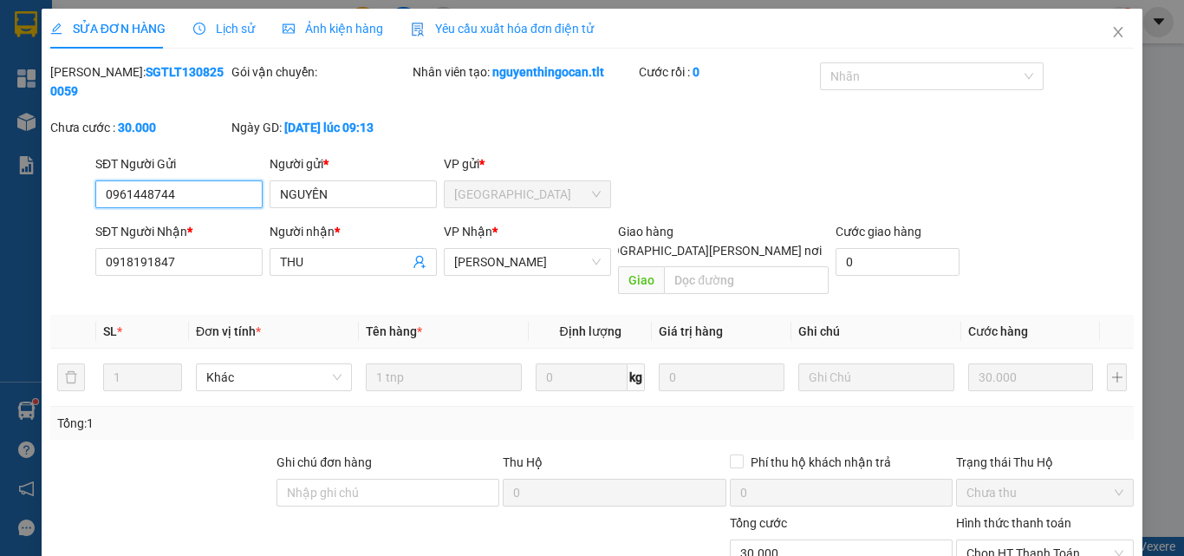
scroll to position [89, 0]
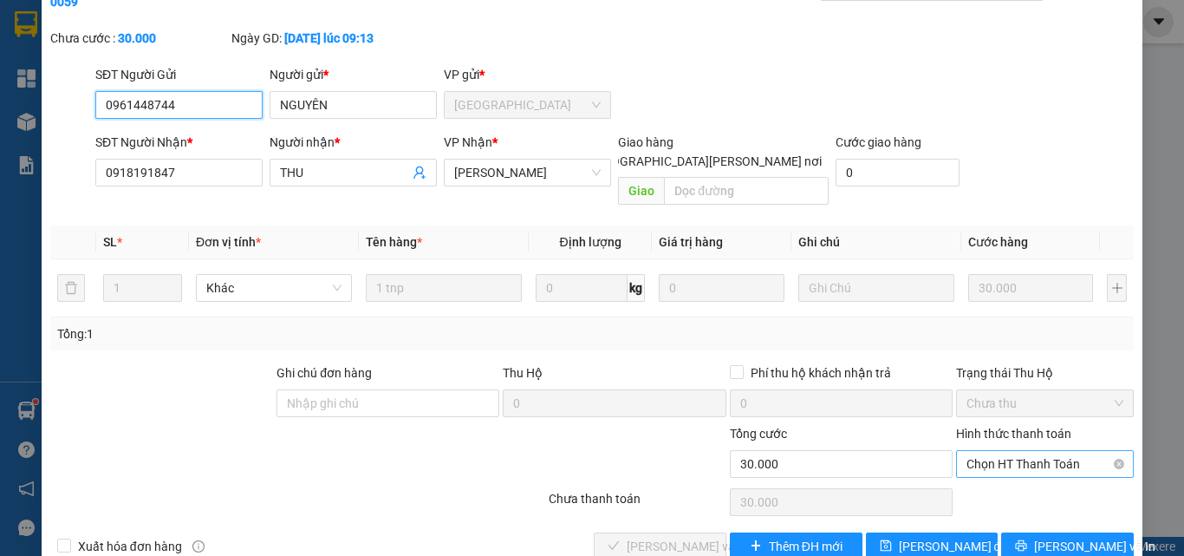
click at [985, 451] on span "Chọn HT Thanh Toán" at bounding box center [1045, 464] width 157 height 26
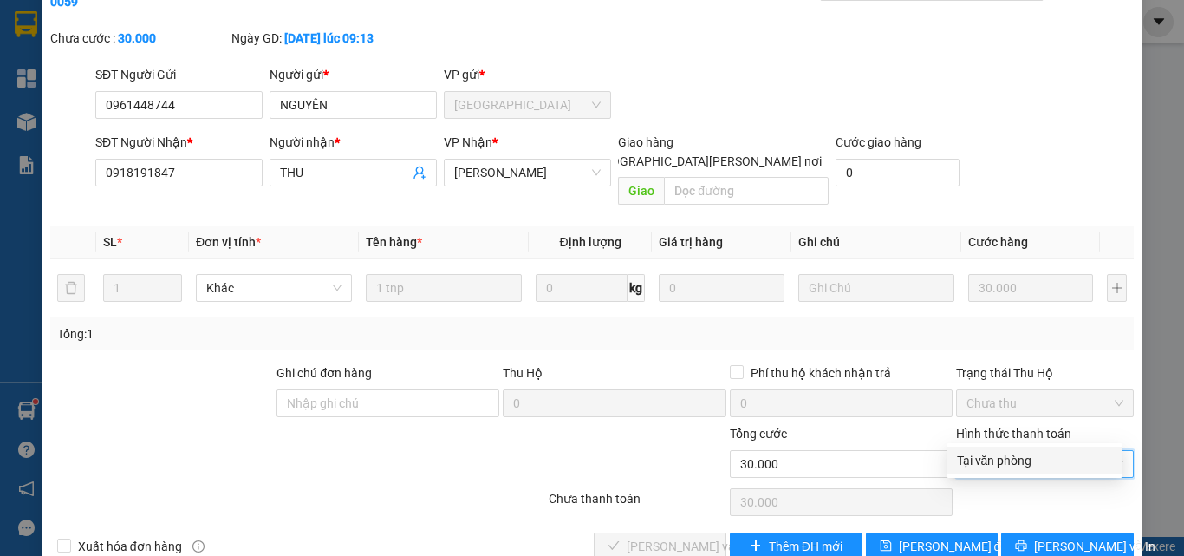
drag, startPoint x: 981, startPoint y: 457, endPoint x: 688, endPoint y: 453, distance: 293.0
click at [980, 457] on div "Tại văn phòng" at bounding box center [1034, 460] width 155 height 19
type input "0"
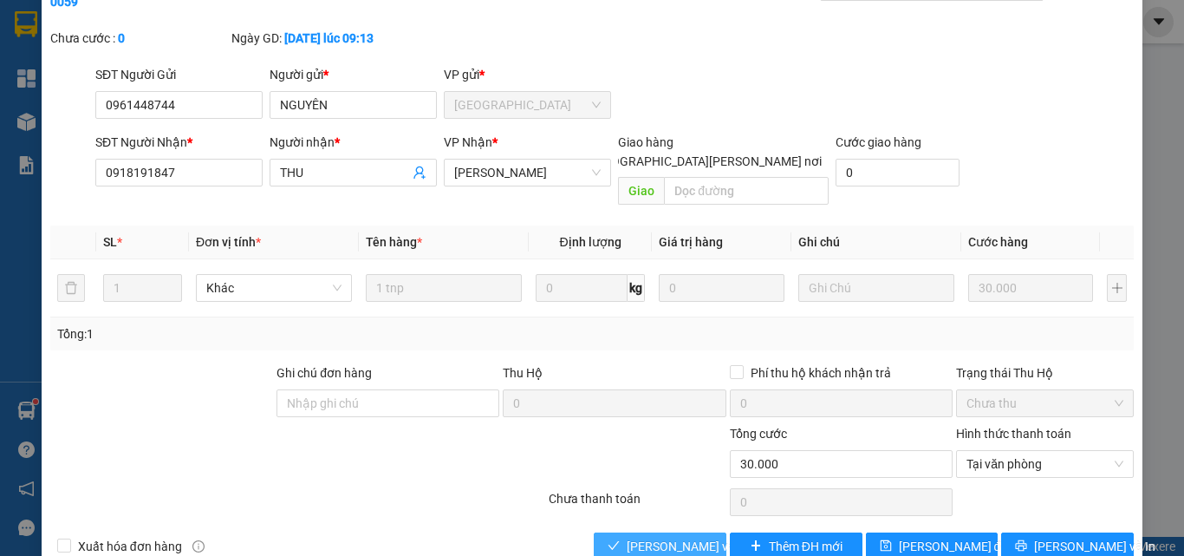
click at [630, 537] on span "[PERSON_NAME] và [PERSON_NAME] hàng" at bounding box center [744, 546] width 234 height 19
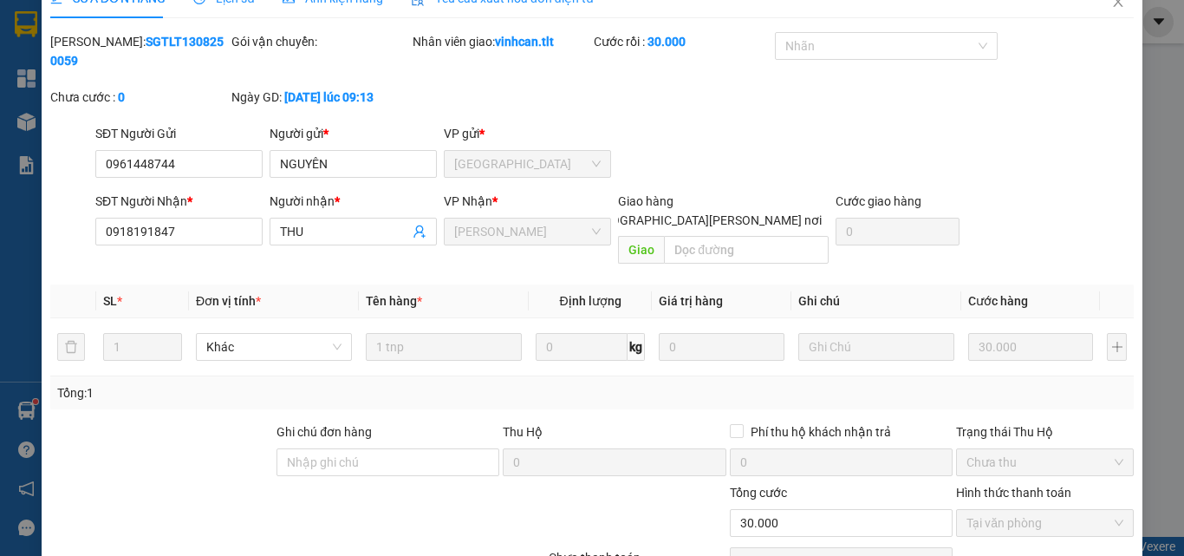
scroll to position [3, 0]
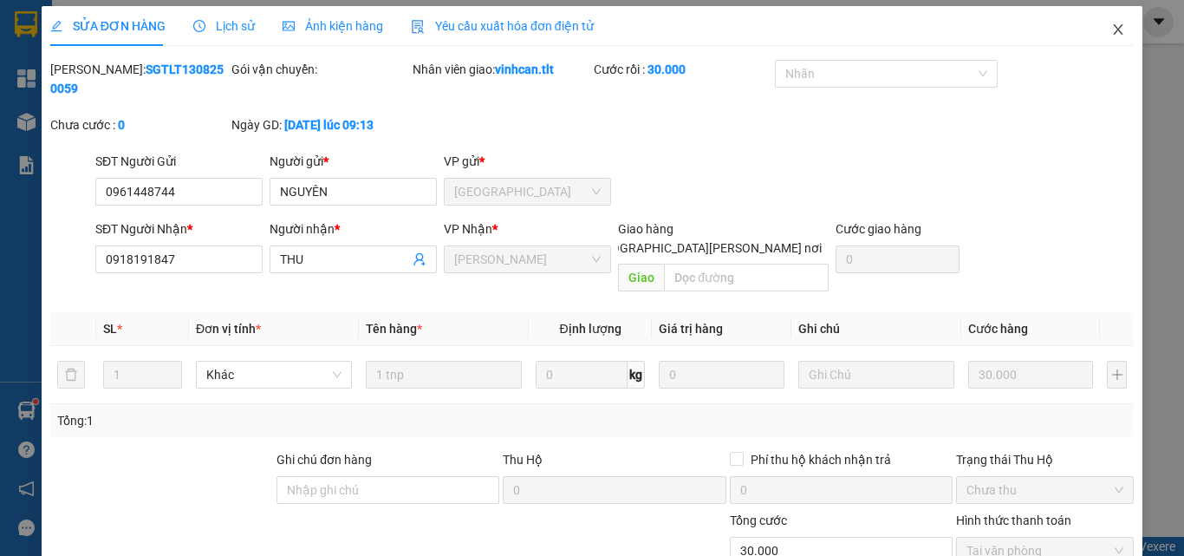
drag, startPoint x: 1104, startPoint y: 31, endPoint x: 1075, endPoint y: 27, distance: 28.9
click at [1111, 31] on icon "close" at bounding box center [1118, 30] width 14 height 14
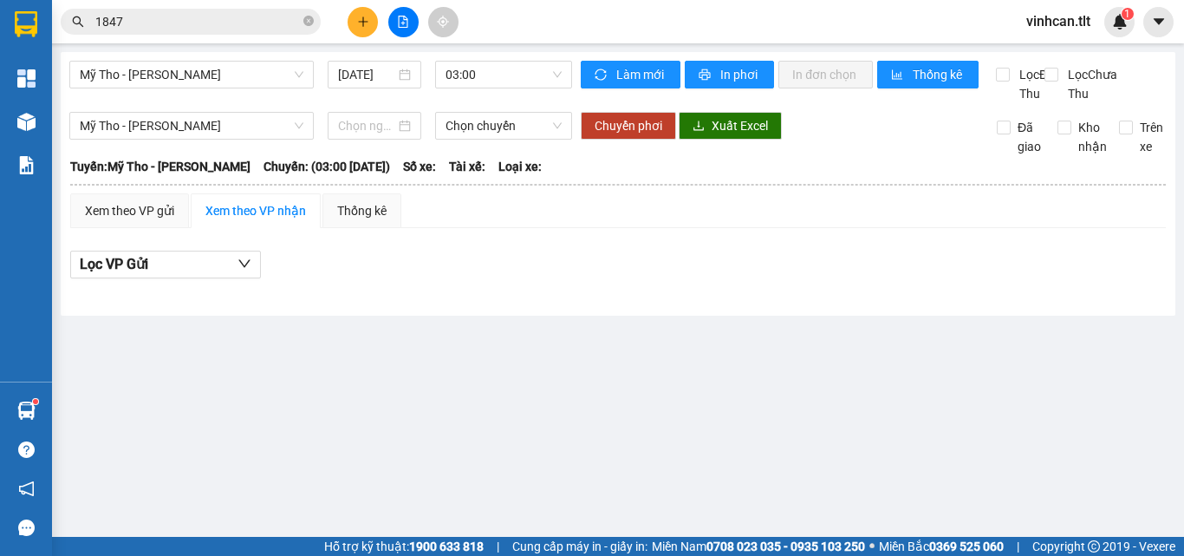
click at [249, 8] on div "Kết quả [PERSON_NAME] ( 134 ) Bộ lọc Mã ĐH Trạng thái Món hàng Thu hộ Tổng [PER…" at bounding box center [169, 22] width 338 height 30
drag, startPoint x: 249, startPoint y: 8, endPoint x: 241, endPoint y: 28, distance: 21.4
click at [249, 15] on div "Kết quả [PERSON_NAME] ( 134 ) Bộ lọc Mã ĐH Trạng thái Món hàng Thu hộ Tổng [PER…" at bounding box center [169, 22] width 338 height 30
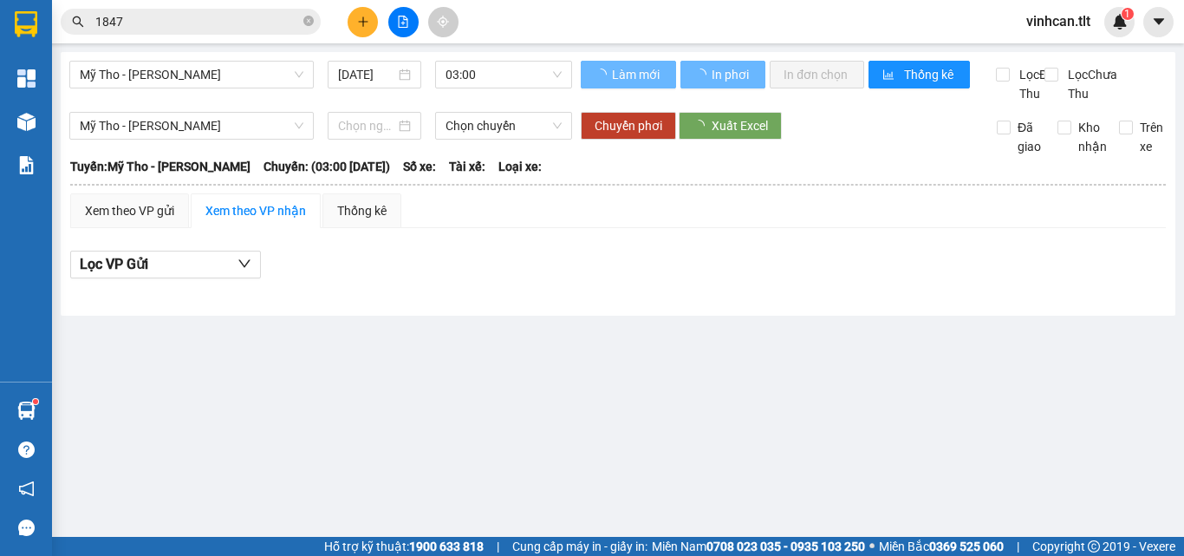
click at [240, 29] on input "1847" at bounding box center [197, 21] width 205 height 19
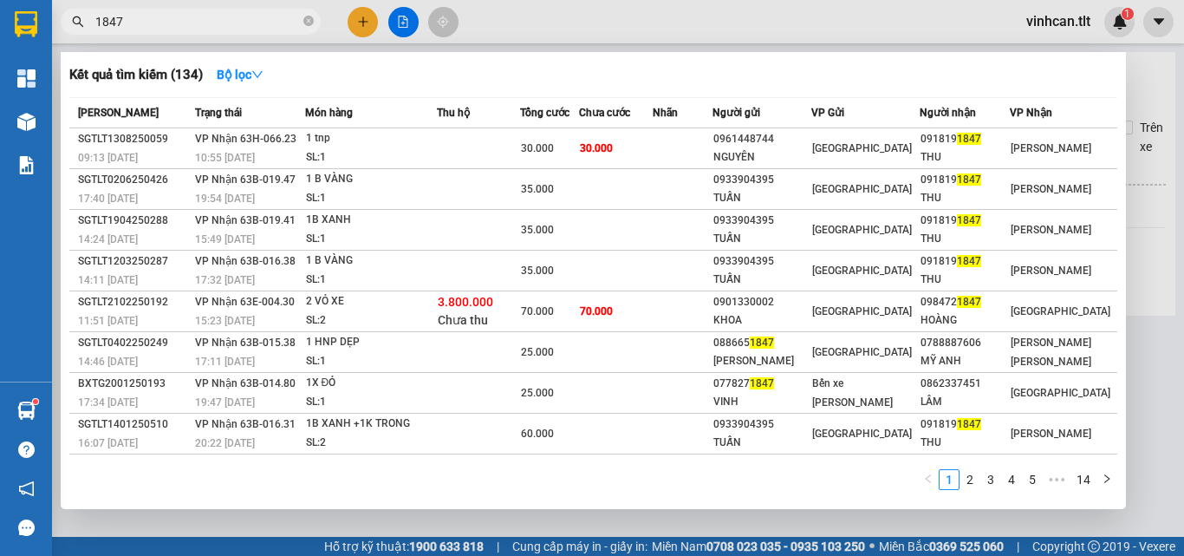
click at [240, 29] on input "1847" at bounding box center [197, 21] width 205 height 19
type input "4"
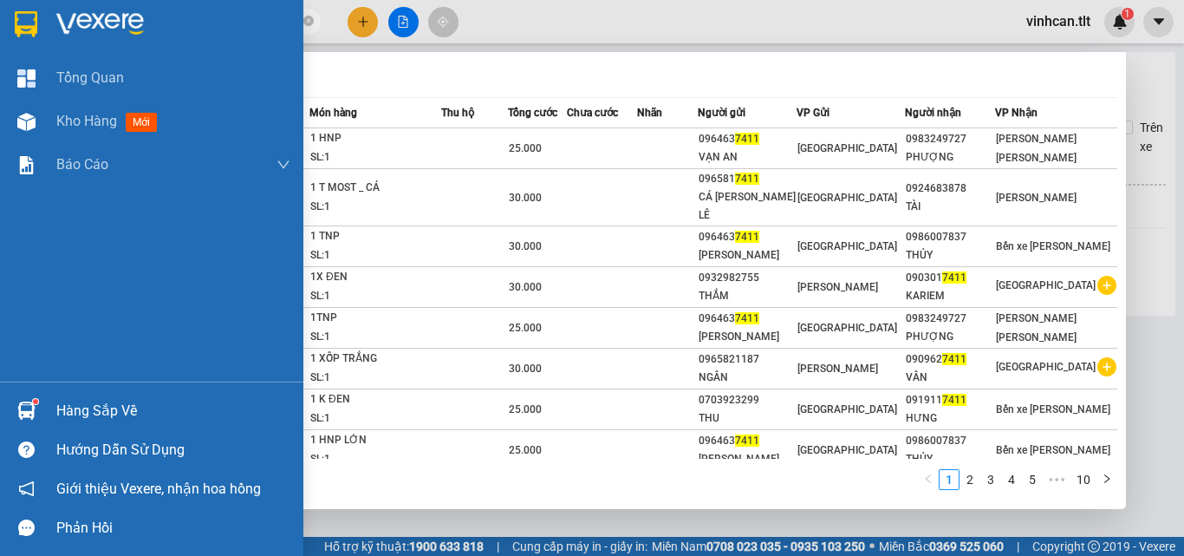
click at [90, 408] on div "Hàng sắp về" at bounding box center [173, 411] width 234 height 26
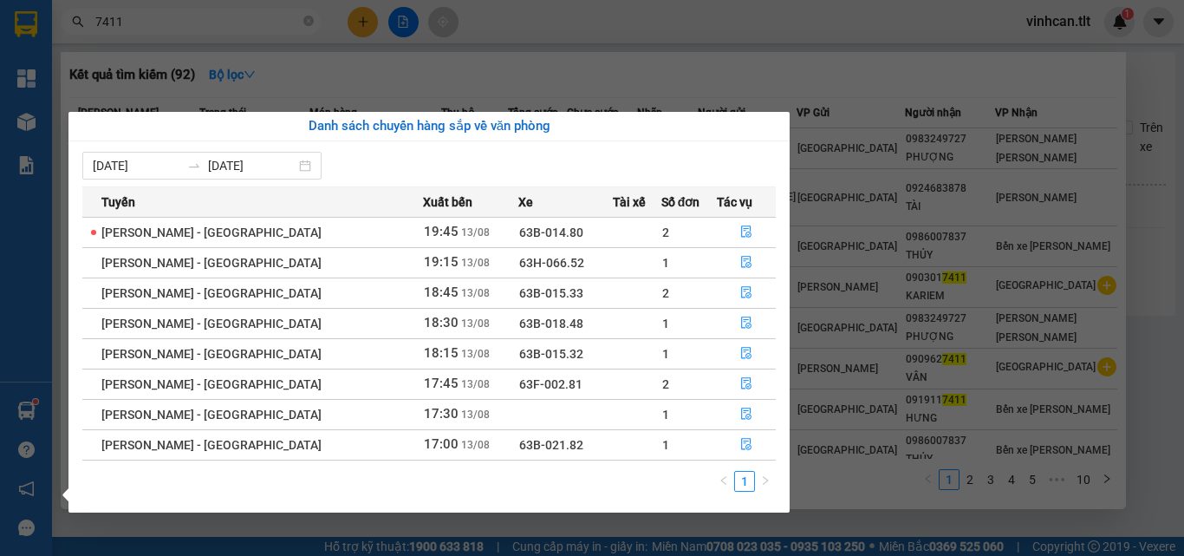
click at [1156, 241] on section "Kết quả [PERSON_NAME] ( 92 ) Bộ lọc Mã ĐH Trạng thái Món hàng Thu hộ Tổng [PERS…" at bounding box center [592, 278] width 1184 height 556
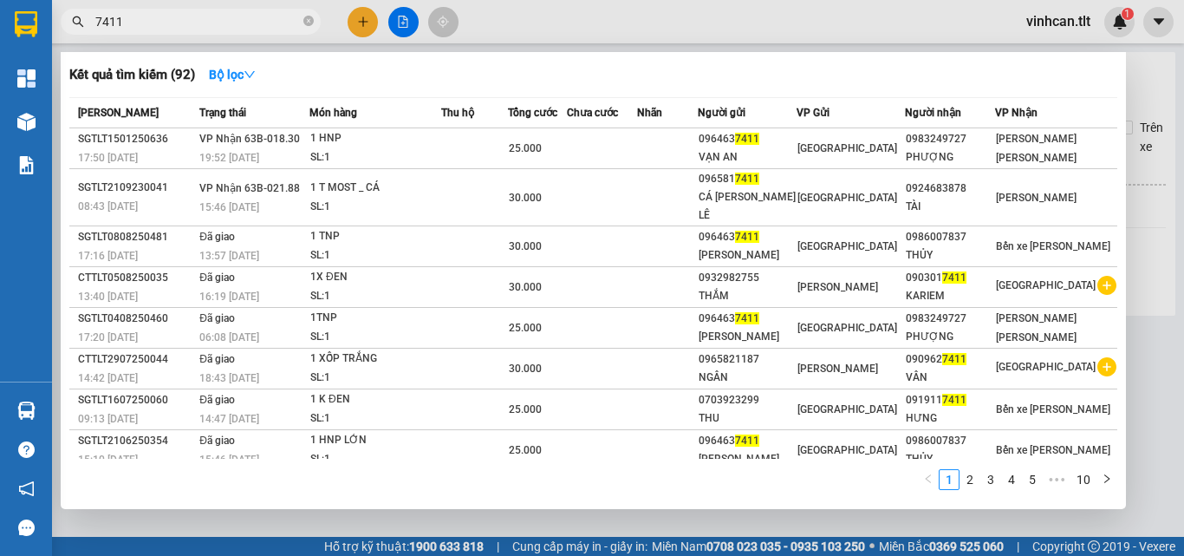
click at [1149, 276] on div at bounding box center [592, 278] width 1184 height 556
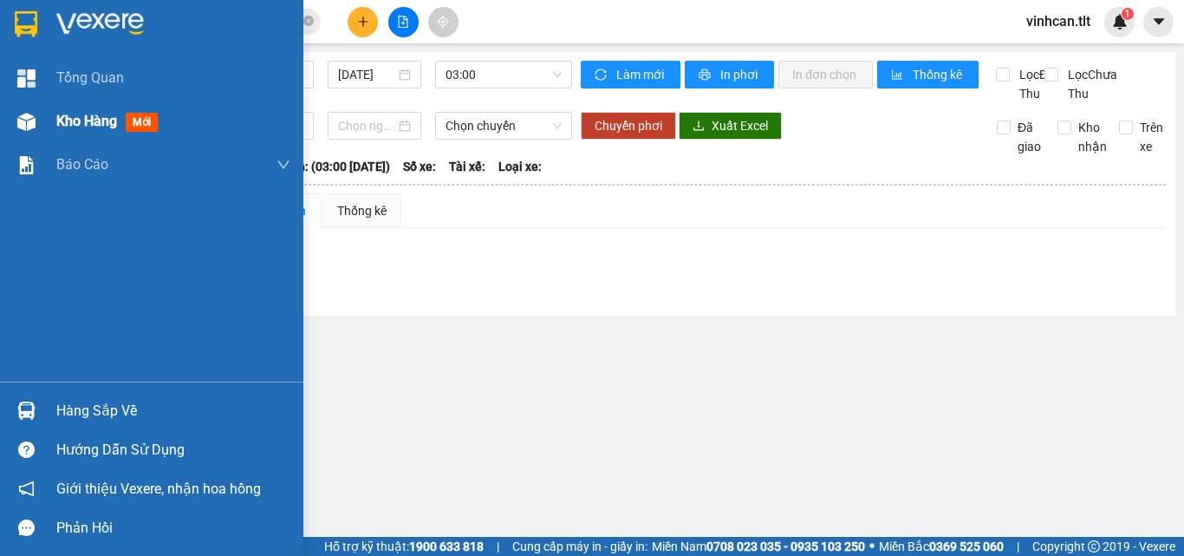
click at [70, 115] on span "Kho hàng" at bounding box center [86, 121] width 61 height 16
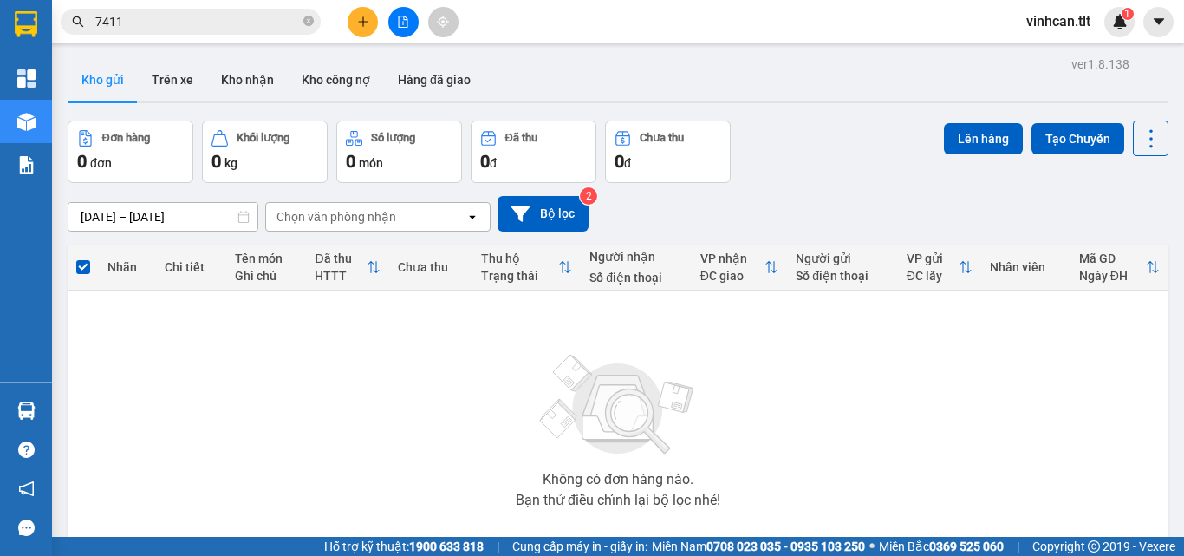
click at [286, 22] on input "7411" at bounding box center [197, 21] width 205 height 19
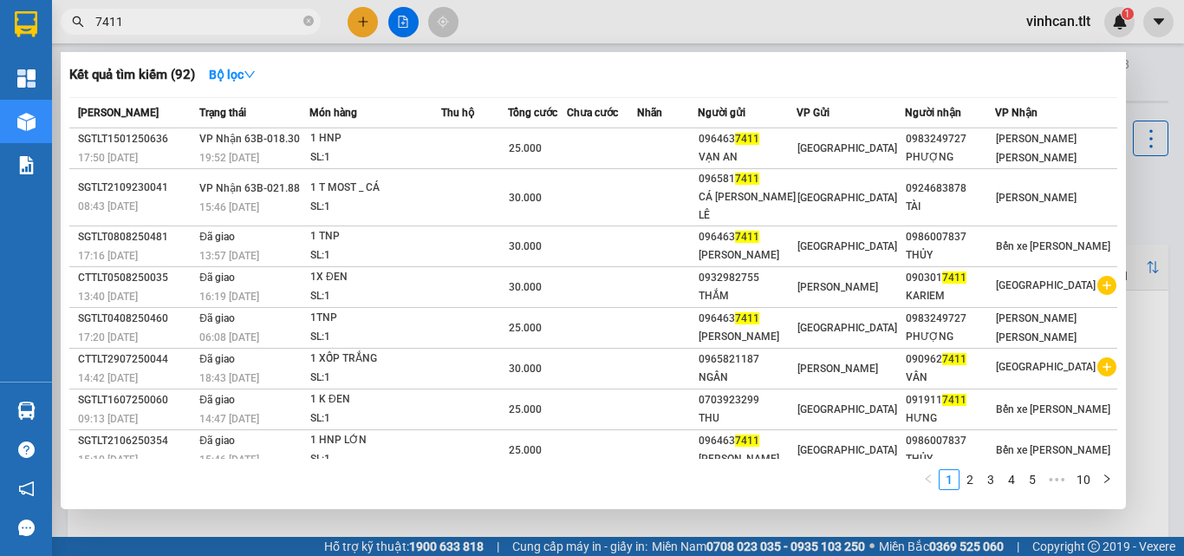
click at [286, 22] on input "7411" at bounding box center [197, 21] width 205 height 19
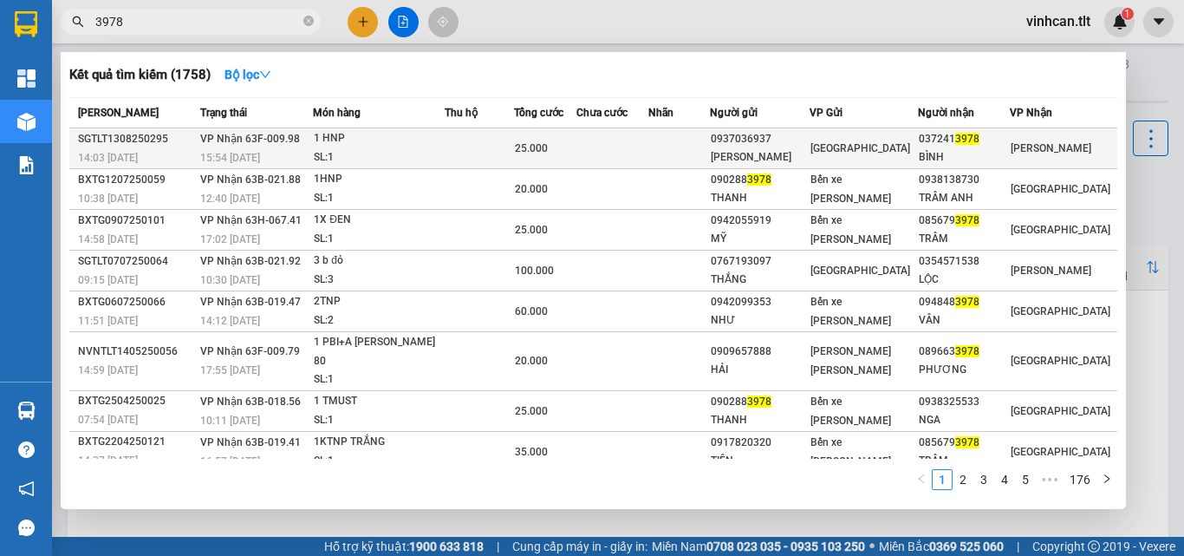
type input "3978"
click at [409, 137] on div "1 HNP" at bounding box center [379, 138] width 130 height 19
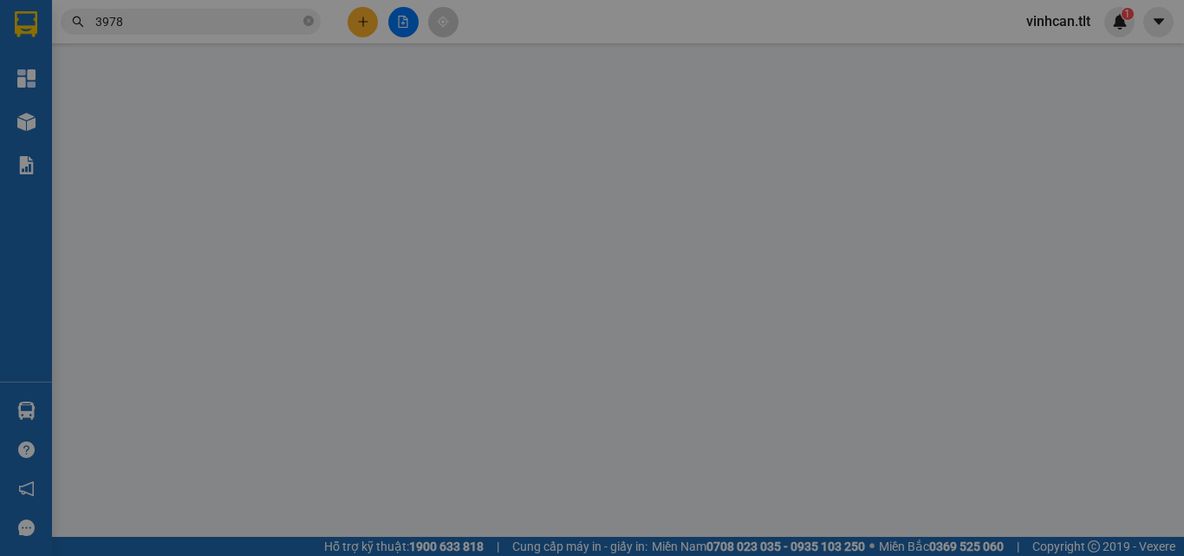
type input "0937036937"
type input "[PERSON_NAME]"
type input "0372413978"
type input "BÌNH"
type input "25.000"
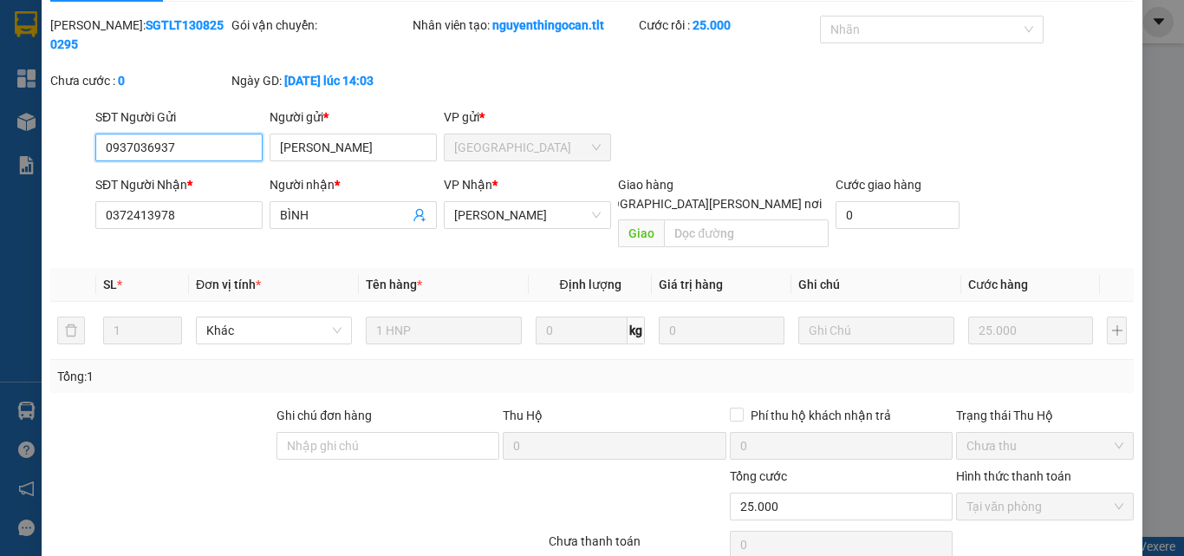
scroll to position [89, 0]
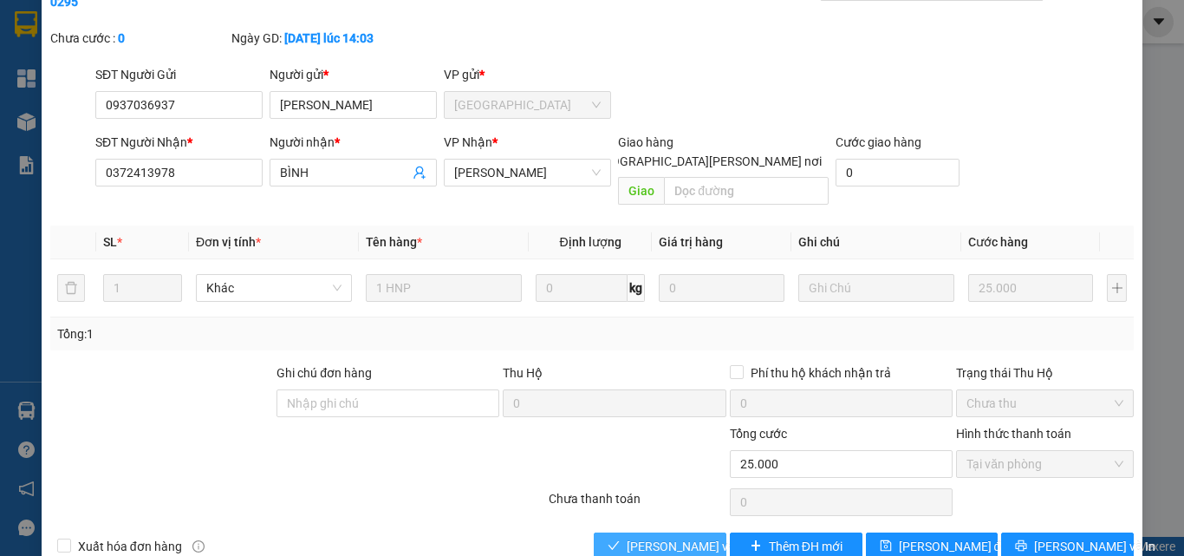
click at [681, 537] on span "[PERSON_NAME] và [PERSON_NAME] hàng" at bounding box center [744, 546] width 234 height 19
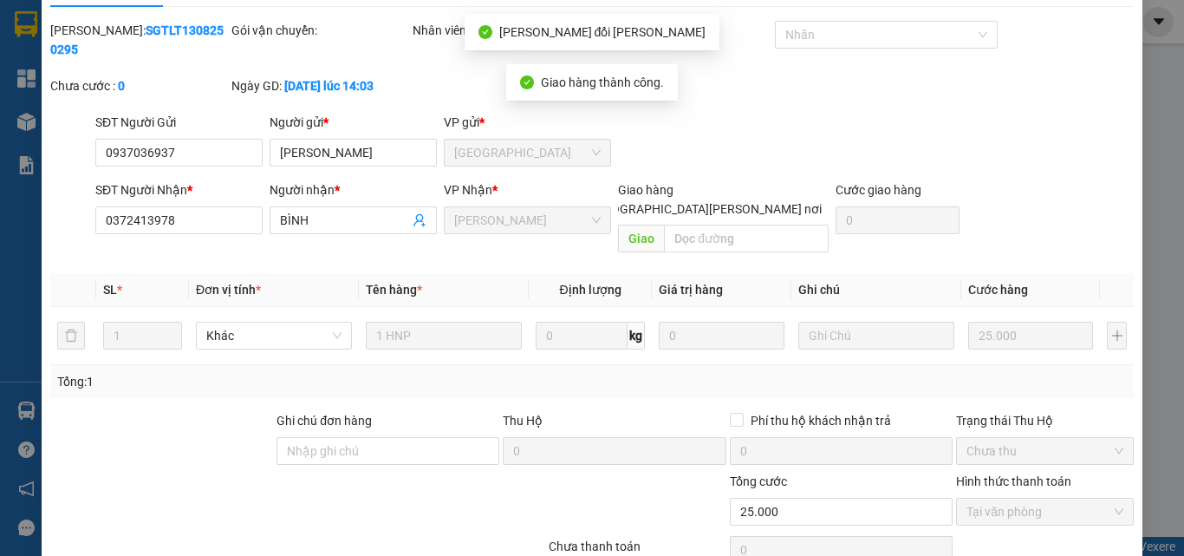
scroll to position [0, 0]
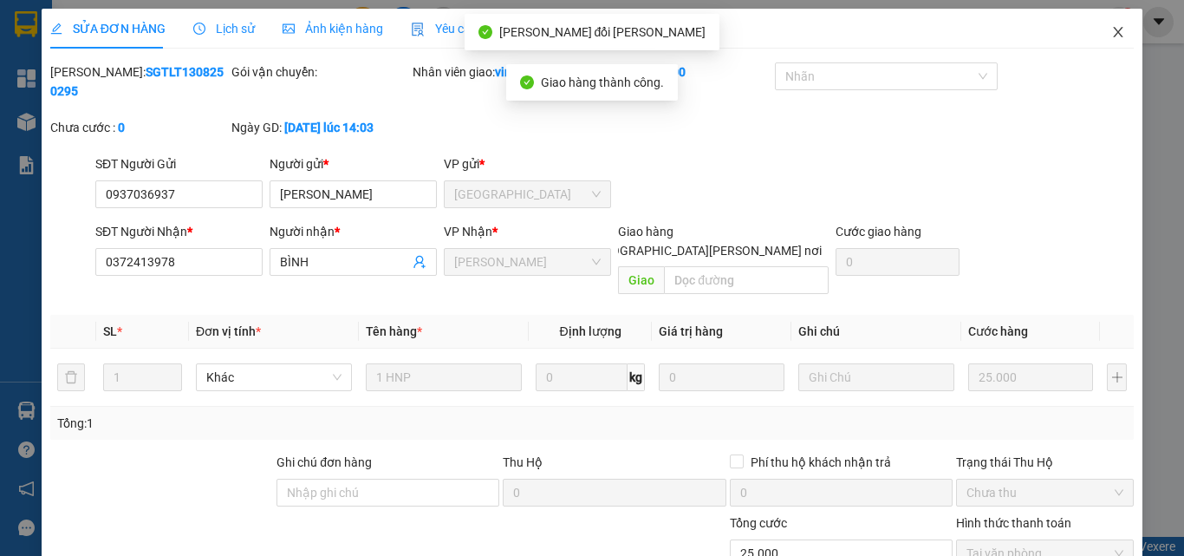
click at [1111, 36] on icon "close" at bounding box center [1118, 32] width 14 height 14
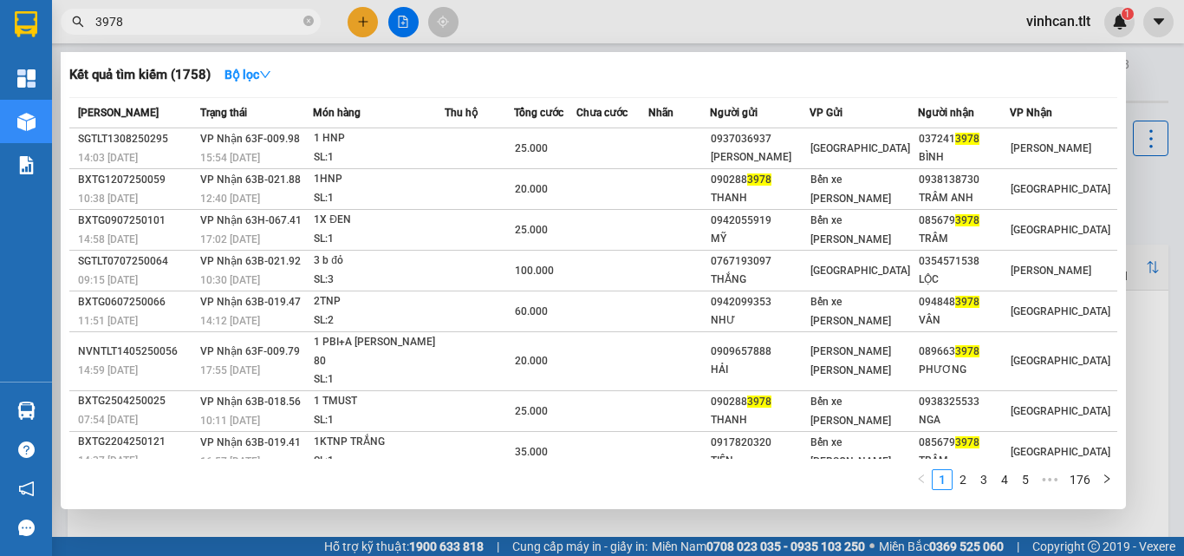
click at [291, 21] on input "3978" at bounding box center [197, 21] width 205 height 19
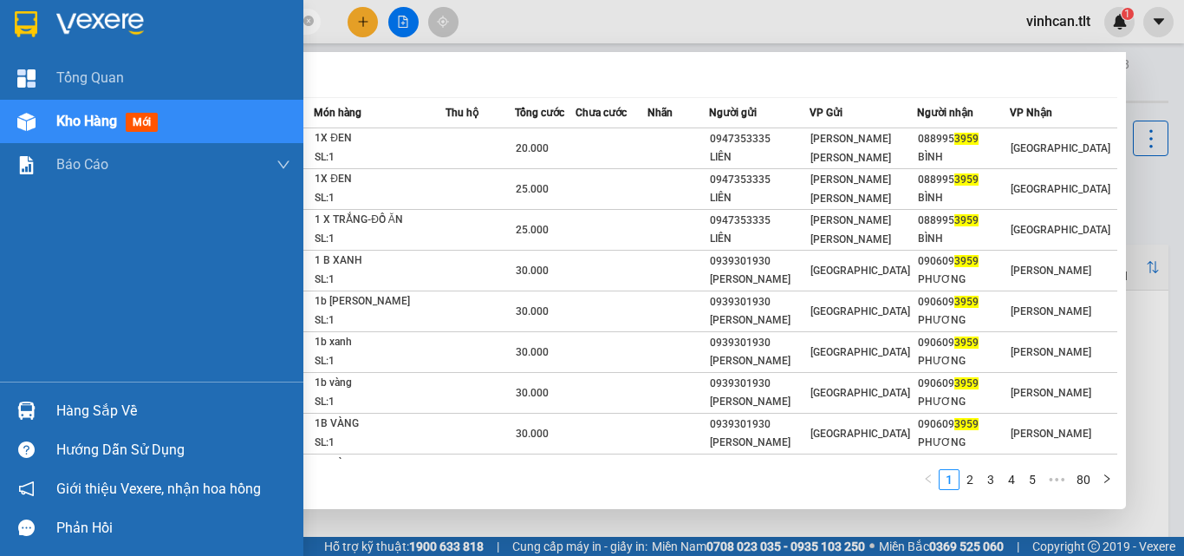
type input "3959"
click at [45, 419] on div "Hàng sắp về" at bounding box center [151, 410] width 303 height 39
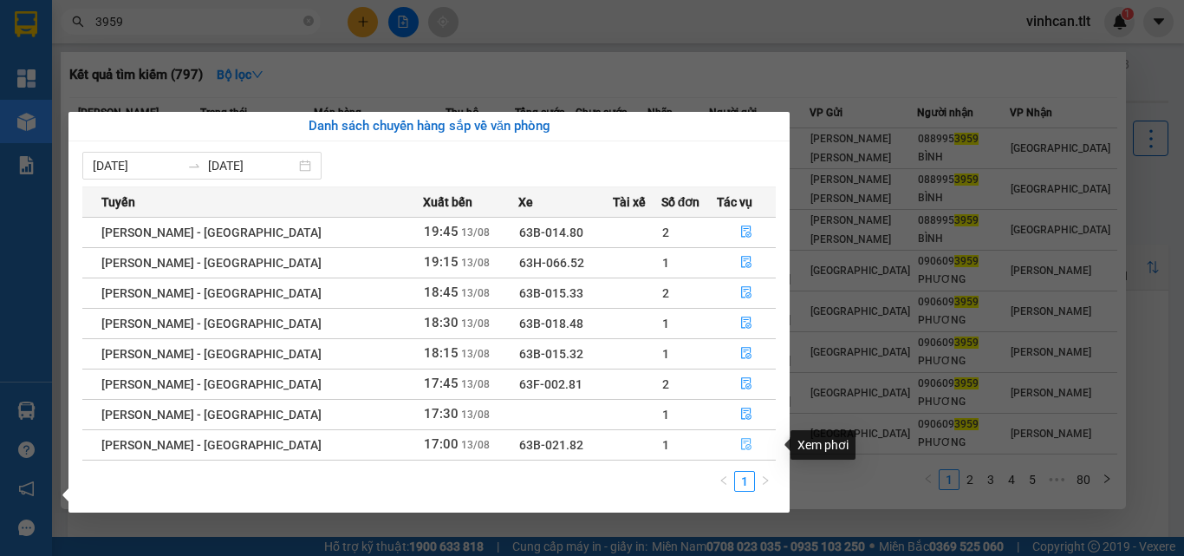
click at [740, 450] on icon "file-done" at bounding box center [746, 444] width 12 height 12
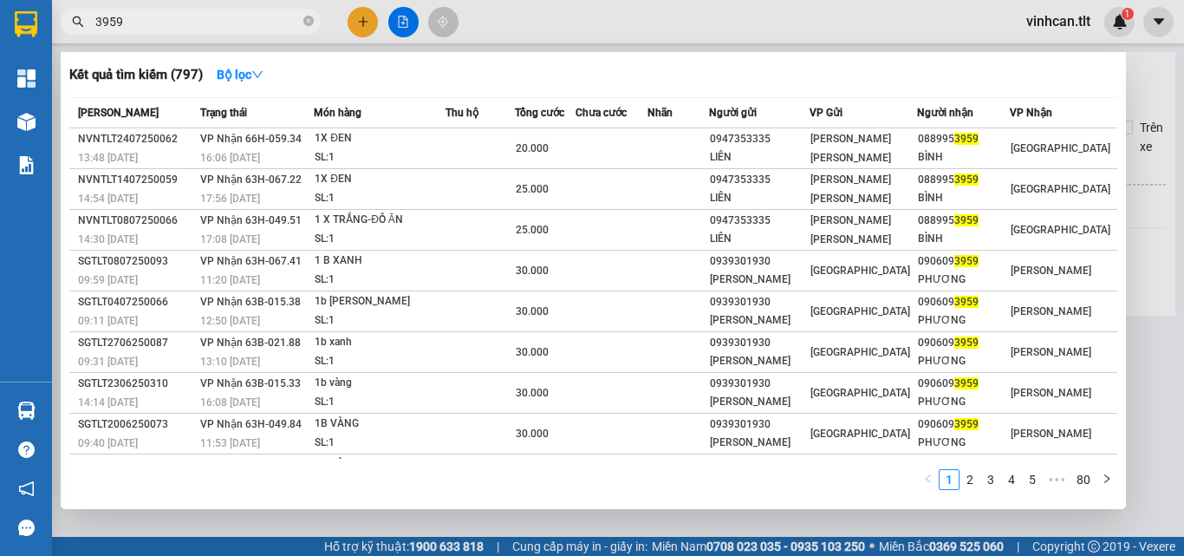
click at [1148, 329] on div at bounding box center [592, 278] width 1184 height 556
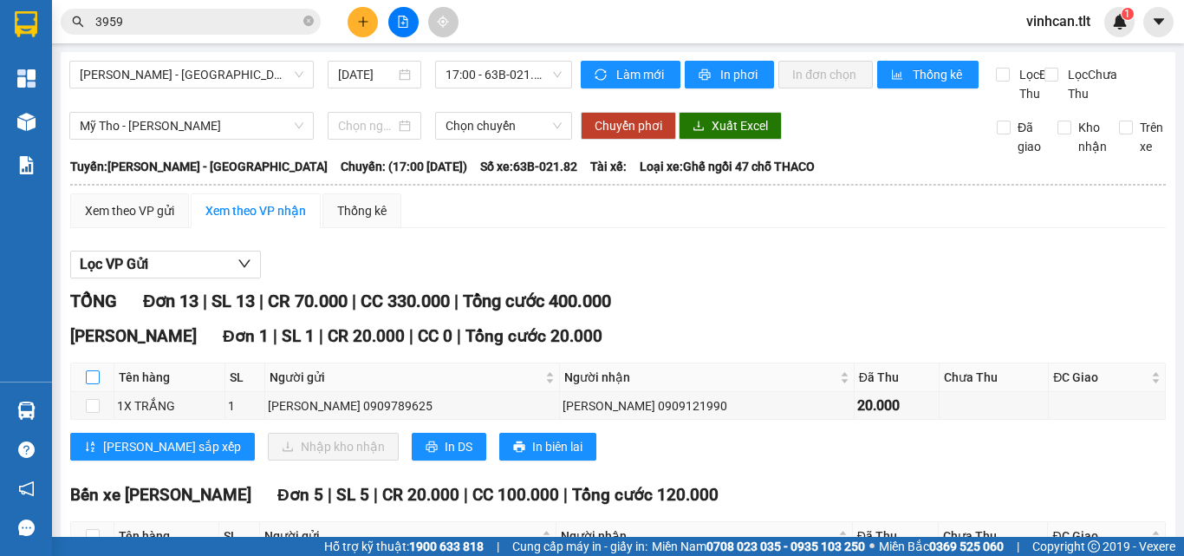
click at [94, 384] on input "checkbox" at bounding box center [93, 377] width 14 height 14
checkbox input "true"
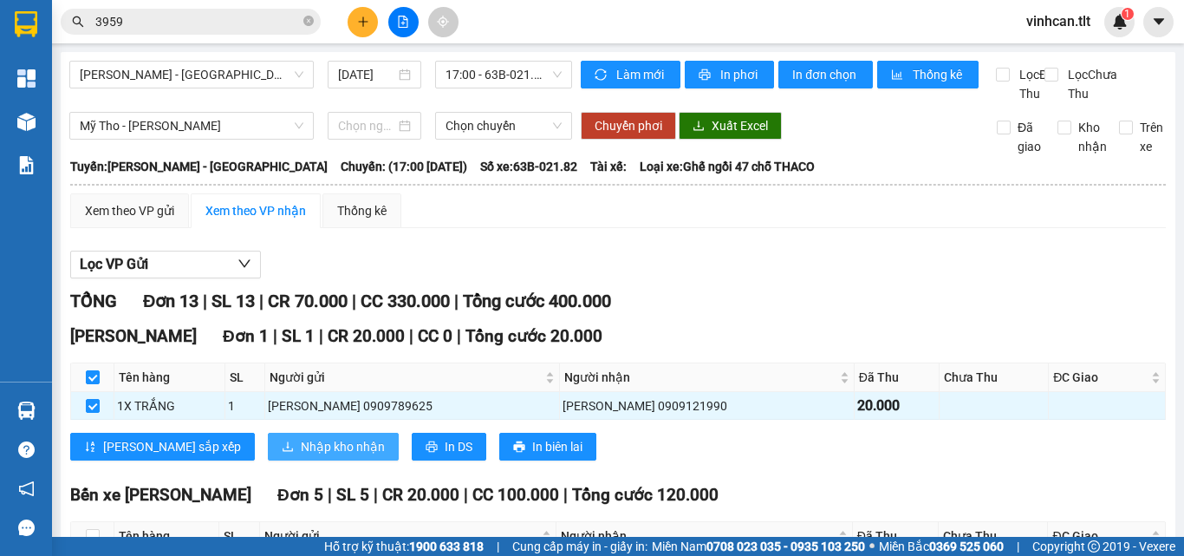
click at [301, 456] on span "Nhập kho nhận" at bounding box center [343, 446] width 84 height 19
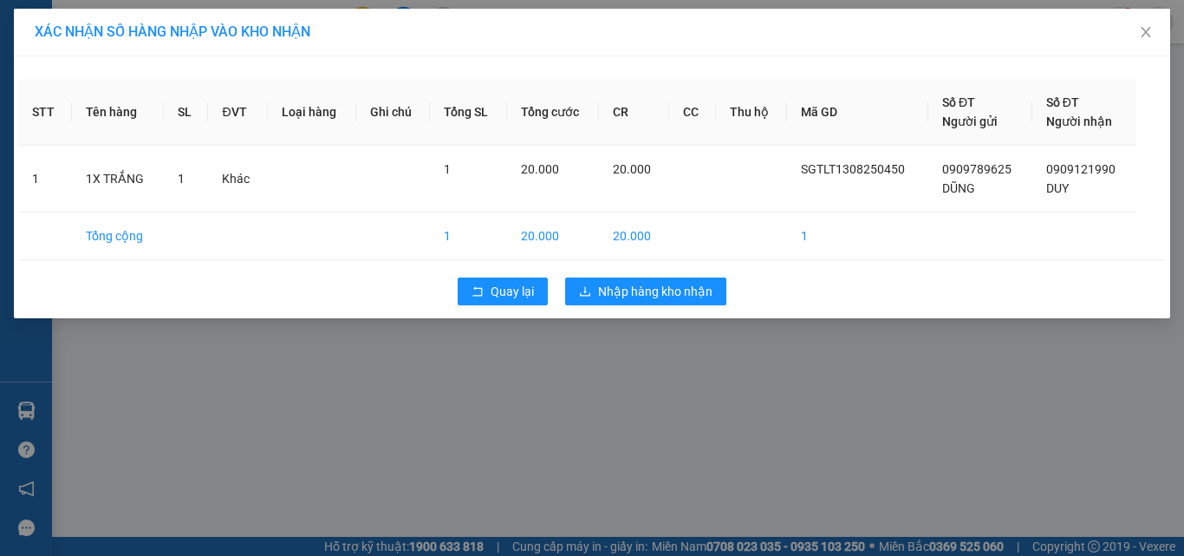
click at [596, 272] on div "Quay lại Nhập hàng kho nhận" at bounding box center [592, 291] width 1148 height 45
click at [596, 280] on button "Nhập hàng kho nhận" at bounding box center [645, 291] width 161 height 28
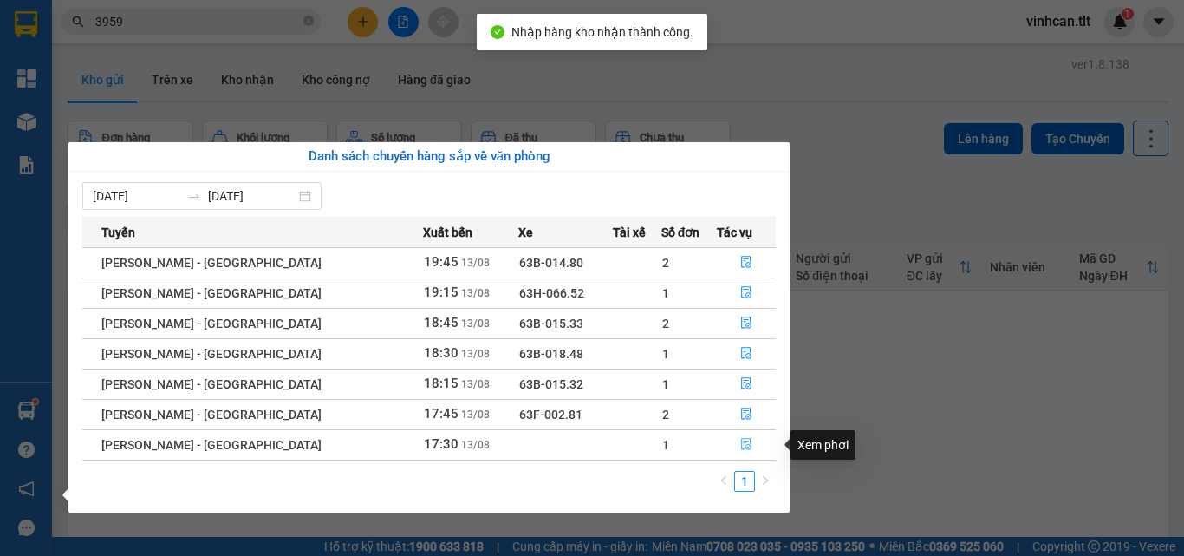
click at [739, 436] on button "button" at bounding box center [746, 445] width 57 height 28
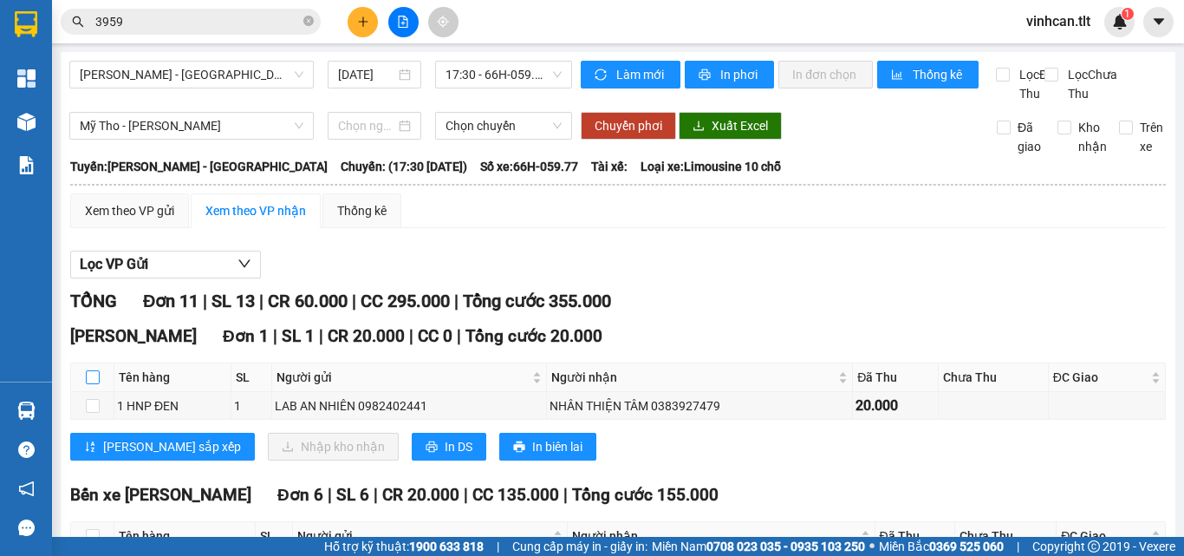
click at [90, 384] on input "checkbox" at bounding box center [93, 377] width 14 height 14
checkbox input "true"
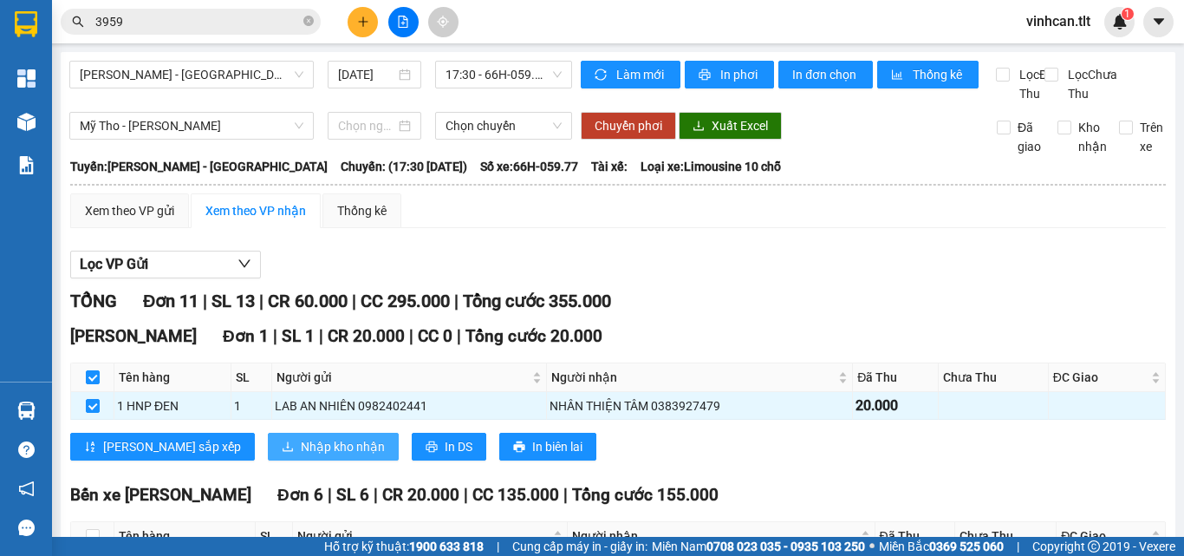
click at [301, 456] on span "Nhập kho nhận" at bounding box center [343, 446] width 84 height 19
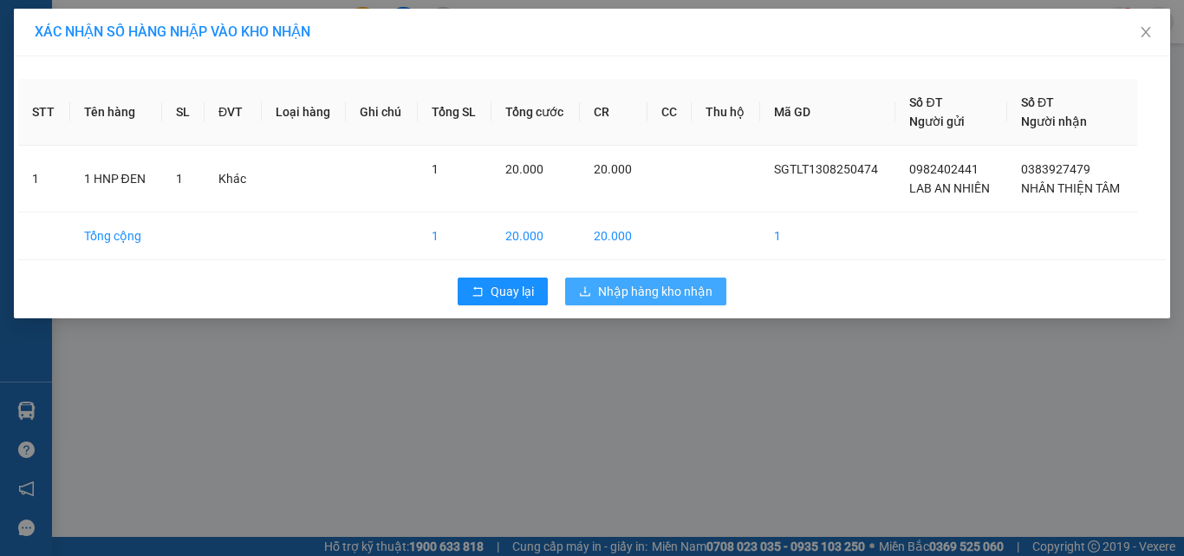
click at [667, 294] on span "Nhập hàng kho nhận" at bounding box center [655, 291] width 114 height 19
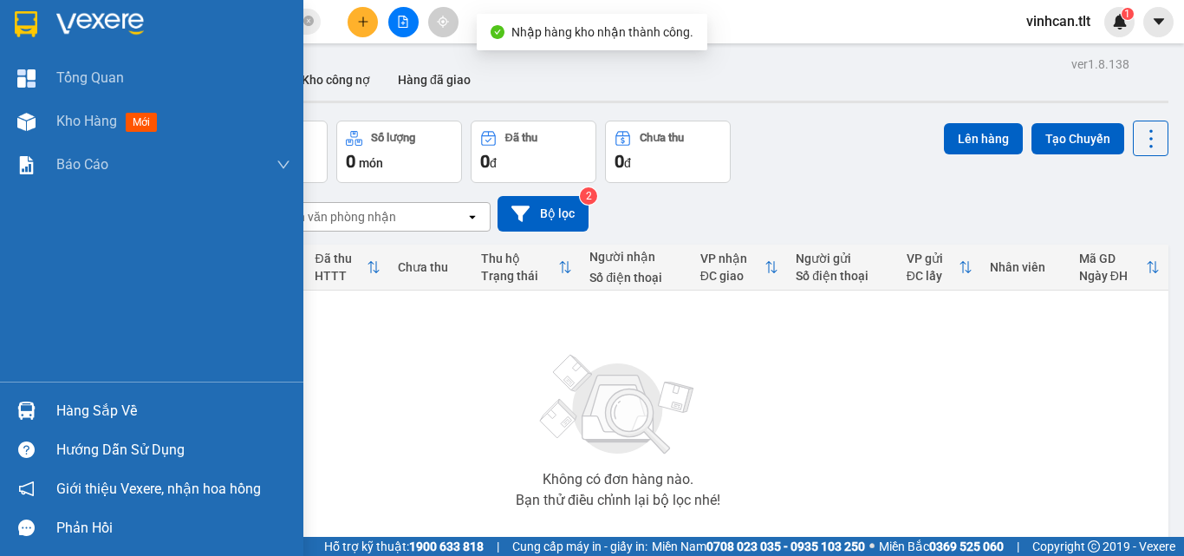
click at [28, 409] on img at bounding box center [26, 410] width 18 height 18
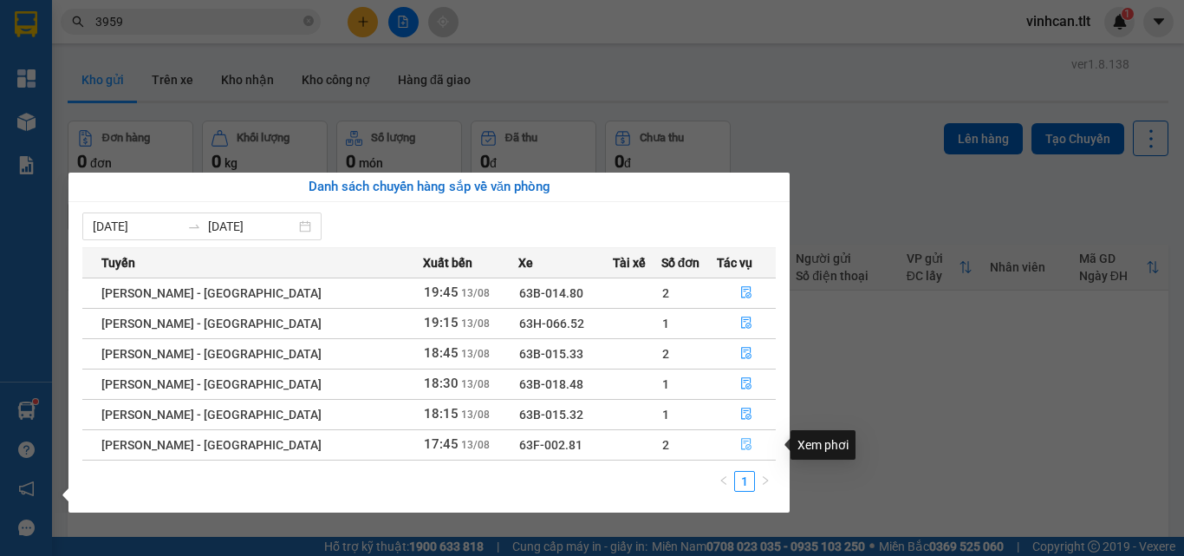
click at [746, 445] on button "button" at bounding box center [746, 445] width 57 height 28
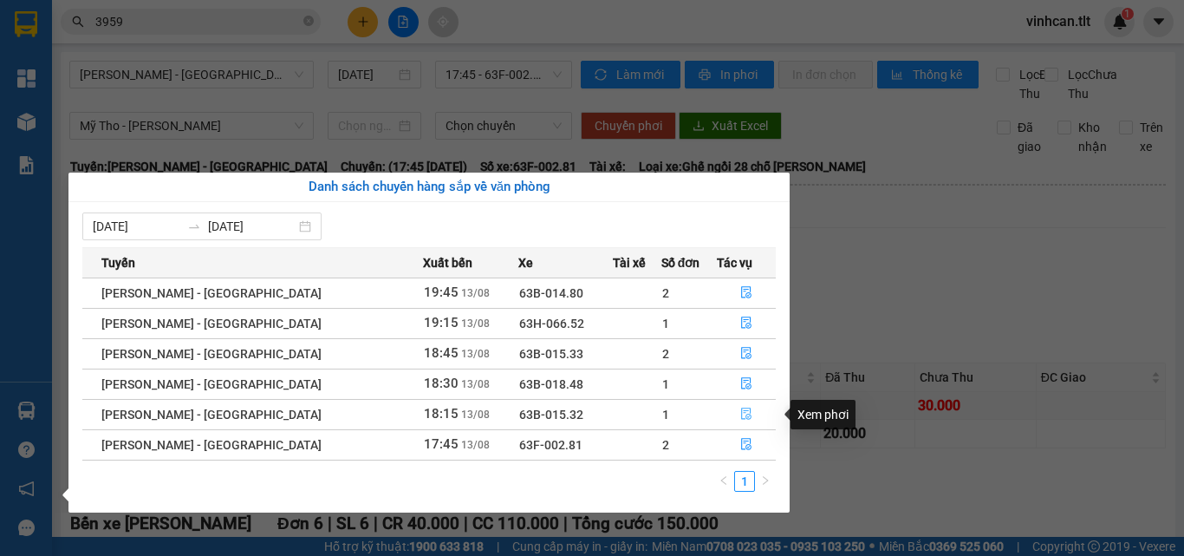
click at [726, 407] on button "button" at bounding box center [746, 415] width 57 height 28
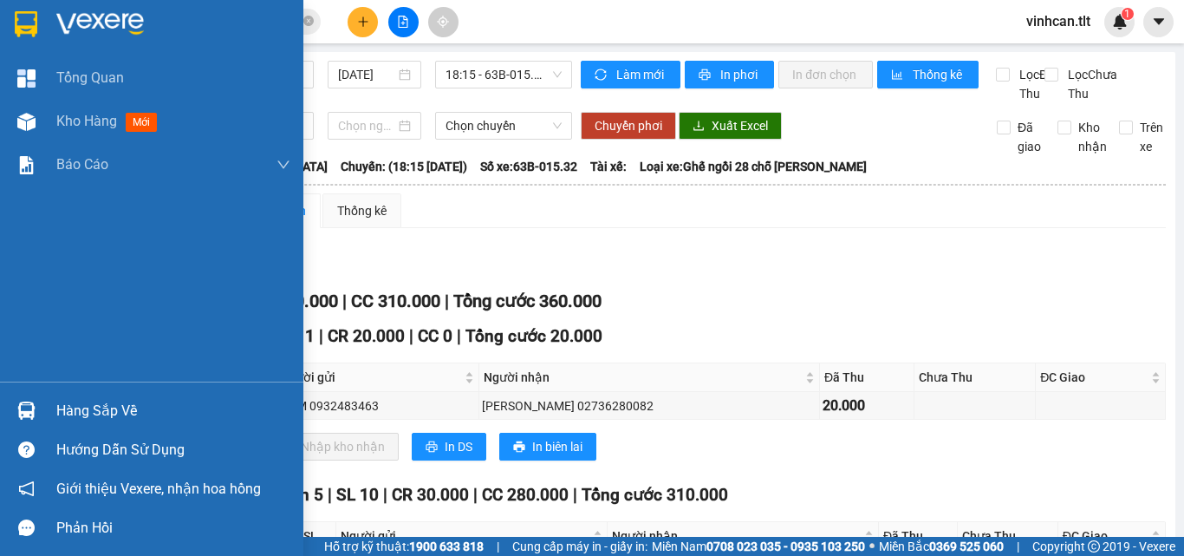
click at [23, 415] on img at bounding box center [26, 410] width 18 height 18
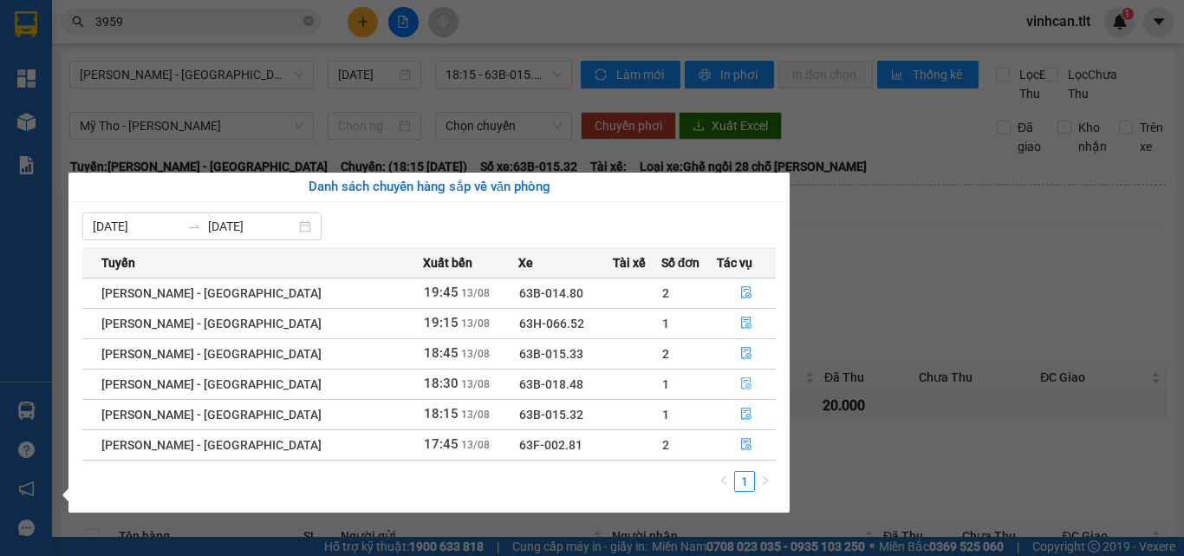
click at [740, 386] on icon "file-done" at bounding box center [746, 383] width 12 height 12
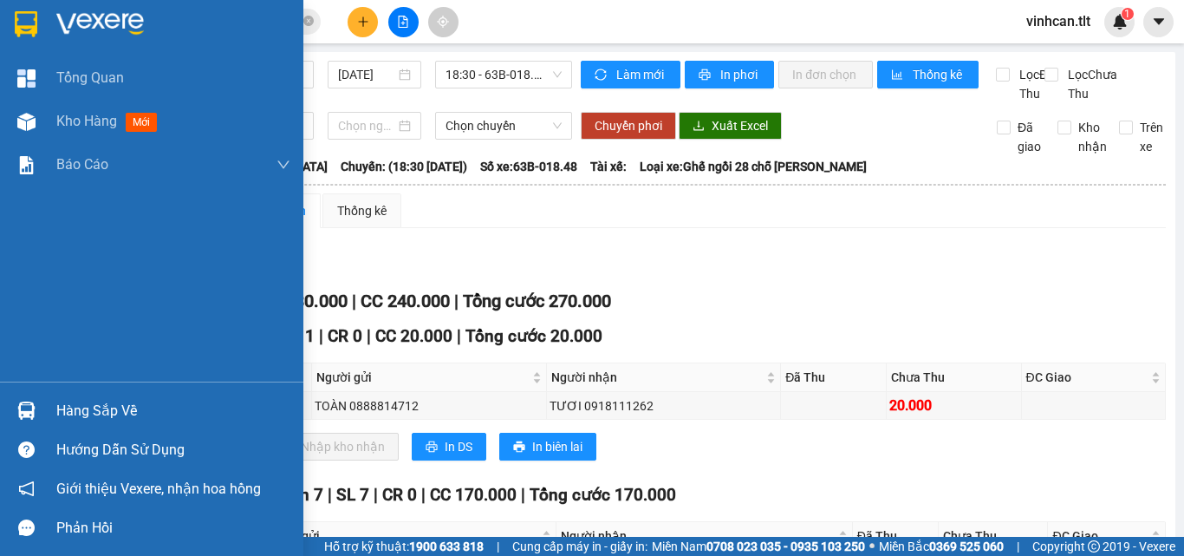
click at [11, 412] on div at bounding box center [26, 410] width 30 height 30
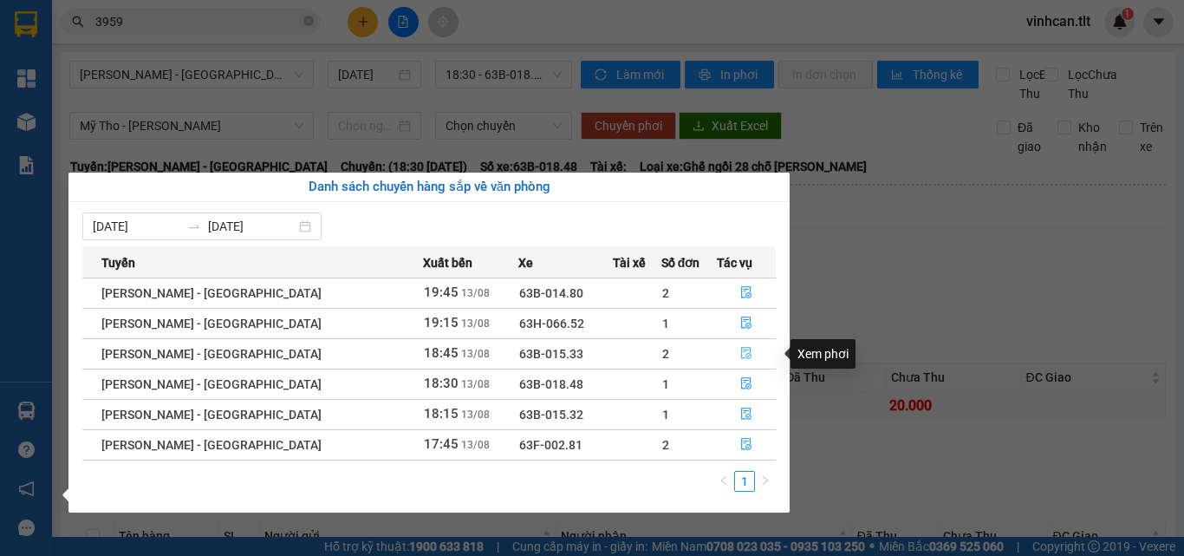
click at [730, 355] on button "button" at bounding box center [746, 354] width 57 height 28
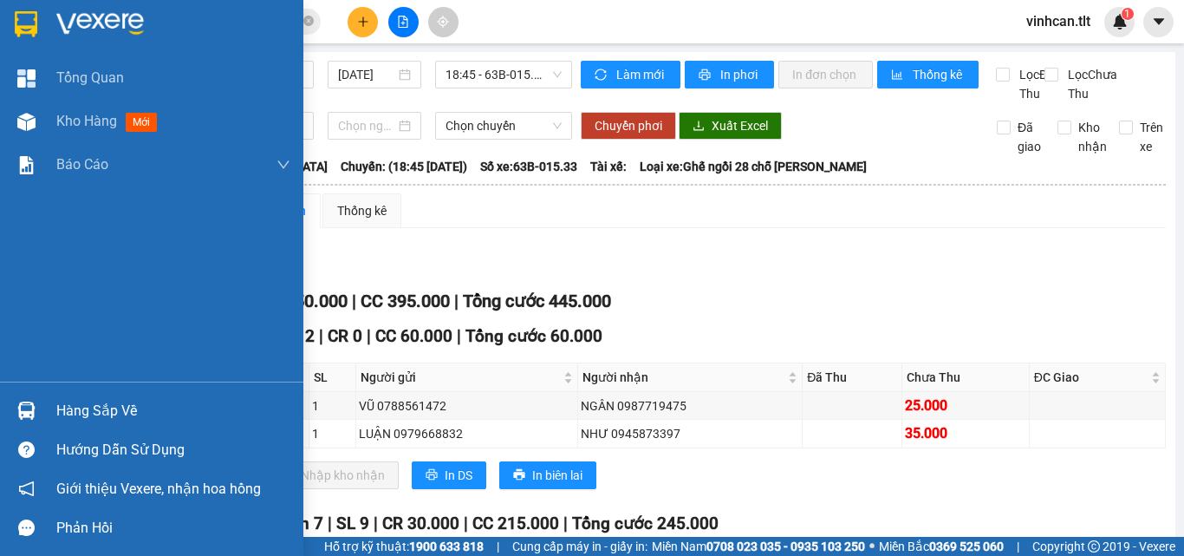
click at [20, 403] on img at bounding box center [26, 410] width 18 height 18
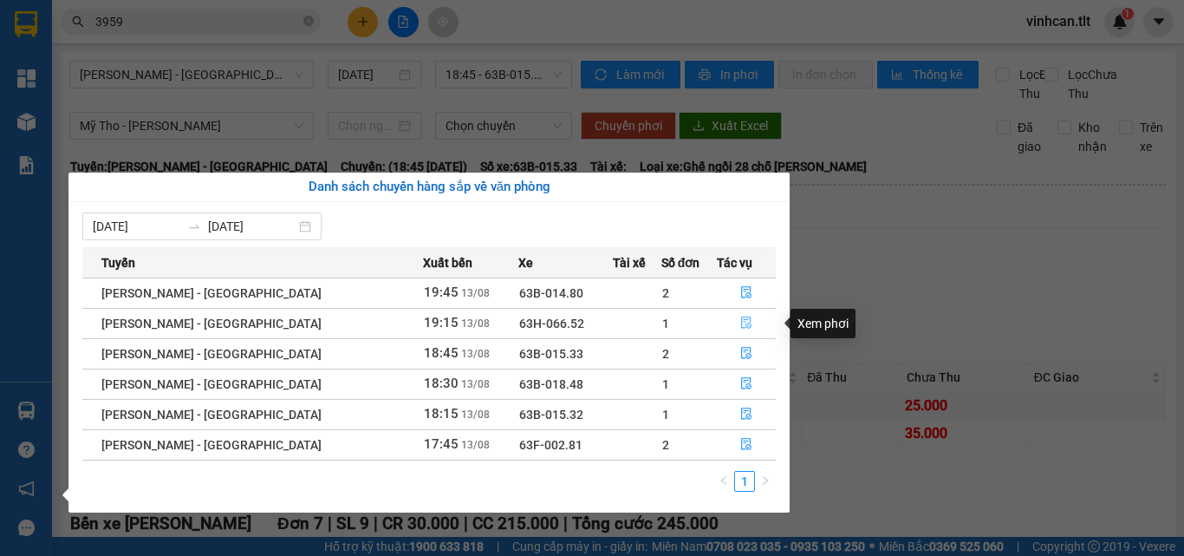
click at [728, 320] on button "button" at bounding box center [746, 323] width 57 height 28
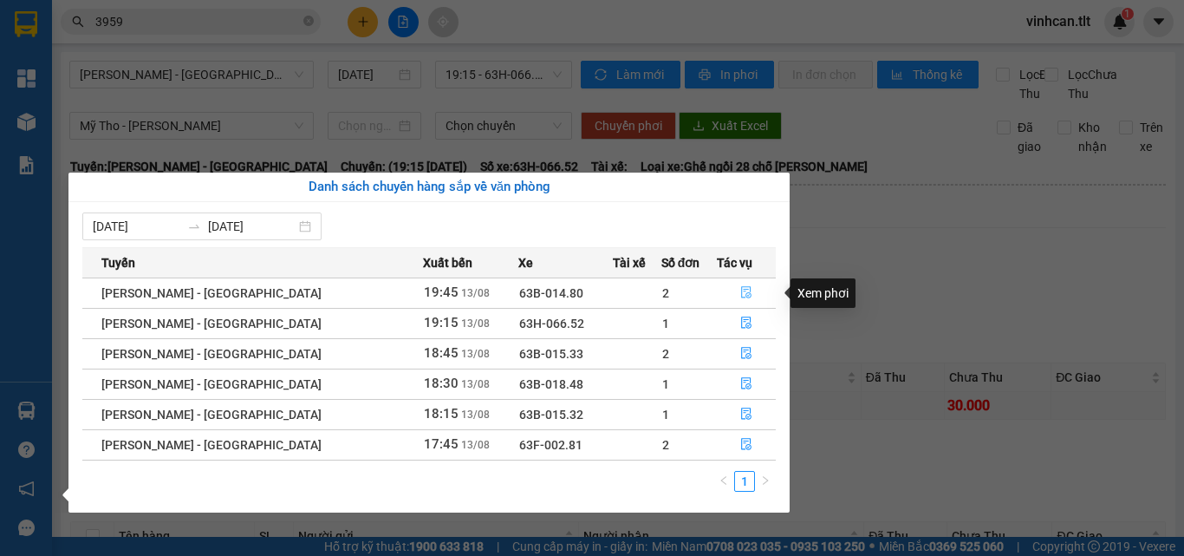
click at [734, 285] on button "button" at bounding box center [746, 293] width 57 height 28
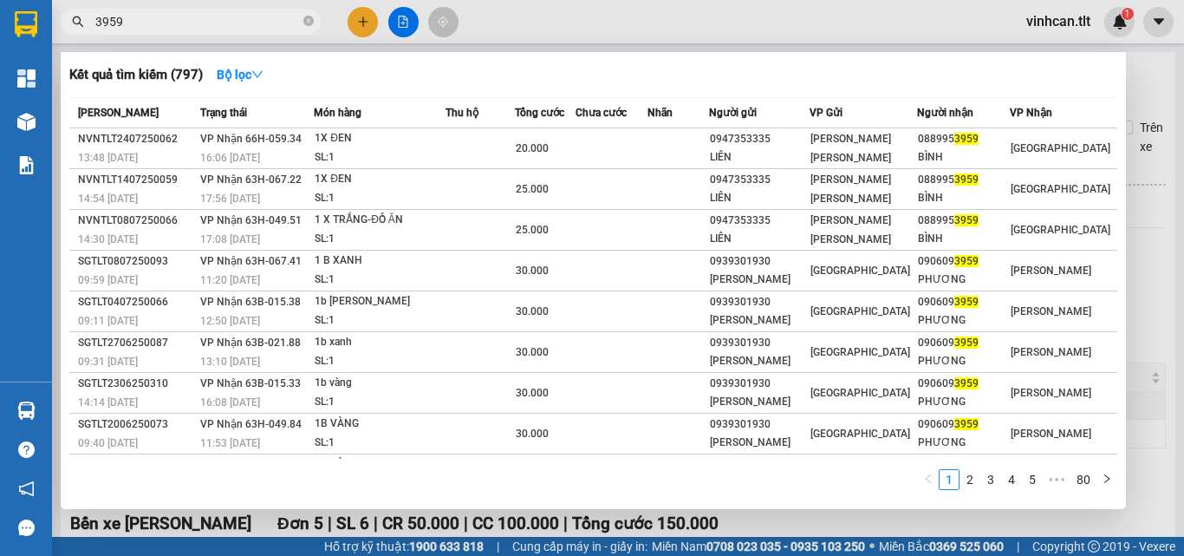
click at [270, 21] on input "3959" at bounding box center [197, 21] width 205 height 19
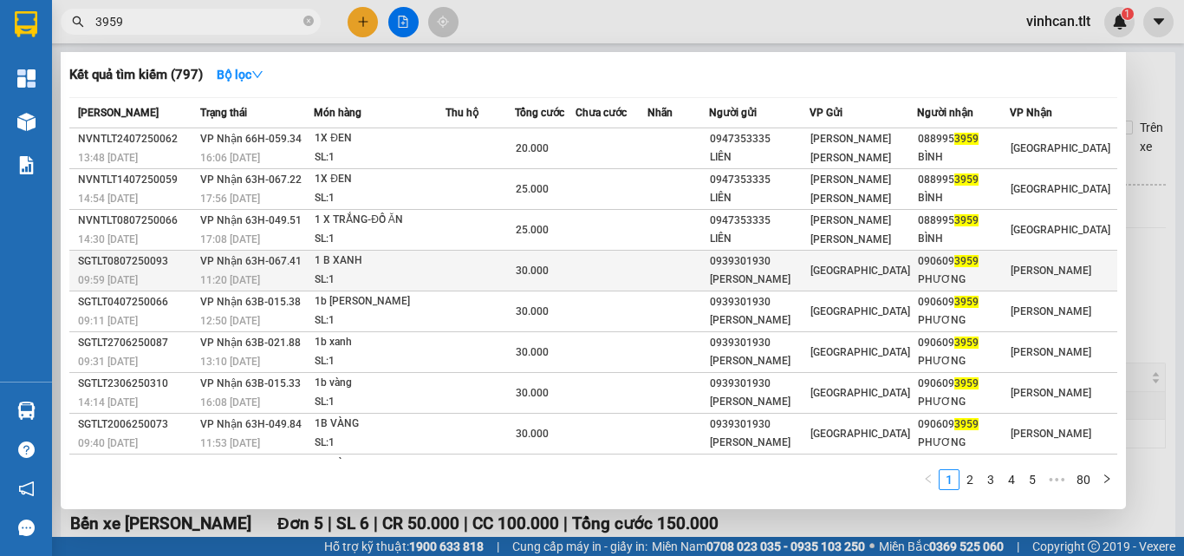
click at [549, 270] on span "30.000" at bounding box center [532, 270] width 33 height 12
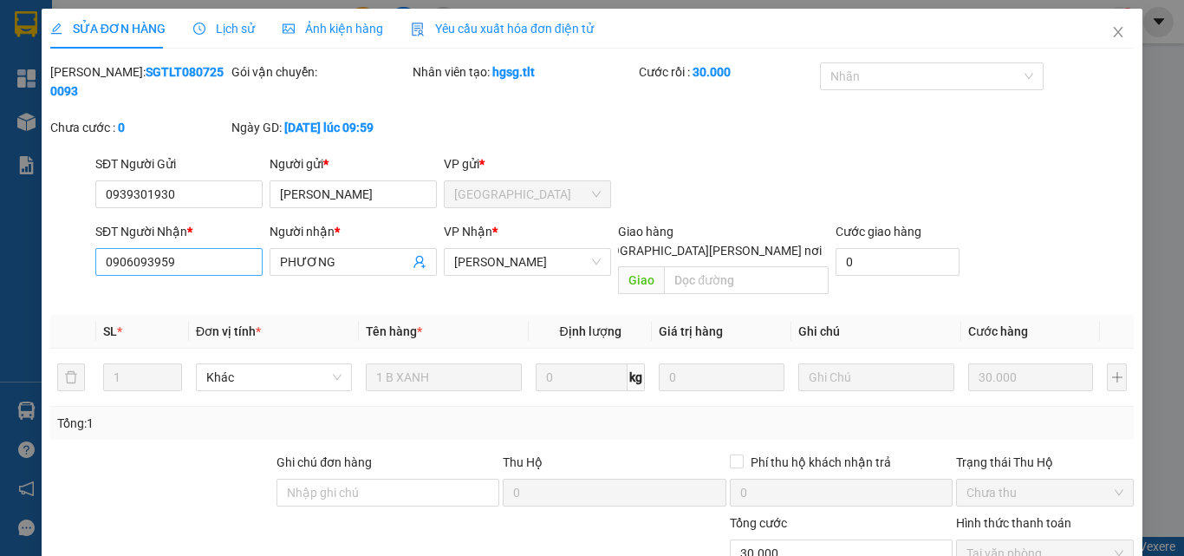
type input "0939301930"
type input "[PERSON_NAME]"
type input "0906093959"
type input "PHƯƠNG"
type input "30.000"
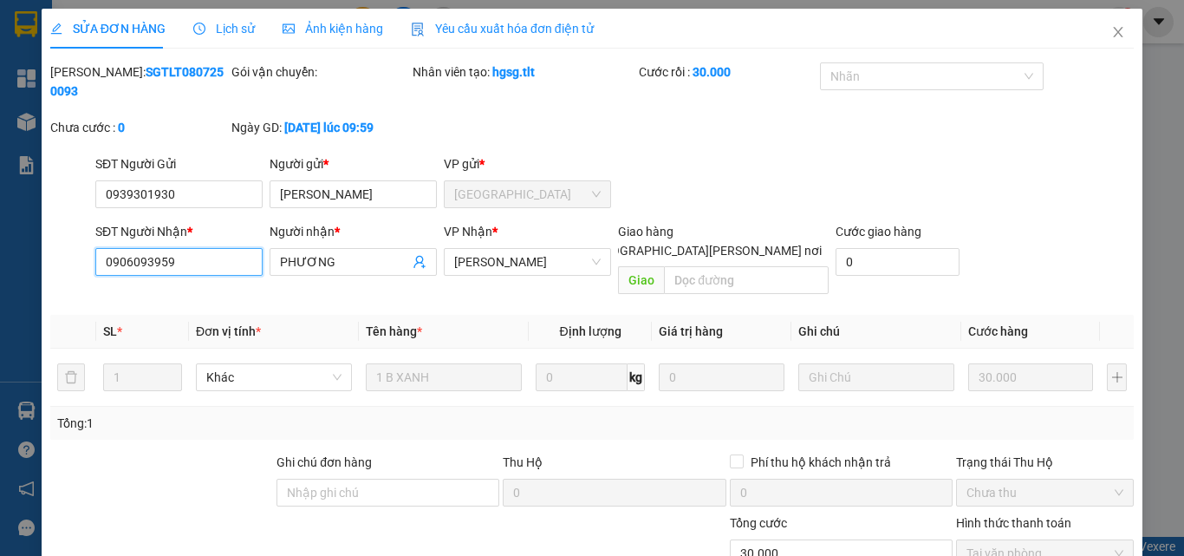
click at [168, 248] on input "0906093959" at bounding box center [178, 262] width 167 height 28
click at [1116, 29] on span "Close" at bounding box center [1118, 33] width 49 height 49
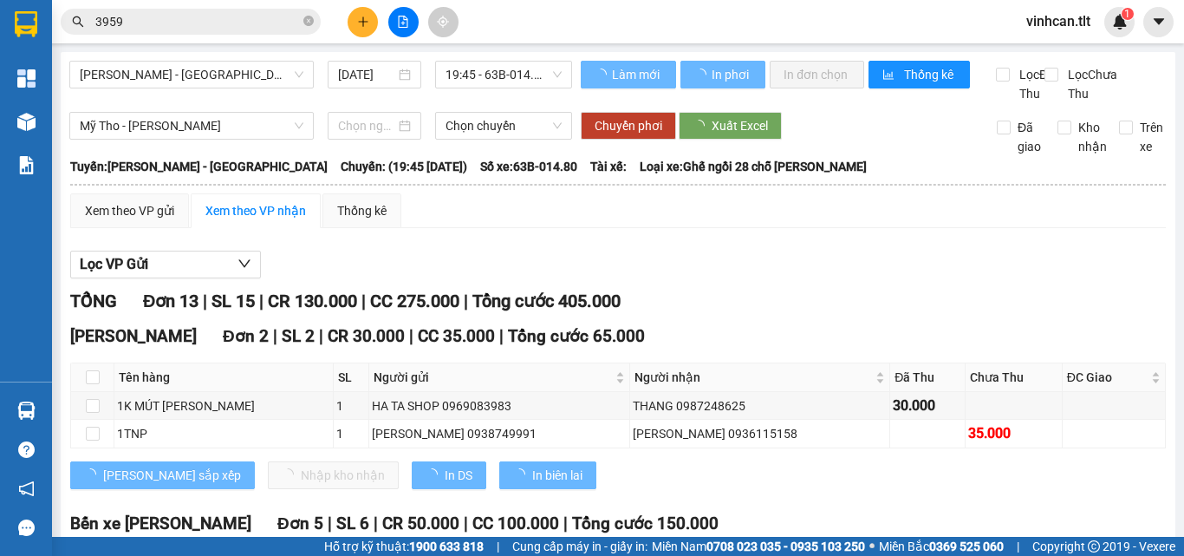
click at [192, 21] on input "3959" at bounding box center [197, 21] width 205 height 19
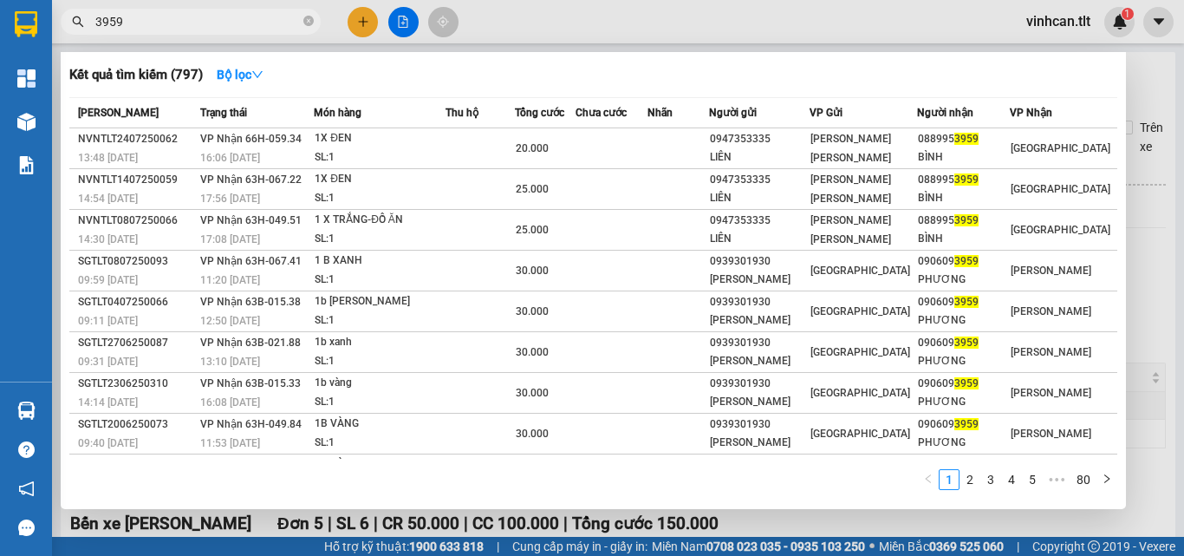
click at [192, 21] on input "3959" at bounding box center [197, 21] width 205 height 19
paste input "090609"
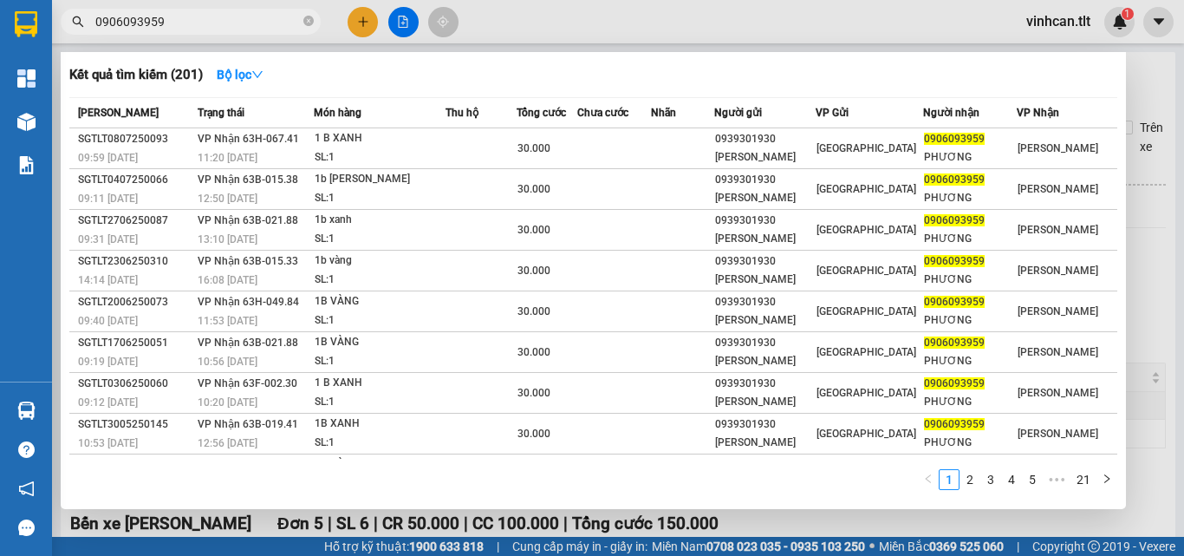
click at [223, 19] on input "0906093959" at bounding box center [197, 21] width 205 height 19
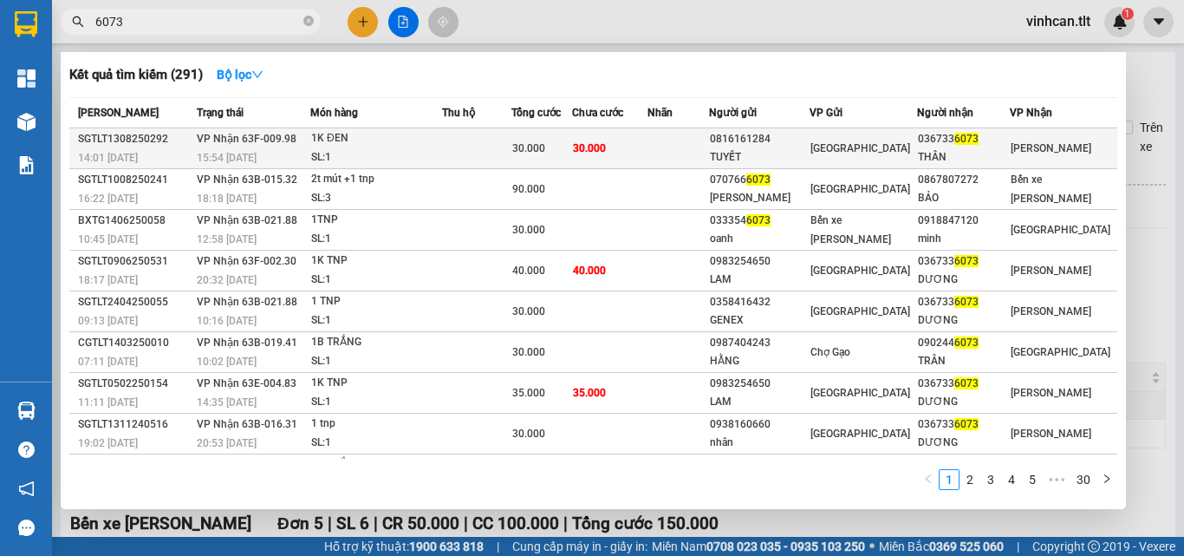
type input "6073"
click at [197, 140] on td "[PERSON_NAME] 63F-009.98 15:54 [DATE]" at bounding box center [251, 148] width 118 height 41
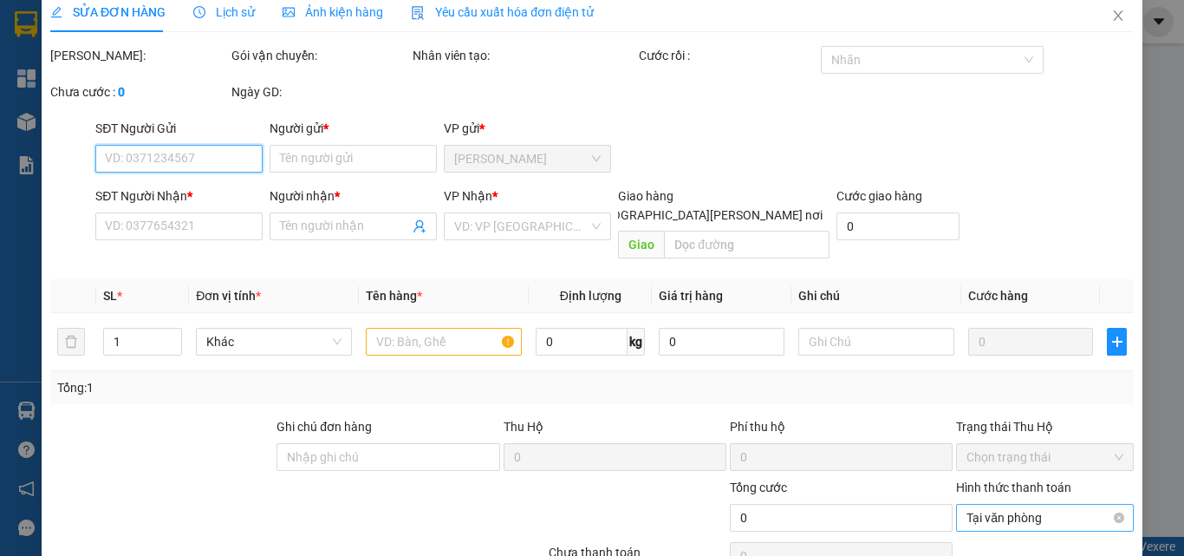
type input "0816161284"
type input "TUYẾT"
type input "0367336073"
type input "THÂN"
type input "30.000"
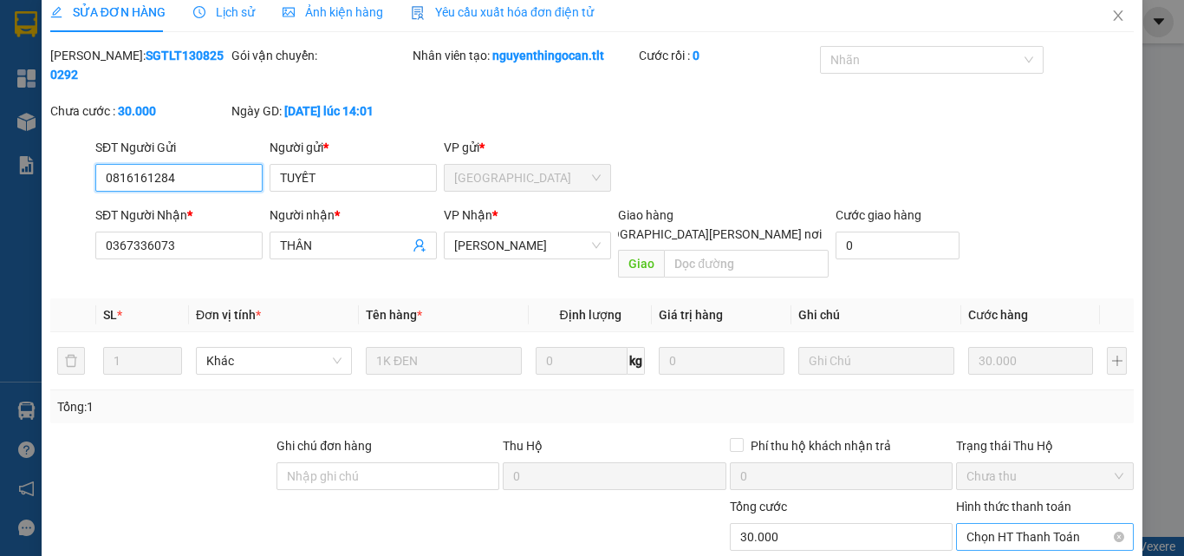
scroll to position [78, 0]
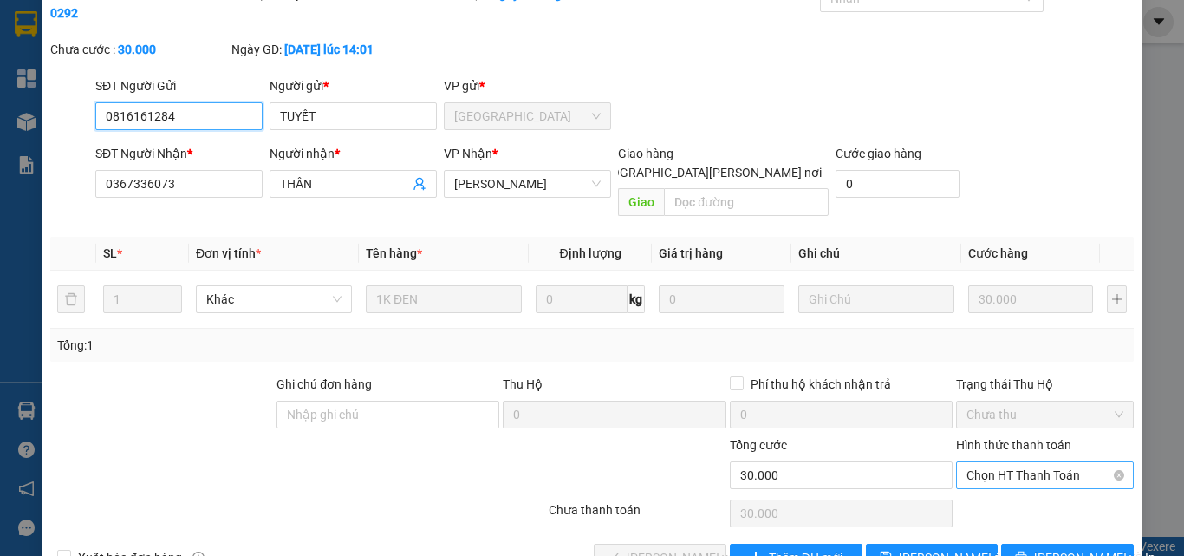
click at [978, 462] on span "Chọn HT Thanh Toán" at bounding box center [1045, 475] width 157 height 26
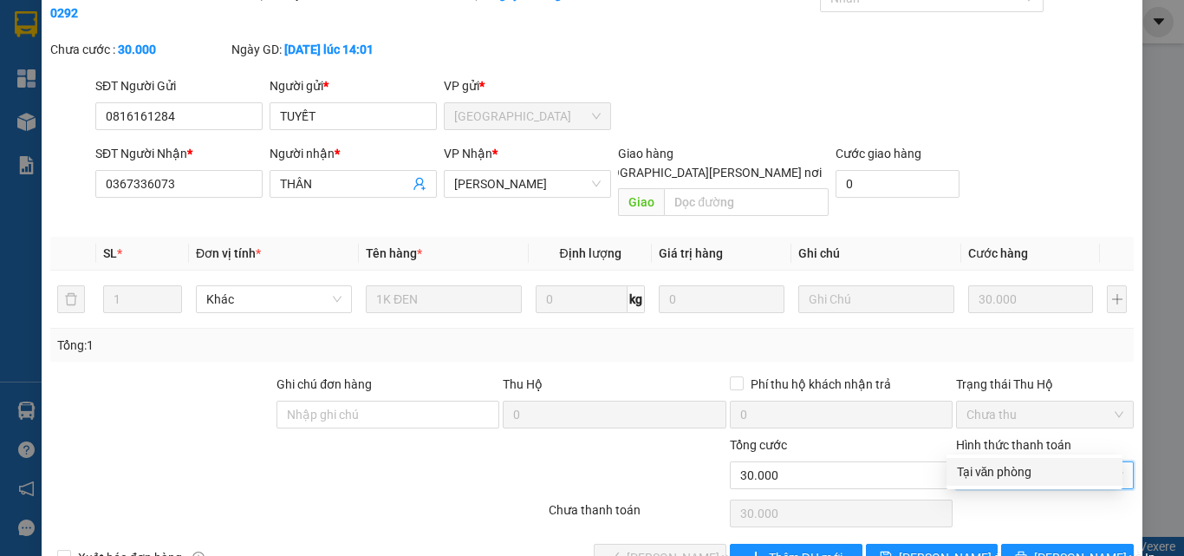
click at [995, 466] on div "Tại văn phòng" at bounding box center [1034, 471] width 155 height 19
type input "0"
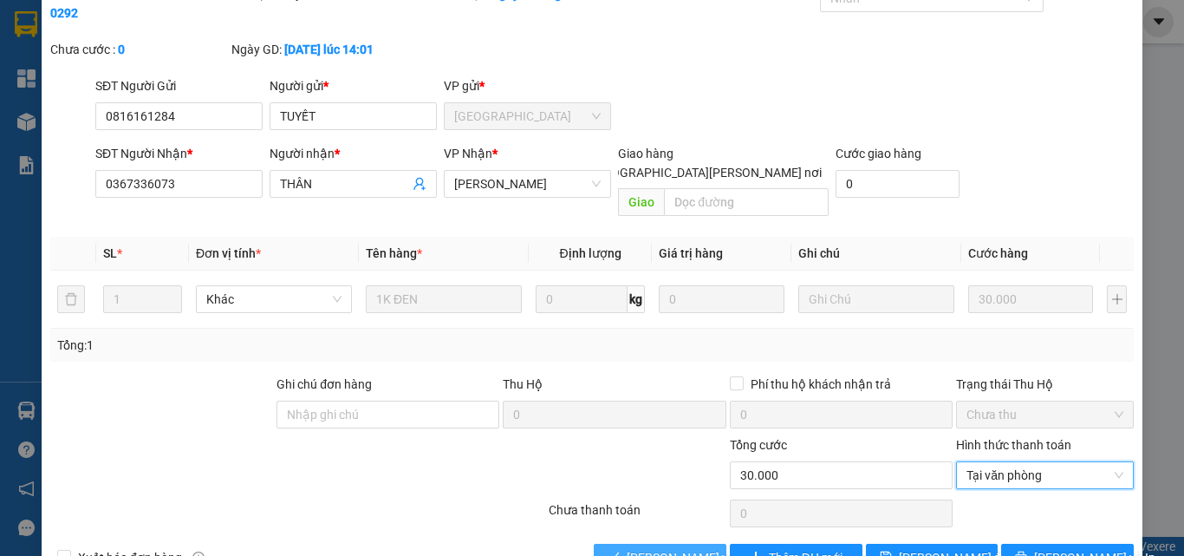
click at [629, 548] on span "[PERSON_NAME] và [PERSON_NAME] hàng" at bounding box center [744, 557] width 234 height 19
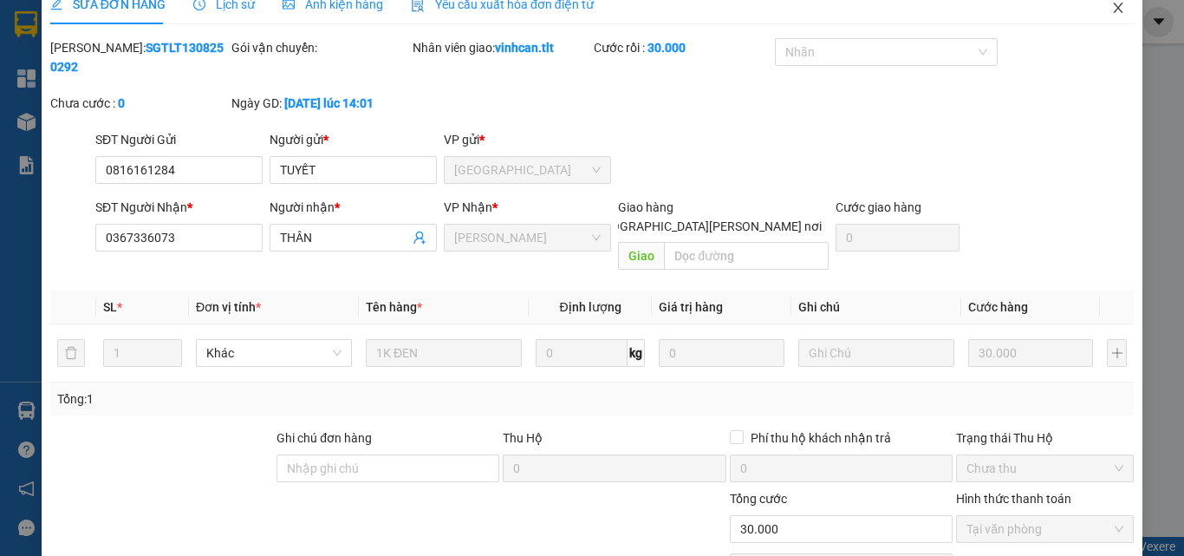
scroll to position [0, 0]
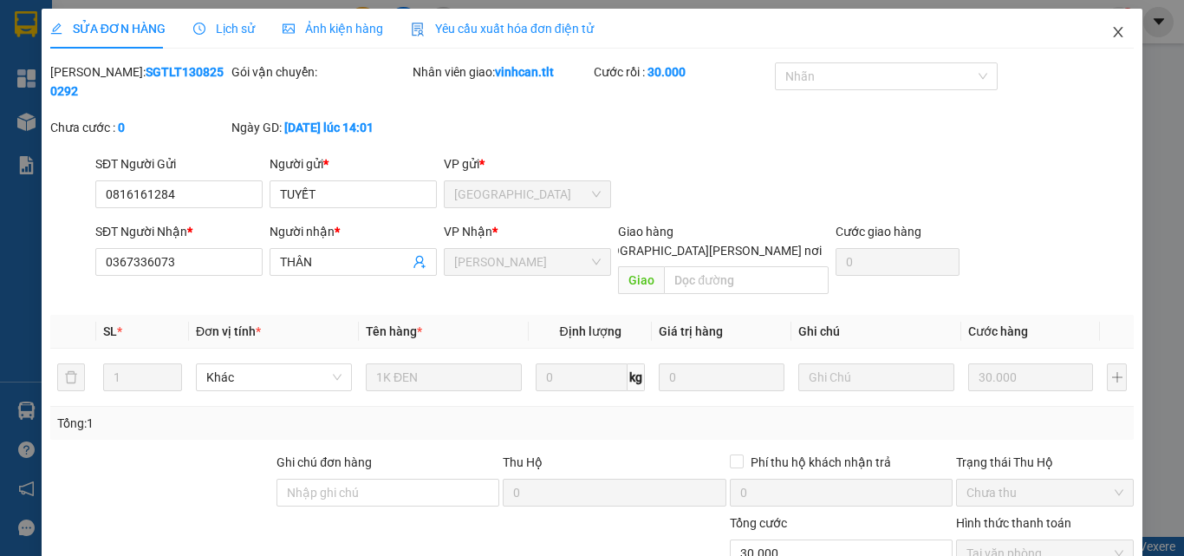
click at [1116, 35] on span "Close" at bounding box center [1118, 33] width 49 height 49
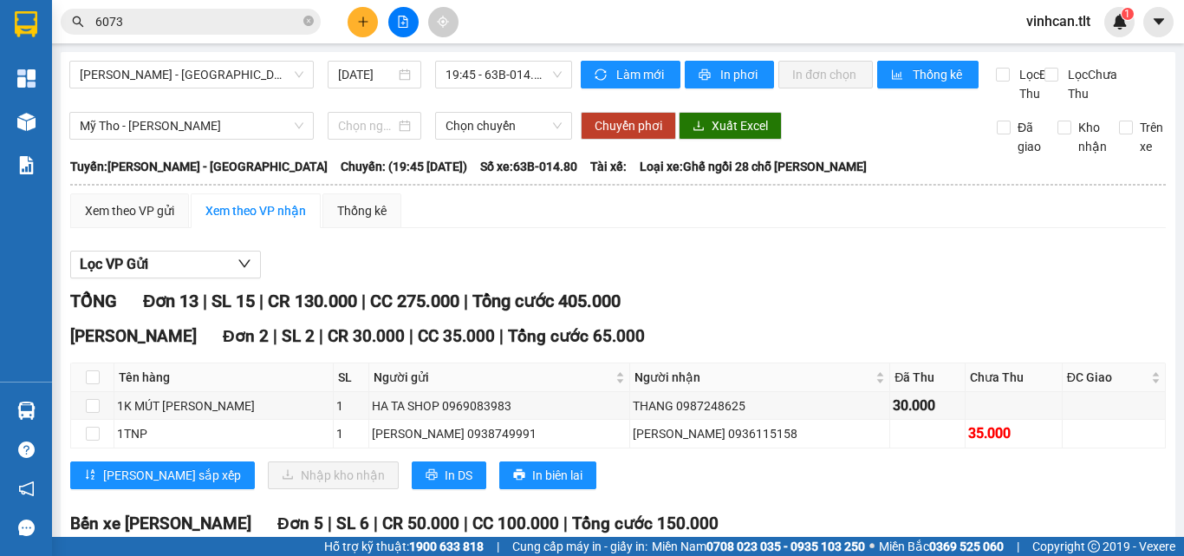
click at [179, 30] on input "6073" at bounding box center [197, 21] width 205 height 19
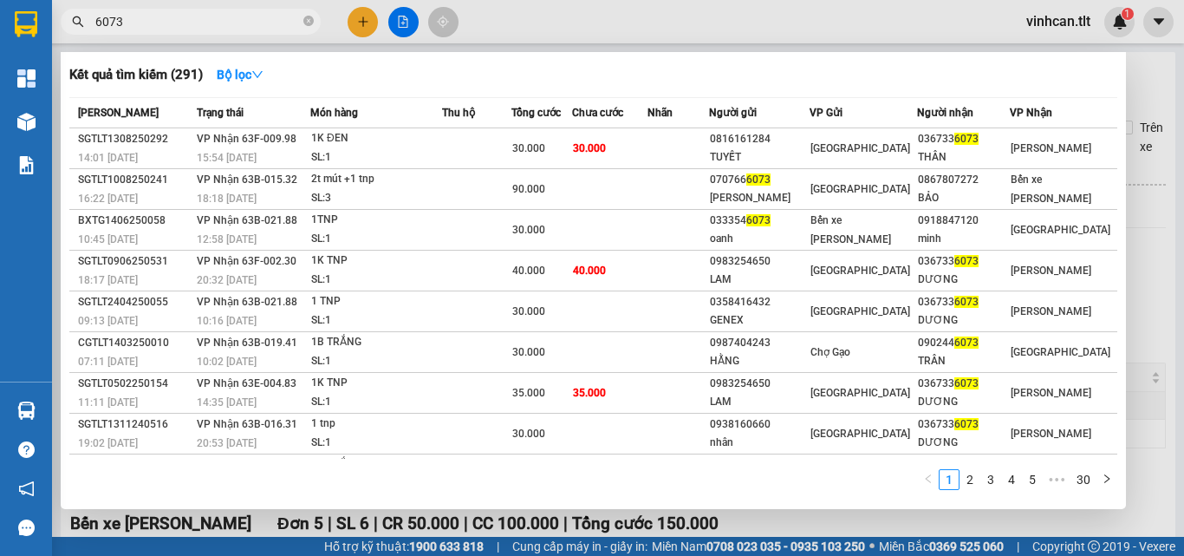
click at [179, 30] on input "6073" at bounding box center [197, 21] width 205 height 19
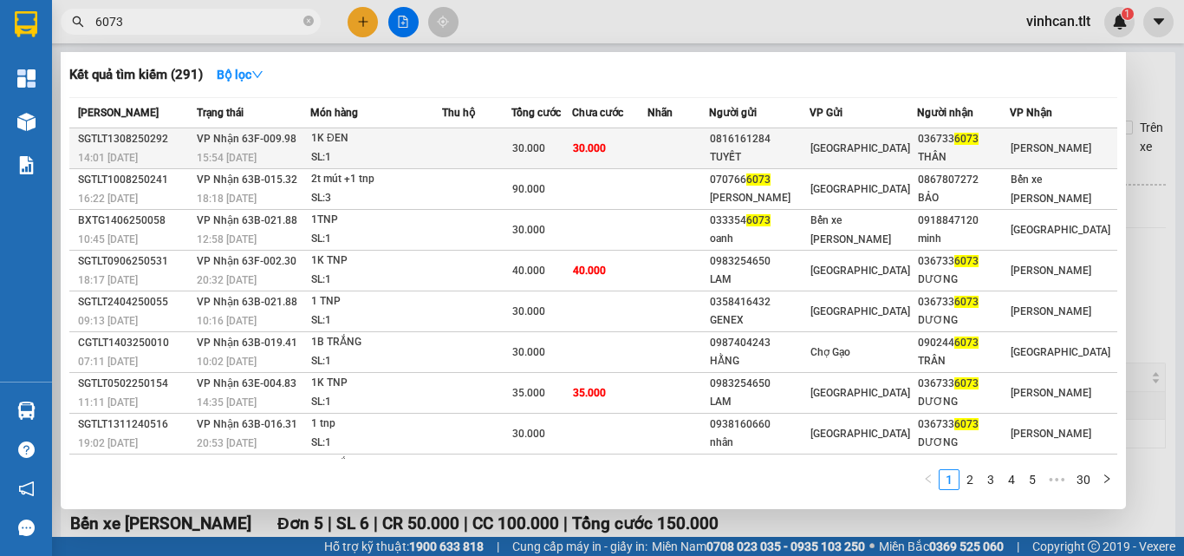
click at [414, 131] on div "1K ĐEN" at bounding box center [376, 138] width 130 height 19
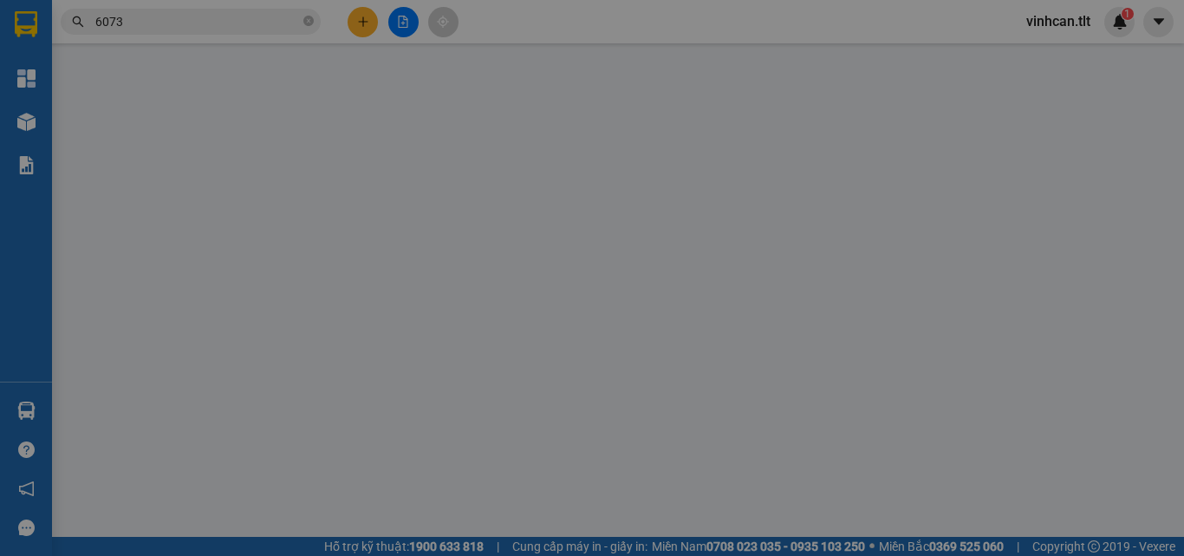
type input "0816161284"
type input "TUYẾT"
type input "0367336073"
type input "THÂN"
type input "30.000"
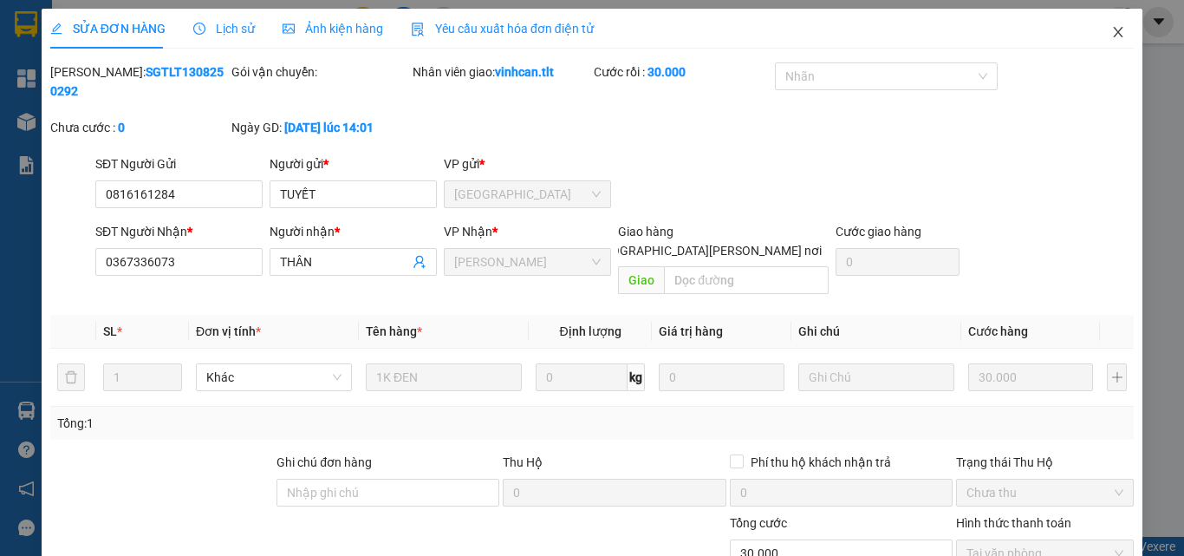
click at [1116, 32] on span "Close" at bounding box center [1118, 33] width 49 height 49
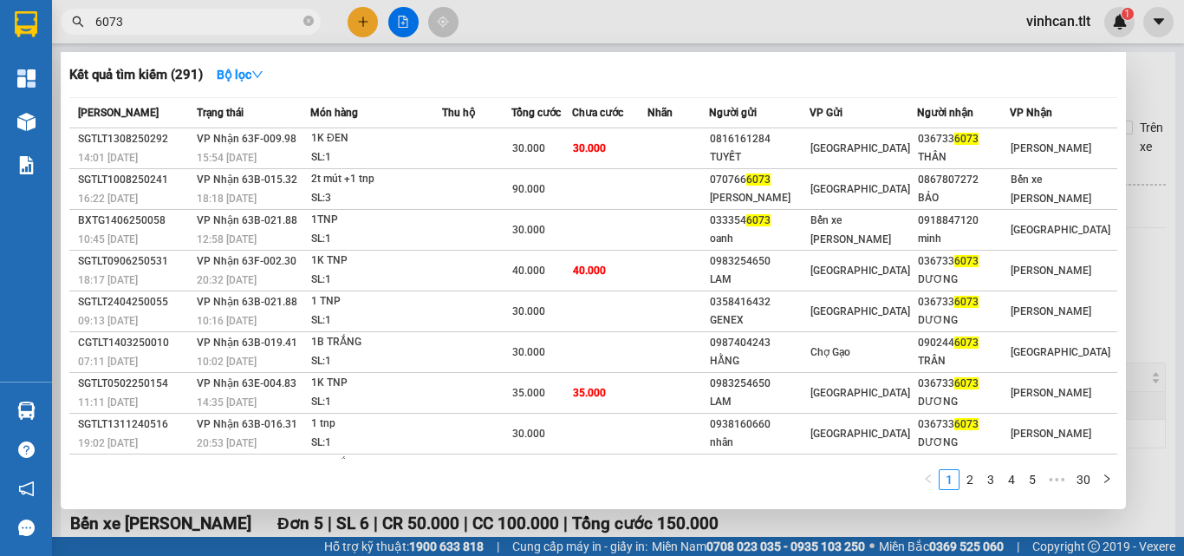
click at [186, 12] on input "6073" at bounding box center [197, 21] width 205 height 19
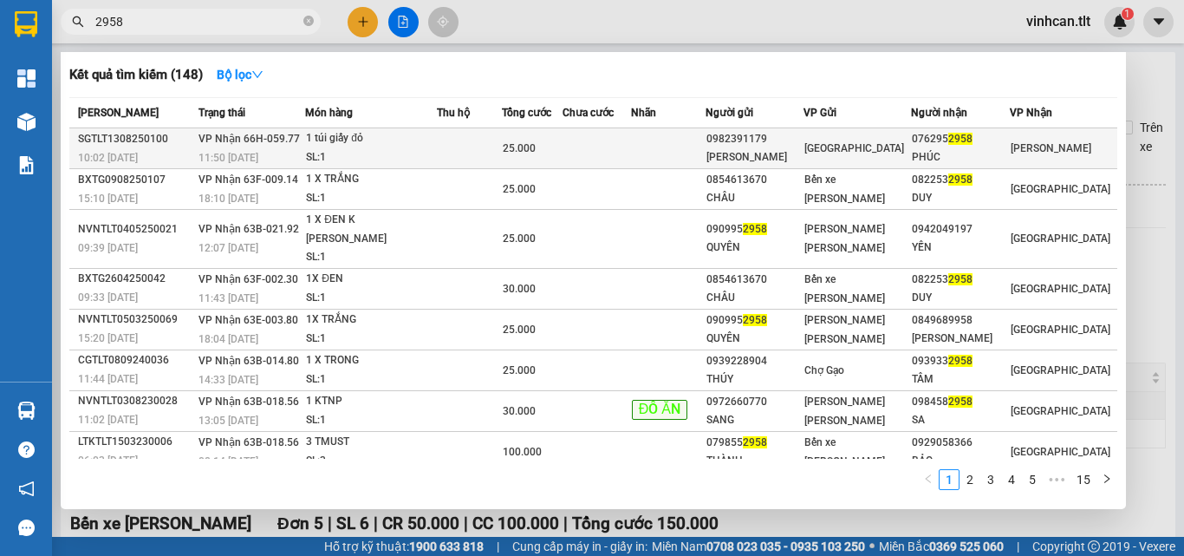
type input "2958"
click at [412, 148] on div "SL: 1" at bounding box center [371, 157] width 130 height 19
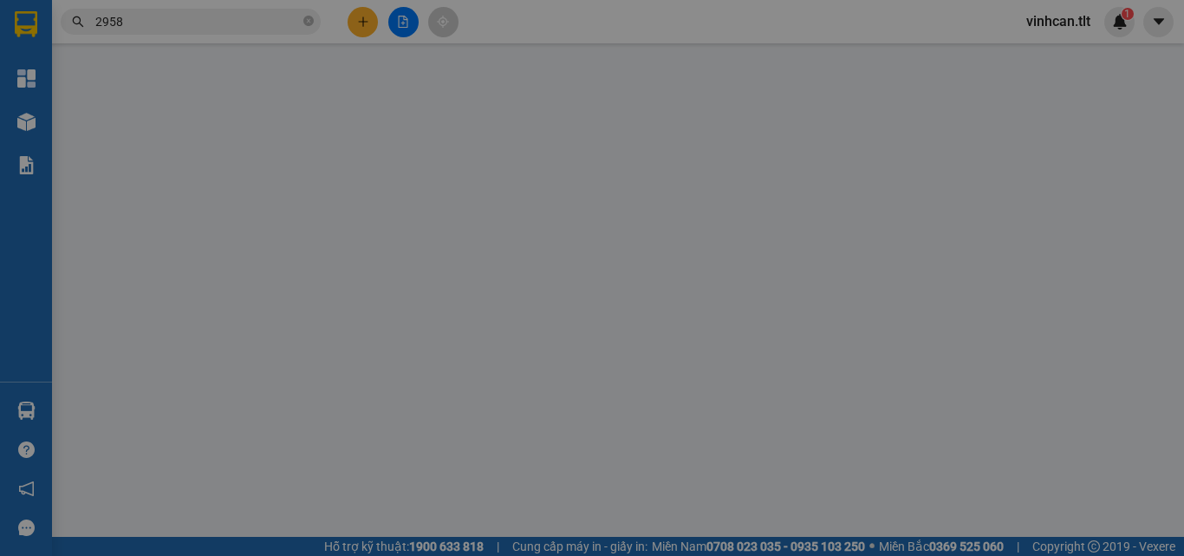
type input "0982391179"
type input "[PERSON_NAME]"
type input "0762952958"
type input "PHÚC"
type input "25.000"
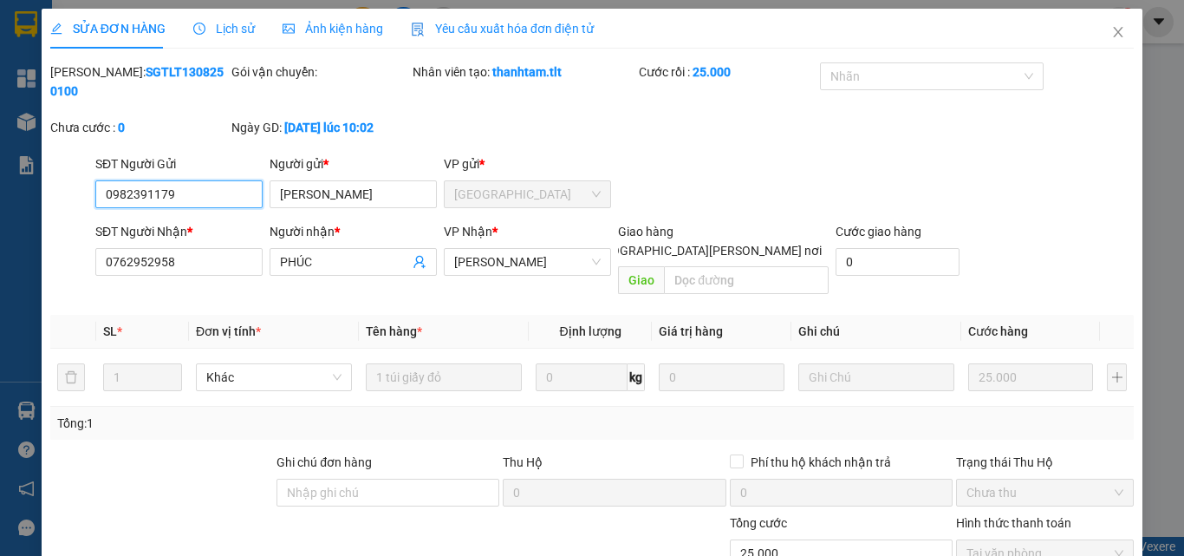
scroll to position [81, 0]
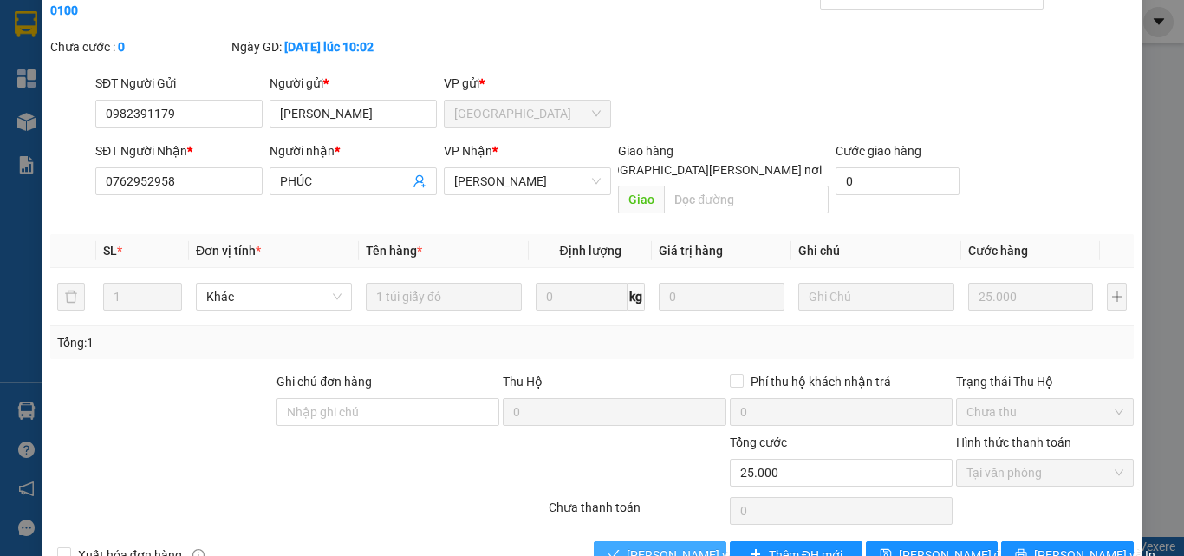
click at [659, 545] on span "[PERSON_NAME] và [PERSON_NAME] hàng" at bounding box center [744, 554] width 234 height 19
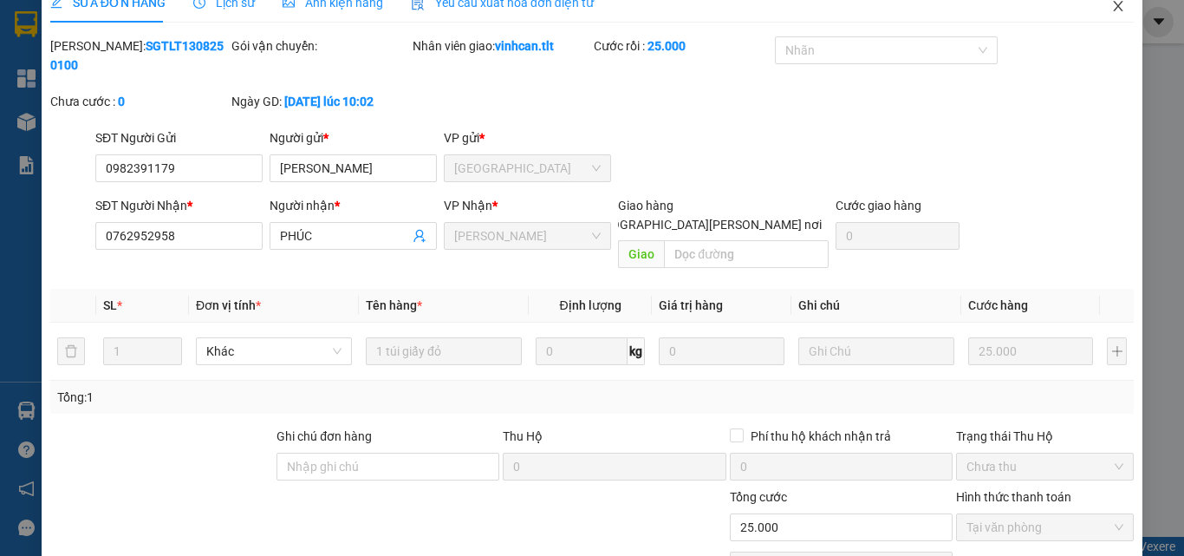
scroll to position [0, 0]
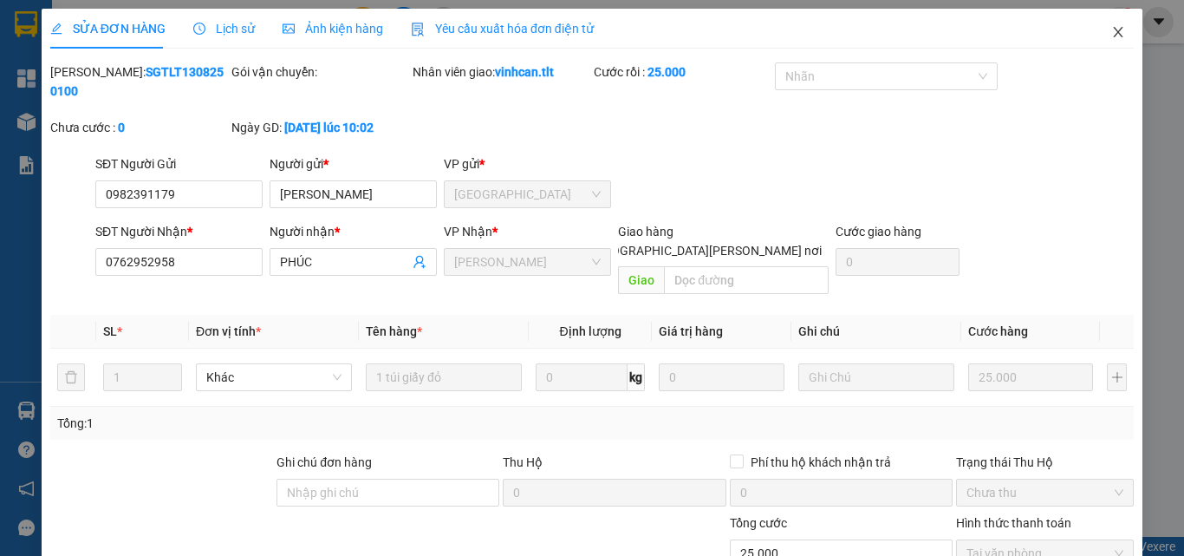
click at [1111, 32] on icon "close" at bounding box center [1118, 32] width 14 height 14
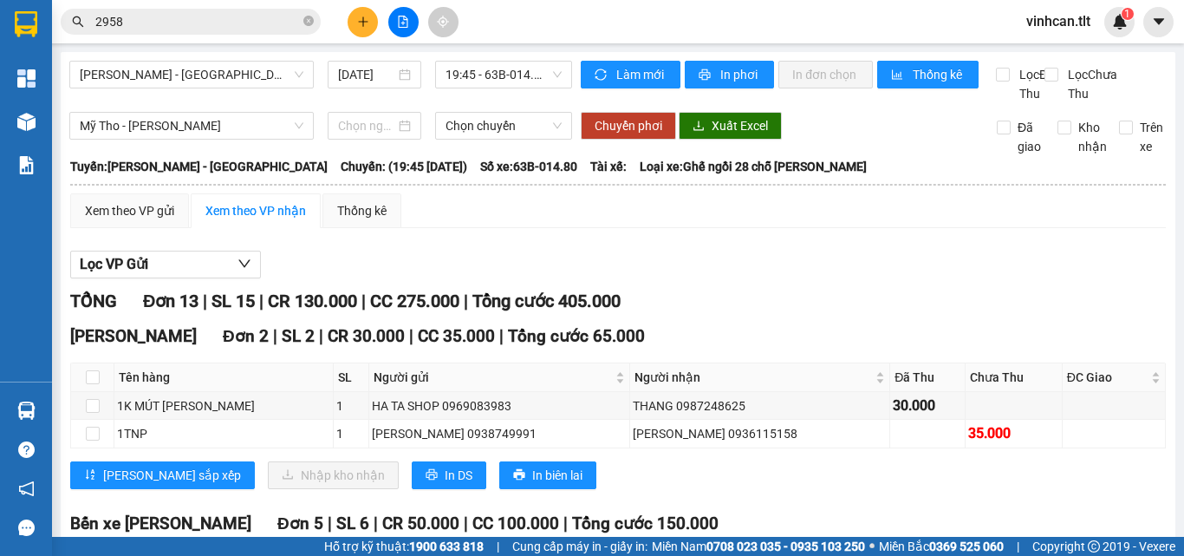
click at [240, 26] on input "2958" at bounding box center [197, 21] width 205 height 19
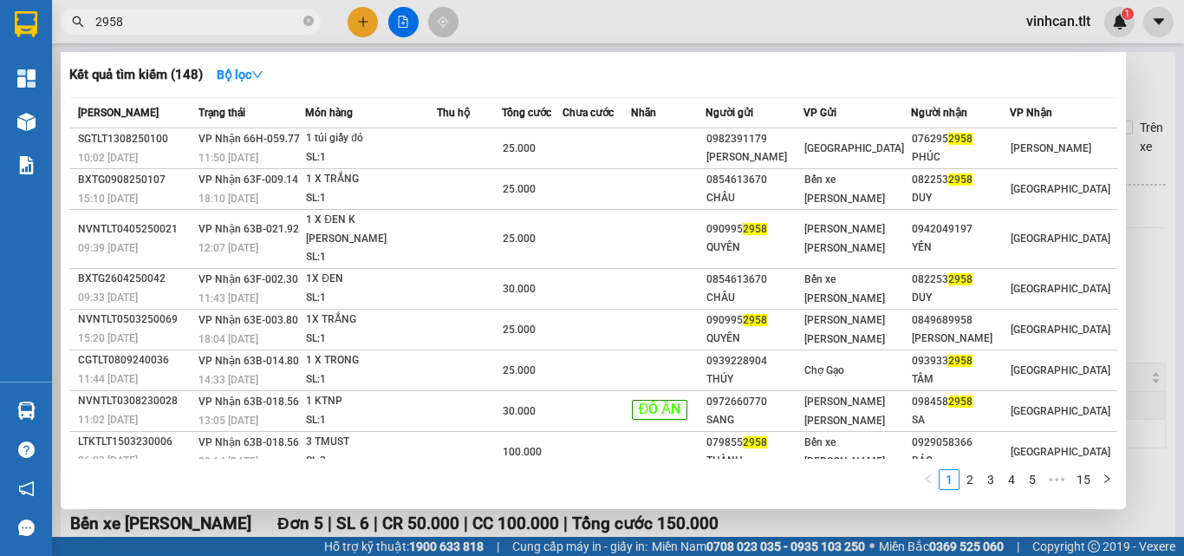
click at [239, 26] on input "2958" at bounding box center [197, 21] width 205 height 19
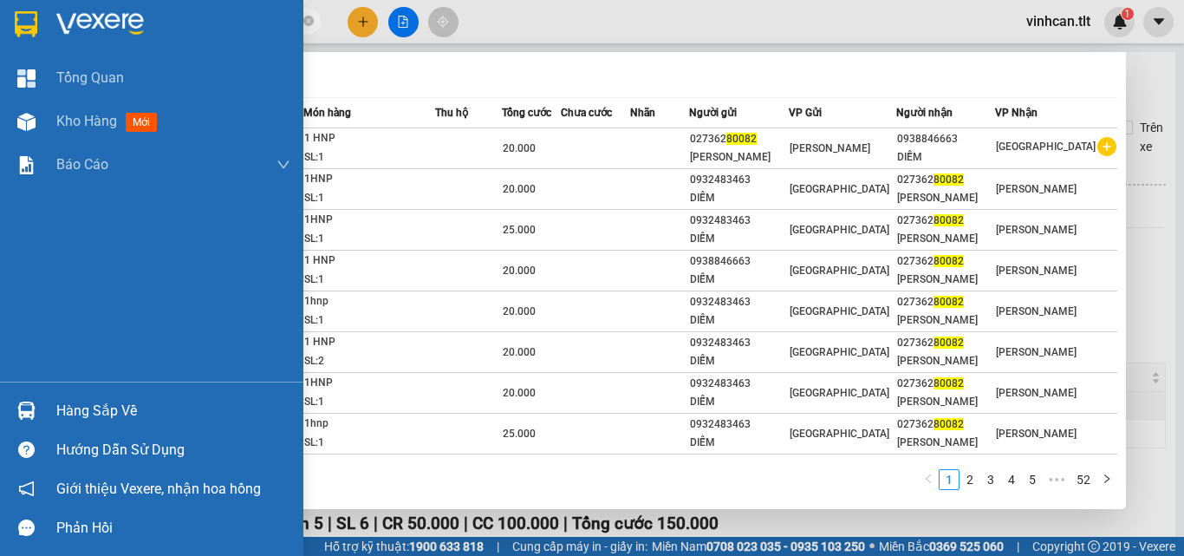
type input "80082"
click at [29, 407] on img at bounding box center [26, 410] width 18 height 18
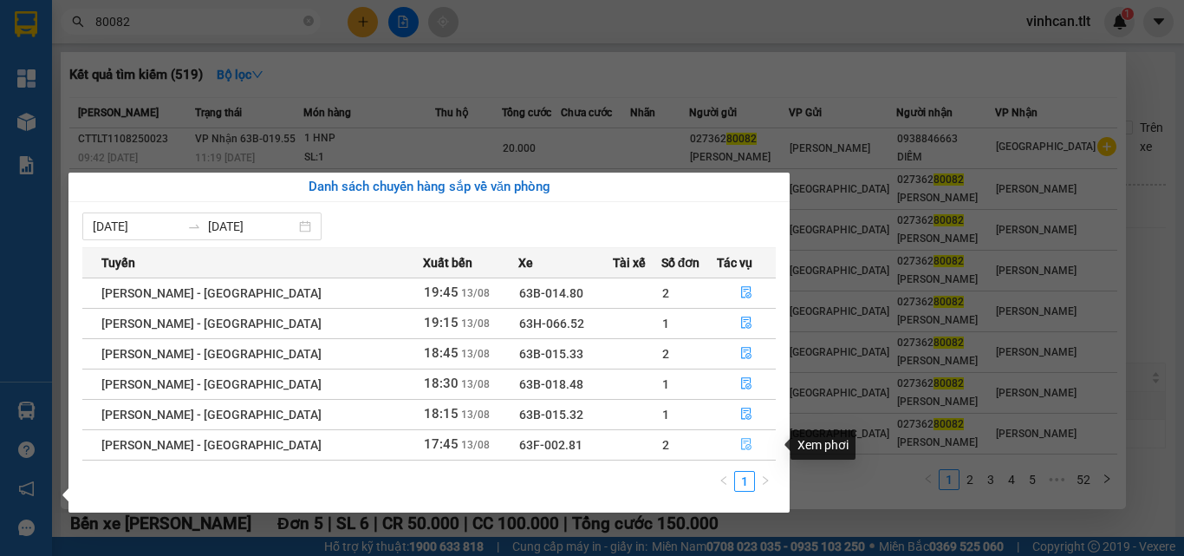
click at [746, 450] on button "button" at bounding box center [746, 445] width 57 height 28
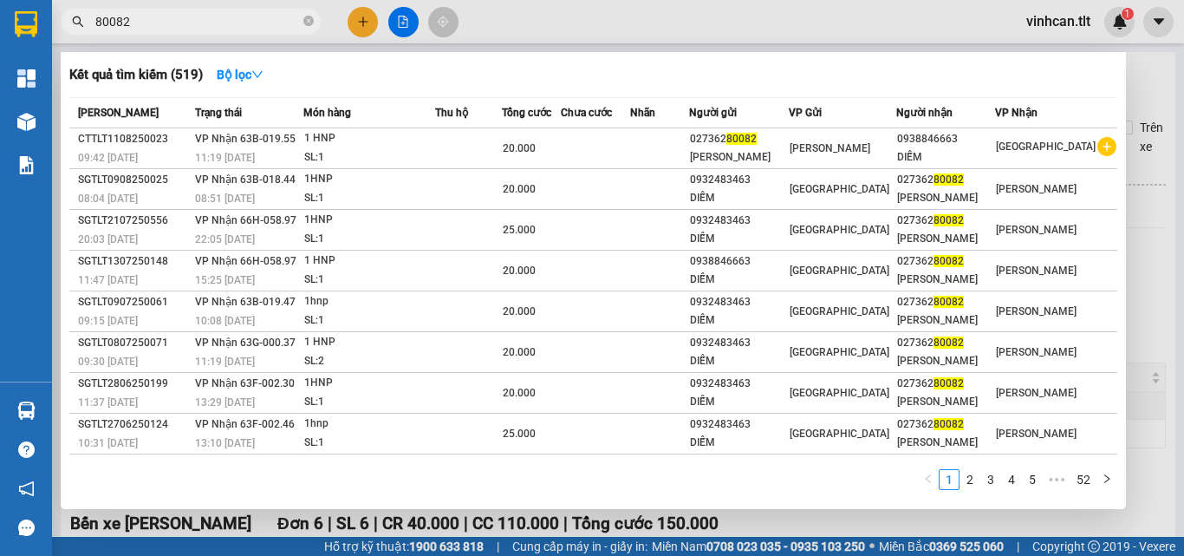
click at [1149, 331] on div at bounding box center [592, 278] width 1184 height 556
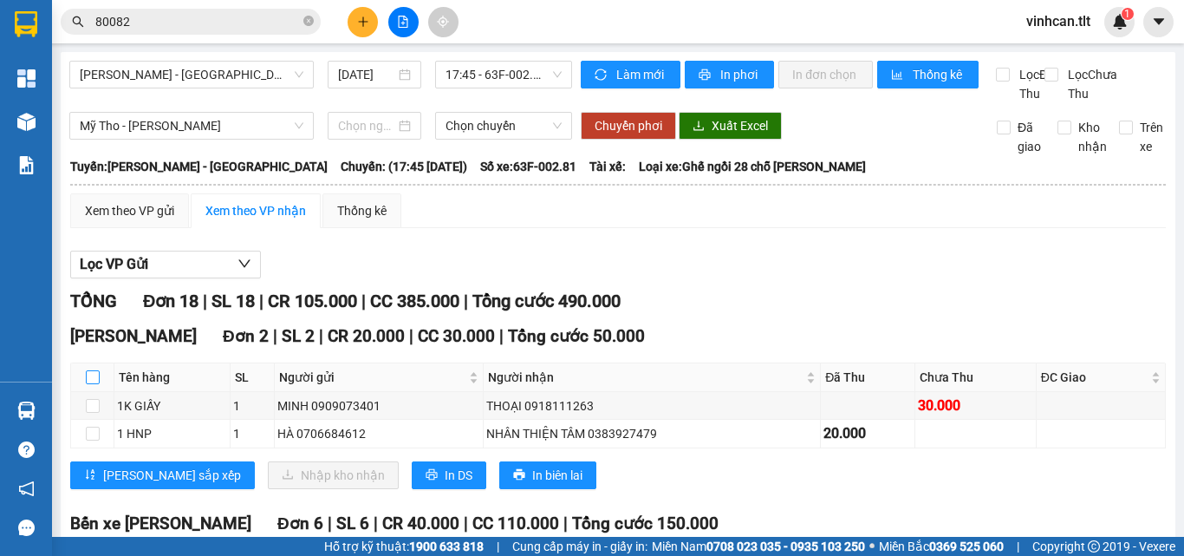
click at [88, 384] on input "checkbox" at bounding box center [93, 377] width 14 height 14
checkbox input "true"
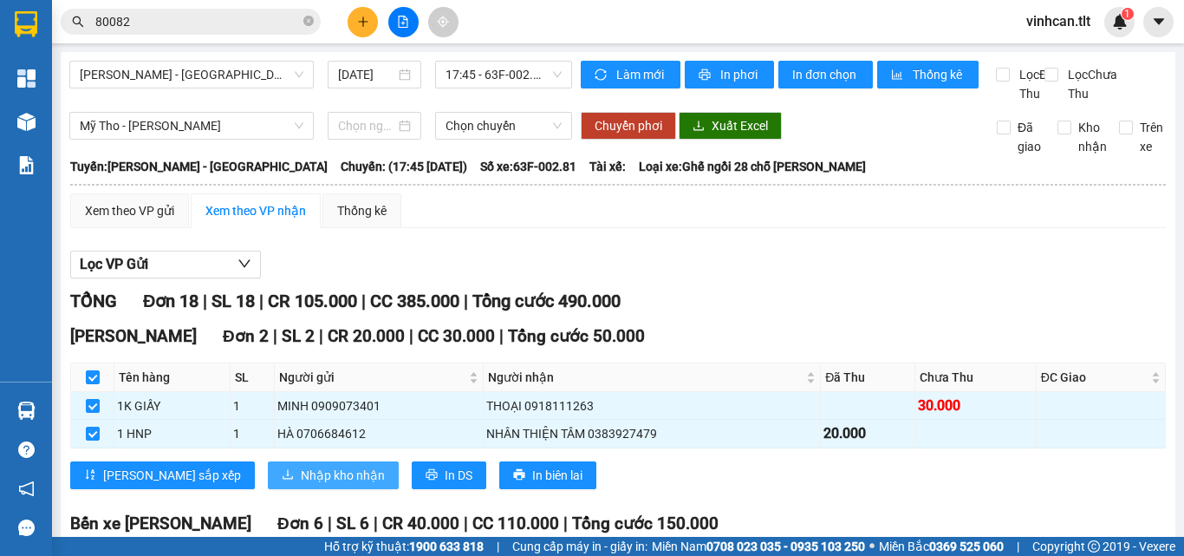
click at [301, 485] on span "Nhập kho nhận" at bounding box center [343, 475] width 84 height 19
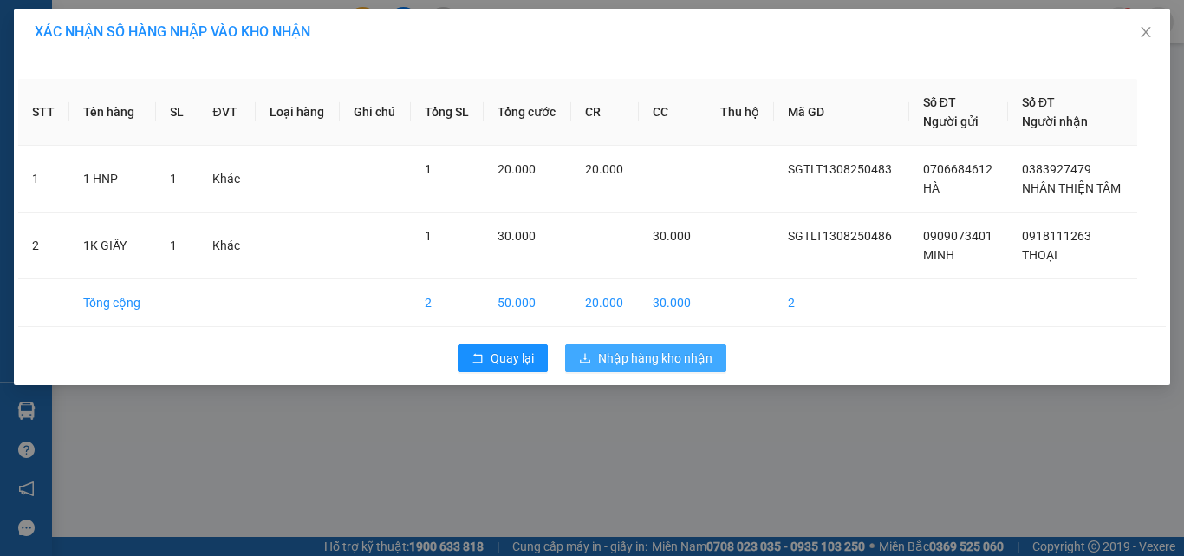
click at [695, 361] on span "Nhập hàng kho nhận" at bounding box center [655, 357] width 114 height 19
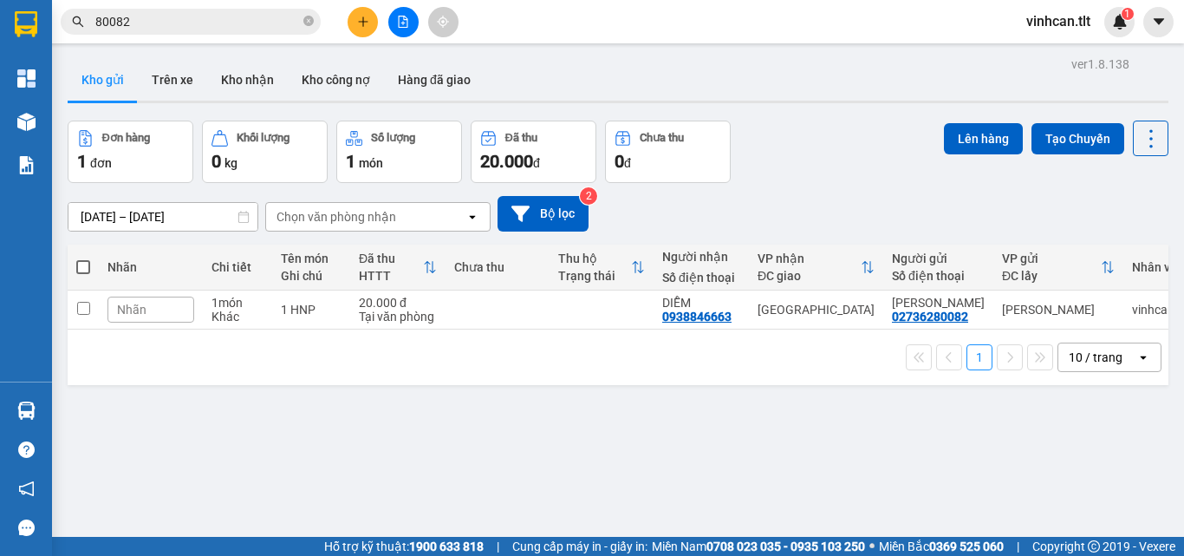
click at [37, 401] on div at bounding box center [26, 410] width 30 height 30
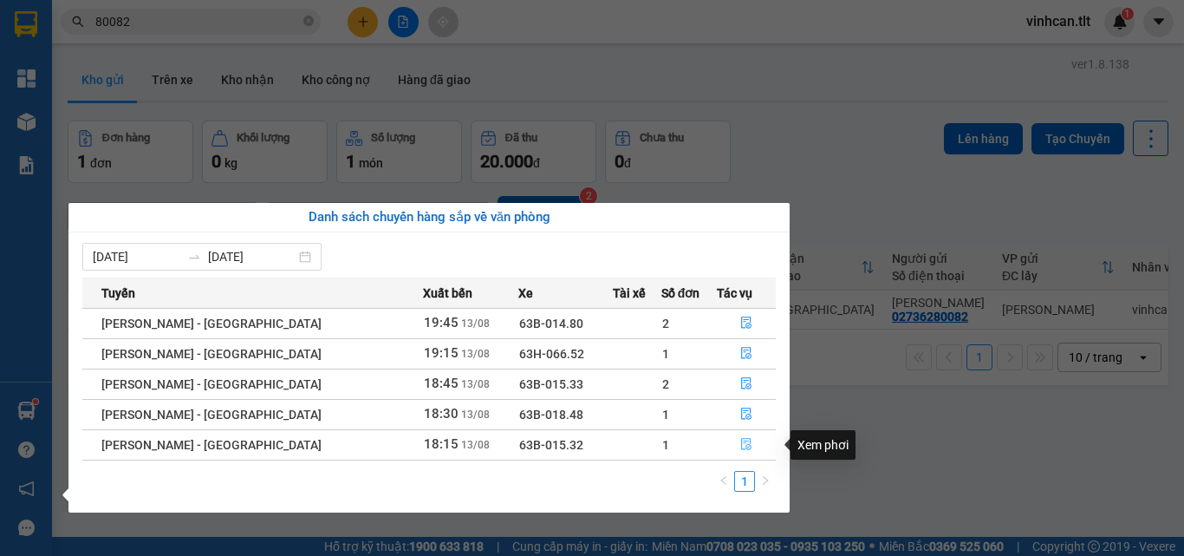
click at [741, 449] on icon "file-done" at bounding box center [746, 445] width 10 height 12
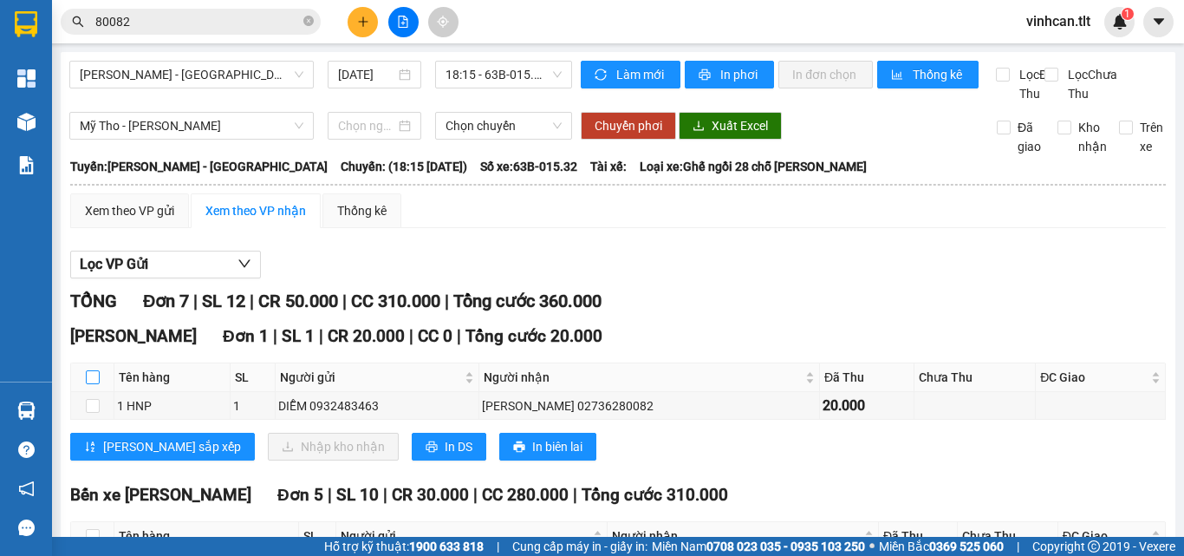
click at [88, 384] on input "checkbox" at bounding box center [93, 377] width 14 height 14
checkbox input "true"
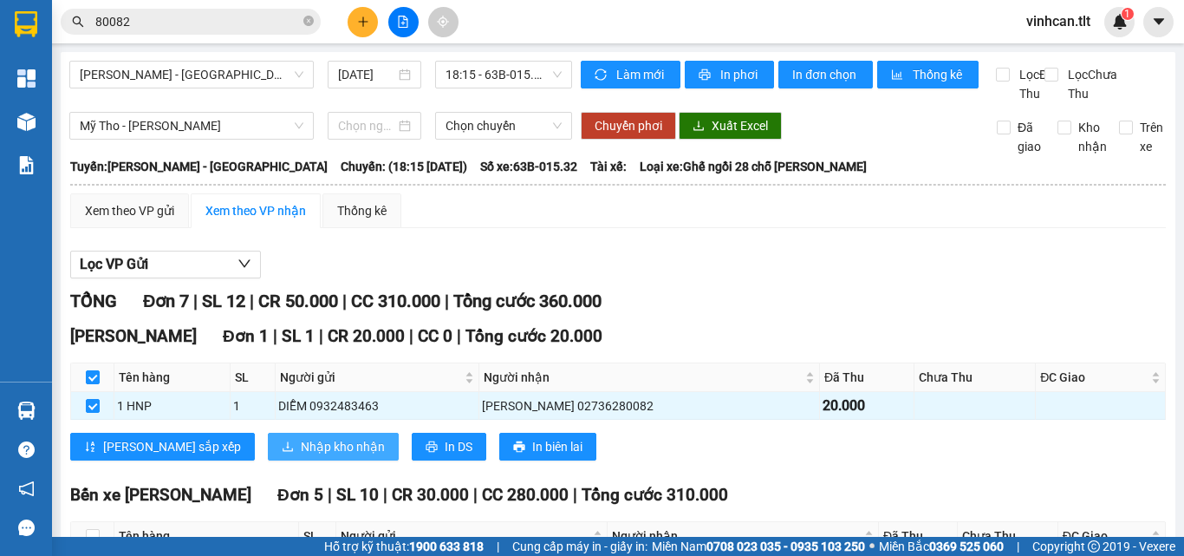
click at [301, 456] on span "Nhập kho nhận" at bounding box center [343, 446] width 84 height 19
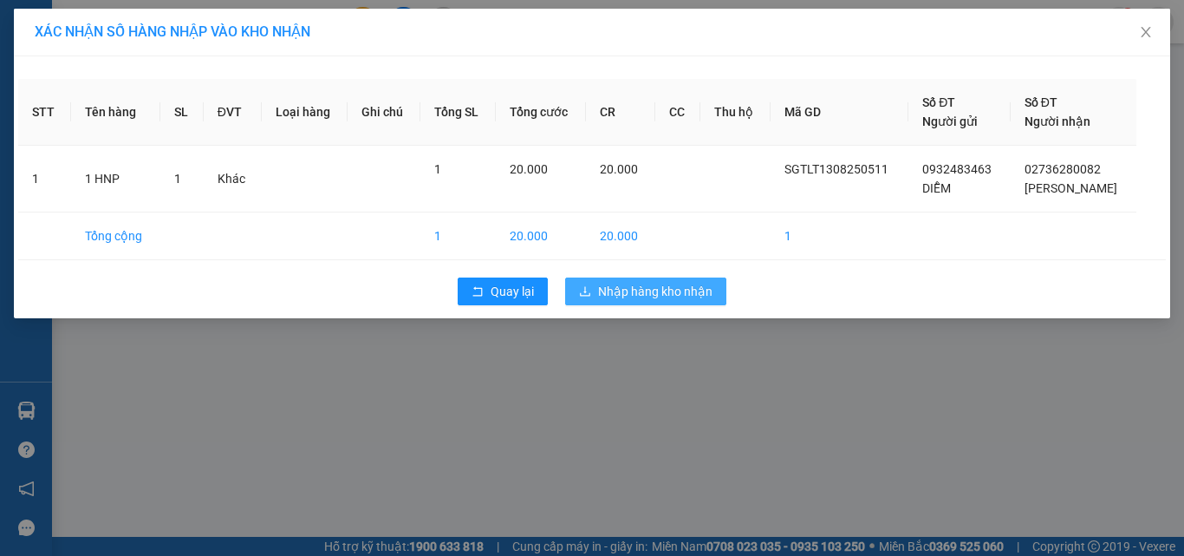
click at [699, 290] on span "Nhập hàng kho nhận" at bounding box center [655, 291] width 114 height 19
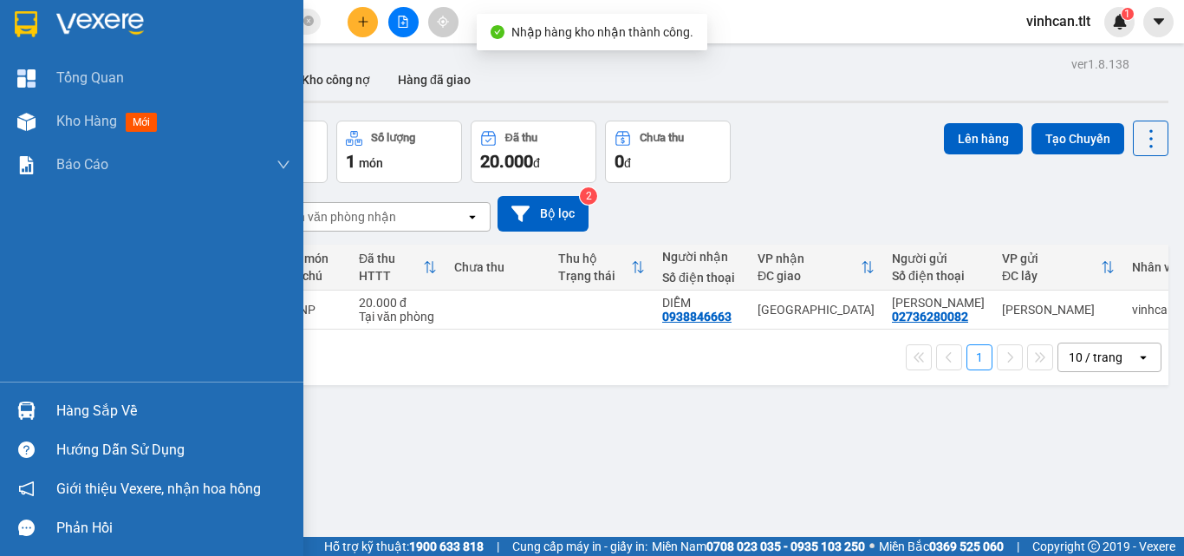
click at [36, 413] on div at bounding box center [26, 410] width 30 height 30
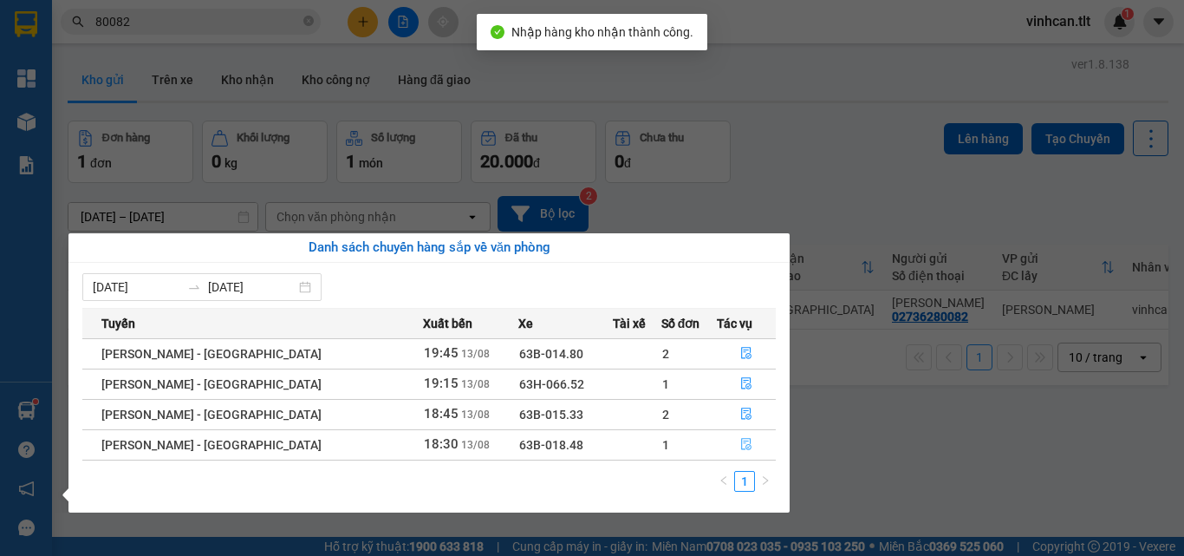
click at [740, 448] on icon "file-done" at bounding box center [746, 444] width 12 height 12
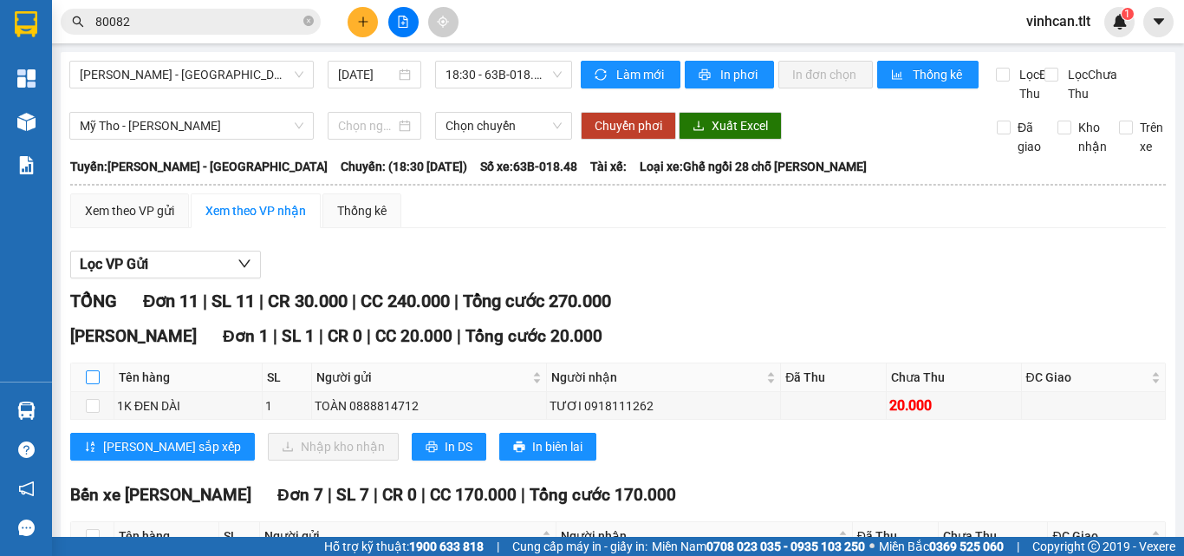
click at [100, 392] on th at bounding box center [92, 377] width 43 height 29
click at [96, 384] on input "checkbox" at bounding box center [93, 377] width 14 height 14
checkbox input "true"
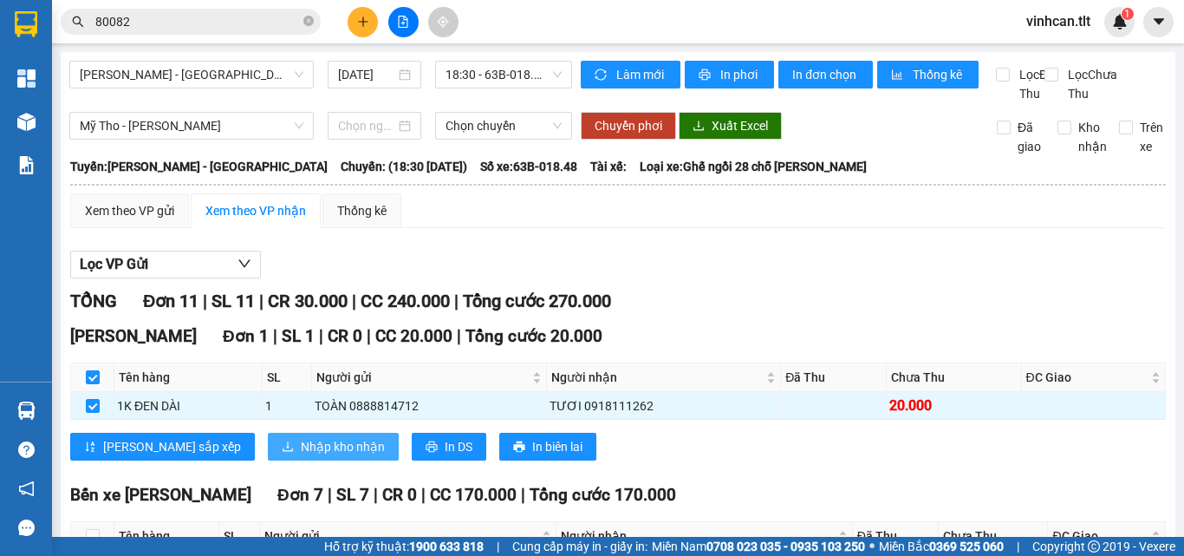
click at [301, 456] on span "Nhập kho nhận" at bounding box center [343, 446] width 84 height 19
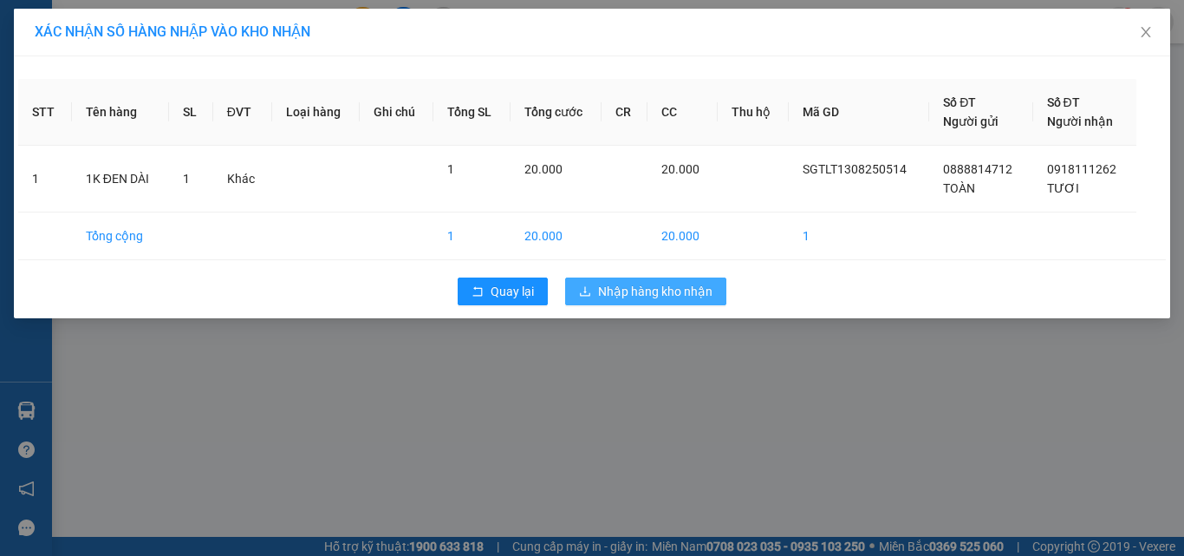
click at [682, 295] on span "Nhập hàng kho nhận" at bounding box center [655, 291] width 114 height 19
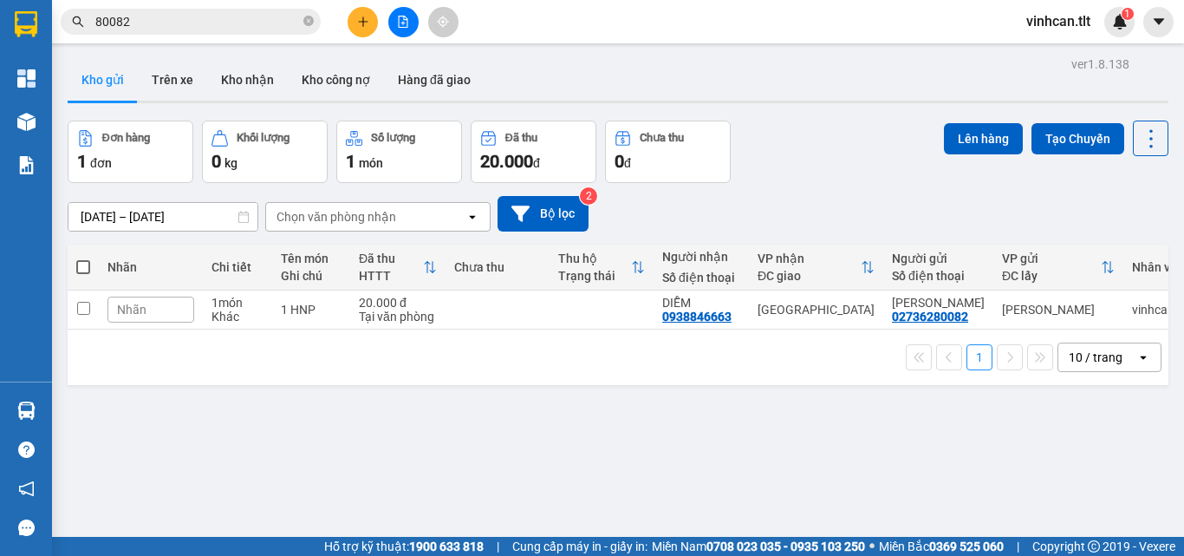
click at [241, 13] on input "80082" at bounding box center [197, 21] width 205 height 19
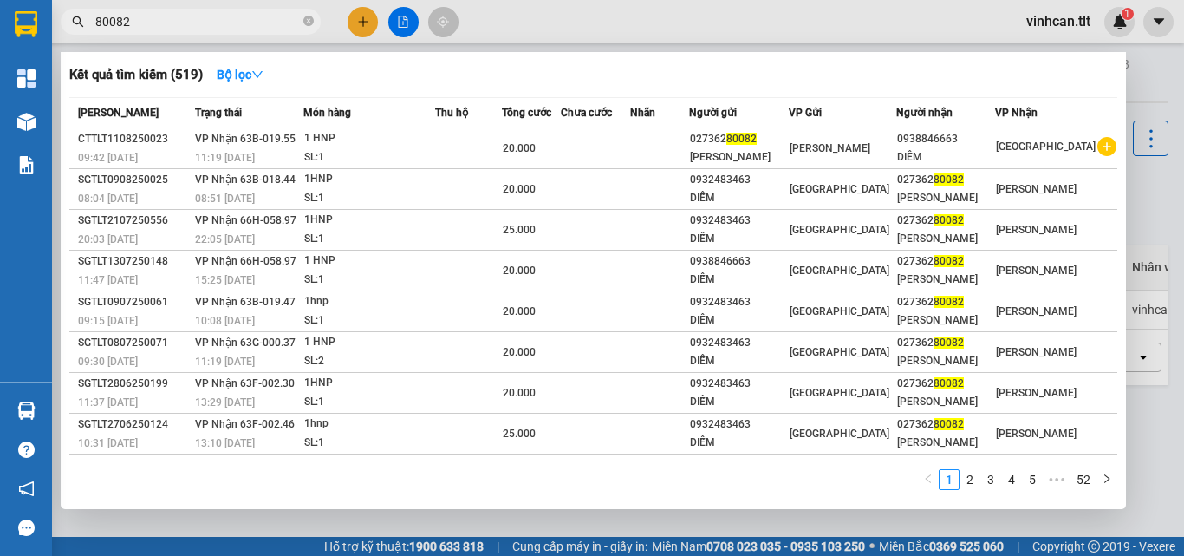
click at [241, 13] on input "80082" at bounding box center [197, 21] width 205 height 19
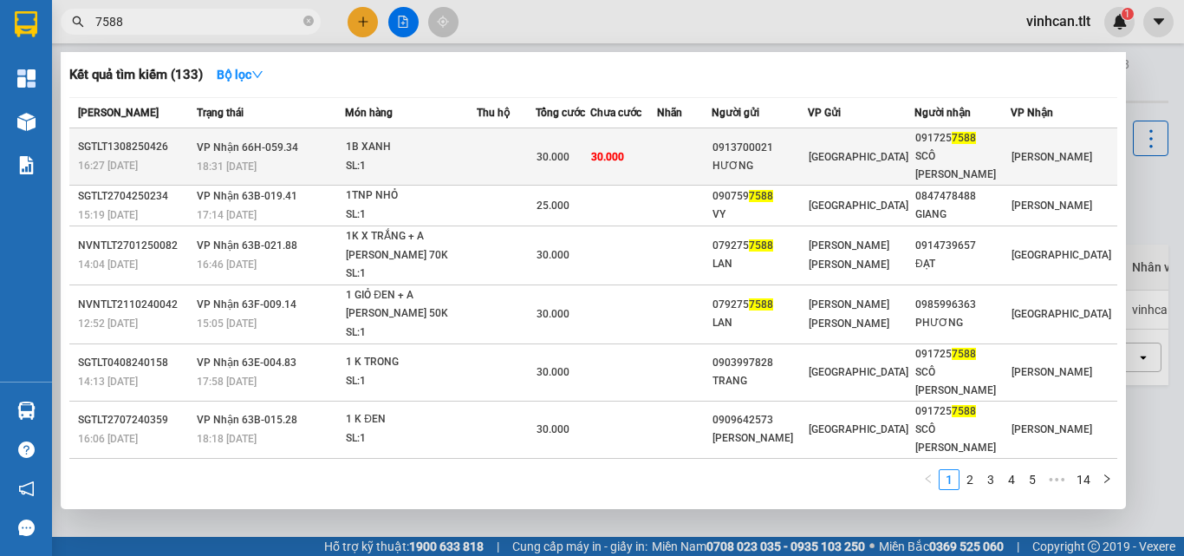
type input "7588"
click at [487, 143] on td at bounding box center [506, 156] width 59 height 57
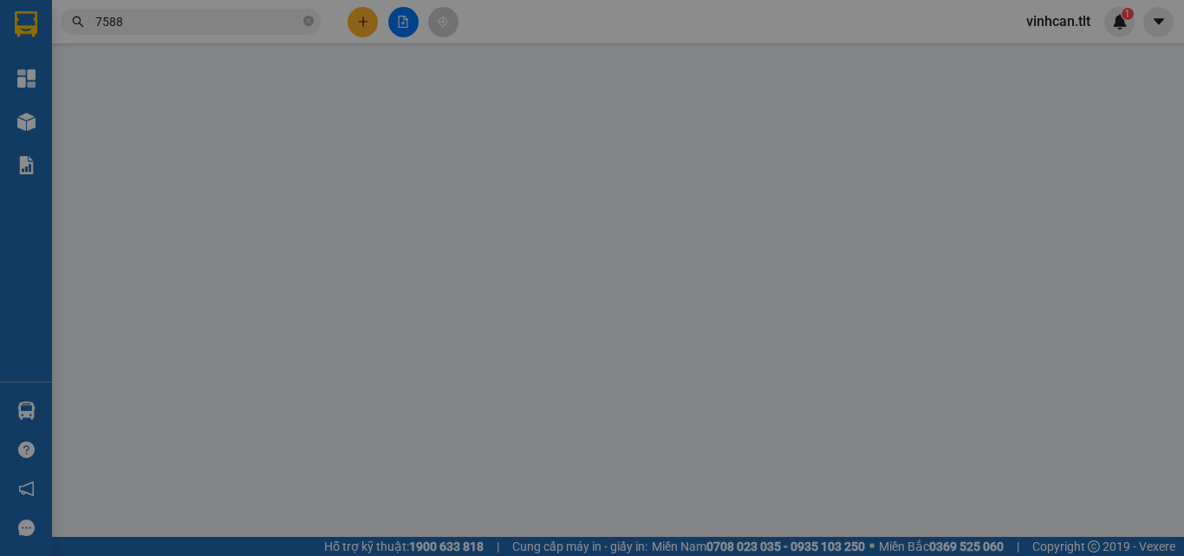
type input "0913700021"
type input "HƯƠNG"
type input "0917257588"
type input "SCÔ [PERSON_NAME]"
type input "30.000"
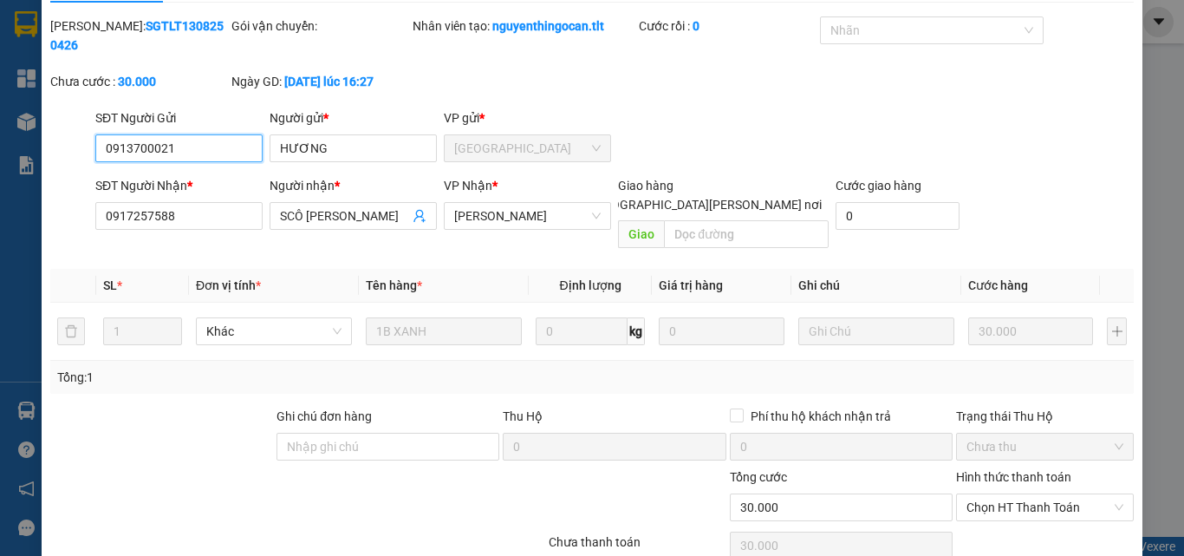
scroll to position [89, 0]
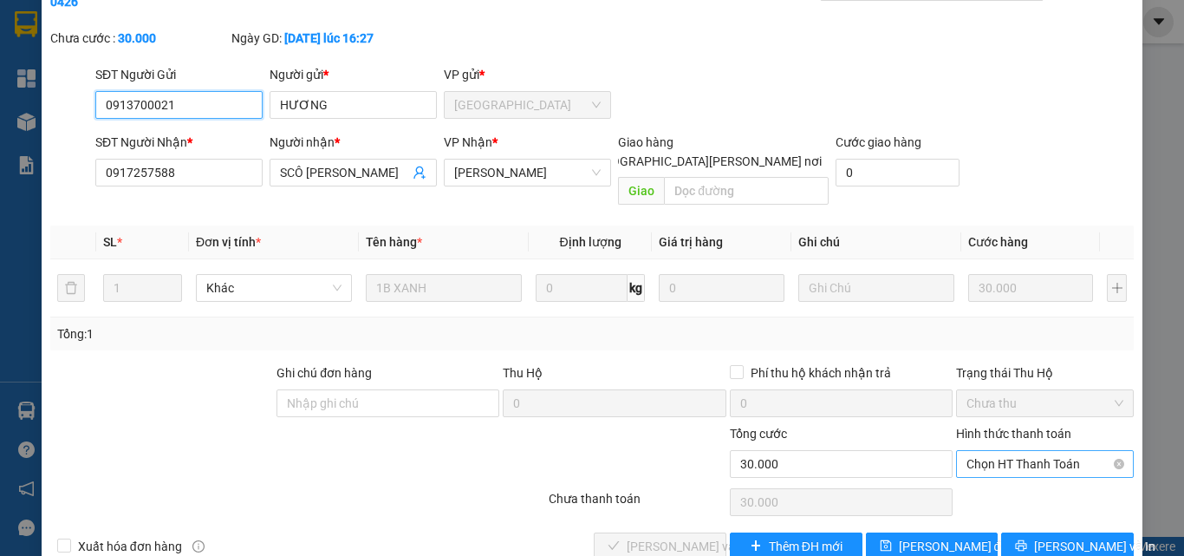
click at [1018, 451] on span "Chọn HT Thanh Toán" at bounding box center [1045, 464] width 157 height 26
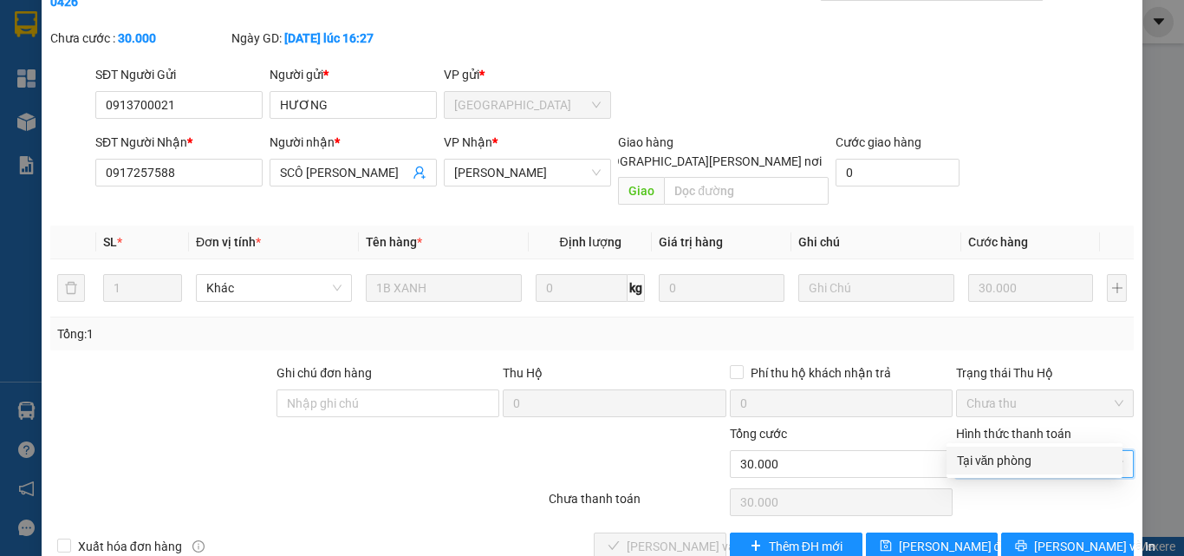
click at [1006, 451] on div "Tại văn phòng" at bounding box center [1034, 460] width 155 height 19
type input "0"
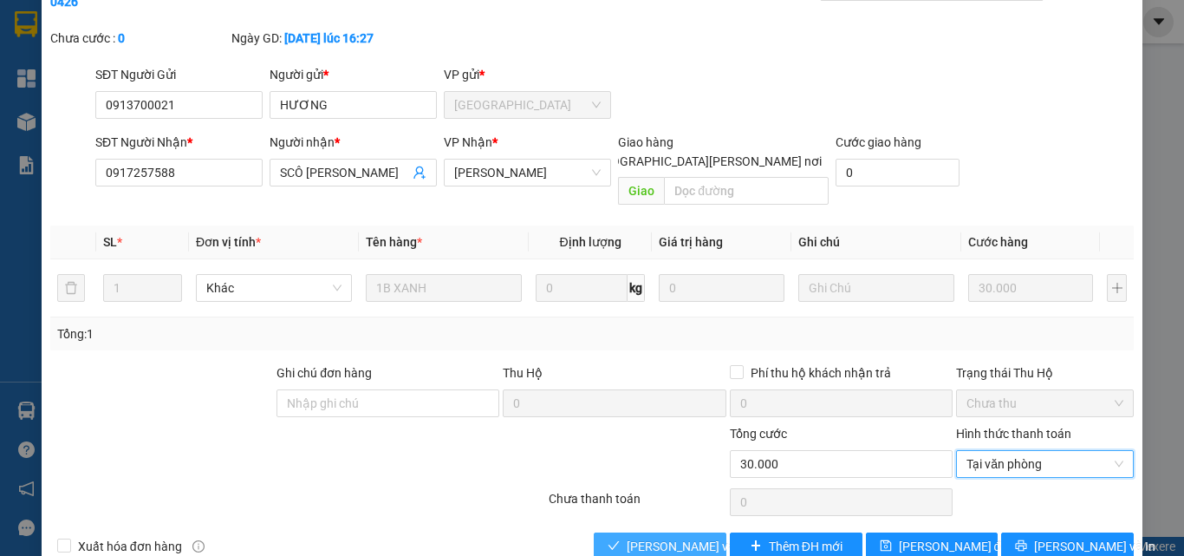
click at [664, 537] on span "[PERSON_NAME] và [PERSON_NAME] hàng" at bounding box center [744, 546] width 234 height 19
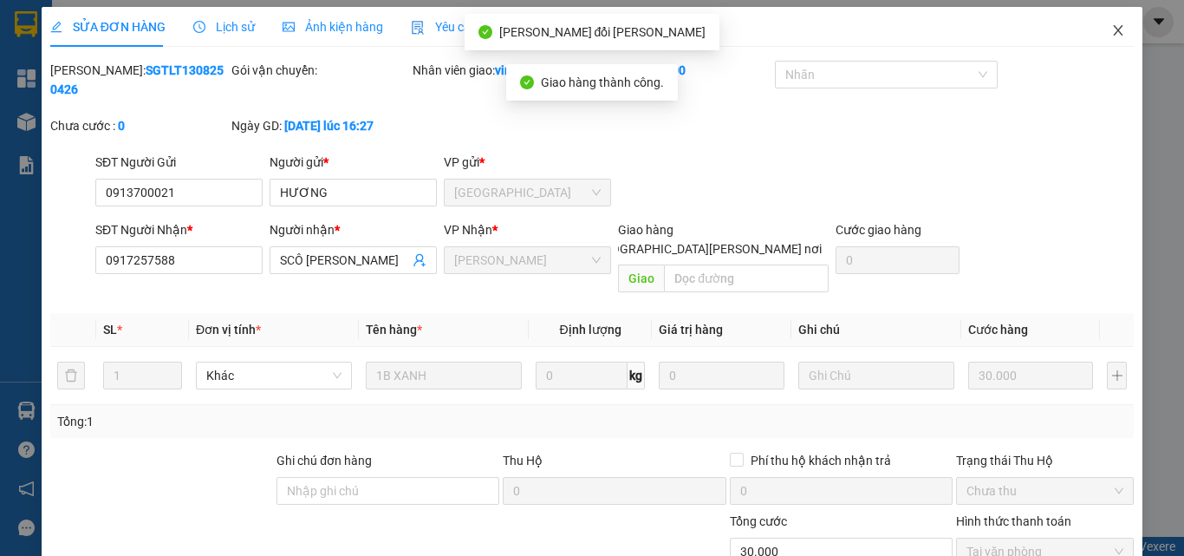
scroll to position [0, 0]
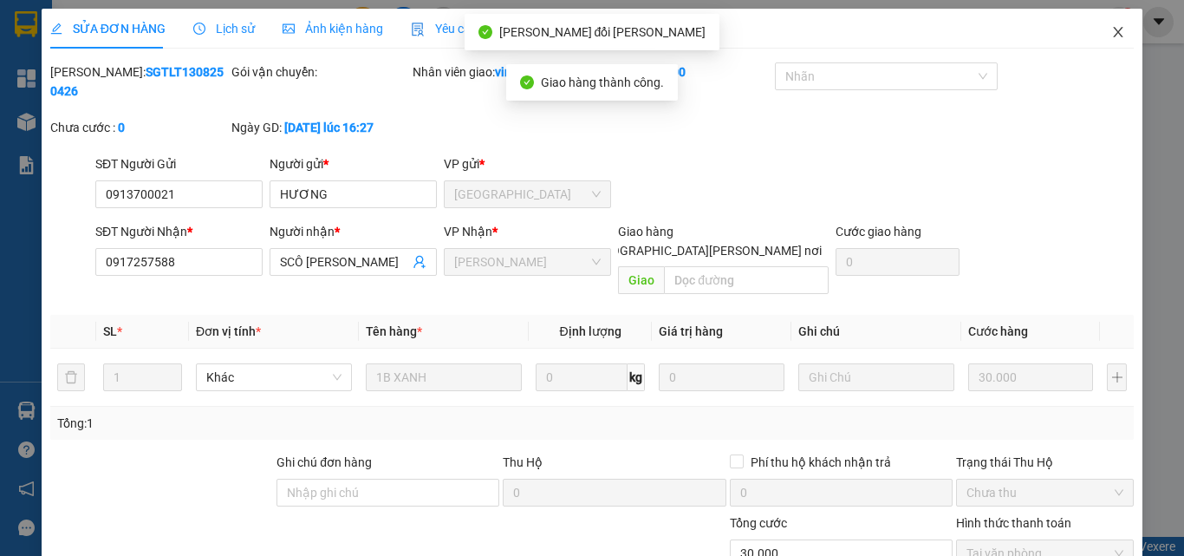
click at [1111, 28] on icon "close" at bounding box center [1118, 32] width 14 height 14
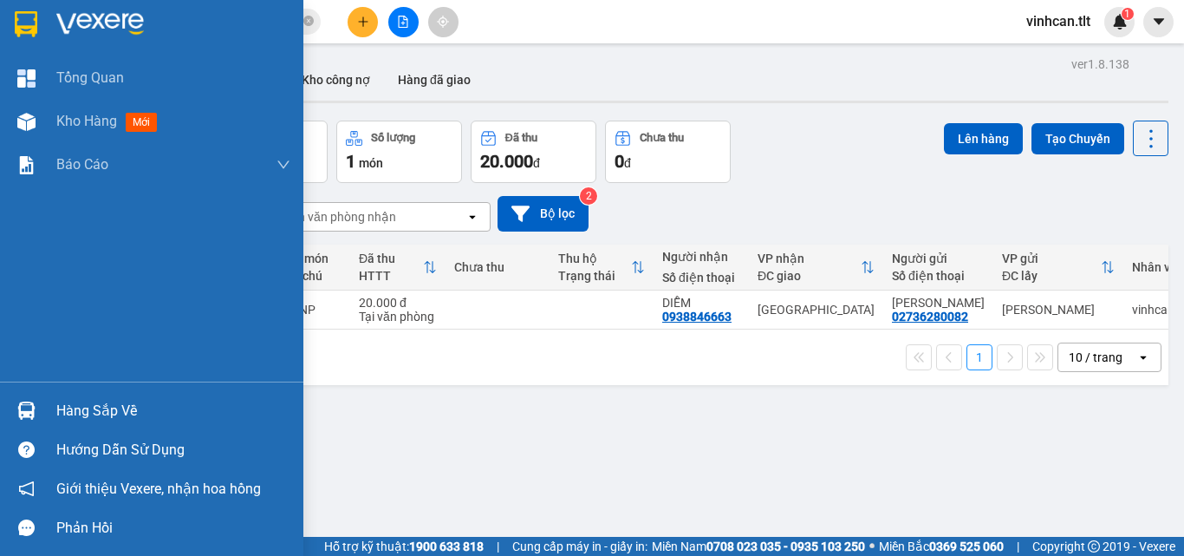
click at [44, 394] on div "Hàng sắp về" at bounding box center [151, 410] width 303 height 39
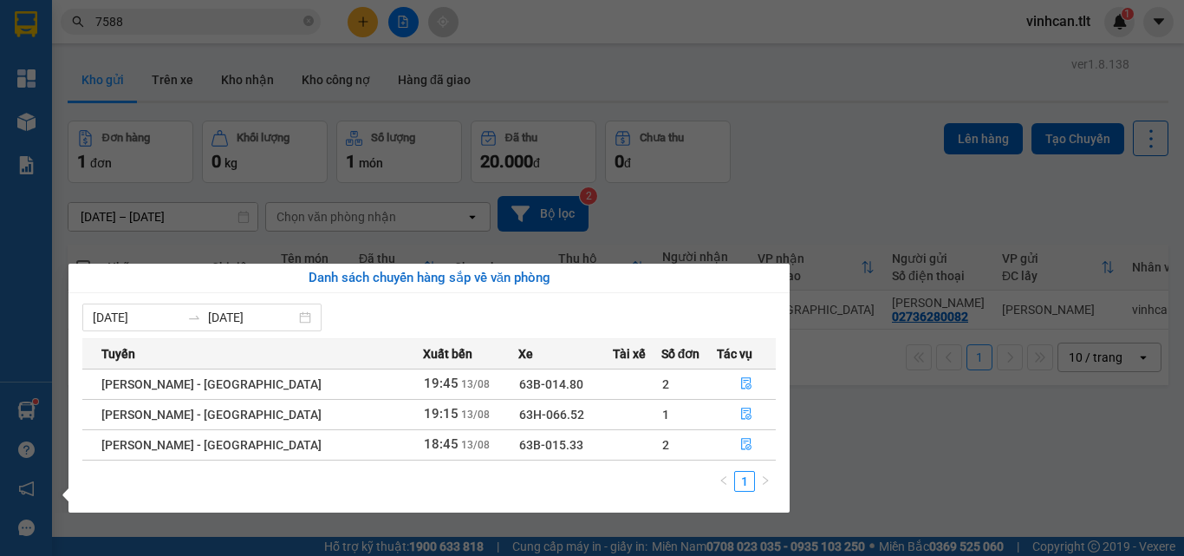
click at [231, 19] on section "Kết quả [PERSON_NAME] ( 133 ) Bộ lọc Mã ĐH Trạng thái Món hàng Thu hộ Tổng [PER…" at bounding box center [592, 278] width 1184 height 556
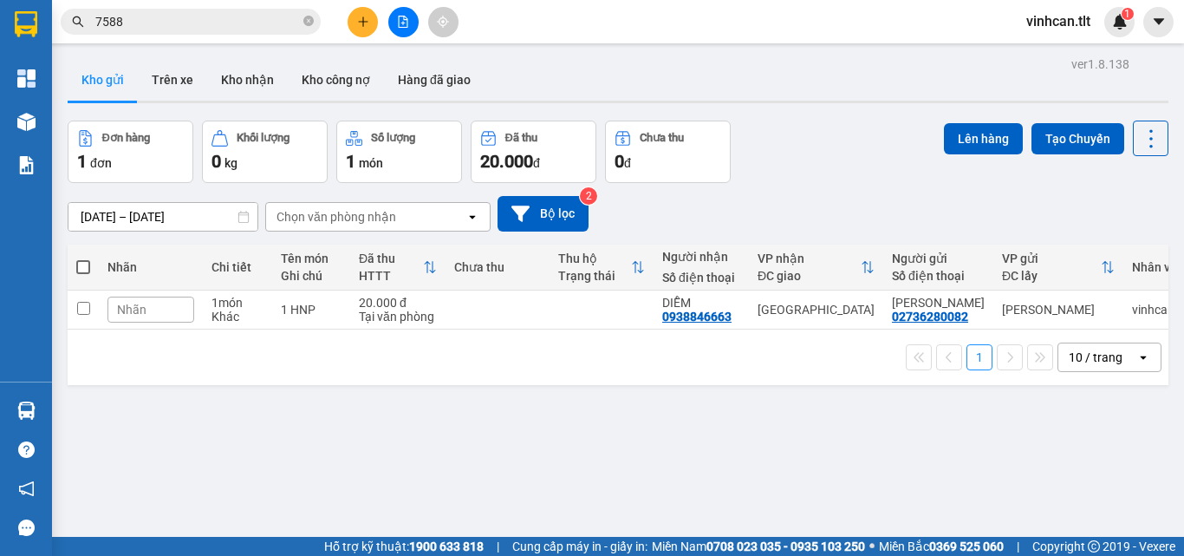
click at [231, 19] on input "7588" at bounding box center [197, 21] width 205 height 19
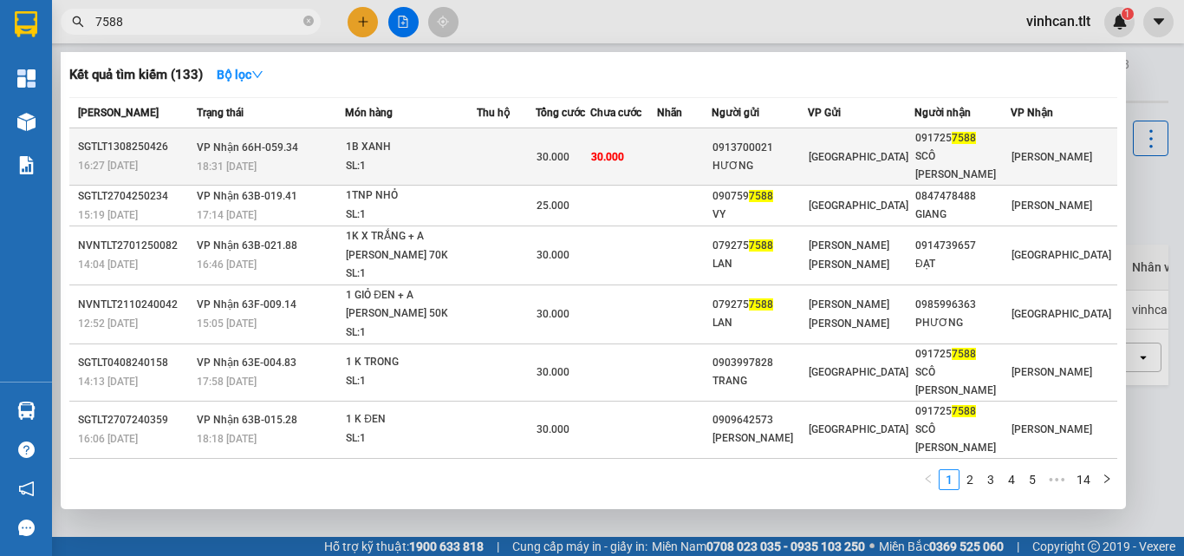
click at [335, 150] on td "[PERSON_NAME] 66H-059.34 18:31 [DATE]" at bounding box center [268, 156] width 153 height 57
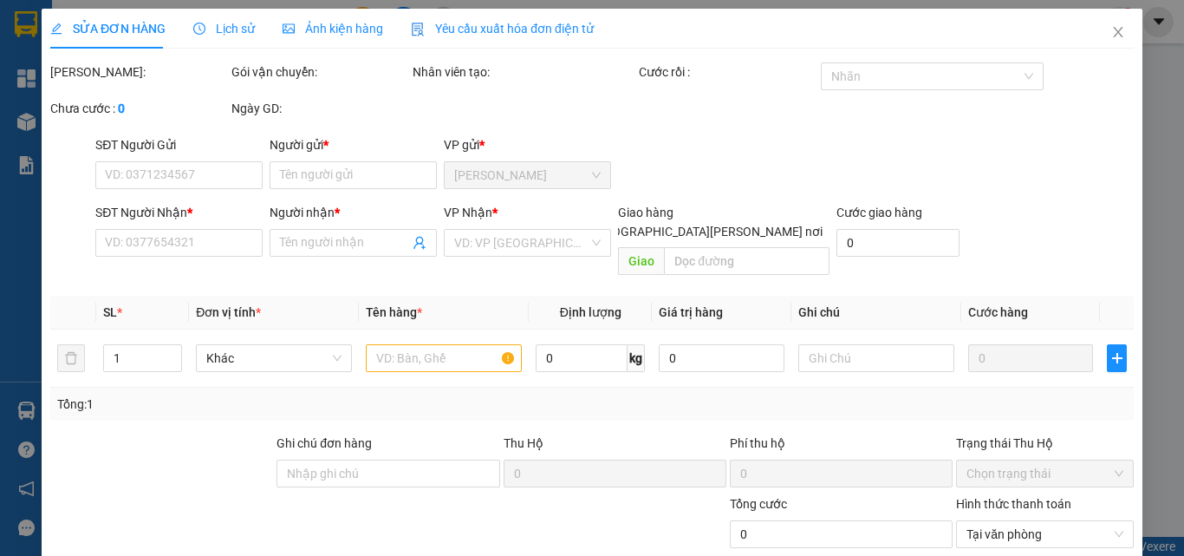
type input "0913700021"
type input "HƯƠNG"
type input "0917257588"
type input "SCÔ [PERSON_NAME]"
type input "30.000"
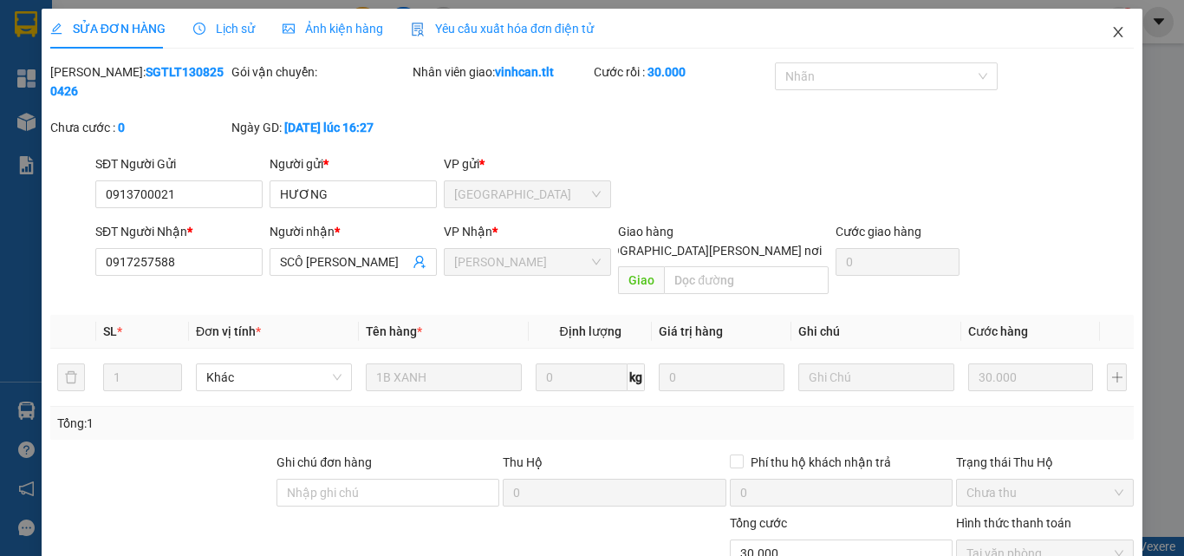
click at [1113, 25] on span "Close" at bounding box center [1118, 33] width 49 height 49
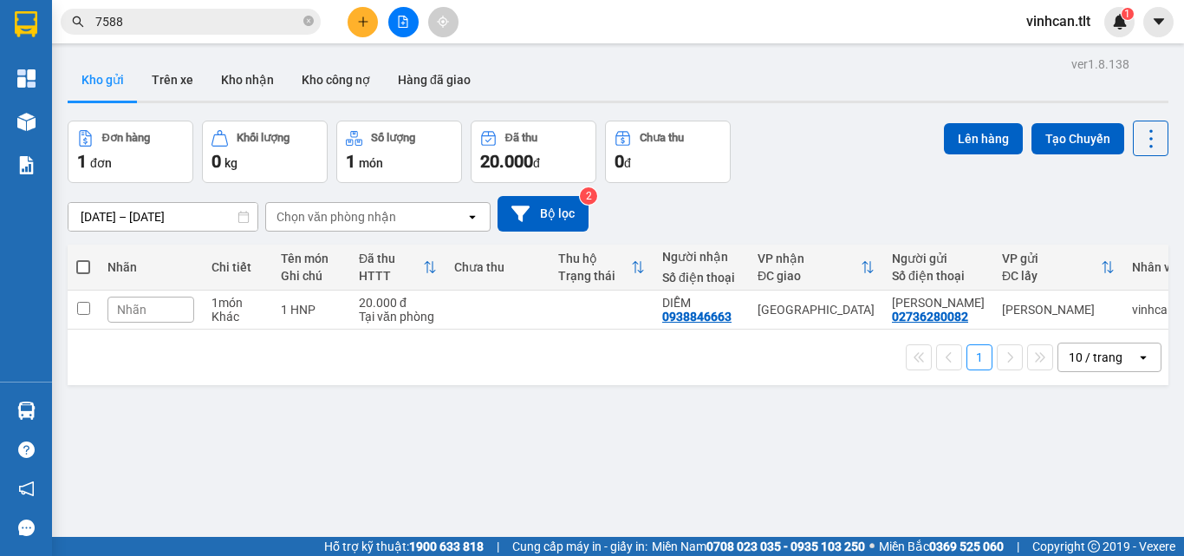
click at [228, 21] on input "7588" at bounding box center [197, 21] width 205 height 19
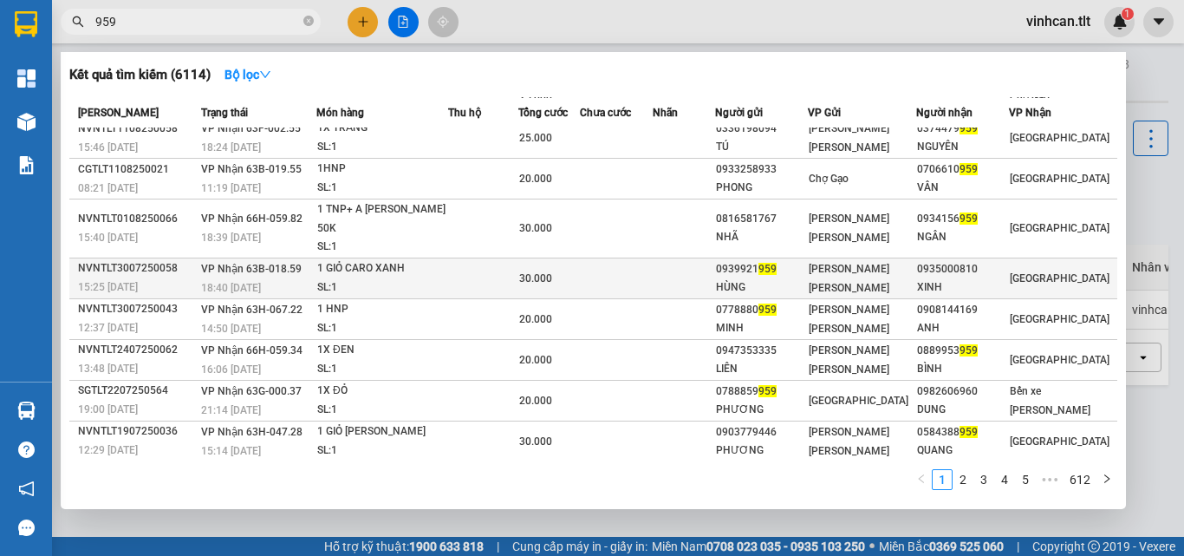
scroll to position [77, 0]
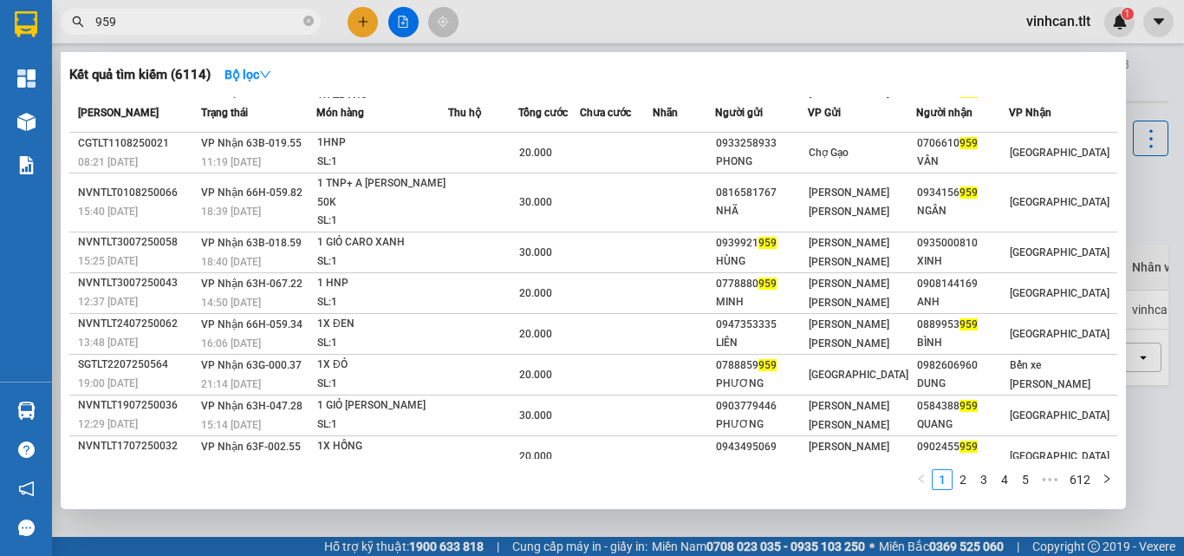
click at [178, 23] on input "959" at bounding box center [197, 21] width 205 height 19
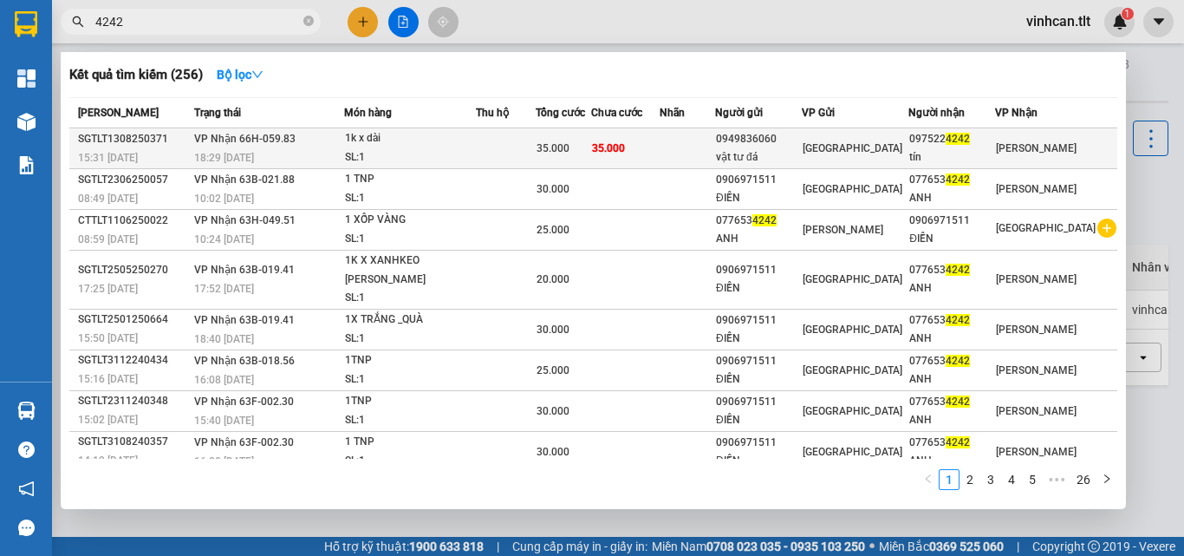
type input "4242"
click at [488, 147] on td at bounding box center [506, 148] width 60 height 41
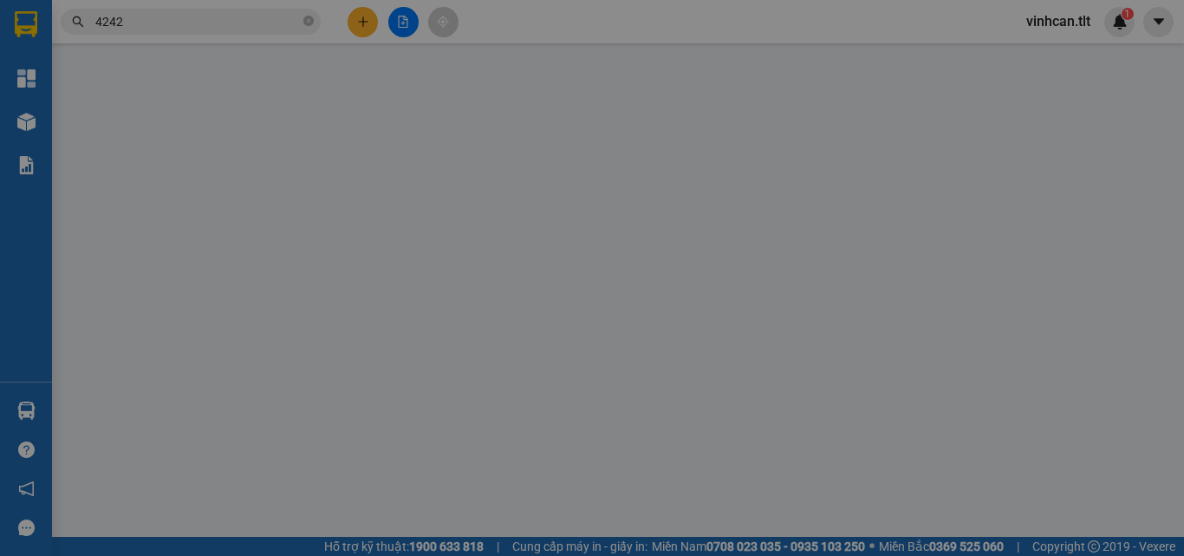
type input "0949836060"
type input "vật tư đá"
type input "0975224242"
type input "tín"
type input "35.000"
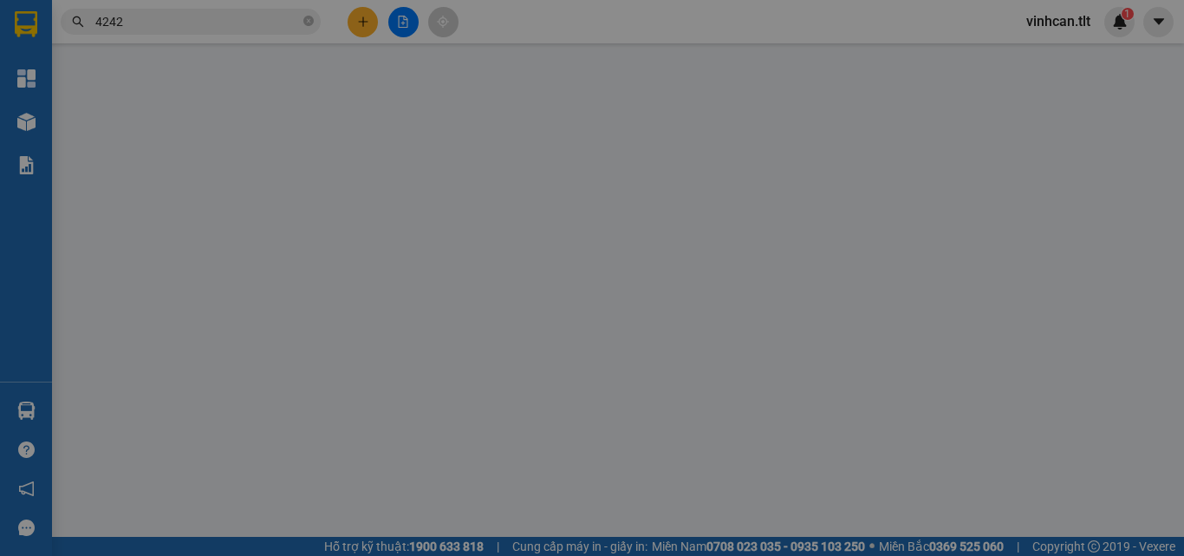
type input "35.000"
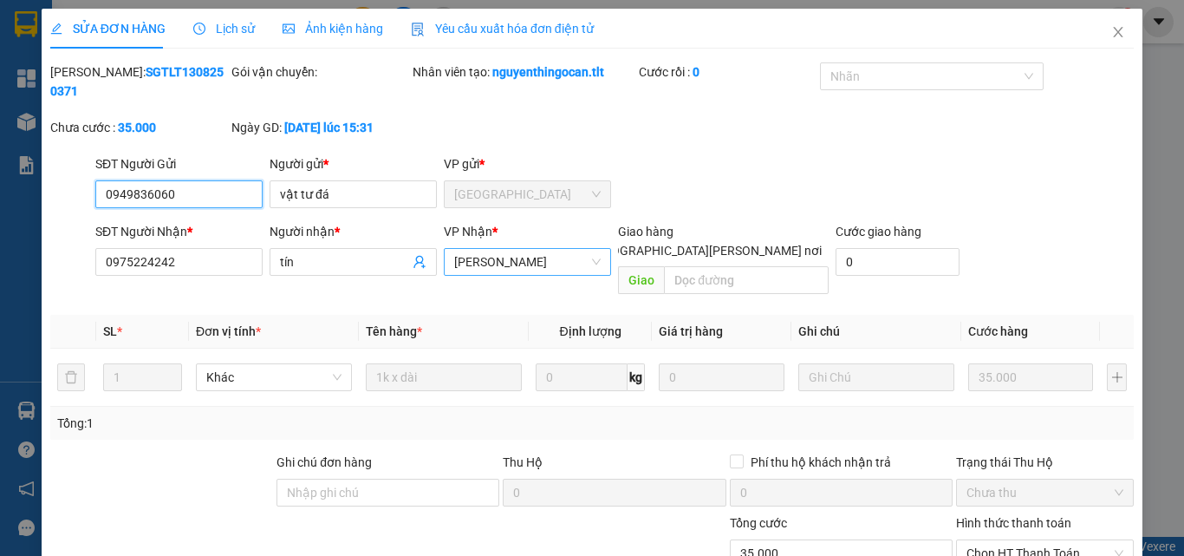
click at [489, 249] on span "[PERSON_NAME]" at bounding box center [527, 262] width 147 height 26
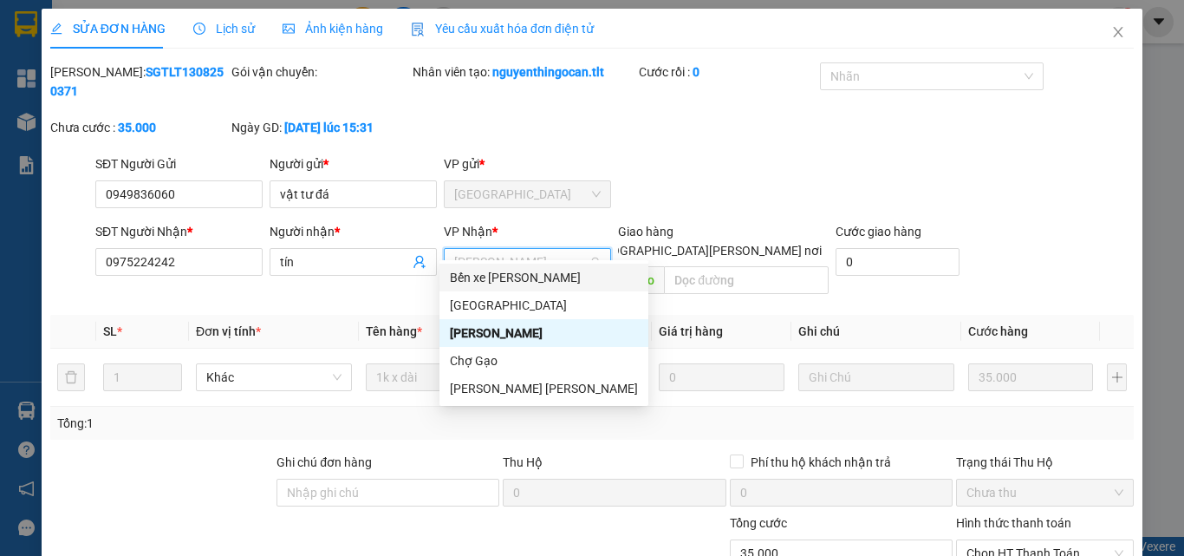
click at [513, 276] on div "Bến xe [PERSON_NAME]" at bounding box center [544, 277] width 188 height 19
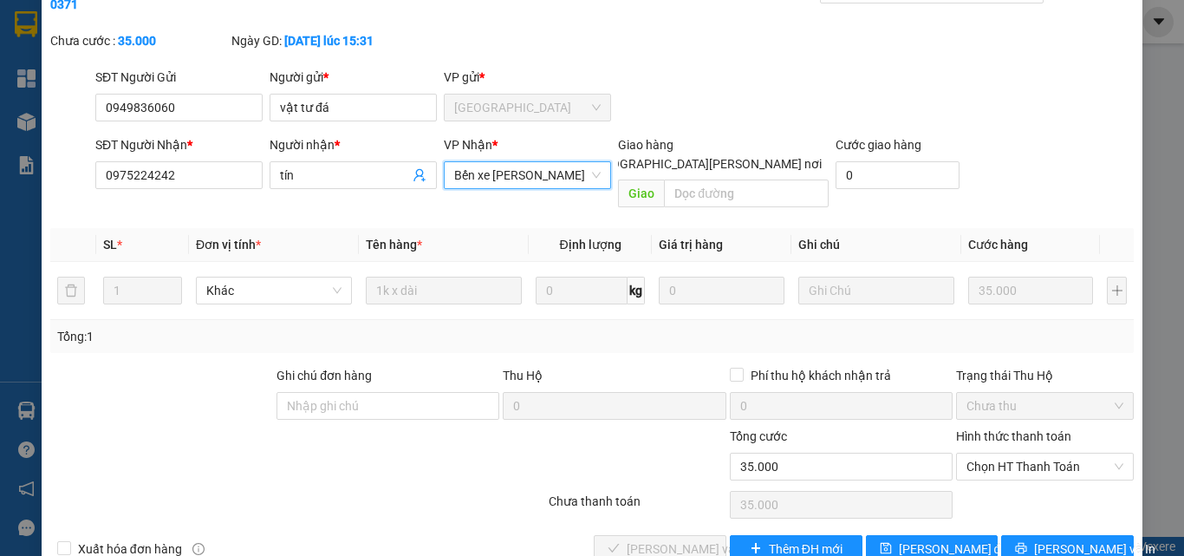
scroll to position [89, 0]
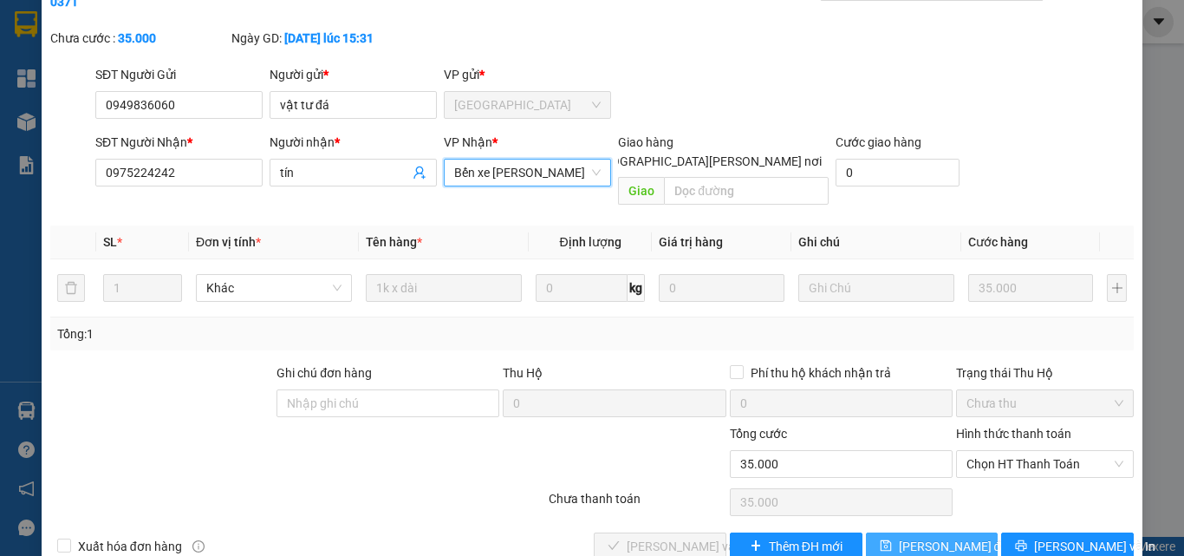
click at [935, 537] on span "[PERSON_NAME] đổi" at bounding box center [955, 546] width 112 height 19
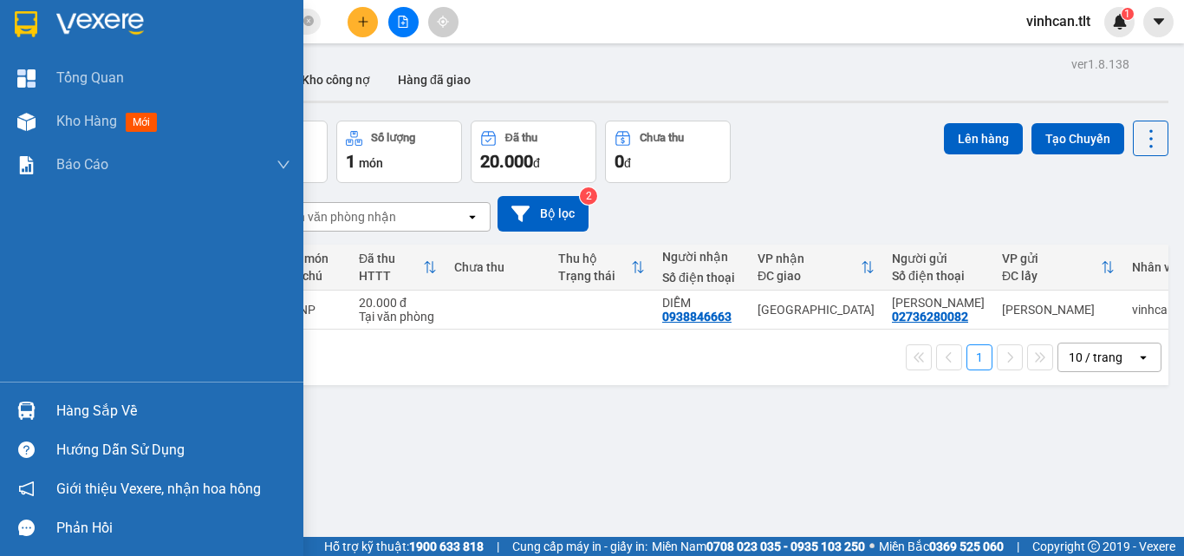
click at [65, 402] on div "Hàng sắp về" at bounding box center [173, 411] width 234 height 26
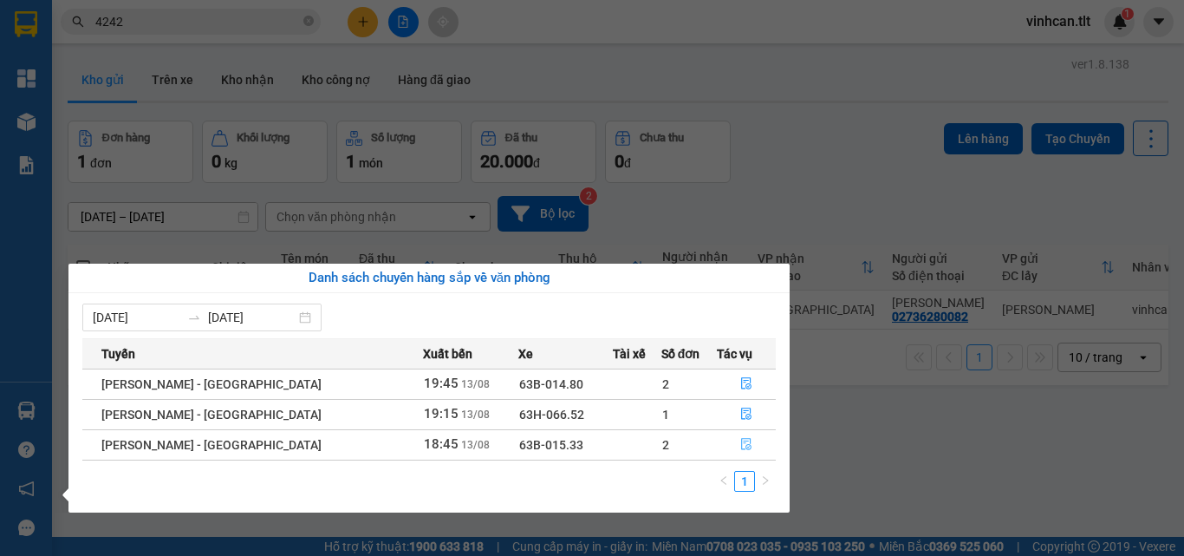
click at [740, 444] on icon "file-done" at bounding box center [746, 444] width 12 height 12
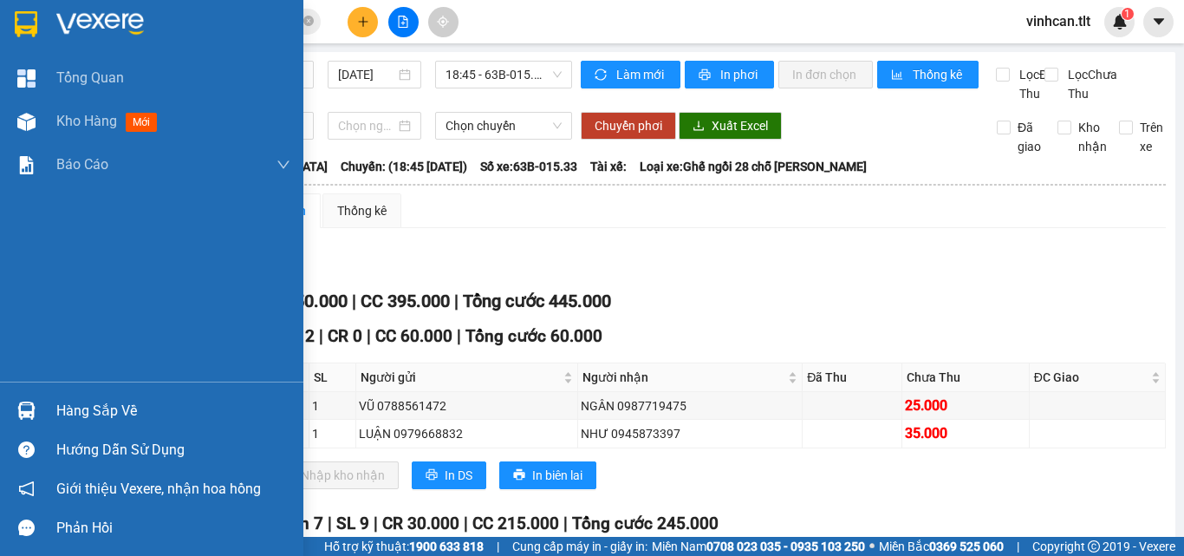
click at [50, 413] on div "Hàng sắp về" at bounding box center [151, 410] width 303 height 39
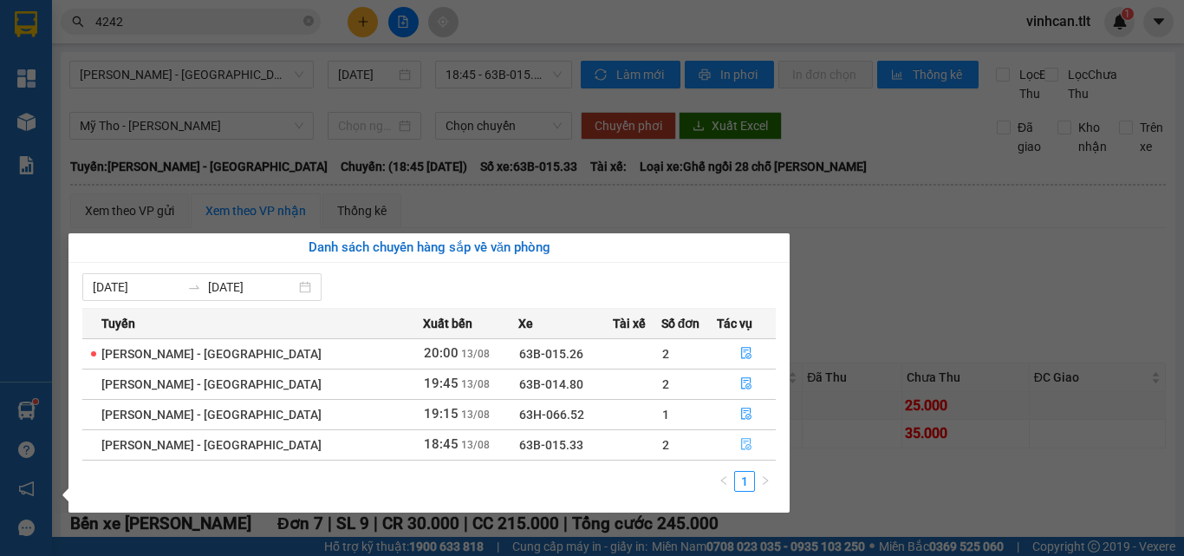
click at [724, 447] on button "button" at bounding box center [746, 445] width 57 height 28
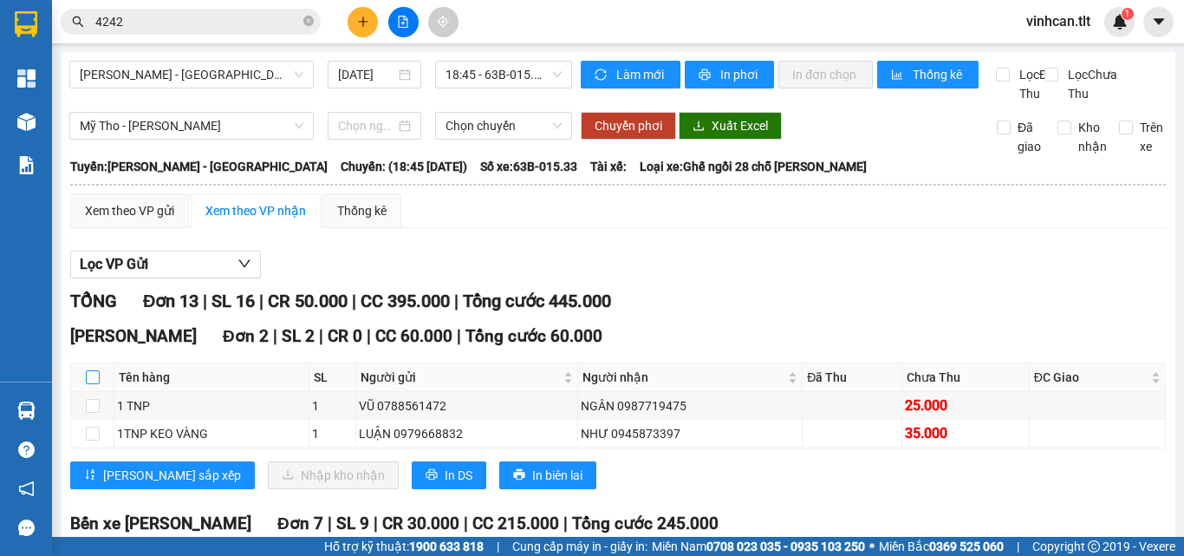
click at [91, 384] on input "checkbox" at bounding box center [93, 377] width 14 height 14
checkbox input "true"
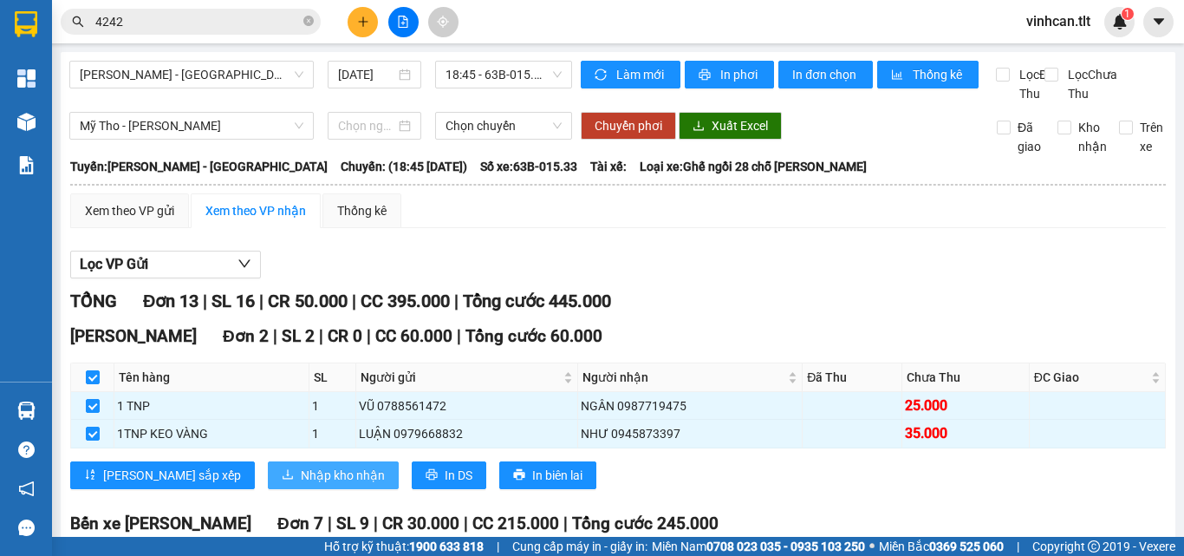
click at [301, 485] on span "Nhập kho nhận" at bounding box center [343, 475] width 84 height 19
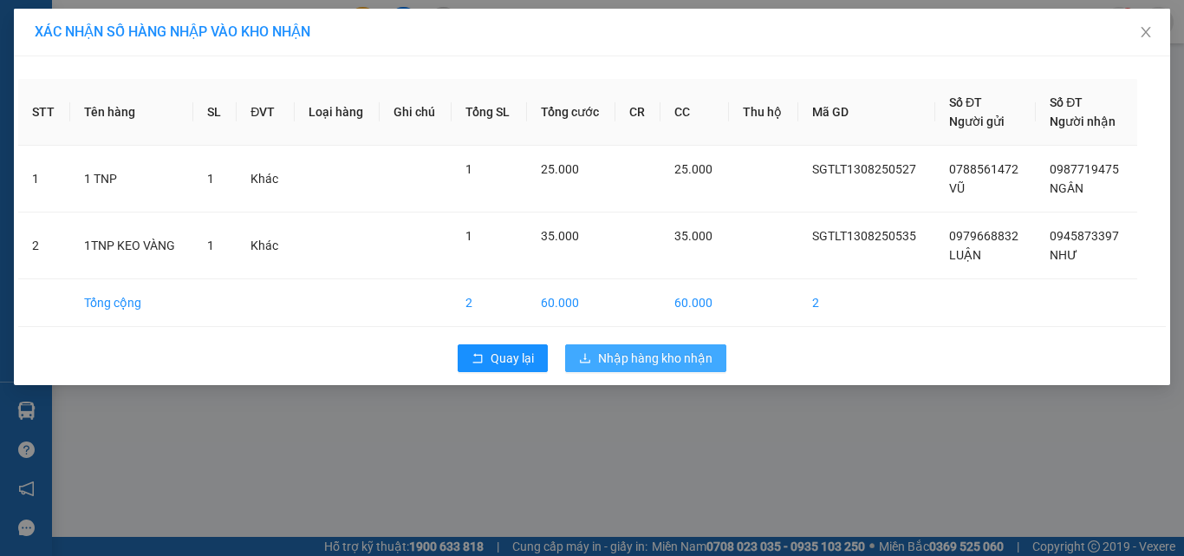
click at [674, 357] on span "Nhập hàng kho nhận" at bounding box center [655, 357] width 114 height 19
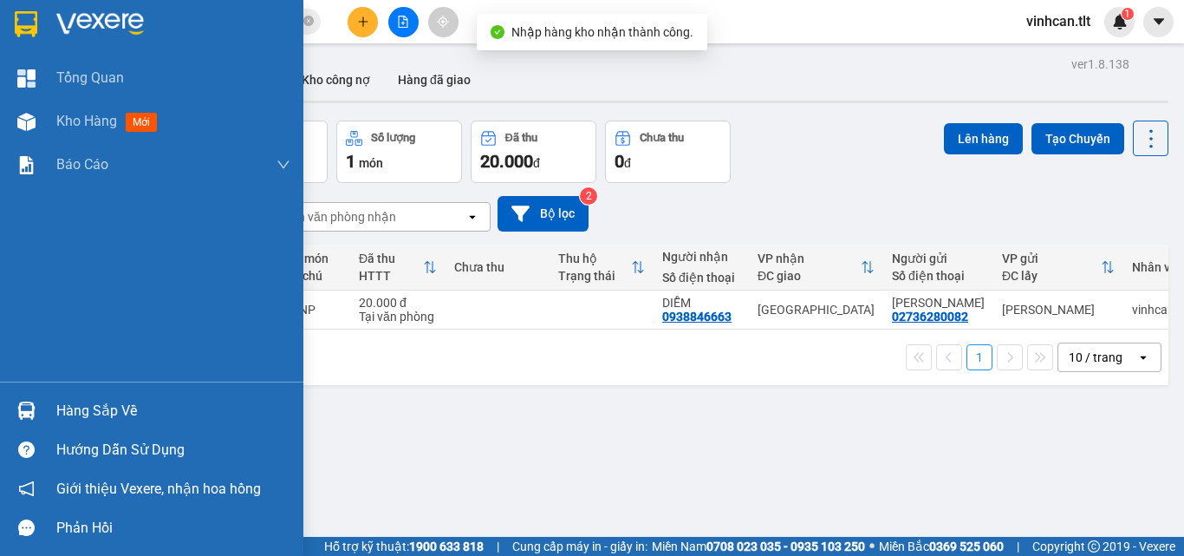
click at [23, 419] on img at bounding box center [26, 410] width 18 height 18
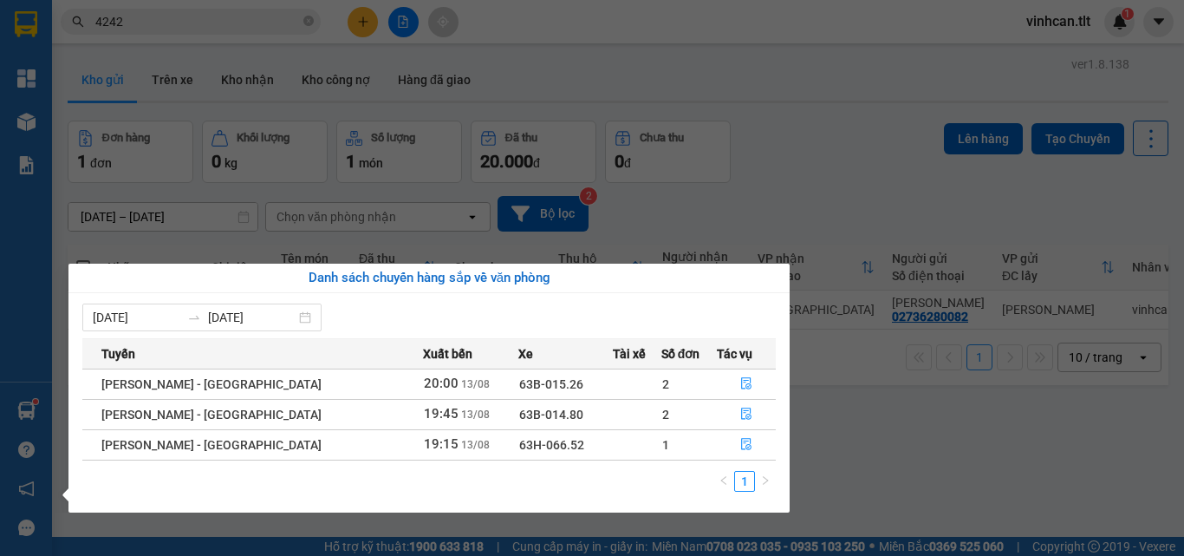
click at [153, 28] on section "Kết quả [PERSON_NAME] ( 256 ) Bộ lọc Mã ĐH Trạng thái Món hàng Thu hộ Tổng [PER…" at bounding box center [592, 278] width 1184 height 556
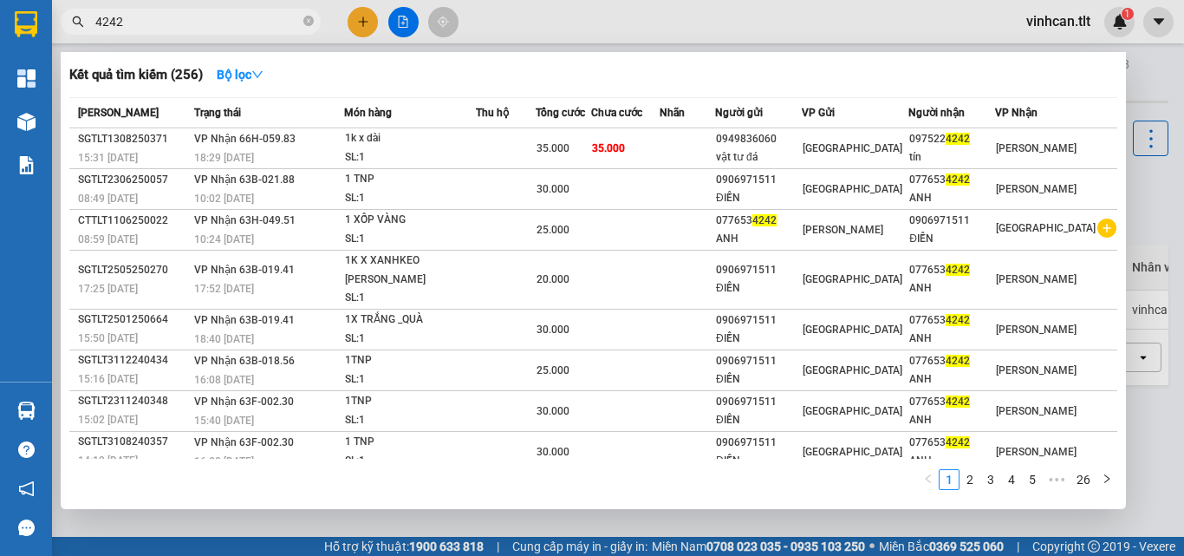
click at [153, 28] on input "4242" at bounding box center [197, 21] width 205 height 19
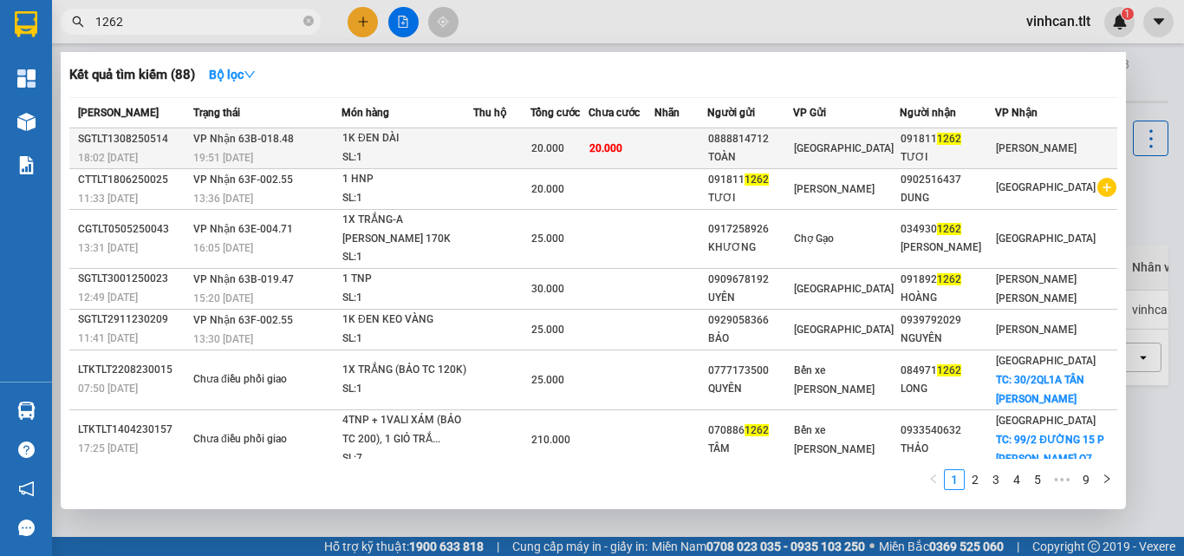
type input "1262"
click at [421, 140] on div "1K ĐEN DÀI" at bounding box center [407, 138] width 130 height 19
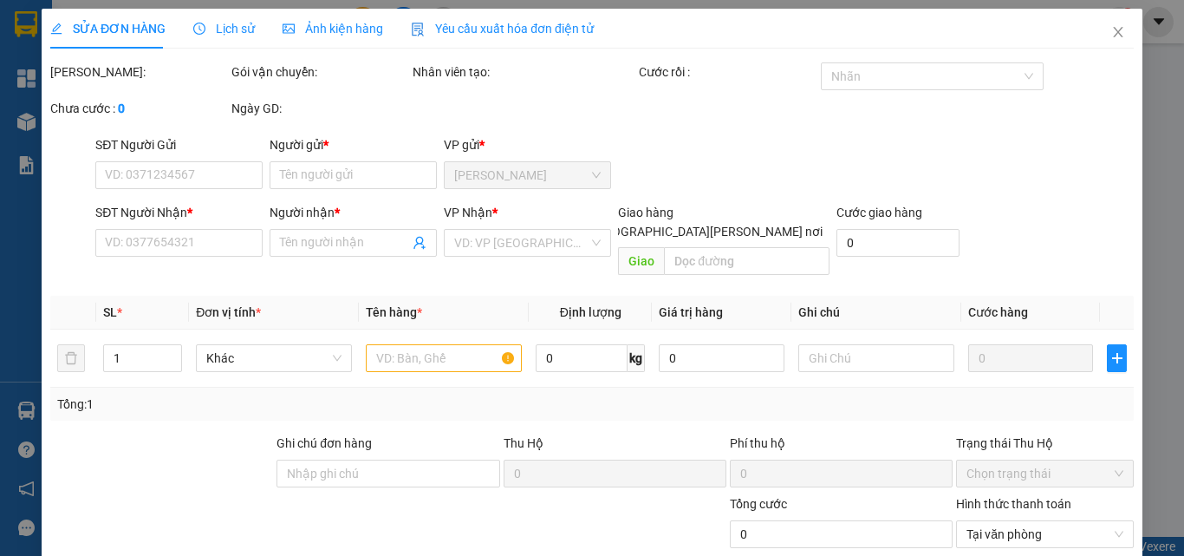
type input "0888814712"
type input "TOÀN"
type input "0918111262"
type input "TƯƠI"
type input "20.000"
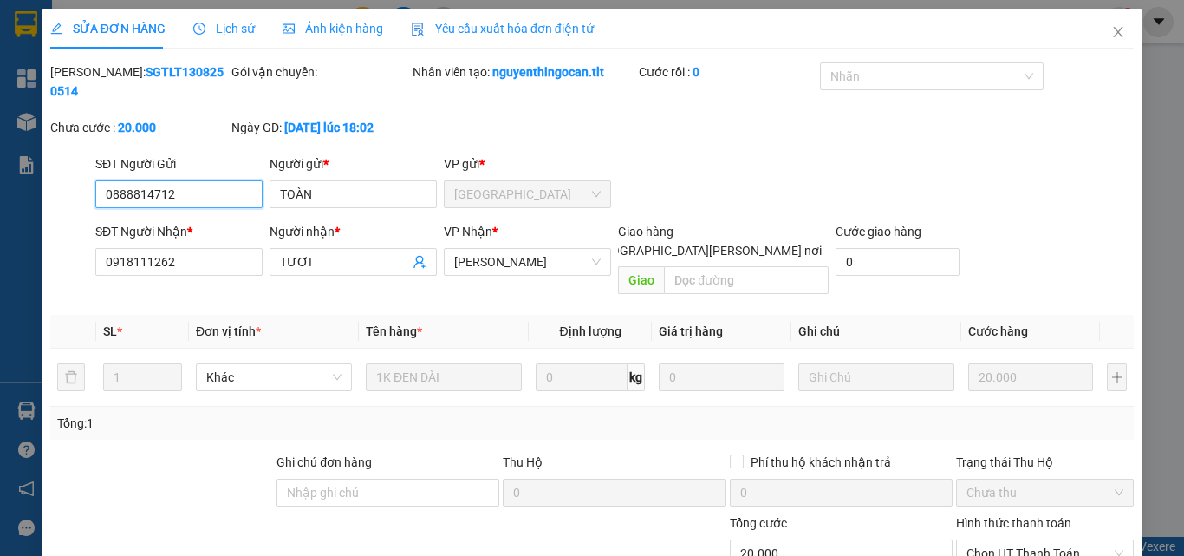
scroll to position [87, 0]
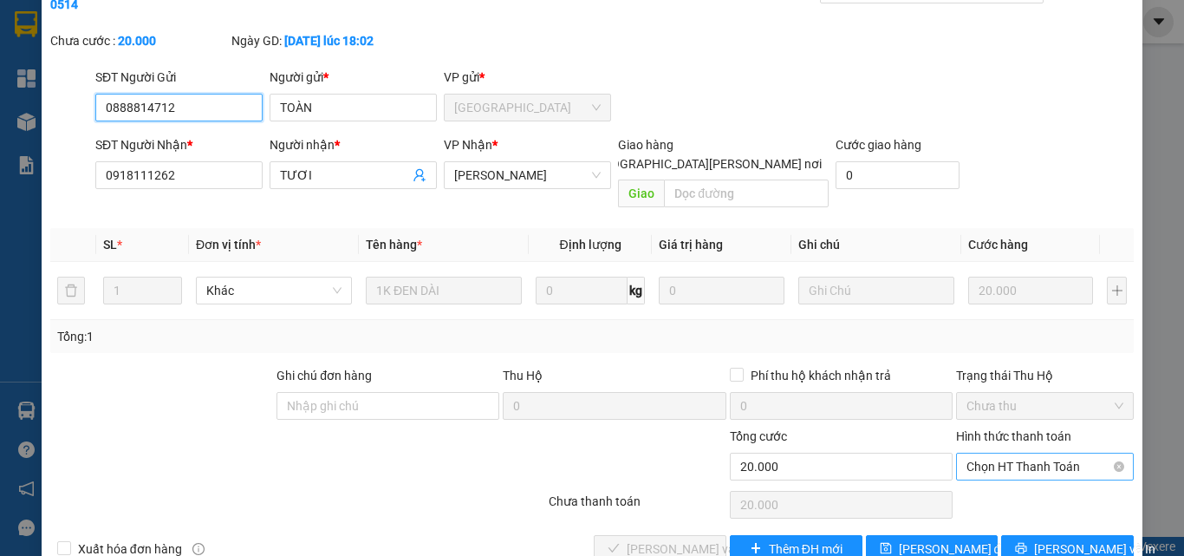
click at [999, 453] on span "Chọn HT Thanh Toán" at bounding box center [1045, 466] width 157 height 26
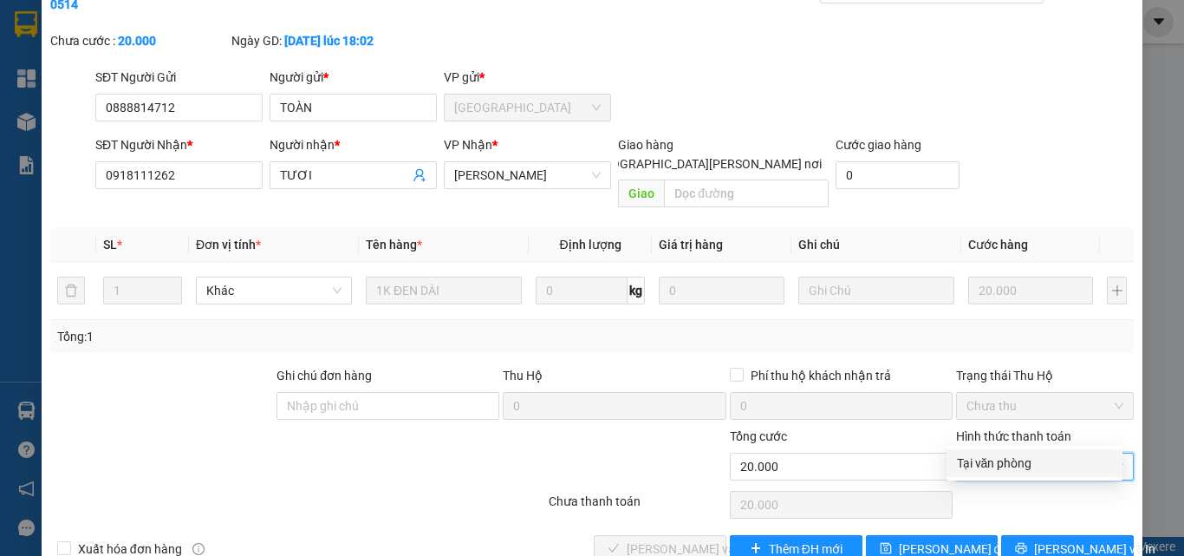
click at [987, 462] on div "Tại văn phòng" at bounding box center [1034, 462] width 155 height 19
type input "0"
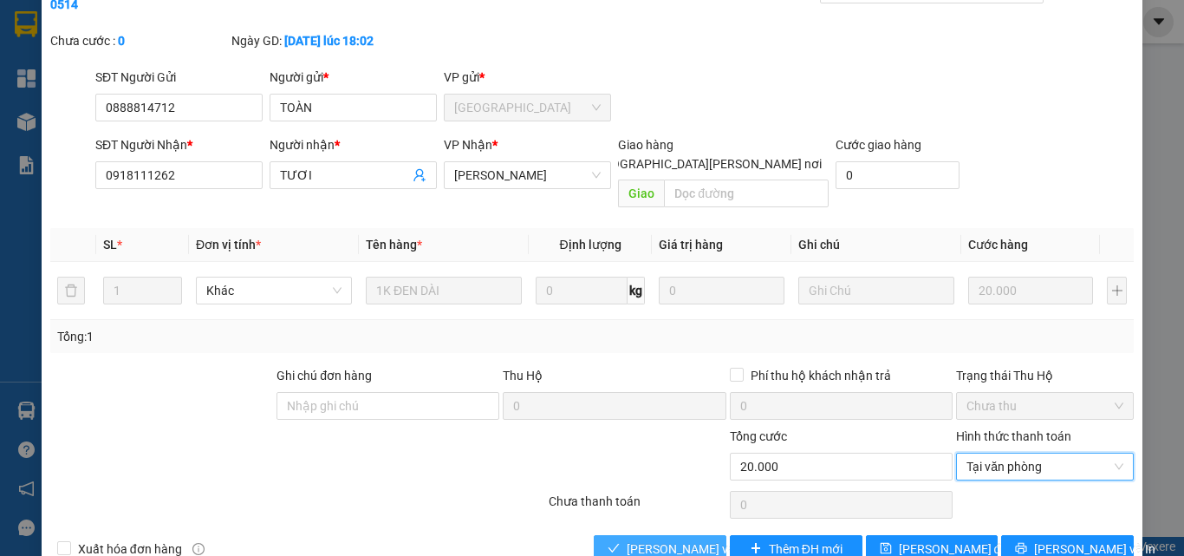
click at [655, 535] on button "[PERSON_NAME] và [PERSON_NAME] hàng" at bounding box center [660, 549] width 133 height 28
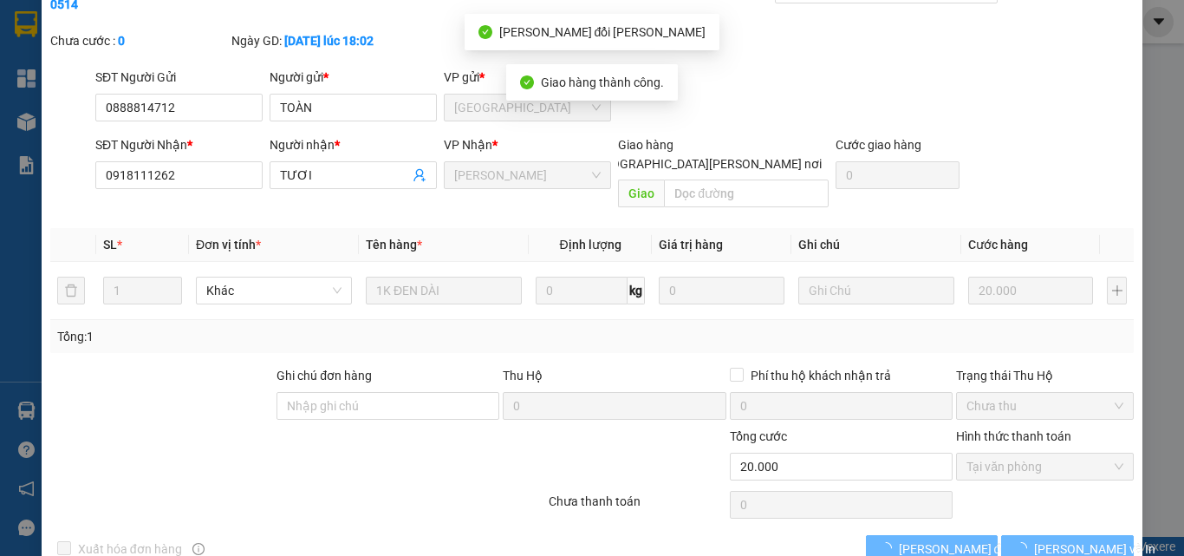
scroll to position [0, 0]
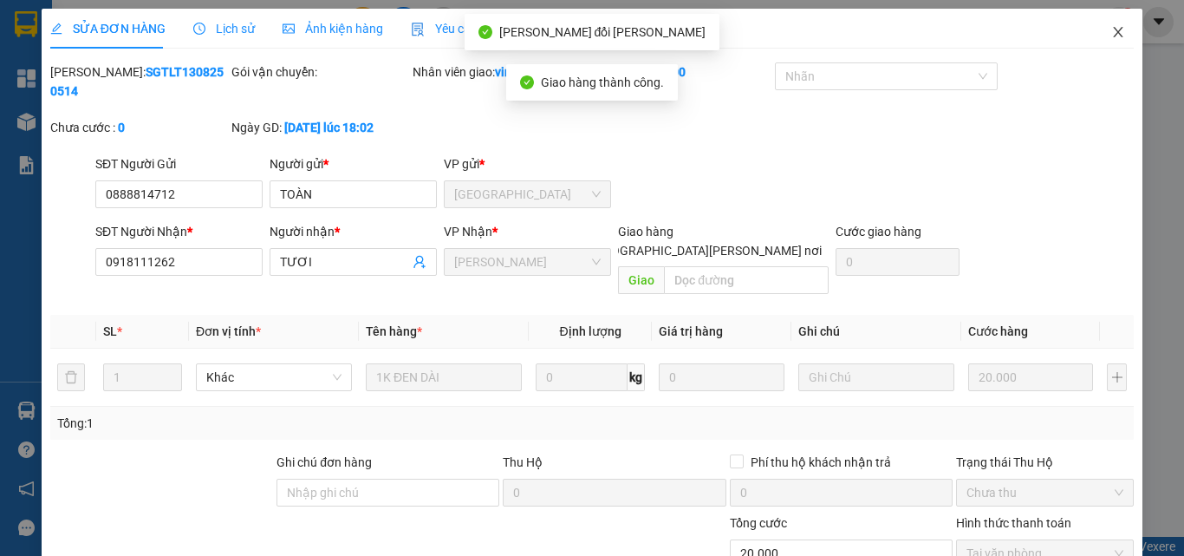
click at [1111, 31] on icon "close" at bounding box center [1118, 32] width 14 height 14
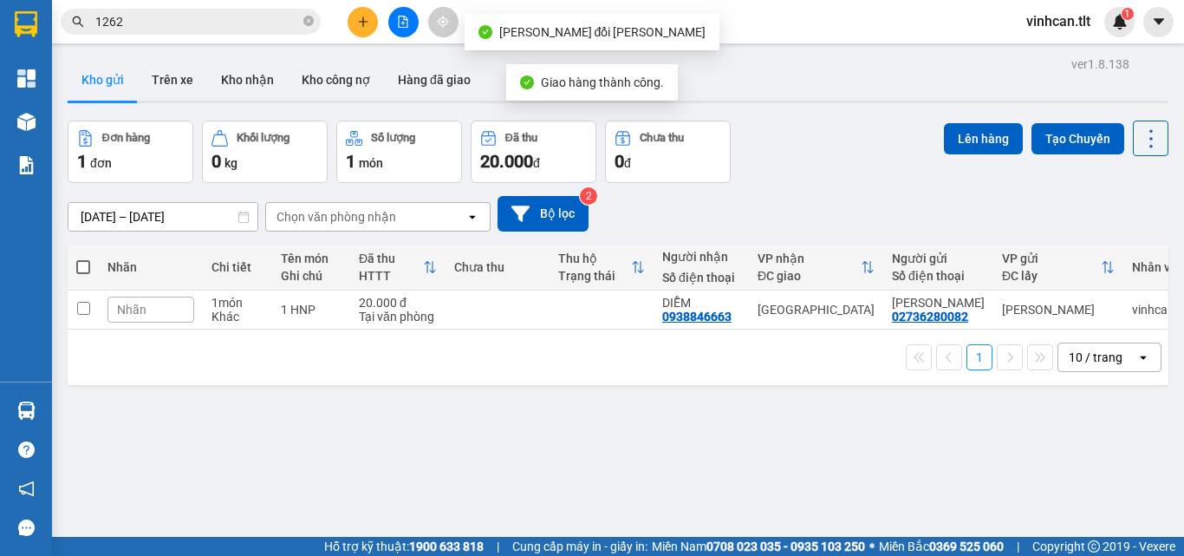
click at [231, 23] on input "1262" at bounding box center [197, 21] width 205 height 19
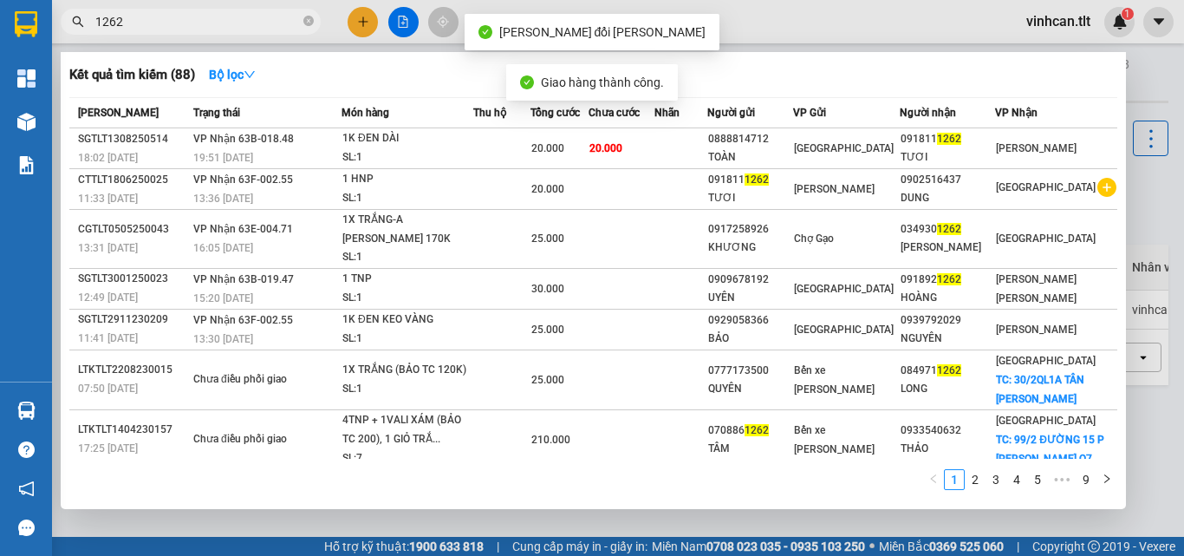
click at [231, 23] on input "1262" at bounding box center [197, 21] width 205 height 19
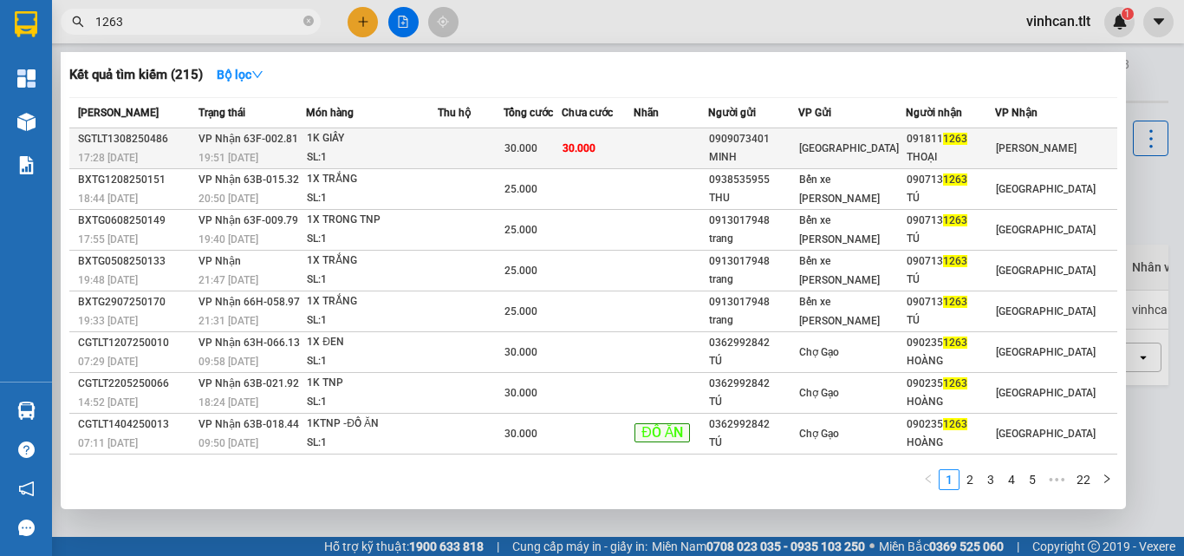
type input "1263"
click at [366, 138] on div "1K GIẤY" at bounding box center [372, 138] width 130 height 19
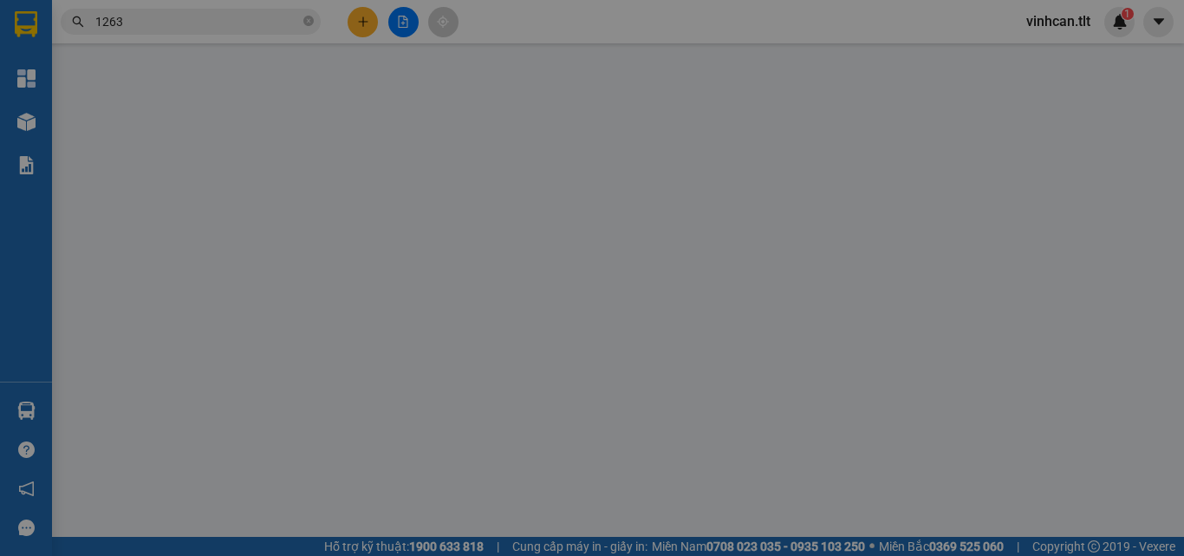
type input "0909073401"
type input "MINH"
type input "0918111263"
type input "THOẠI"
type input "30.000"
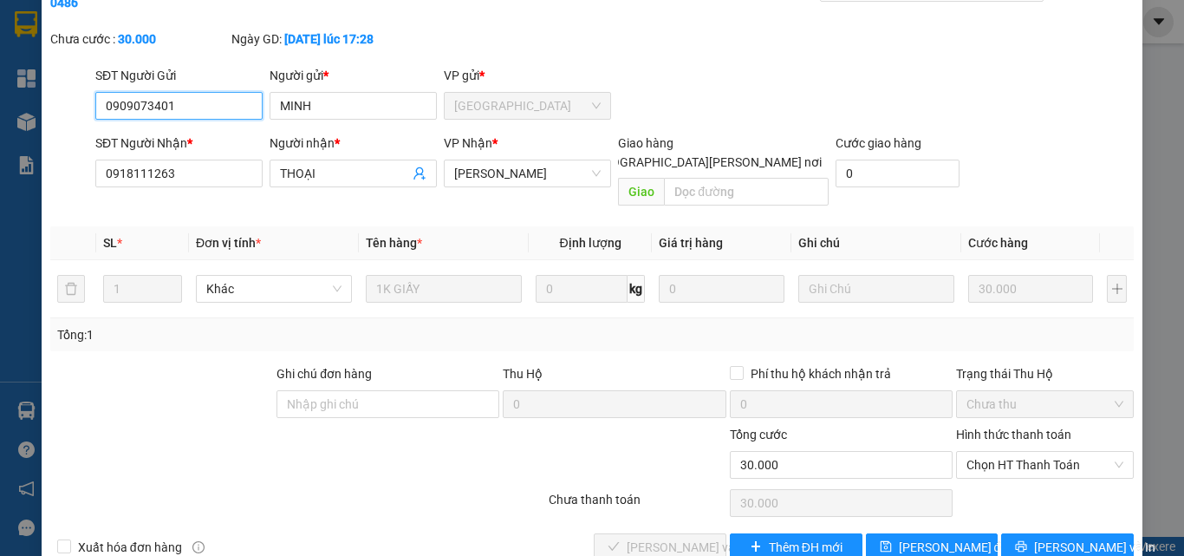
scroll to position [89, 0]
click at [1034, 451] on span "Chọn HT Thanh Toán" at bounding box center [1045, 464] width 157 height 26
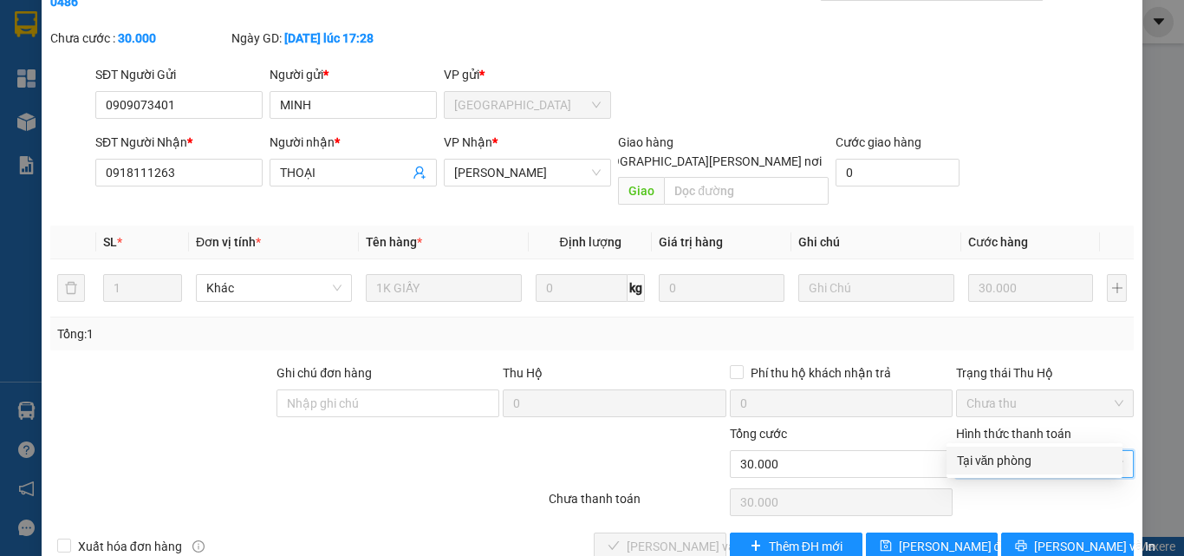
click at [1019, 466] on div "Tại văn phòng" at bounding box center [1034, 460] width 155 height 19
type input "0"
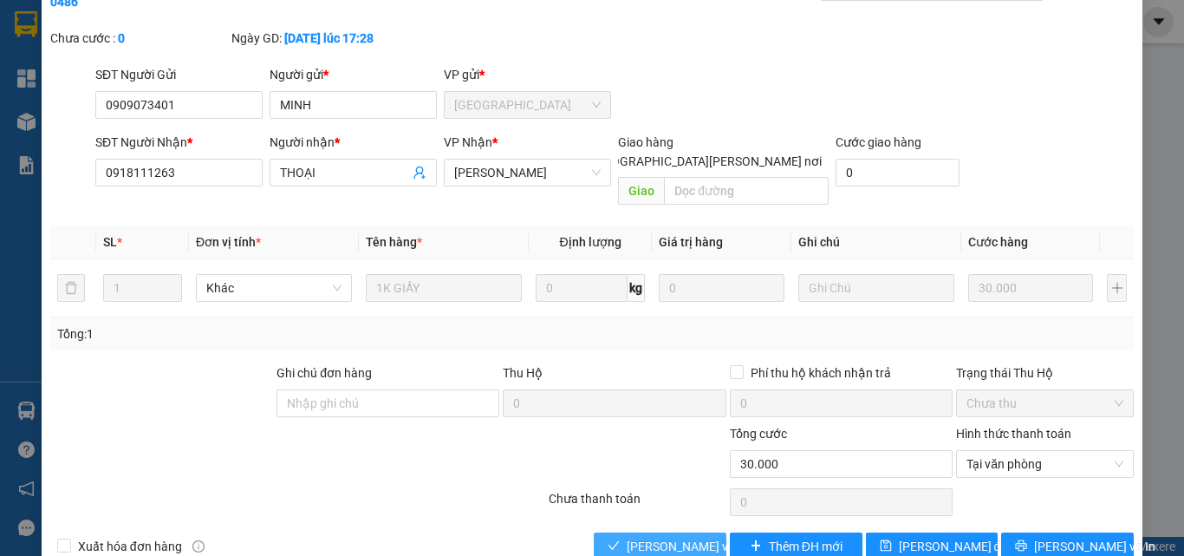
click at [678, 537] on span "[PERSON_NAME] và [PERSON_NAME] hàng" at bounding box center [744, 546] width 234 height 19
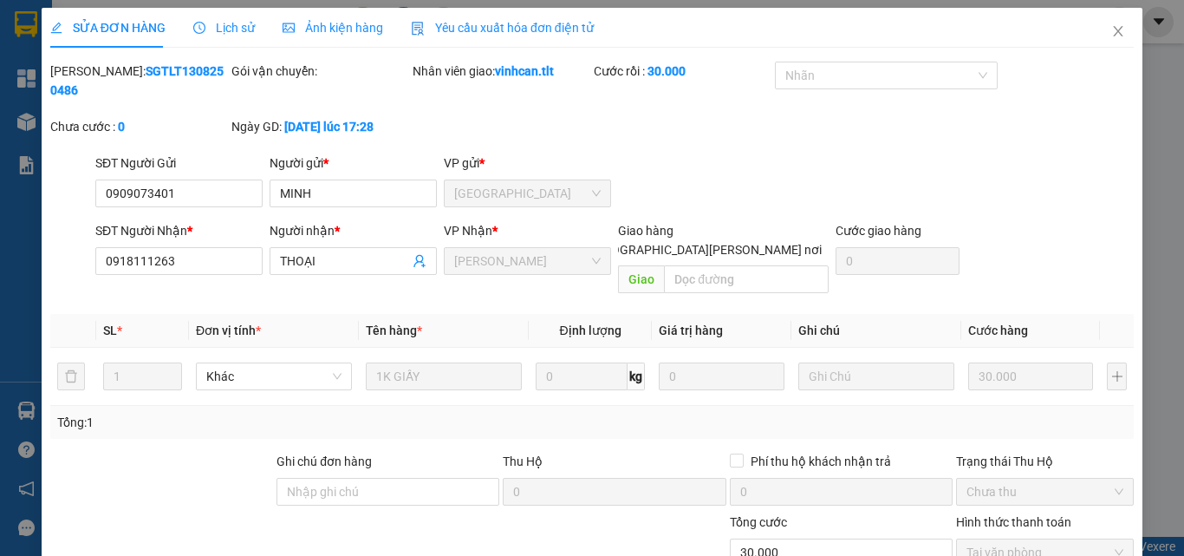
scroll to position [0, 0]
click at [1111, 27] on icon "close" at bounding box center [1118, 32] width 14 height 14
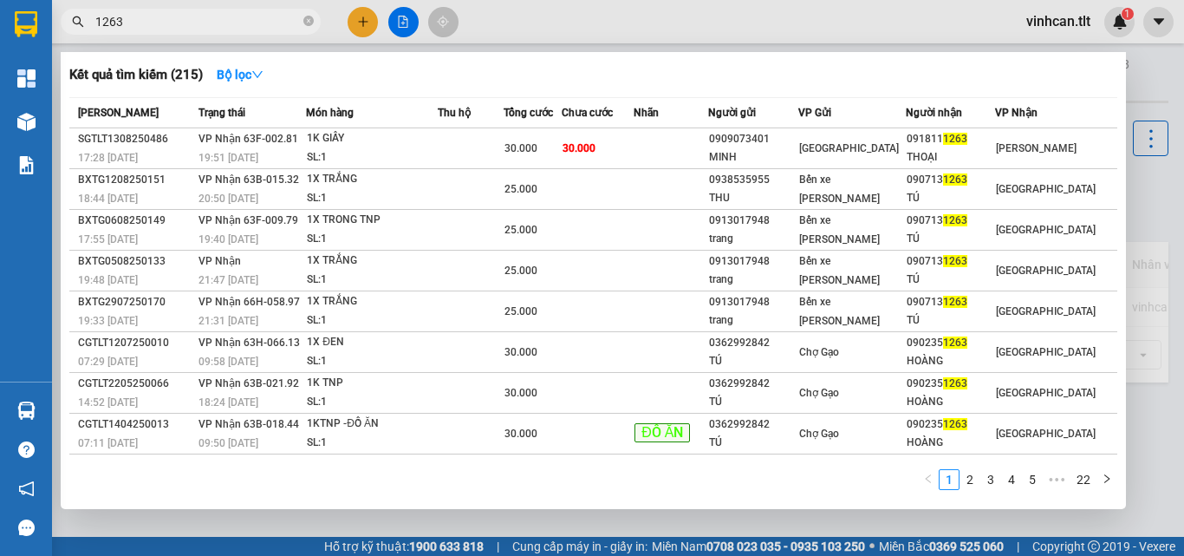
click at [235, 24] on input "1263" at bounding box center [197, 21] width 205 height 19
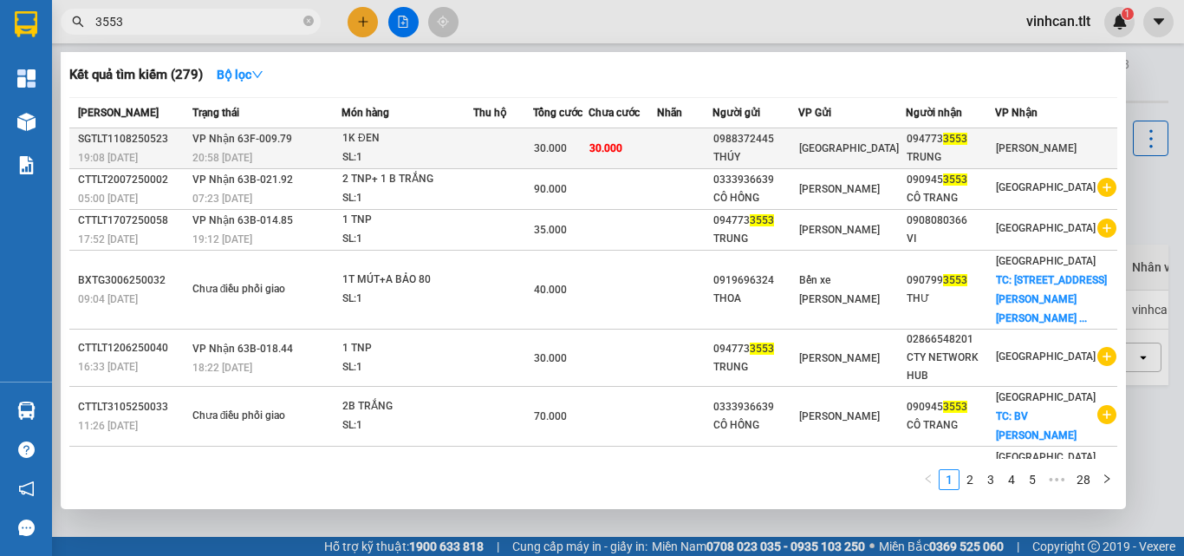
type input "3553"
click at [458, 146] on div "1K ĐEN" at bounding box center [407, 138] width 130 height 19
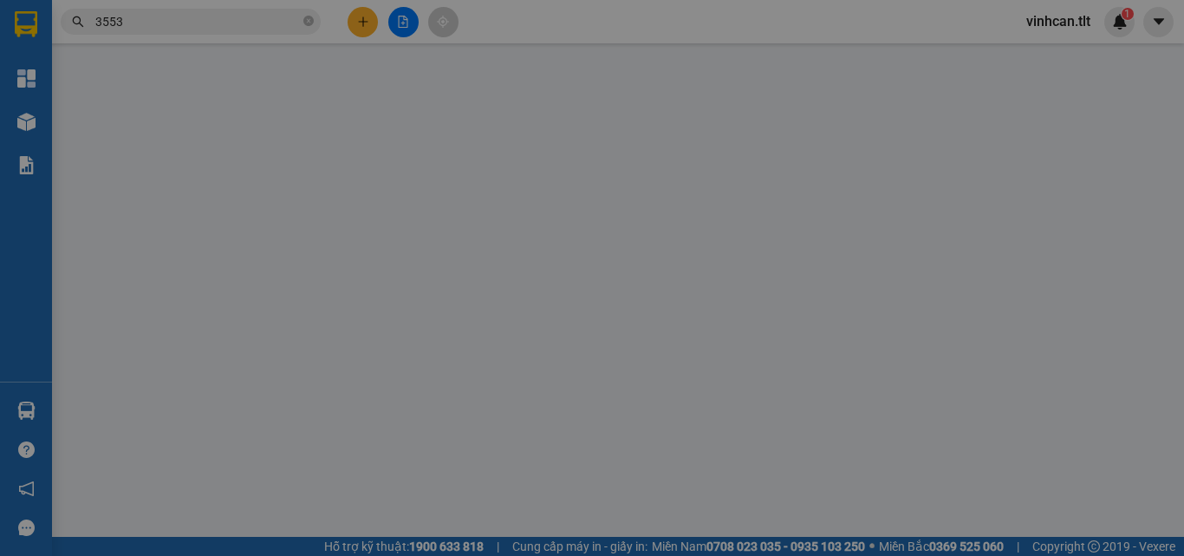
type input "0988372445"
type input "THÚY"
type input "0947733553"
type input "TRUNG"
type input "30.000"
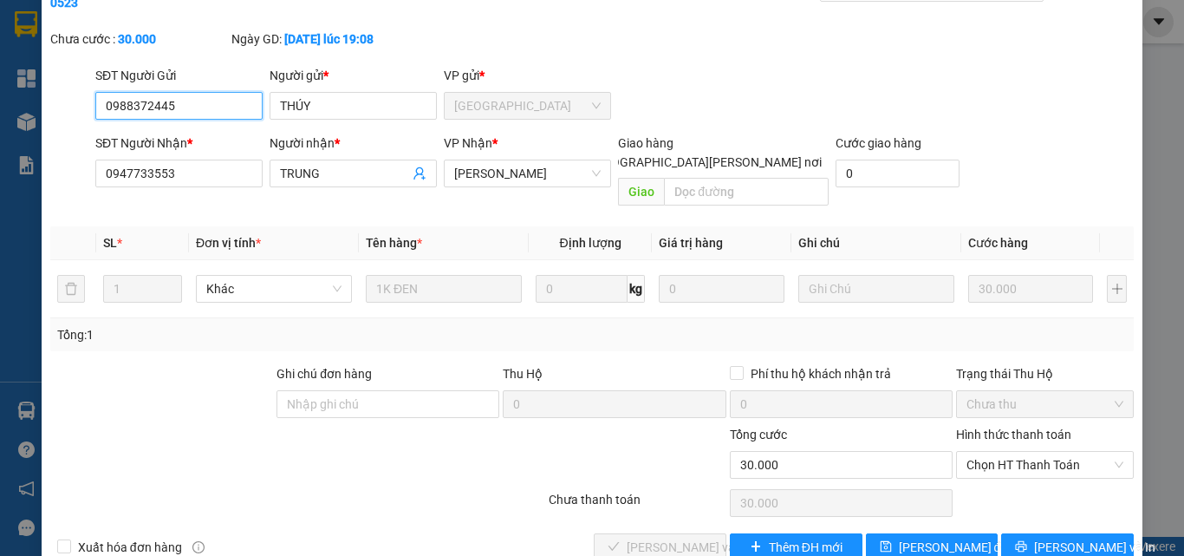
scroll to position [89, 0]
click at [998, 451] on span "Chọn HT Thanh Toán" at bounding box center [1045, 464] width 157 height 26
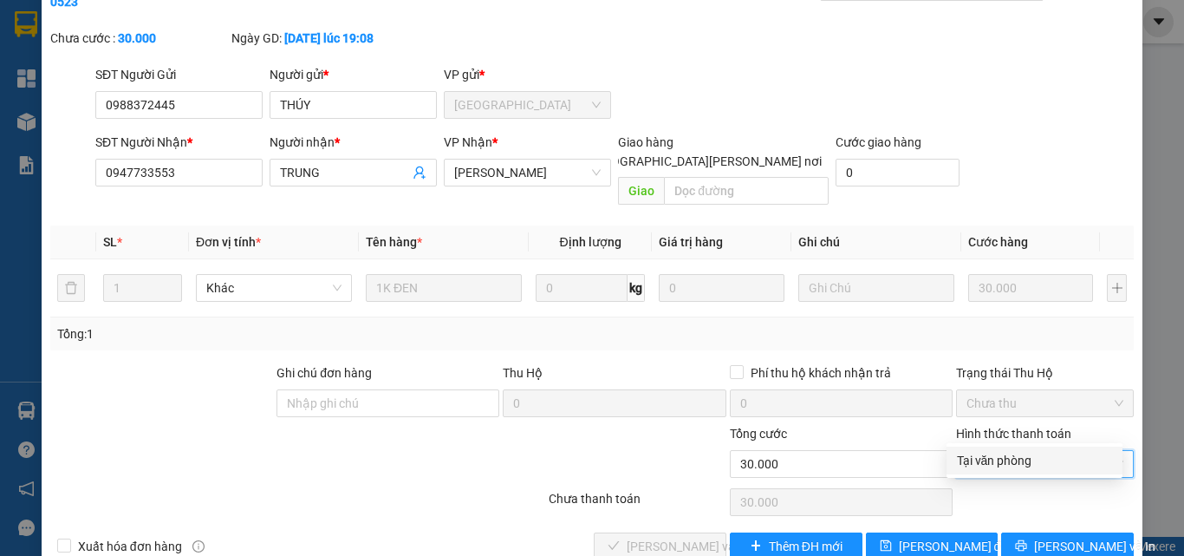
click at [991, 454] on div "Tại văn phòng" at bounding box center [1034, 460] width 155 height 19
type input "0"
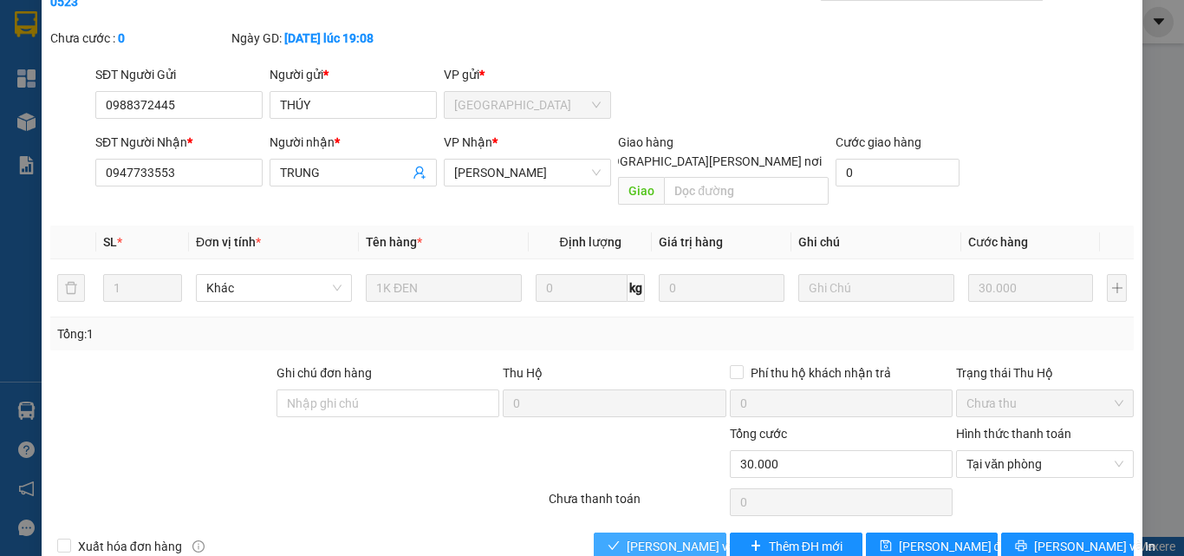
click at [684, 494] on div "Total Paid Fee 0 Total UnPaid Fee 30.000 Cash Collection Total Fee Mã ĐH: SGTLT…" at bounding box center [592, 266] width 1084 height 587
click at [684, 532] on button "[PERSON_NAME] và [PERSON_NAME] hàng" at bounding box center [660, 546] width 133 height 28
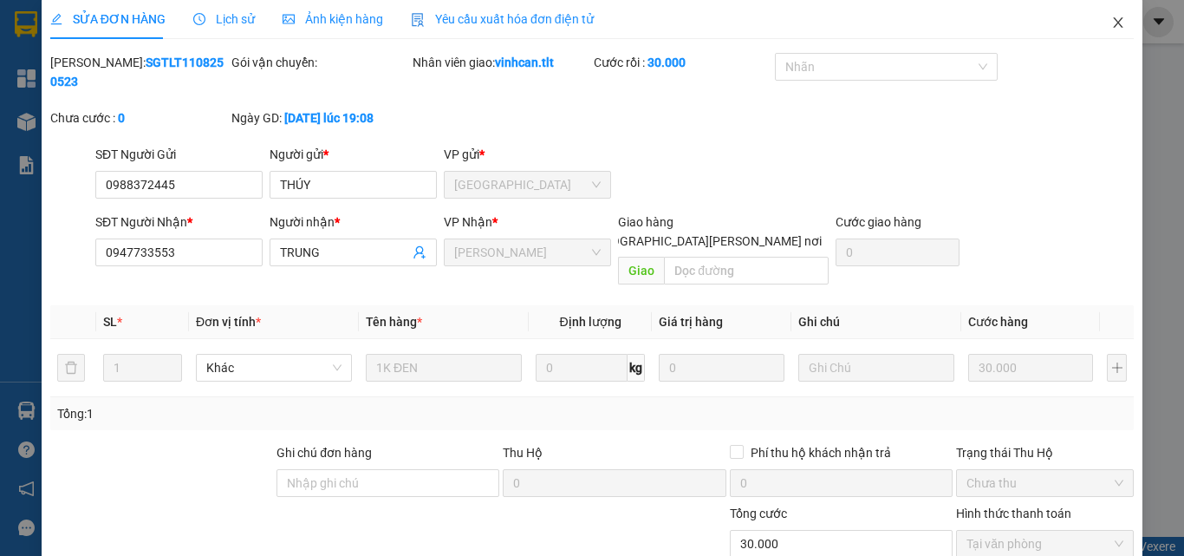
scroll to position [0, 0]
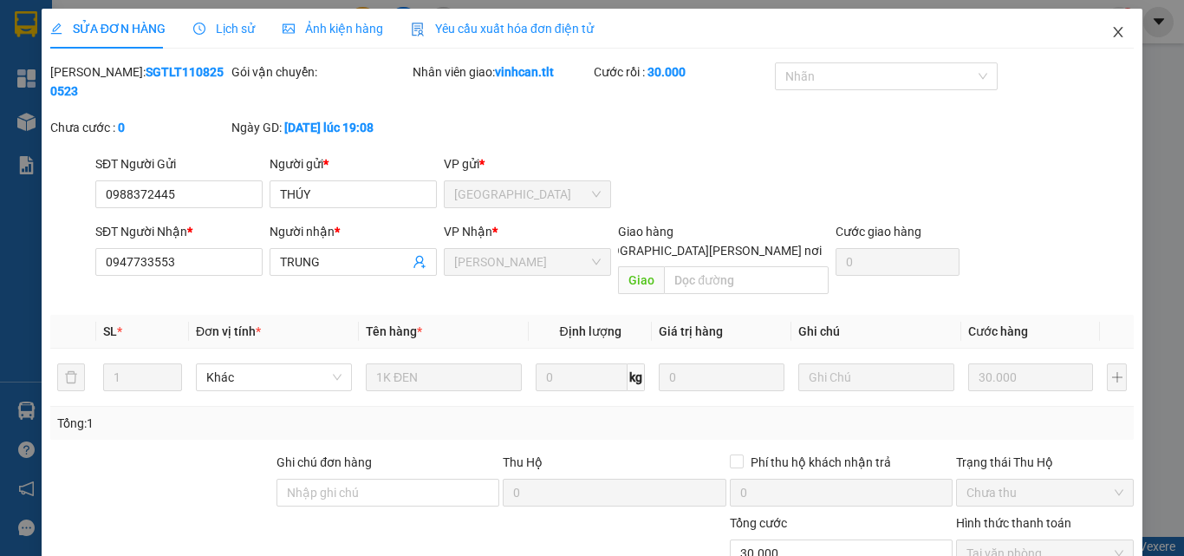
click at [1105, 18] on span "Close" at bounding box center [1118, 33] width 49 height 49
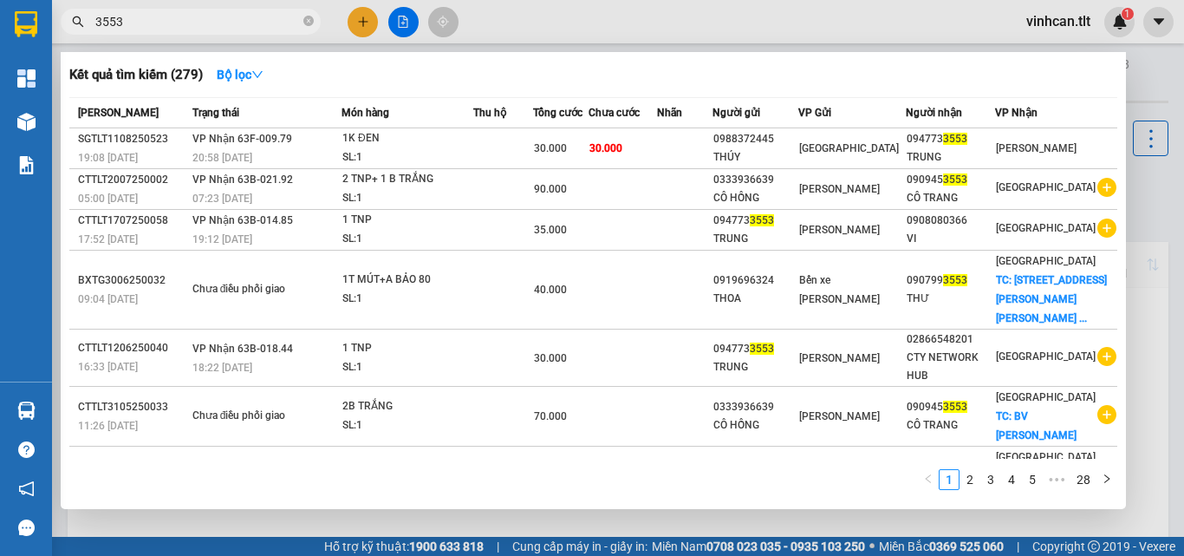
click at [190, 19] on input "3553" at bounding box center [197, 21] width 205 height 19
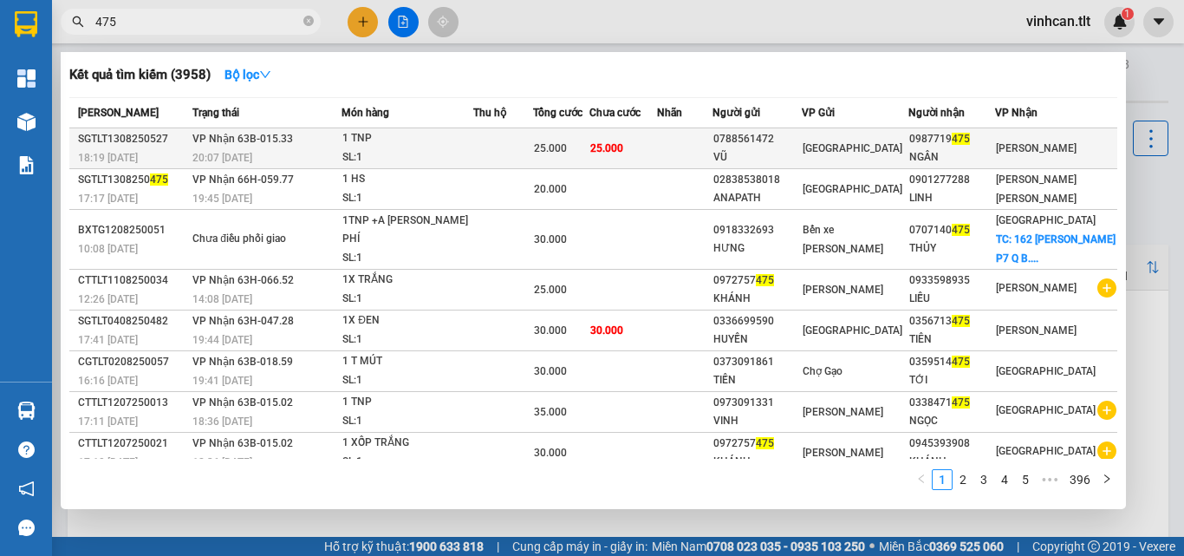
type input "475"
click at [331, 154] on div "20:07 [DATE]" at bounding box center [266, 157] width 148 height 19
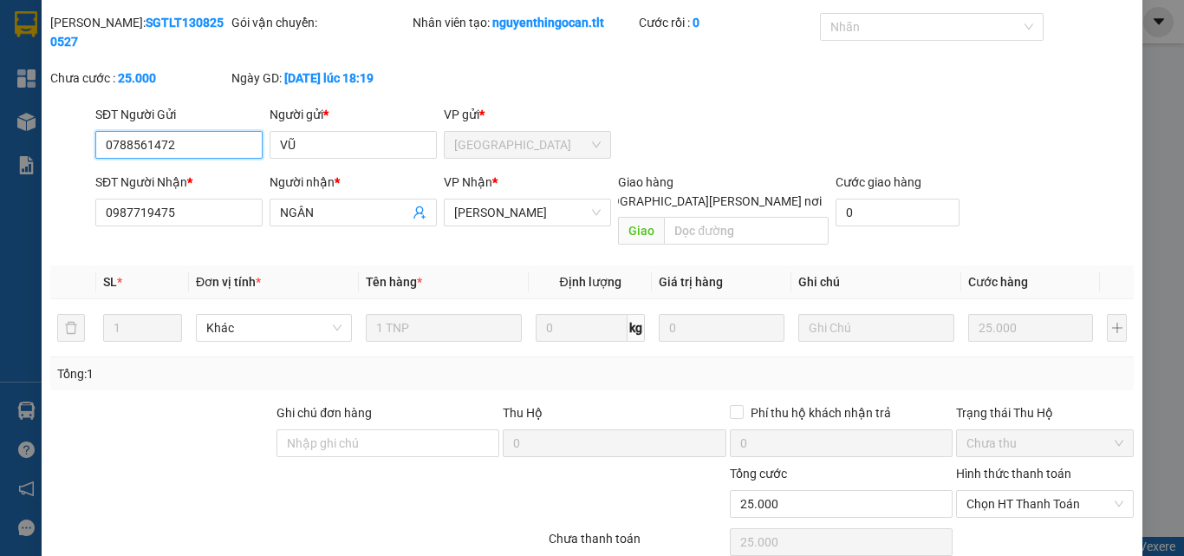
scroll to position [89, 0]
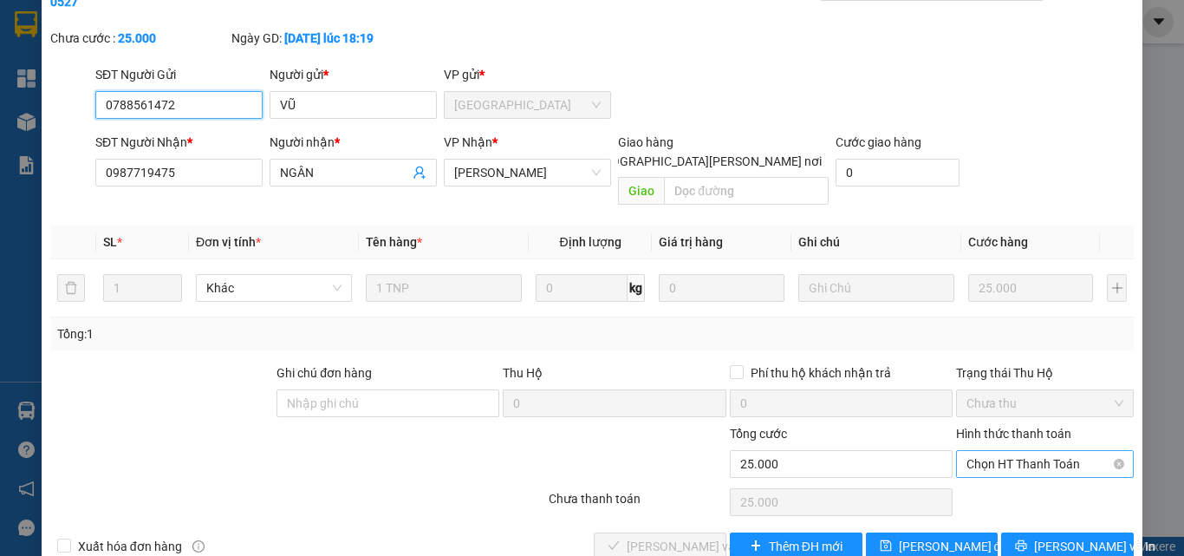
click at [1039, 451] on span "Chọn HT Thanh Toán" at bounding box center [1045, 464] width 157 height 26
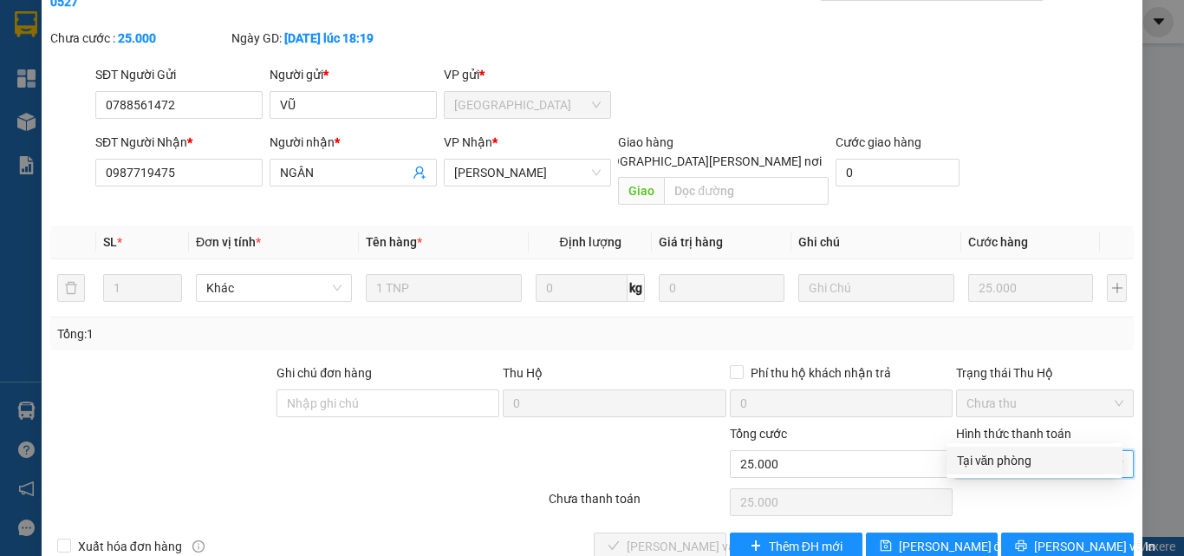
click at [990, 453] on div "Tại văn phòng" at bounding box center [1034, 460] width 155 height 19
type input "0"
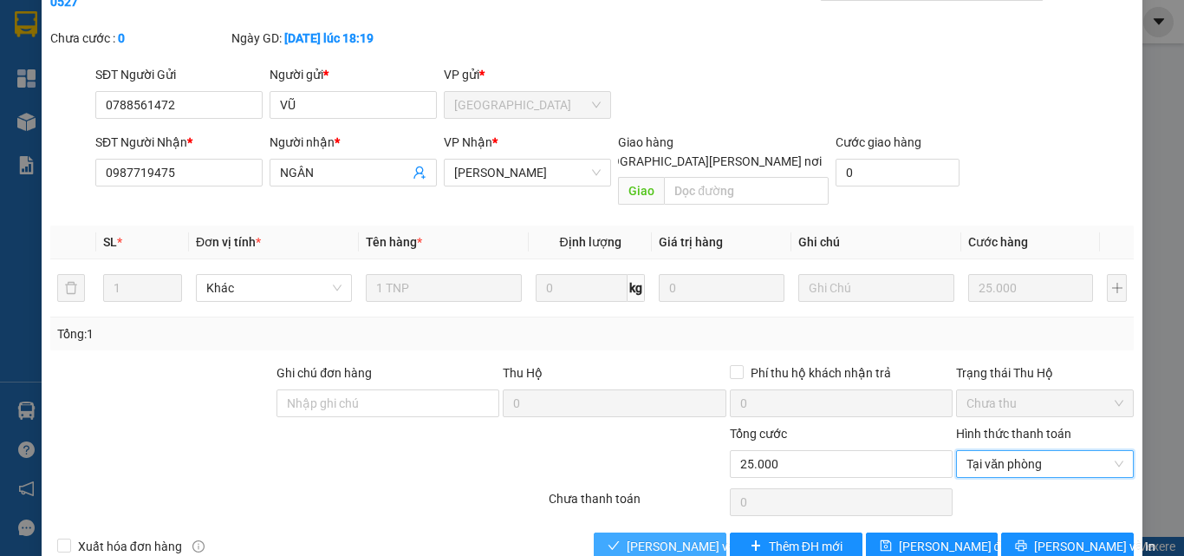
click at [668, 532] on button "[PERSON_NAME] và [PERSON_NAME] hàng" at bounding box center [660, 546] width 133 height 28
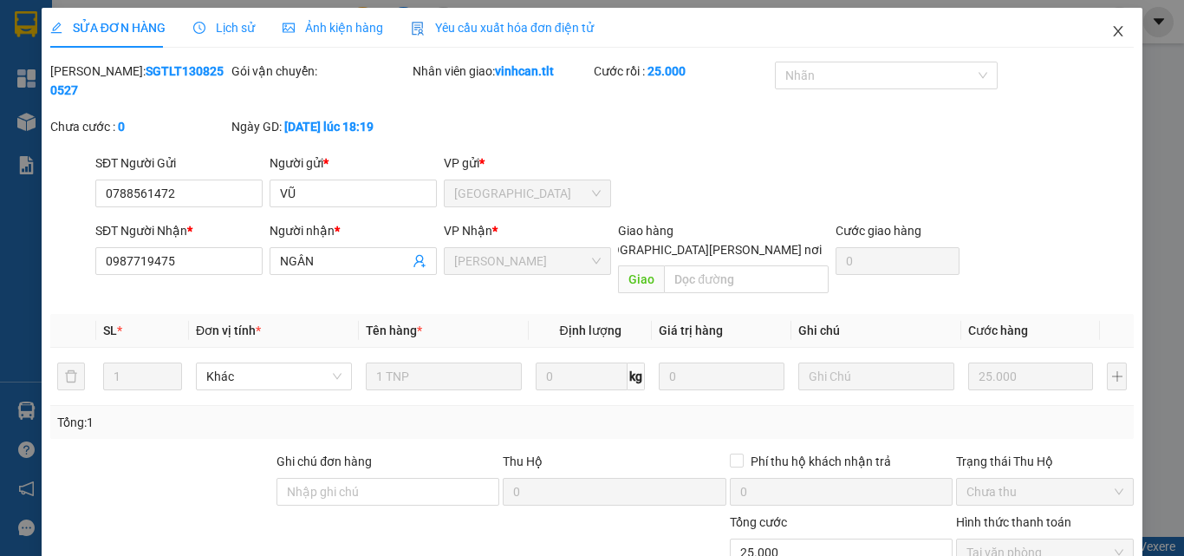
scroll to position [0, 0]
click at [1110, 44] on span "Close" at bounding box center [1118, 33] width 49 height 49
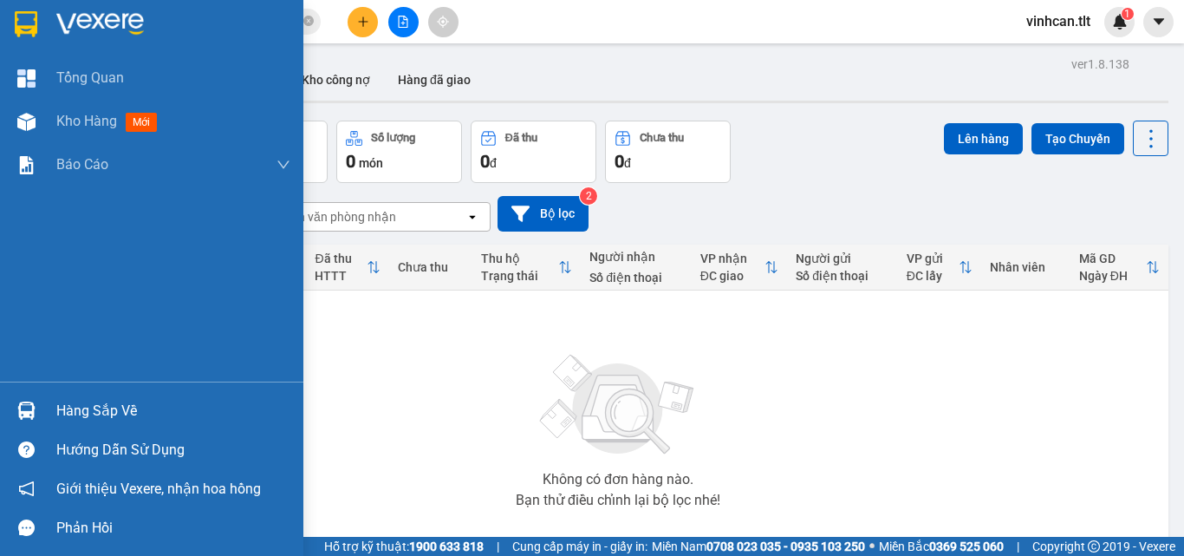
click at [26, 396] on div at bounding box center [26, 410] width 30 height 30
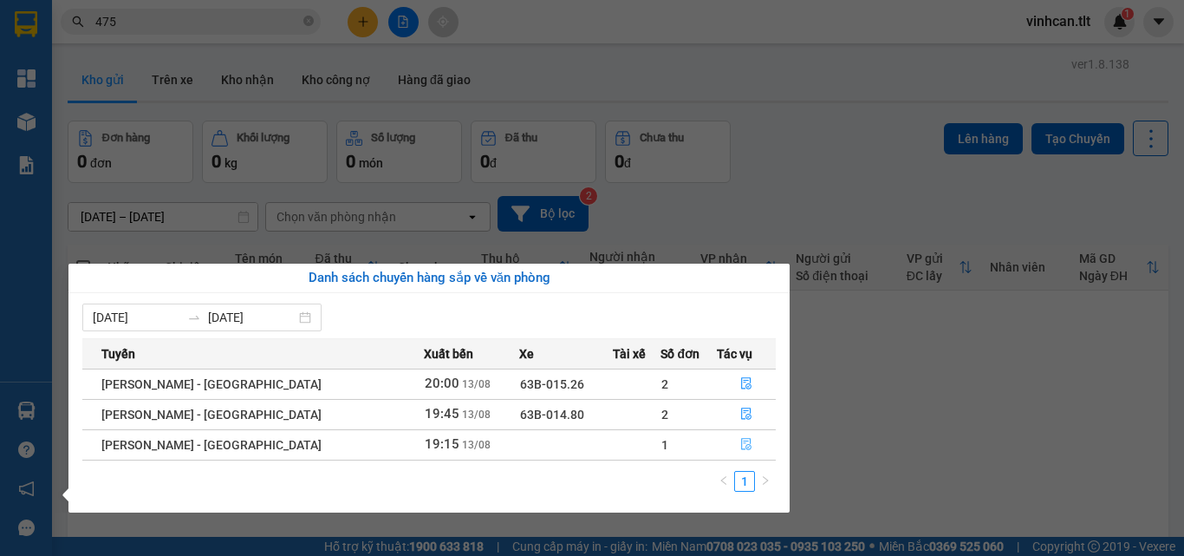
click at [732, 434] on button "button" at bounding box center [746, 445] width 57 height 28
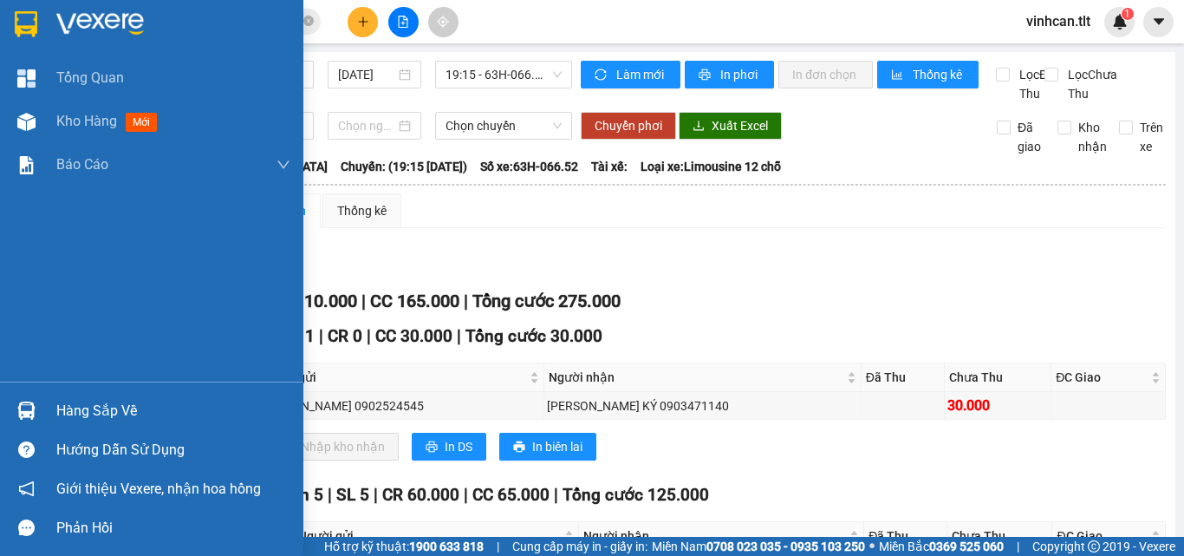
click at [20, 407] on img at bounding box center [26, 410] width 18 height 18
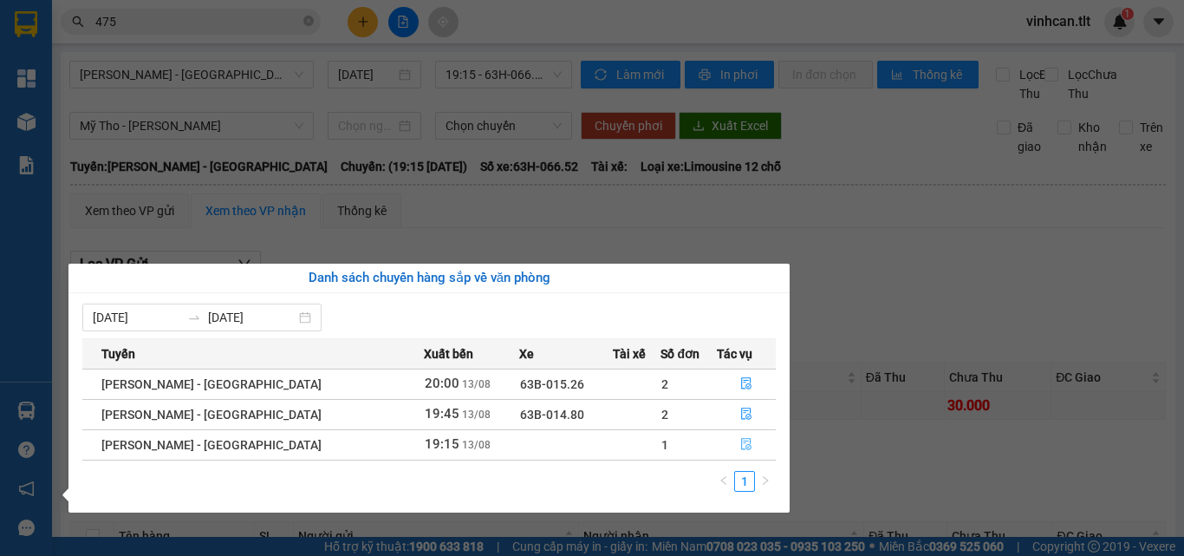
click at [726, 441] on button "button" at bounding box center [746, 445] width 57 height 28
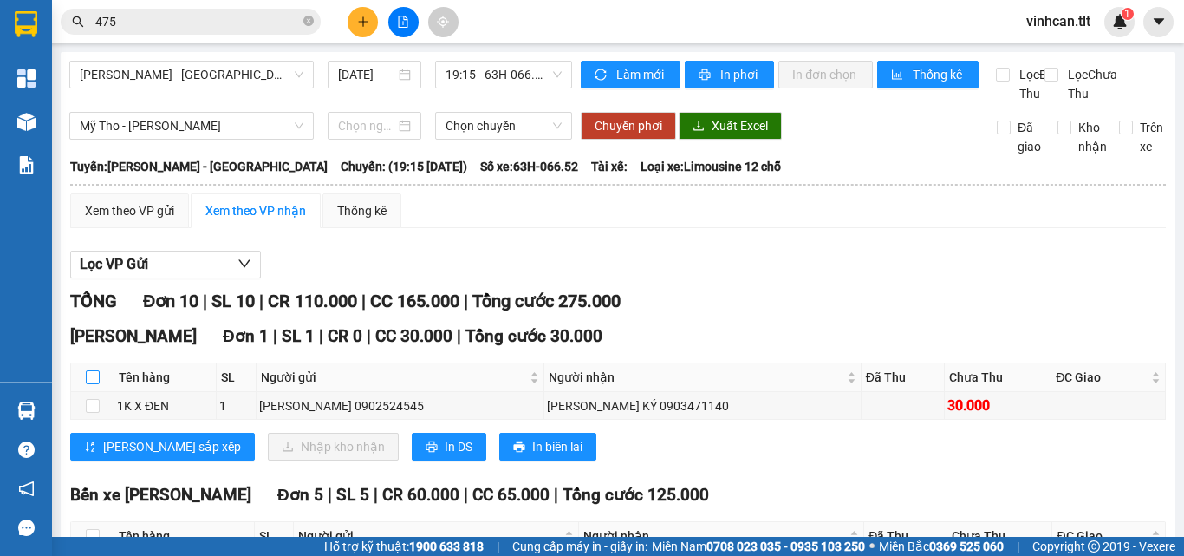
click at [99, 392] on th at bounding box center [92, 377] width 43 height 29
click at [93, 384] on input "checkbox" at bounding box center [93, 377] width 14 height 14
checkbox input "true"
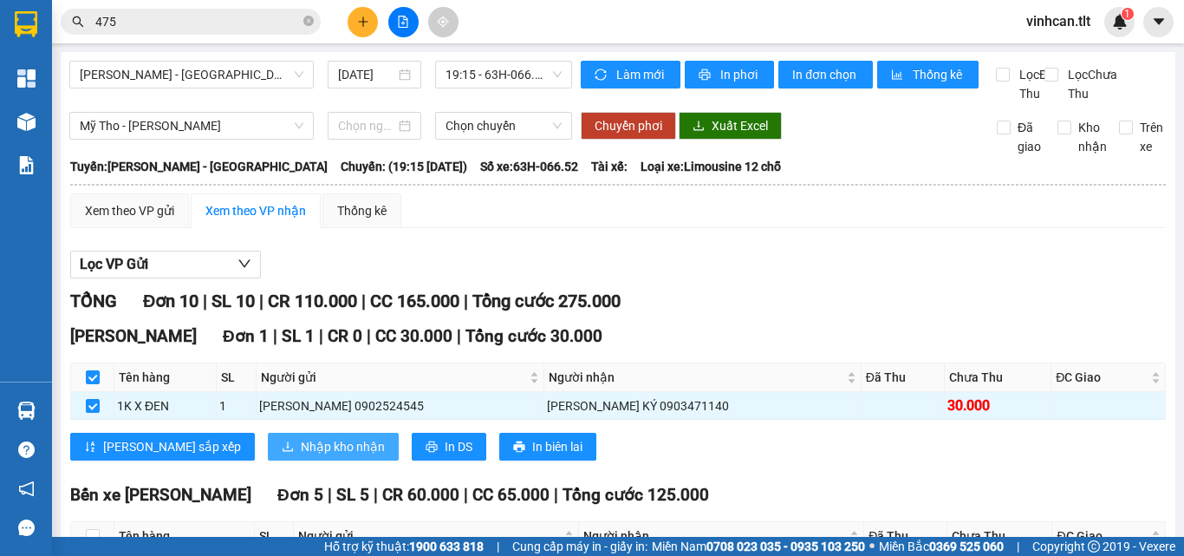
click at [301, 456] on span "Nhập kho nhận" at bounding box center [343, 446] width 84 height 19
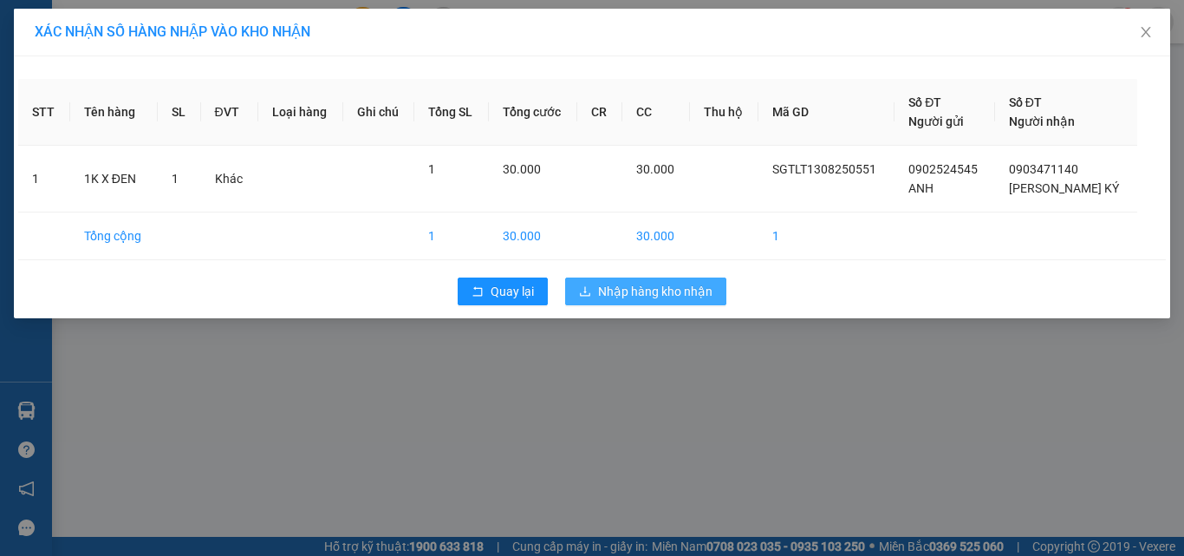
click at [683, 293] on span "Nhập hàng kho nhận" at bounding box center [655, 291] width 114 height 19
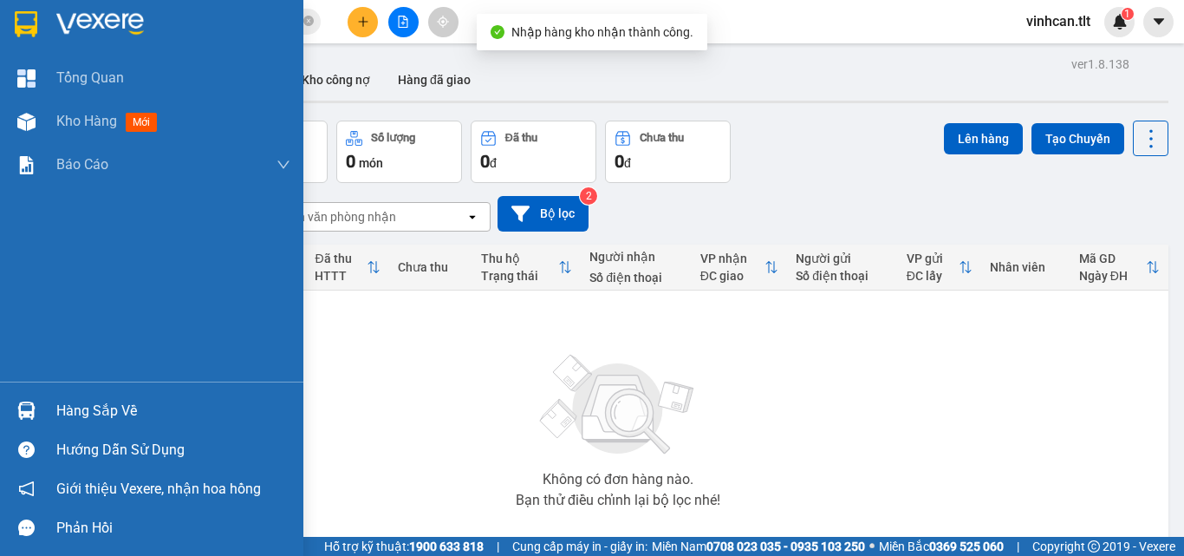
click at [19, 407] on img at bounding box center [26, 410] width 18 height 18
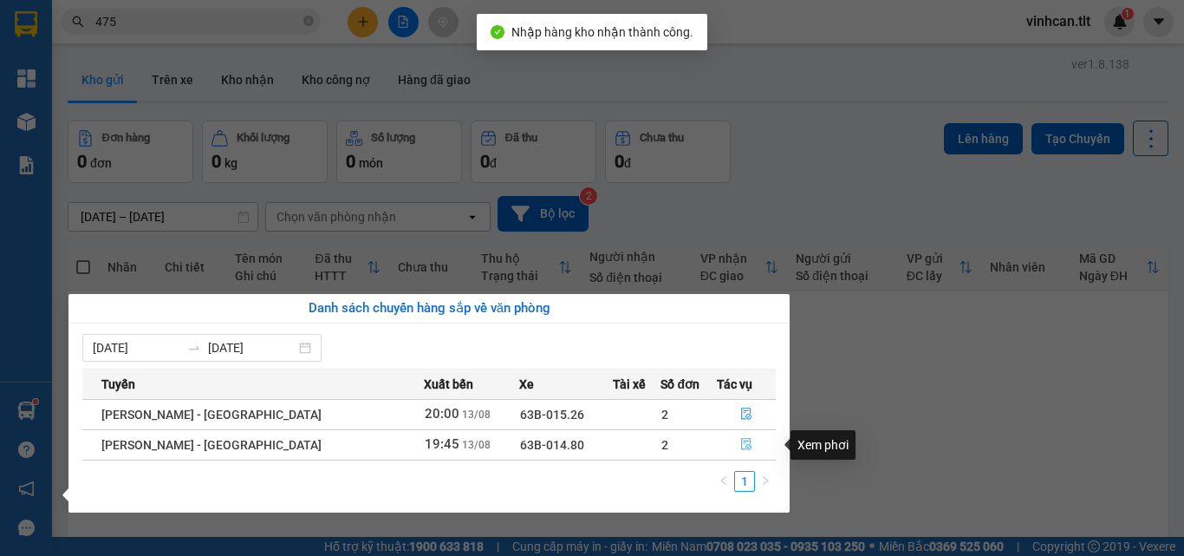
click at [740, 441] on icon "file-done" at bounding box center [746, 444] width 12 height 12
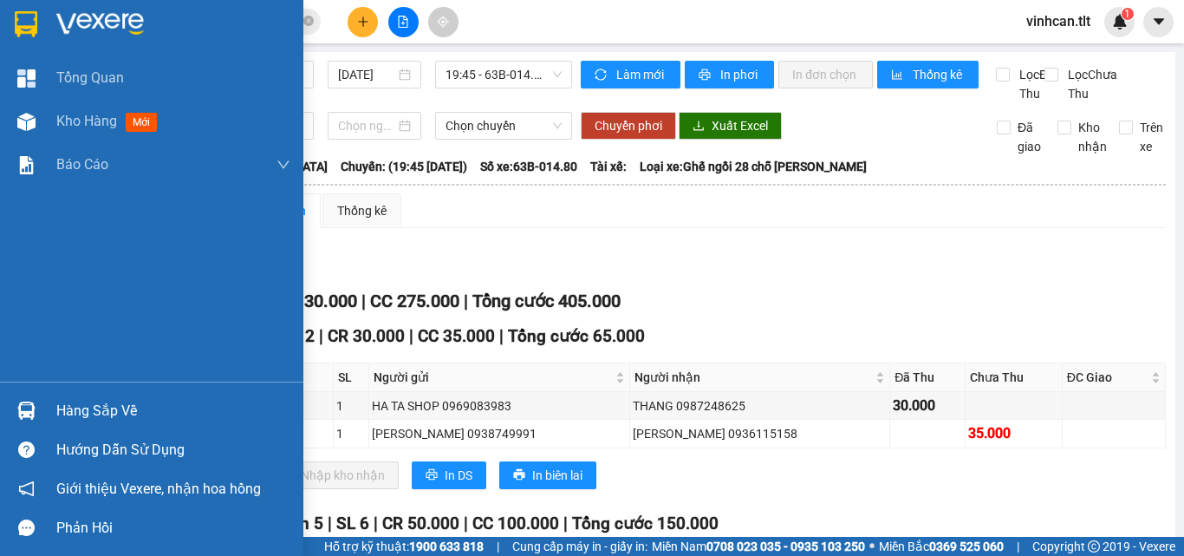
click at [29, 397] on div at bounding box center [26, 410] width 30 height 30
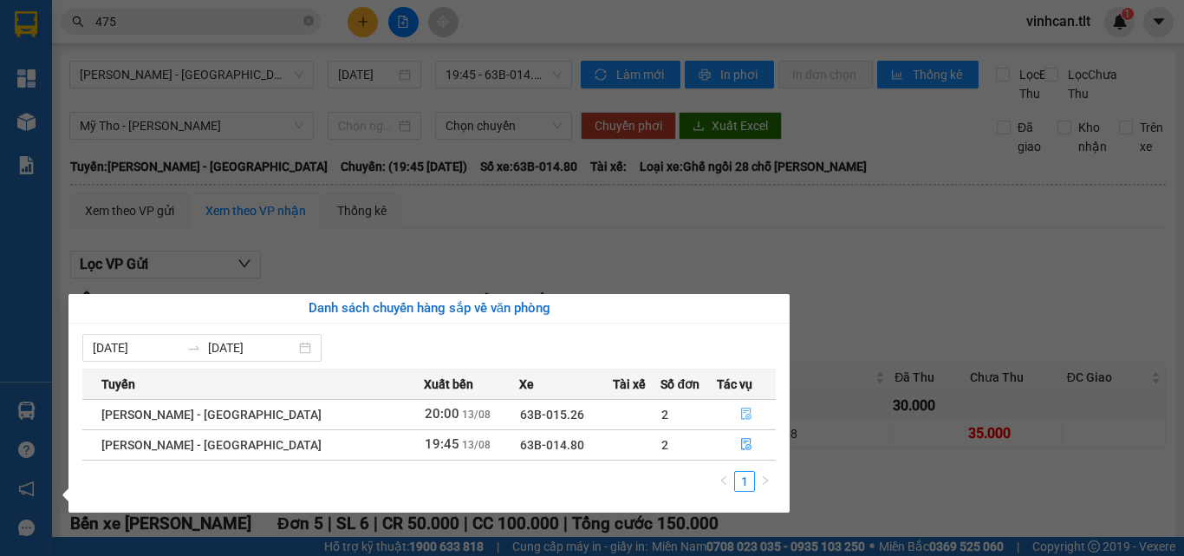
click at [719, 407] on button "button" at bounding box center [746, 415] width 57 height 28
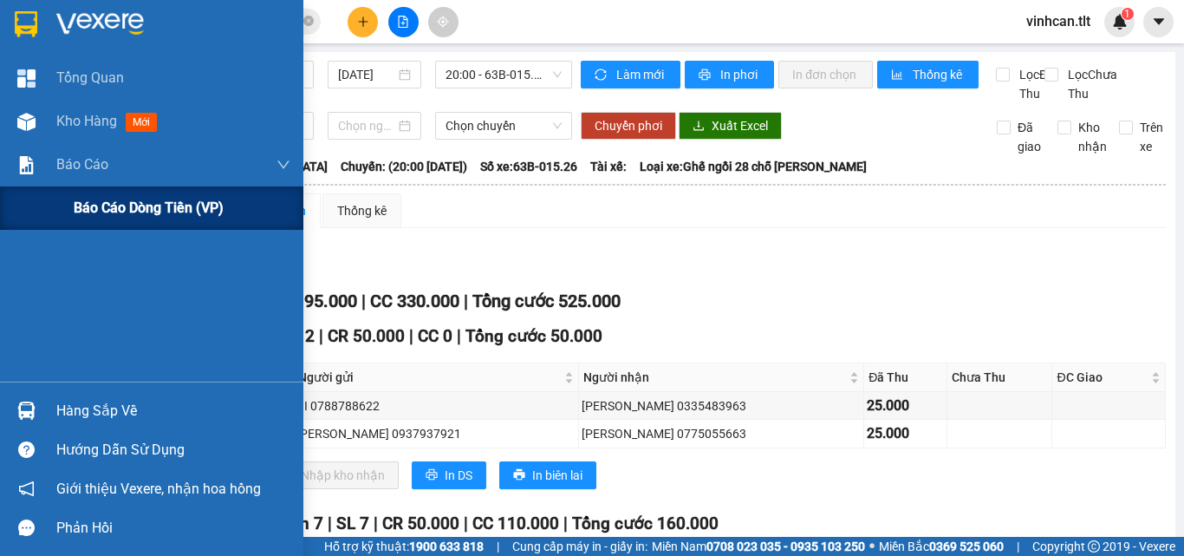
click at [162, 194] on div "Báo cáo dòng tiền (VP)" at bounding box center [182, 207] width 217 height 43
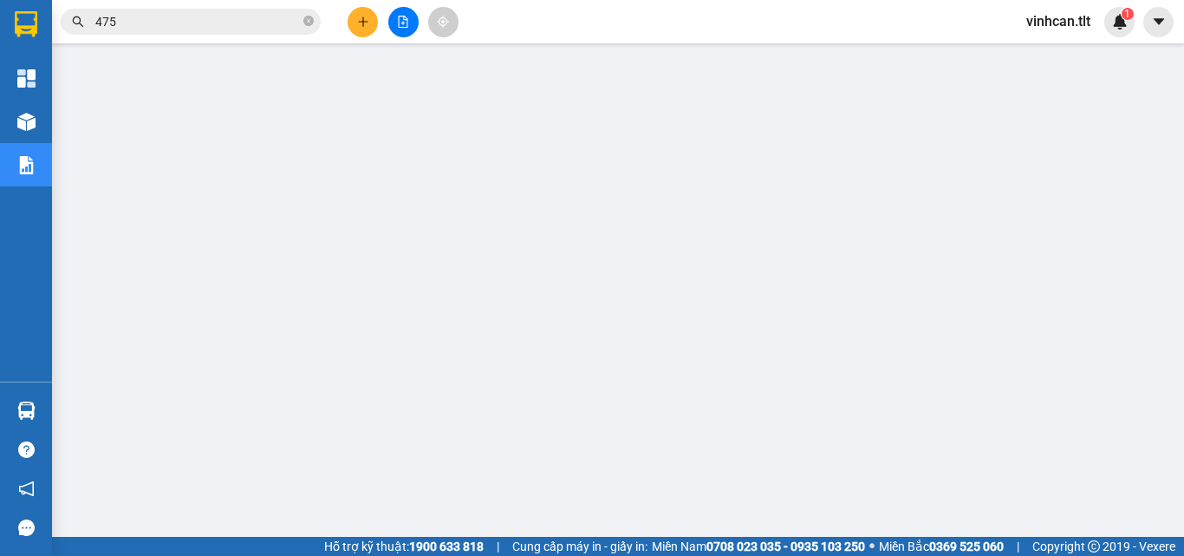
click at [192, 18] on input "475" at bounding box center [197, 21] width 205 height 19
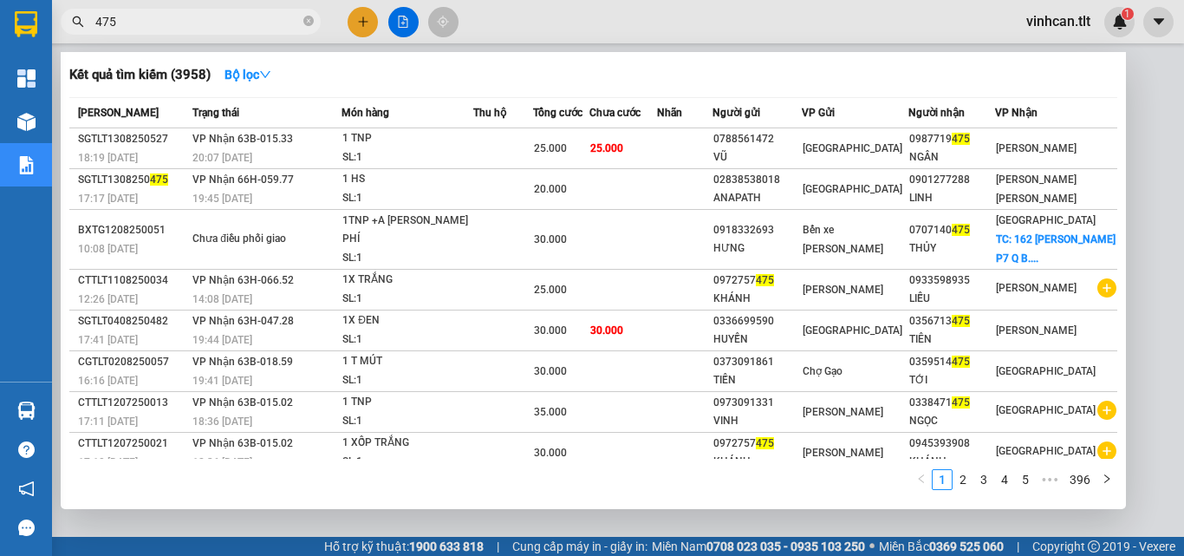
click at [192, 18] on input "475" at bounding box center [197, 21] width 205 height 19
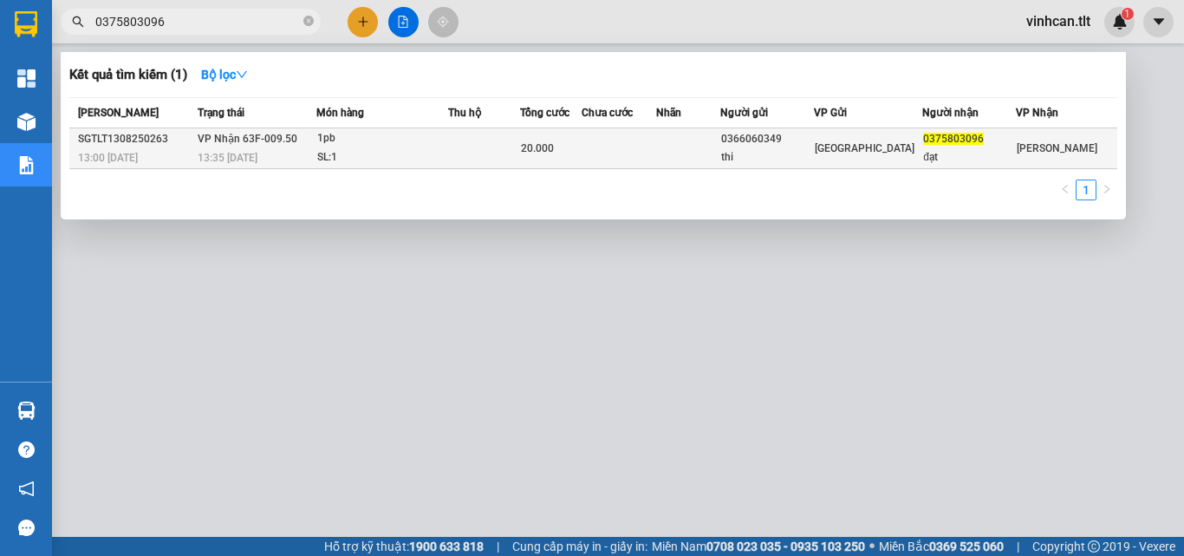
type input "0375803096"
click at [401, 149] on div "SL: 1" at bounding box center [382, 157] width 130 height 19
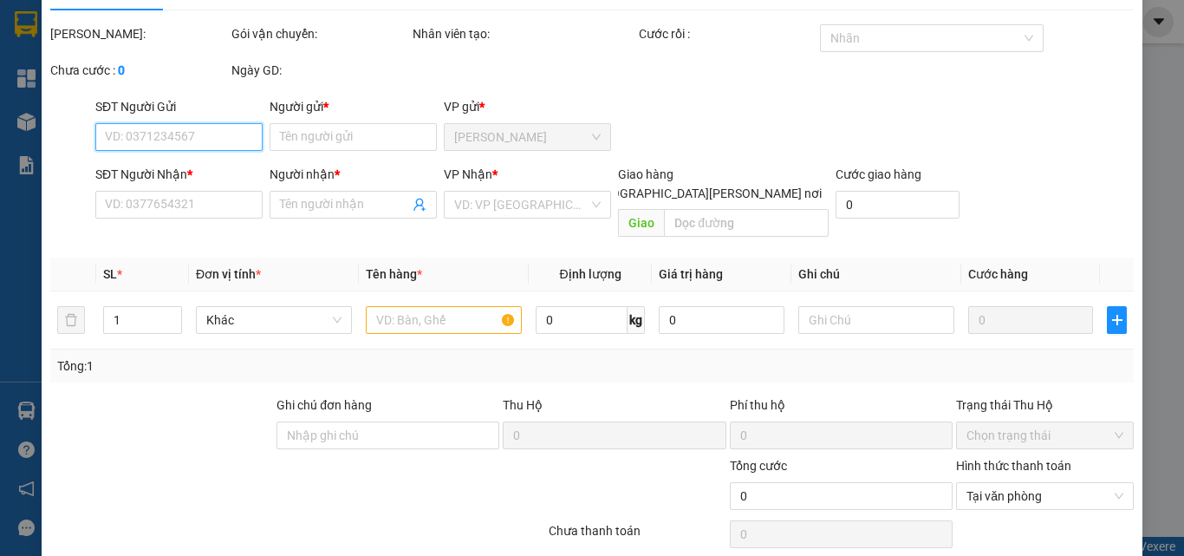
type input "0366060349"
type input "thi"
type input "0375803096"
type input "đạt"
type input "20.000"
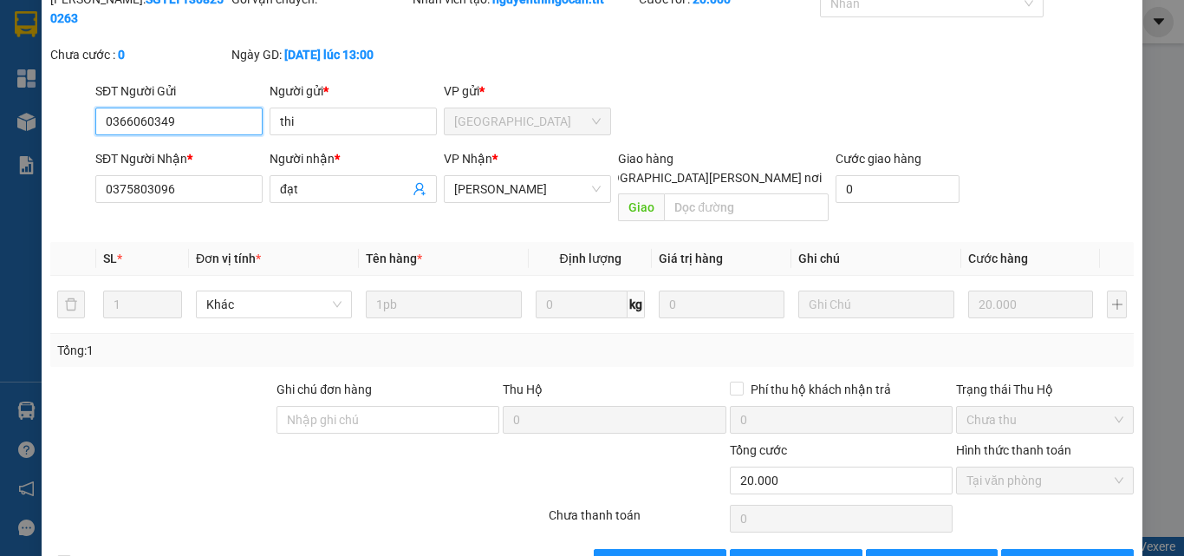
scroll to position [89, 0]
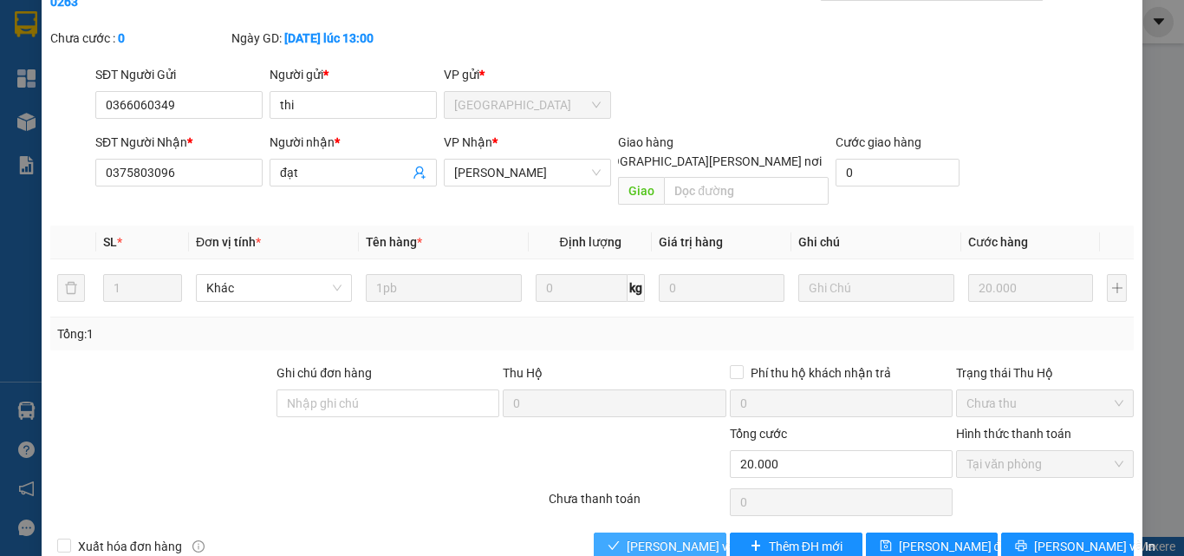
click at [653, 537] on span "[PERSON_NAME] và [PERSON_NAME] hàng" at bounding box center [744, 546] width 234 height 19
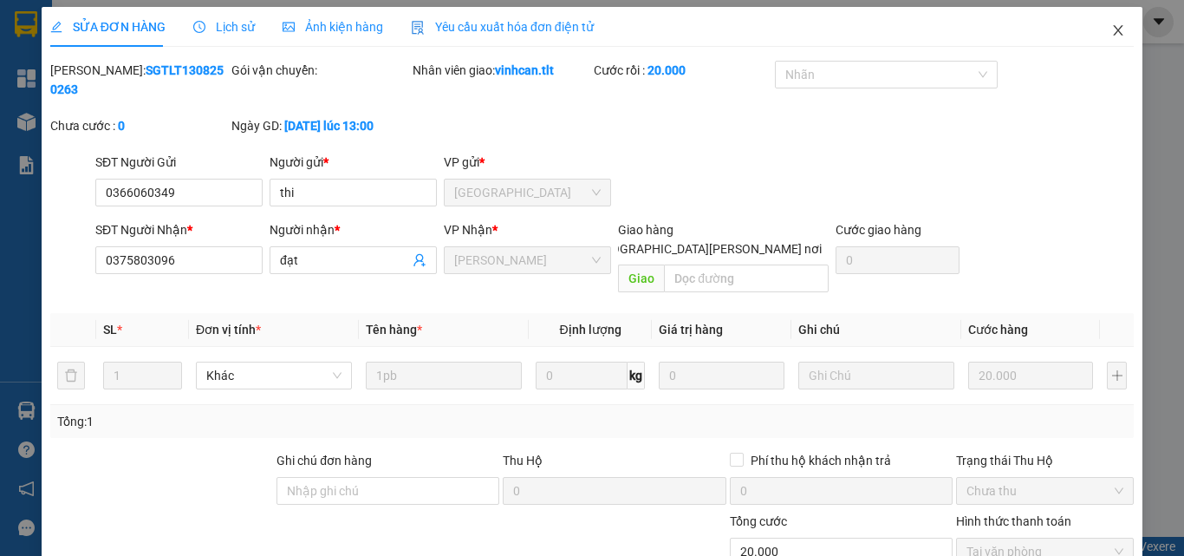
scroll to position [0, 0]
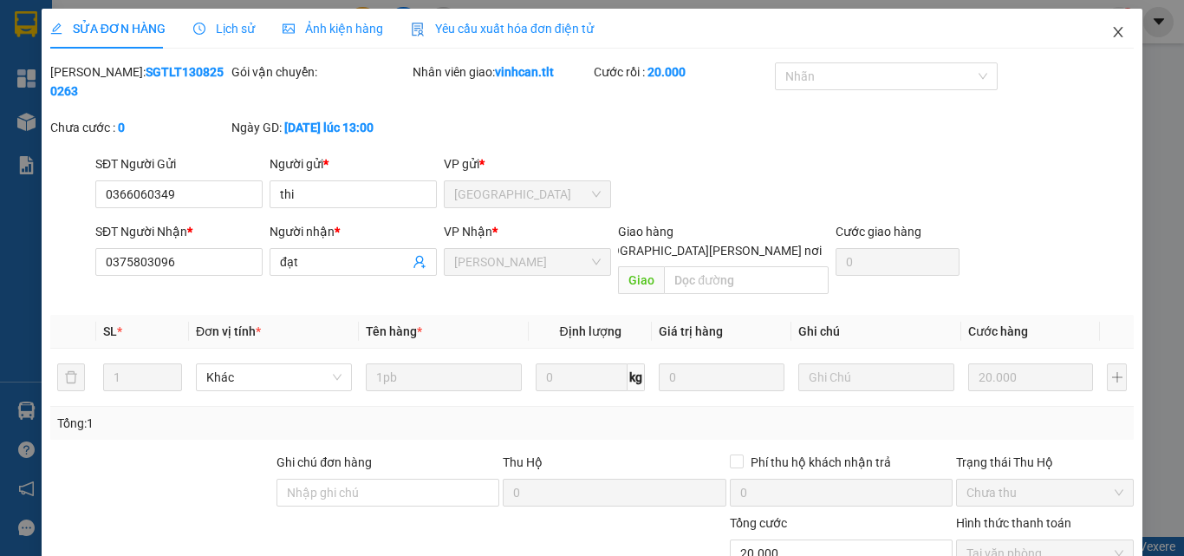
drag, startPoint x: 1111, startPoint y: 32, endPoint x: 1091, endPoint y: 38, distance: 20.8
click at [1111, 31] on icon "close" at bounding box center [1118, 32] width 14 height 14
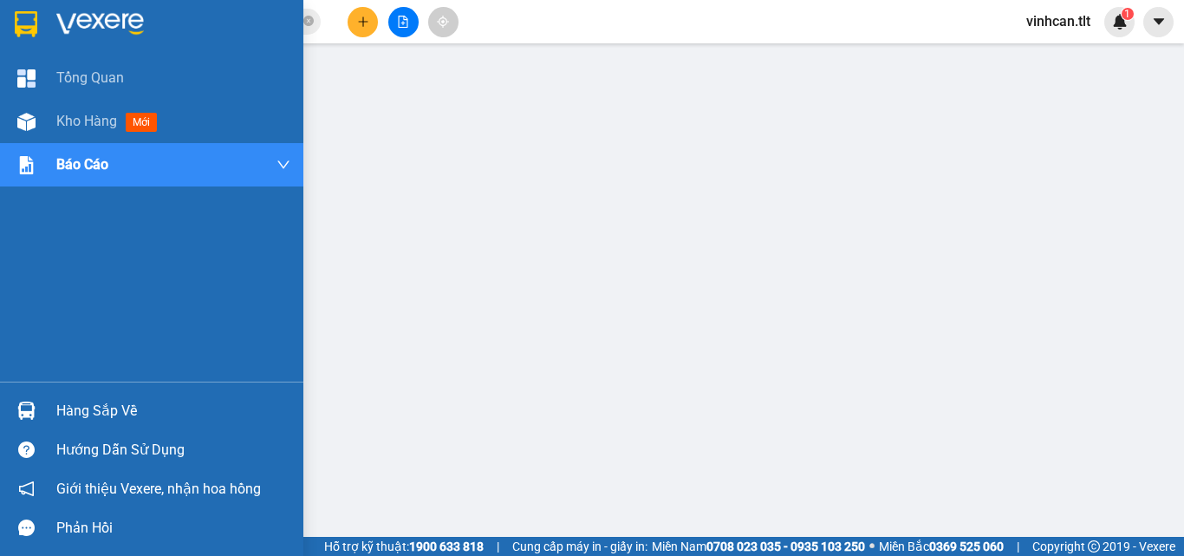
click at [32, 413] on img at bounding box center [26, 410] width 18 height 18
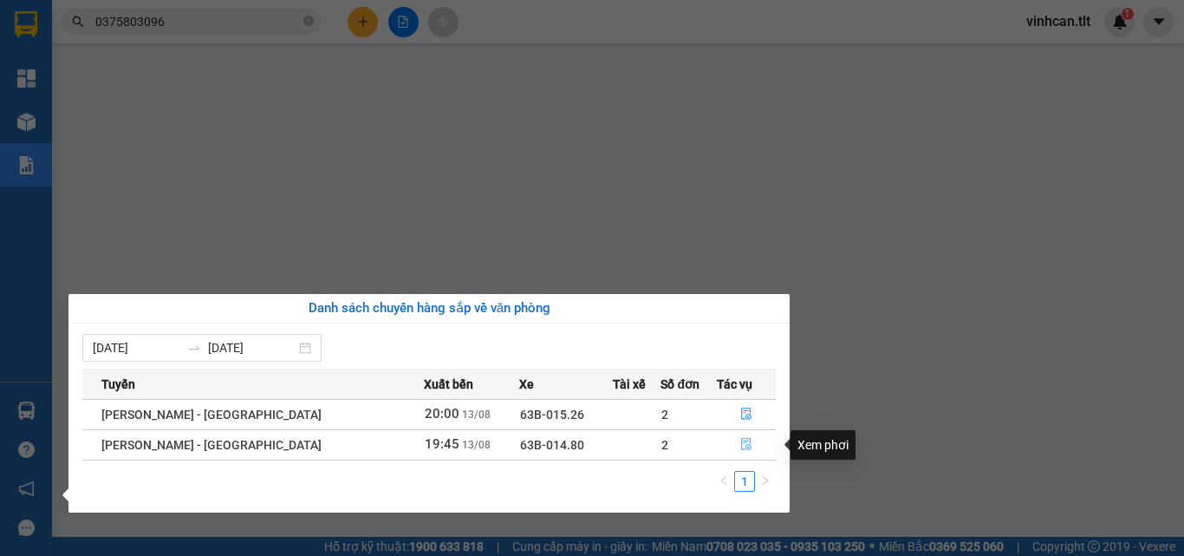
click at [740, 440] on icon "file-done" at bounding box center [746, 444] width 12 height 12
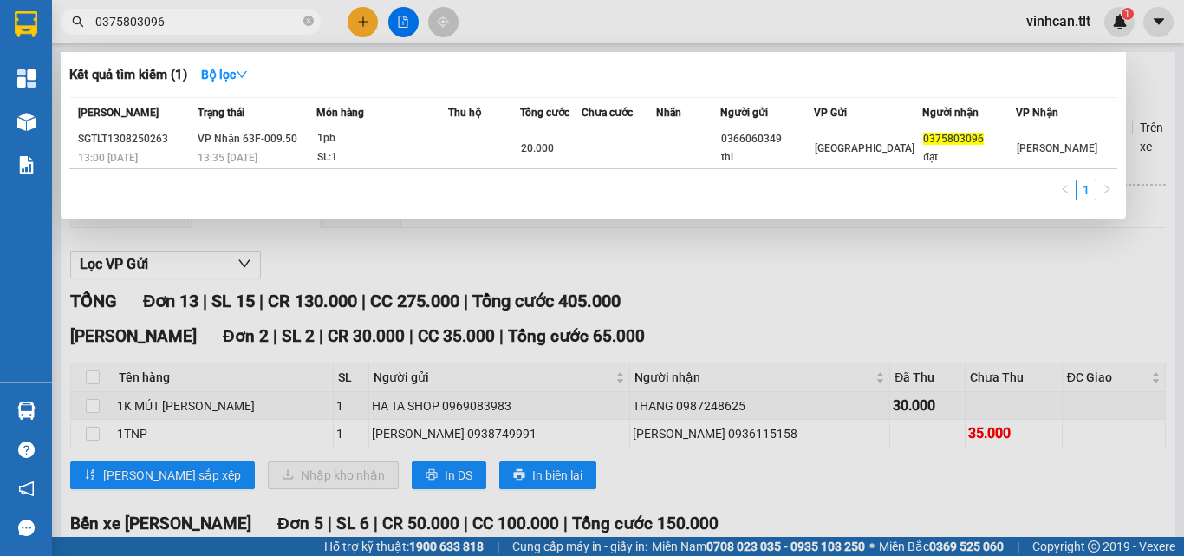
click at [196, 14] on input "0375803096" at bounding box center [197, 21] width 205 height 19
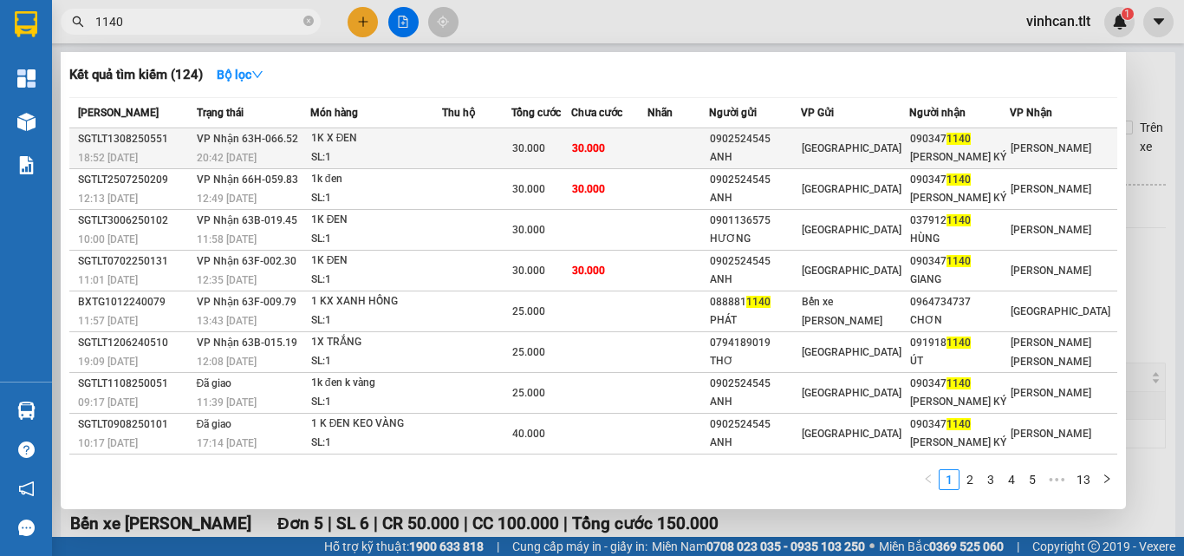
type input "1140"
click at [441, 145] on div "1K X ĐEN" at bounding box center [376, 138] width 130 height 19
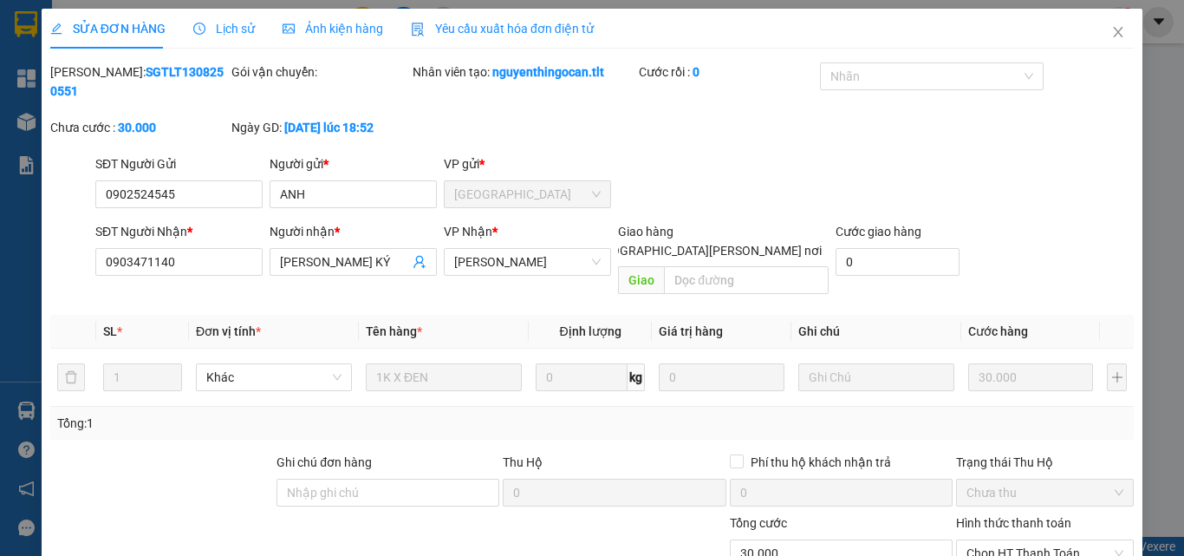
type input "0902524545"
type input "ANH"
type input "0903471140"
type input "[PERSON_NAME] KÝ"
type input "30.000"
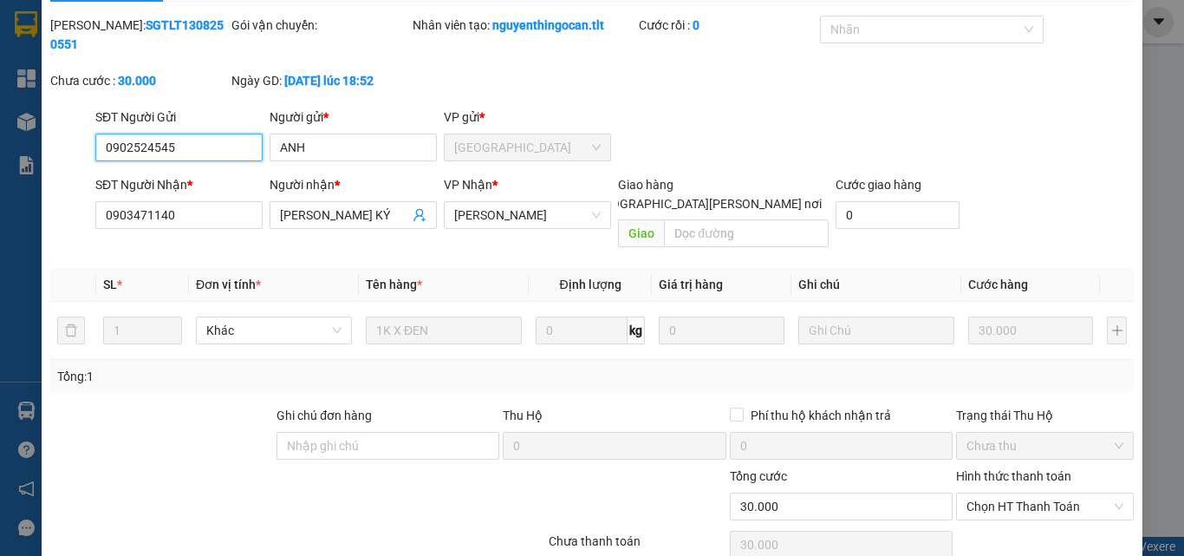
scroll to position [89, 0]
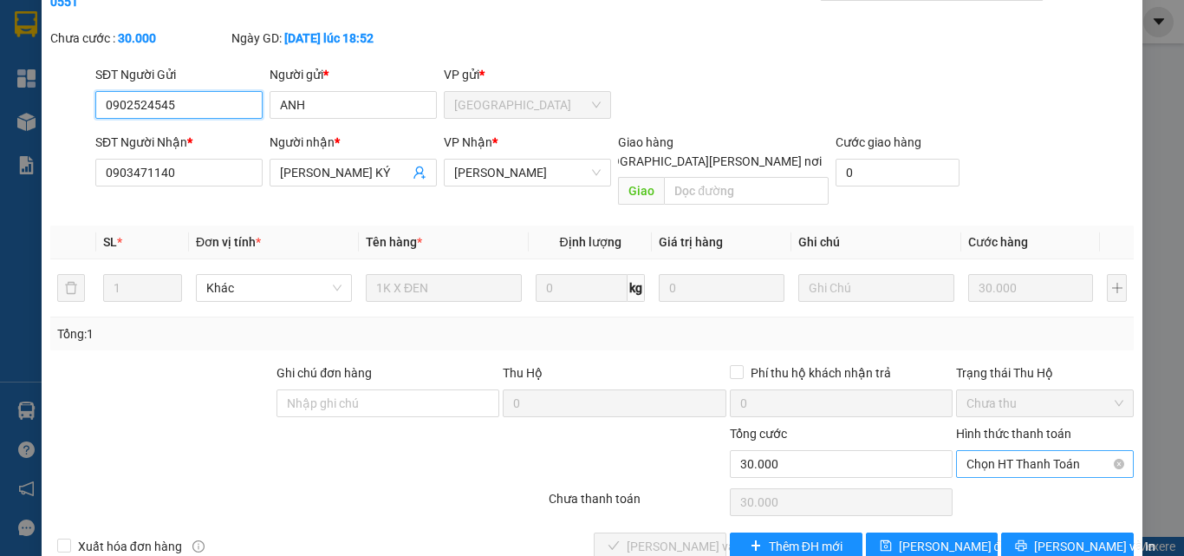
click at [1000, 451] on span "Chọn HT Thanh Toán" at bounding box center [1045, 464] width 157 height 26
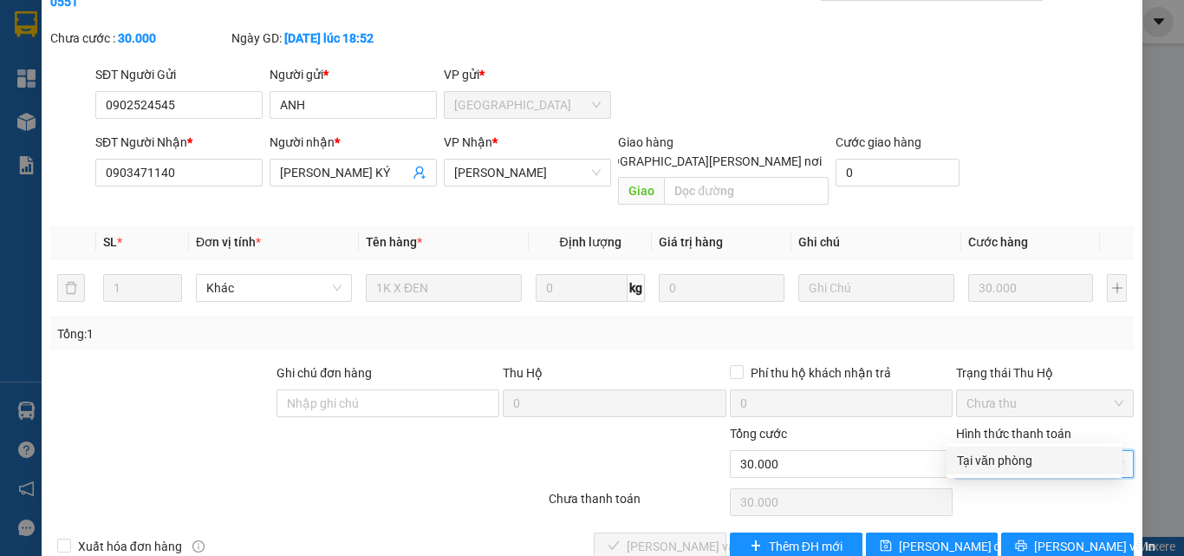
click at [990, 451] on div "Tại văn phòng" at bounding box center [1034, 460] width 155 height 19
type input "0"
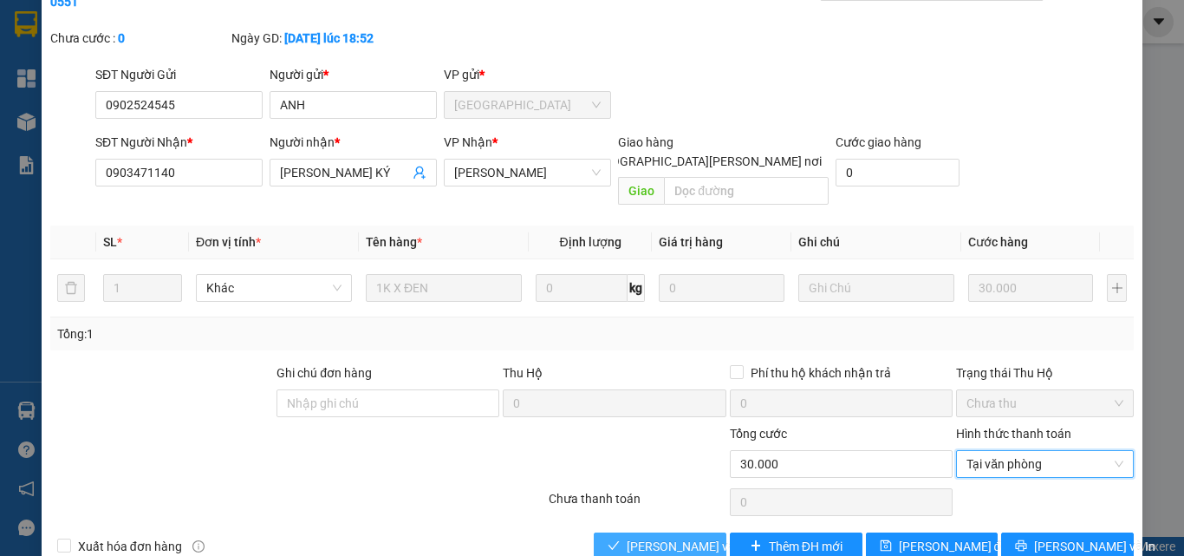
click at [649, 537] on span "[PERSON_NAME] và [PERSON_NAME] hàng" at bounding box center [744, 546] width 234 height 19
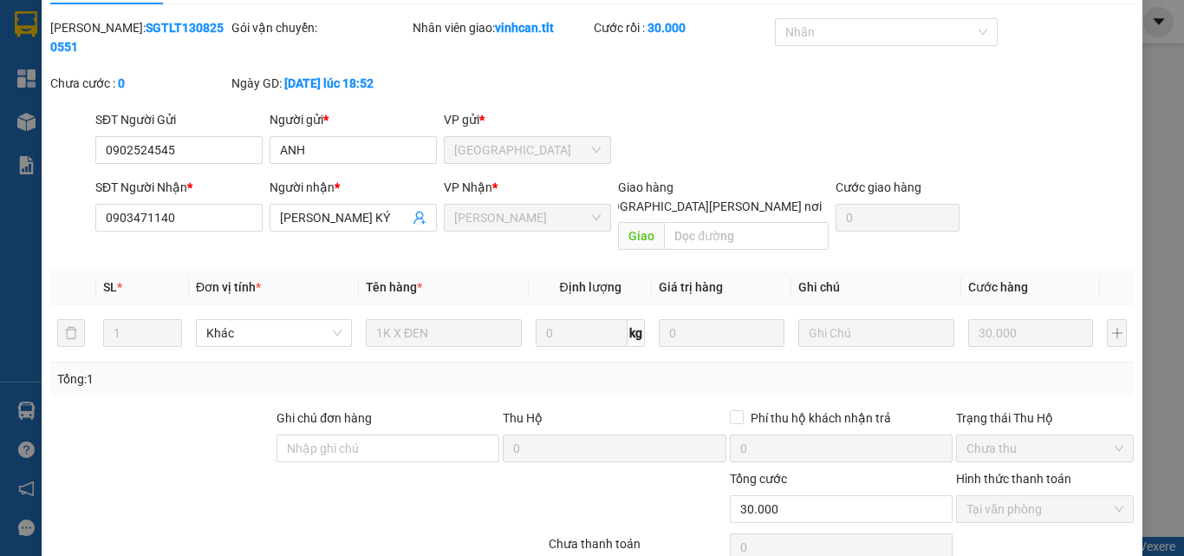
scroll to position [3, 0]
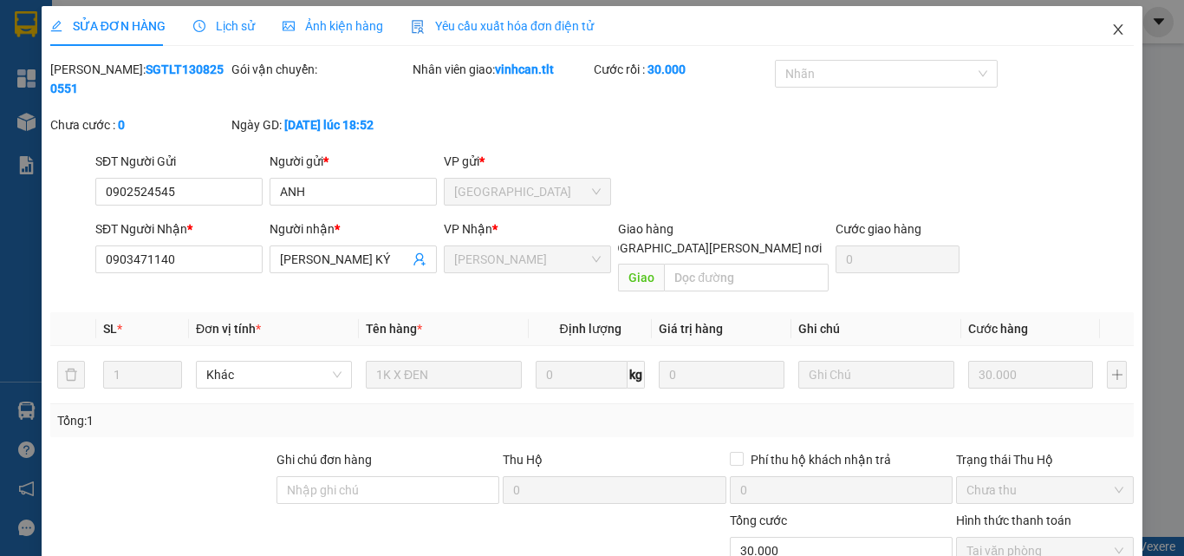
click at [1104, 21] on span "Close" at bounding box center [1118, 30] width 49 height 49
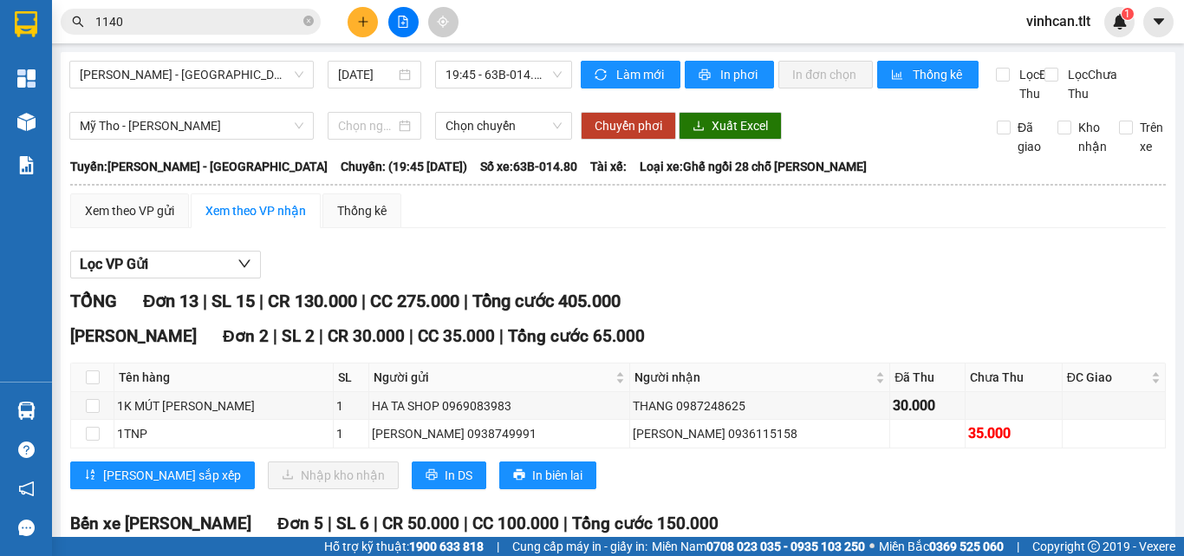
click at [207, 23] on input "1140" at bounding box center [197, 21] width 205 height 19
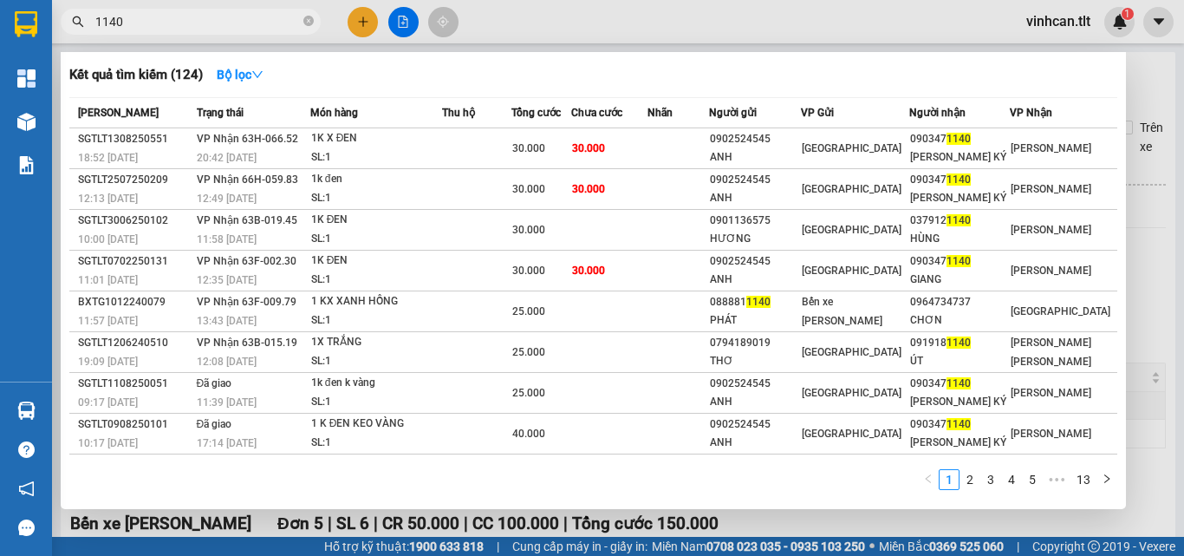
click at [207, 23] on input "1140" at bounding box center [197, 21] width 205 height 19
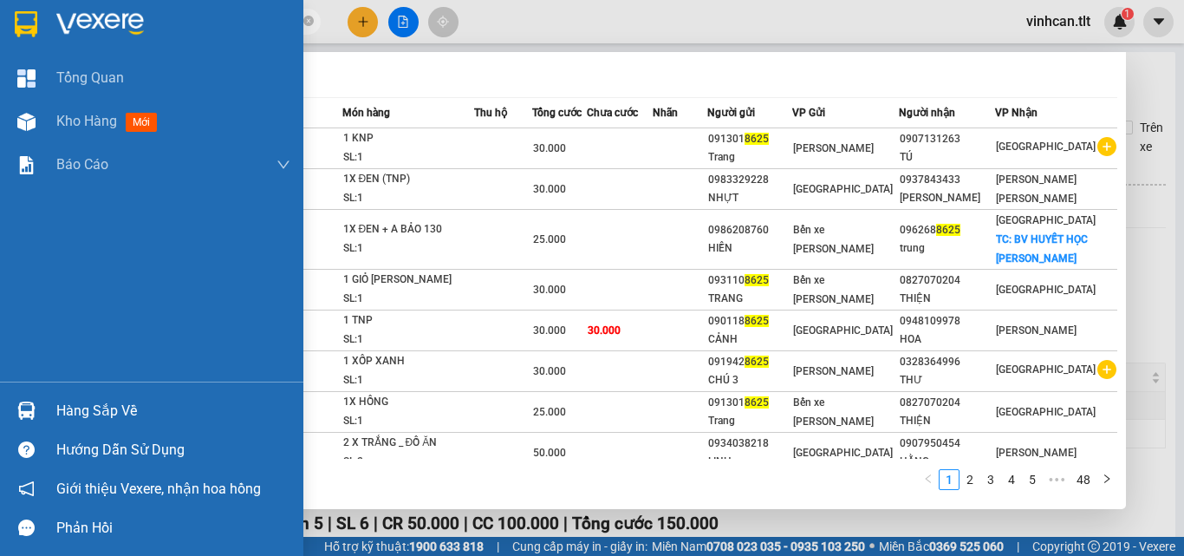
type input "8625"
click at [7, 406] on div "Hàng sắp về" at bounding box center [151, 410] width 303 height 39
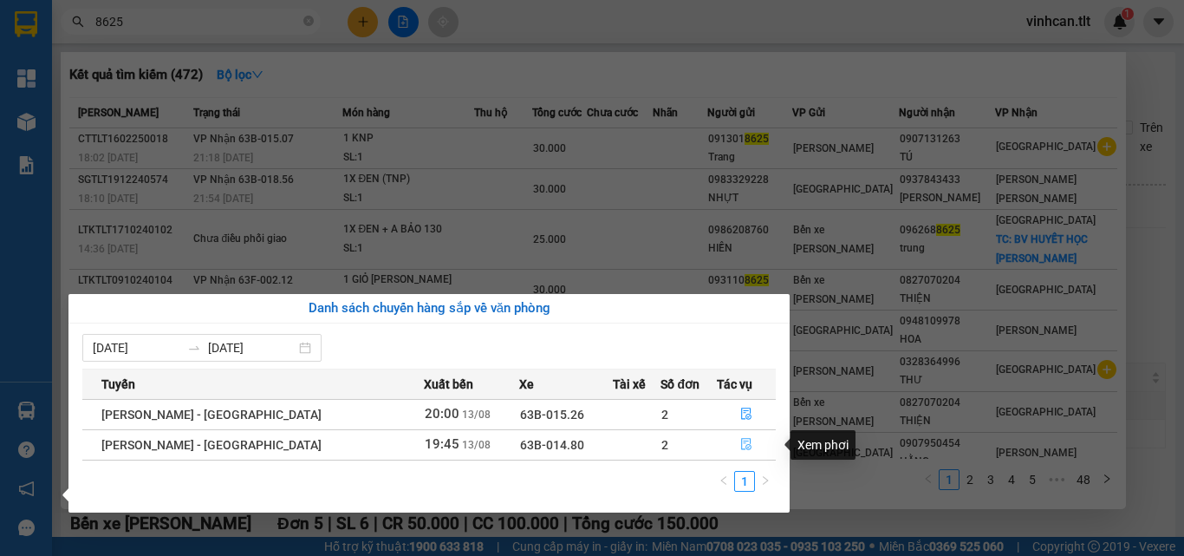
click at [731, 441] on button "button" at bounding box center [746, 445] width 57 height 28
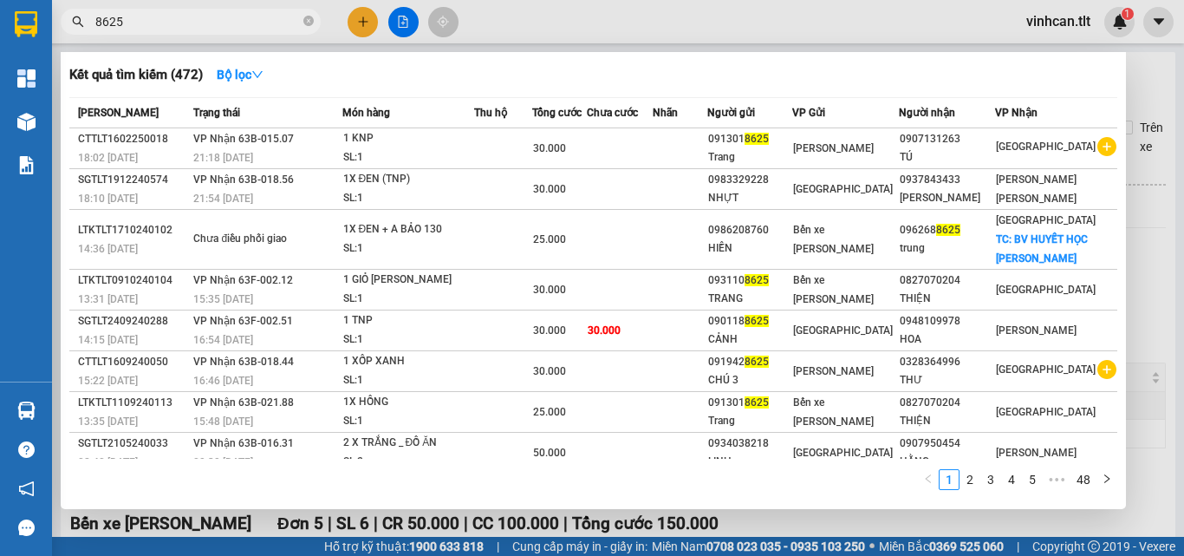
click at [1143, 326] on div at bounding box center [592, 278] width 1184 height 556
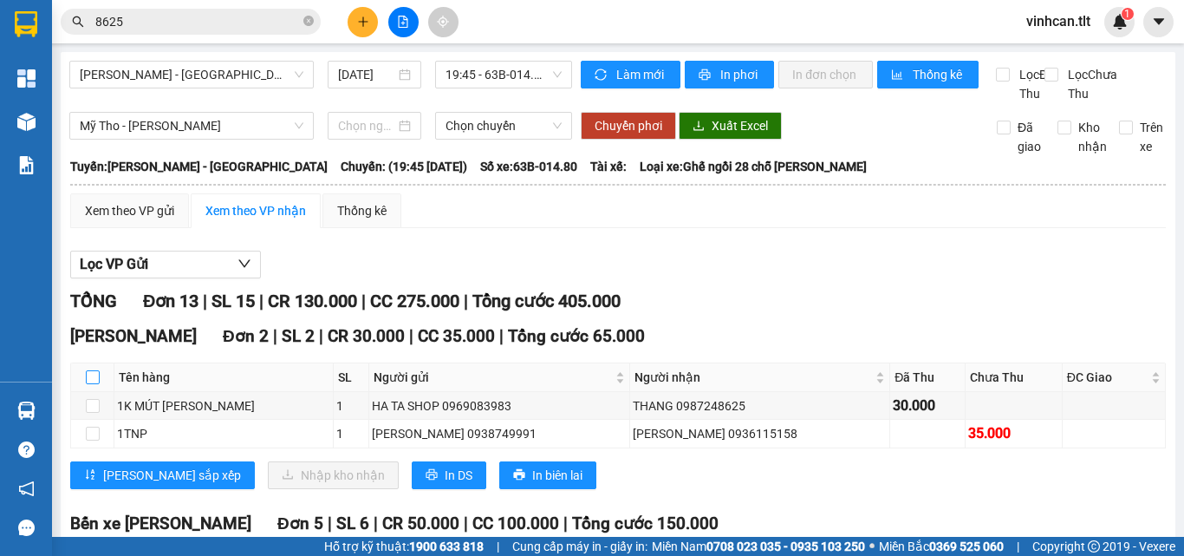
click at [94, 384] on input "checkbox" at bounding box center [93, 377] width 14 height 14
checkbox input "true"
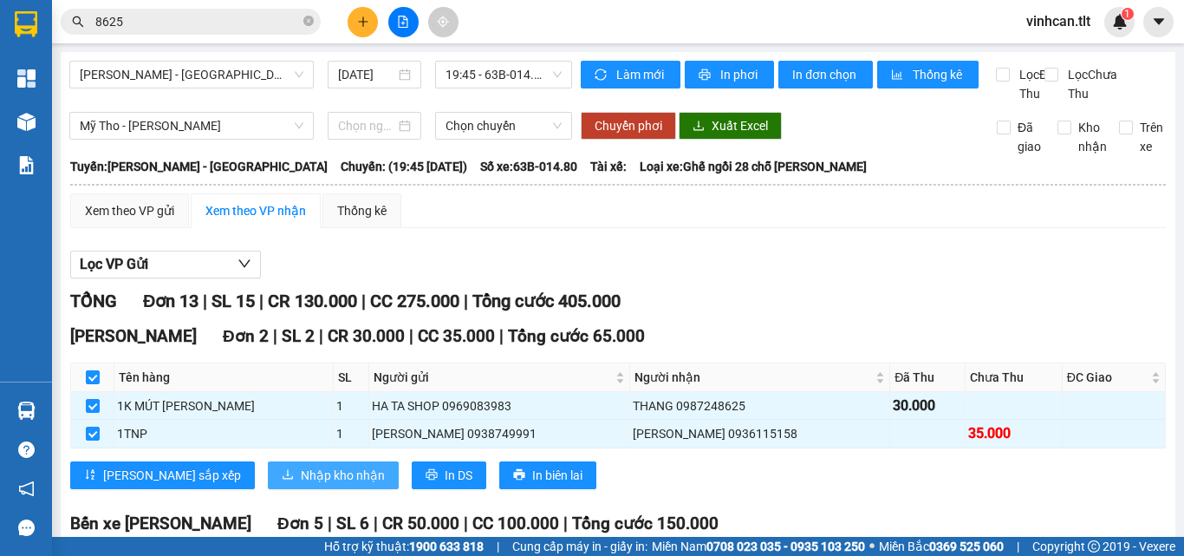
click at [270, 489] on button "Nhập kho nhận" at bounding box center [333, 475] width 131 height 28
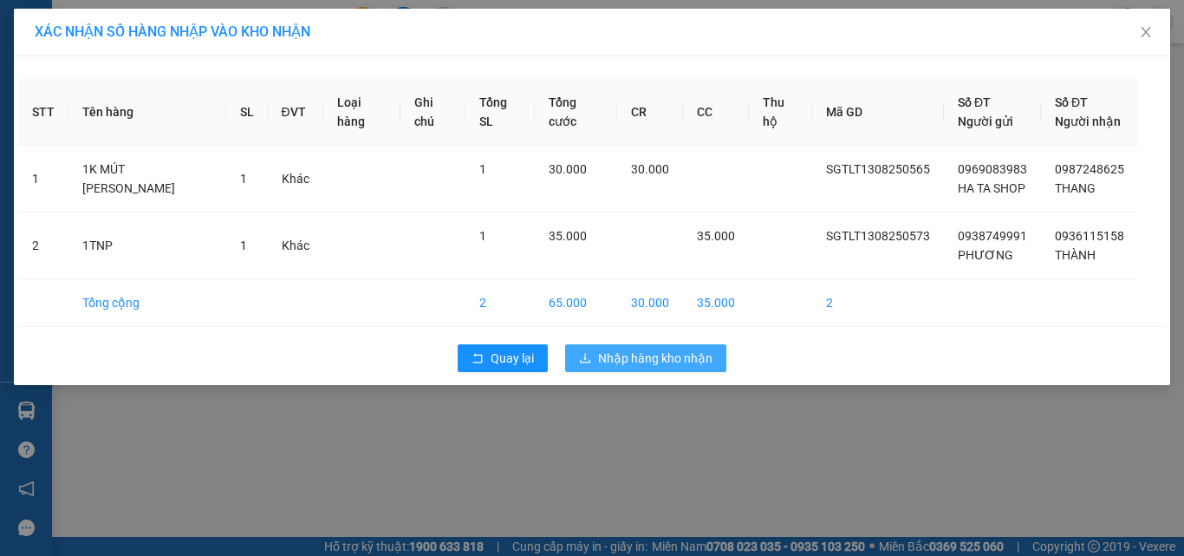
click at [669, 369] on button "Nhập hàng kho nhận" at bounding box center [645, 358] width 161 height 28
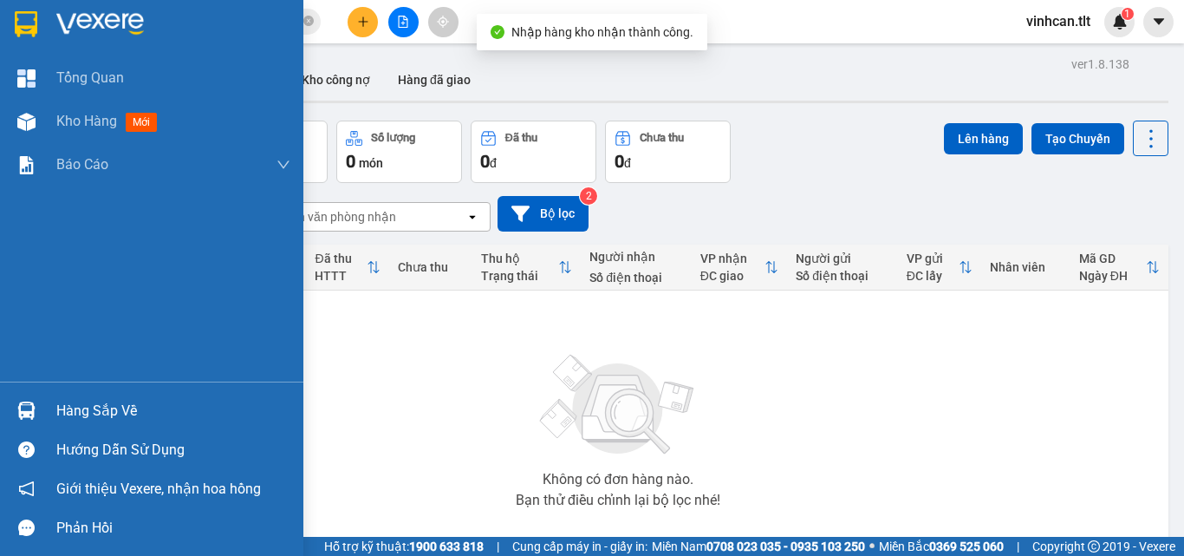
click at [39, 409] on div at bounding box center [26, 410] width 30 height 30
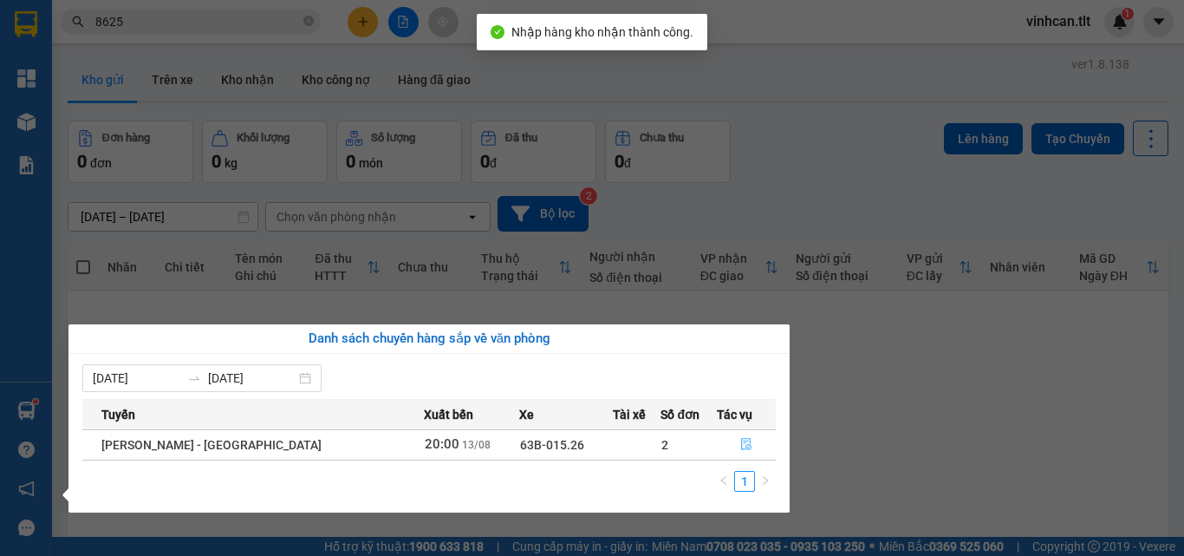
click at [728, 446] on button "button" at bounding box center [746, 445] width 57 height 28
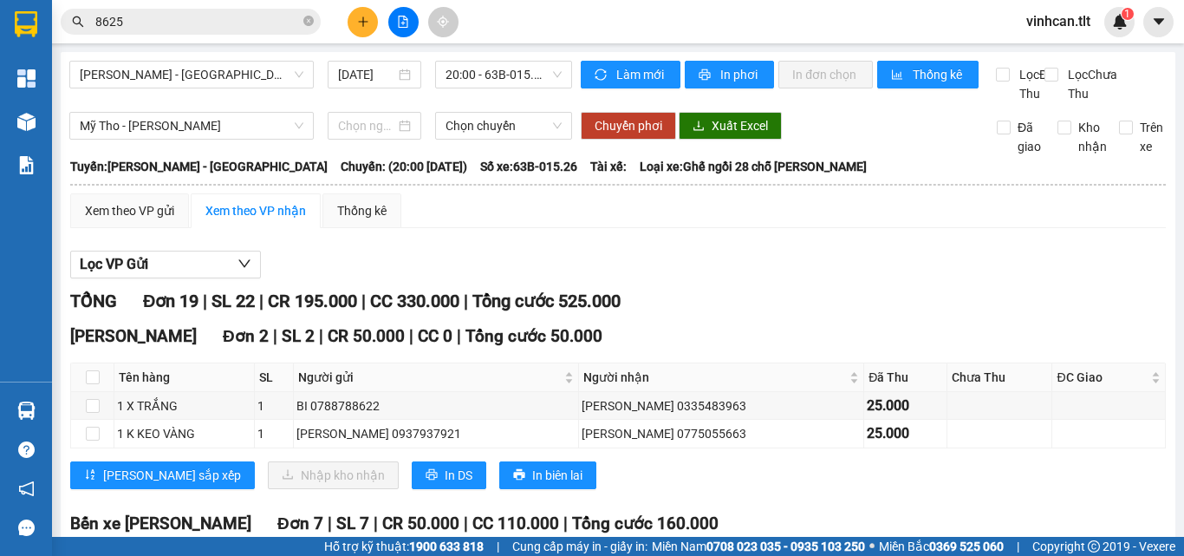
click at [257, 24] on input "8625" at bounding box center [197, 21] width 205 height 19
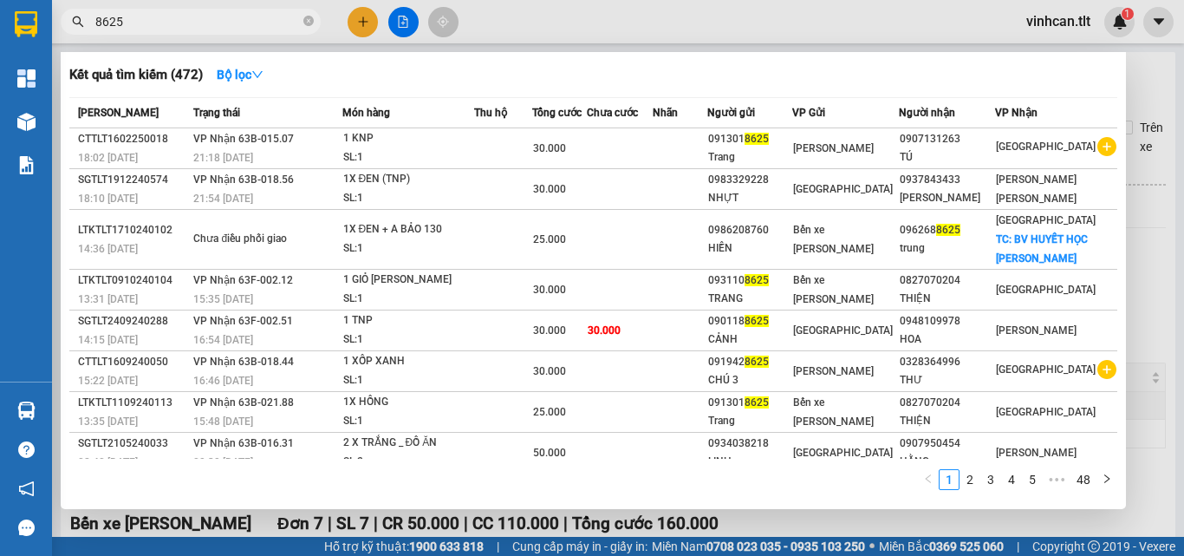
drag, startPoint x: 257, startPoint y: 24, endPoint x: 244, endPoint y: 28, distance: 12.6
click at [256, 25] on input "8625" at bounding box center [197, 21] width 205 height 19
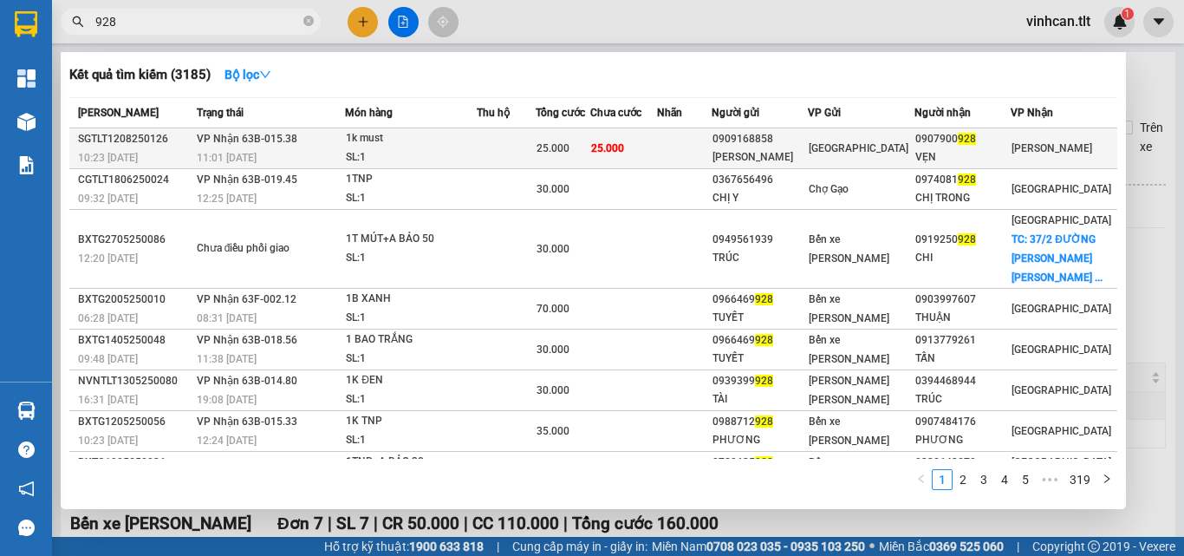
type input "928"
click at [437, 139] on div "1k must" at bounding box center [411, 138] width 130 height 19
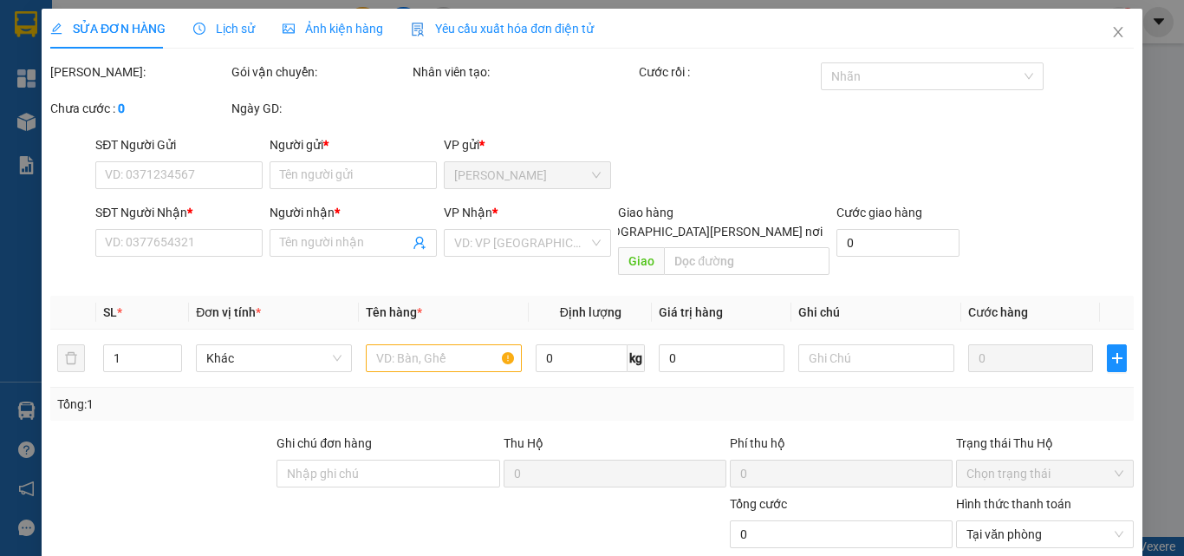
type input "0909168858"
type input "[PERSON_NAME]"
type input "0907900928"
type input "VẸN"
type input "25.000"
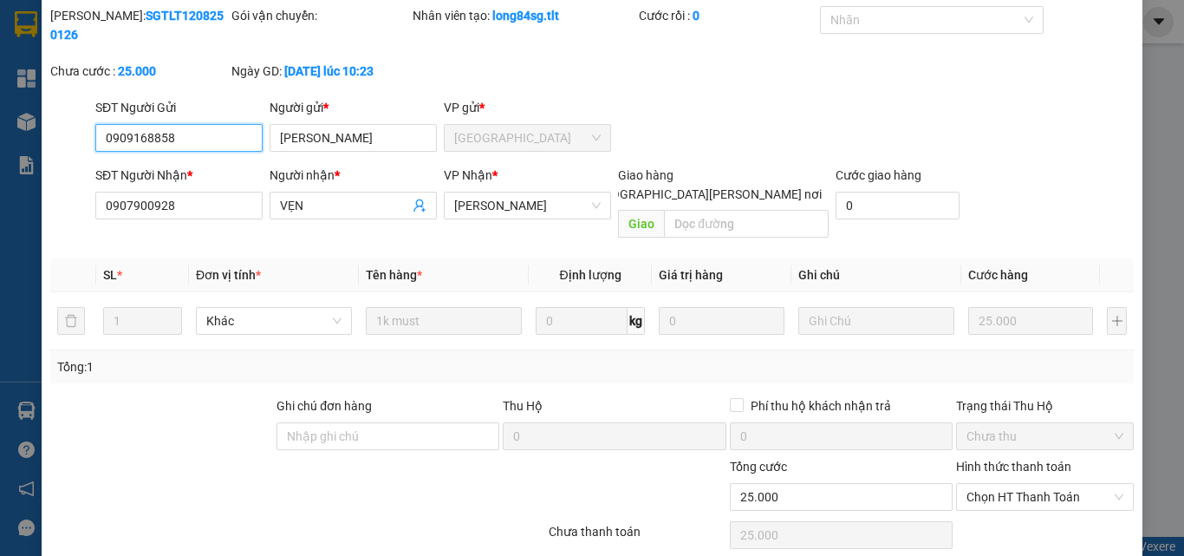
scroll to position [89, 0]
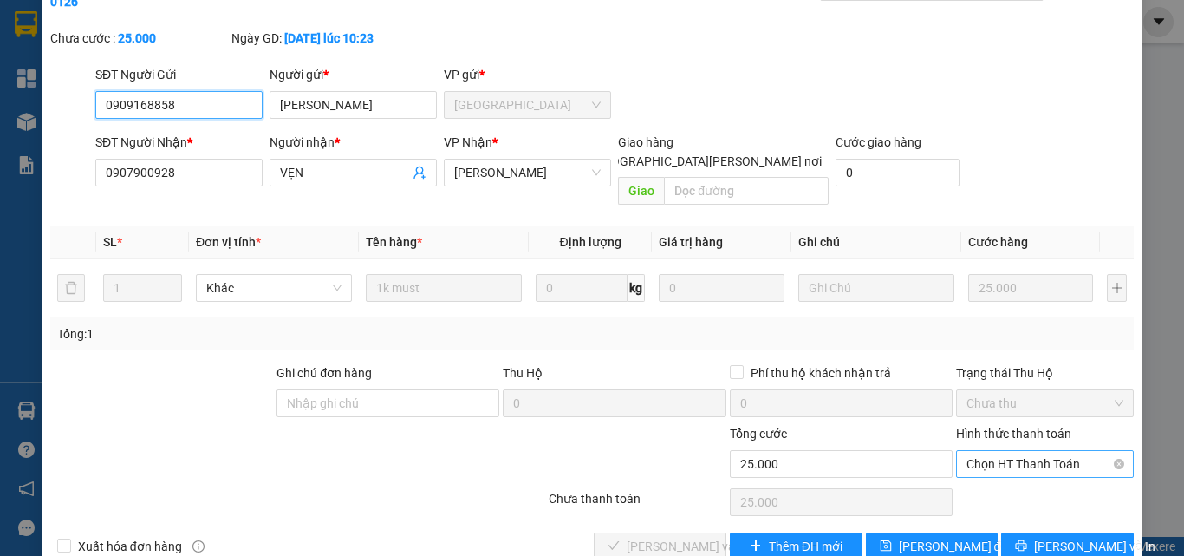
click at [967, 451] on span "Chọn HT Thanh Toán" at bounding box center [1045, 464] width 157 height 26
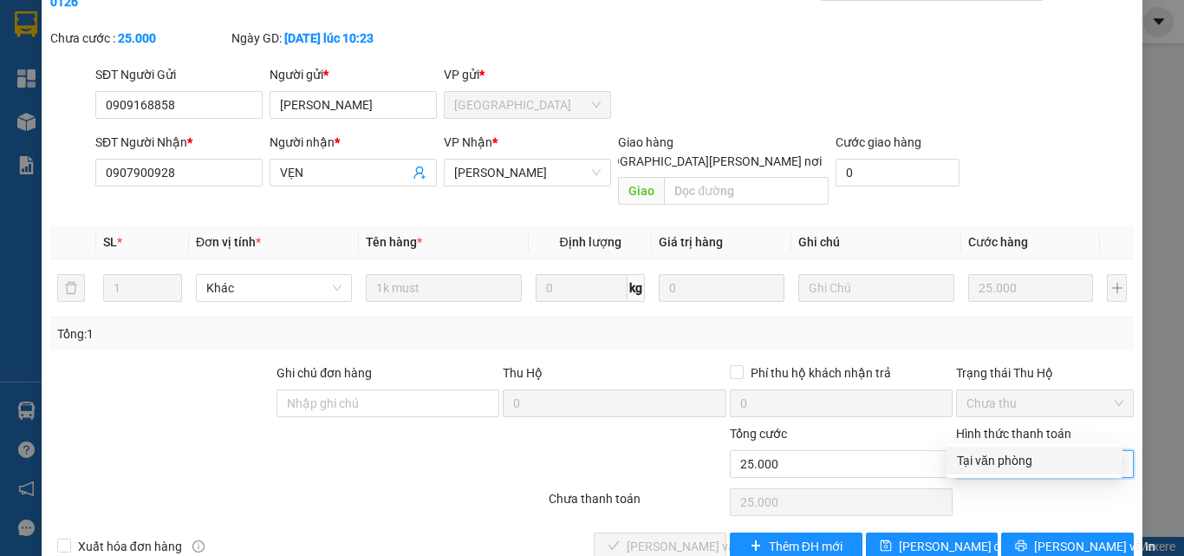
click at [977, 449] on div "Tại văn phòng" at bounding box center [1035, 460] width 176 height 28
type input "0"
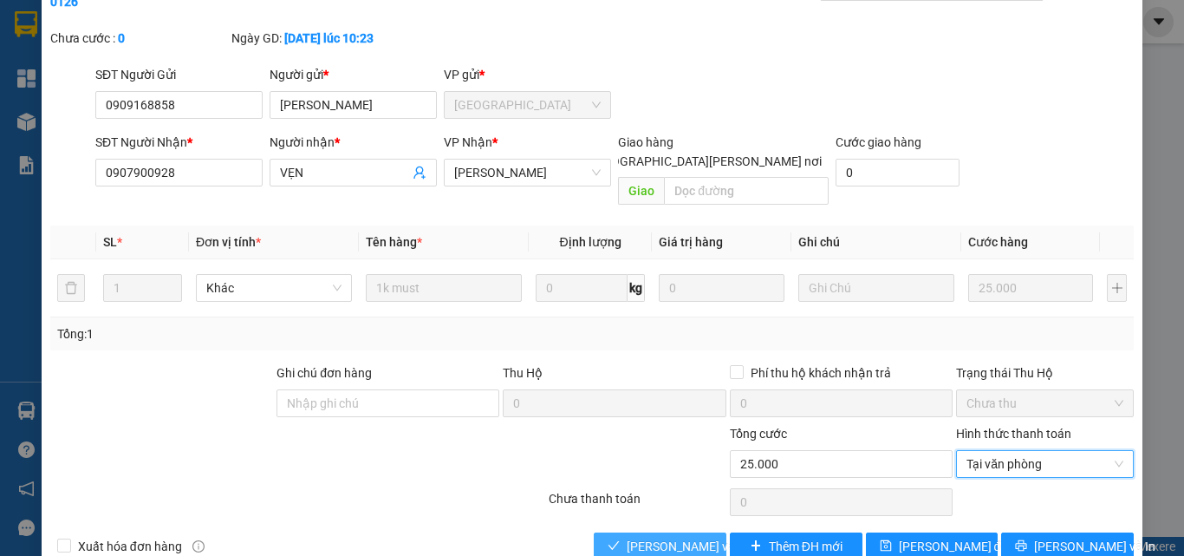
click at [697, 537] on span "[PERSON_NAME] và [PERSON_NAME] hàng" at bounding box center [744, 546] width 234 height 19
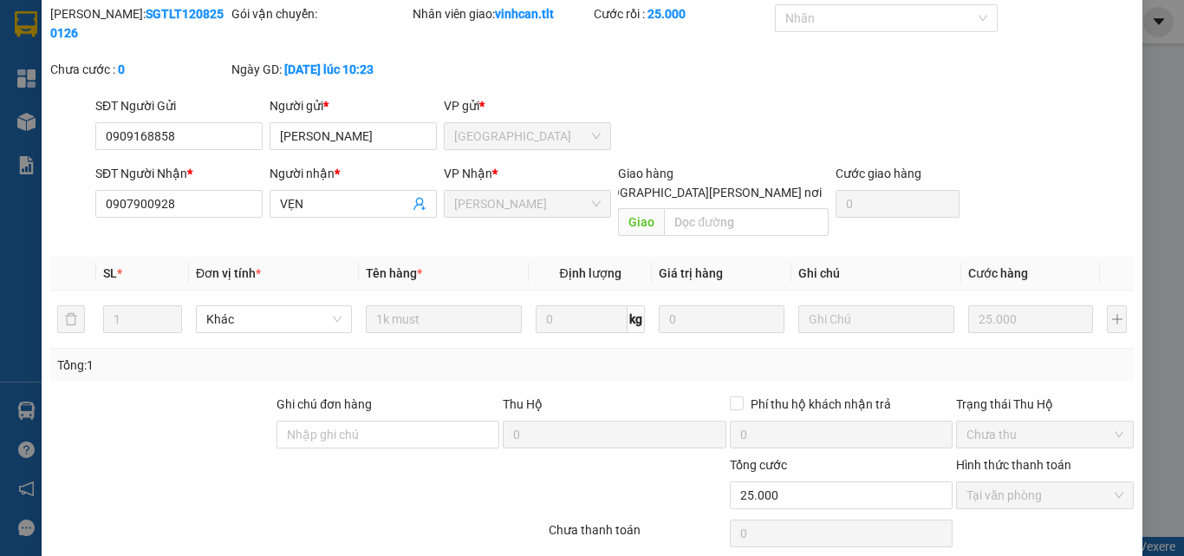
scroll to position [3, 0]
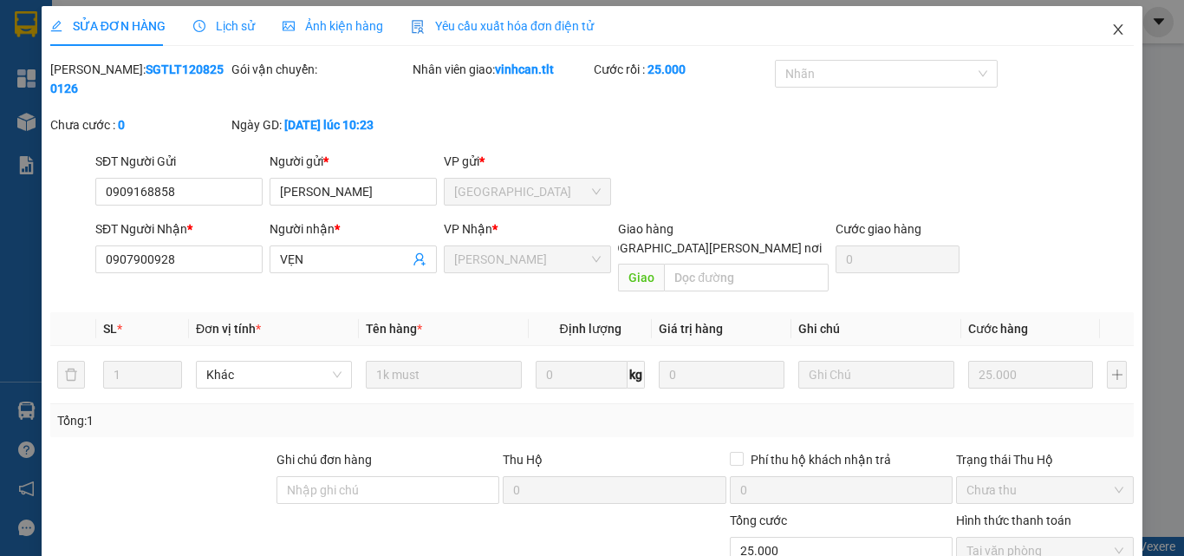
click at [1111, 34] on icon "close" at bounding box center [1118, 30] width 14 height 14
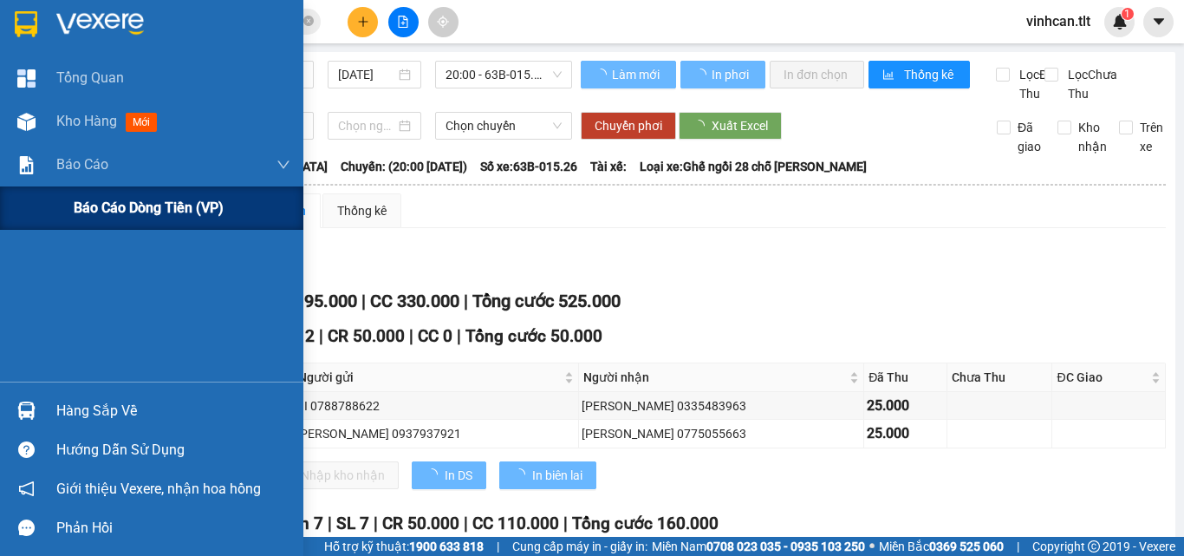
click at [119, 206] on span "Báo cáo dòng tiền (VP)" at bounding box center [149, 208] width 150 height 22
